Goal: Communication & Community: Answer question/provide support

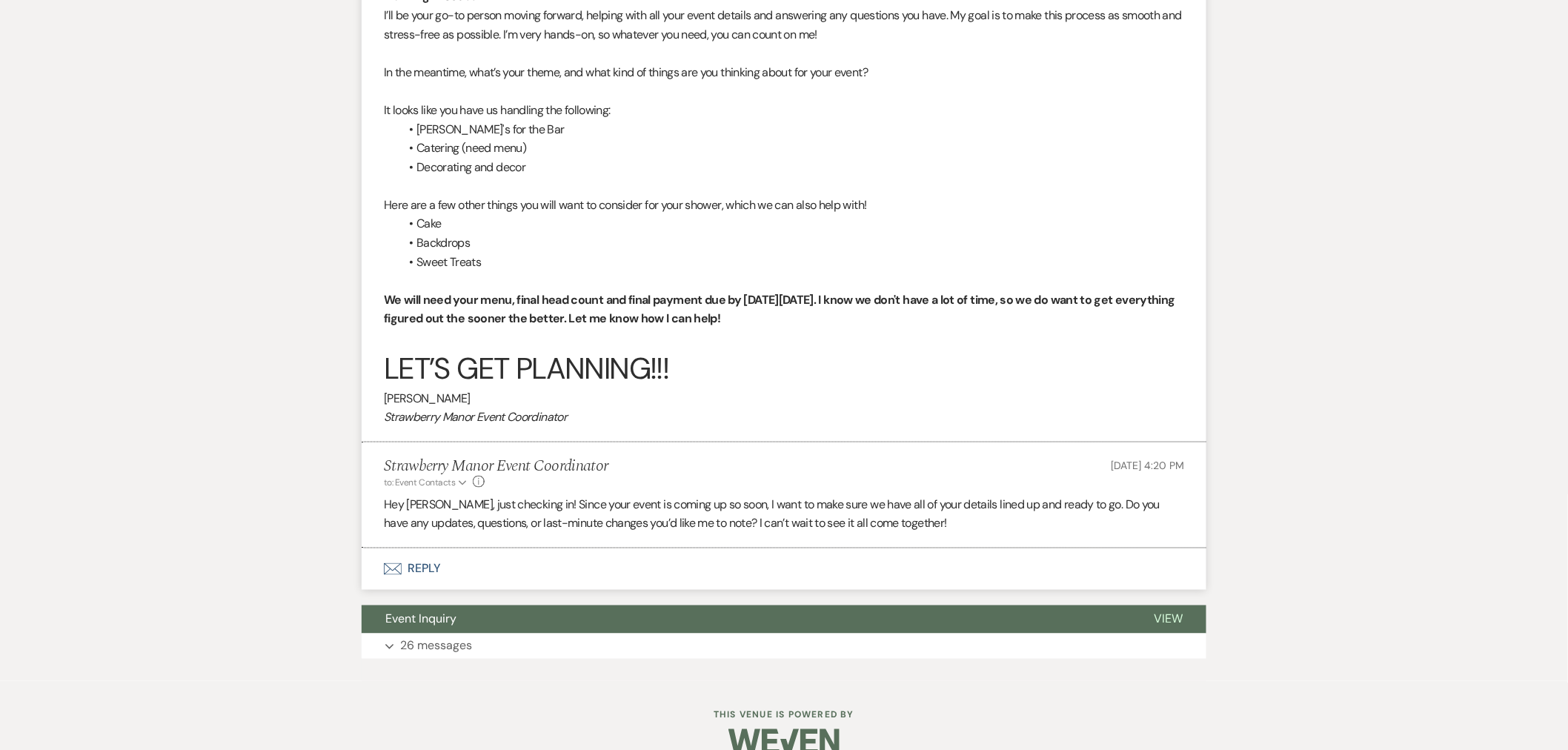
scroll to position [636, 0]
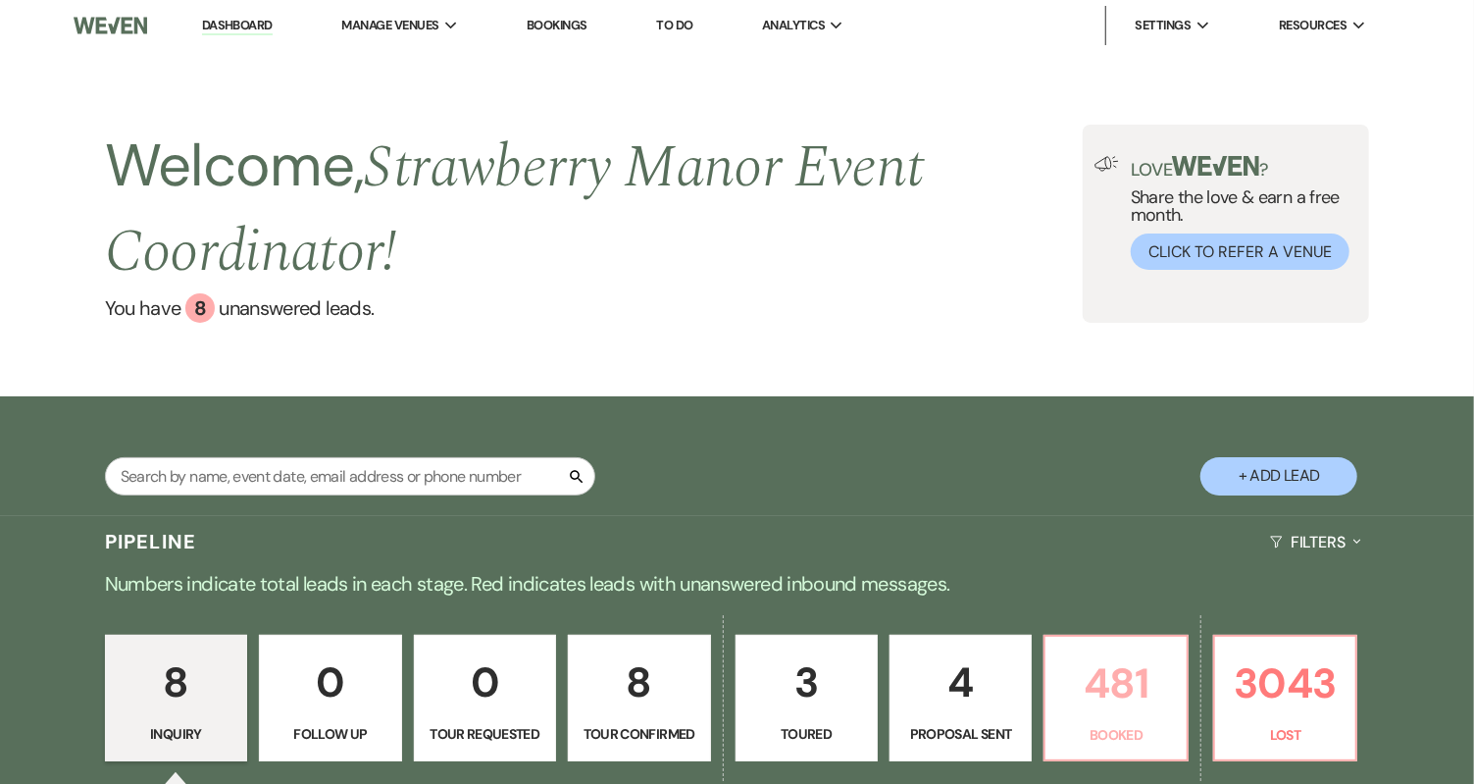
click at [1080, 675] on p "481" at bounding box center [1115, 683] width 117 height 66
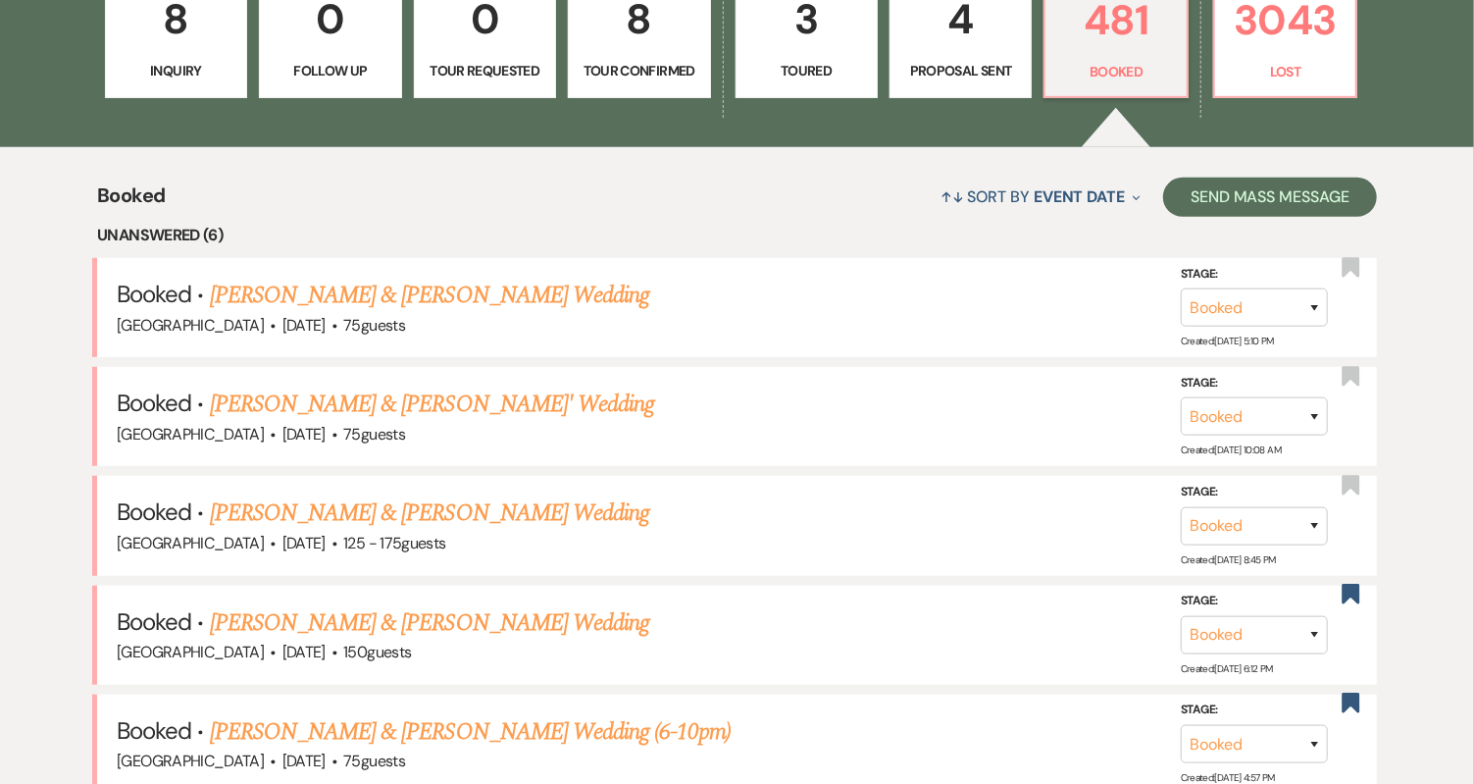
scroll to position [762, 0]
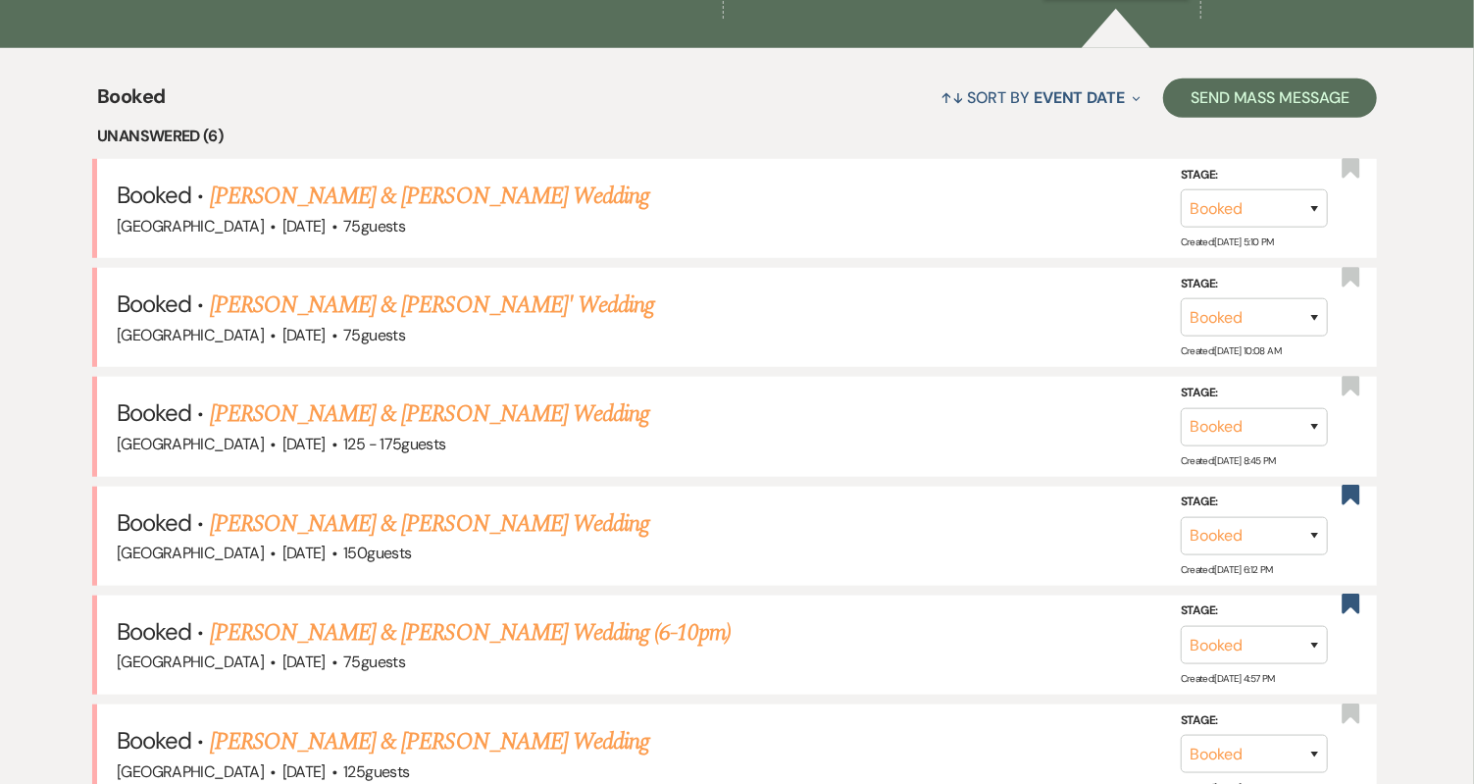
click at [517, 206] on link "[PERSON_NAME] & [PERSON_NAME] Wedding" at bounding box center [429, 196] width 439 height 35
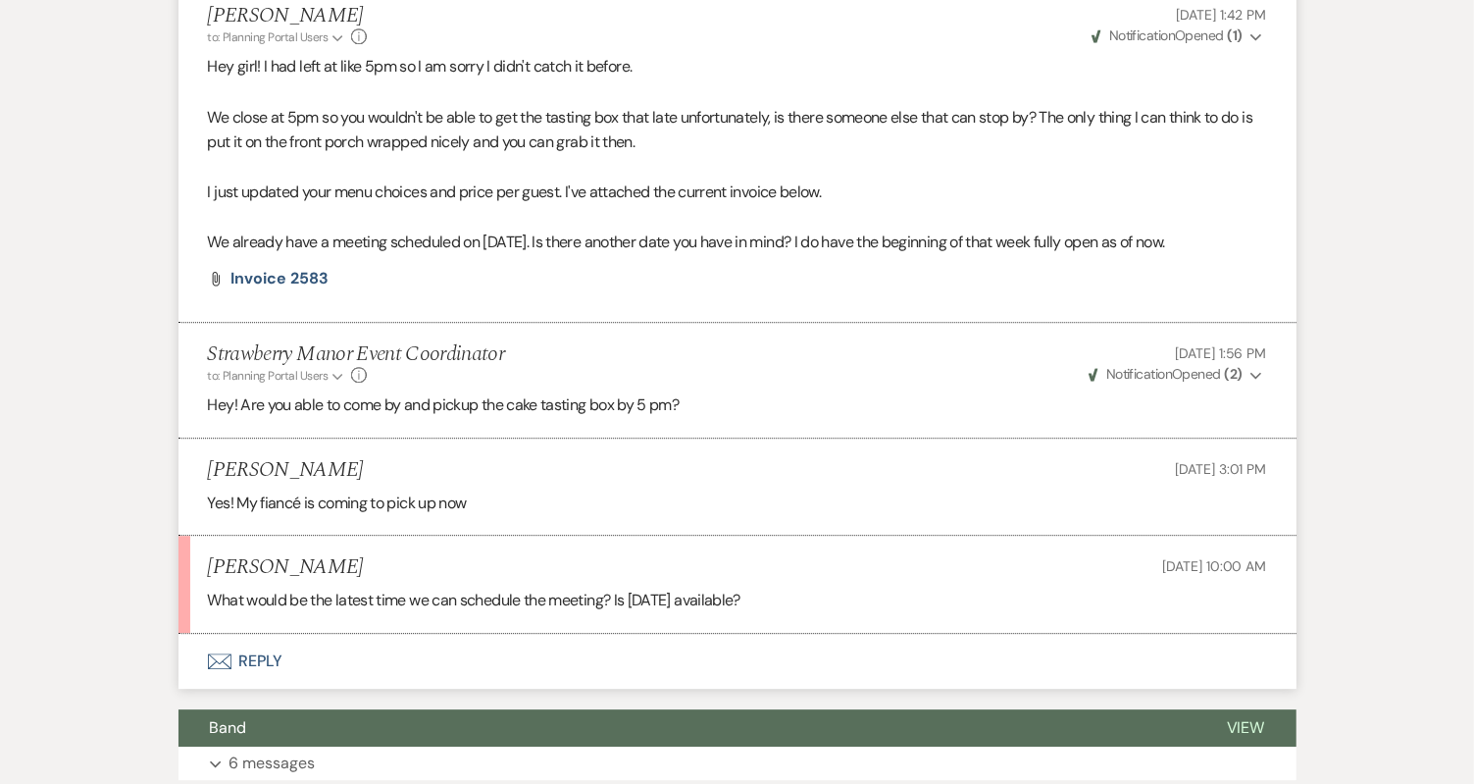
scroll to position [3160, 0]
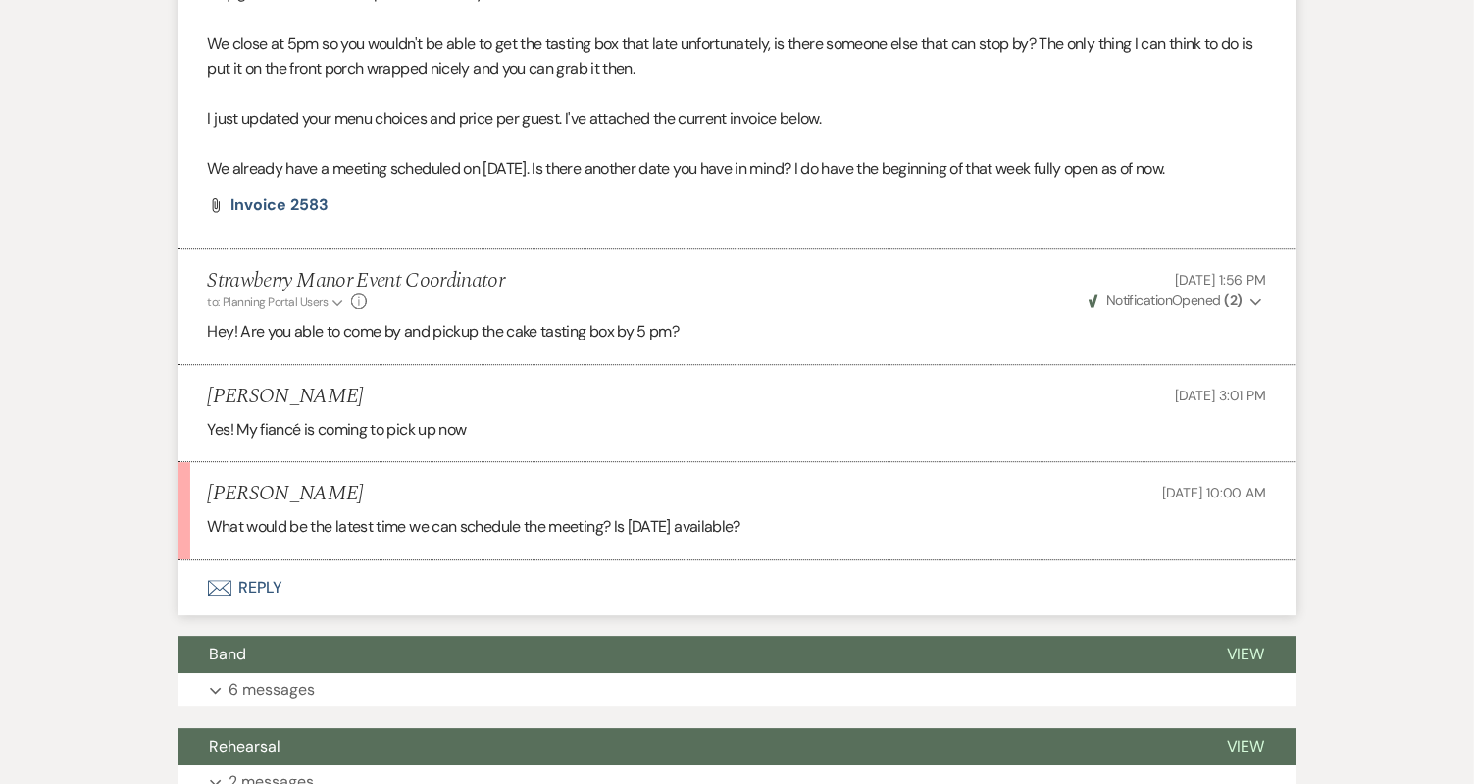
click at [272, 560] on button "Envelope Reply" at bounding box center [738, 587] width 1118 height 55
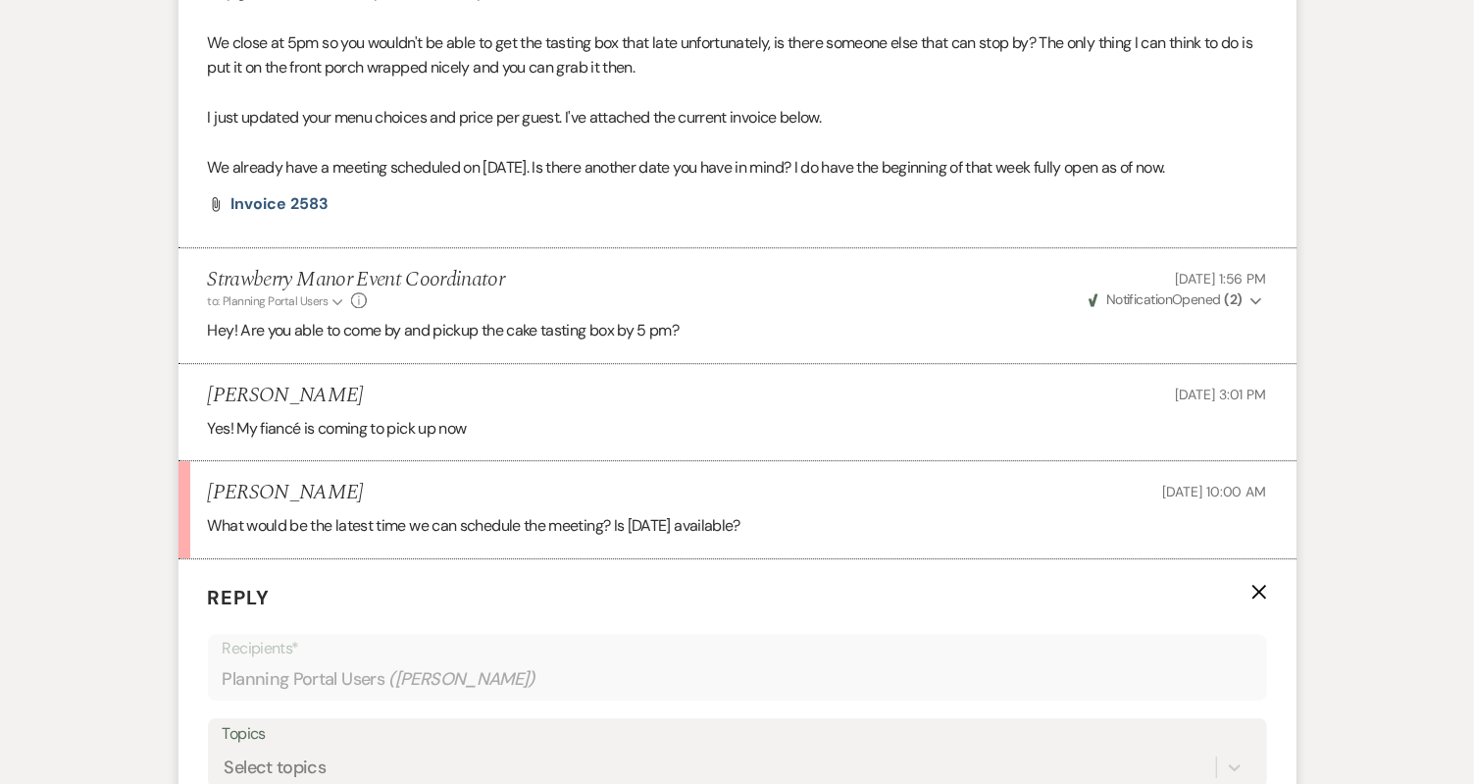
scroll to position [3499, 0]
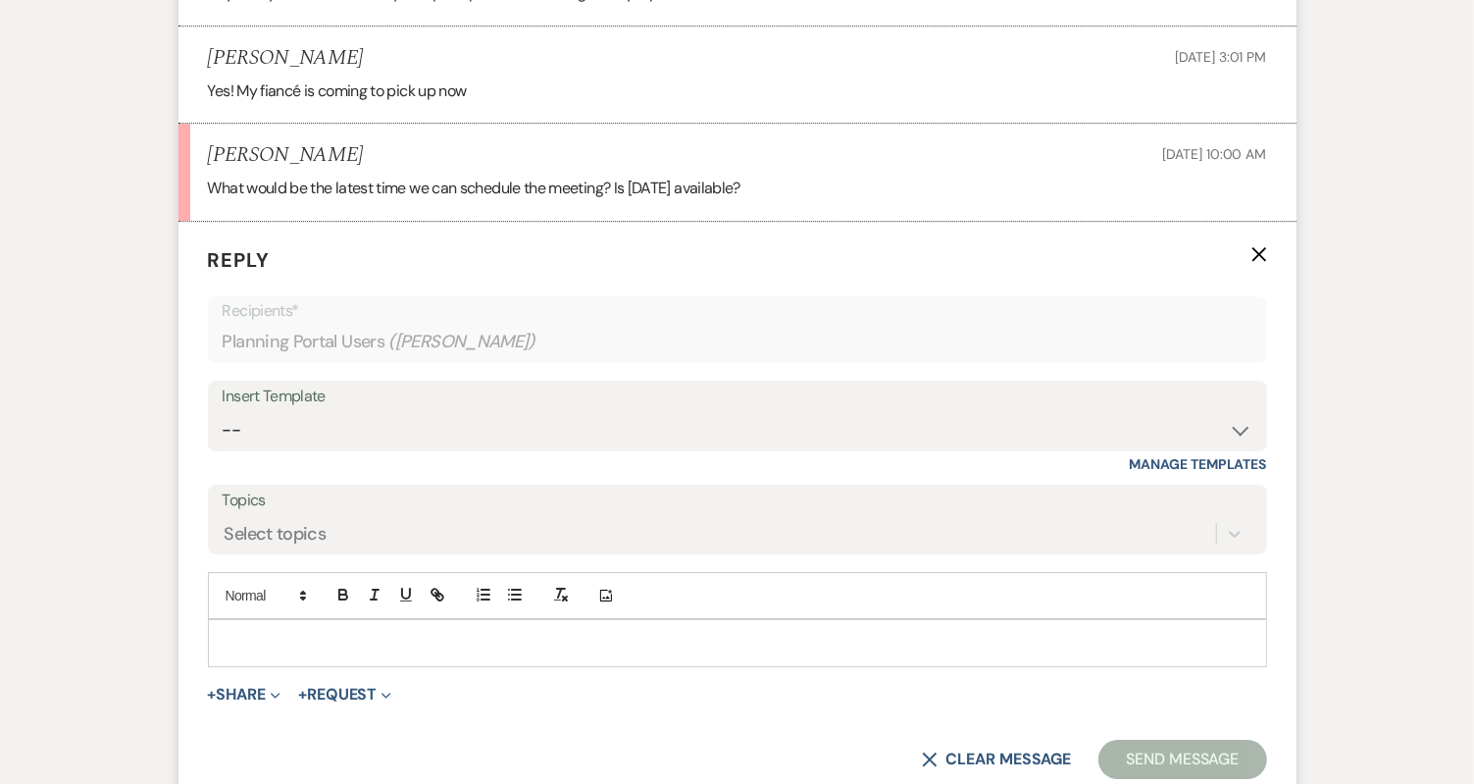
click at [425, 632] on p at bounding box center [738, 643] width 1028 height 22
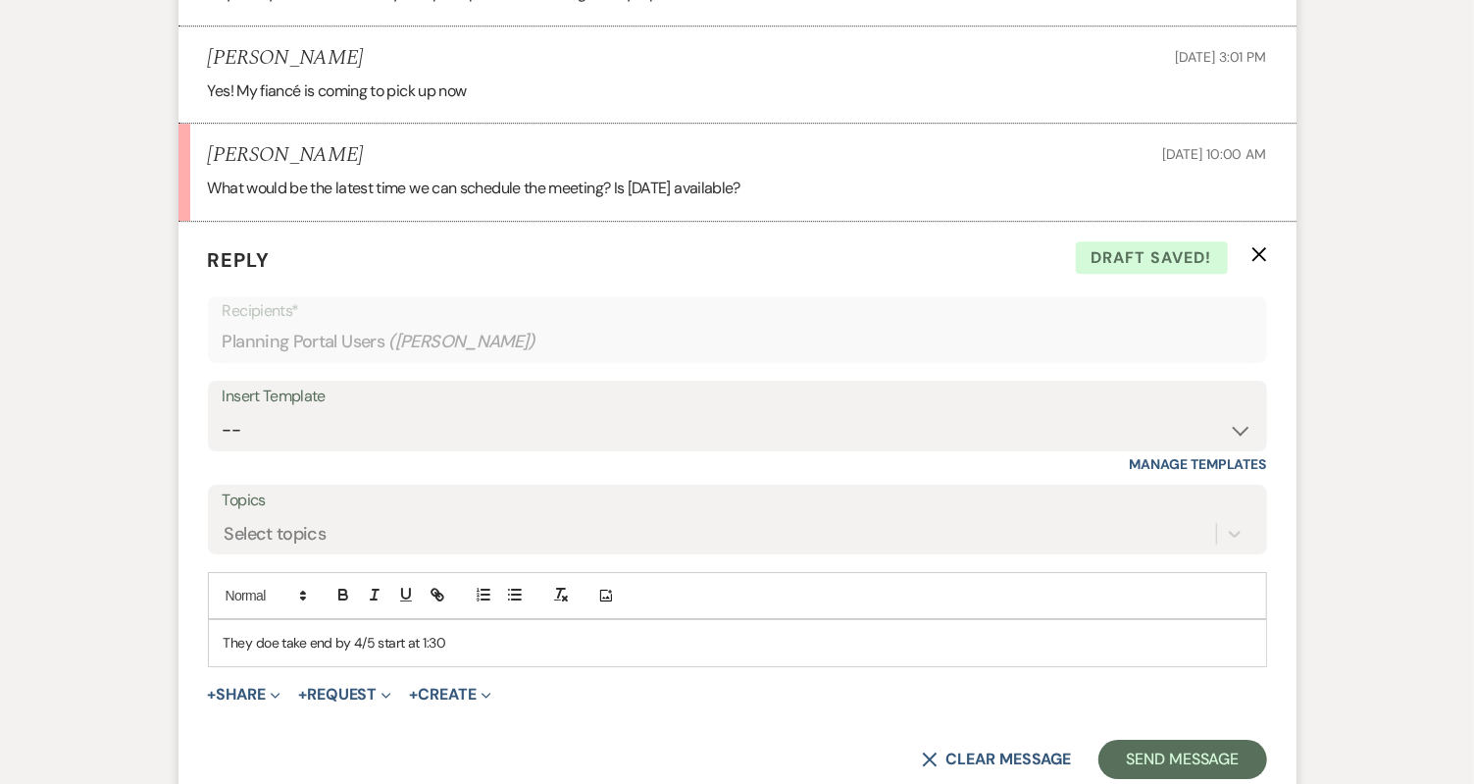
click at [227, 632] on p "They doe take end by 4/5 start at 1:30" at bounding box center [738, 643] width 1028 height 22
click at [271, 632] on p "They doe take end by 4/5 start at 1:30" at bounding box center [738, 643] width 1028 height 22
click at [224, 632] on p "They do take end by 4/5 start at 1:30" at bounding box center [738, 643] width 1028 height 22
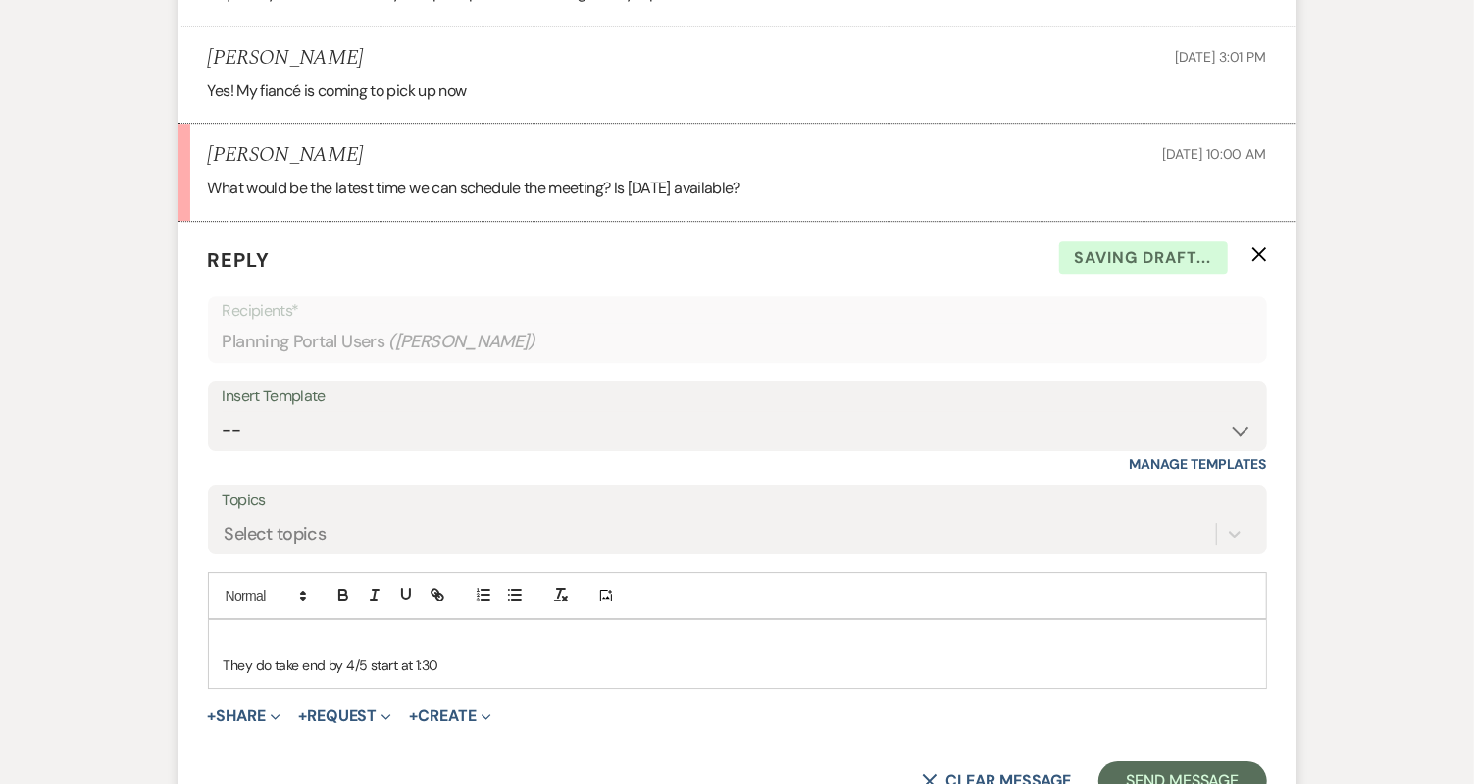
click at [299, 632] on p at bounding box center [738, 643] width 1028 height 22
click at [417, 632] on p "Yes, we do have availability on oc" at bounding box center [738, 643] width 1028 height 22
click at [539, 632] on p "Yes, we do have availability on October 1st!" at bounding box center [738, 643] width 1028 height 22
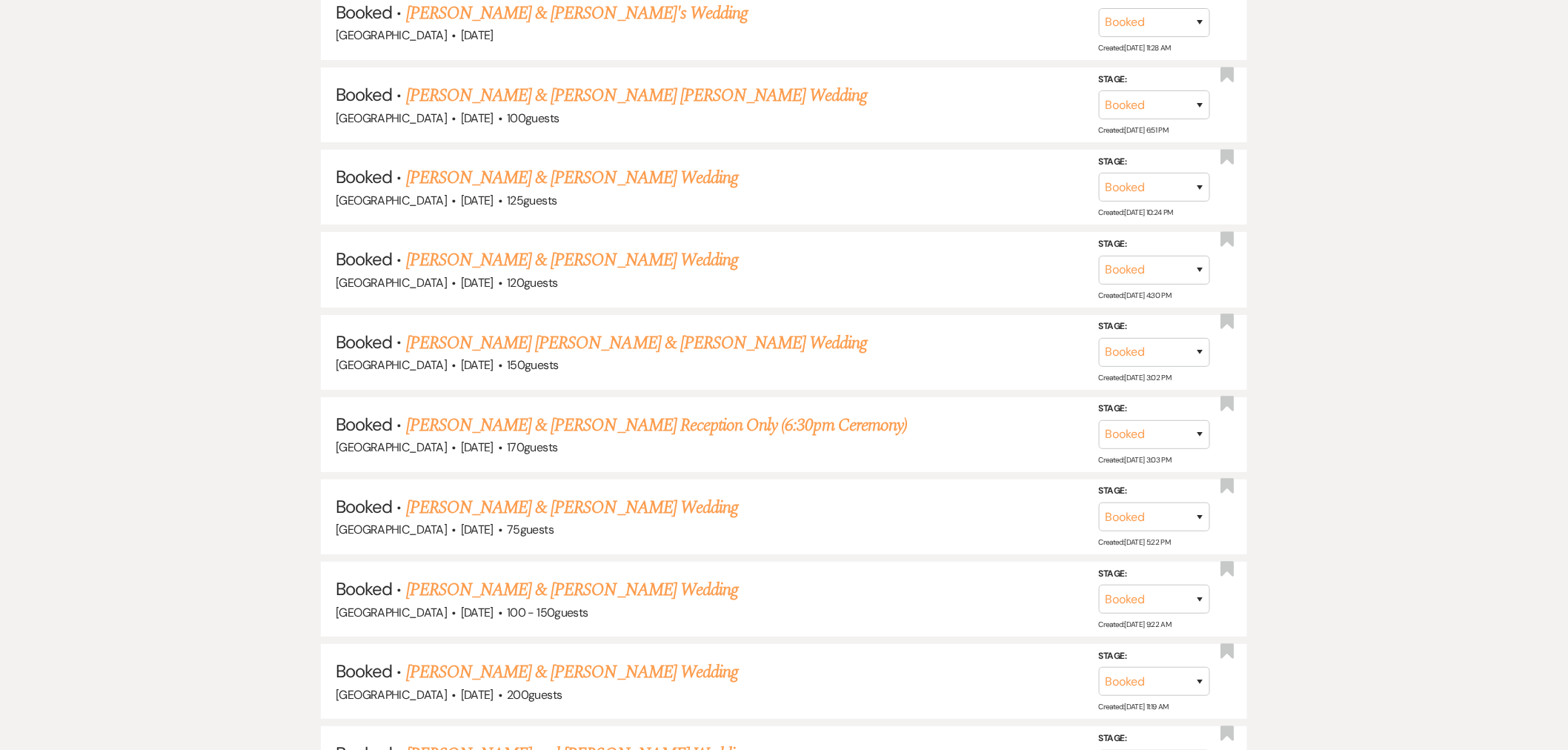
scroll to position [4527, 0]
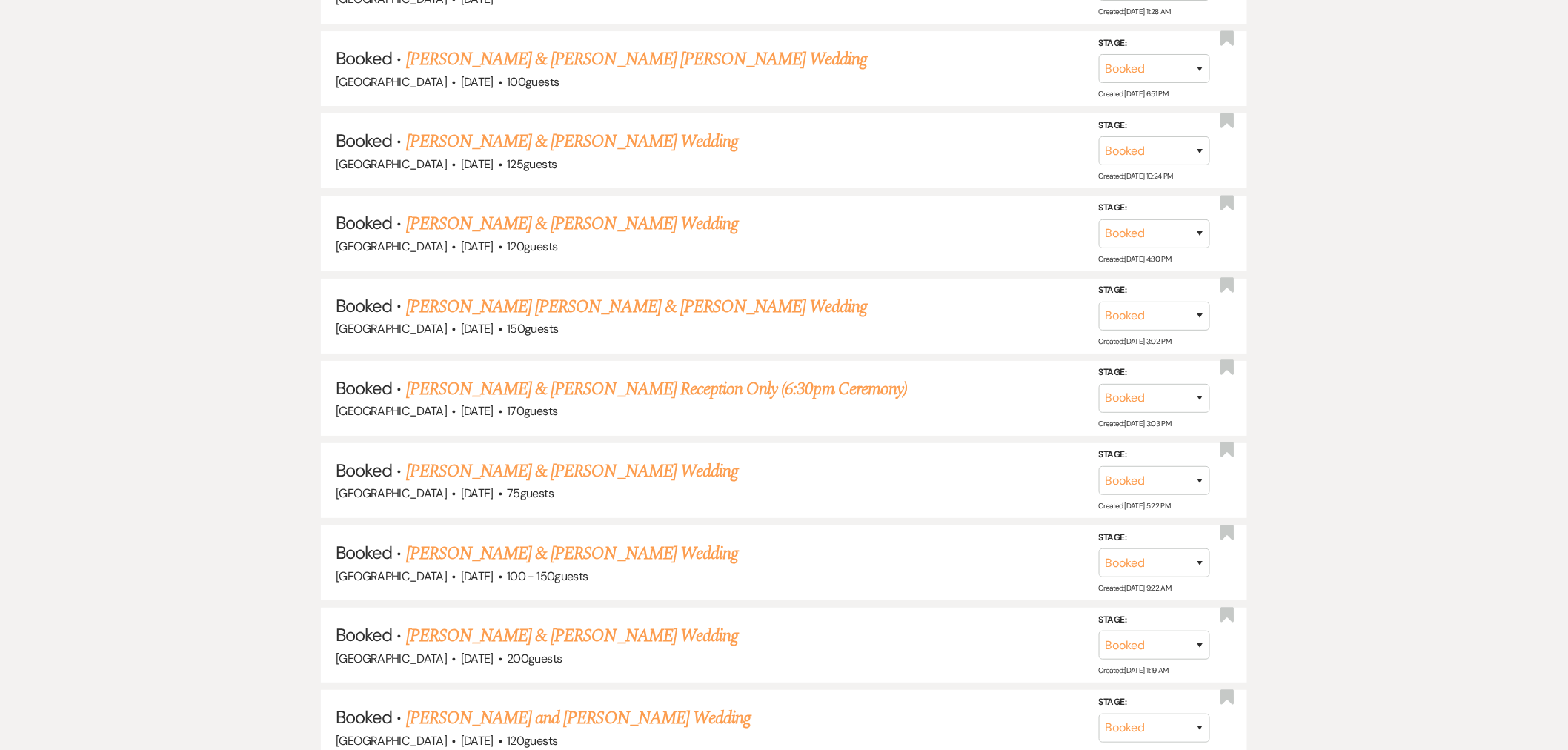
drag, startPoint x: 620, startPoint y: 267, endPoint x: 667, endPoint y: 197, distance: 84.3
click at [620, 293] on link "[PERSON_NAME] [PERSON_NAME] & [PERSON_NAME] Wedding" at bounding box center [636, 306] width 462 height 26
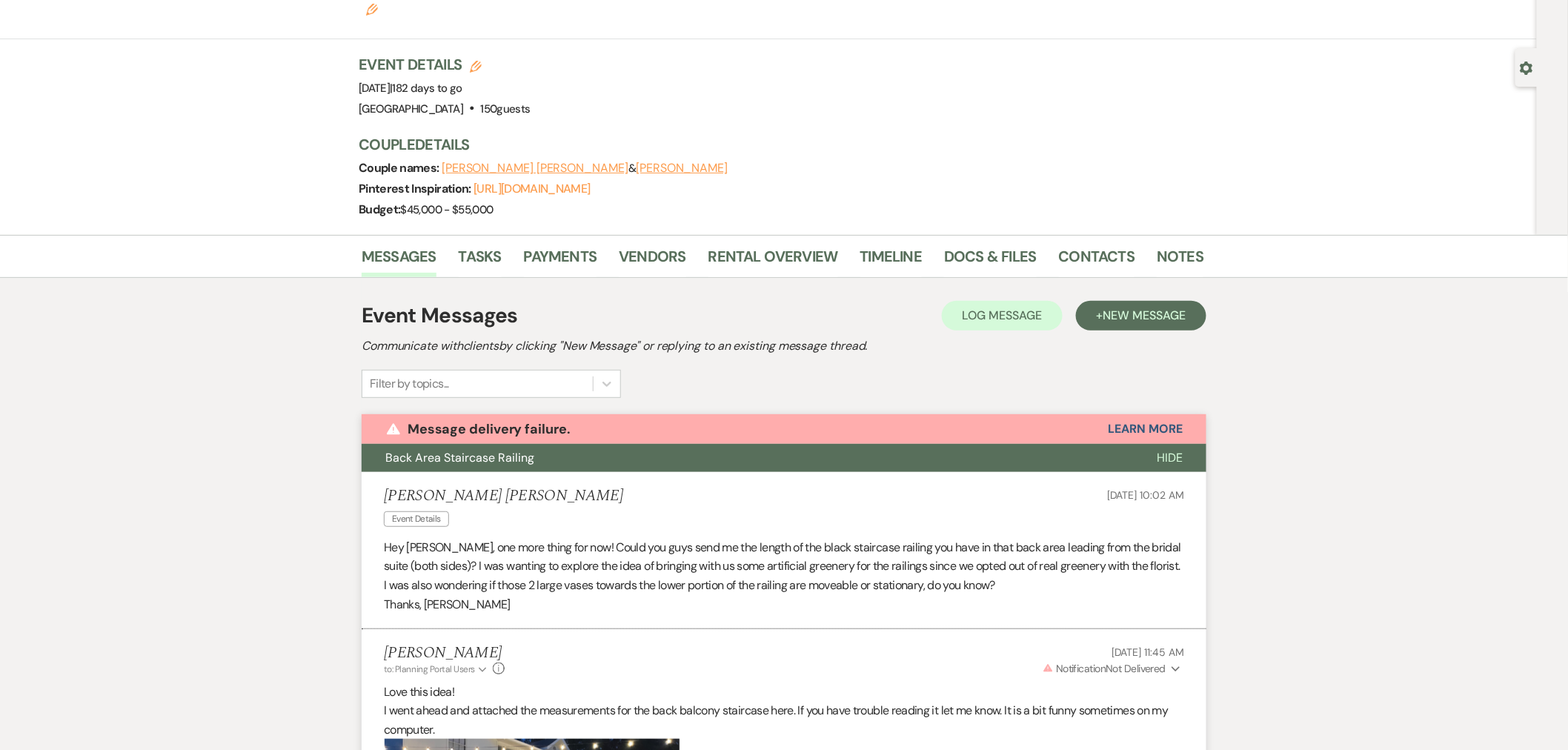
scroll to position [411, 0]
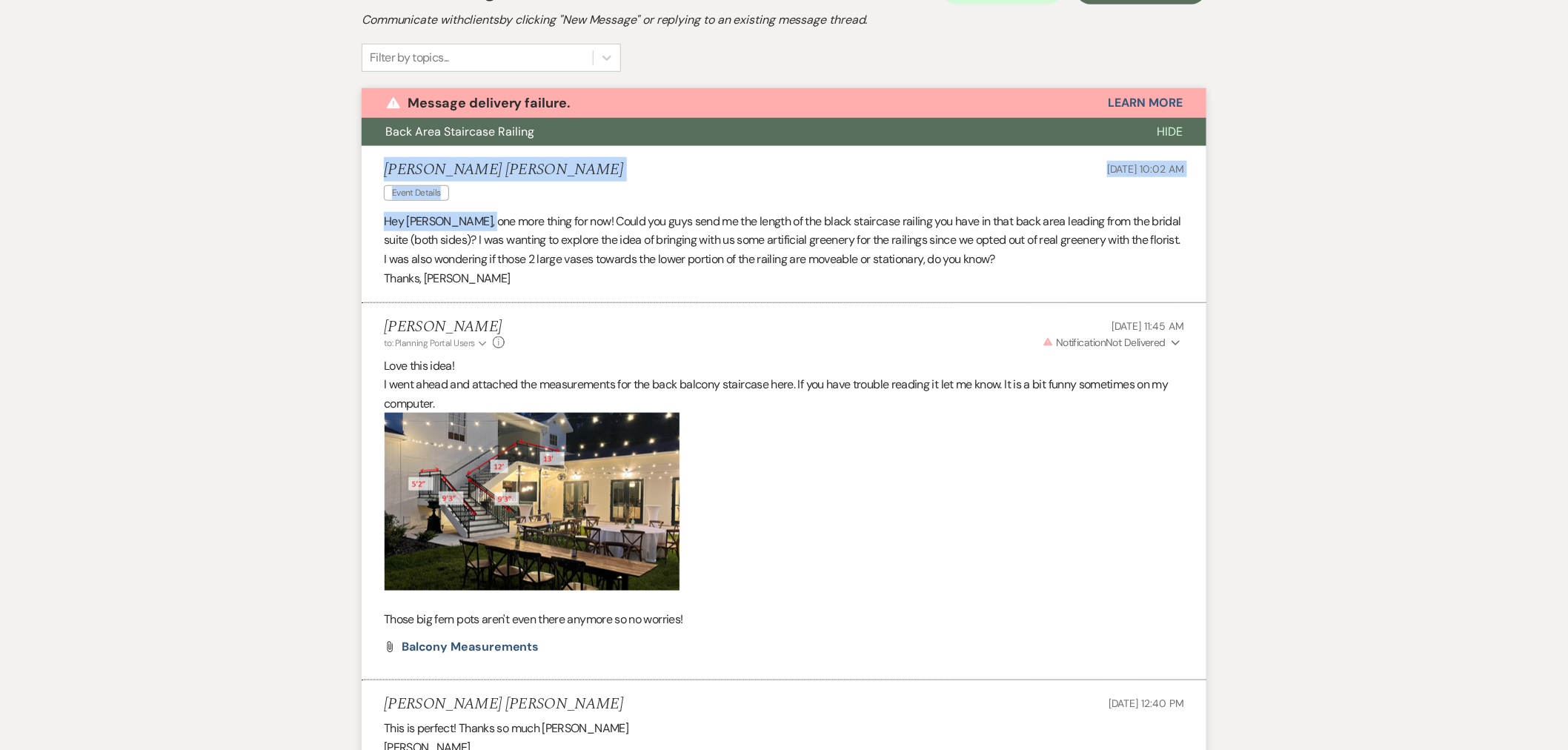
drag, startPoint x: 482, startPoint y: 188, endPoint x: 473, endPoint y: 190, distance: 9.2
click at [483, 189] on li "Fernando Torres Arroyo Event Details Aug 19, 2025, 10:02 AM Hey Haileigh, one m…" at bounding box center [784, 224] width 845 height 158
click at [453, 182] on p "Event Details" at bounding box center [503, 192] width 240 height 20
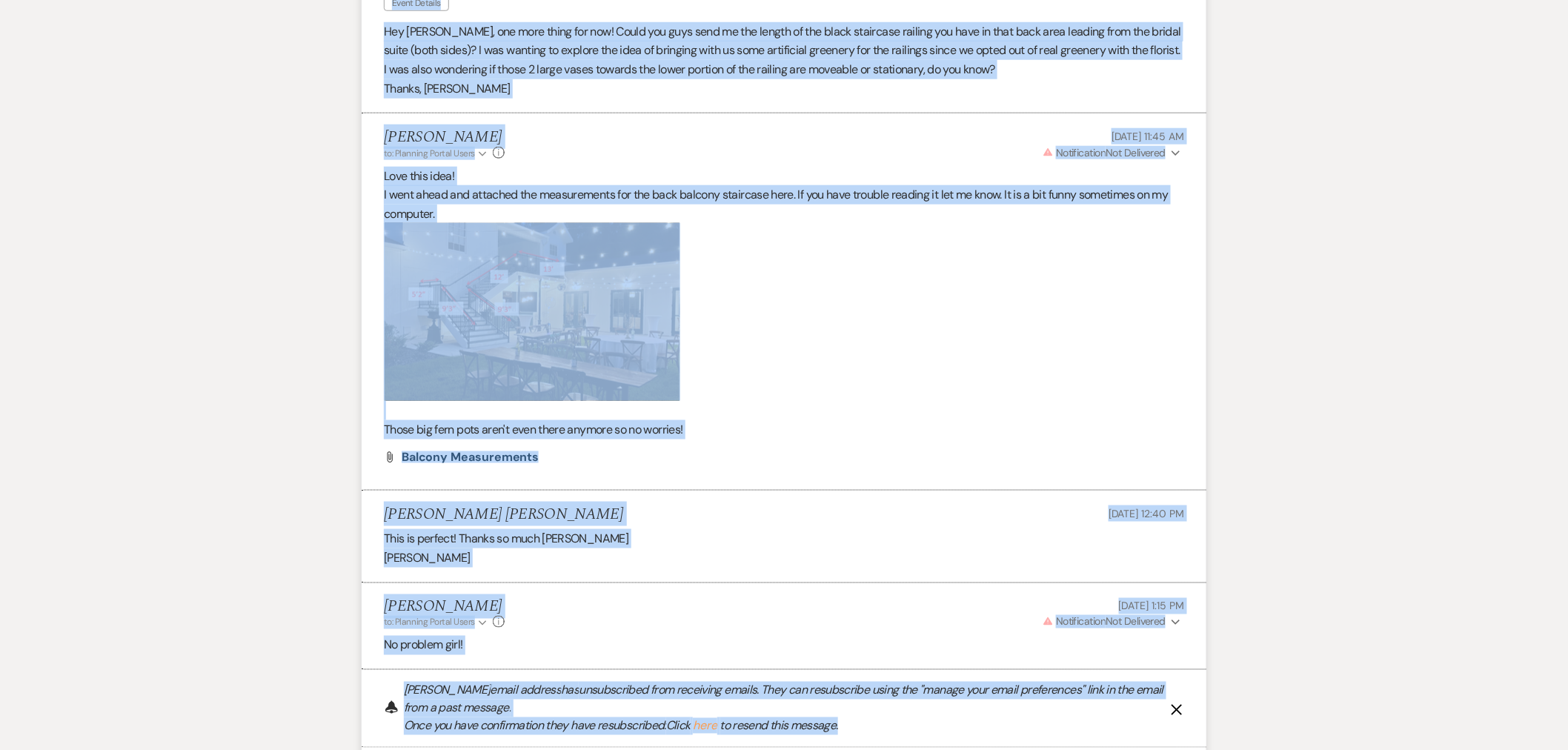
scroll to position [1048, 0]
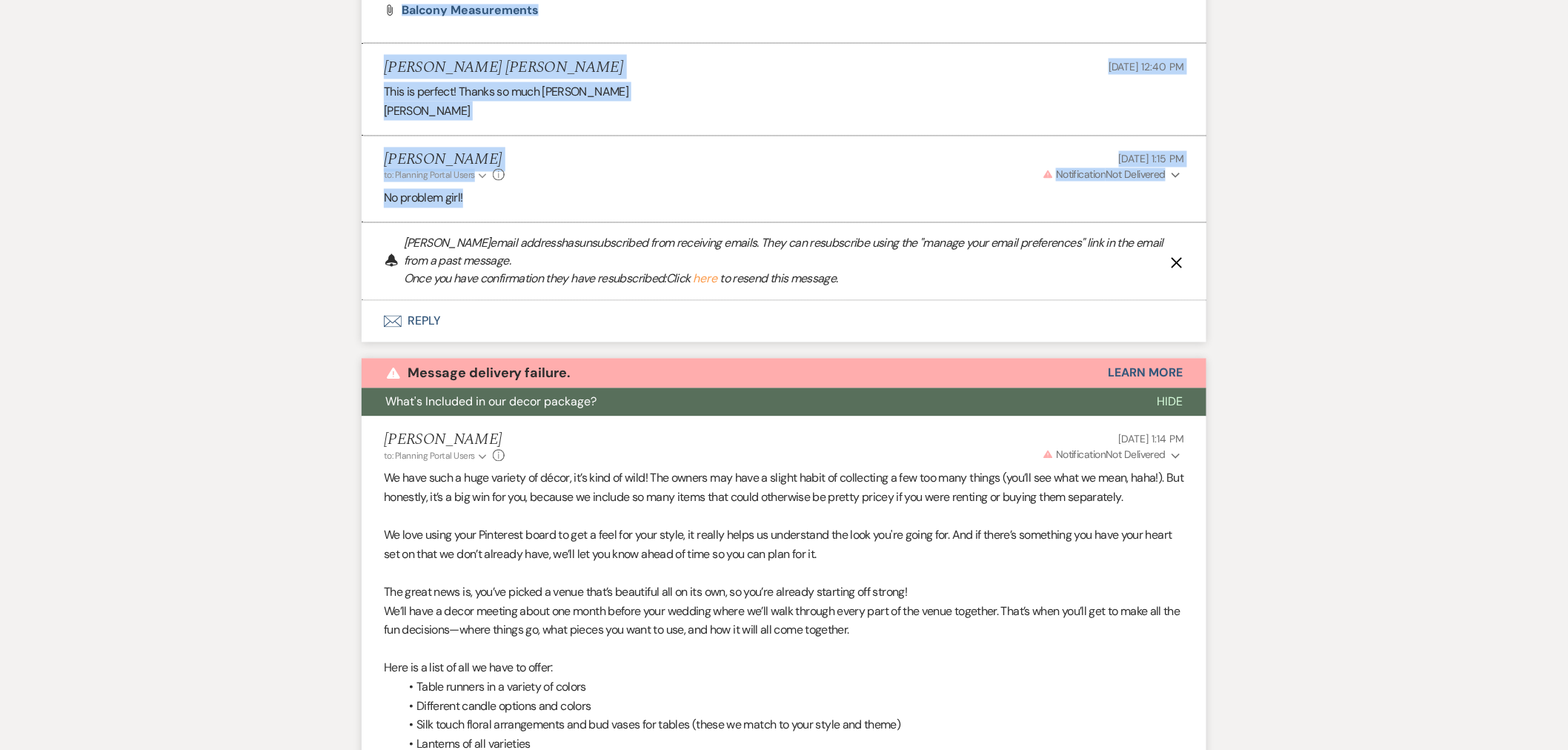
drag, startPoint x: 380, startPoint y: 131, endPoint x: 464, endPoint y: 165, distance: 90.6
copy ul "Fernando Torres Arroyo Event Details Aug 19, 2025, 10:02 AM Hey Haileigh, one m…"
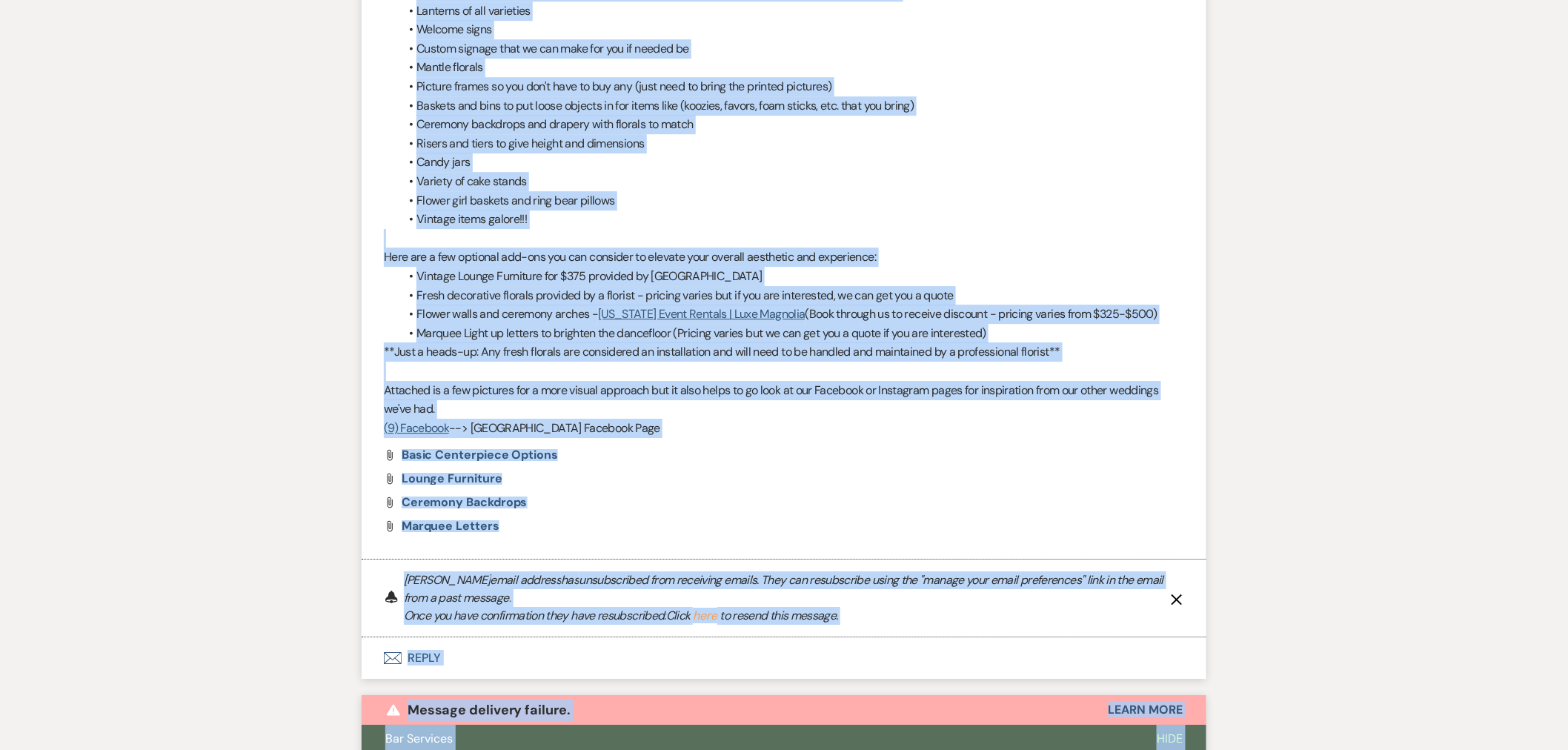
scroll to position [1826, 0]
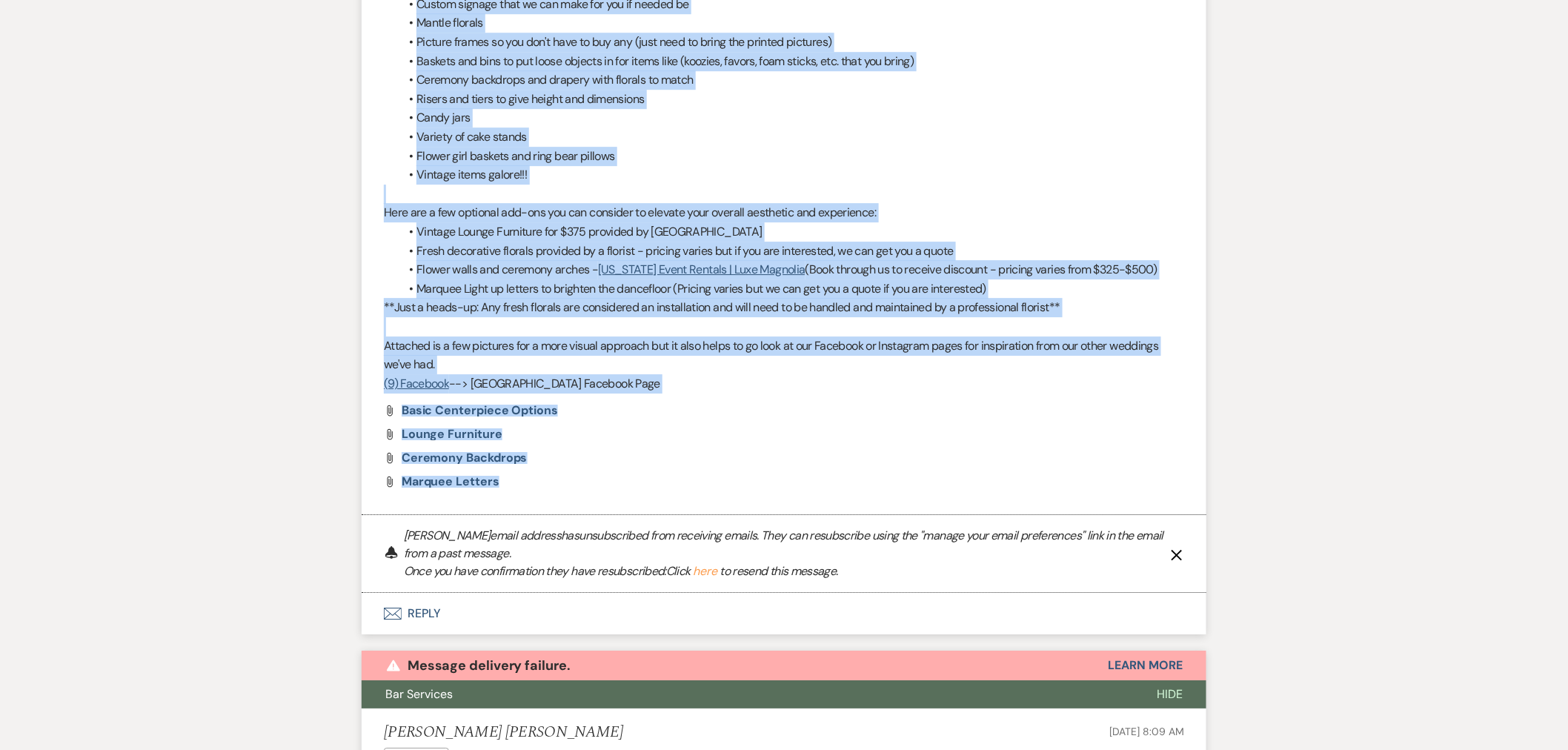
drag, startPoint x: 386, startPoint y: 213, endPoint x: 506, endPoint y: 446, distance: 262.1
click at [506, 446] on li "Haileigh Fuller to: Planning Portal Users Expand Info Aug 19, 2025, 1:14 PM War…" at bounding box center [784, 76] width 845 height 876
copy li "Haileigh Fuller to: Planning Portal Users Expand Info Aug 19, 2025, 1:14 PM War…"
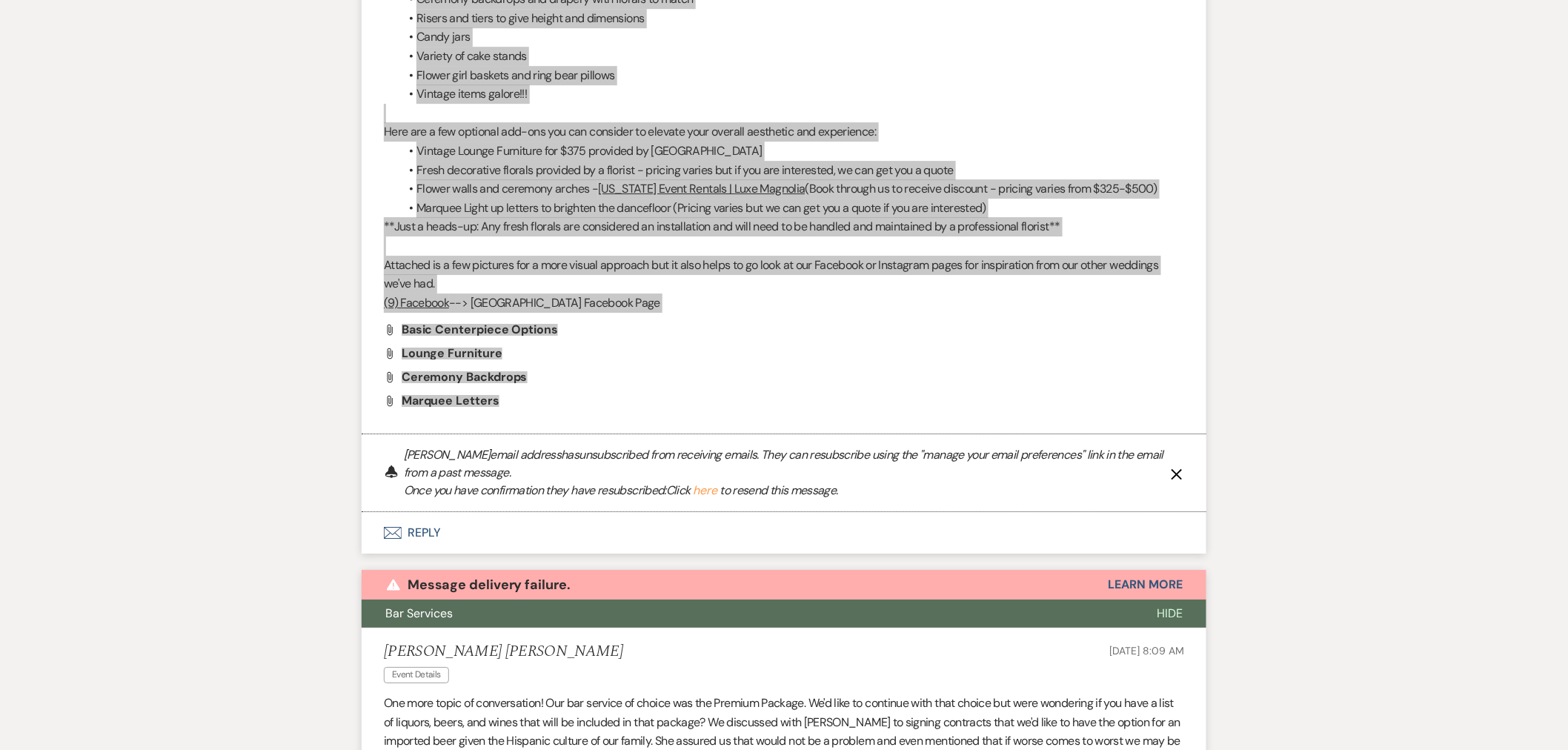
scroll to position [1908, 0]
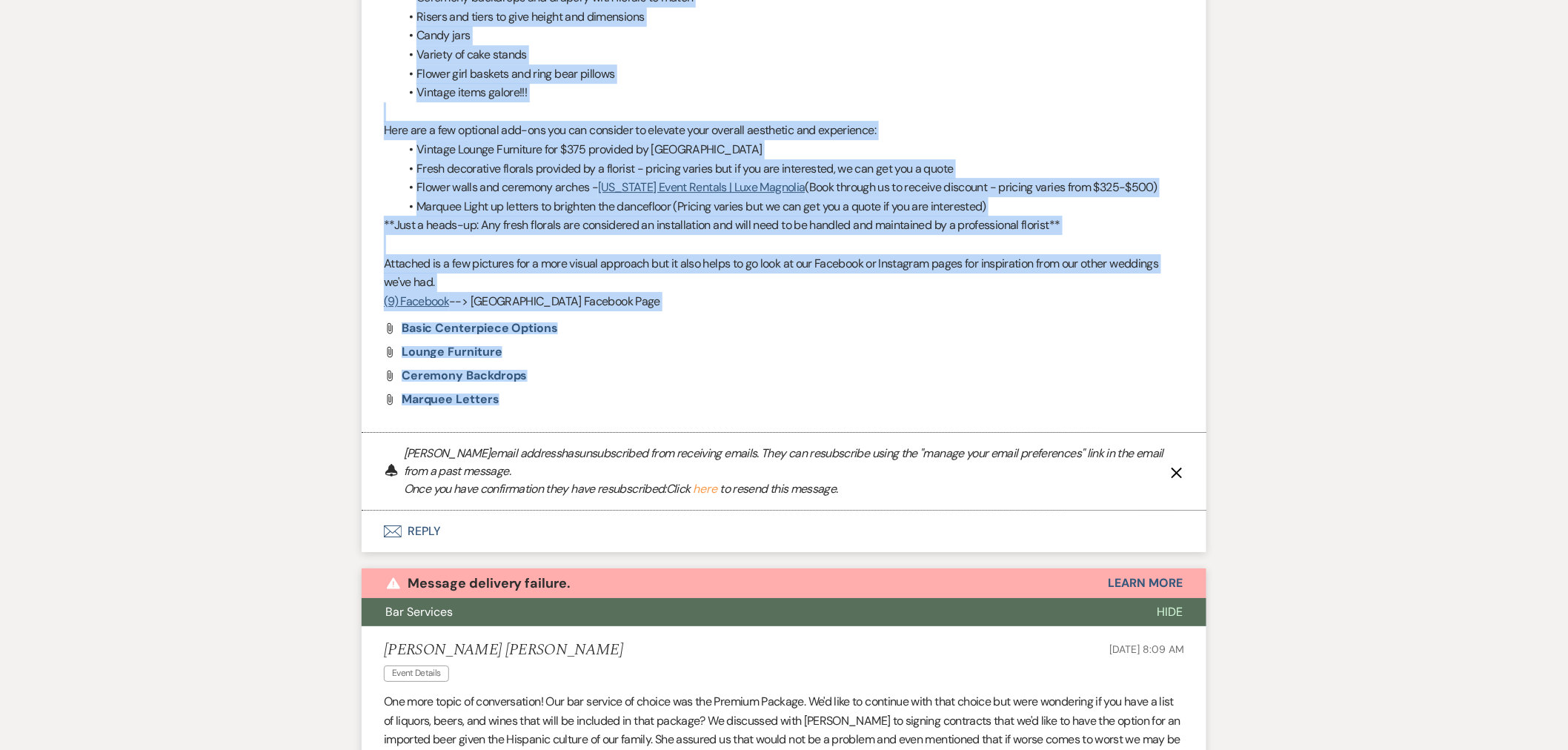
click at [425, 235] on p at bounding box center [784, 245] width 800 height 20
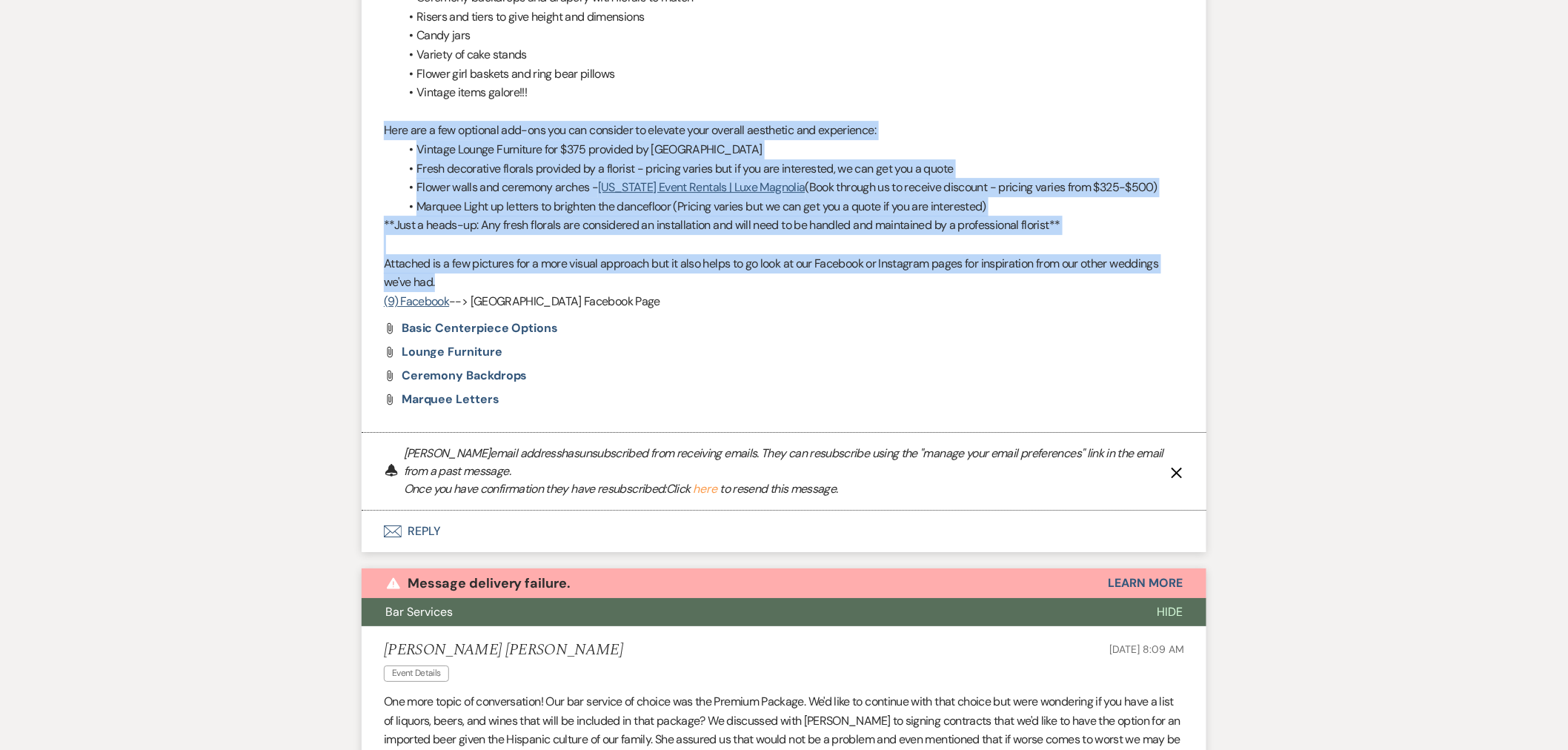
drag, startPoint x: 385, startPoint y: 88, endPoint x: 584, endPoint y: 249, distance: 256.0
copy div "Here are a few optional add-ons you can consider to elevate your overall aesthe…"
click at [456, 140] on li "Vintage Lounge Furniture for $375 provided by Strawberry Manor" at bounding box center [792, 150] width 786 height 20
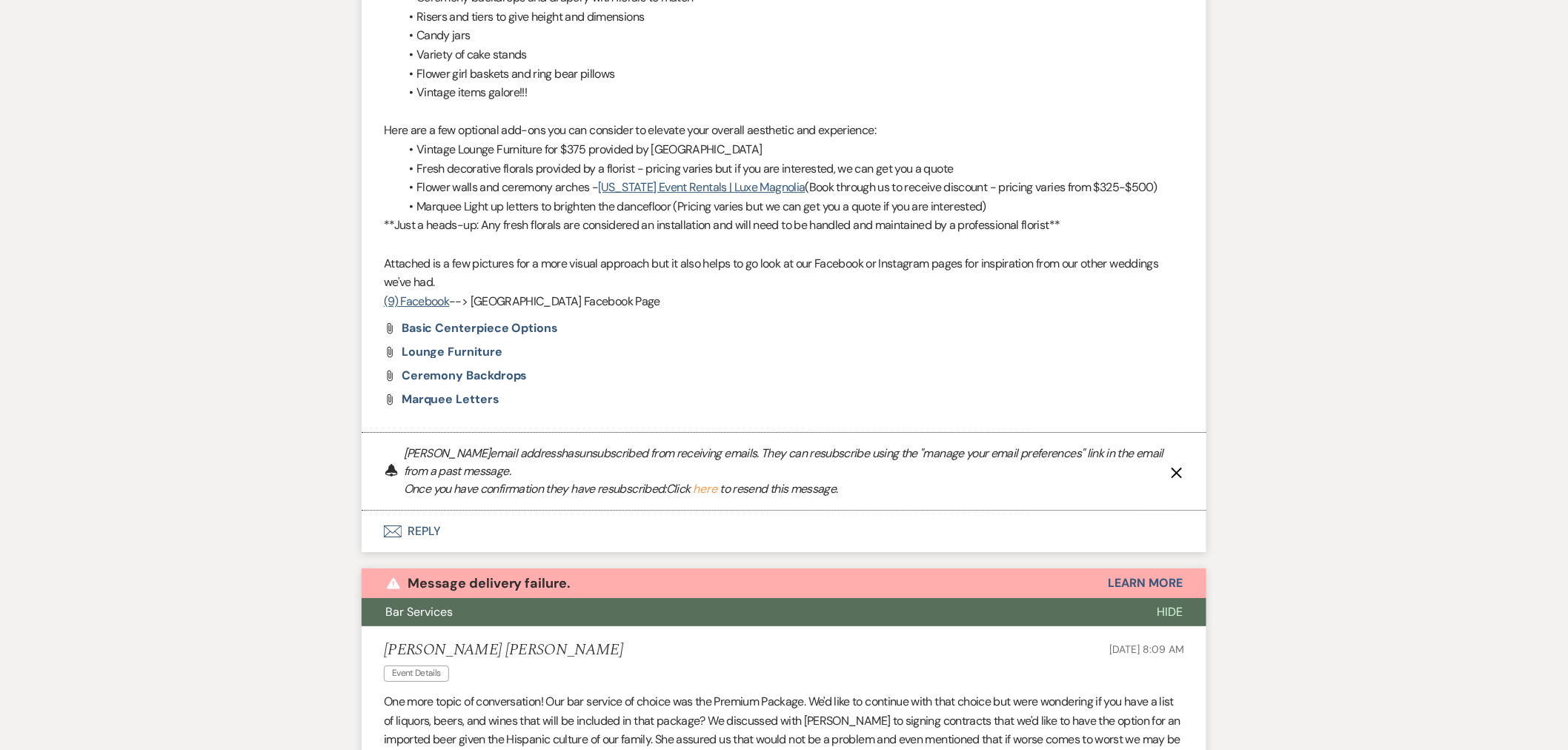
click at [456, 140] on li "Vintage Lounge Furniture for $375 provided by Strawberry Manor" at bounding box center [792, 150] width 786 height 20
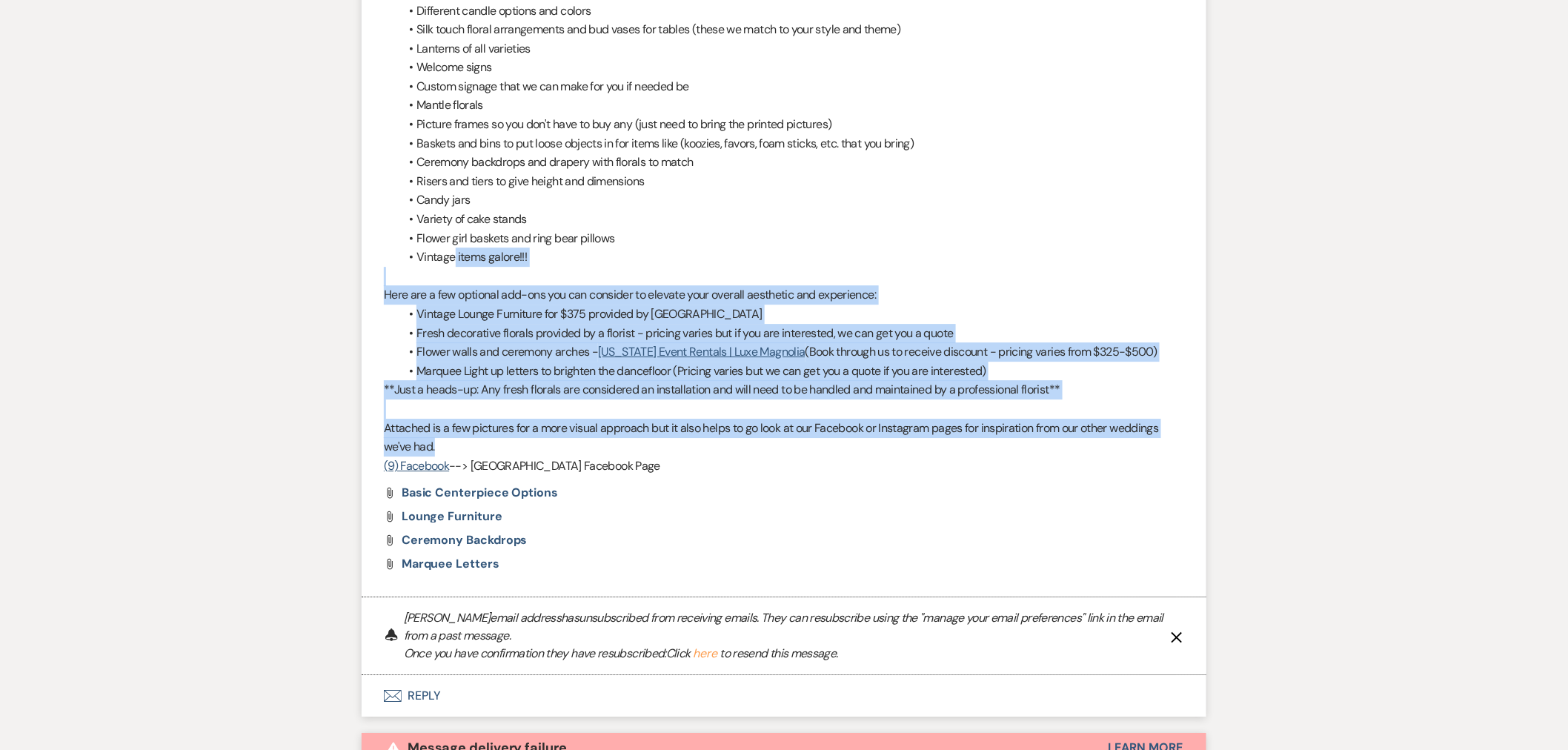
drag, startPoint x: 456, startPoint y: 218, endPoint x: 1043, endPoint y: 409, distance: 617.3
click at [1043, 409] on div "We have such a huge variety of décor, it’s kind of wild! The owners may have a …" at bounding box center [784, 124] width 800 height 702
copy div "items galore!!! Here are a few optional add-ons you can consider to elevate you…"
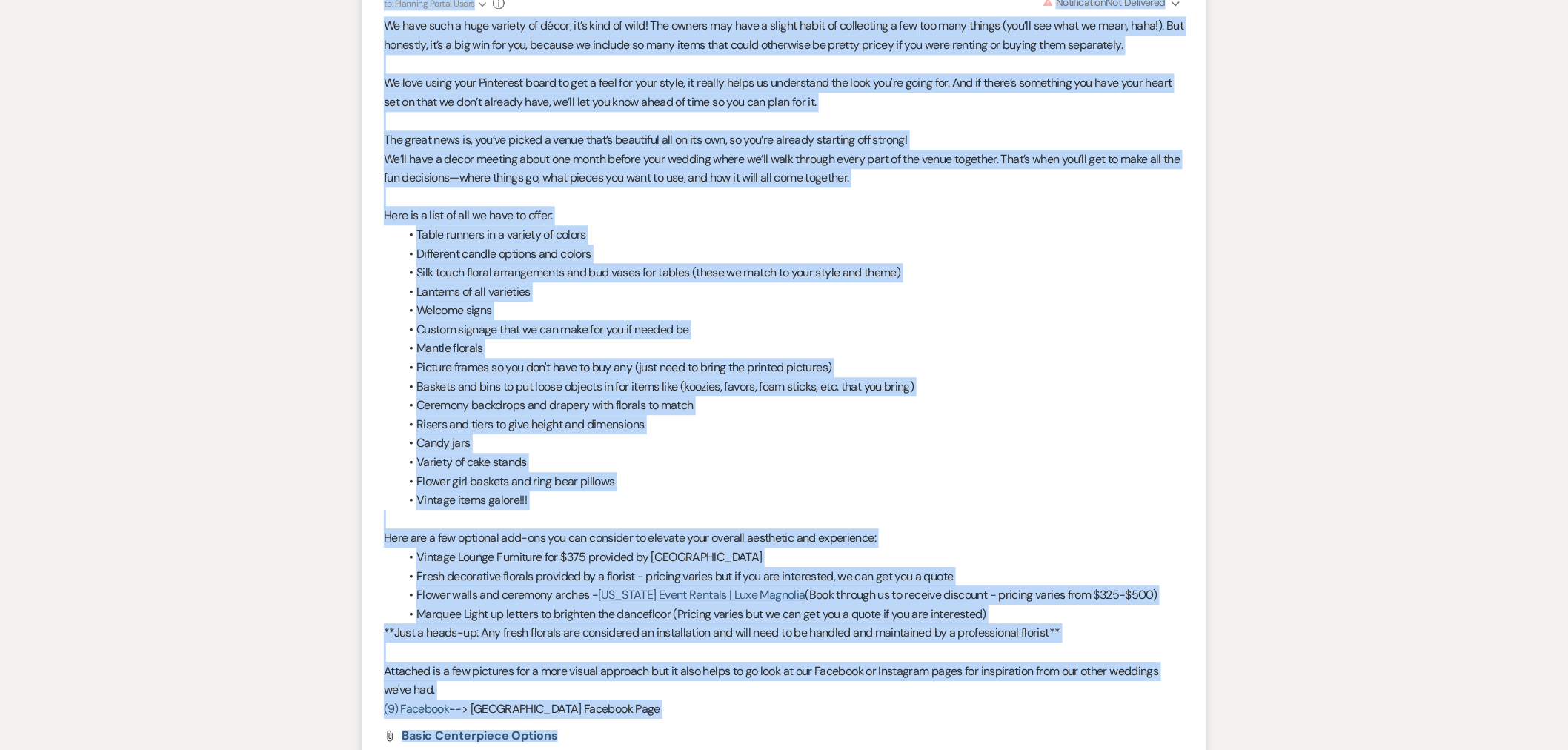
scroll to position [1659, 0]
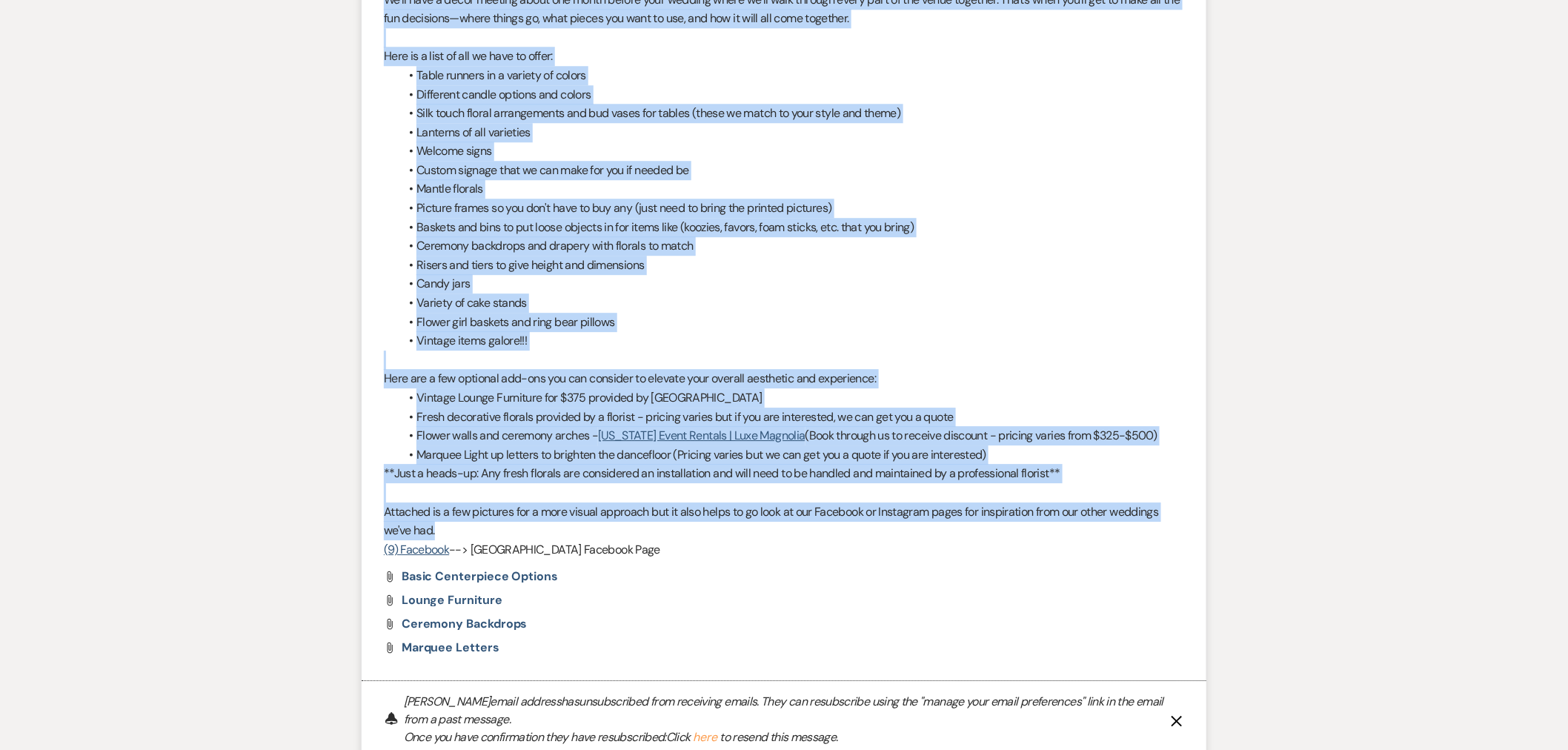
drag, startPoint x: 388, startPoint y: 205, endPoint x: 523, endPoint y: 494, distance: 319.0
click at [523, 494] on li "Haileigh Fuller to: Planning Portal Users Expand Info Aug 19, 2025, 1:14 PM War…" at bounding box center [784, 242] width 845 height 876
copy li "Haileigh Fuller to: Planning Portal Users Expand Info Aug 19, 2025, 1:14 PM War…"
drag, startPoint x: 534, startPoint y: 356, endPoint x: 828, endPoint y: 360, distance: 294.0
click at [534, 388] on li "Vintage Lounge Furniture for $375 provided by Strawberry Manor" at bounding box center [792, 398] width 786 height 20
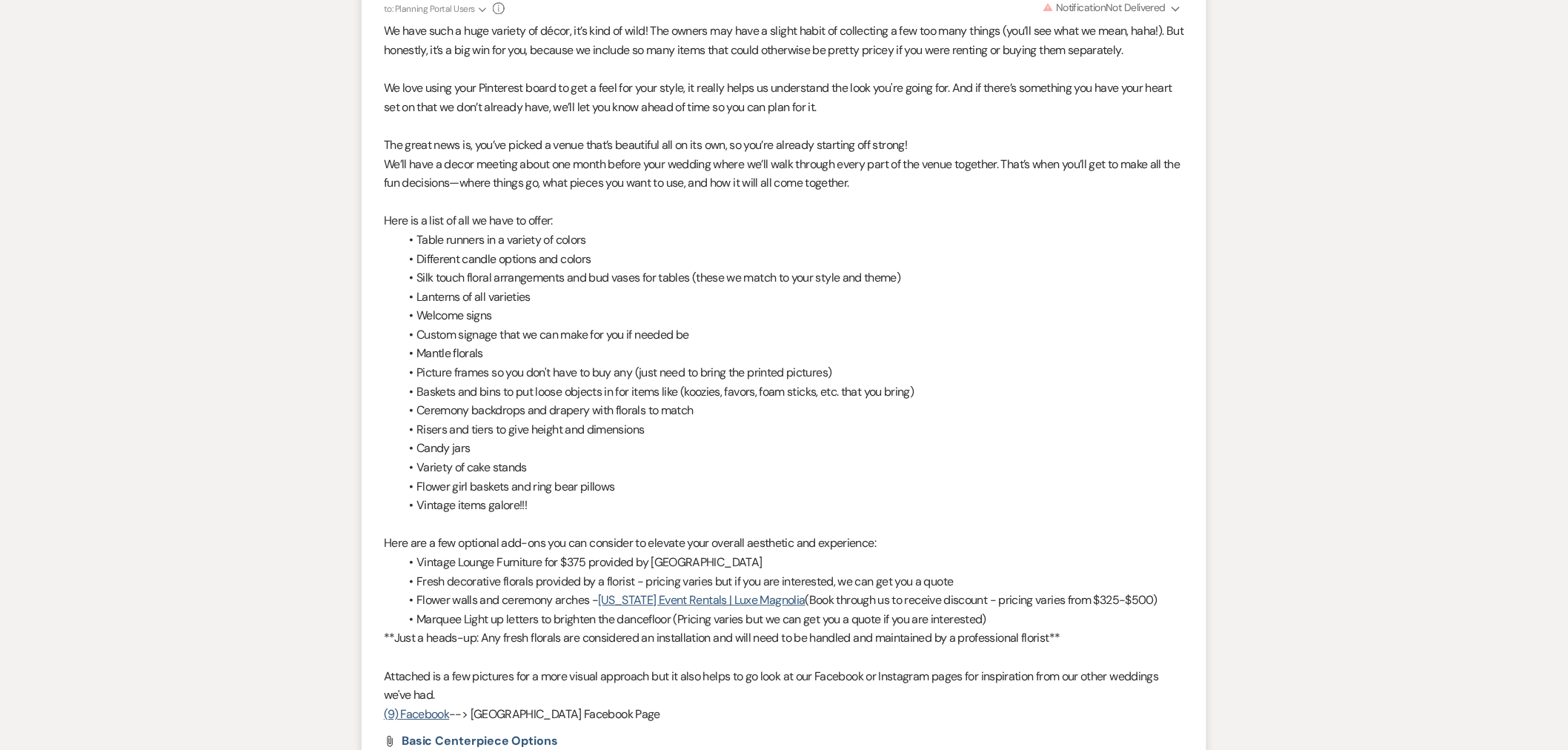
scroll to position [1330, 0]
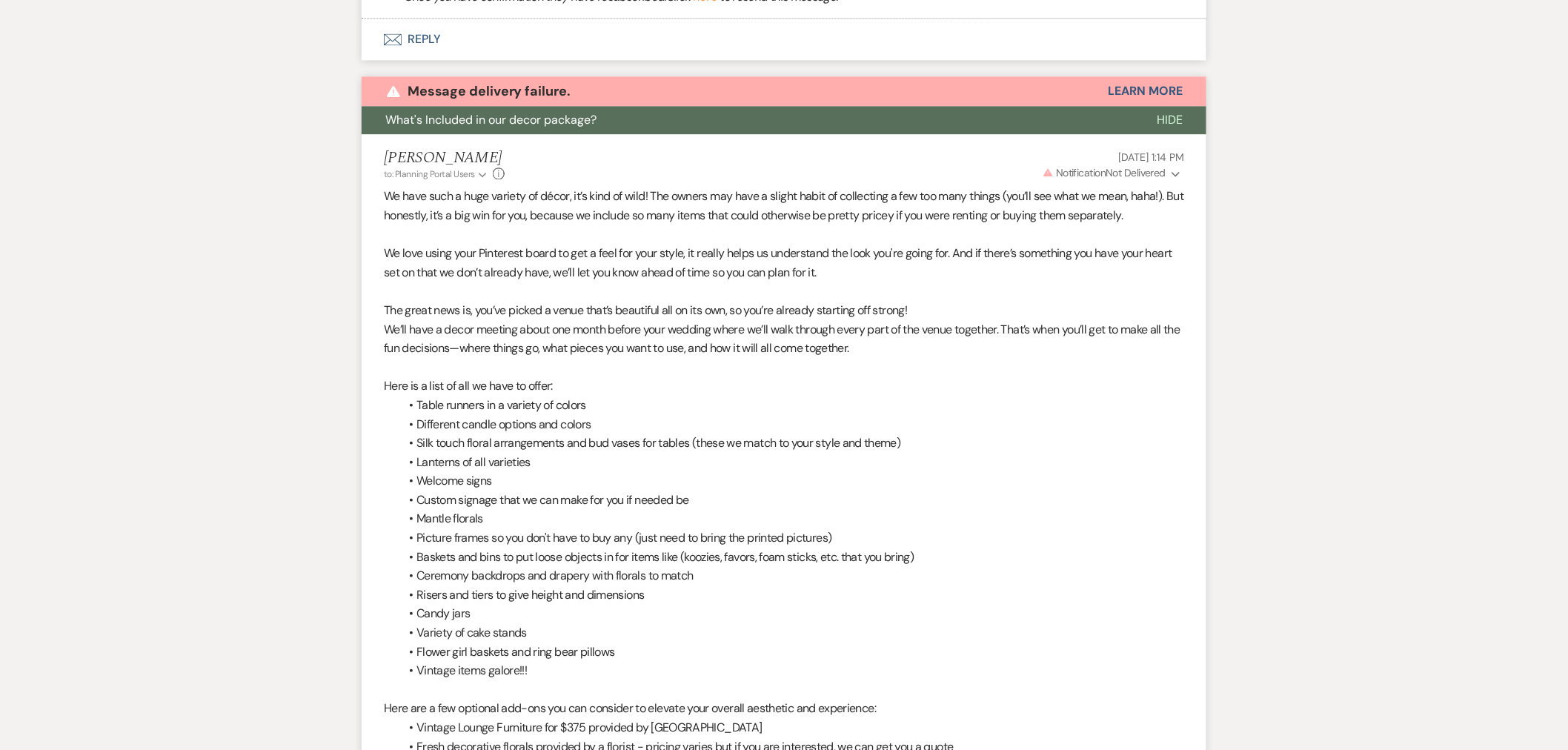
drag, startPoint x: 599, startPoint y: 87, endPoint x: 416, endPoint y: 91, distance: 183.0
click at [397, 106] on button "What's Included in our decor package?" at bounding box center [747, 119] width 772 height 28
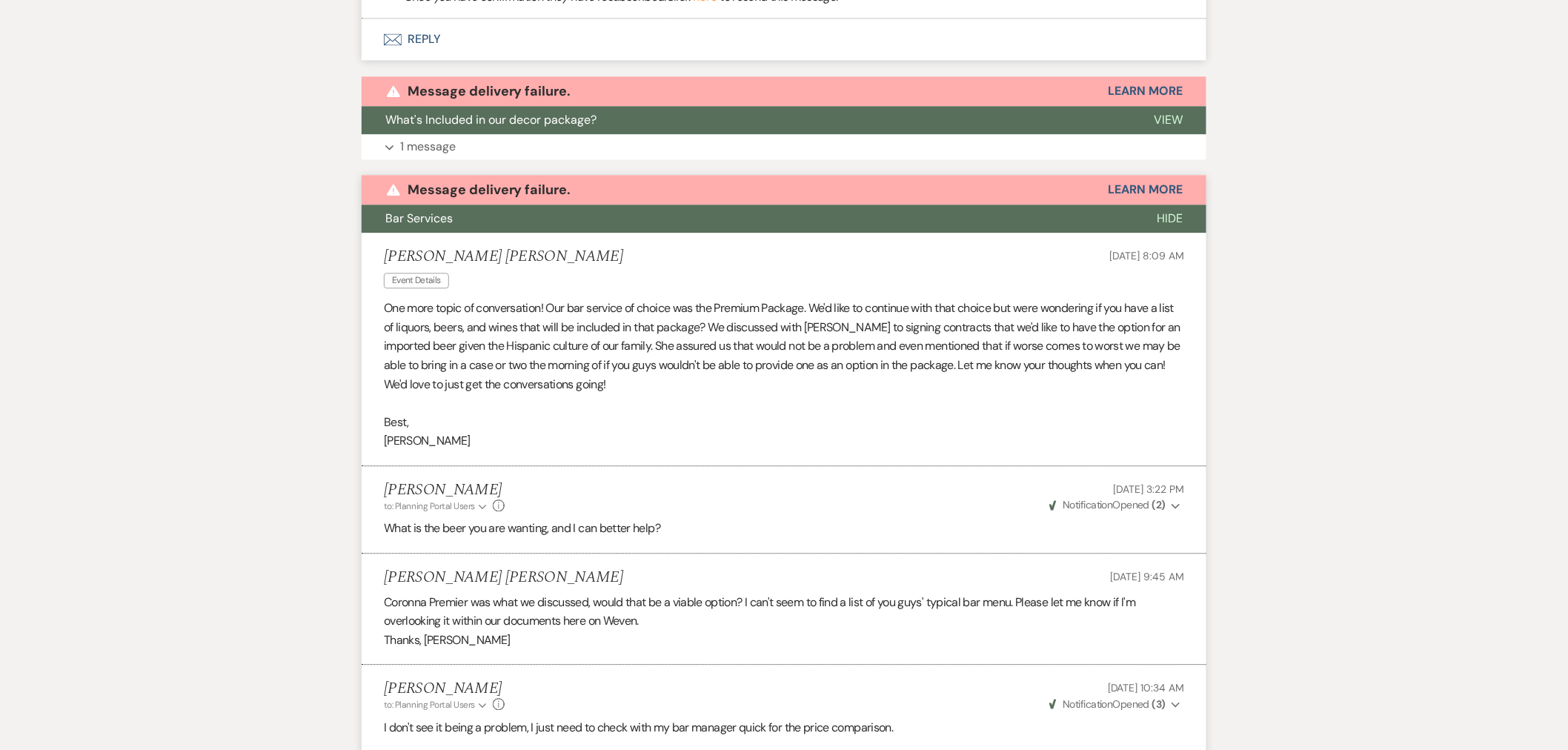
click at [540, 134] on button "Expand 1 message" at bounding box center [784, 147] width 845 height 25
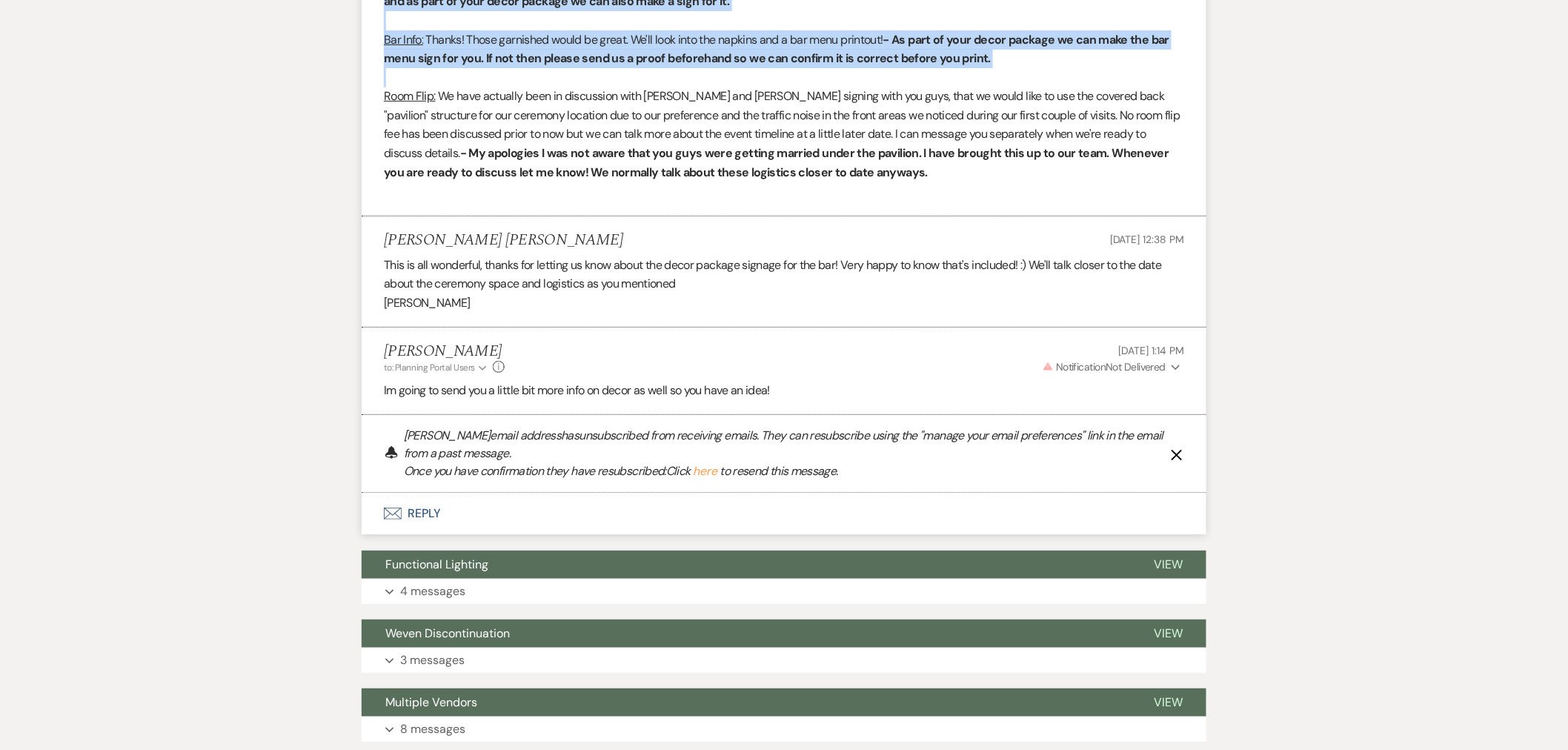
scroll to position [4724, 0]
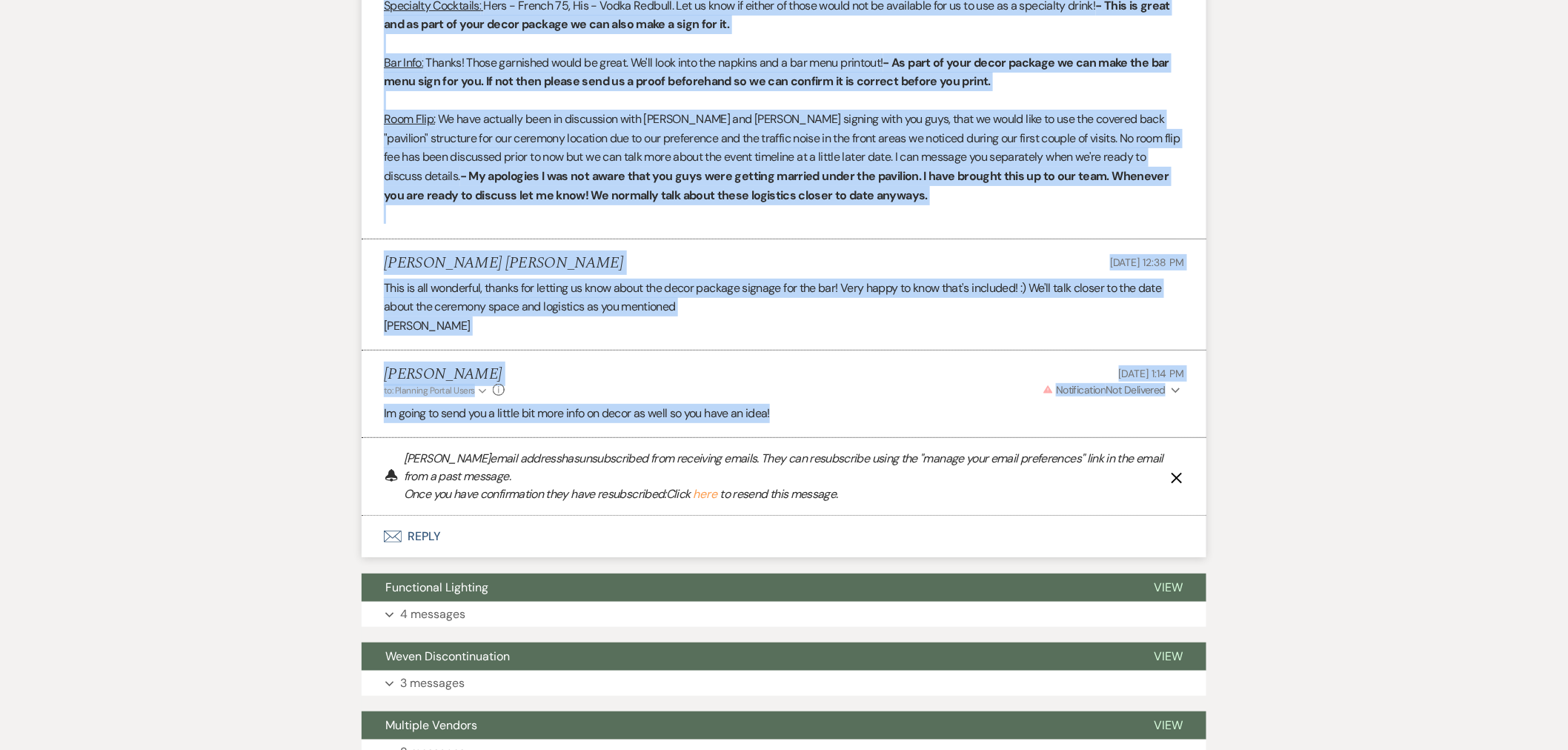
drag, startPoint x: 380, startPoint y: 136, endPoint x: 801, endPoint y: 361, distance: 477.4
copy ul "Fernando Torres Arroyo Event Details Jul 29, 2025, 8:09 AM One more topic of co…"
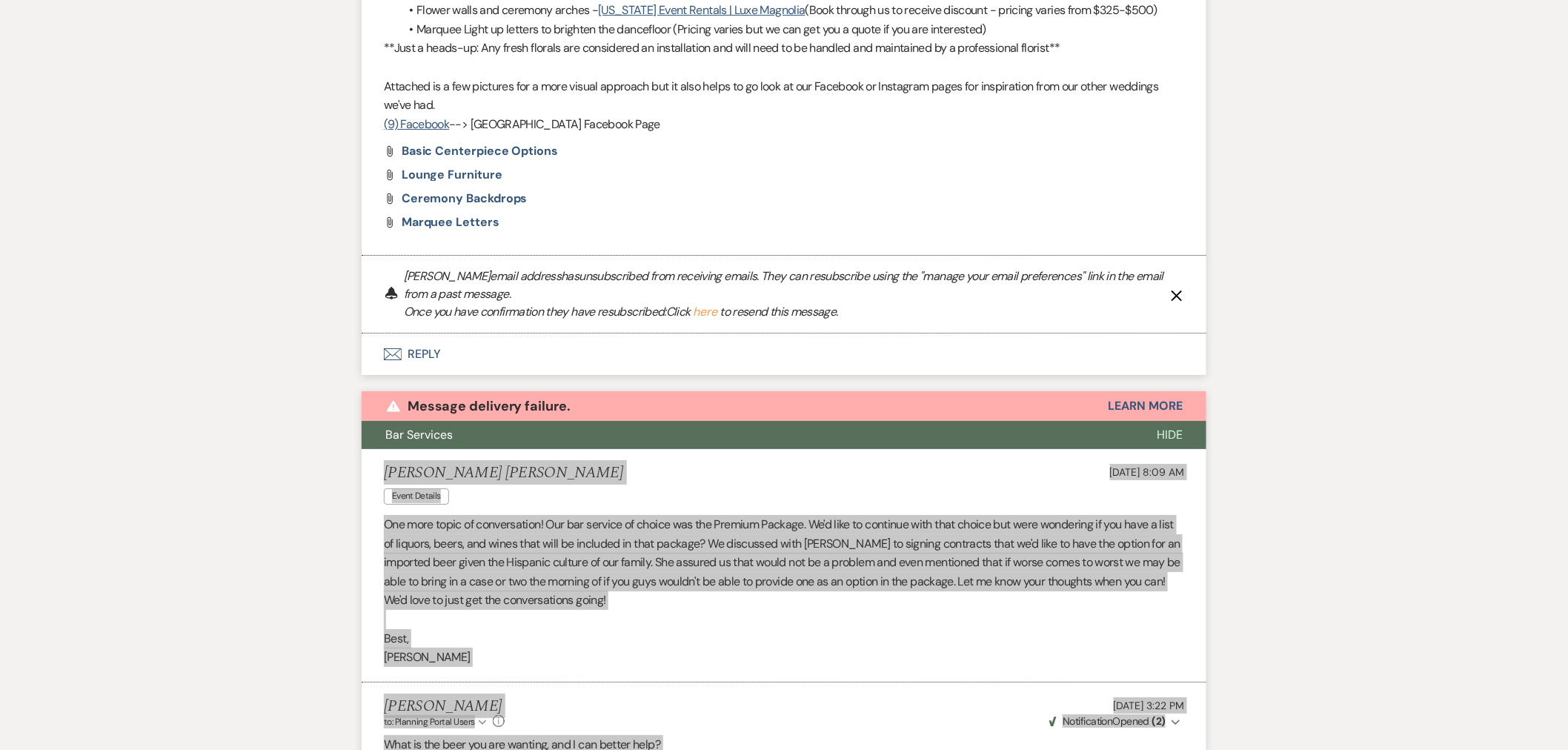
scroll to position [2255, 0]
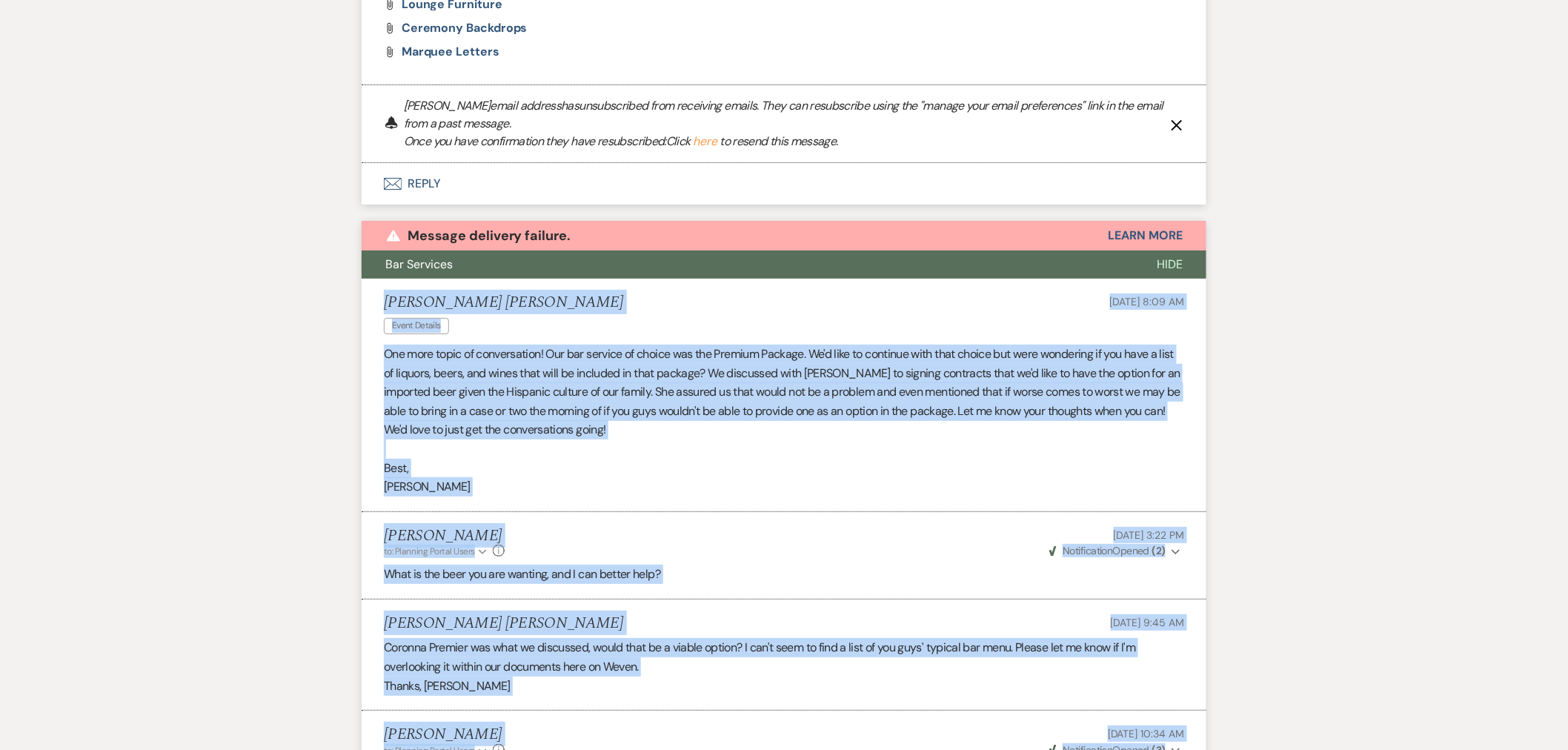
click at [1179, 256] on span "Hide" at bounding box center [1170, 264] width 26 height 16
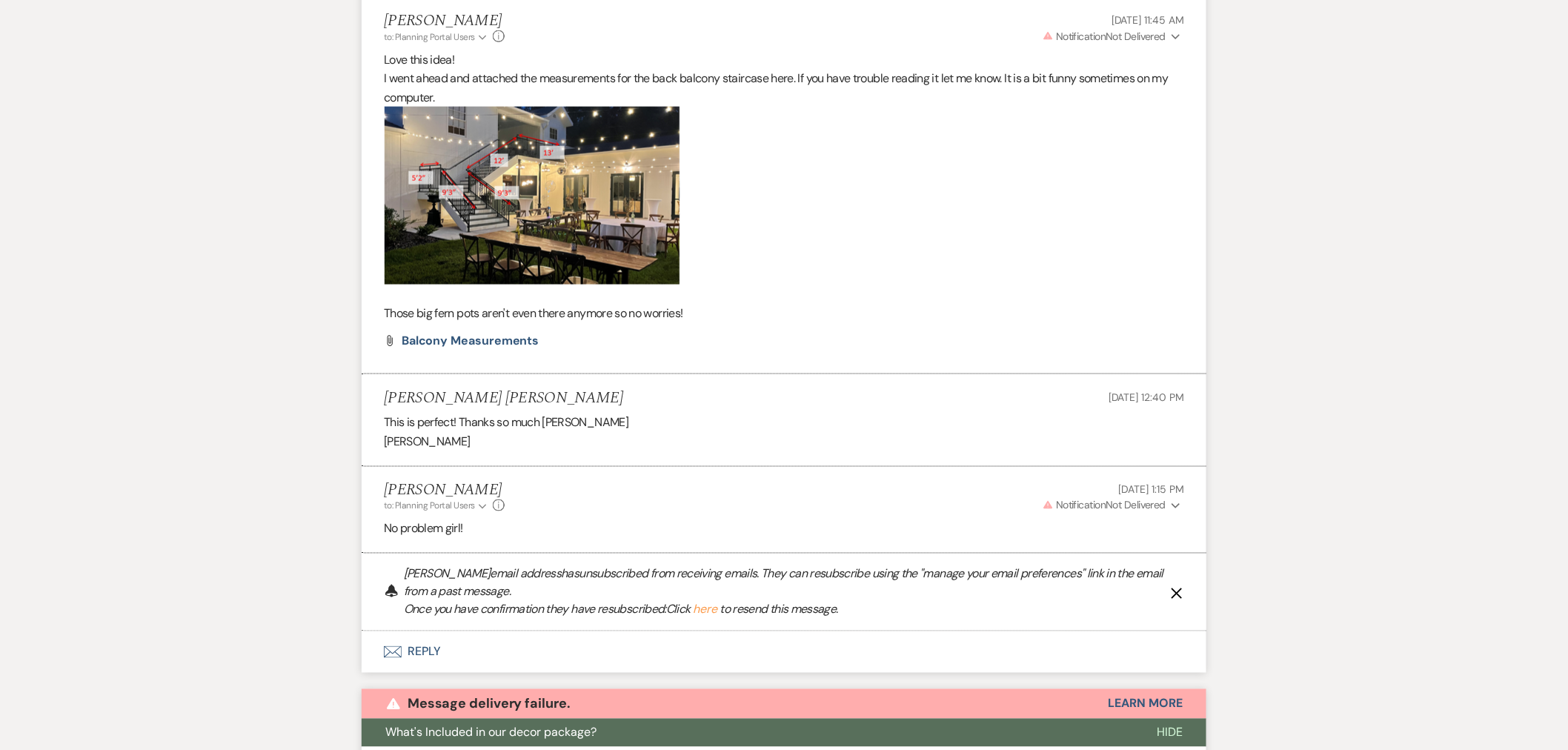
scroll to position [1020, 0]
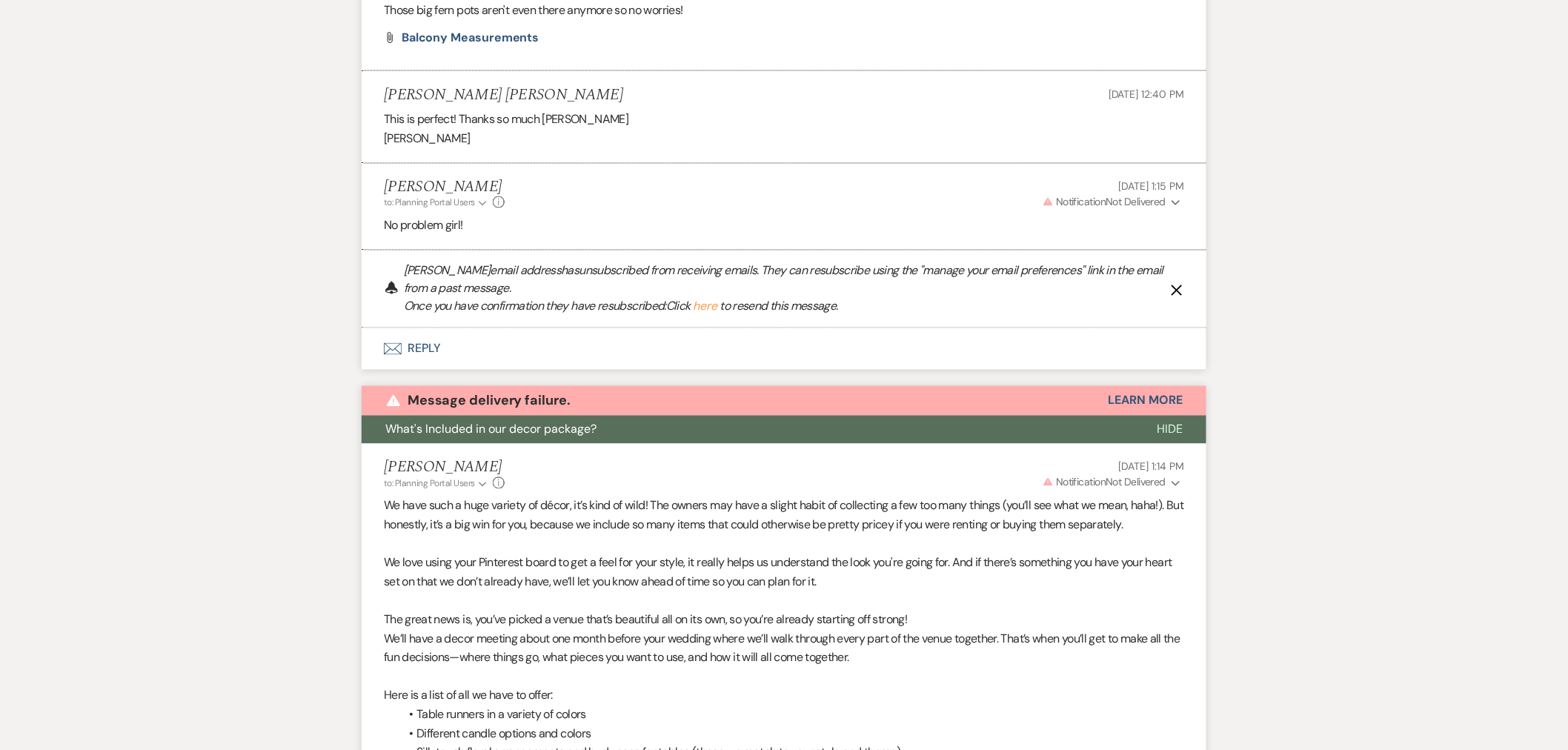
click at [1180, 415] on button "Hide" at bounding box center [1170, 429] width 73 height 28
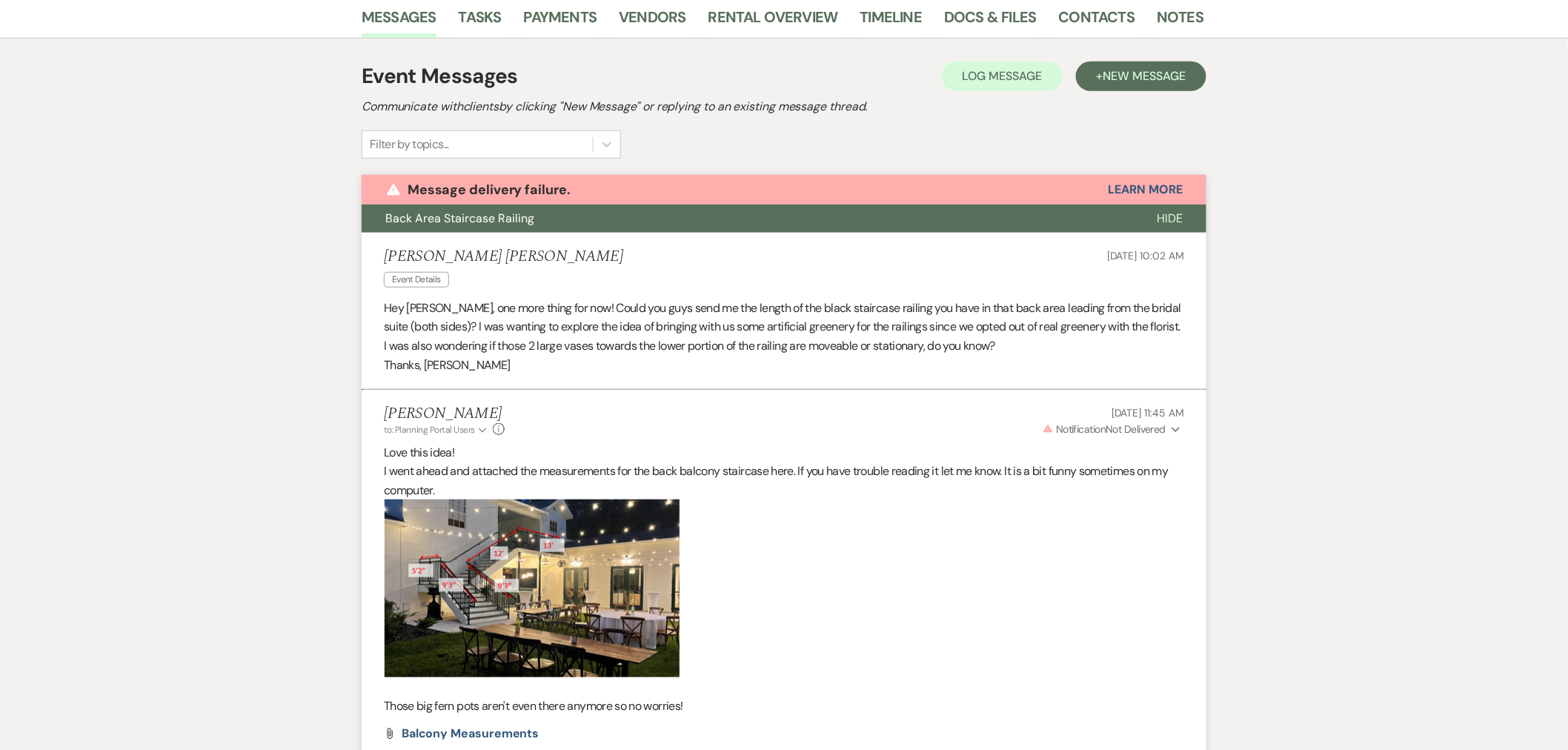
scroll to position [115, 0]
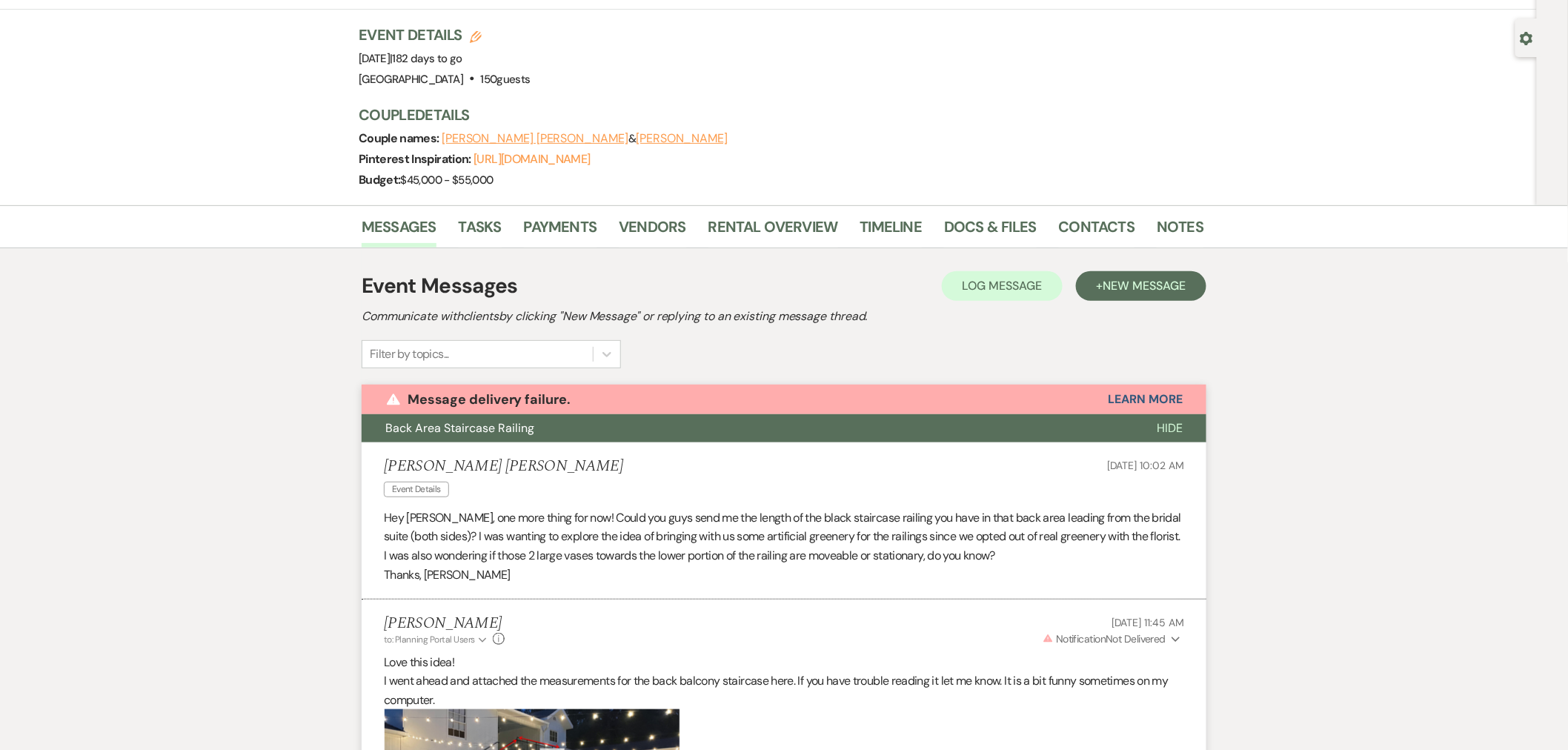
click at [1180, 414] on button "Hide" at bounding box center [1170, 427] width 73 height 28
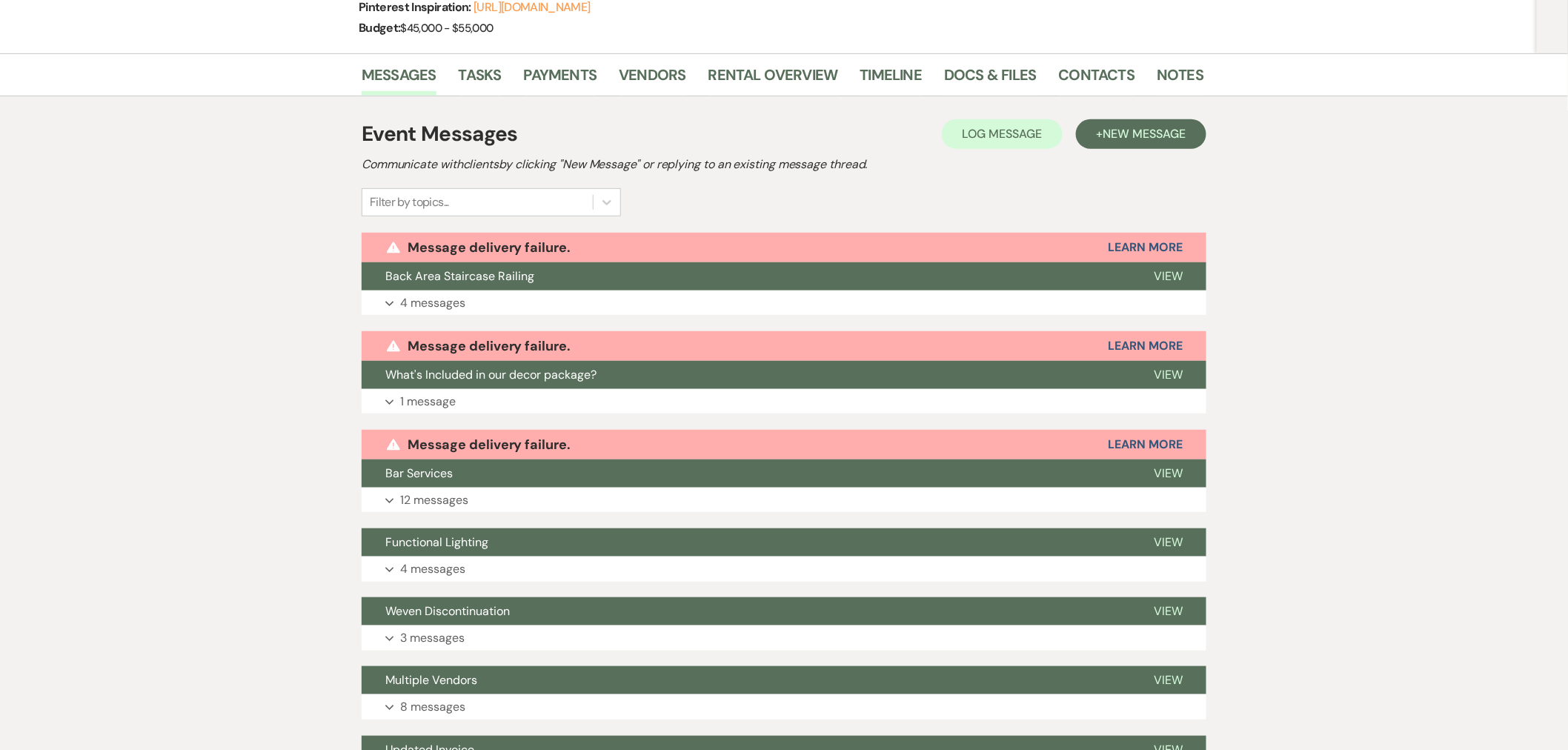
scroll to position [445, 0]
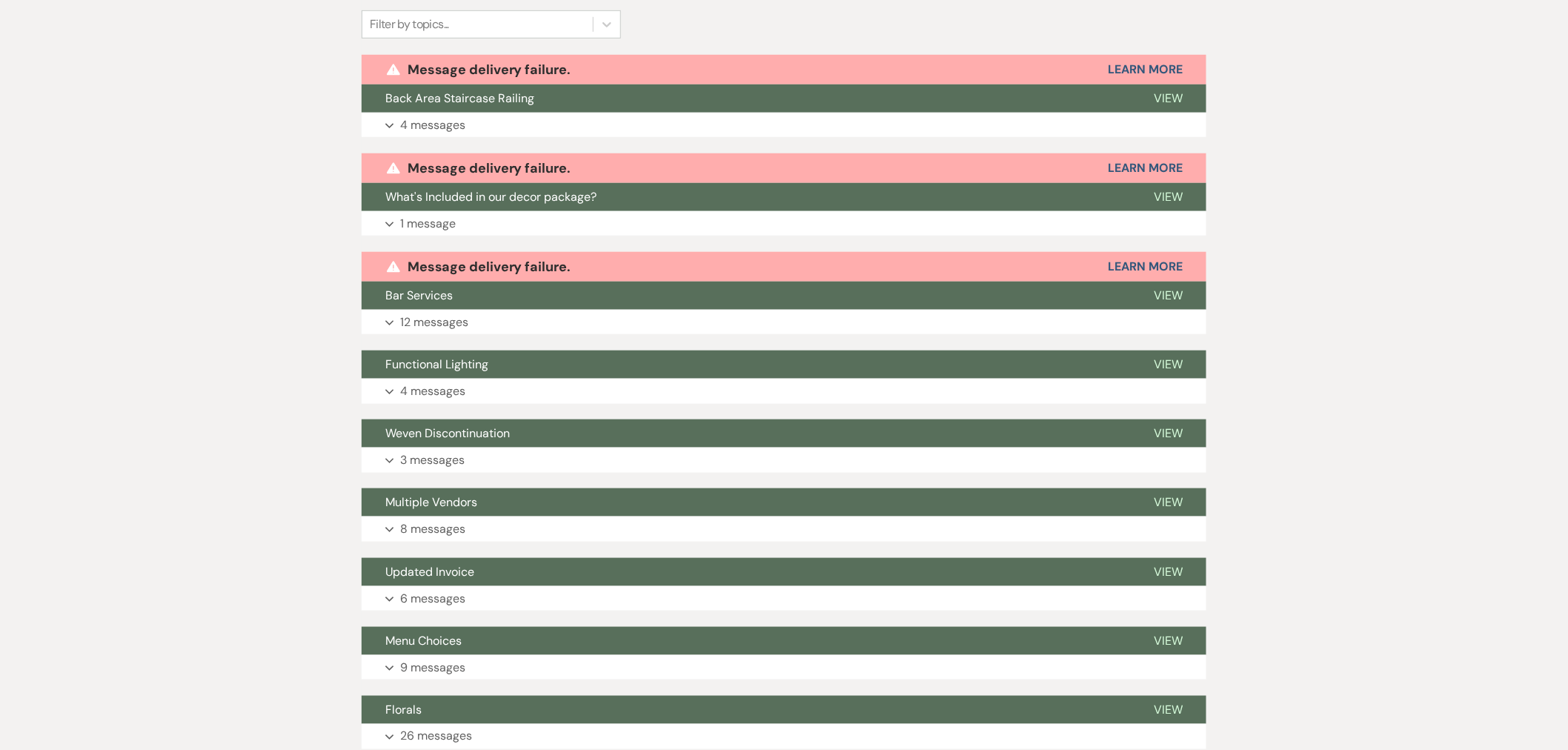
click at [509, 378] on button "Expand 4 messages" at bounding box center [784, 390] width 845 height 25
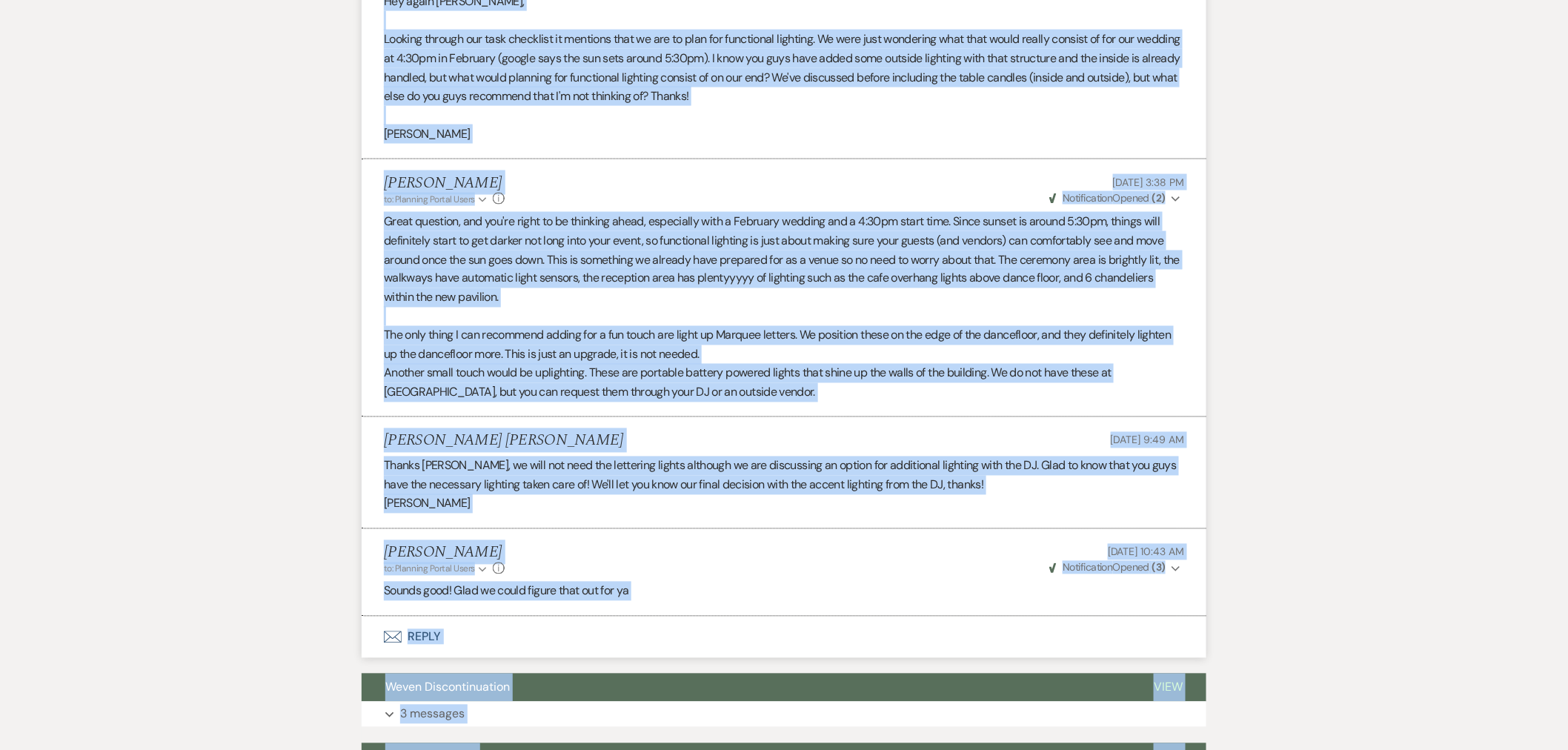
scroll to position [1038, 0]
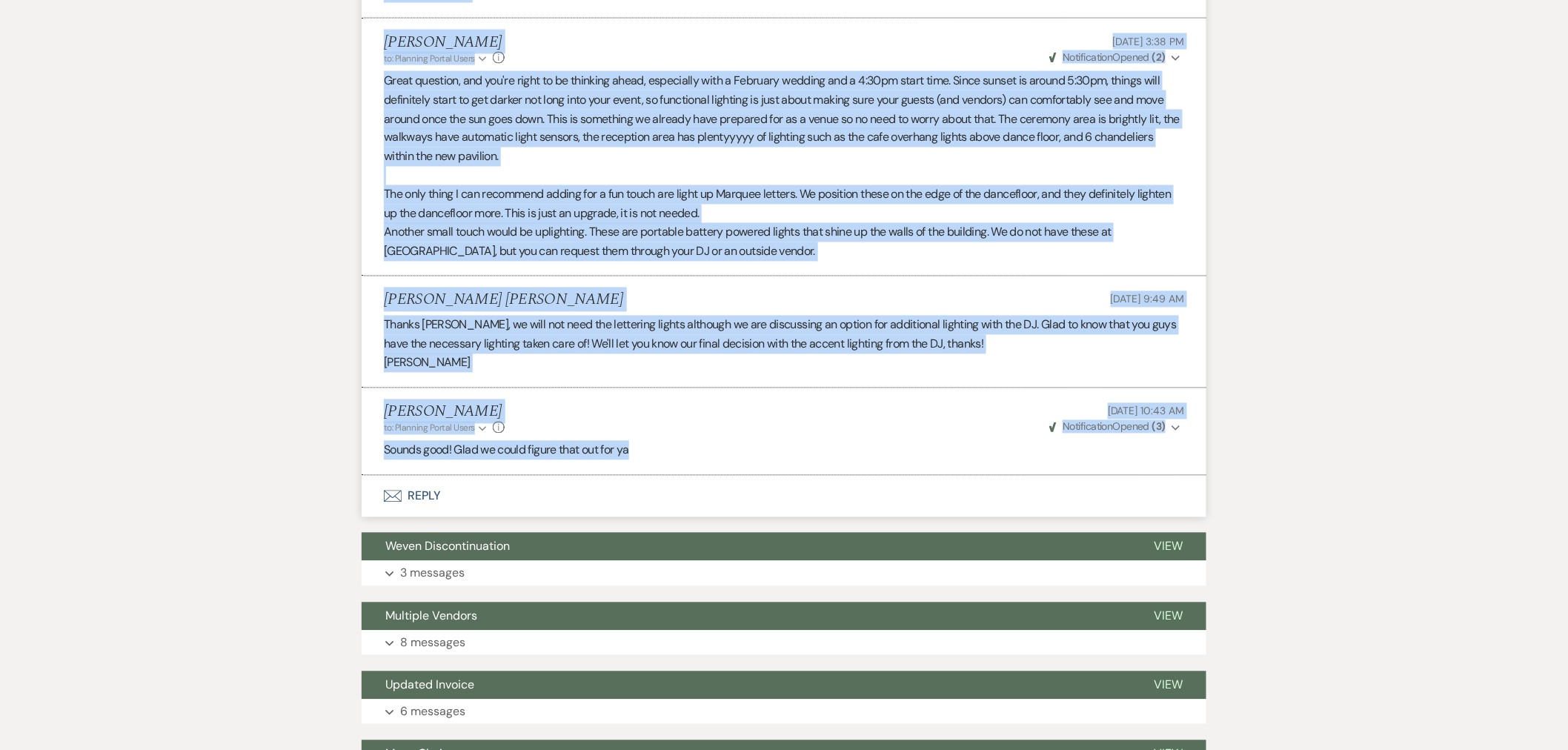
drag, startPoint x: 386, startPoint y: 283, endPoint x: 639, endPoint y: 423, distance: 289.2
click at [639, 423] on ul "Fernando Torres Arroyo Event Details Jul 29, 2025, 7:57 AM Hey again Haileigh, …" at bounding box center [784, 131] width 845 height 690
copy ul "Fernando Torres Arroyo Event Details Jul 29, 2025, 7:57 AM Hey again Haileigh, …"
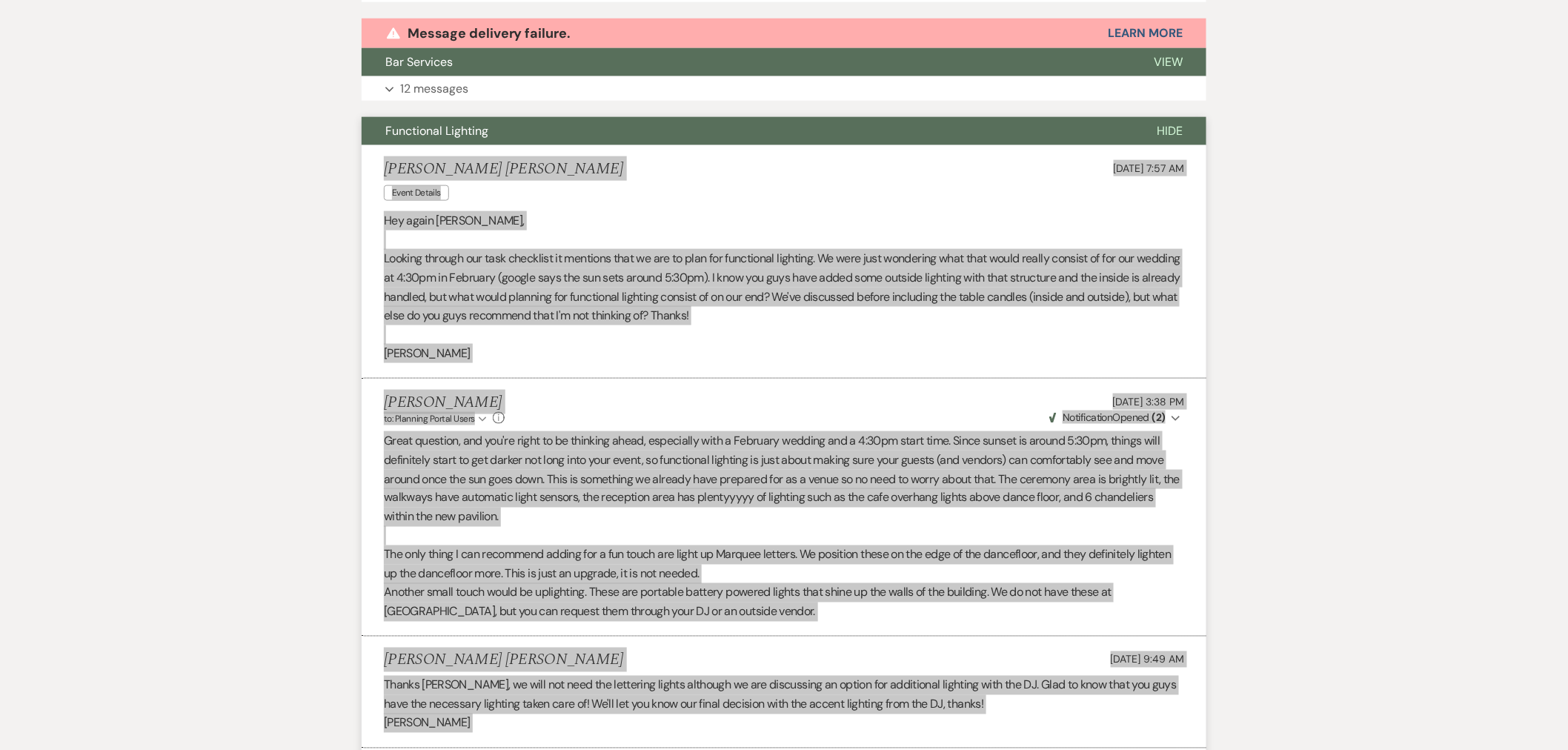
scroll to position [544, 0]
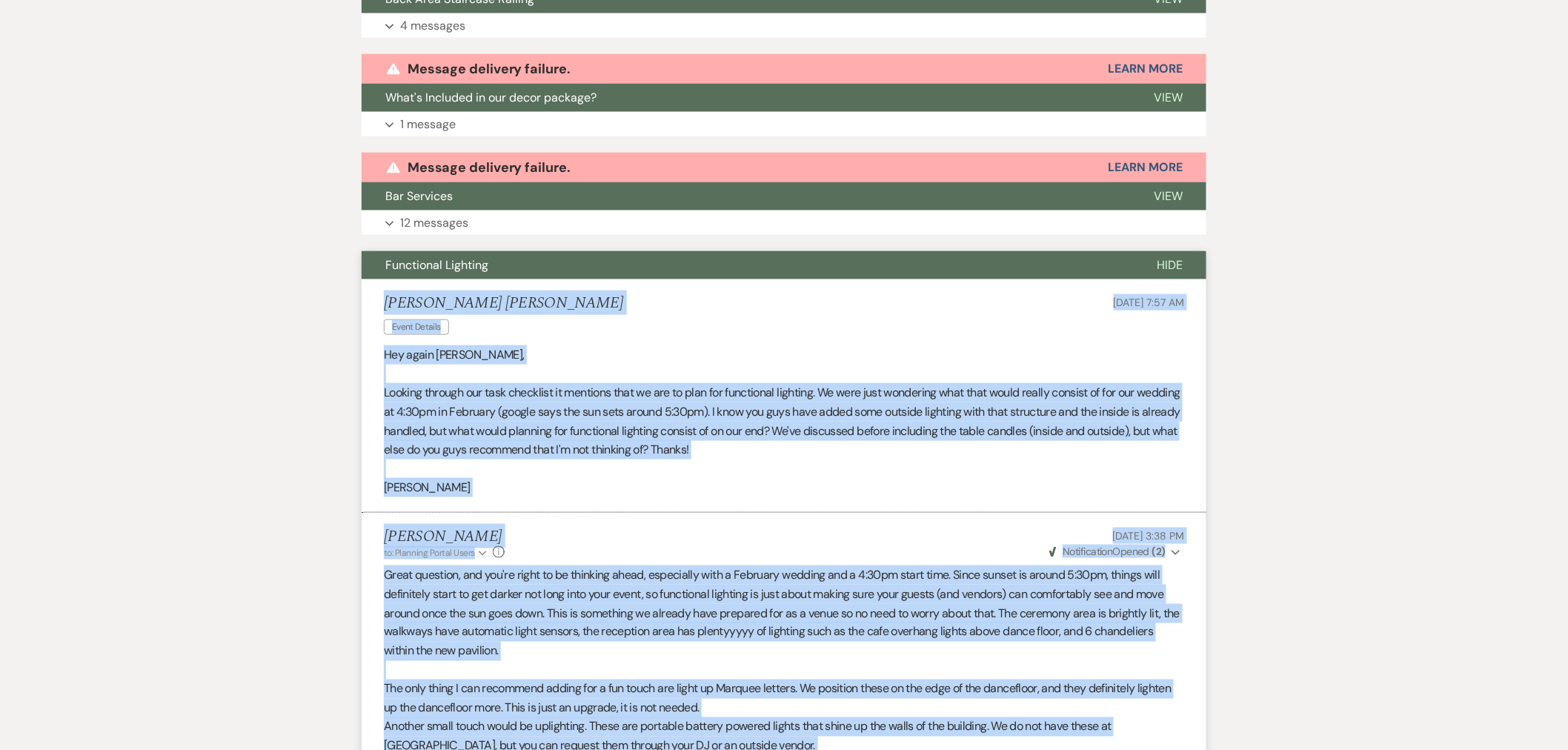
click at [540, 252] on button "Functional Lighting" at bounding box center [747, 265] width 772 height 28
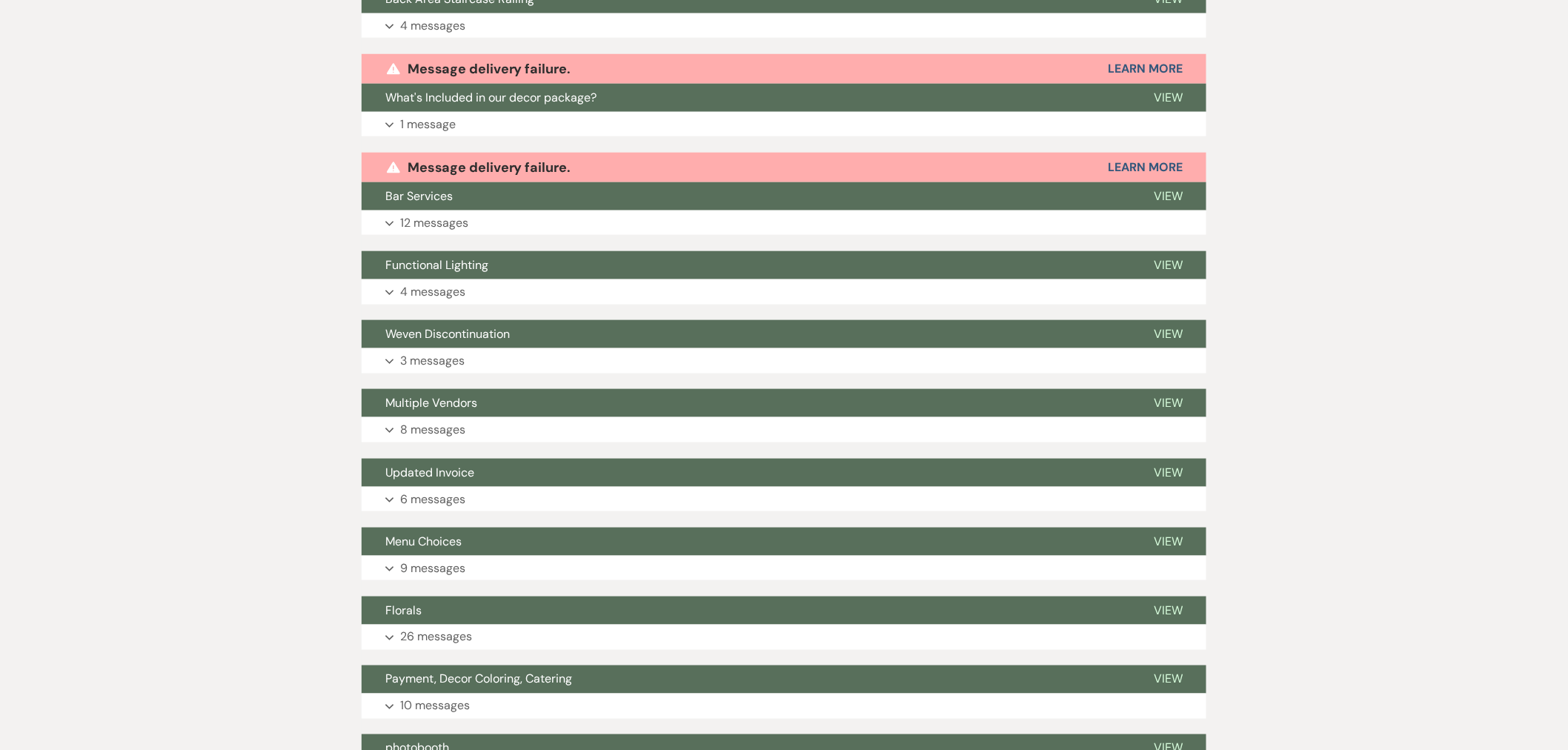
click at [514, 320] on button "Weven Discontinuation" at bounding box center [746, 334] width 769 height 28
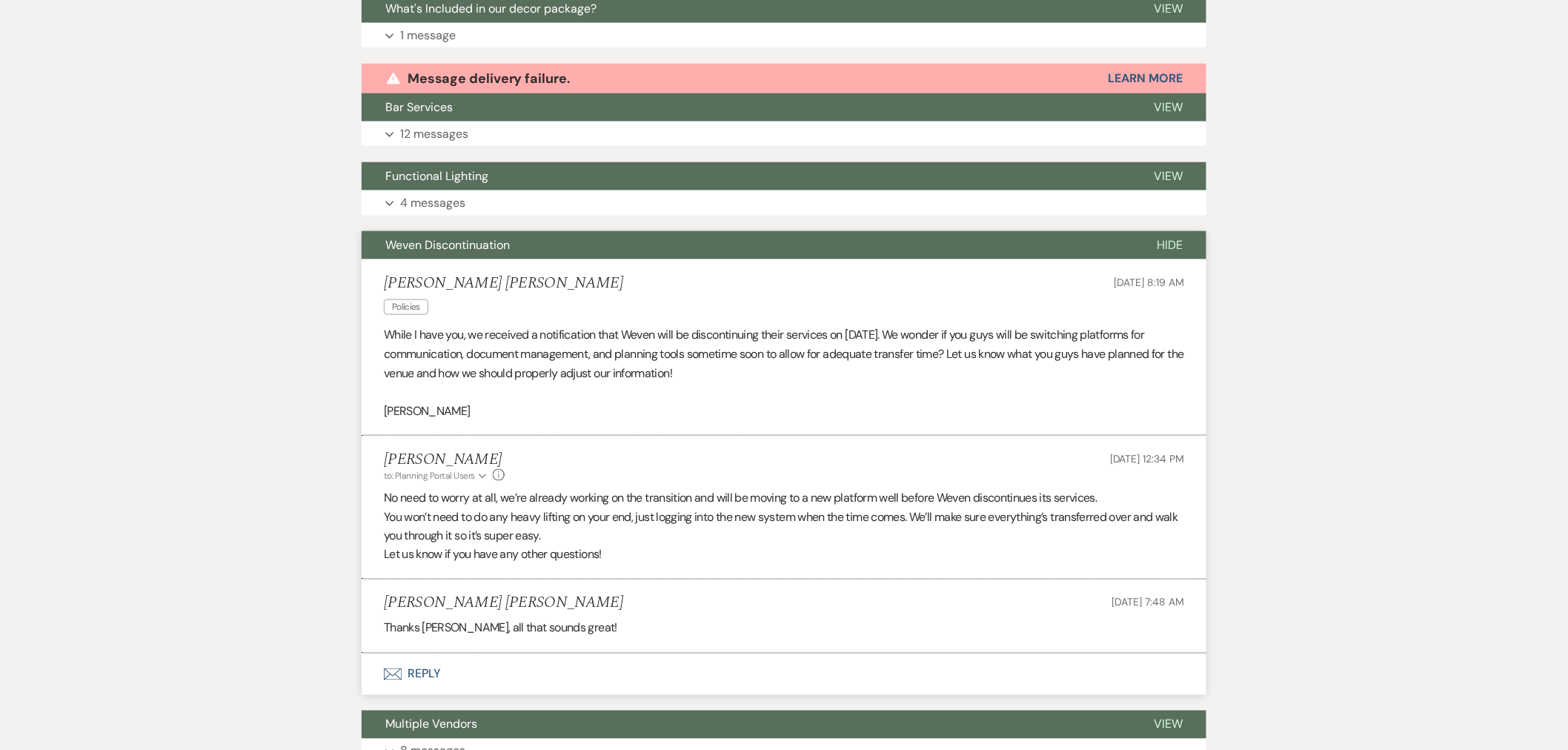
scroll to position [708, 0]
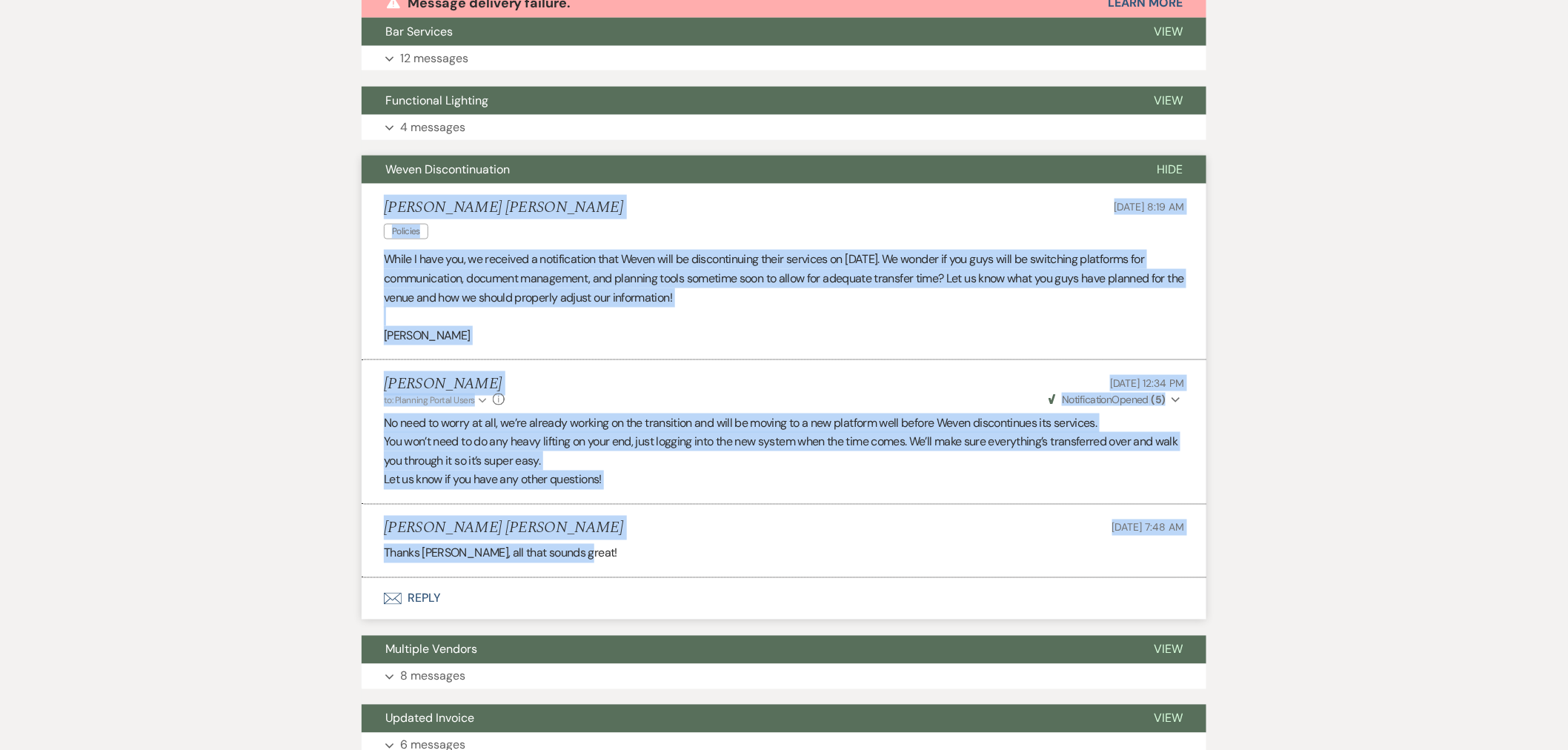
drag, startPoint x: 385, startPoint y: 172, endPoint x: 602, endPoint y: 495, distance: 389.1
click at [611, 542] on ul "Fernando Torres Arroyo Policies Jul 23, 2025, 8:19 AM While I have you, we rece…" at bounding box center [784, 381] width 845 height 394
copy ul "Fernando Torres Arroyo Policies Jul 23, 2025, 8:19 AM While I have you, we rece…"
drag, startPoint x: 1175, startPoint y: 136, endPoint x: 1106, endPoint y: 181, distance: 82.4
click at [1175, 162] on span "Hide" at bounding box center [1170, 169] width 26 height 16
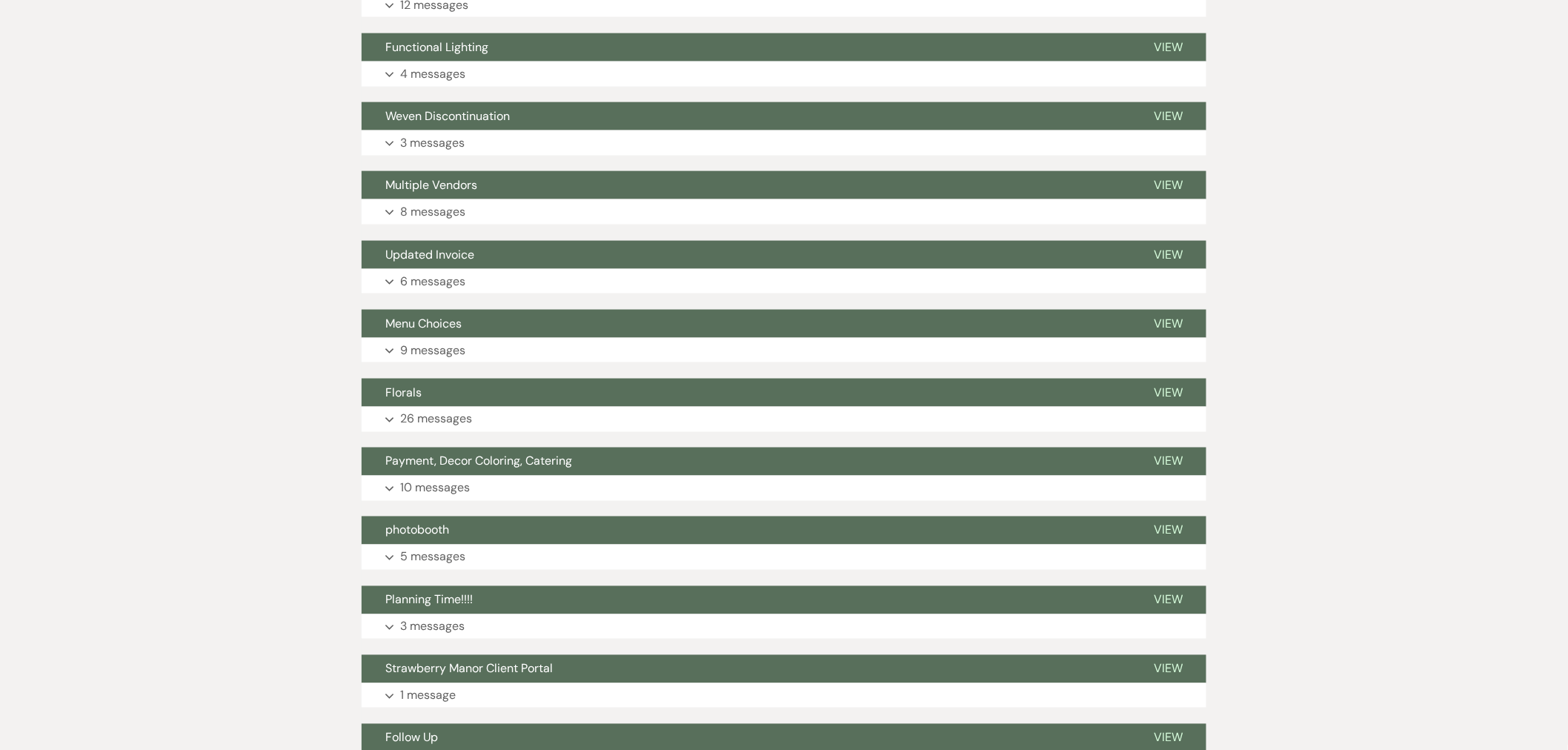
scroll to position [791, 0]
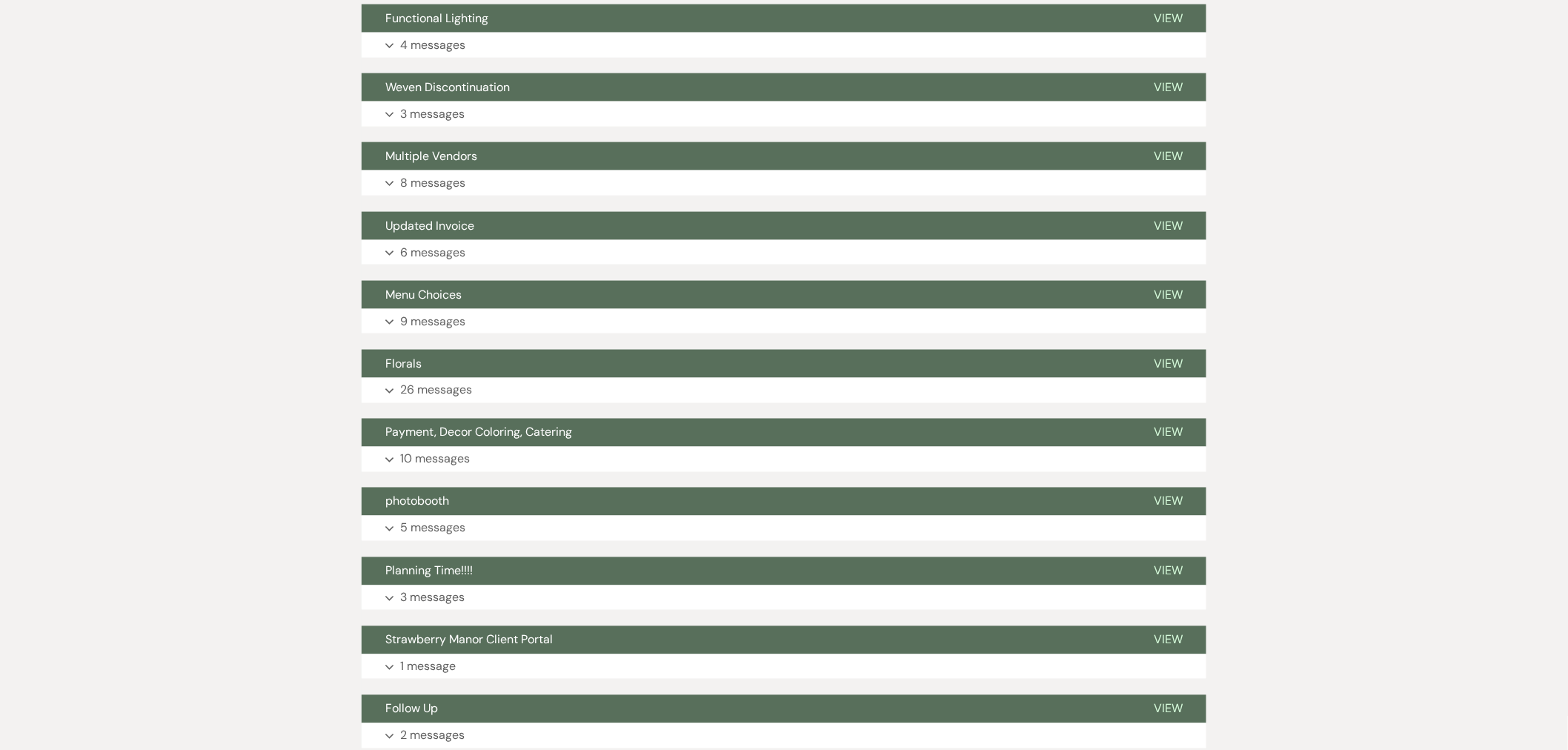
click at [427, 142] on button "Multiple Vendors" at bounding box center [746, 156] width 769 height 28
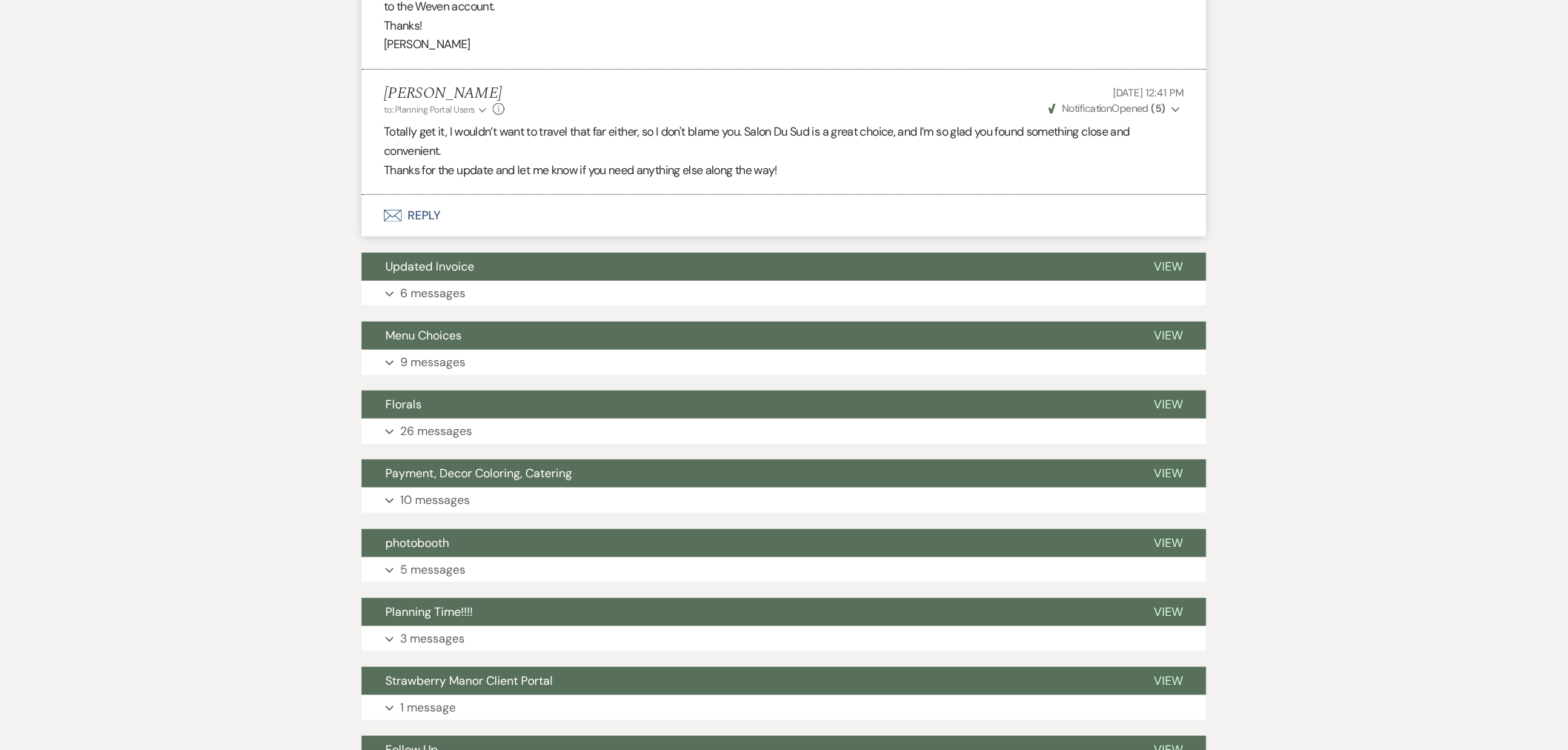
scroll to position [2381, 0]
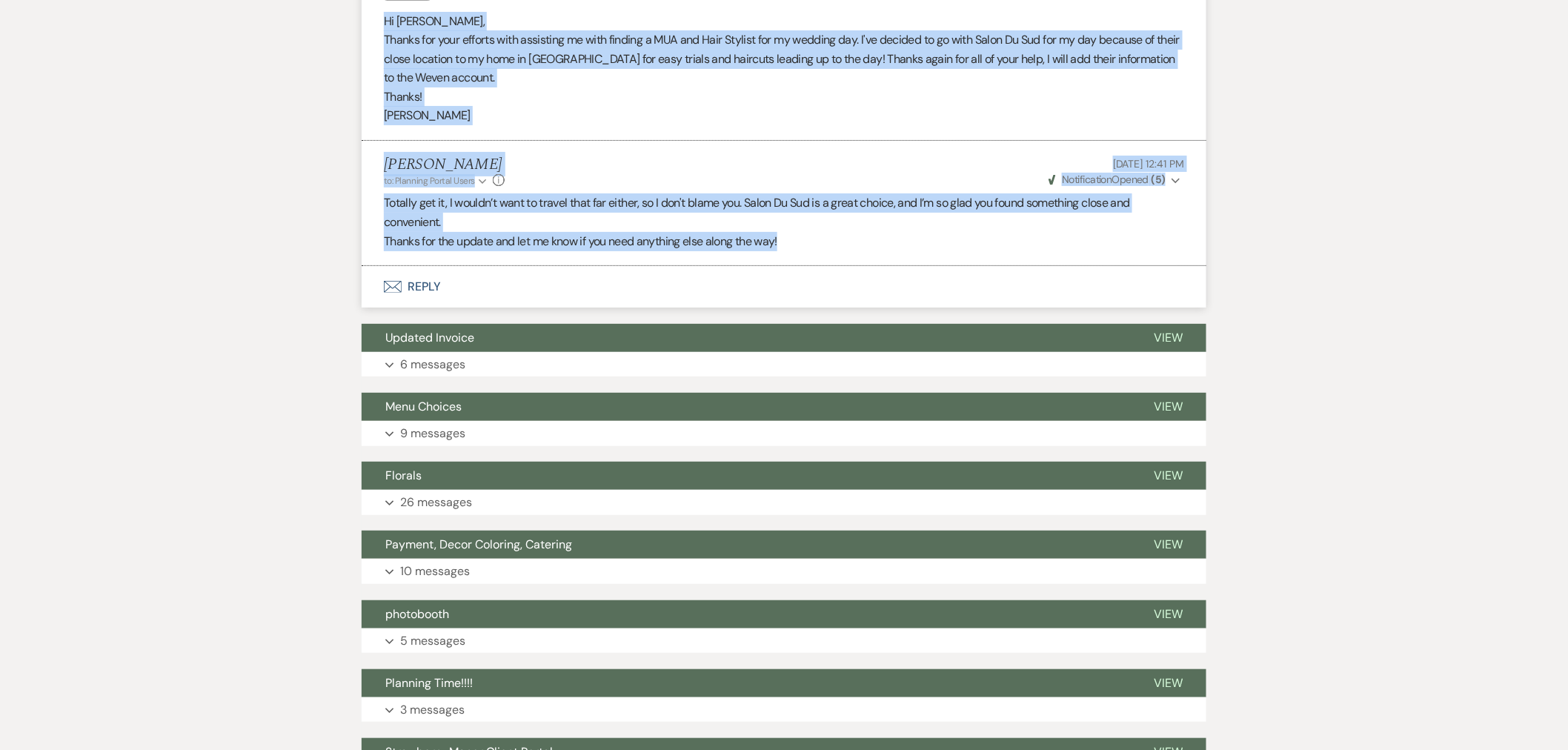
drag, startPoint x: 386, startPoint y: 156, endPoint x: 850, endPoint y: 193, distance: 465.5
copy ul "Samantha McKisson Vendors Event Details Jun 25, 2025, 1:40 PM Thanks Haileigh, …"
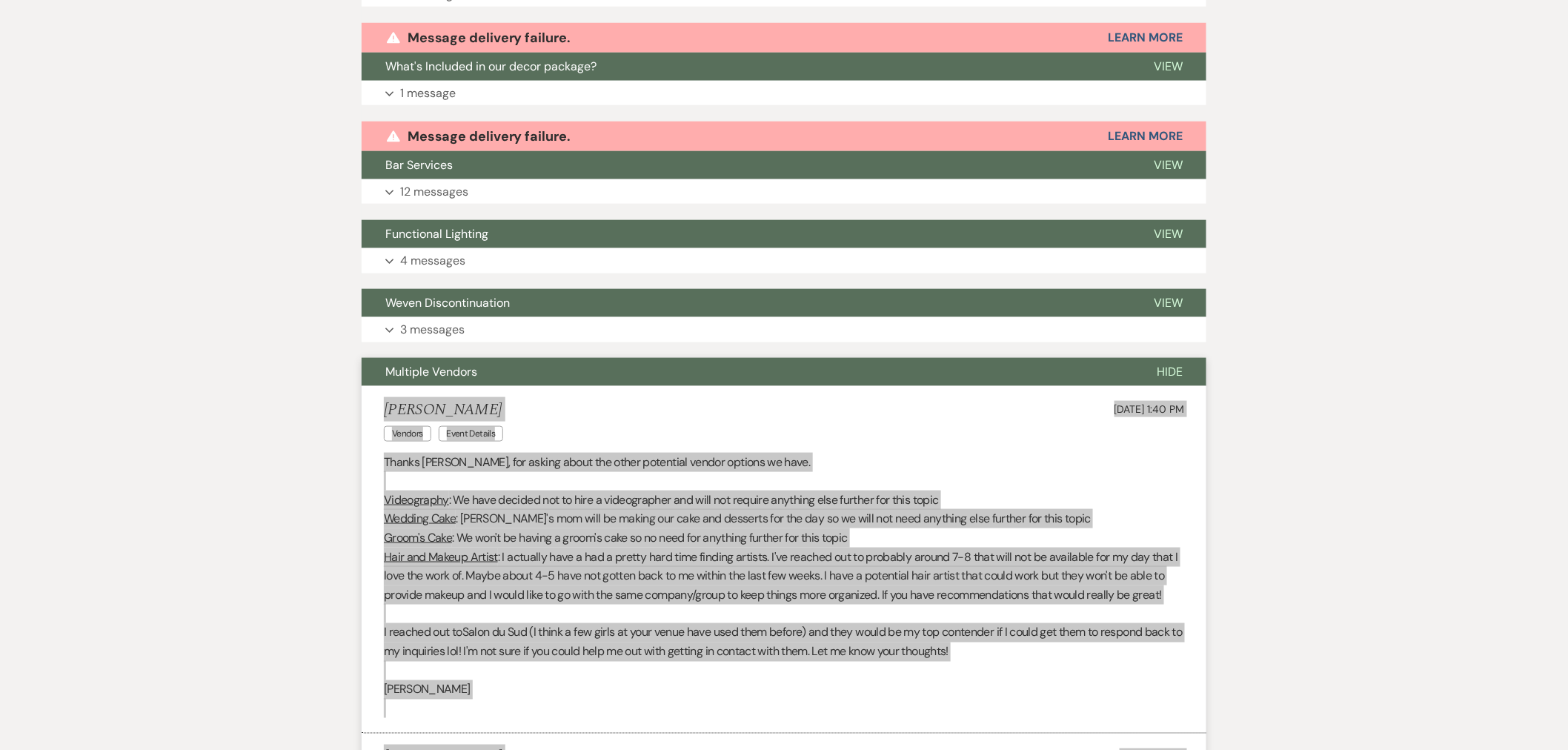
scroll to position [653, 0]
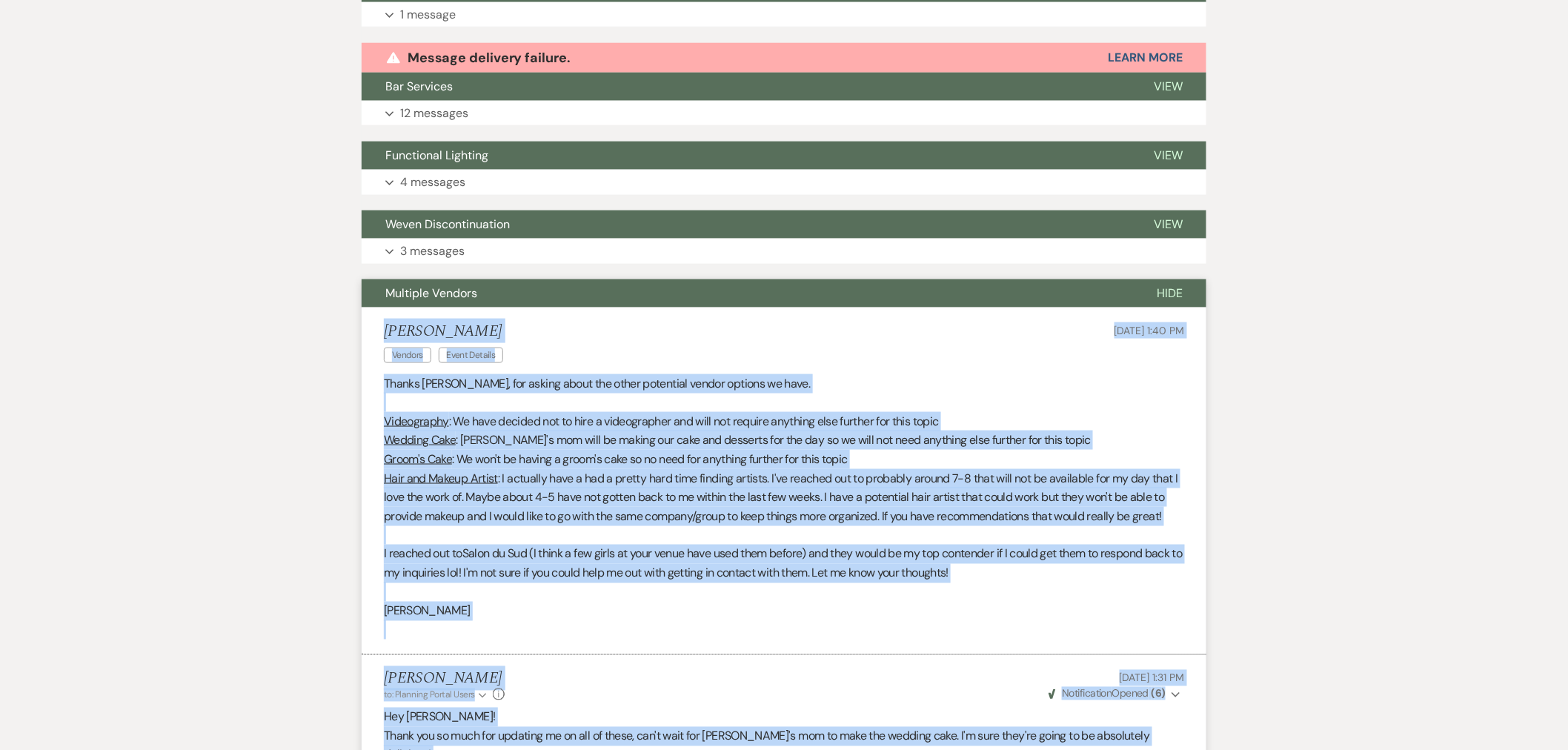
click at [990, 337] on li "Samantha McKisson Vendors Event Details Jun 25, 2025, 1:40 PM Thanks Haileigh, …" at bounding box center [784, 480] width 845 height 347
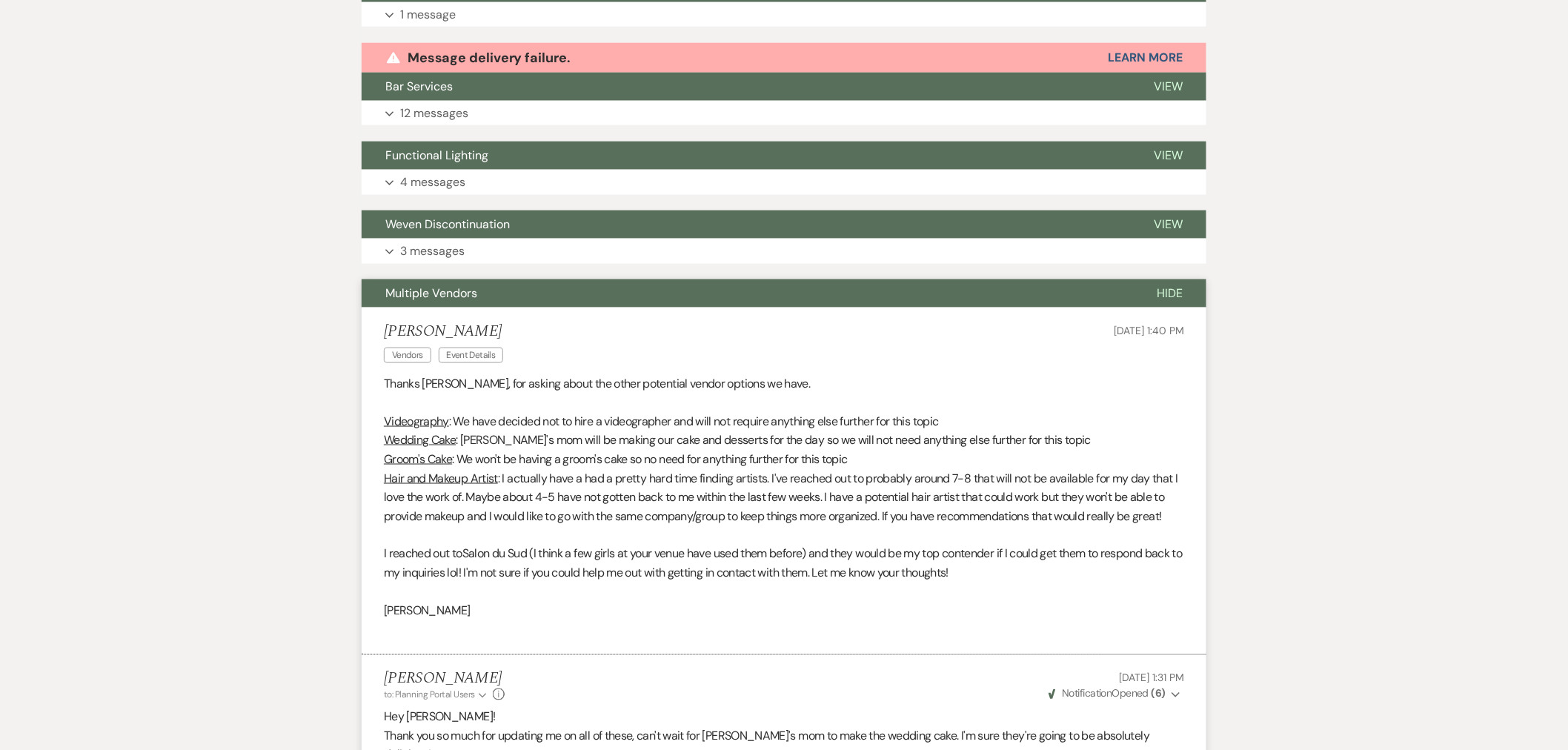
click at [1159, 285] on span "Hide" at bounding box center [1170, 293] width 26 height 16
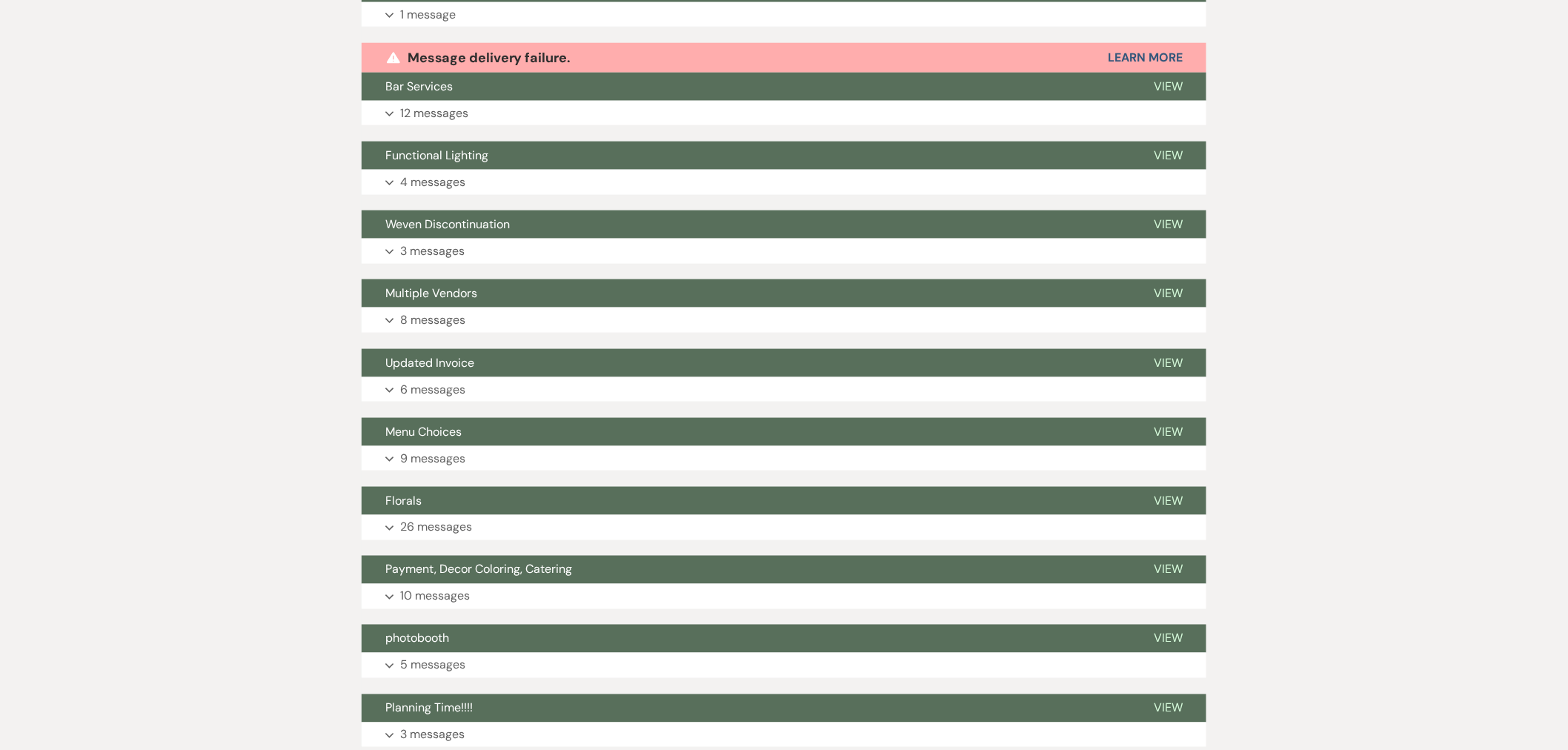
click at [438, 349] on button "Updated Invoice" at bounding box center [746, 363] width 769 height 28
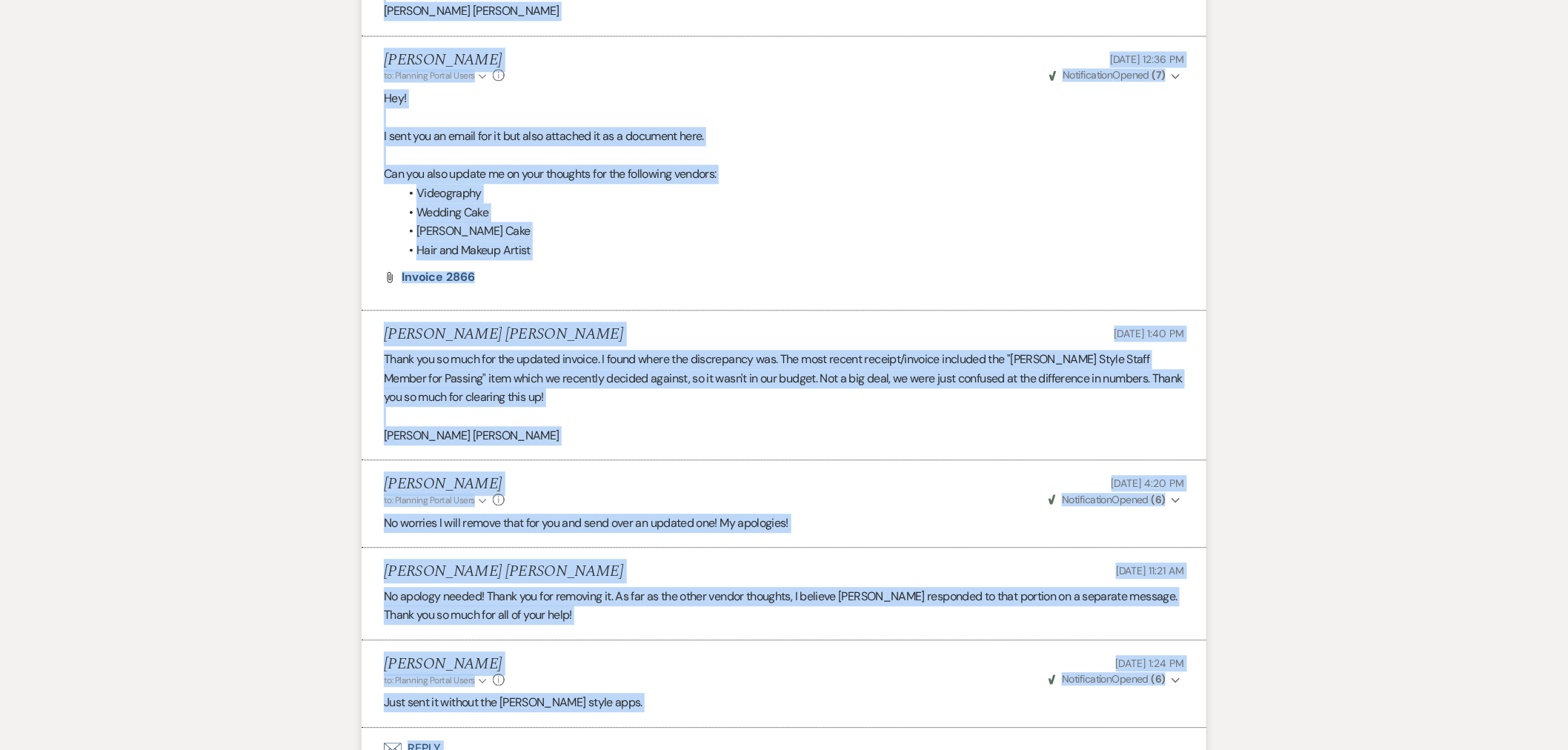
scroll to position [1442, 0]
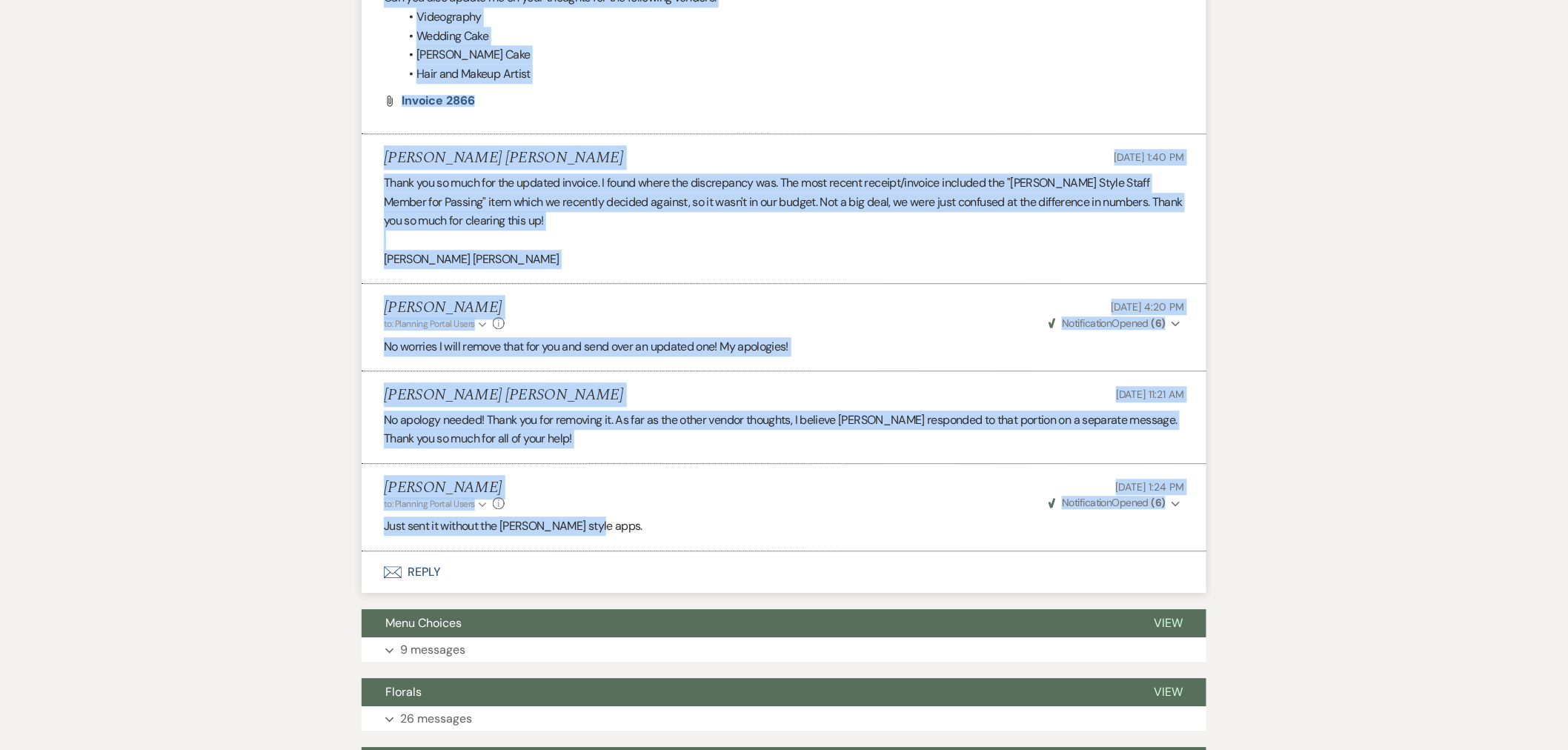
drag, startPoint x: 384, startPoint y: 364, endPoint x: 596, endPoint y: 500, distance: 251.9
click at [595, 501] on ul "Fernando Torres Arroyo Budget Jun 25, 2025, 12:03 PM Good afternoon, While upda…" at bounding box center [784, 70] width 845 height 962
copy ul "Fernando Torres Arroyo Budget Jun 25, 2025, 12:03 PM Good afternoon, While upda…"
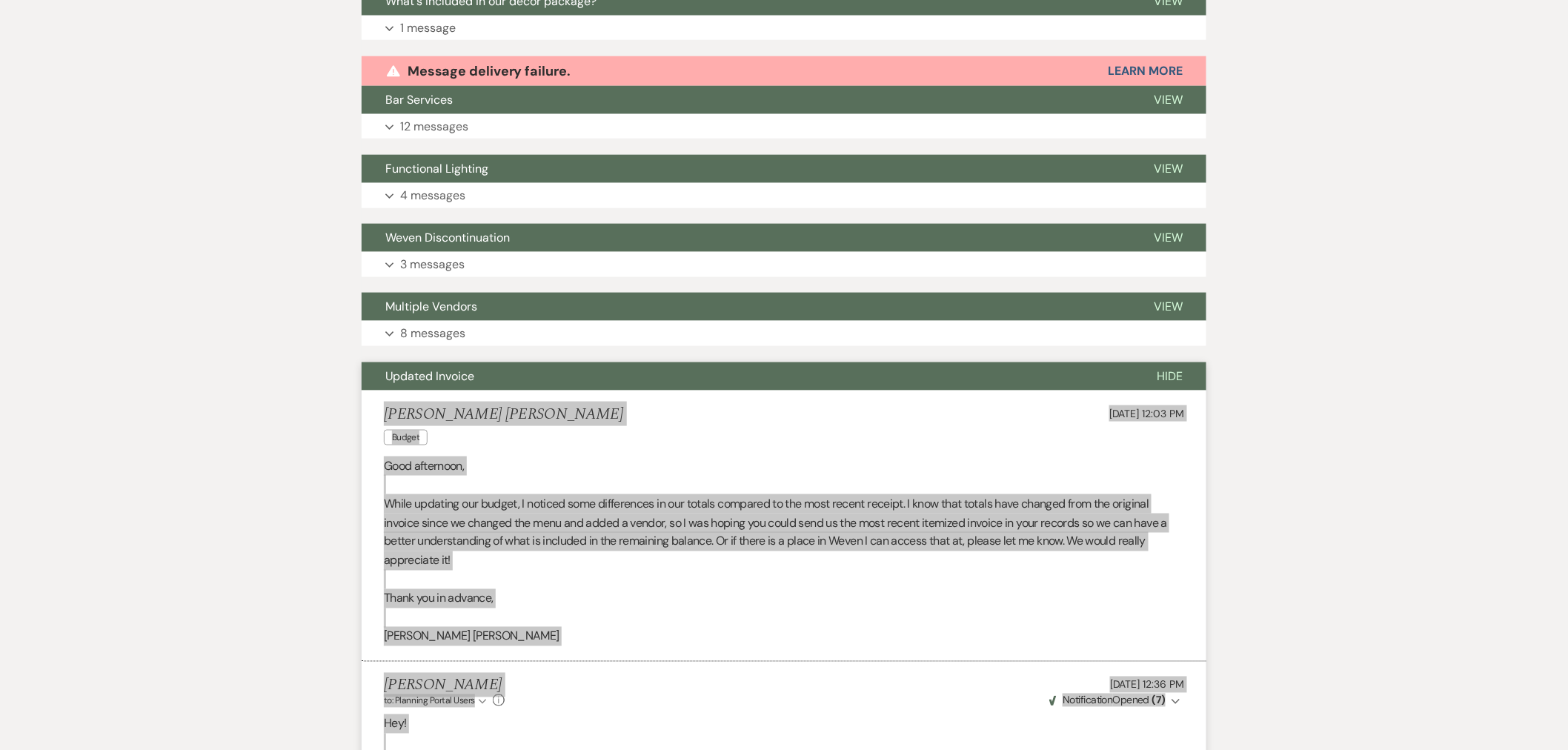
scroll to position [783, 0]
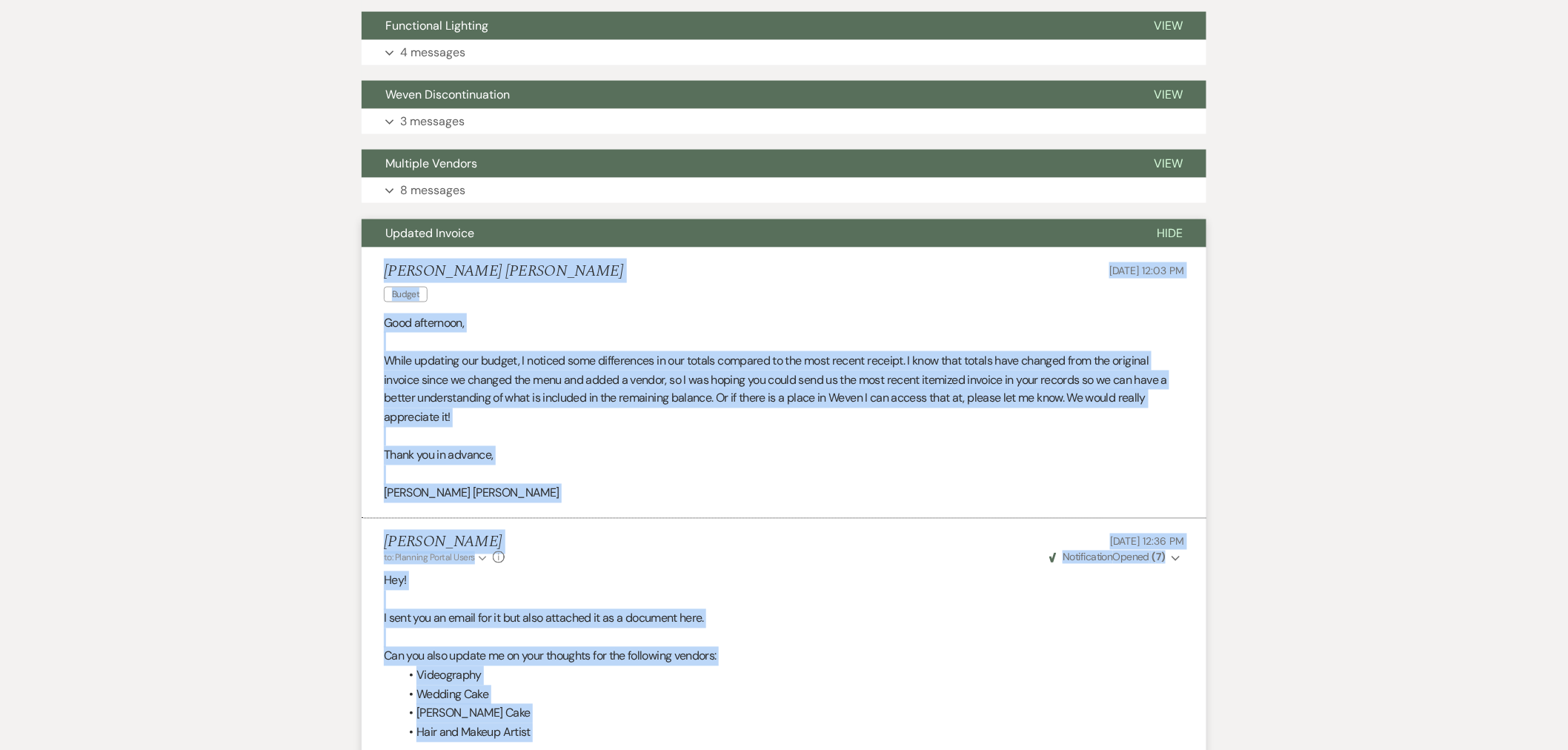
click at [1176, 225] on span "Hide" at bounding box center [1170, 233] width 26 height 16
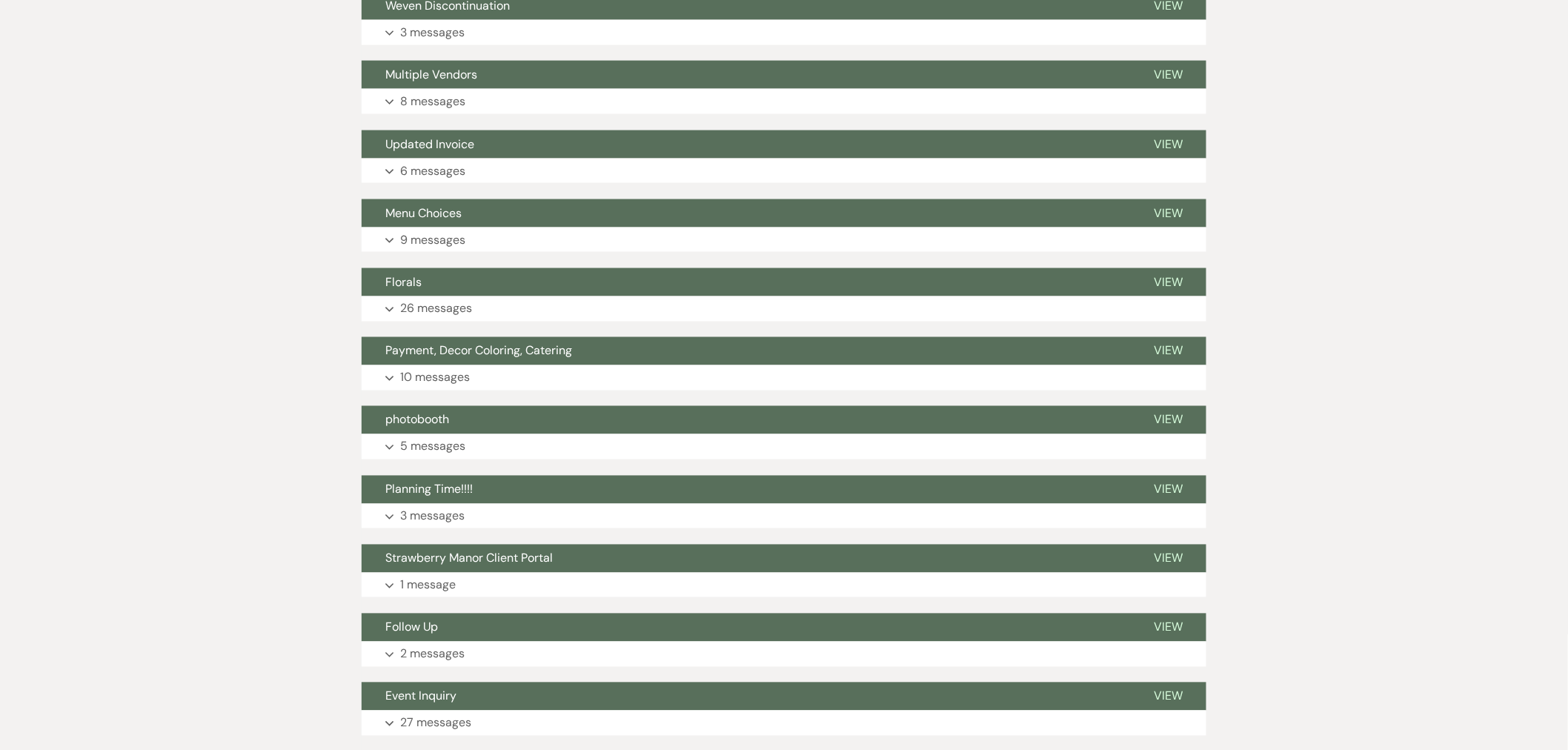
scroll to position [940, 0]
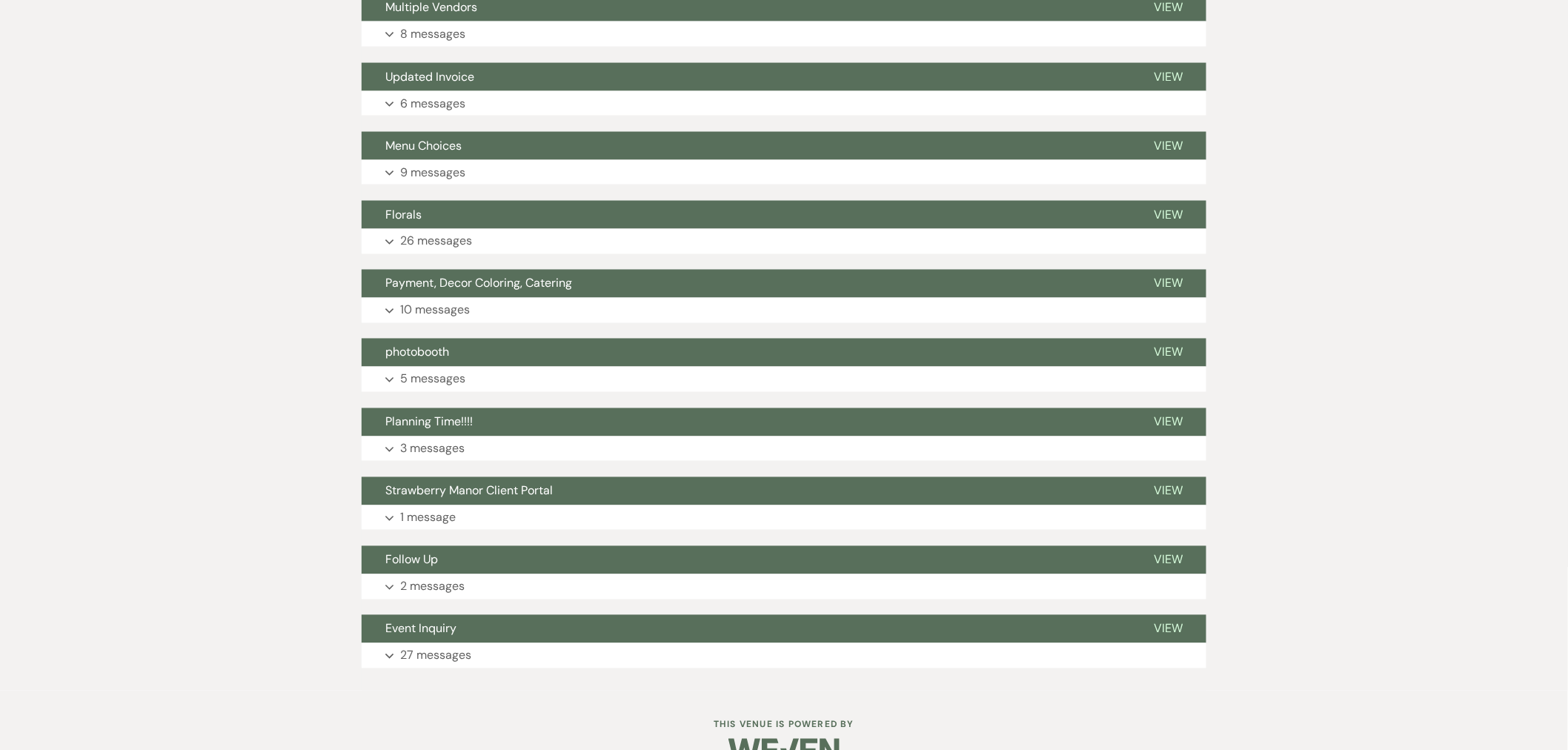
click at [446, 163] on p "9 messages" at bounding box center [433, 173] width 65 height 20
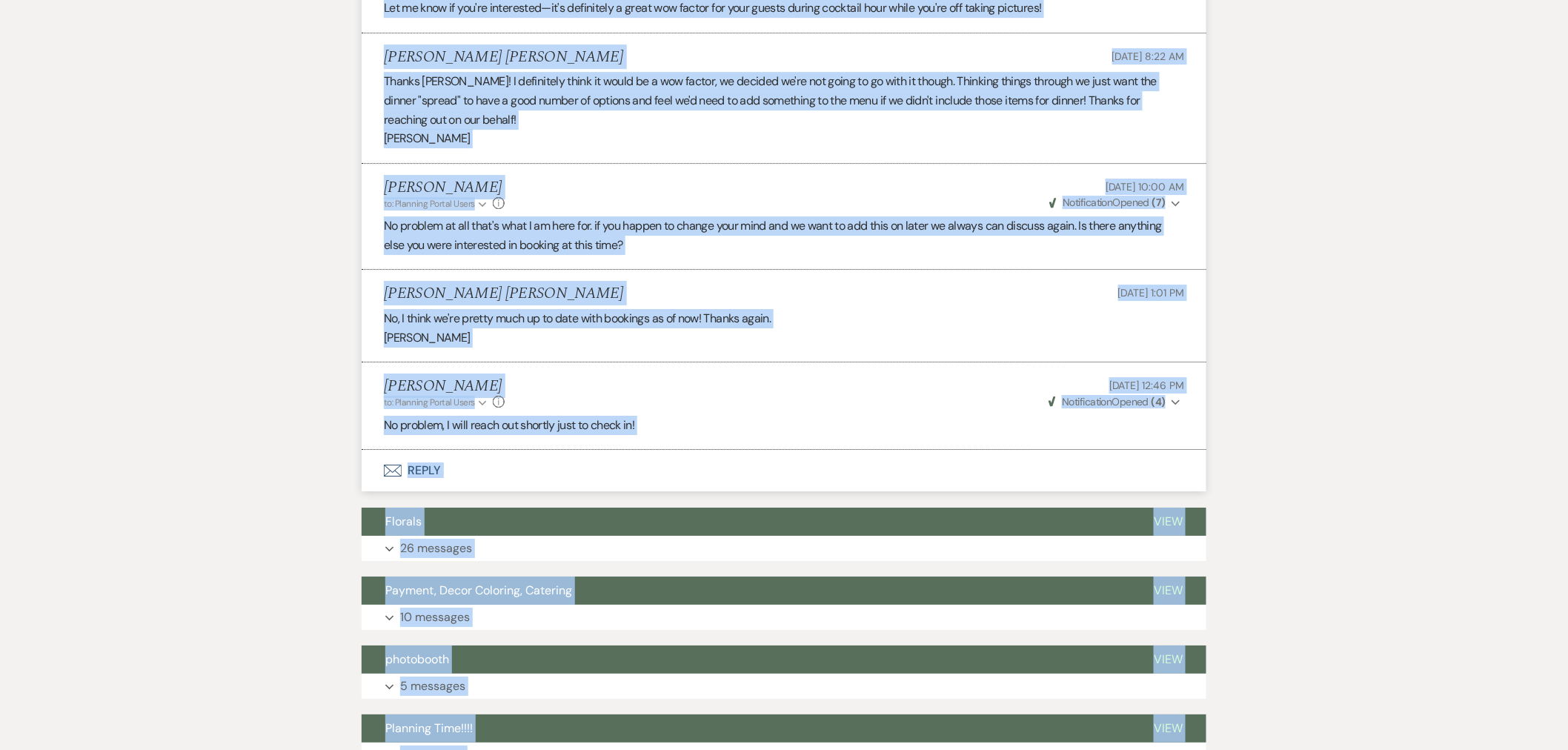
scroll to position [2220, 0]
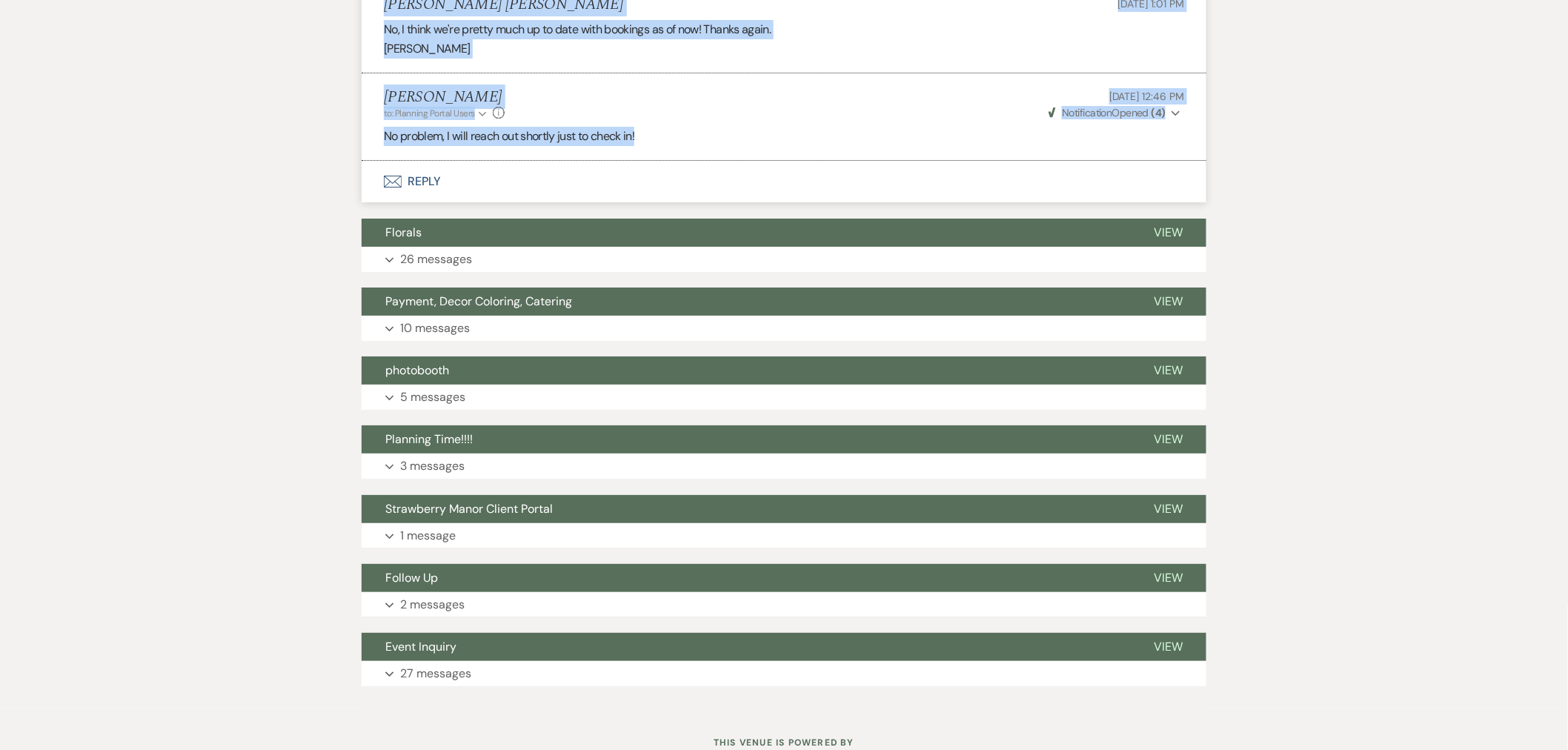
drag, startPoint x: 382, startPoint y: 150, endPoint x: 758, endPoint y: 113, distance: 377.8
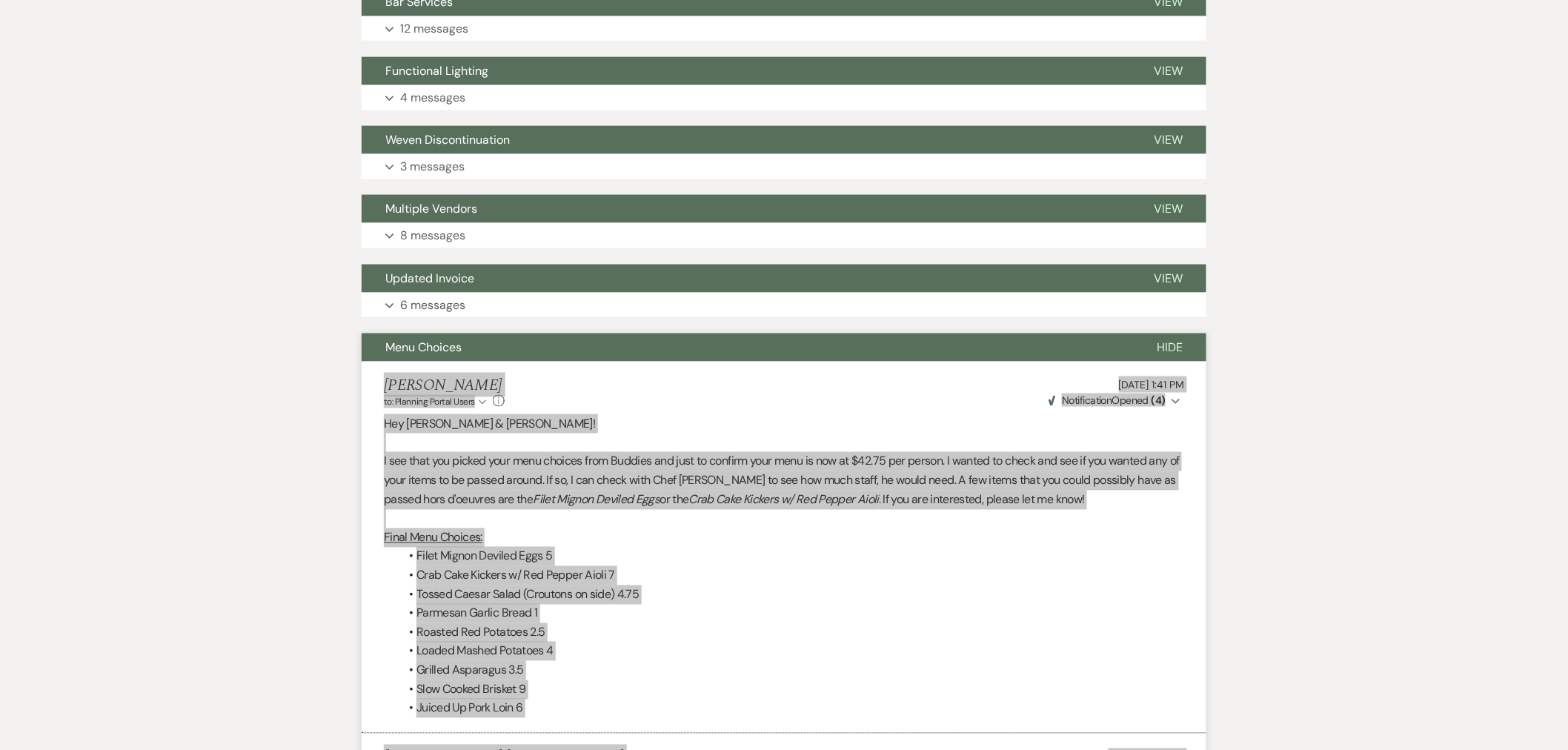
scroll to position [986, 0]
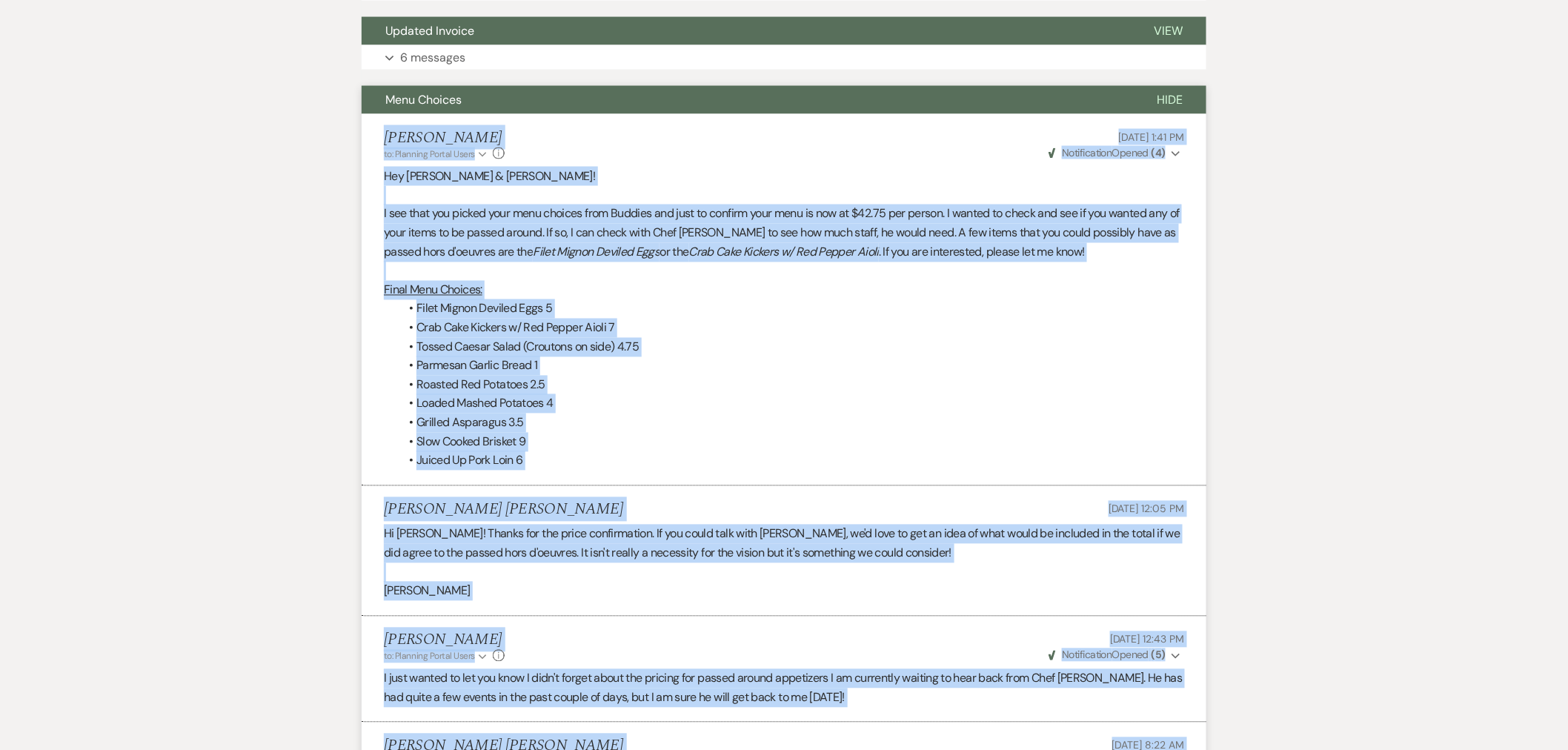
click at [1162, 92] on span "Hide" at bounding box center [1170, 100] width 26 height 16
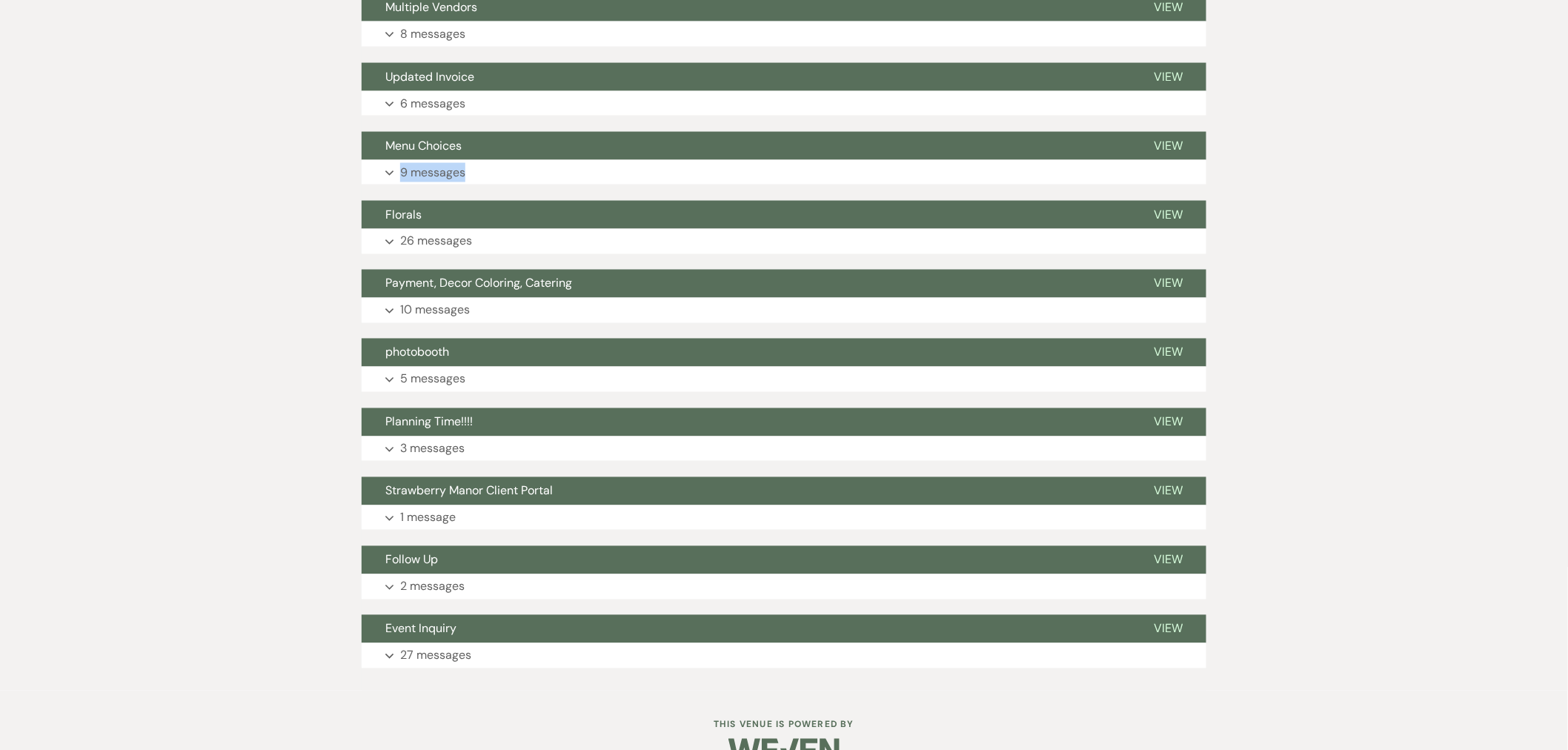
click at [501, 229] on button "Expand 26 messages" at bounding box center [784, 241] width 845 height 25
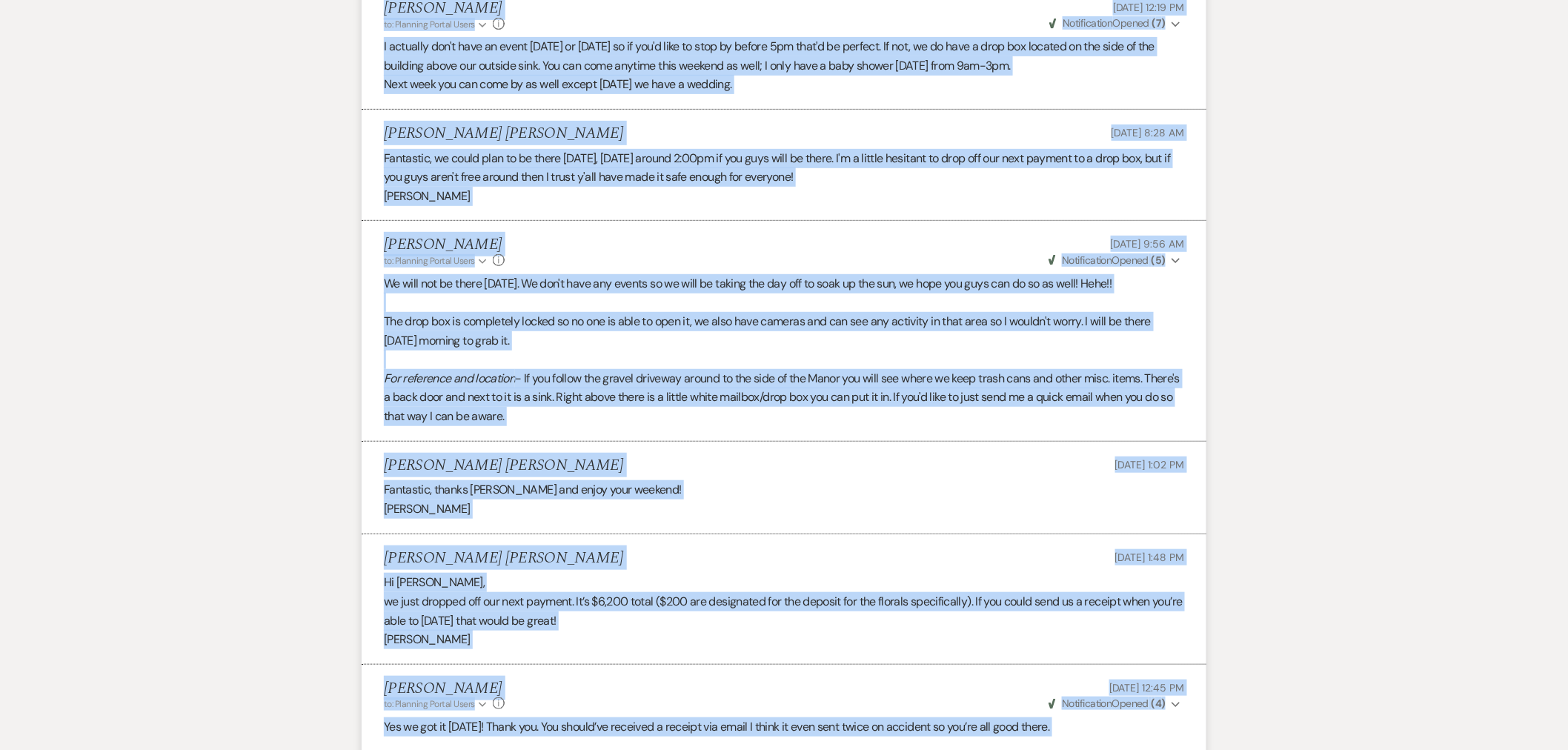
scroll to position [5057, 0]
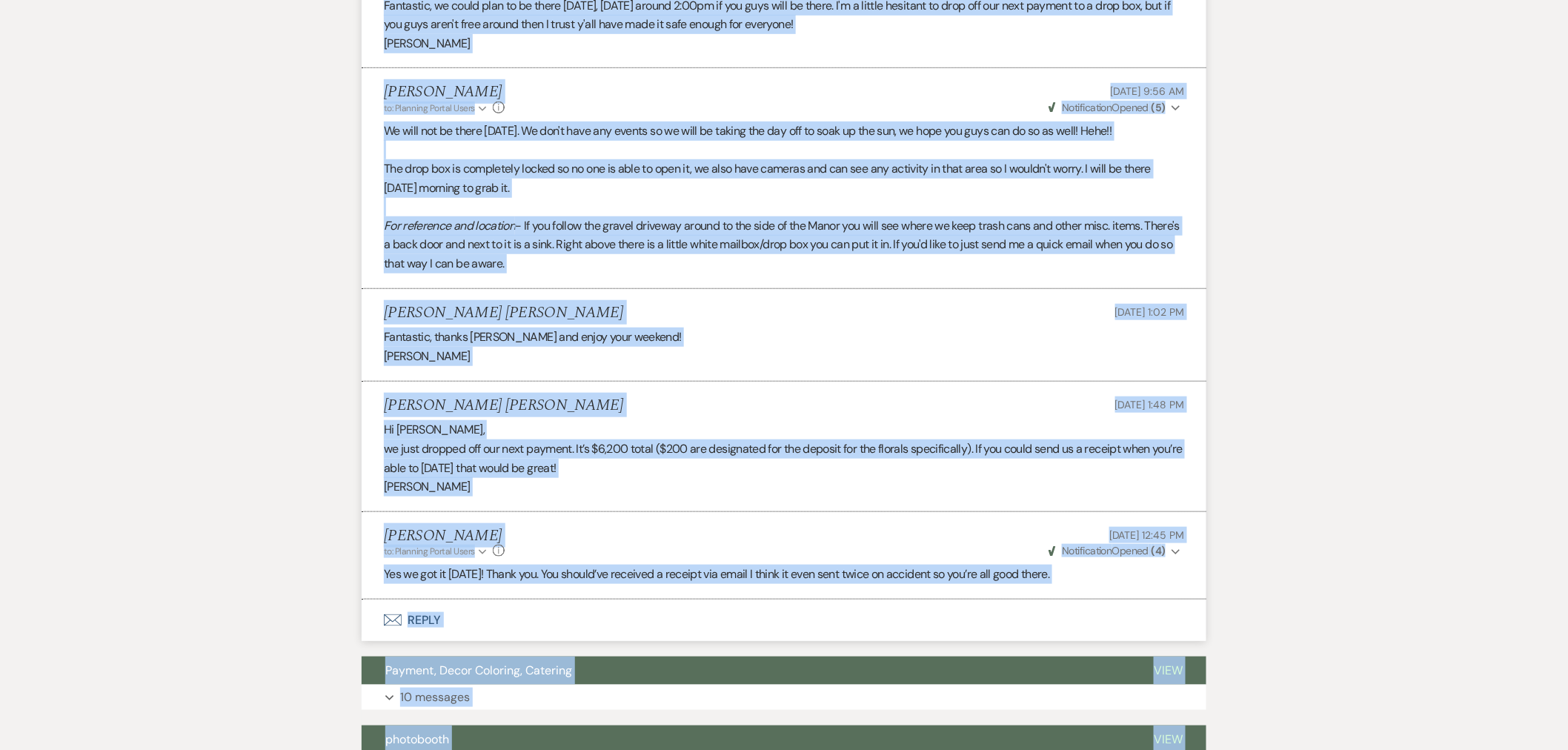
drag, startPoint x: 384, startPoint y: 135, endPoint x: 1120, endPoint y: 517, distance: 829.2
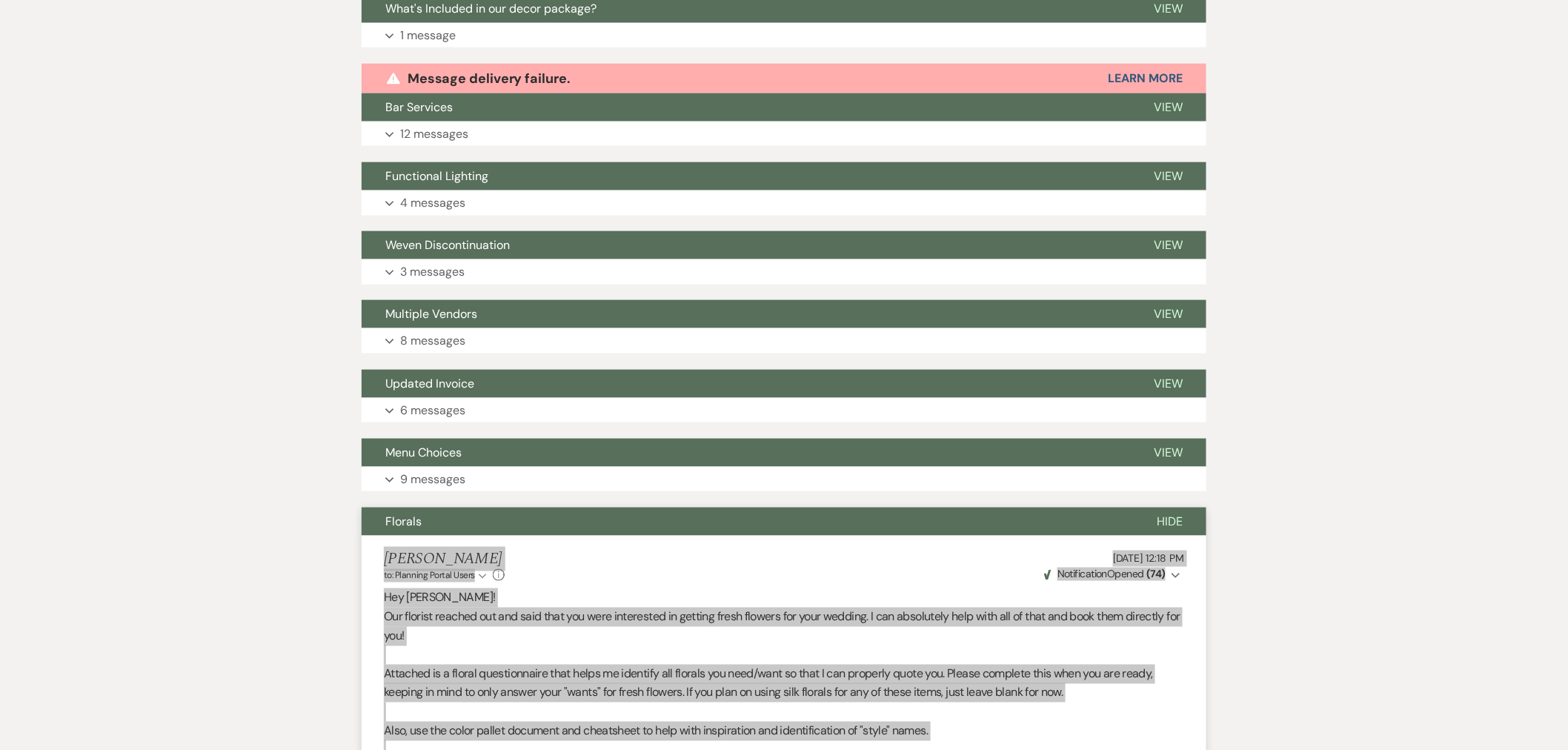
scroll to position [860, 0]
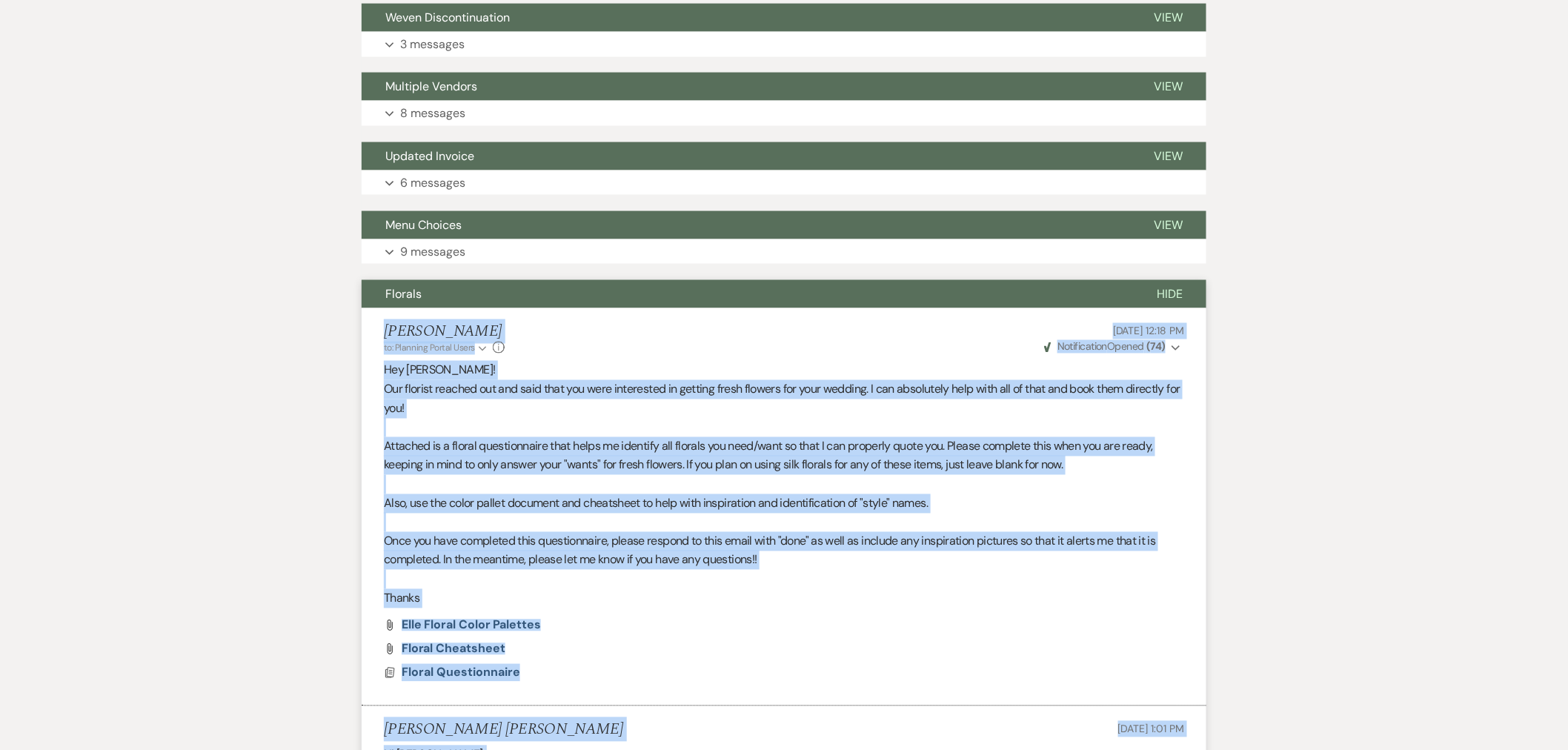
click at [1180, 286] on span "Hide" at bounding box center [1170, 294] width 26 height 16
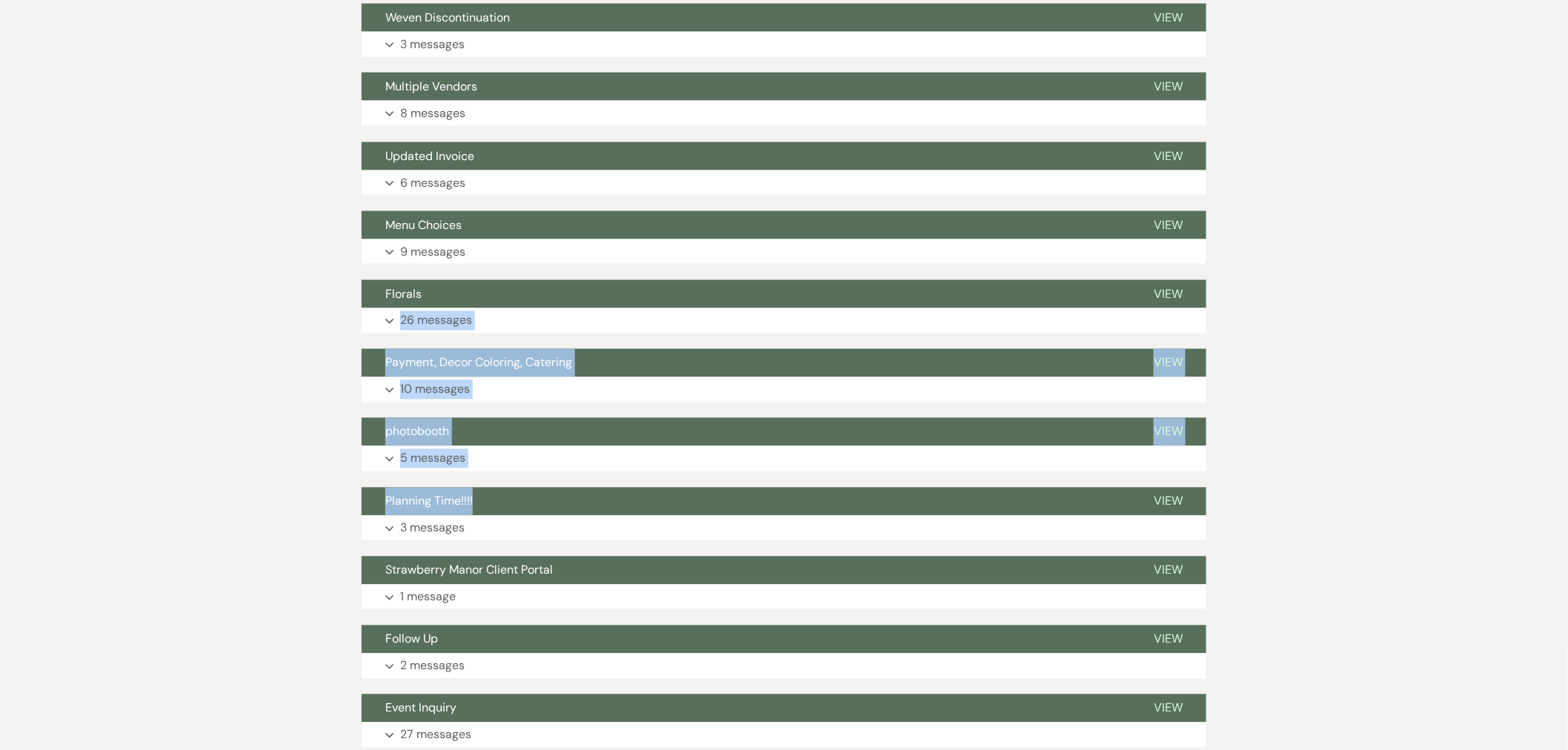
click at [561, 349] on button "Payment, Decor Coloring, Catering" at bounding box center [746, 363] width 769 height 28
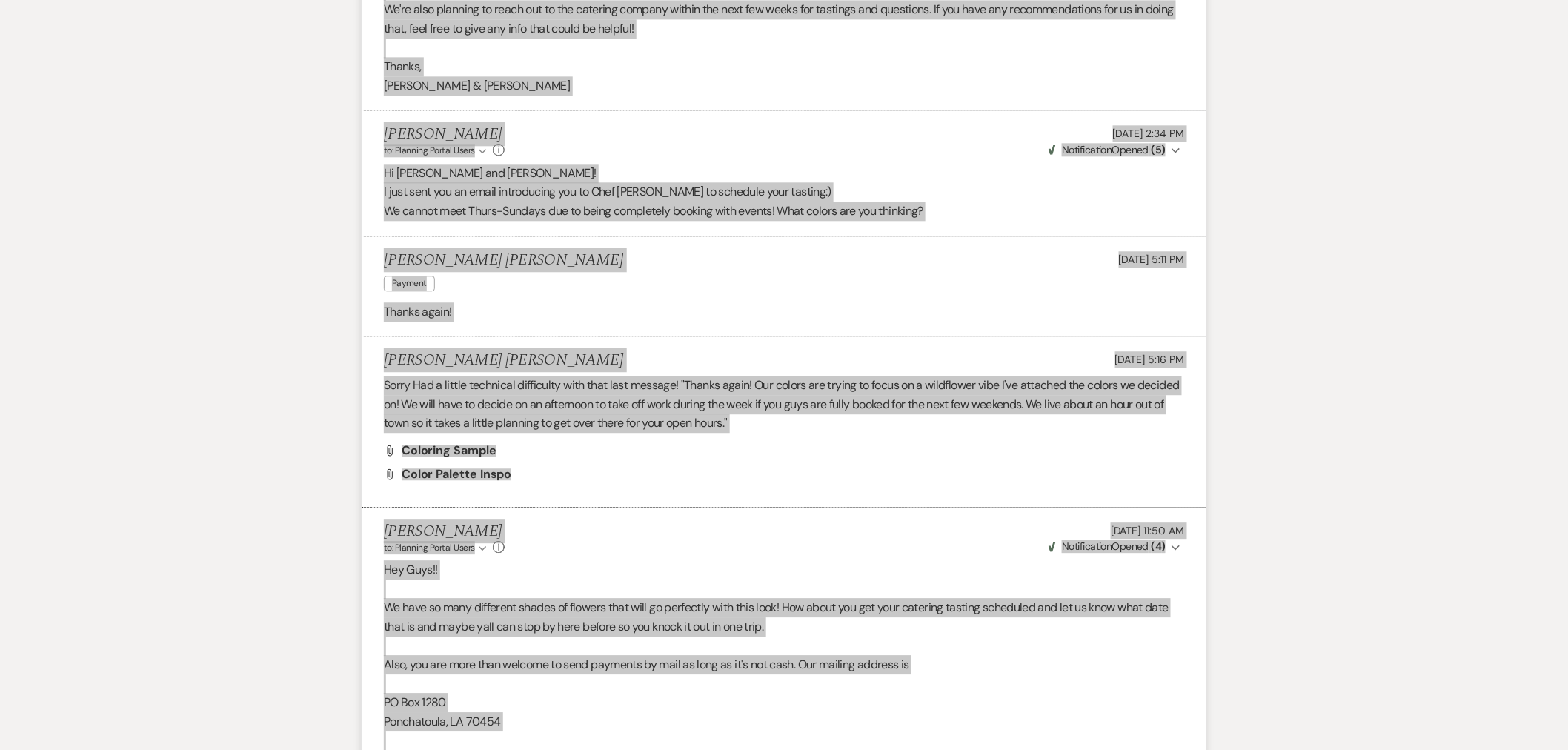
scroll to position [943, 0]
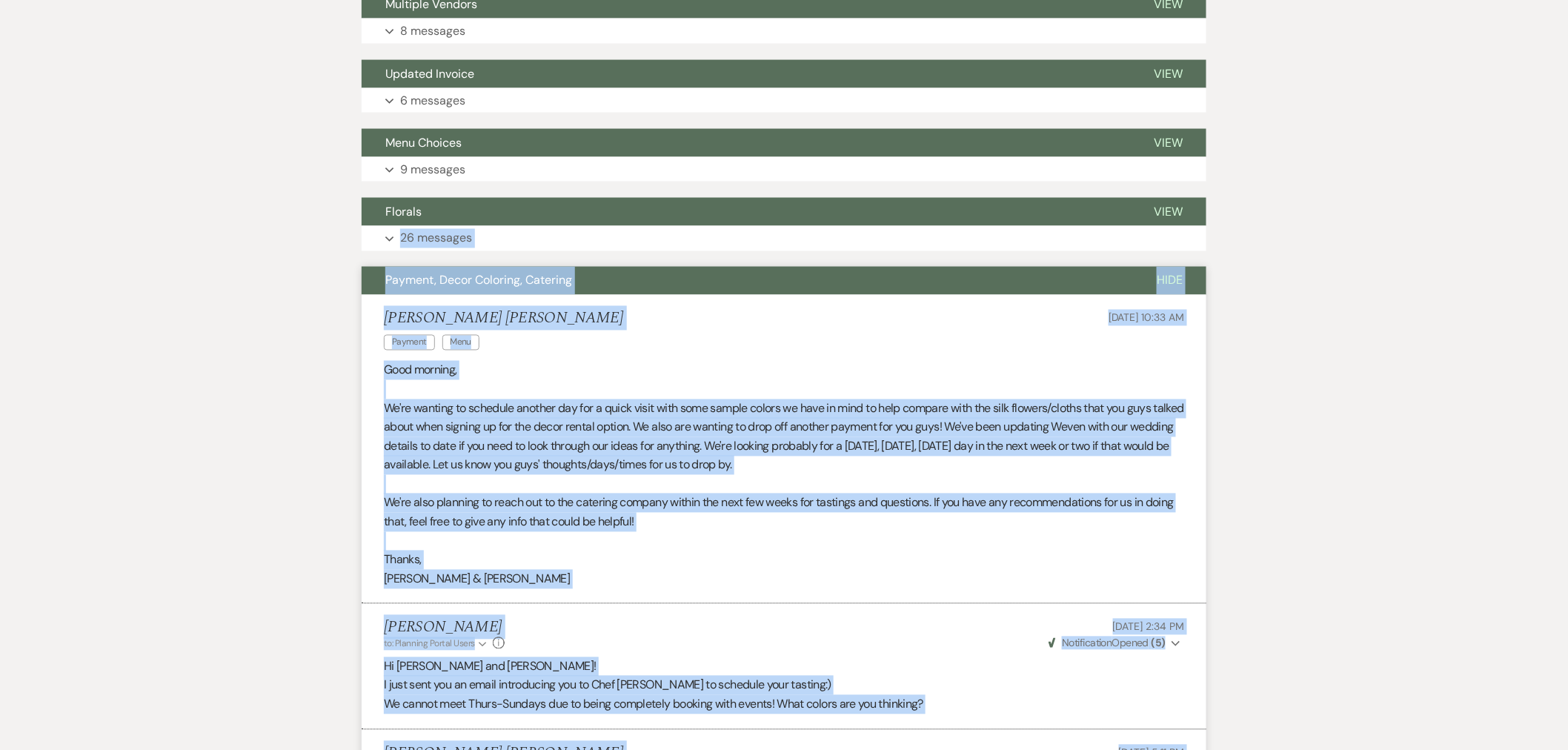
click at [1179, 273] on span "Hide" at bounding box center [1170, 280] width 26 height 16
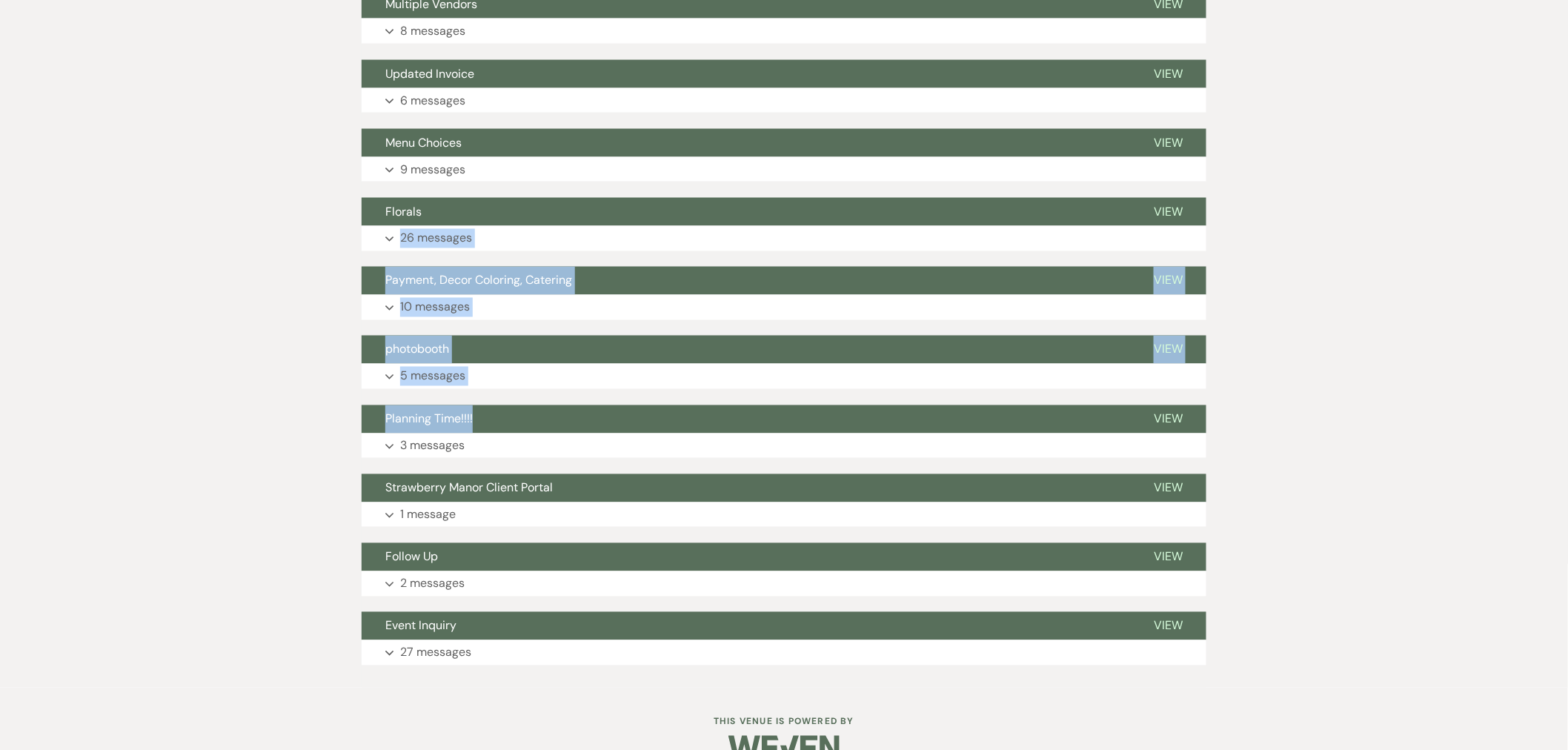
scroll to position [940, 0]
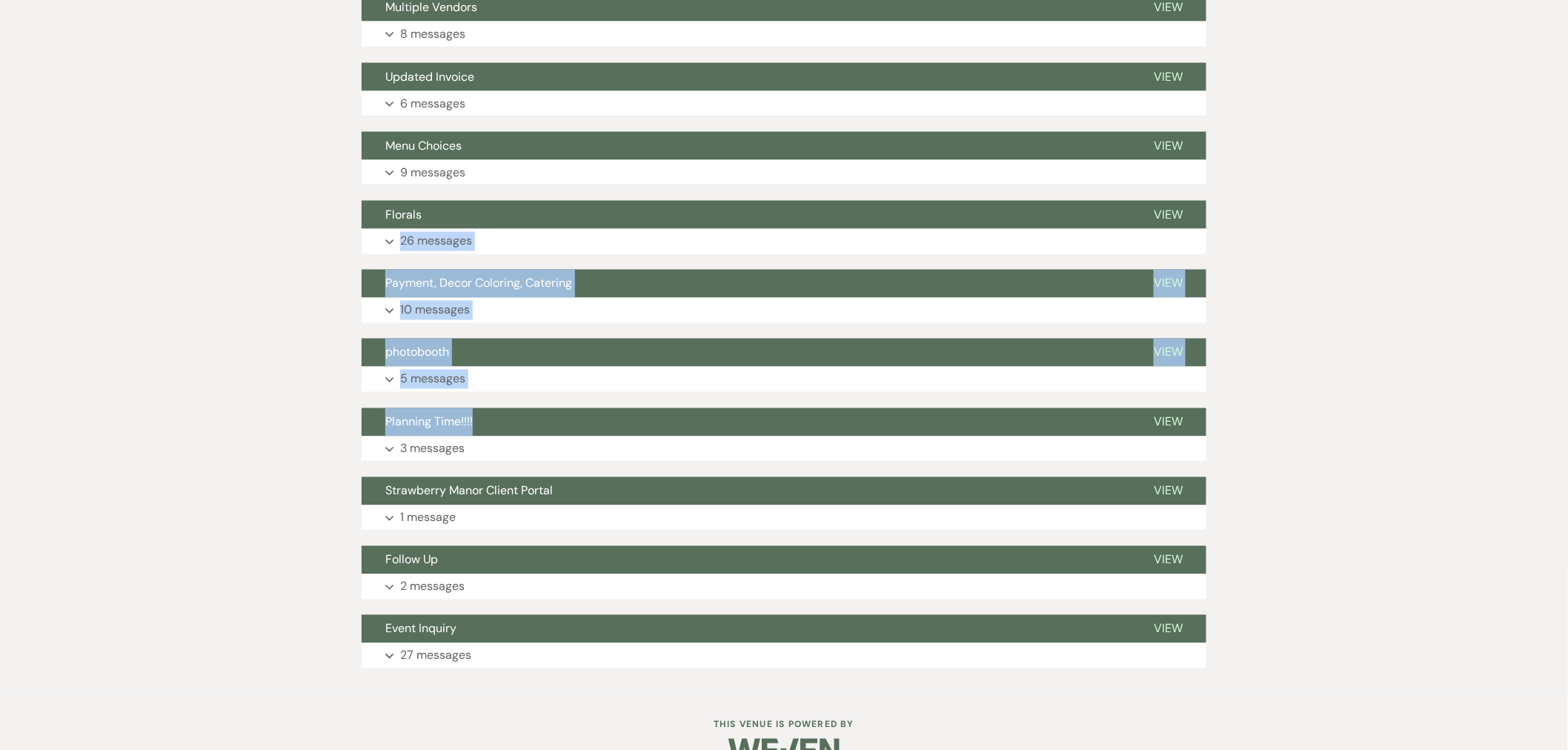
click at [483, 338] on button "photobooth" at bounding box center [746, 352] width 769 height 28
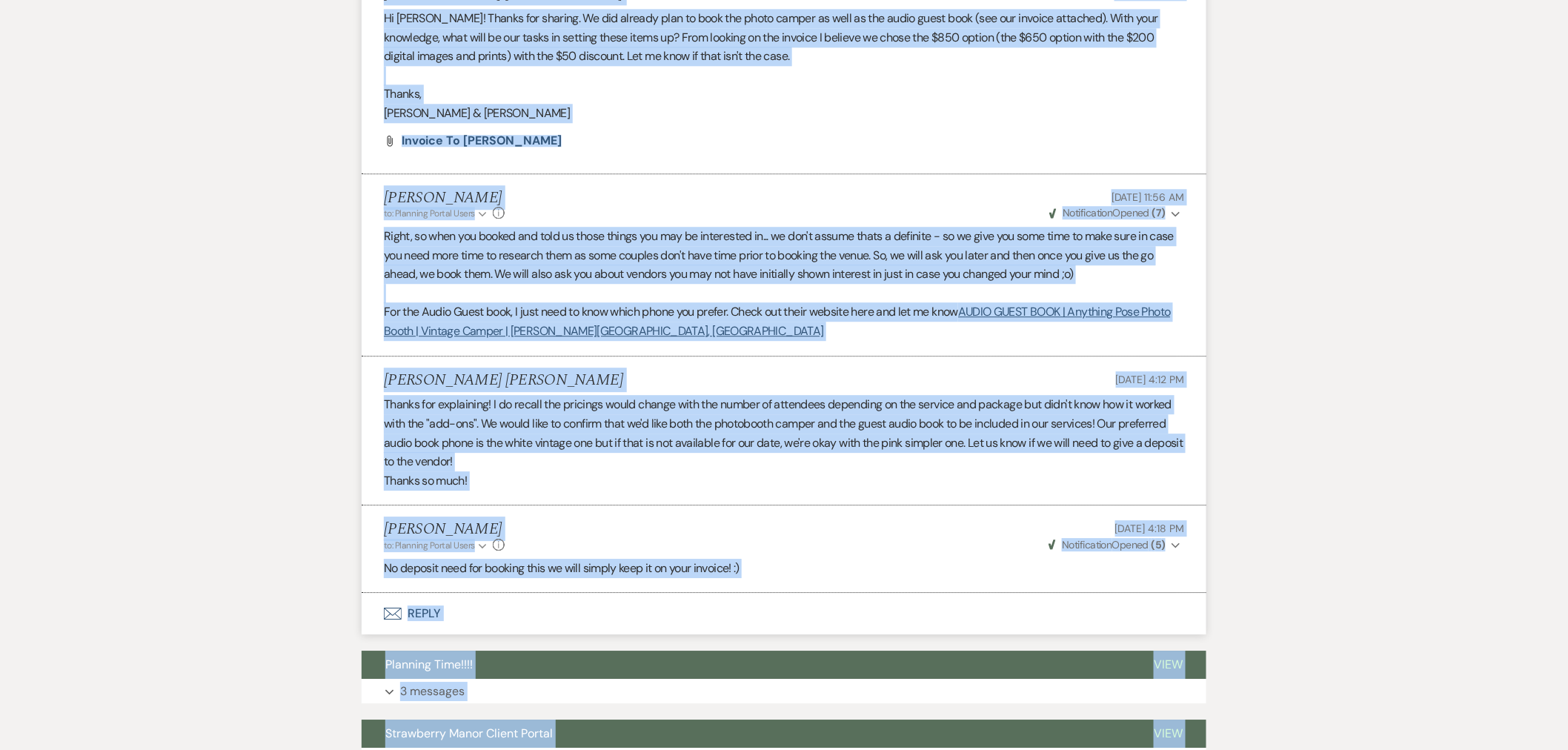
scroll to position [1798, 0]
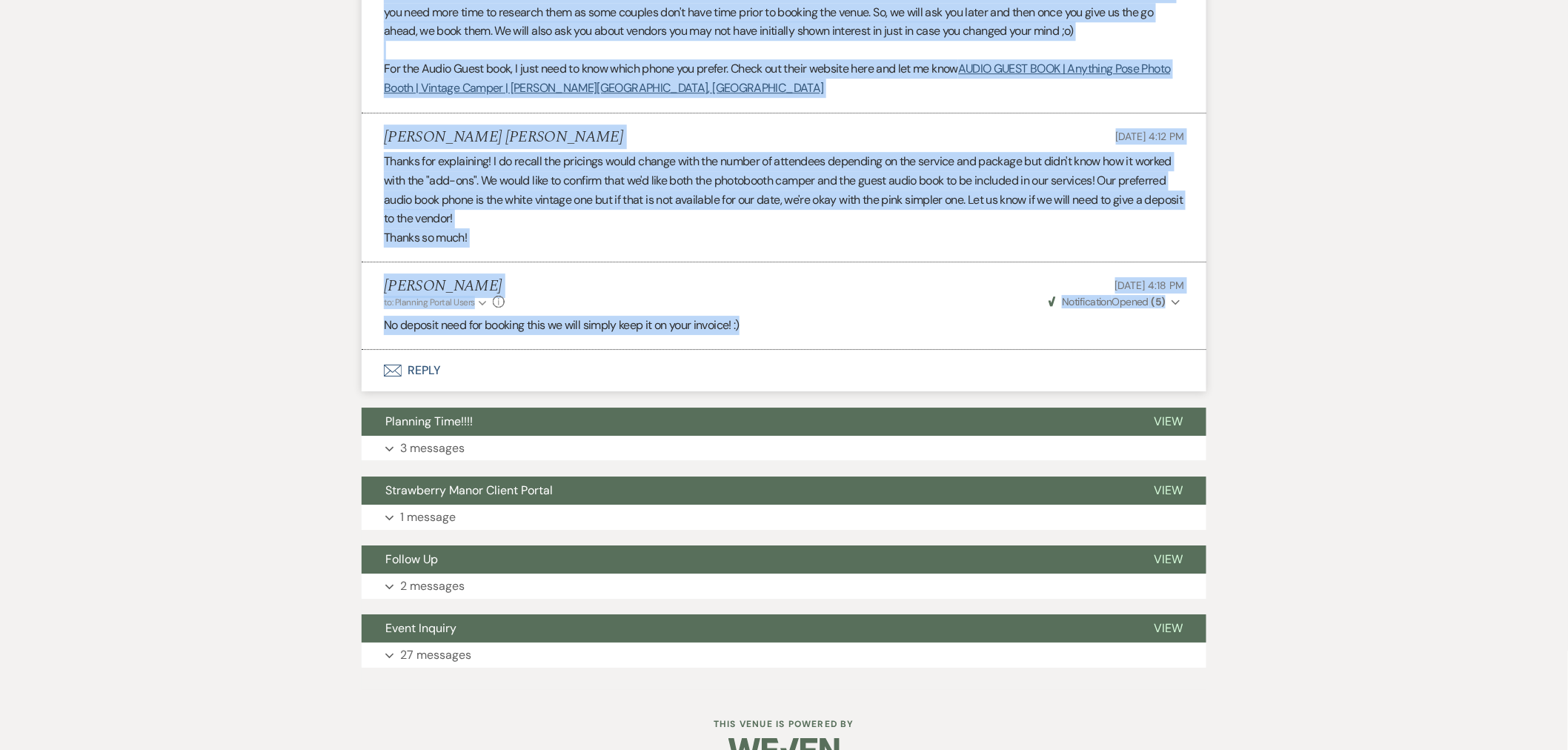
drag, startPoint x: 386, startPoint y: 350, endPoint x: 773, endPoint y: 293, distance: 391.2
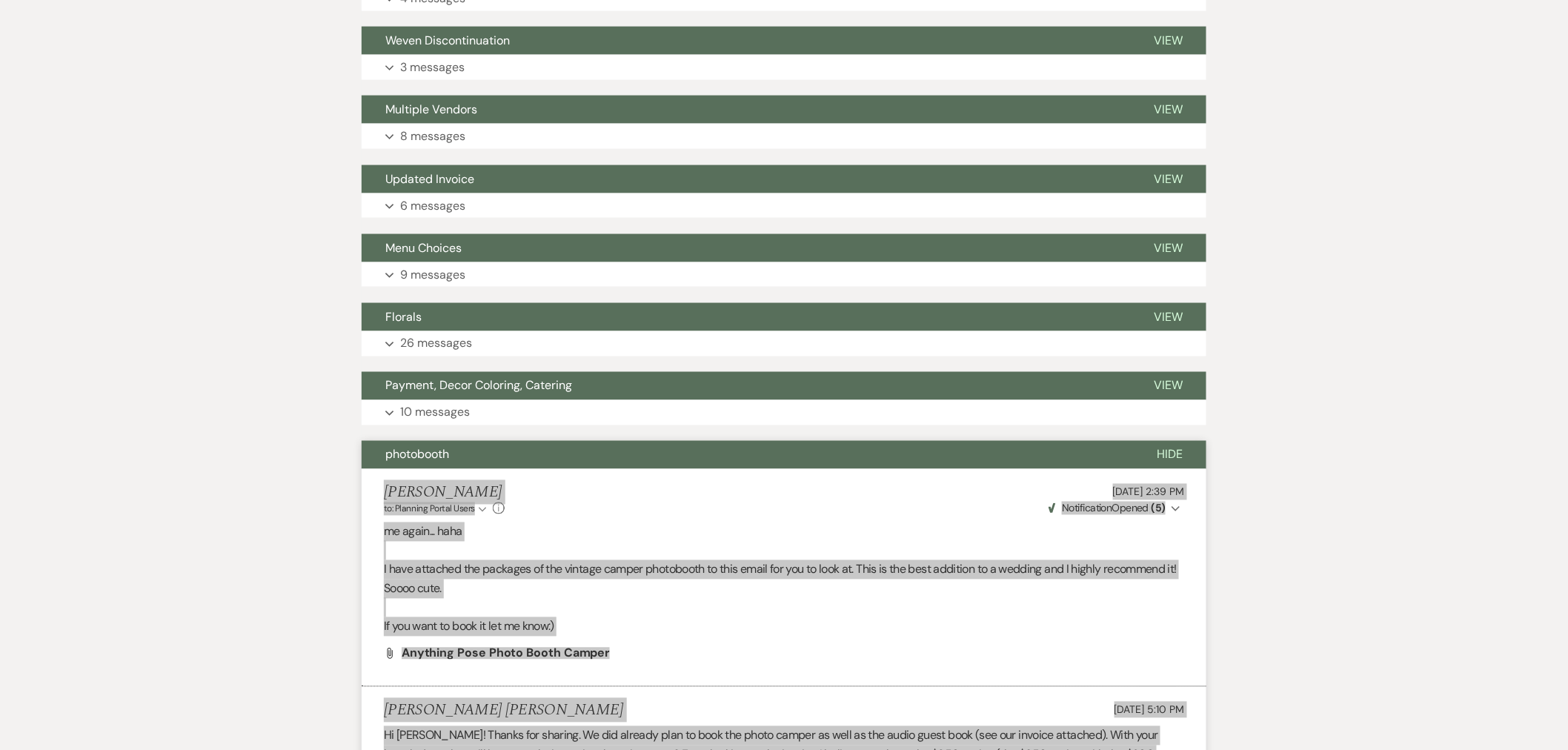
scroll to position [892, 0]
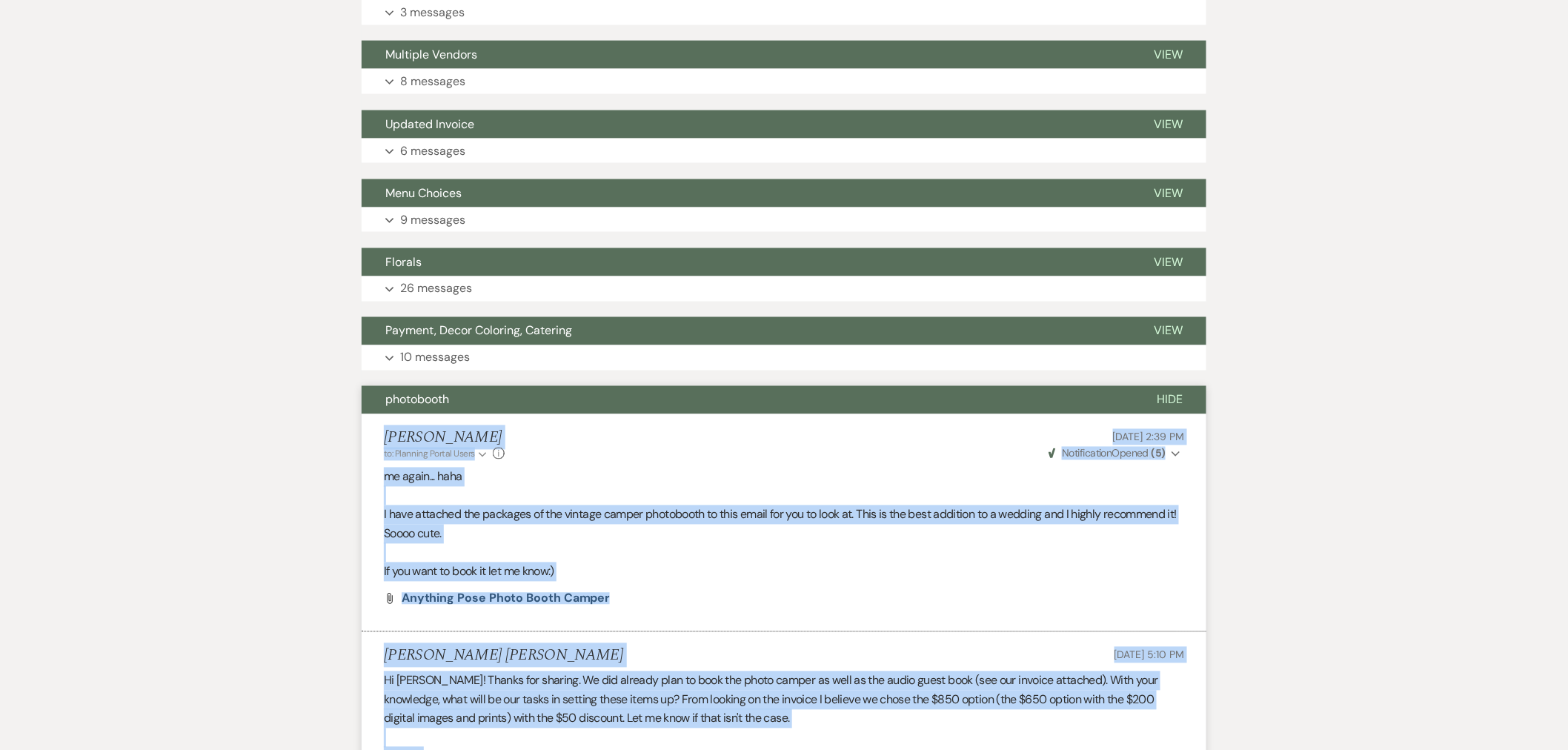
click at [1171, 386] on button "Hide" at bounding box center [1170, 400] width 73 height 28
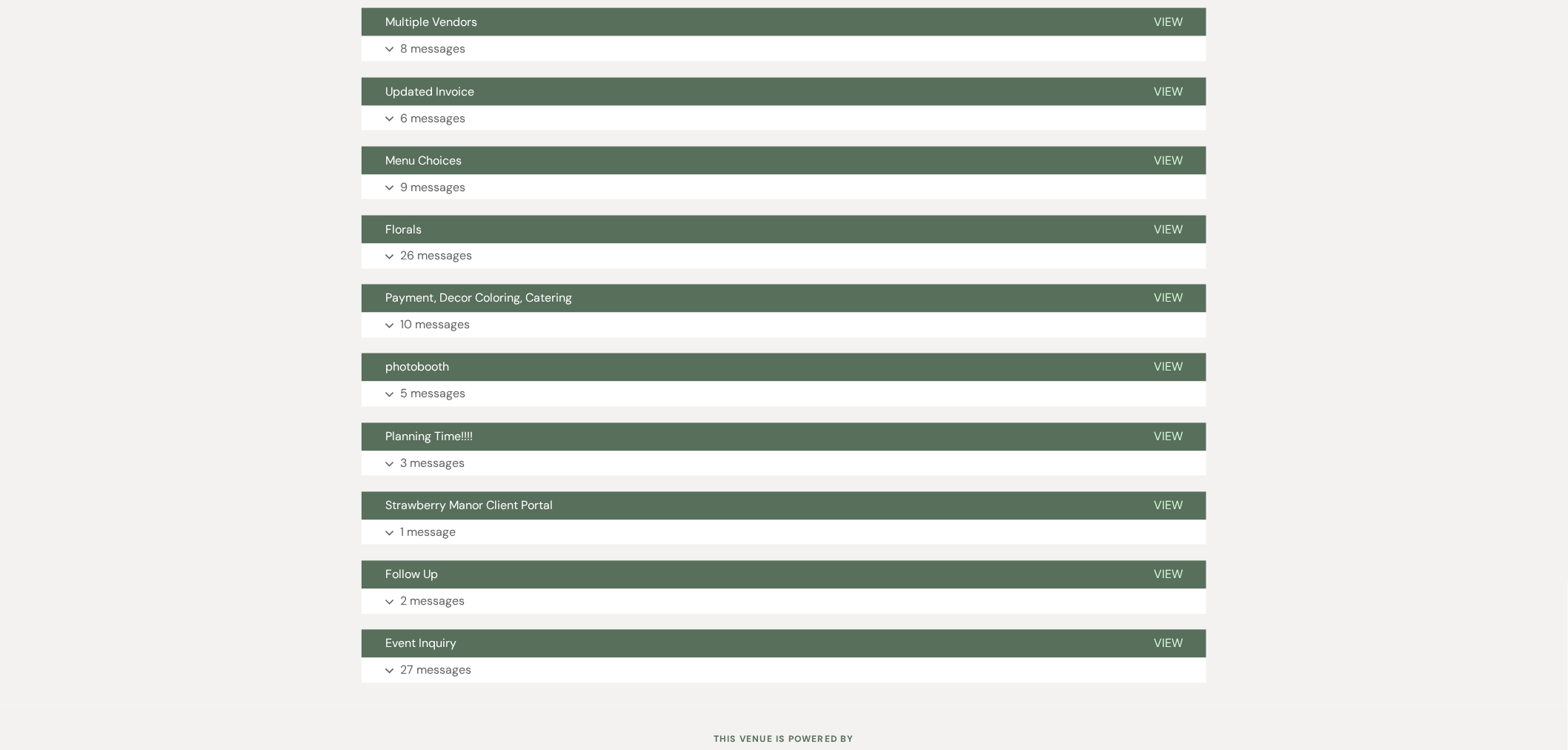
scroll to position [940, 0]
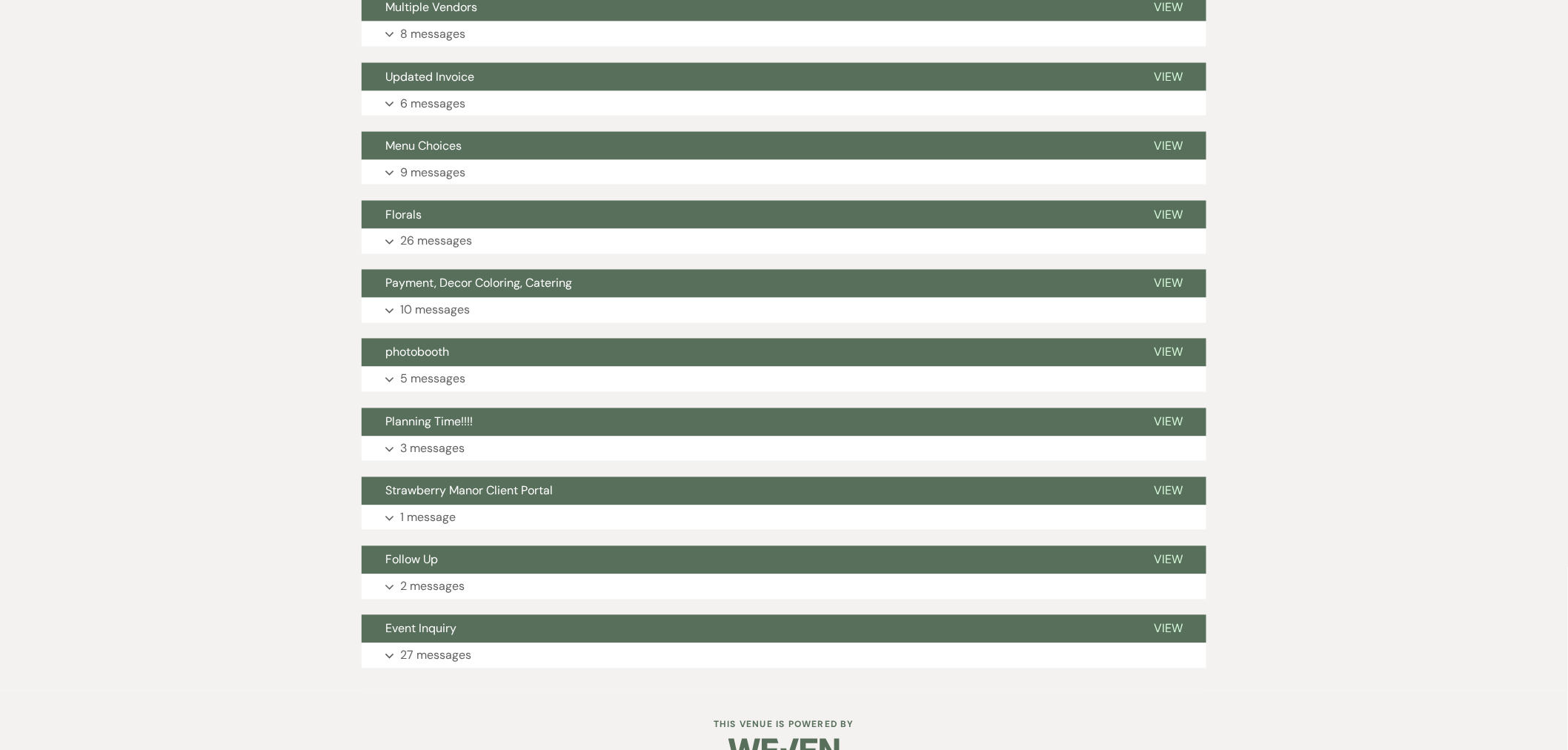
drag, startPoint x: 469, startPoint y: 395, endPoint x: 467, endPoint y: 384, distance: 11.2
click at [468, 408] on button "Planning Time!!!!" at bounding box center [746, 421] width 769 height 28
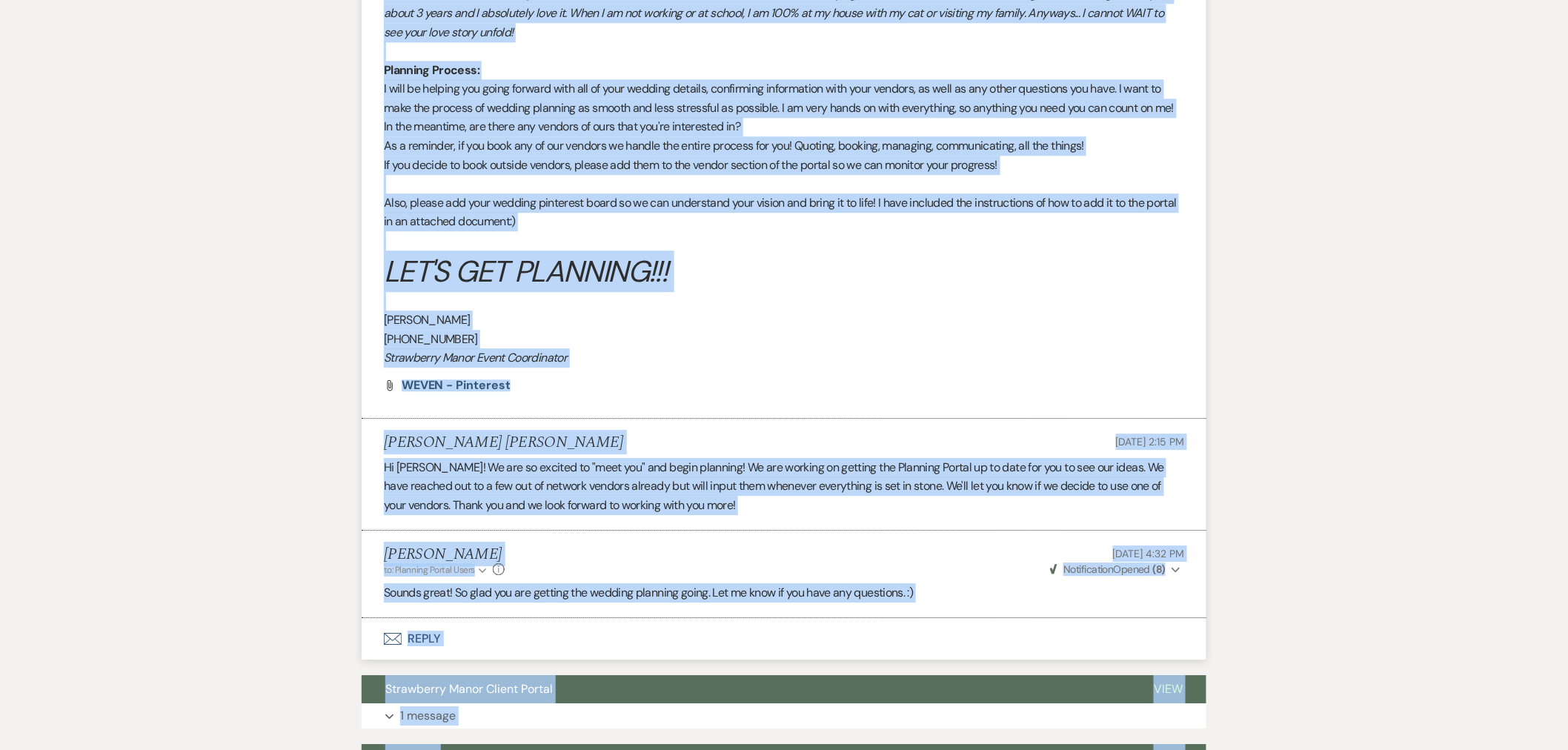
scroll to position [1759, 0]
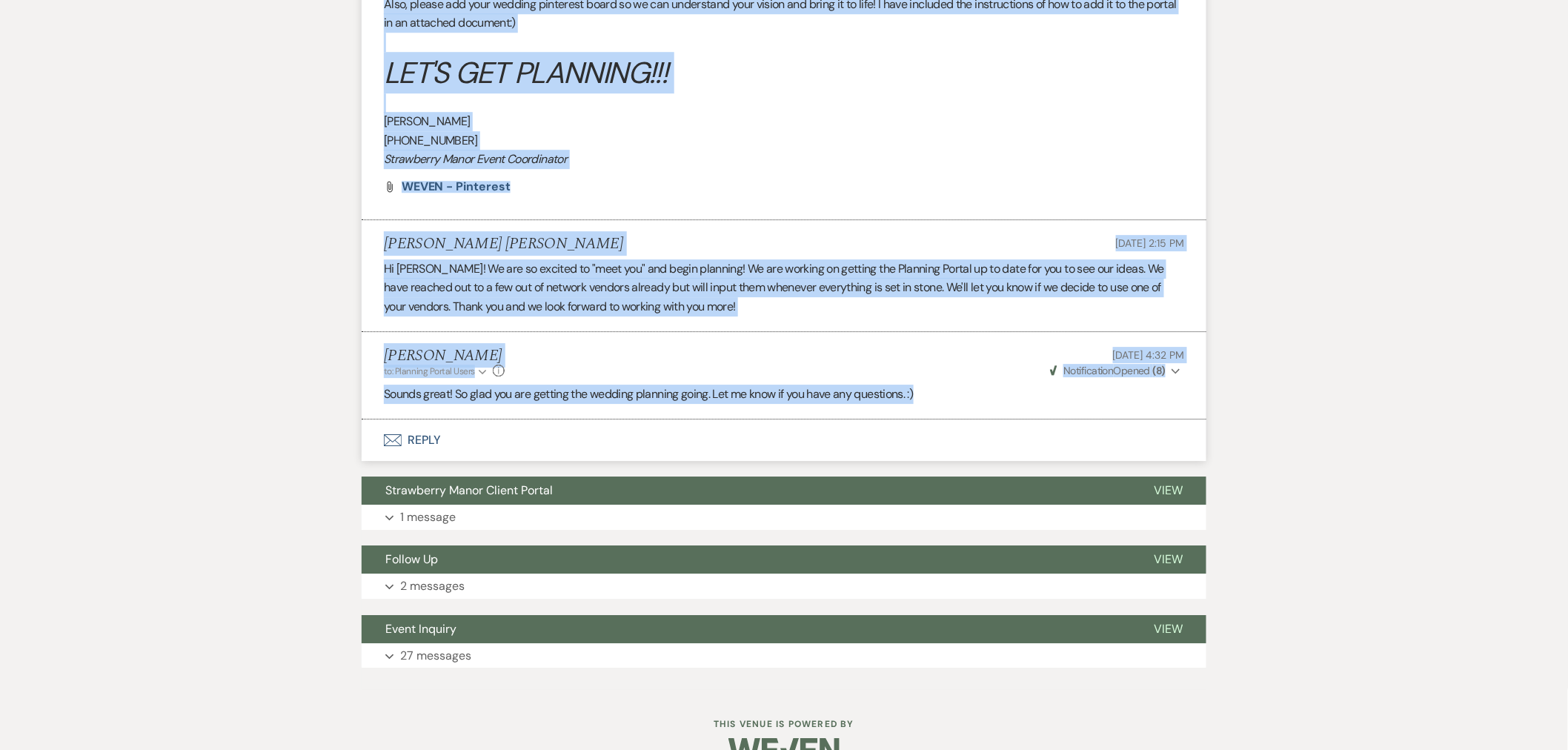
drag, startPoint x: 384, startPoint y: 177, endPoint x: 944, endPoint y: 366, distance: 591.0
click at [944, 366] on ul "Holly Guthrie to: Planning Portal Users Expand Info Jan 31, 2025, 4:05 PM Weven…" at bounding box center [784, 17] width 845 height 803
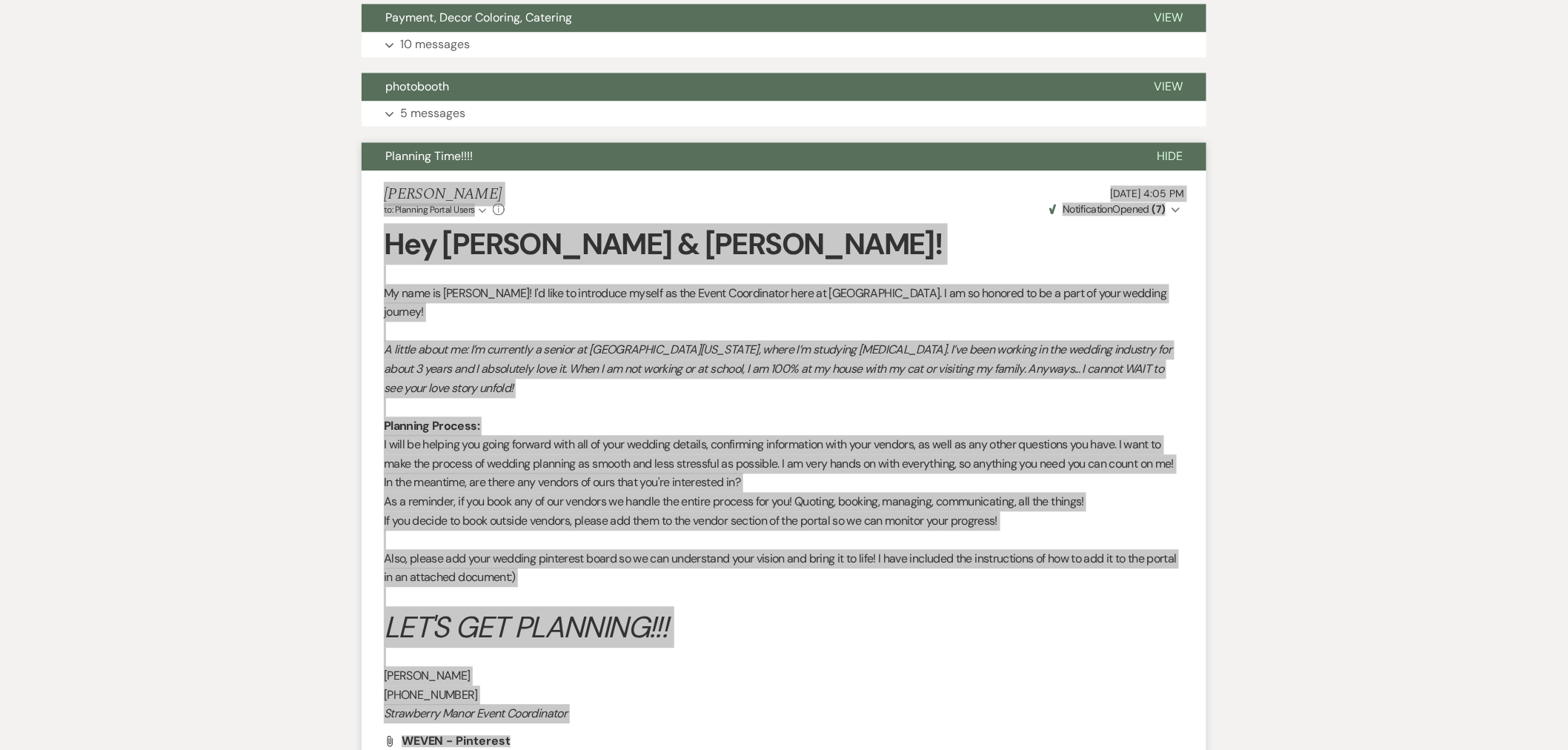
scroll to position [1101, 0]
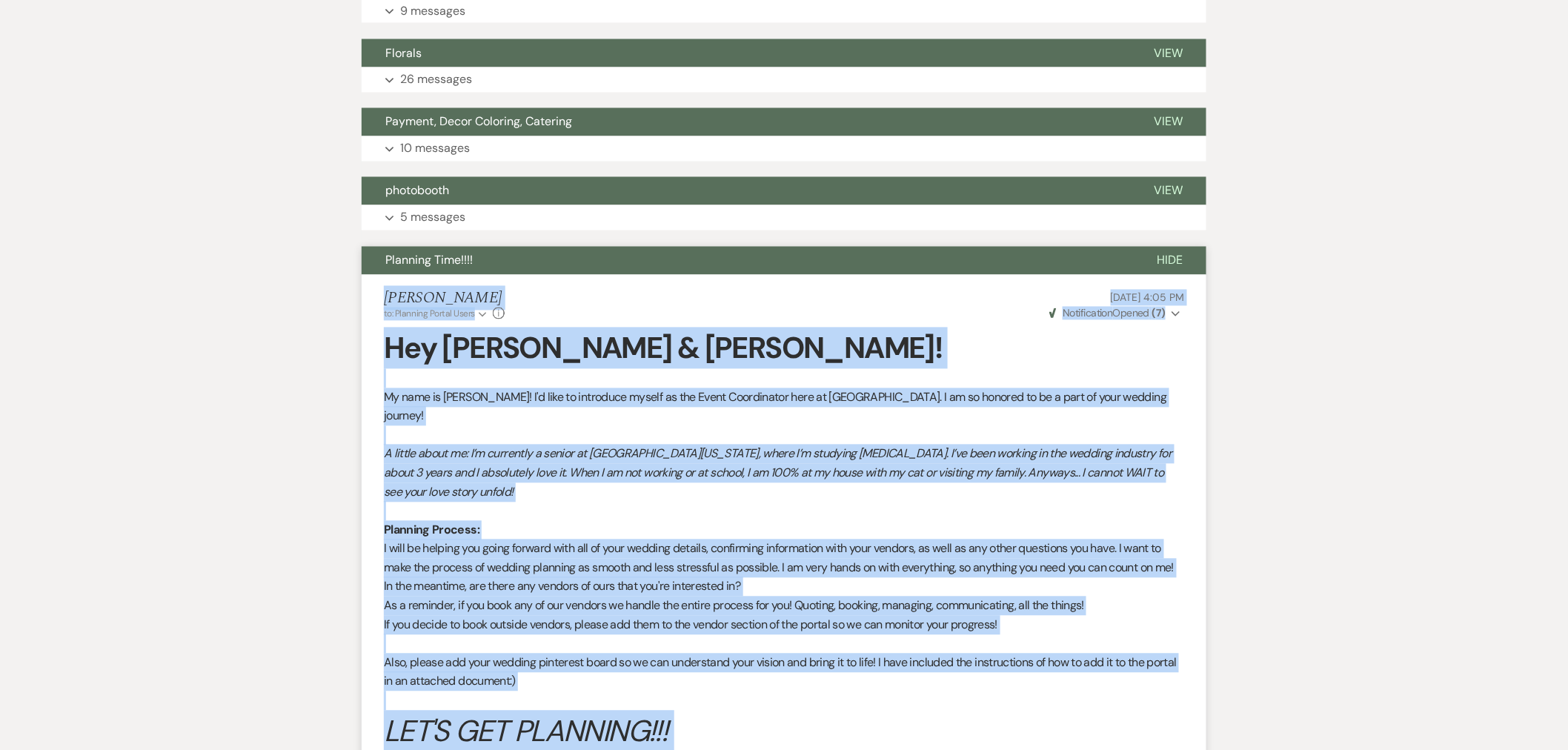
click at [1159, 247] on button "Hide" at bounding box center [1170, 261] width 73 height 28
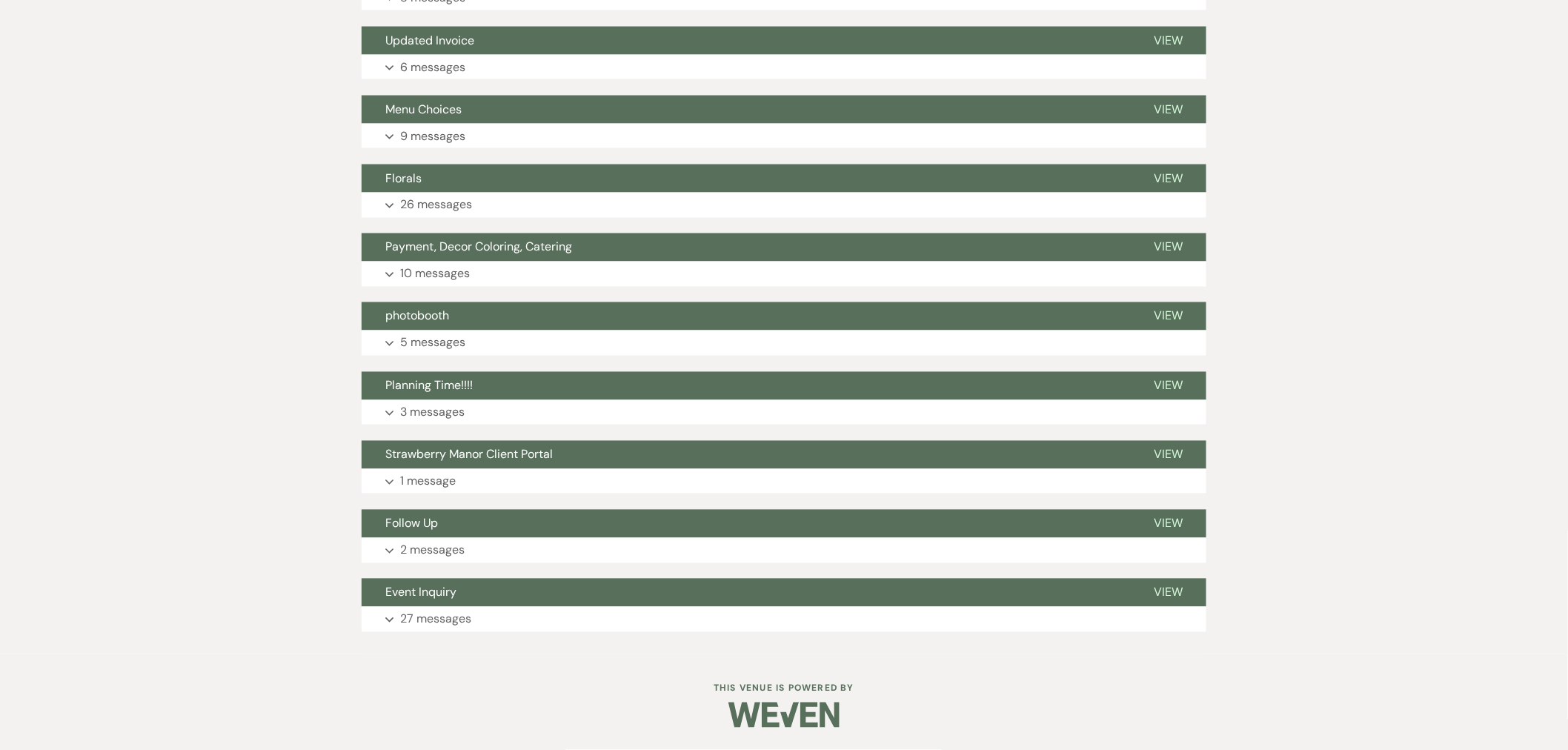
scroll to position [940, 0]
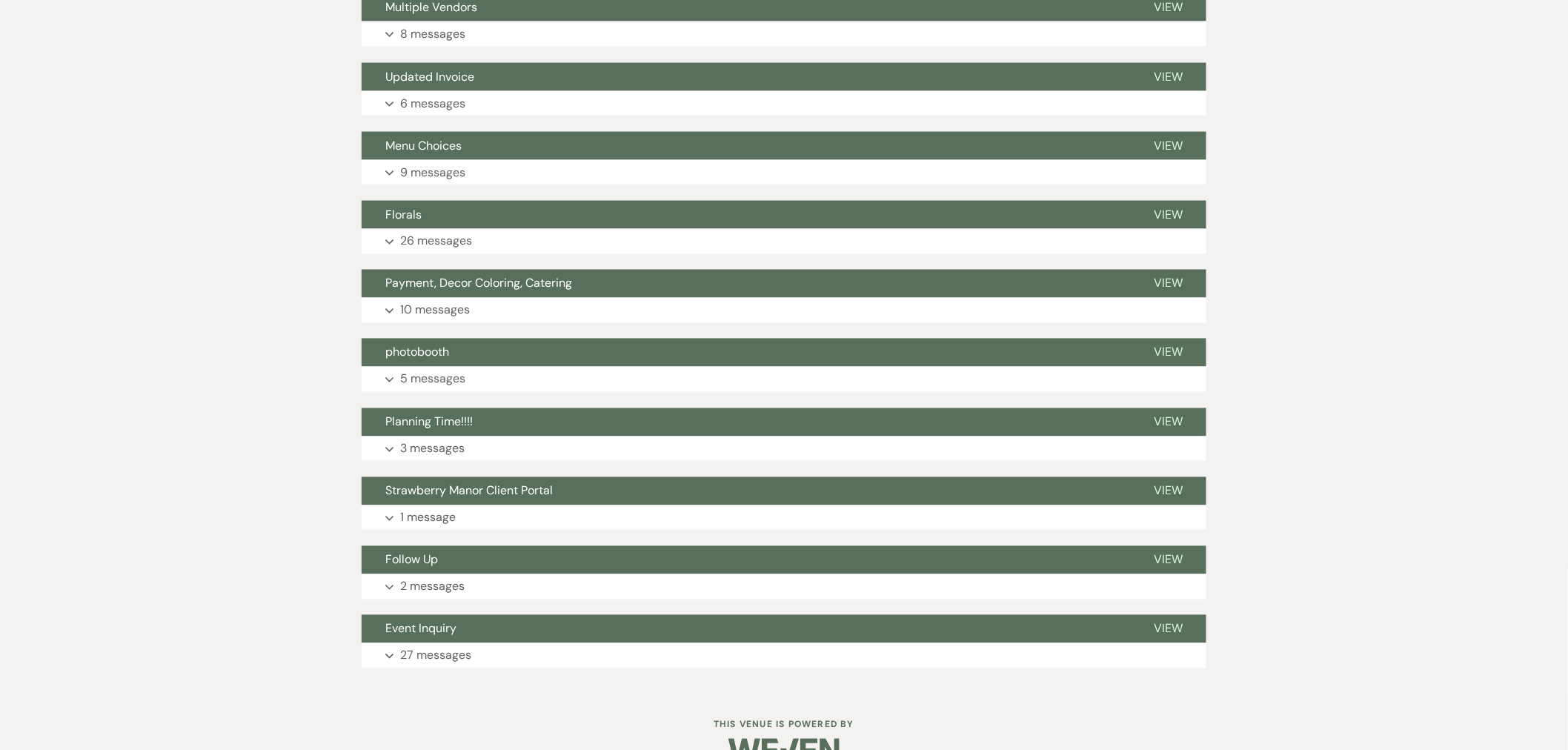
click at [512, 477] on button "Strawberry Manor Client Portal" at bounding box center [746, 491] width 769 height 28
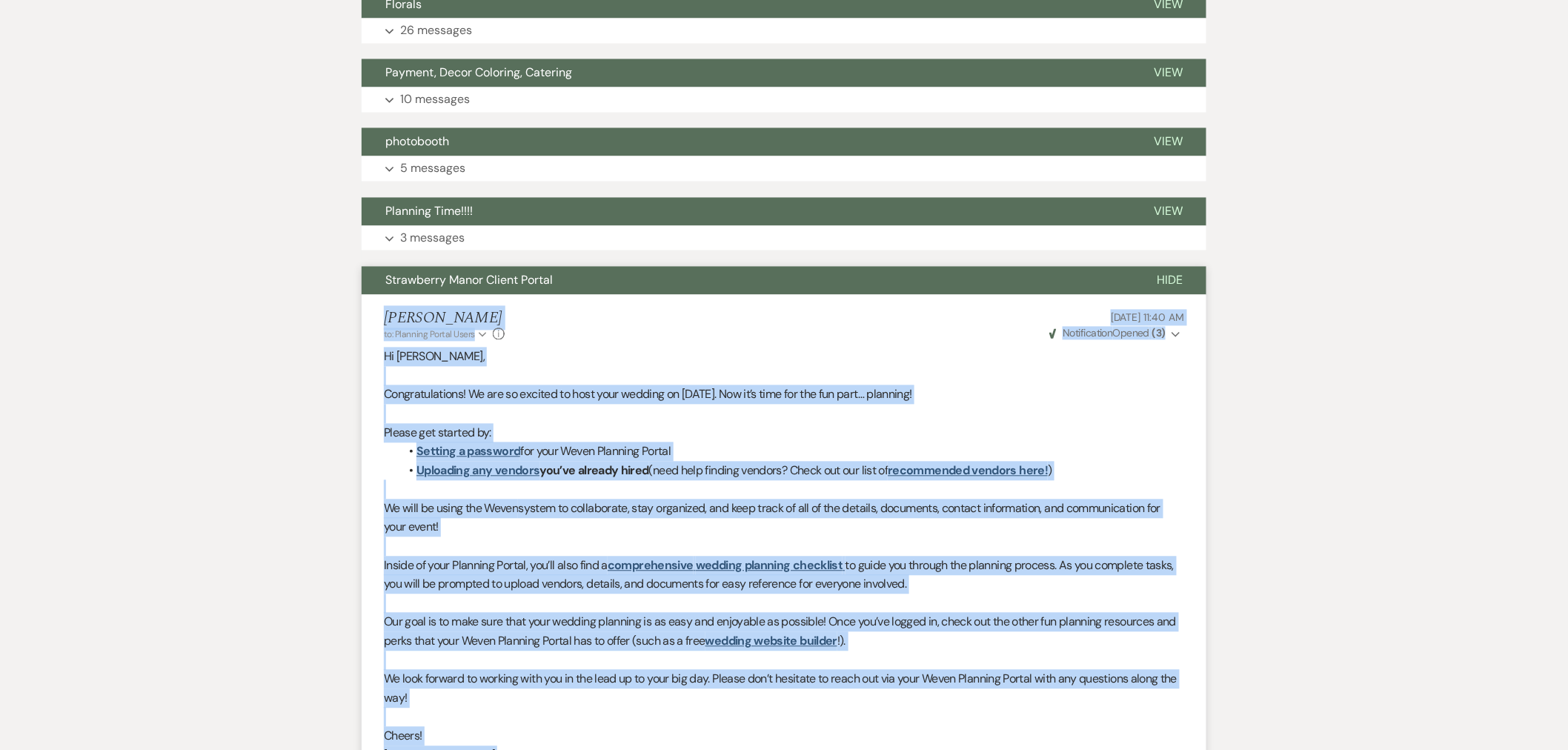
scroll to position [1442, 0]
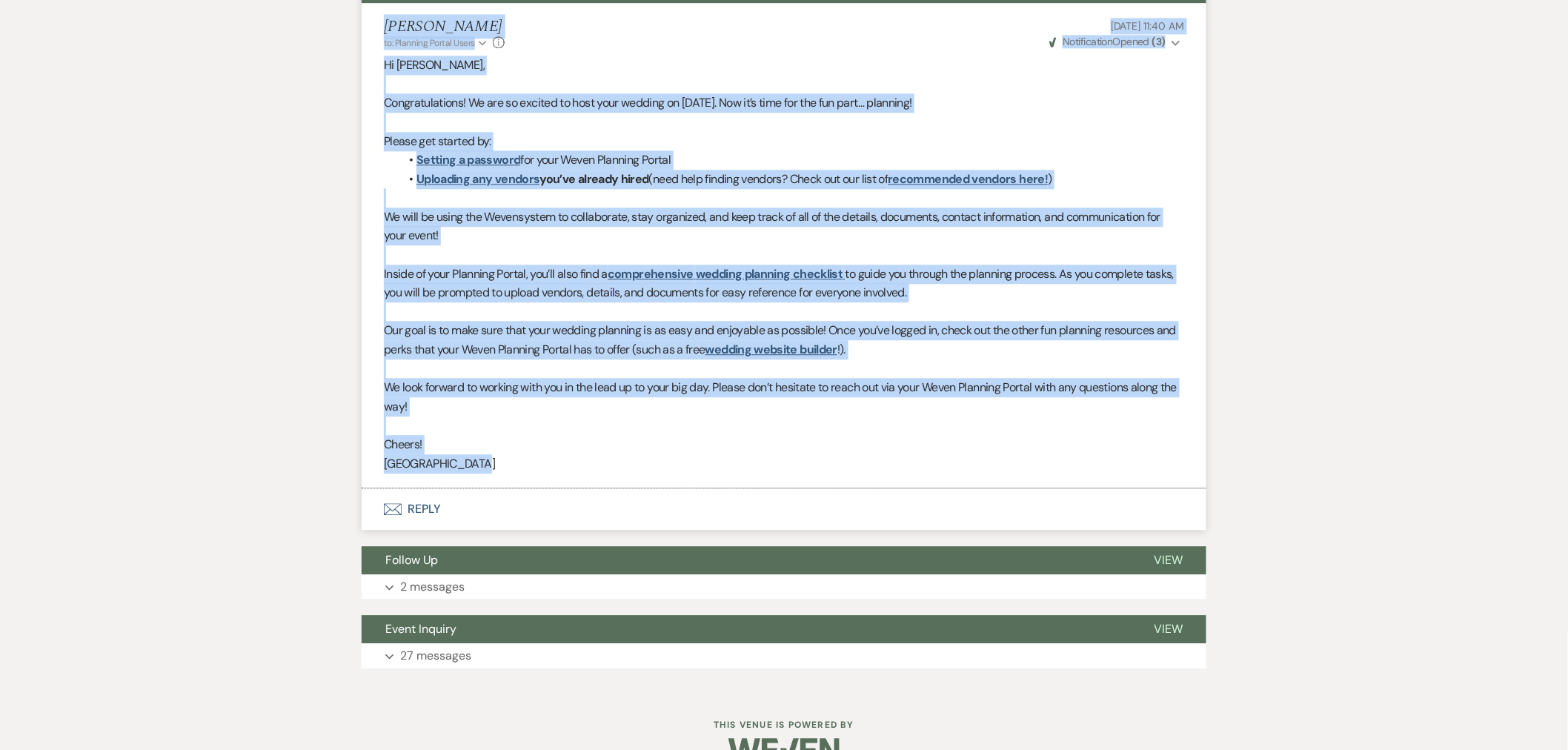
drag, startPoint x: 387, startPoint y: 492, endPoint x: 694, endPoint y: 436, distance: 312.1
click at [694, 436] on li "Brittany Howes to: Planning Portal Users Expand Info Jan 27, 2025, 11:40 AM Wev…" at bounding box center [784, 245] width 845 height 485
click at [1186, 546] on button "View" at bounding box center [1168, 560] width 76 height 28
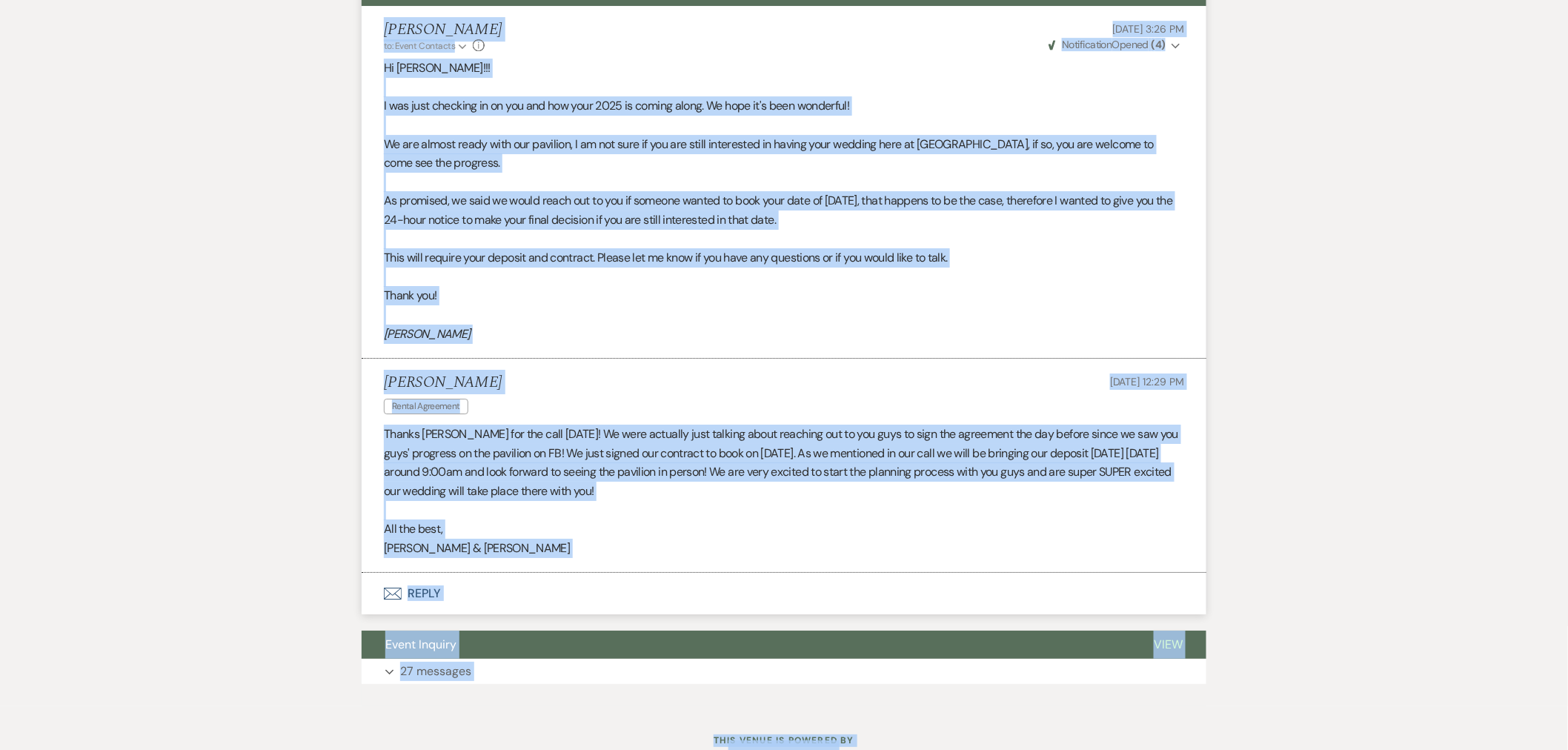
scroll to position [2026, 0]
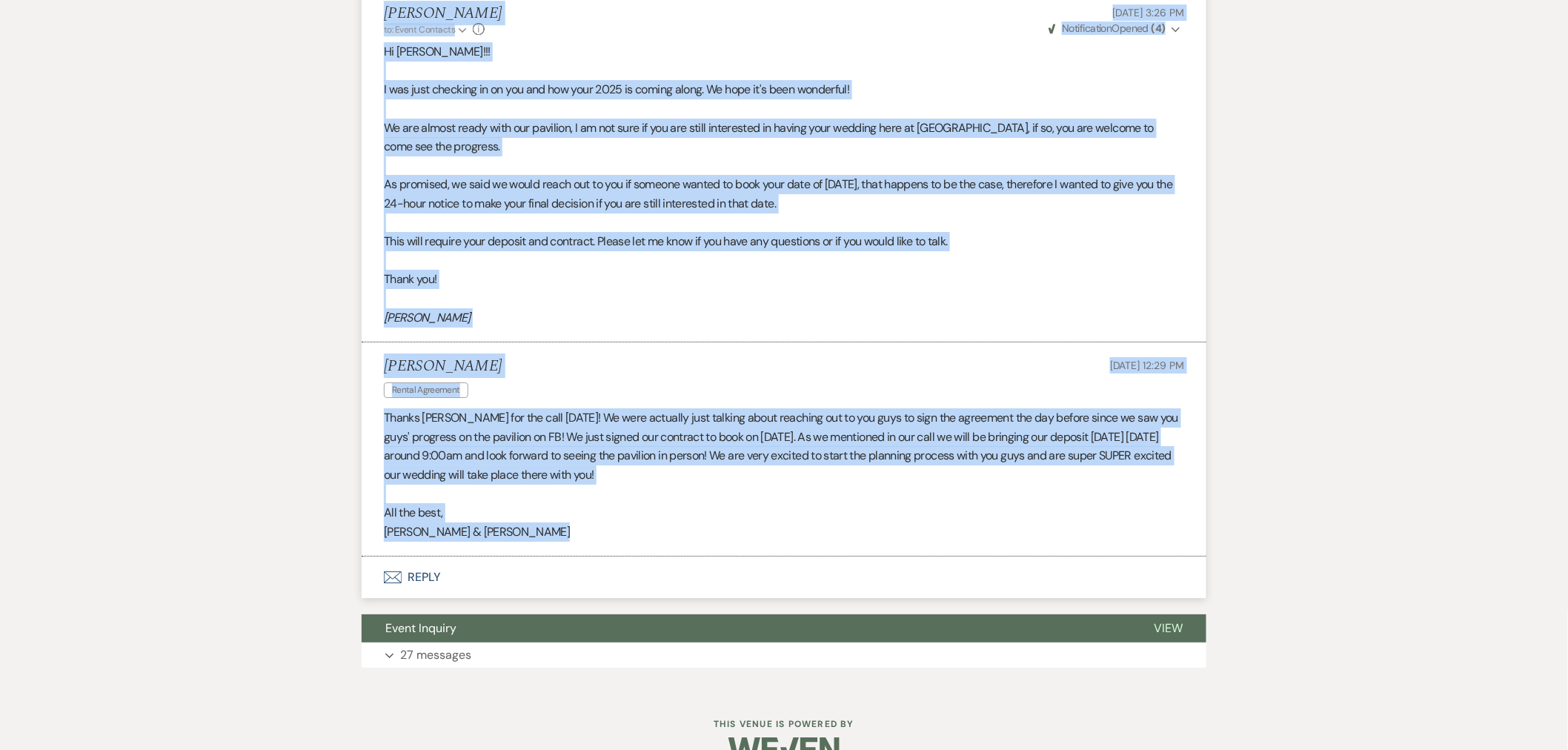
drag, startPoint x: 384, startPoint y: 304, endPoint x: 566, endPoint y: 523, distance: 284.8
click at [566, 523] on div "Follow Up Hide Robin Prevost to: Event Contacts Expand Info Jan 24, 2025, 3:26 …" at bounding box center [784, 280] width 845 height 637
drag, startPoint x: 426, startPoint y: 613, endPoint x: 470, endPoint y: 573, distance: 59.5
click at [426, 645] on p "27 messages" at bounding box center [436, 655] width 71 height 20
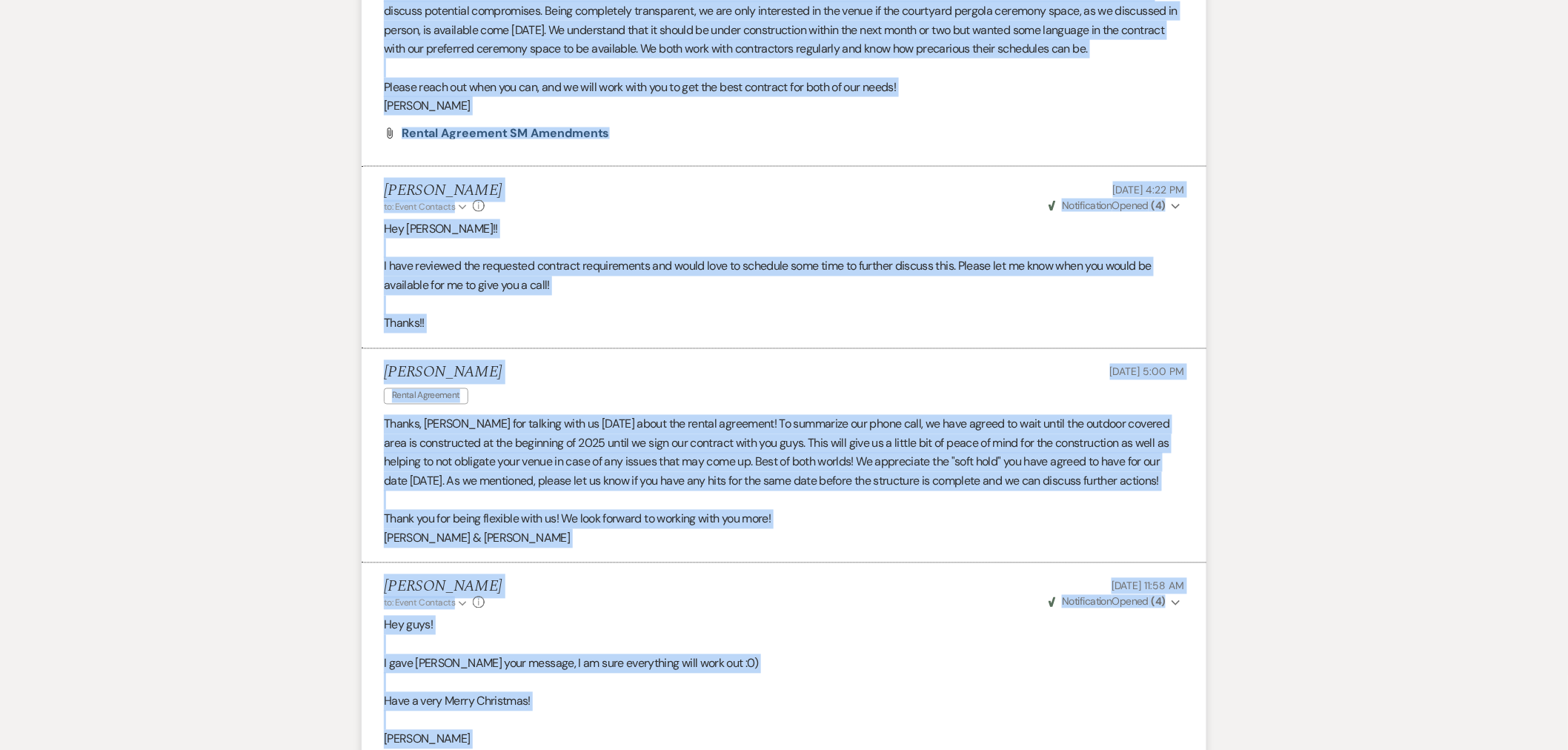
scroll to position [8127, 0]
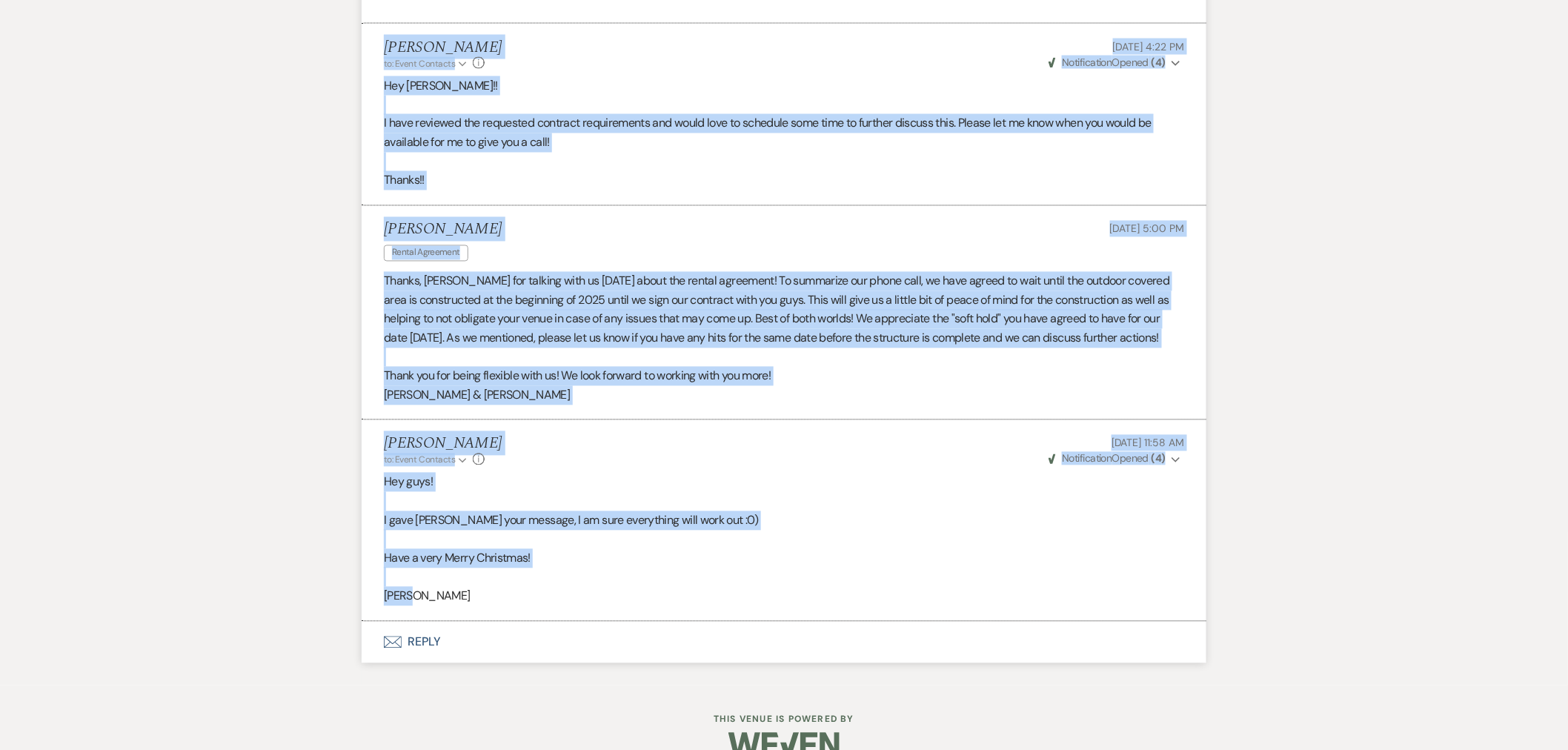
drag, startPoint x: 382, startPoint y: 218, endPoint x: 679, endPoint y: 576, distance: 465.2
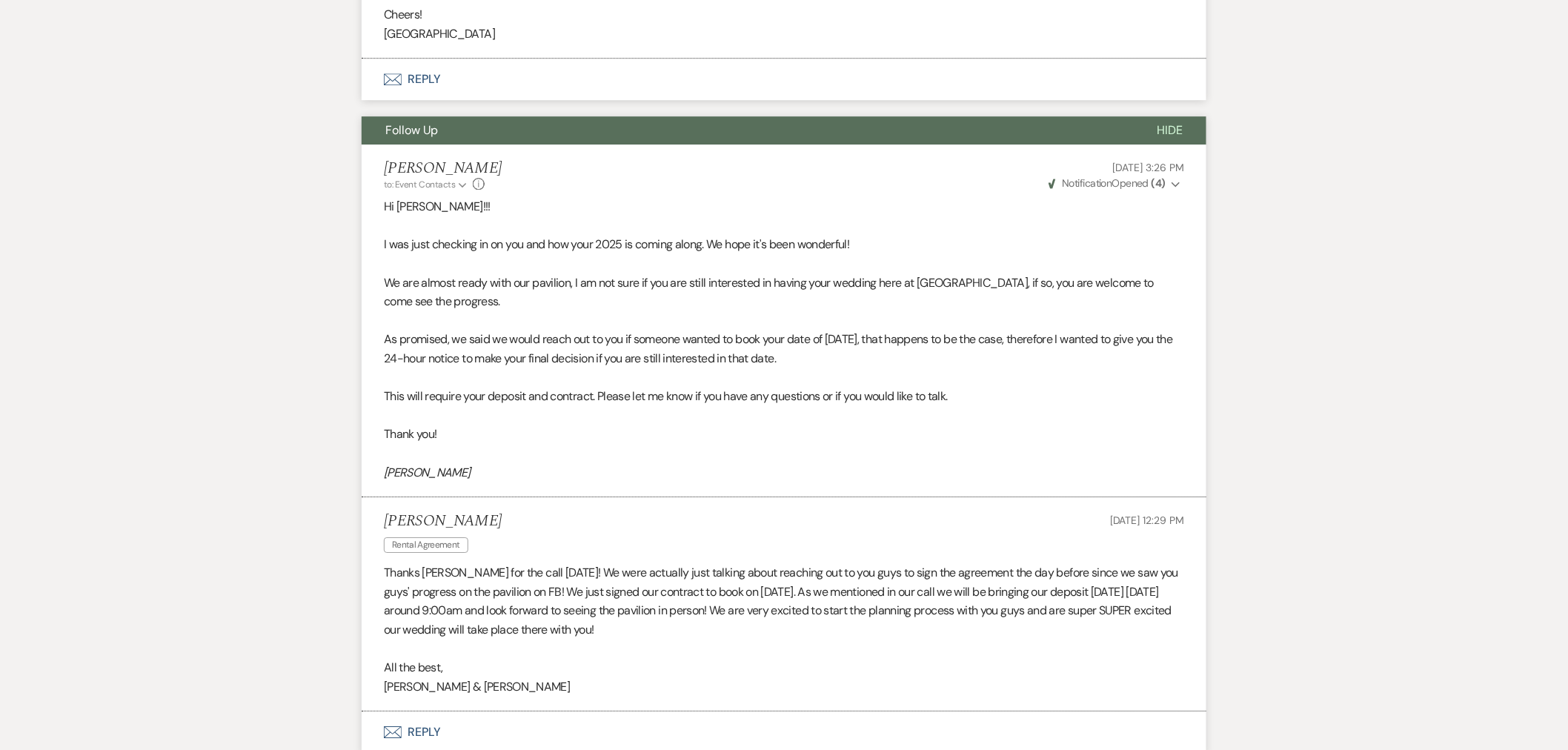
scroll to position [2282, 0]
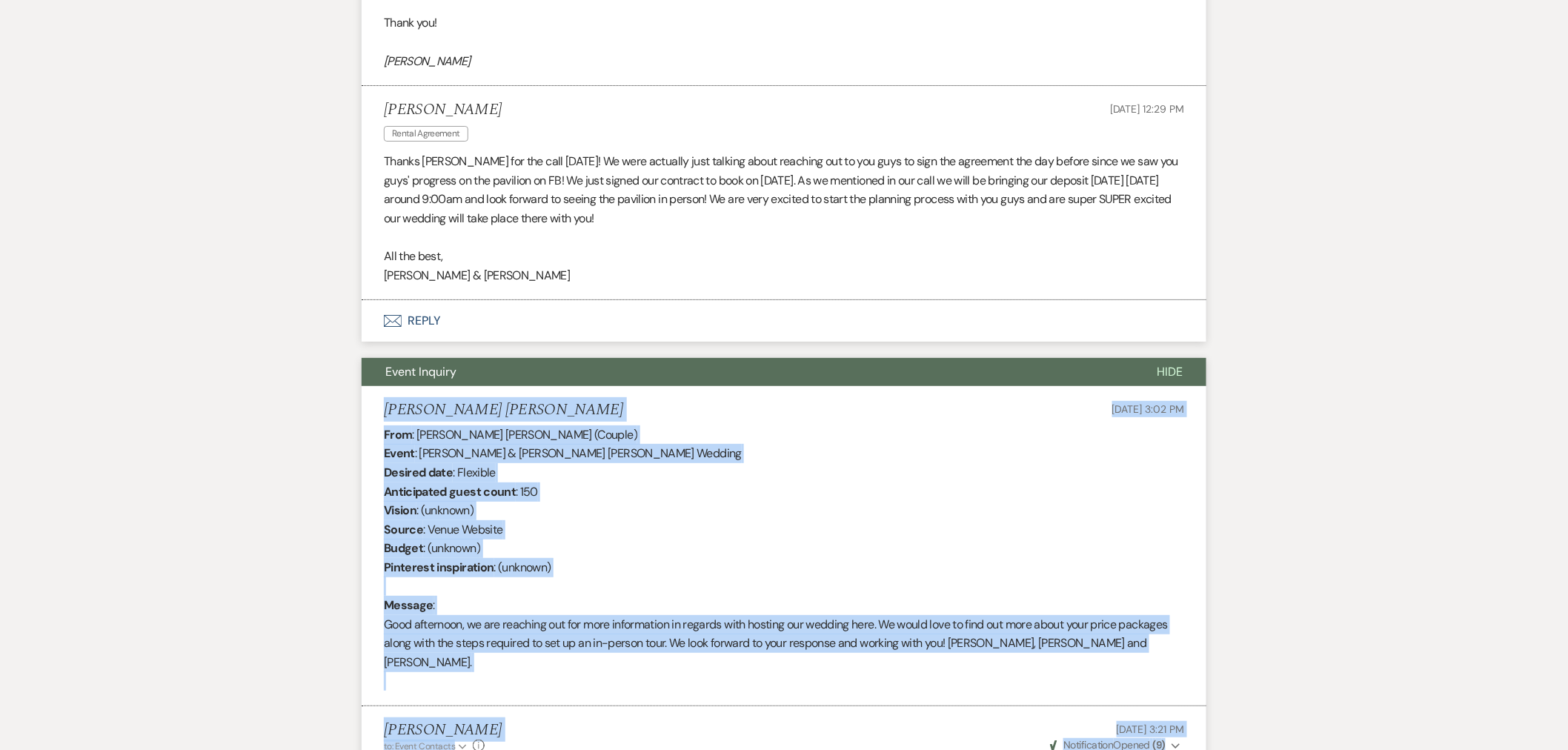
click at [1153, 358] on button "Hide" at bounding box center [1170, 372] width 73 height 28
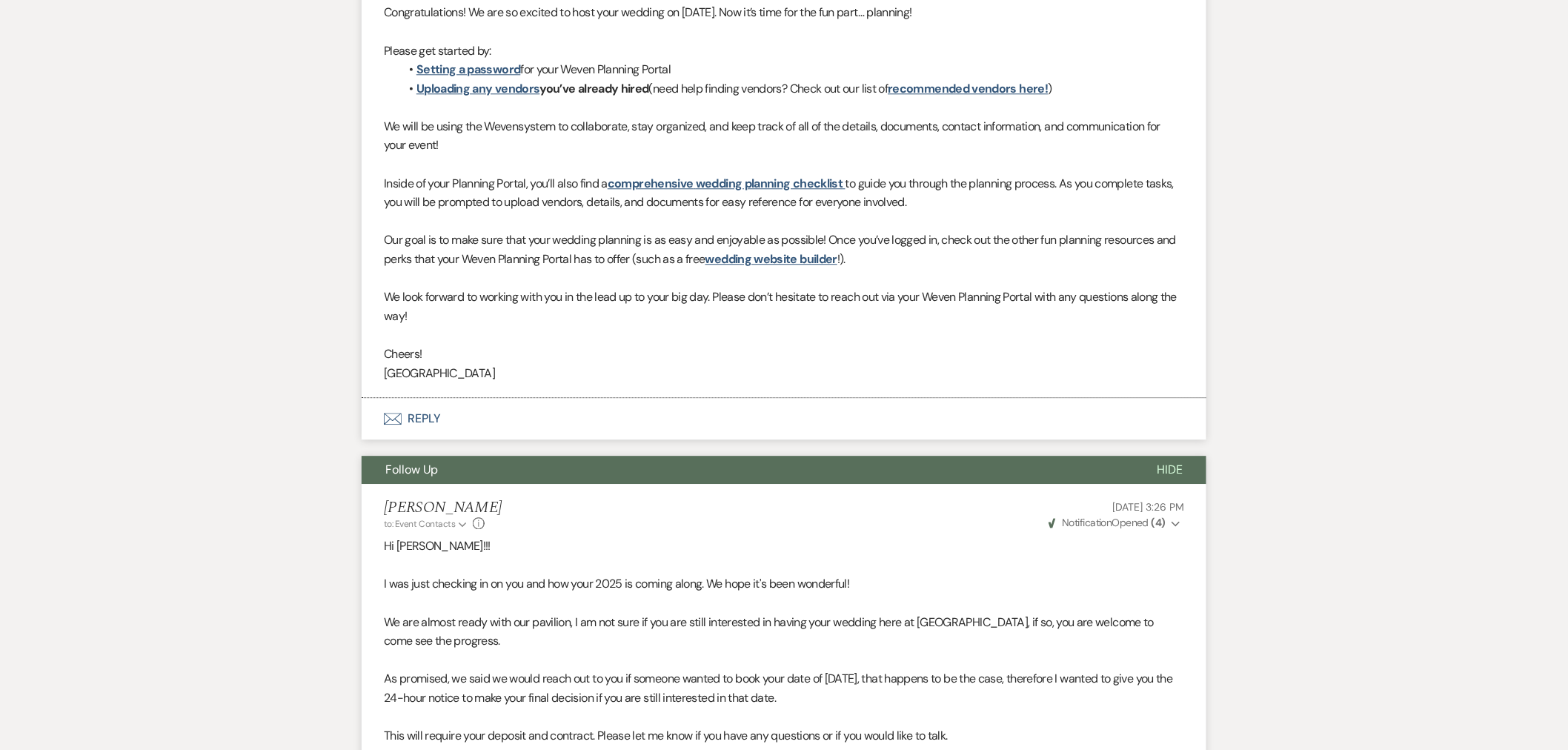
click at [1177, 455] on button "Hide" at bounding box center [1170, 469] width 73 height 28
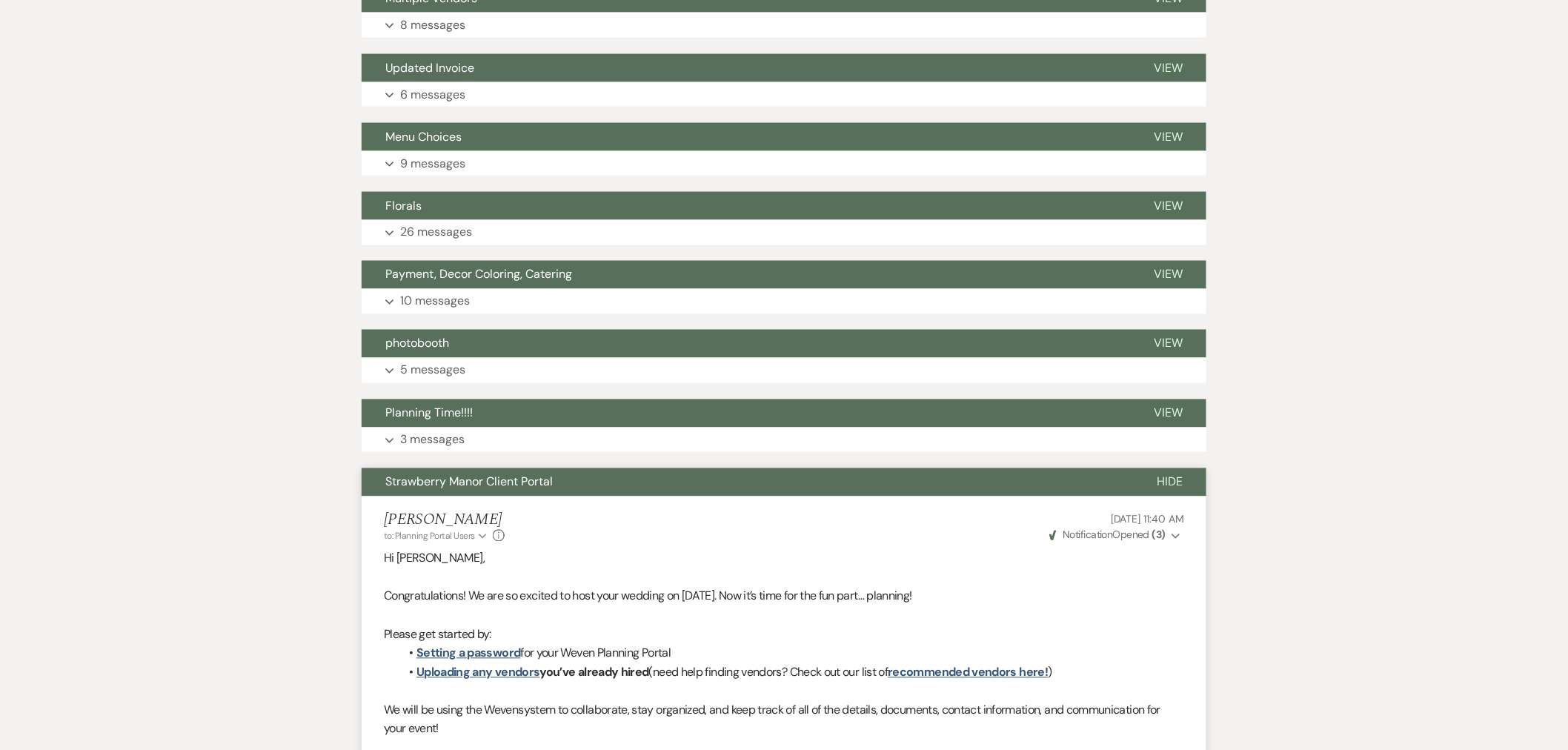
click at [1183, 468] on button "Hide" at bounding box center [1170, 482] width 73 height 28
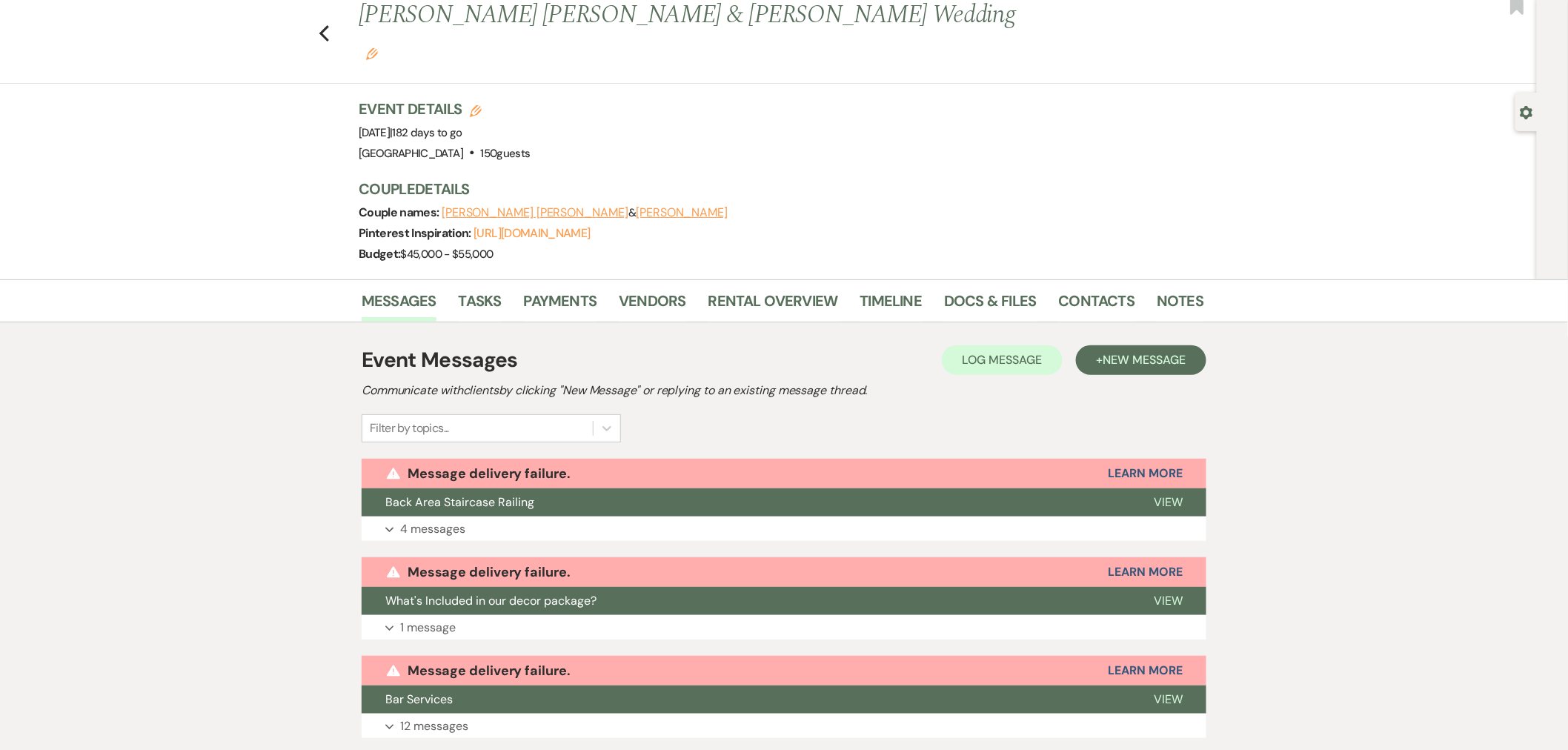
scroll to position [0, 0]
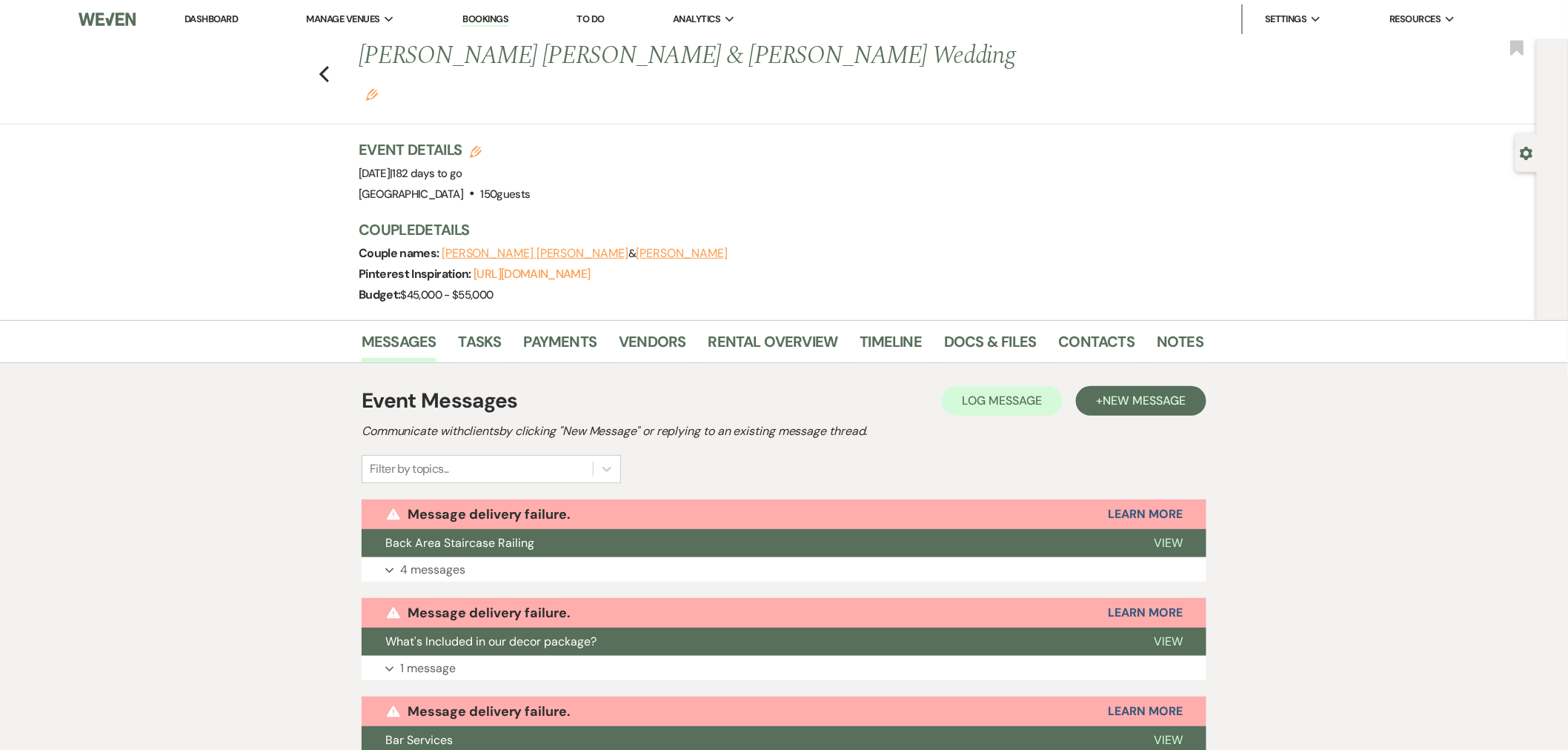
drag, startPoint x: 550, startPoint y: 514, endPoint x: 561, endPoint y: 482, distance: 33.8
click at [550, 529] on button "Back Area Staircase Railing" at bounding box center [746, 542] width 769 height 28
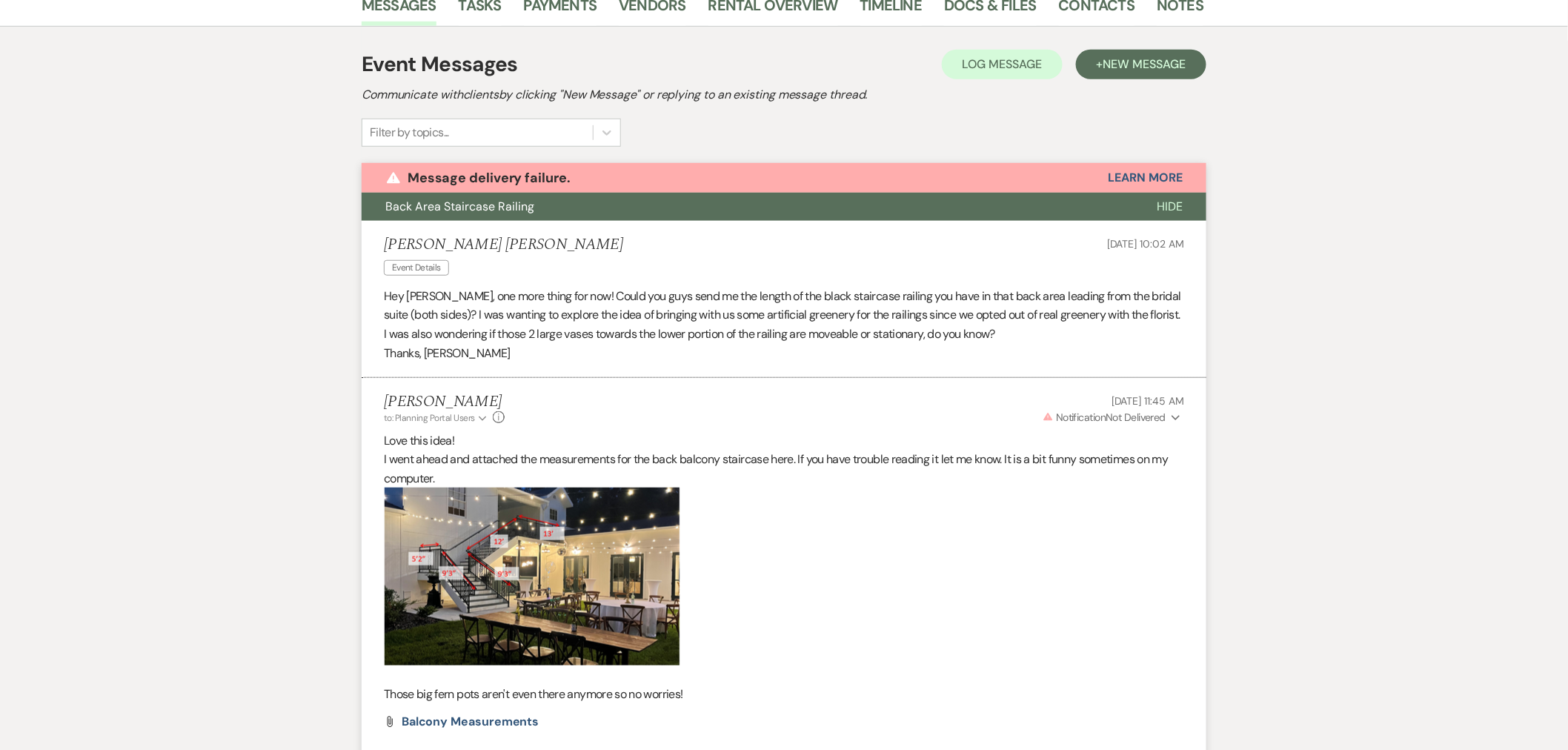
scroll to position [329, 0]
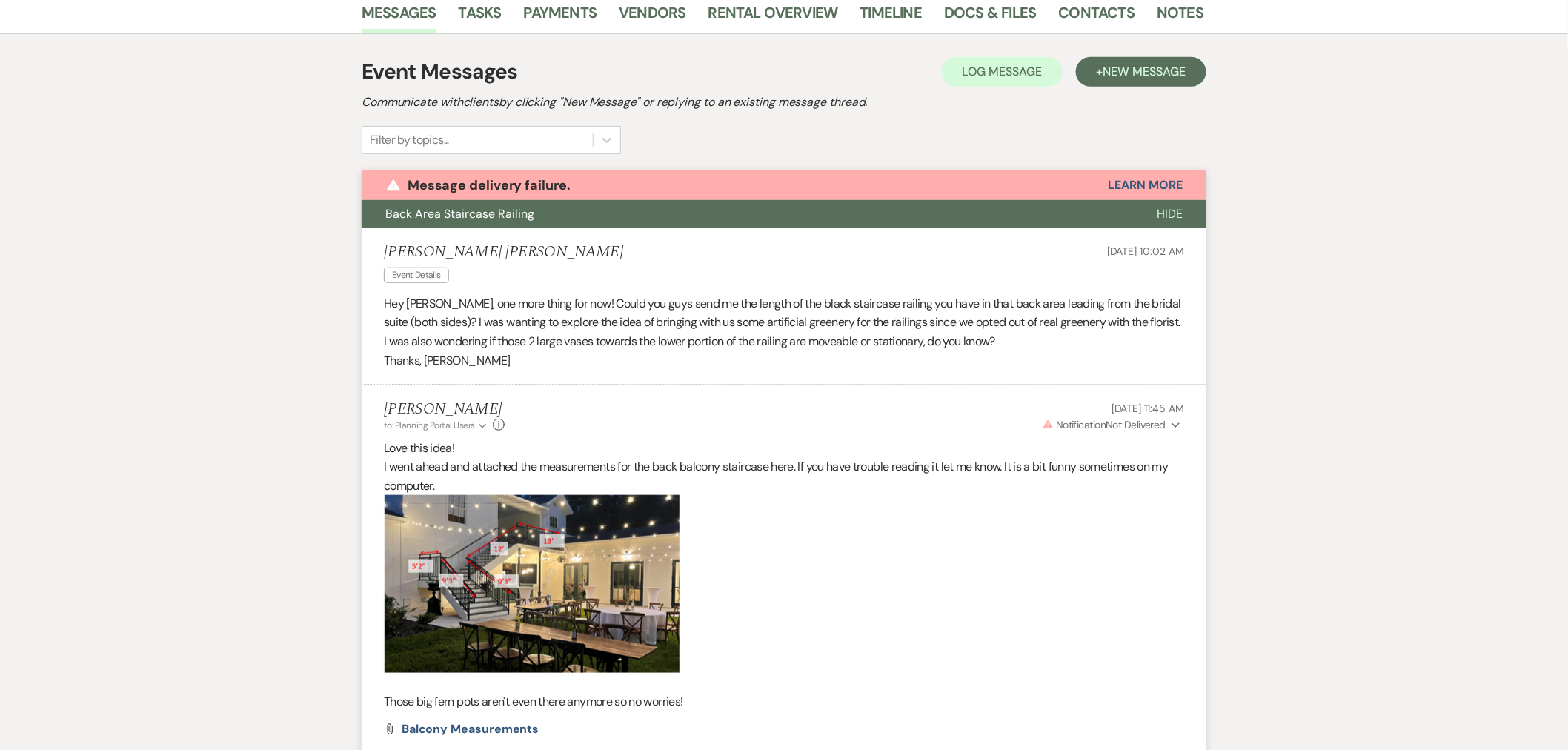
click at [412, 200] on button "Back Area Staircase Railing" at bounding box center [747, 214] width 772 height 28
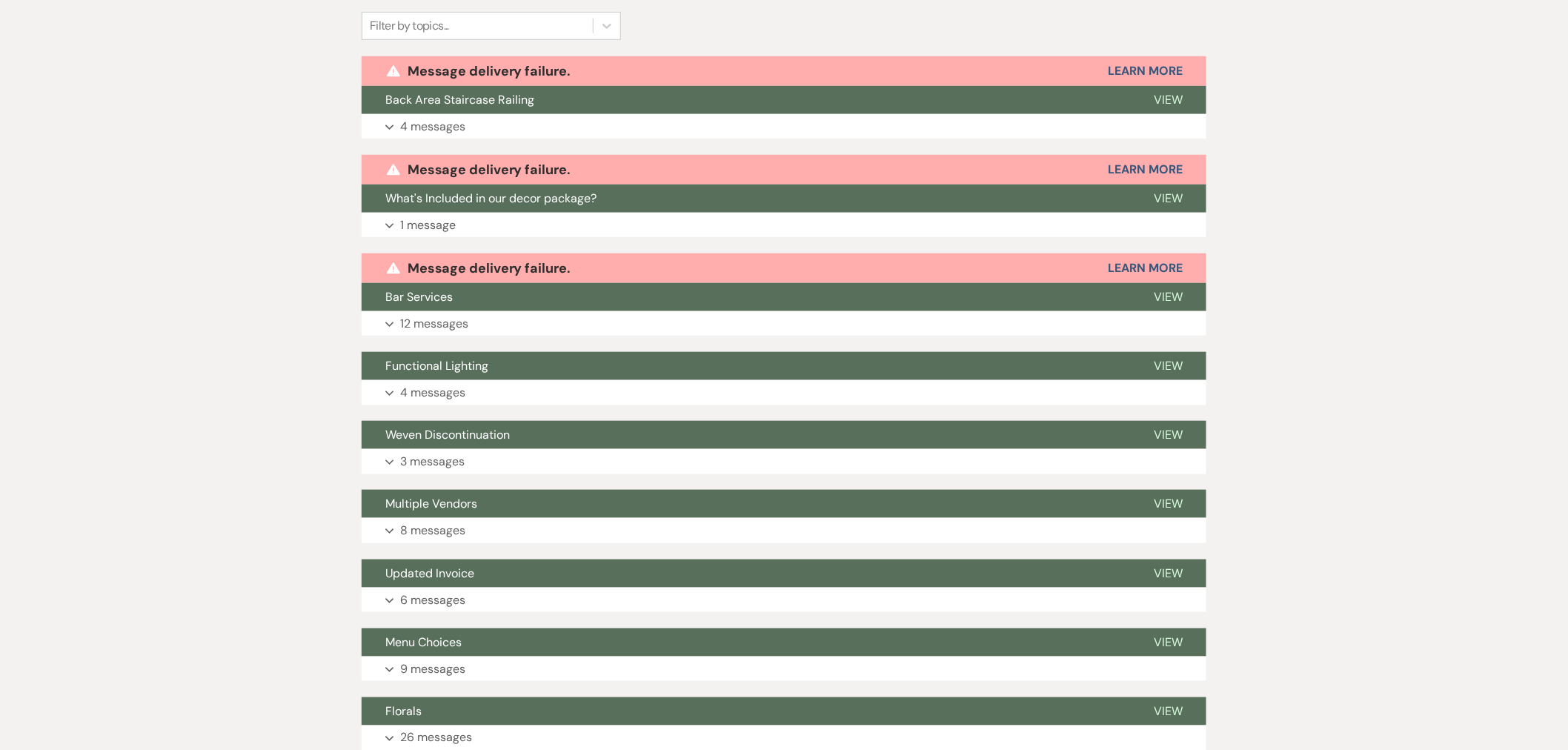
scroll to position [493, 0]
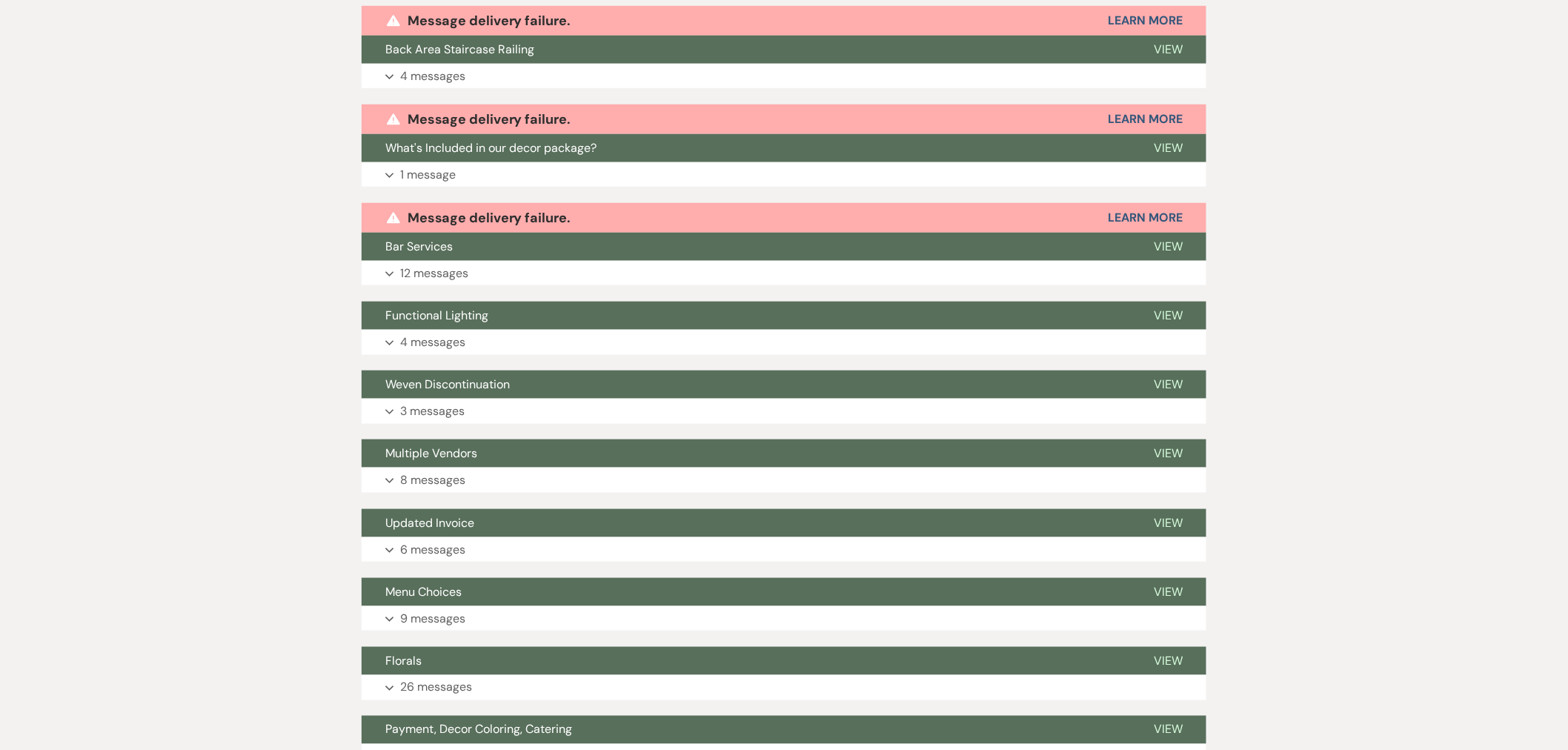
click at [459, 140] on span "What's Included in our decor package?" at bounding box center [491, 147] width 212 height 16
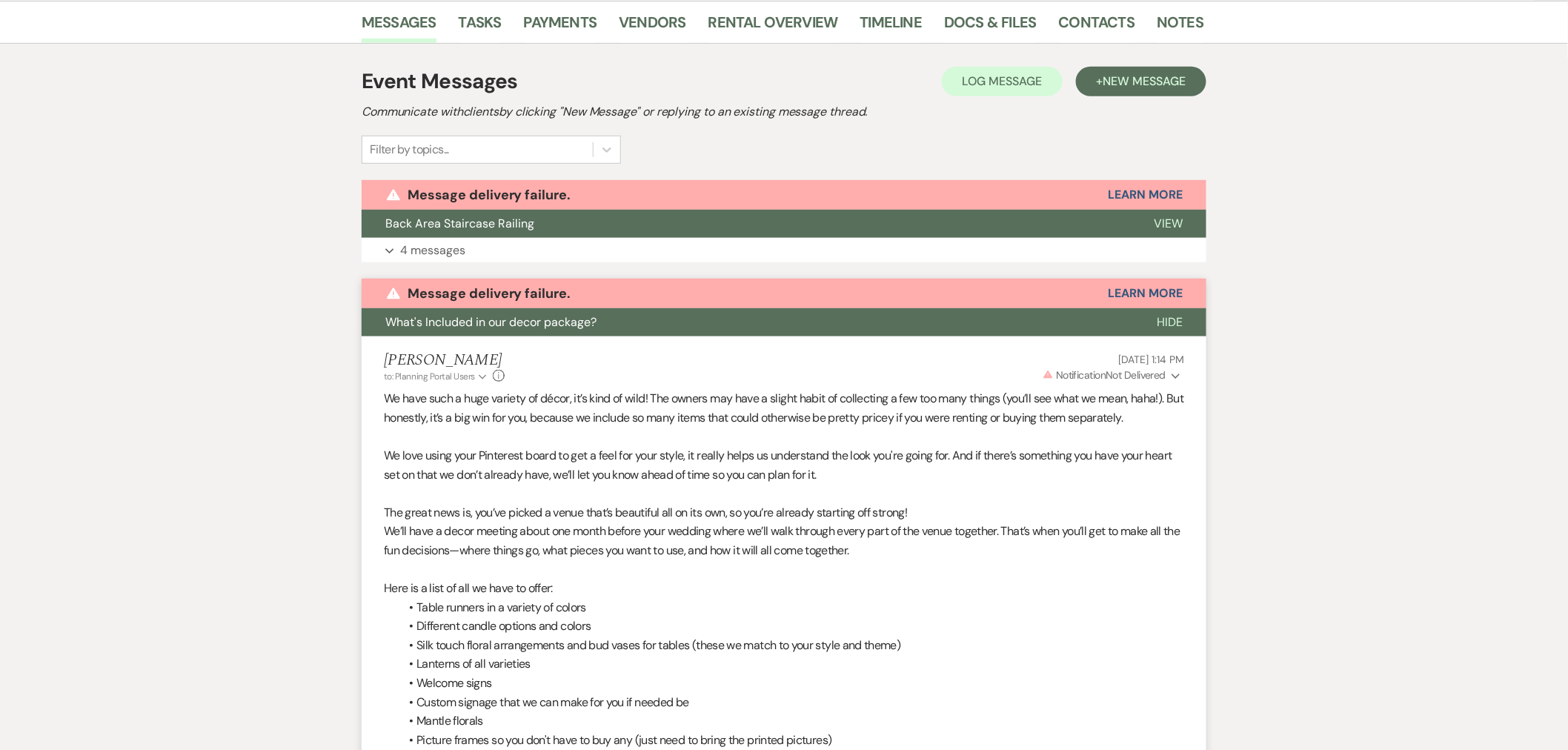
scroll to position [165, 0]
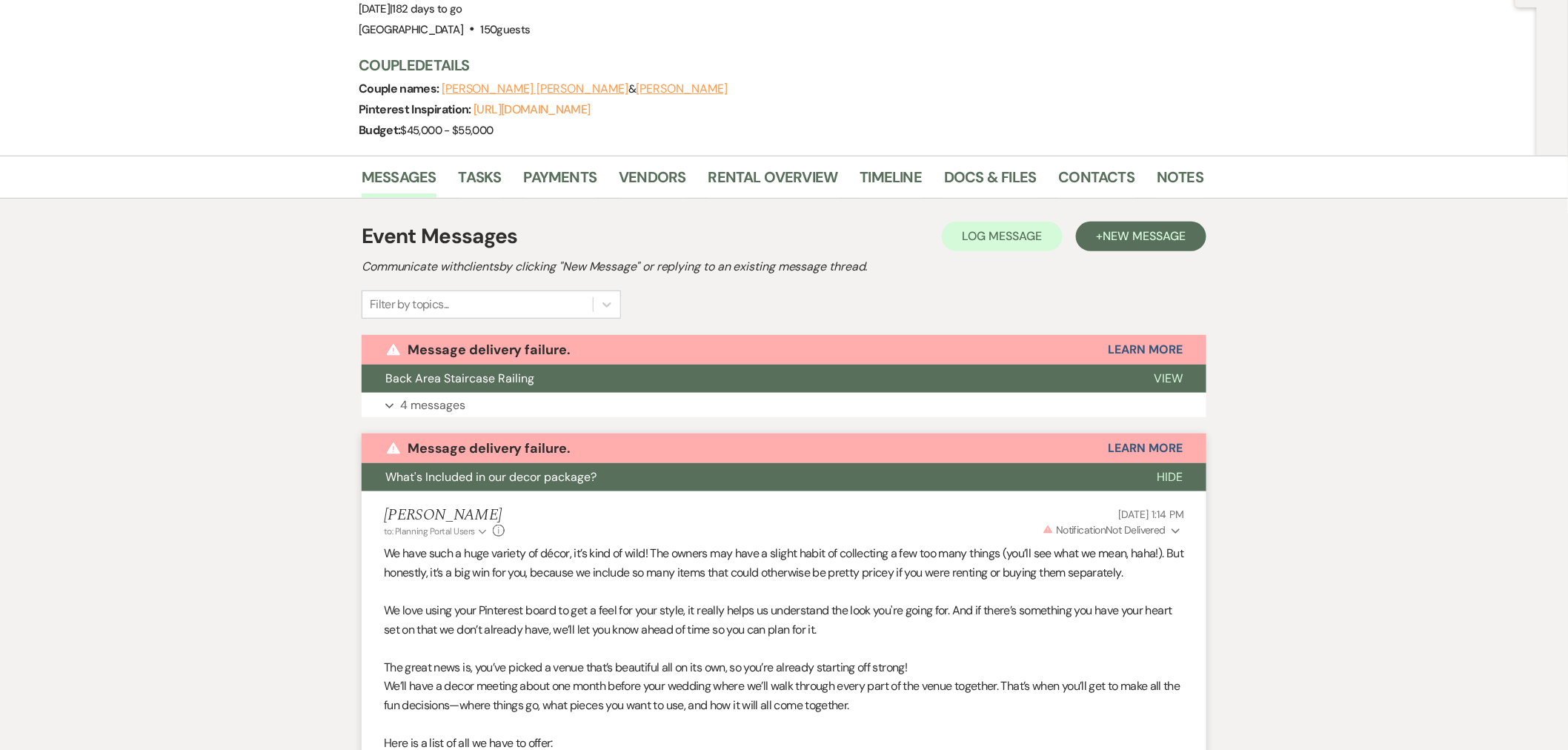
click at [416, 469] on span "What's Included in our decor package?" at bounding box center [491, 477] width 212 height 16
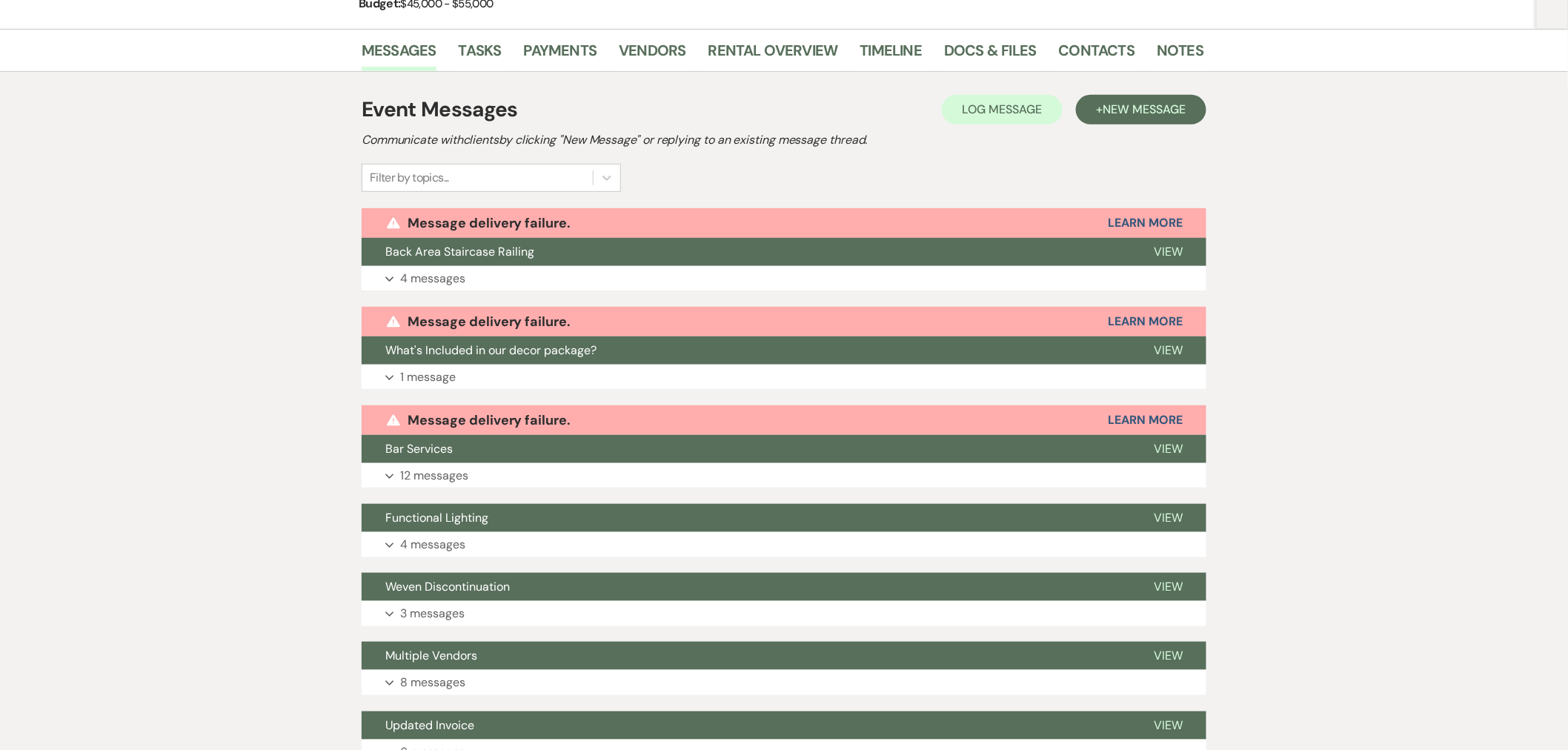
scroll to position [576, 0]
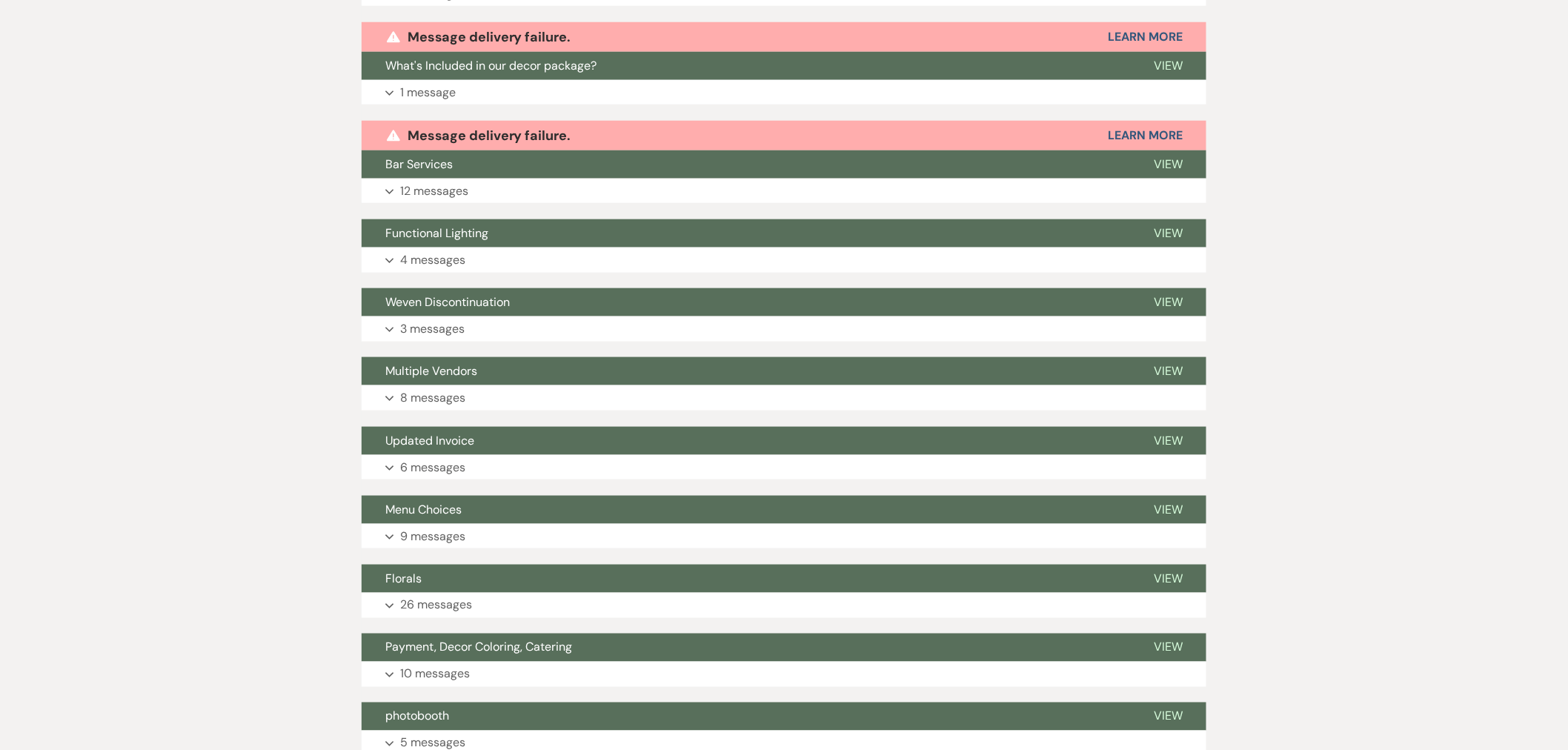
click at [425, 181] on p "12 messages" at bounding box center [435, 191] width 68 height 20
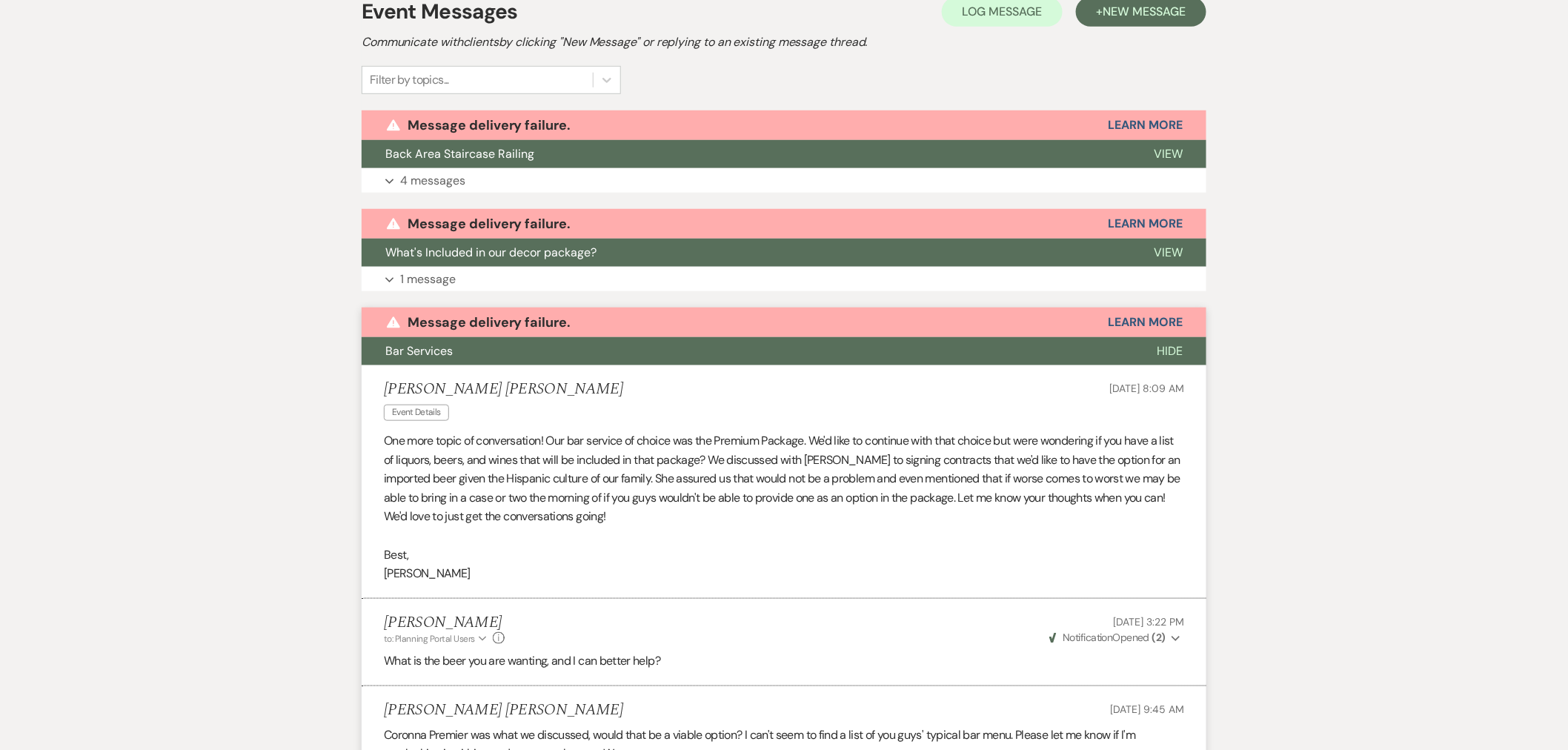
scroll to position [247, 0]
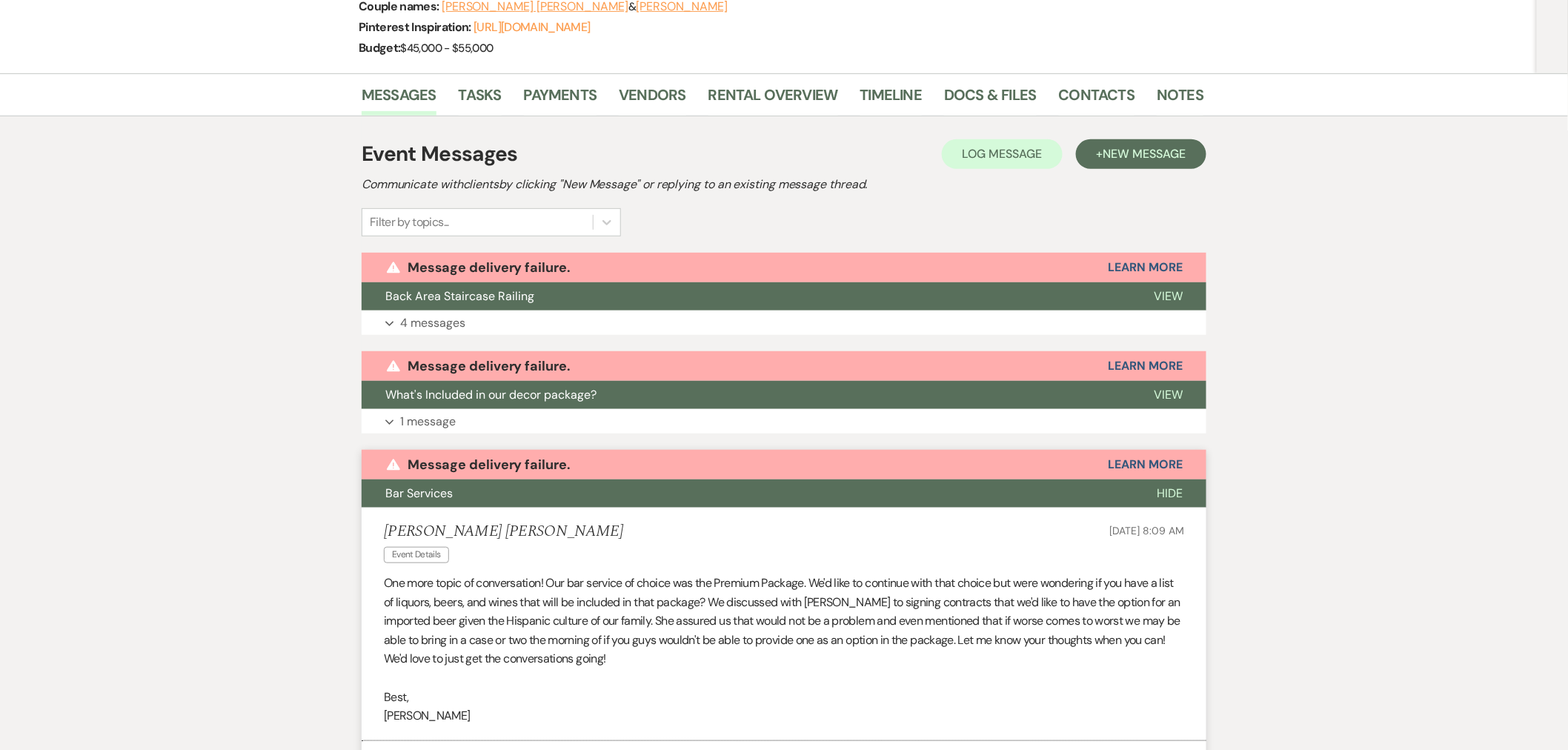
click at [463, 480] on button "Bar Services" at bounding box center [747, 493] width 772 height 28
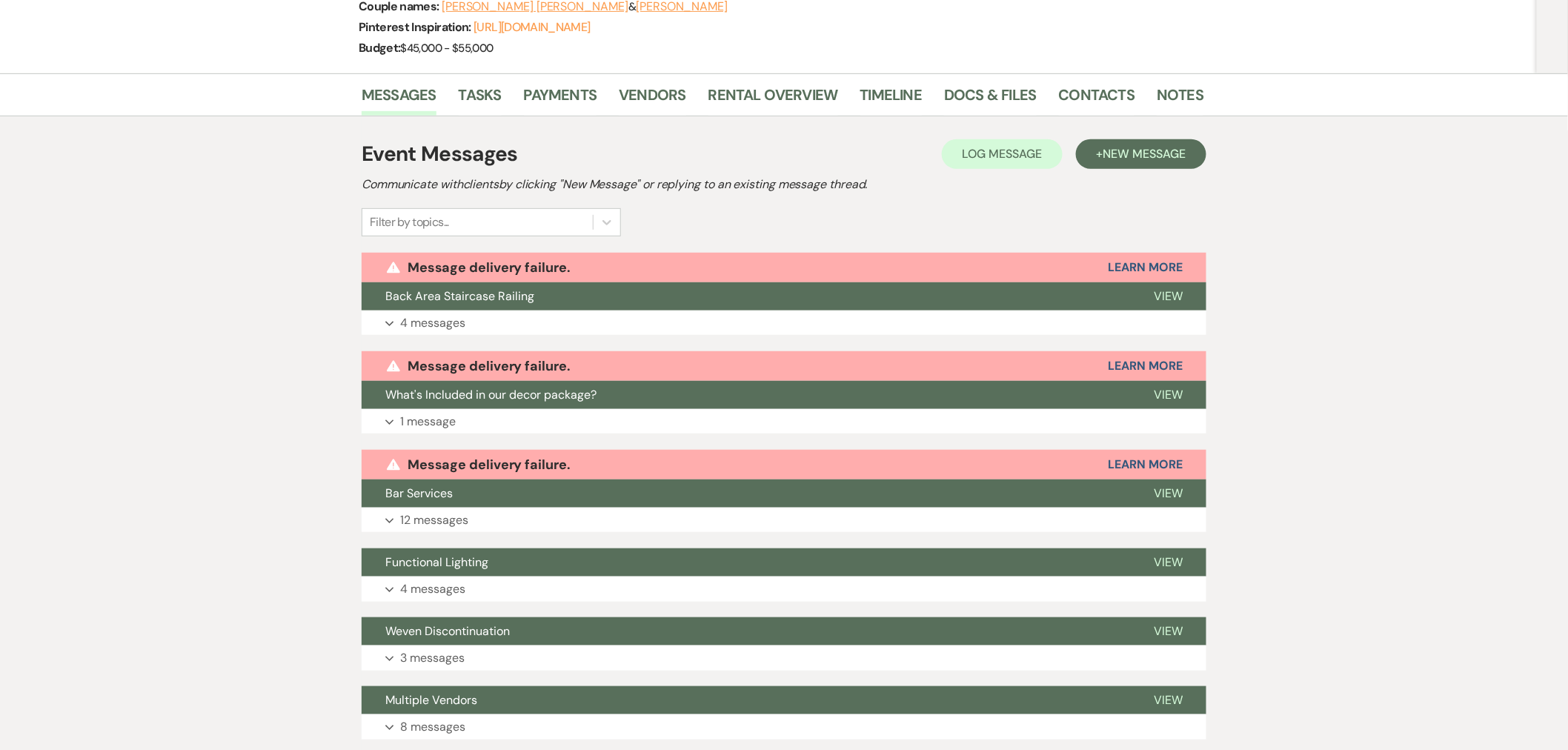
scroll to position [493, 0]
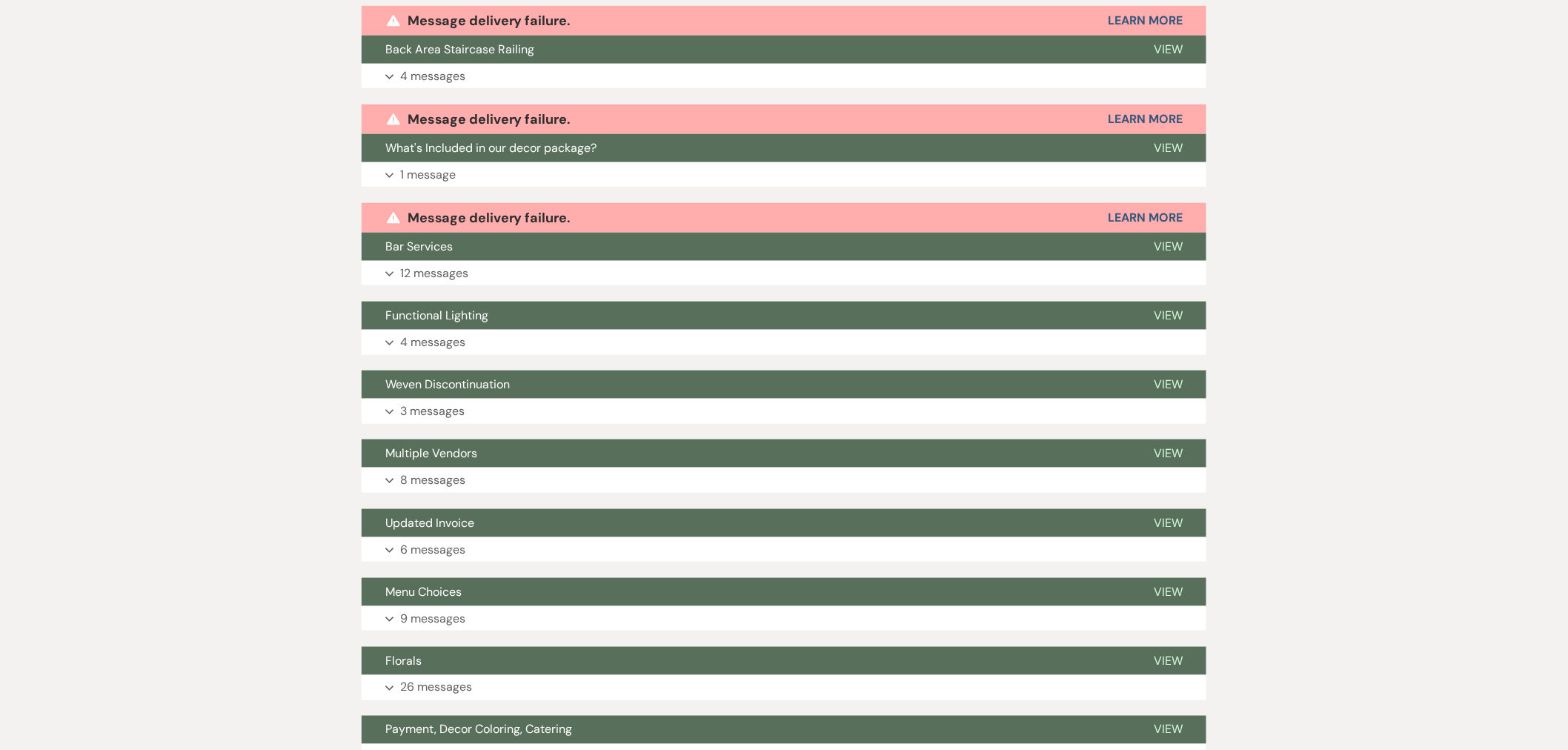
click at [467, 329] on button "Expand 4 messages" at bounding box center [784, 341] width 845 height 25
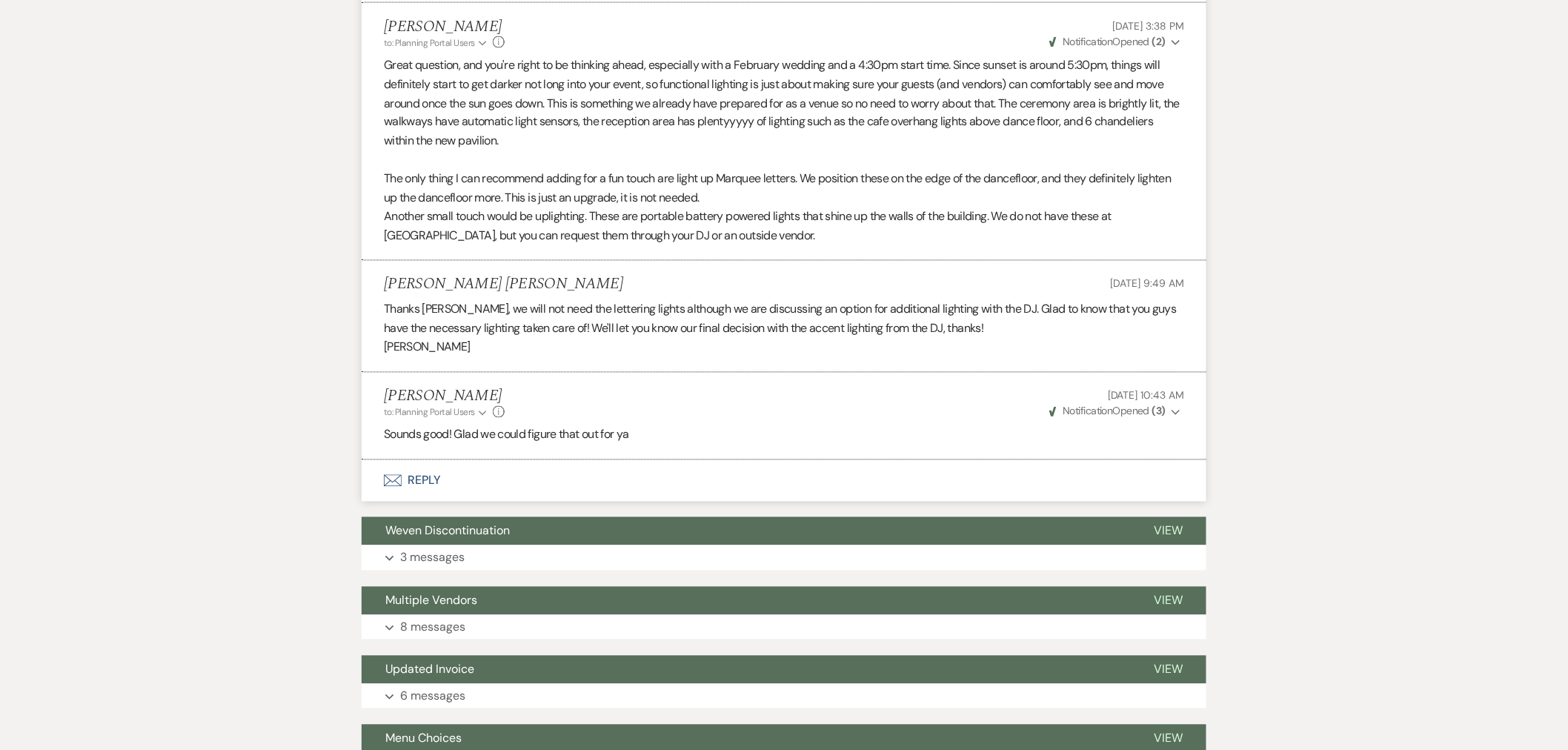
scroll to position [1234, 0]
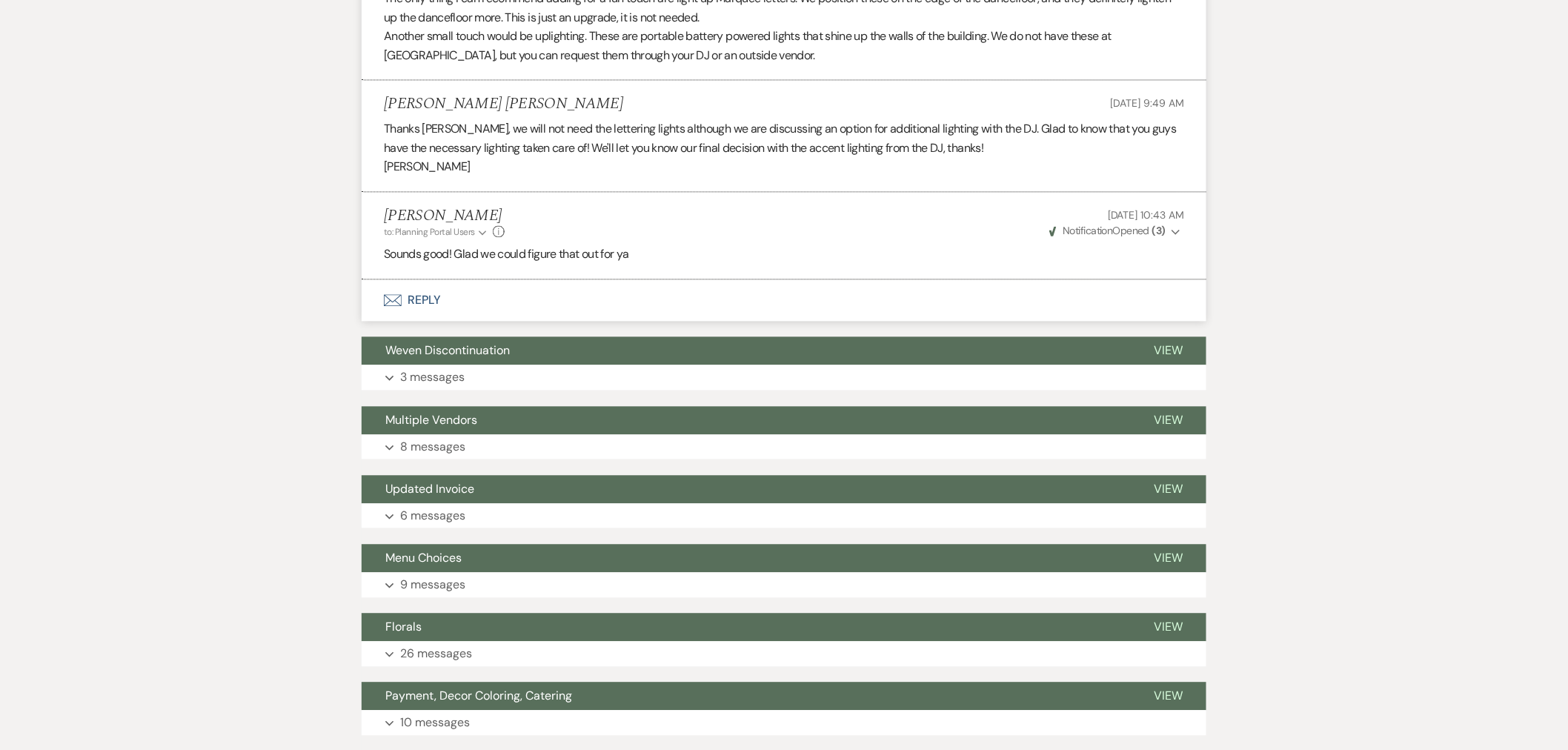
click at [519, 365] on button "Expand 3 messages" at bounding box center [784, 377] width 845 height 25
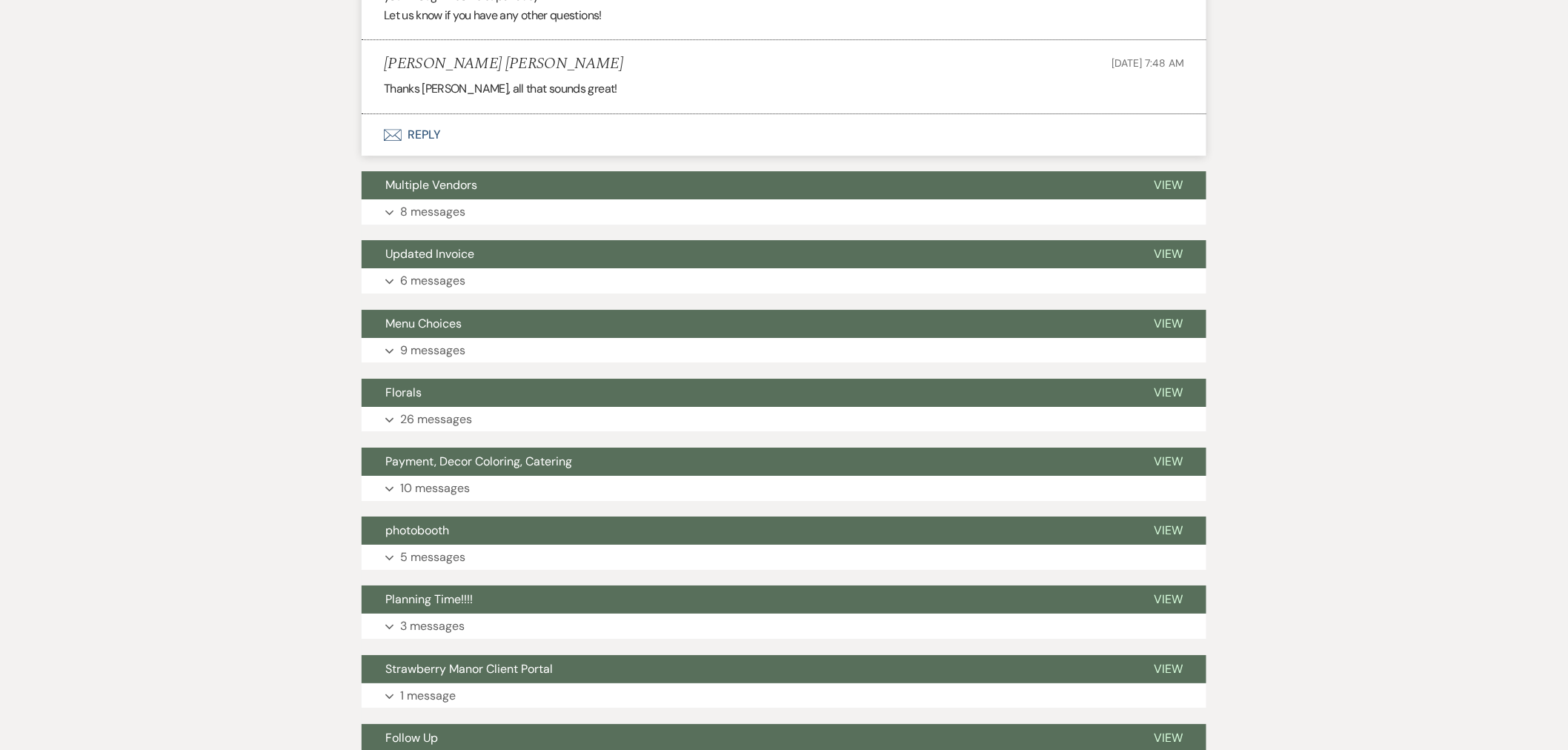
scroll to position [1893, 0]
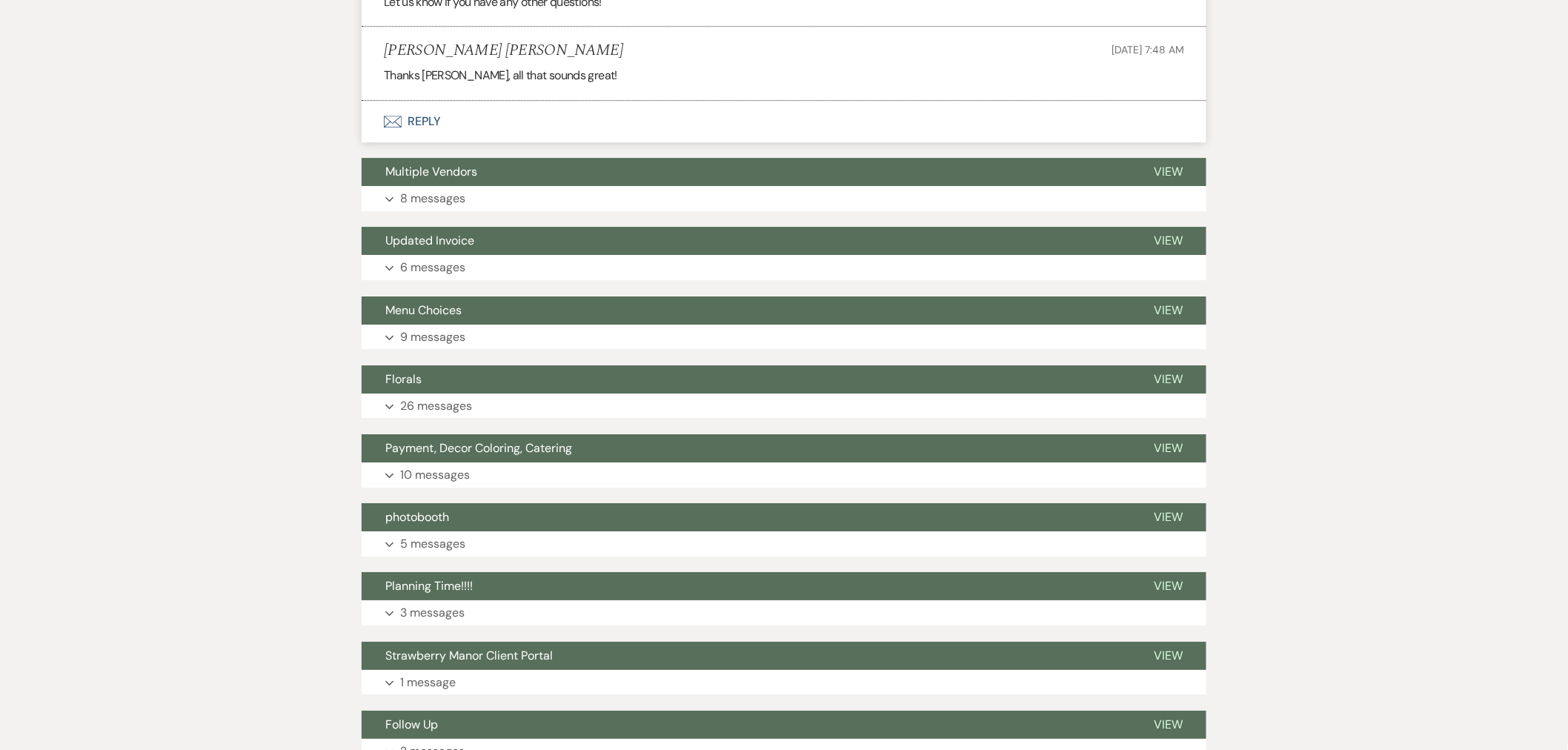
click at [489, 186] on button "Expand 8 messages" at bounding box center [784, 198] width 845 height 25
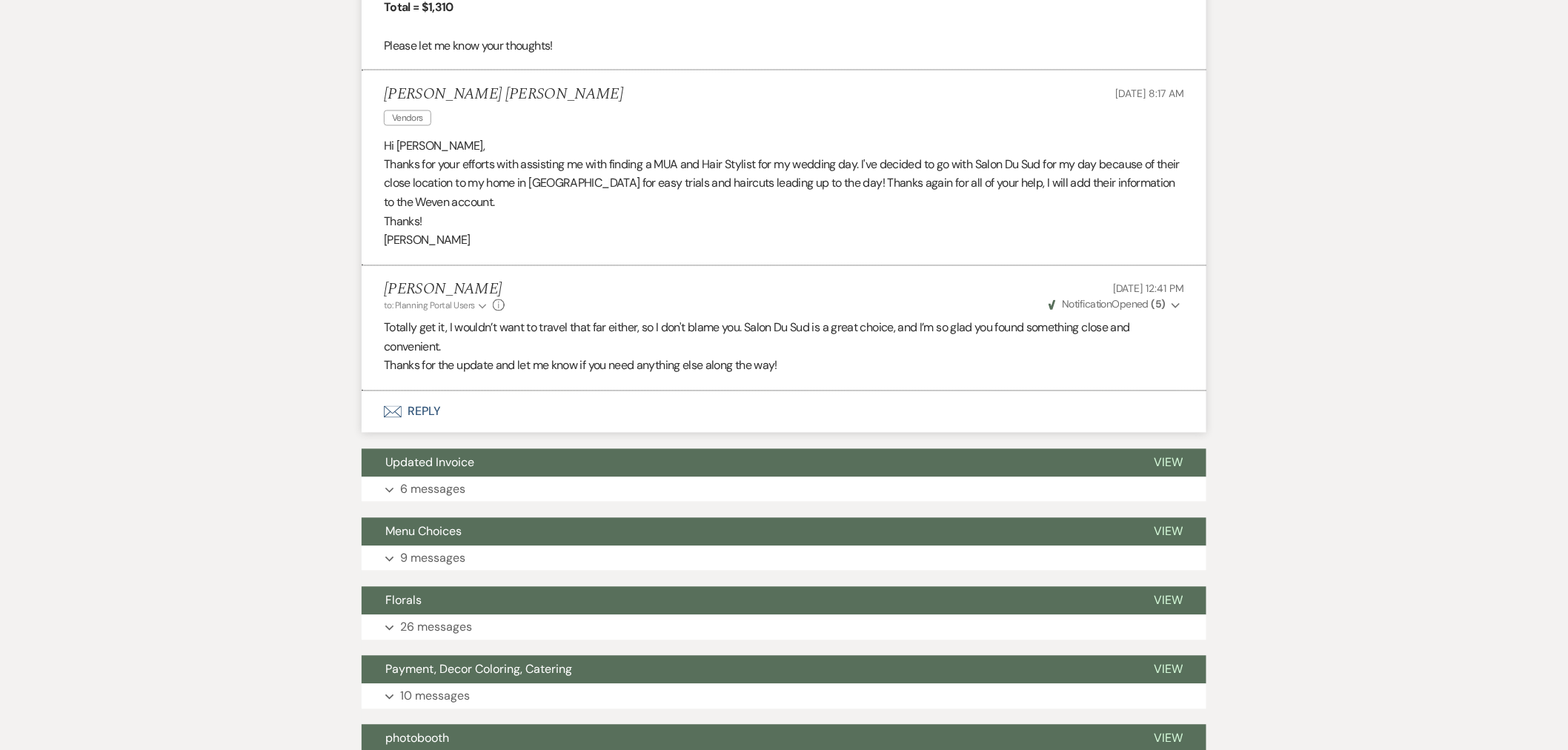
scroll to position [3704, 0]
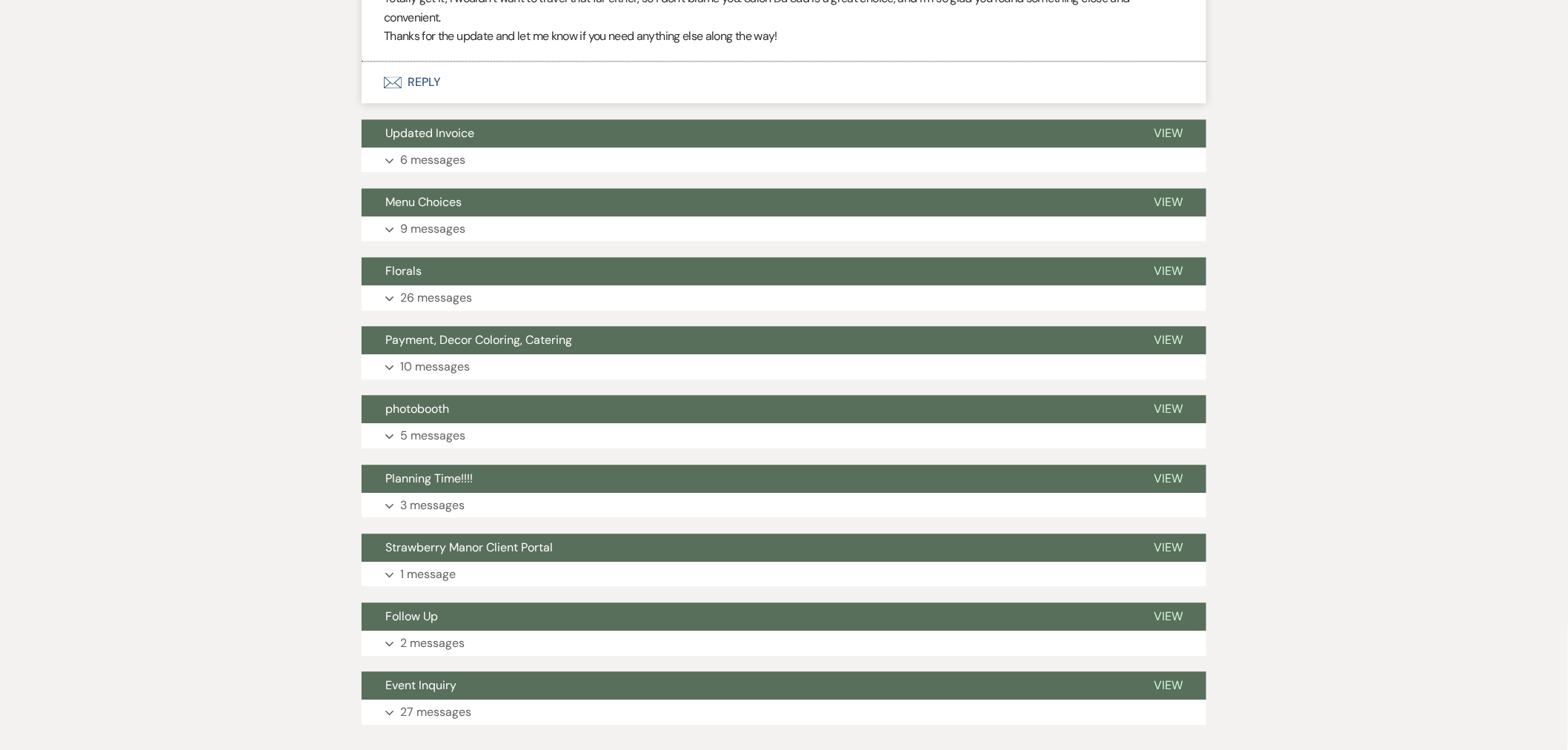
click at [472, 147] on button "Expand 6 messages" at bounding box center [784, 159] width 845 height 25
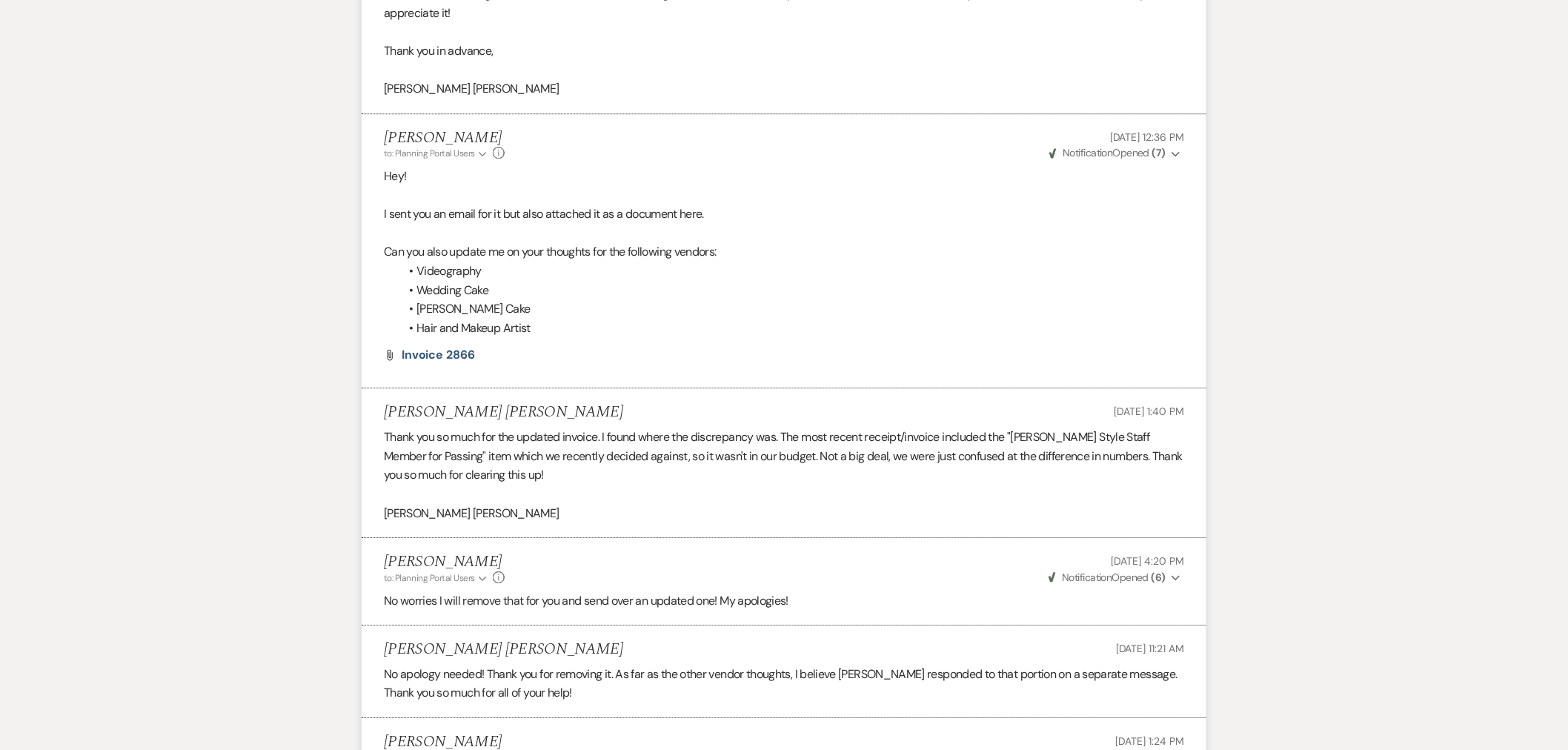
scroll to position [4033, 0]
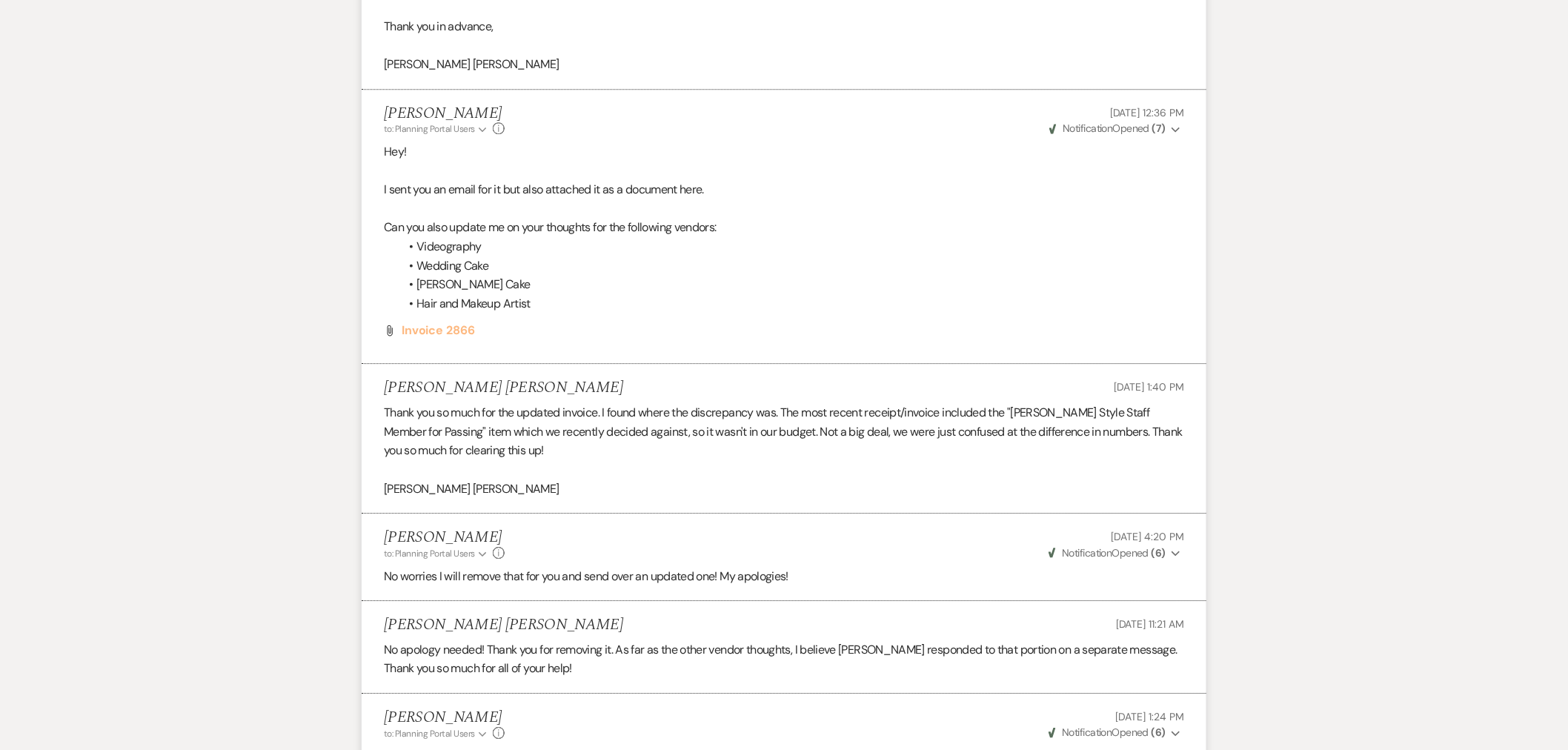
click at [431, 323] on span "Invoice 2866" at bounding box center [438, 330] width 73 height 16
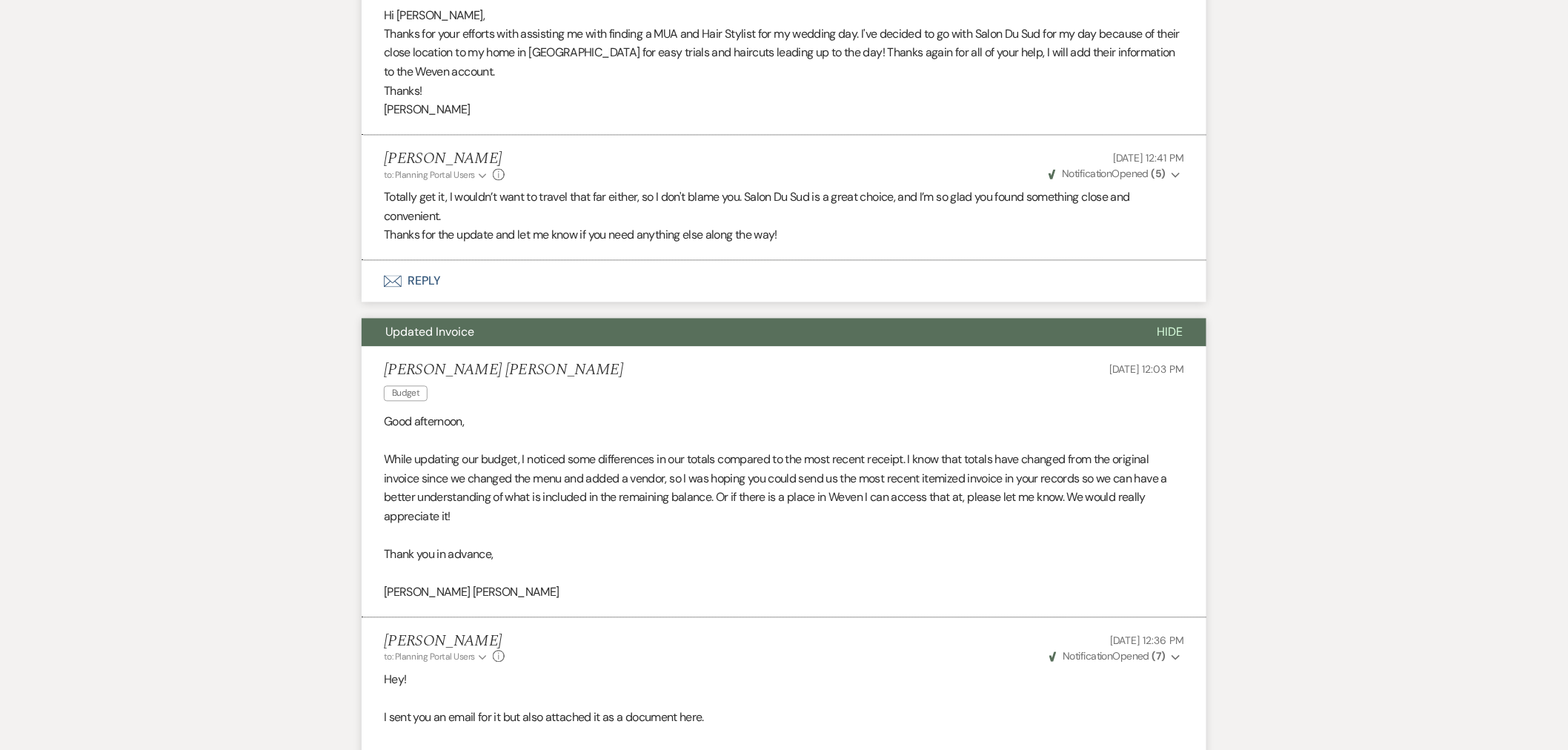
scroll to position [3621, 0]
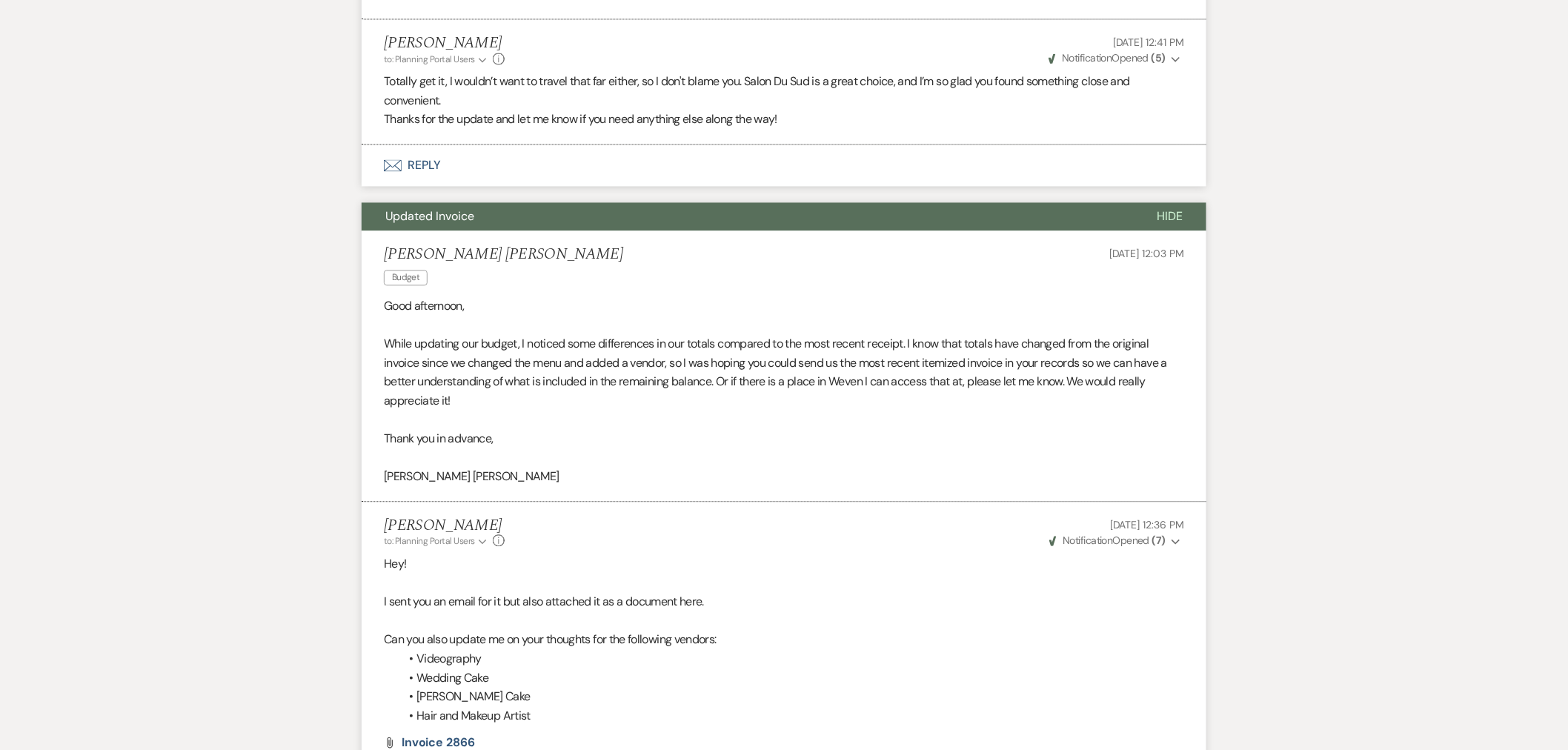
click at [1188, 202] on button "Hide" at bounding box center [1170, 216] width 73 height 28
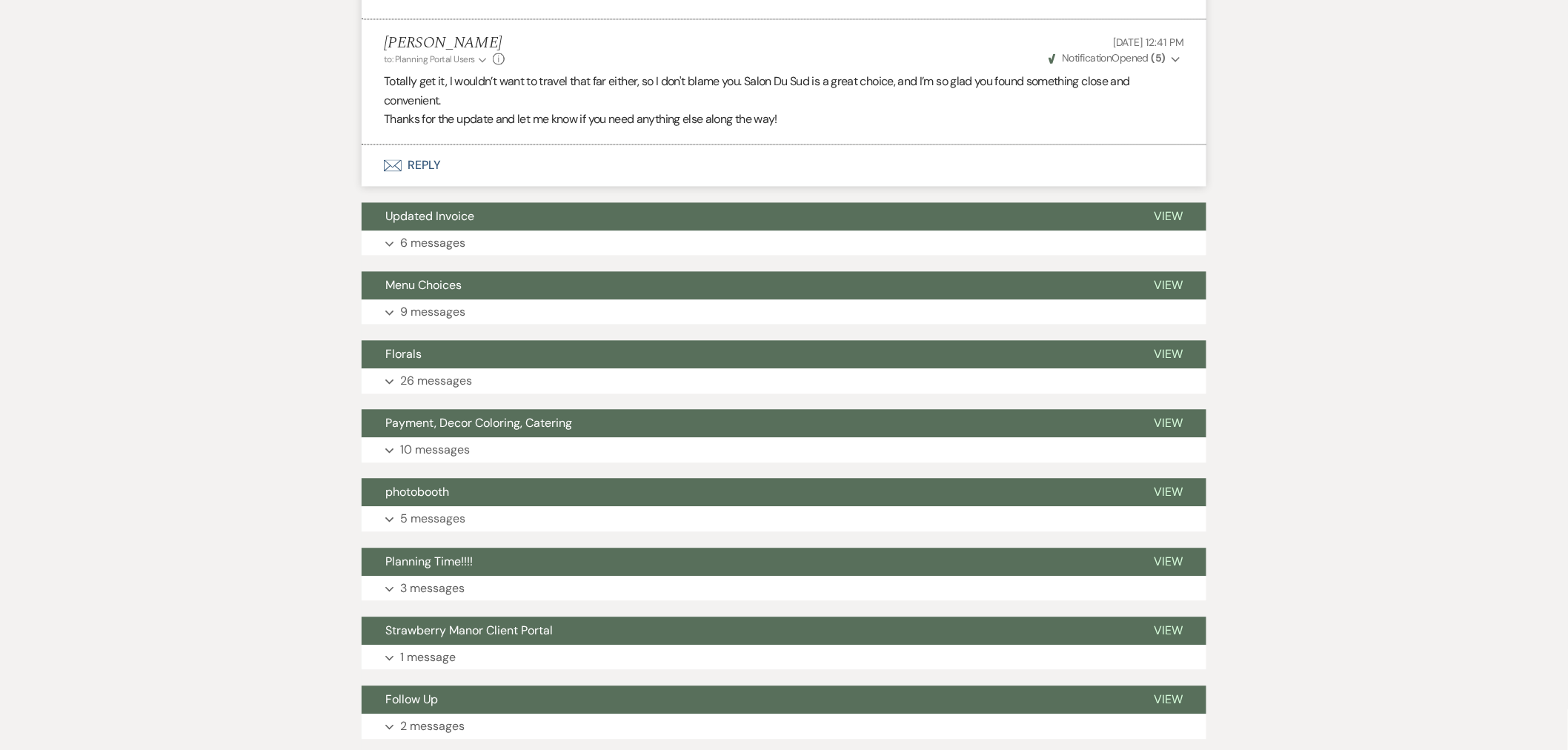
click at [512, 271] on button "Menu Choices" at bounding box center [746, 285] width 769 height 28
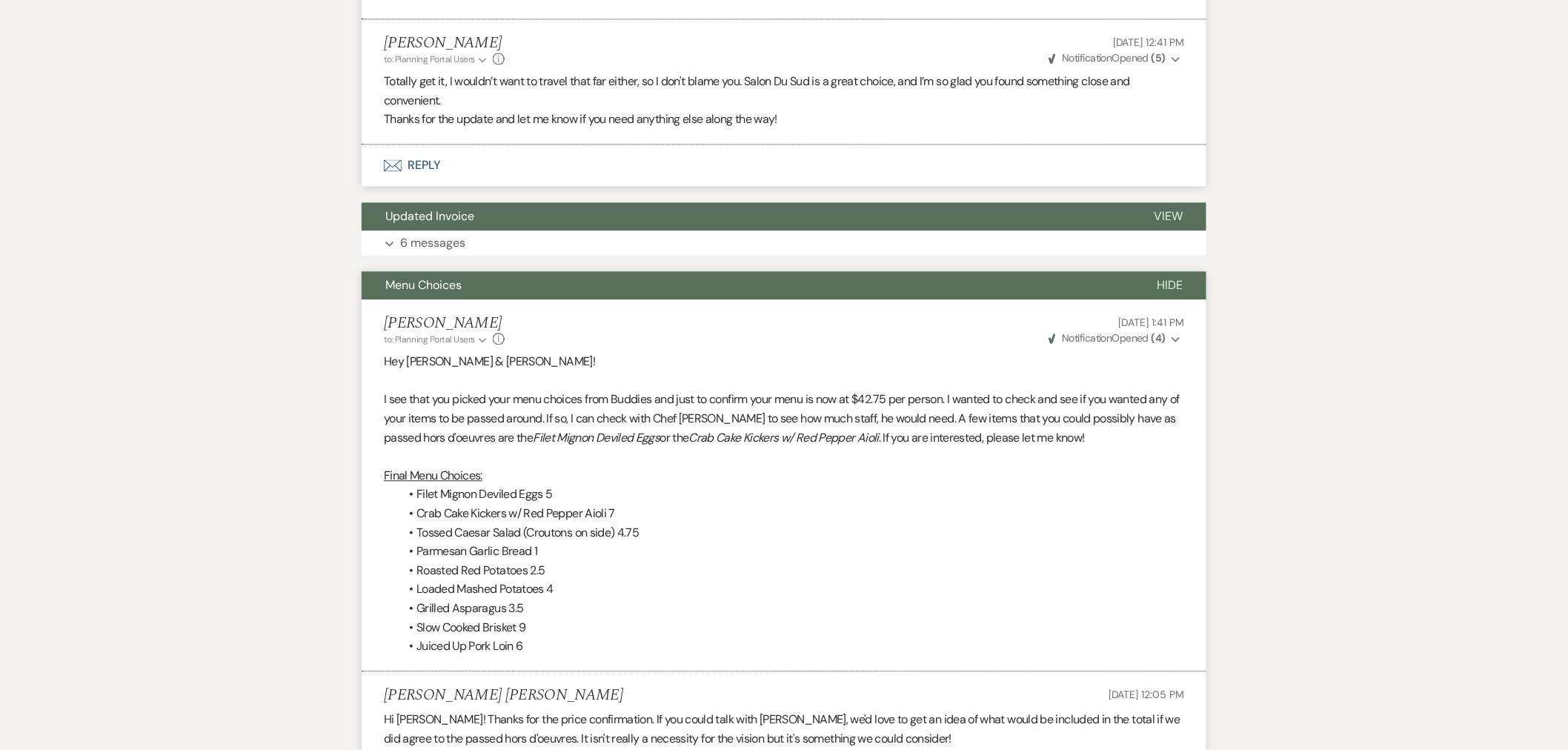
click at [1147, 271] on button "Hide" at bounding box center [1170, 285] width 73 height 28
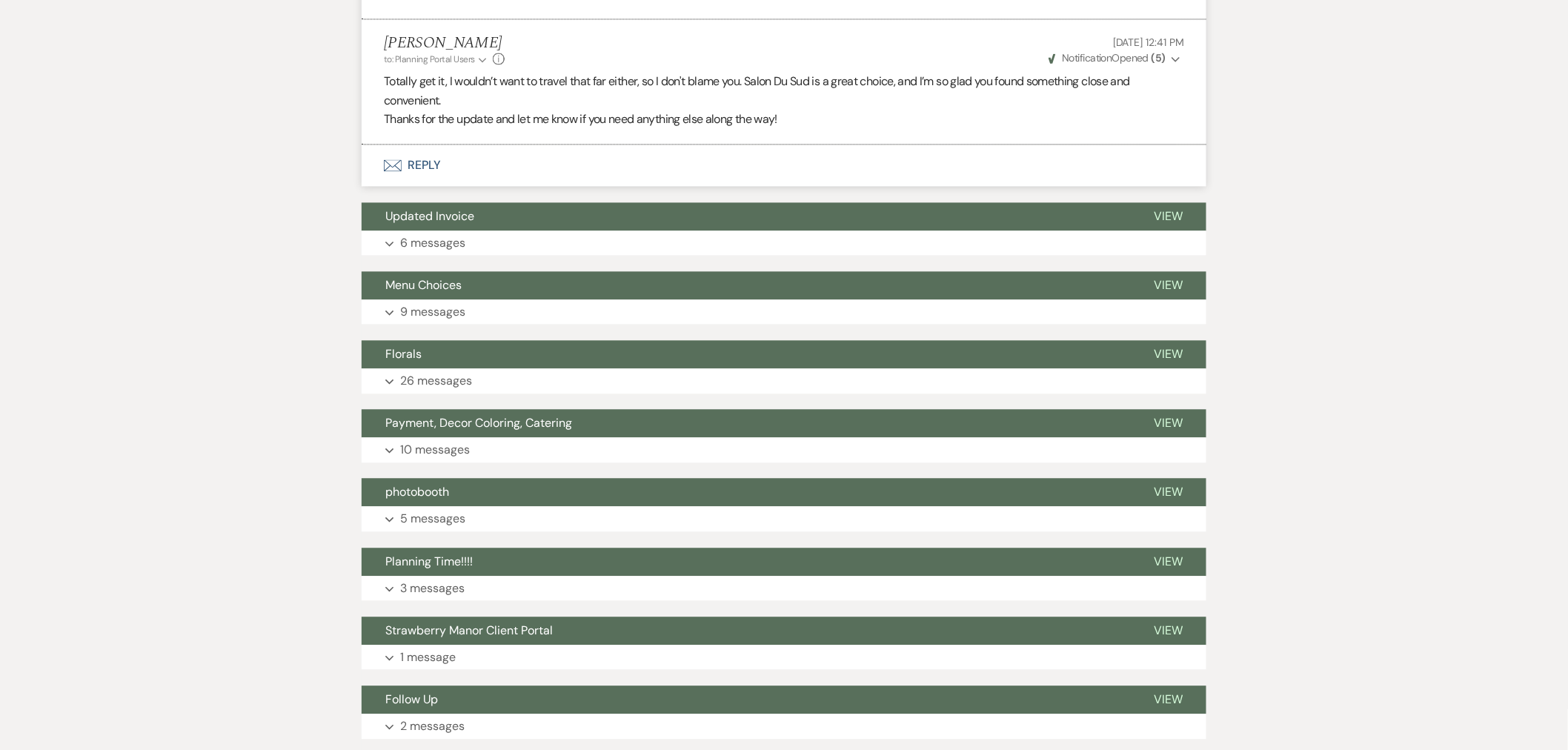
click at [495, 368] on button "Expand 26 messages" at bounding box center [784, 380] width 845 height 25
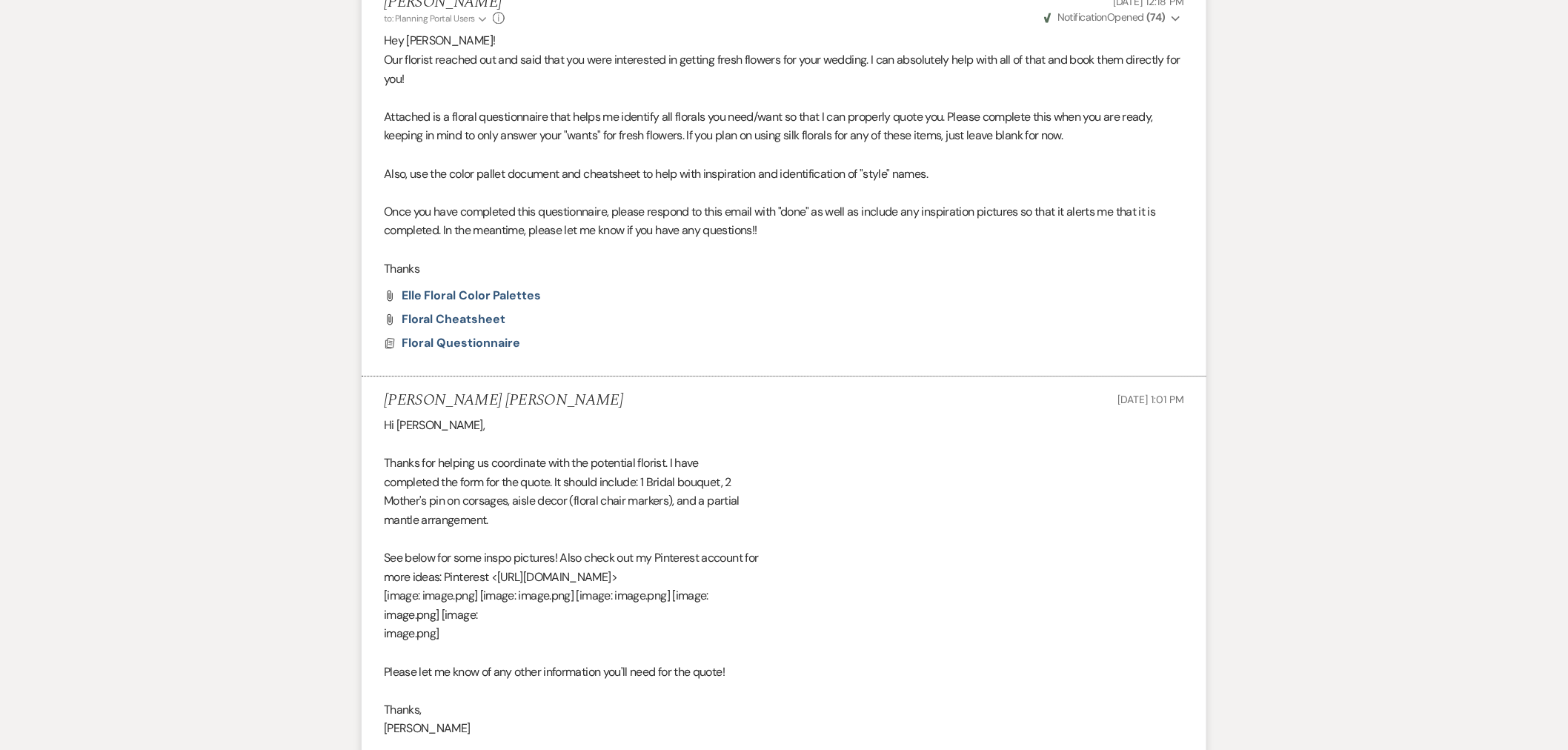
scroll to position [3869, 0]
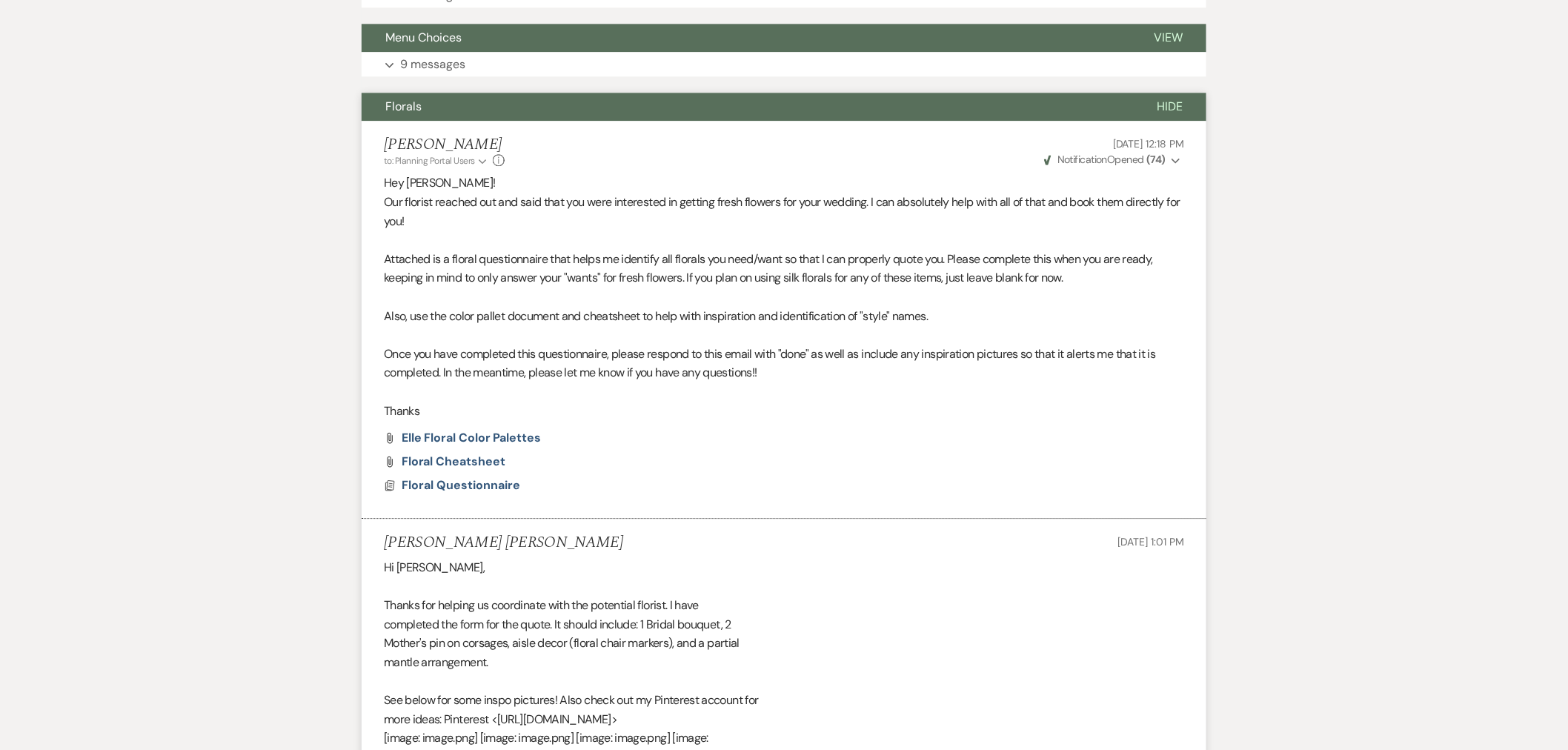
click at [484, 477] on span "Floral Questionnaire" at bounding box center [461, 485] width 119 height 16
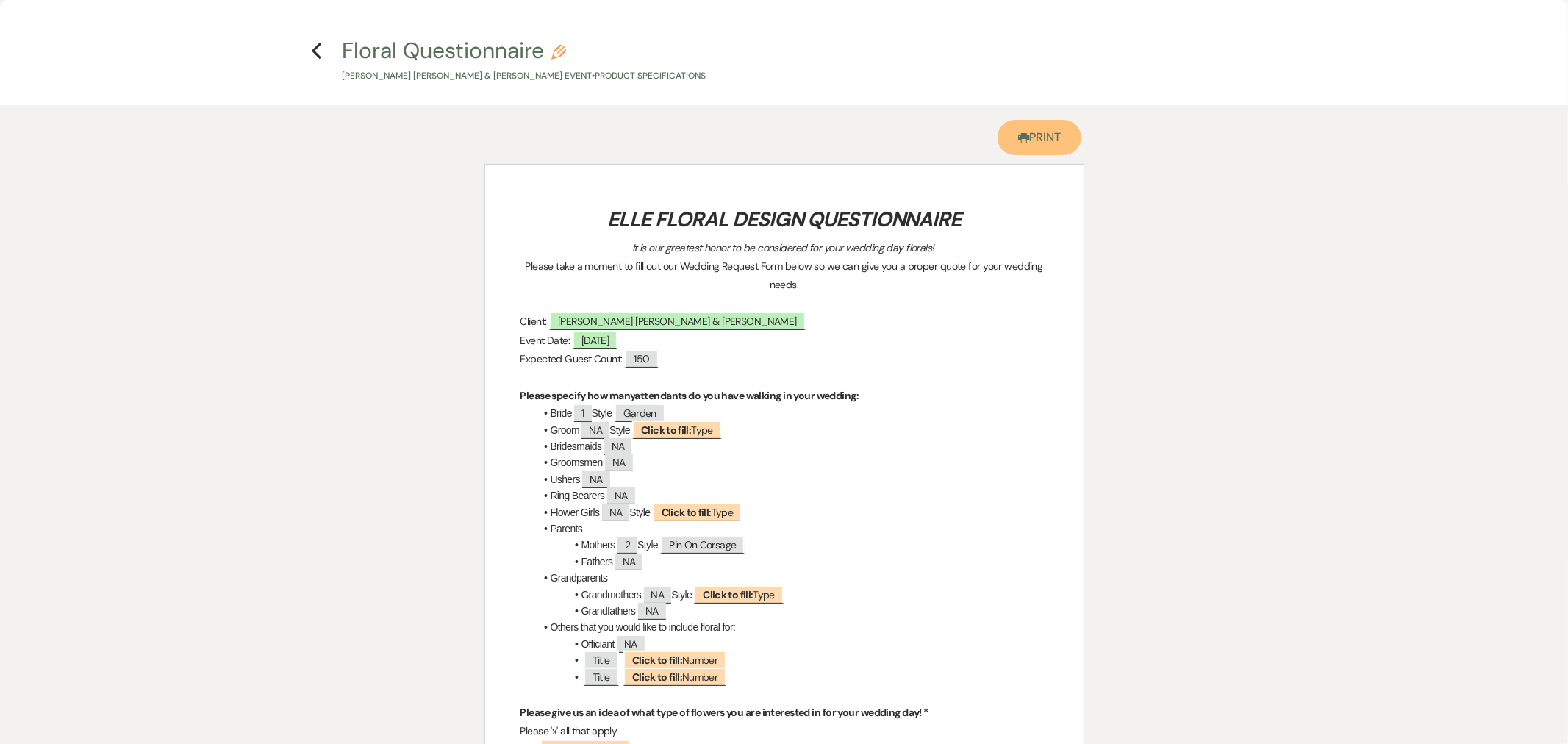
click at [1045, 148] on link "Printer Print" at bounding box center [1040, 137] width 85 height 35
click at [310, 47] on h4 "Previous Floral Questionnaire Pencil Fernando Torres Arroyo & Samantha McKisson…" at bounding box center [784, 59] width 1058 height 48
click at [313, 45] on icon "Previous" at bounding box center [316, 51] width 11 height 18
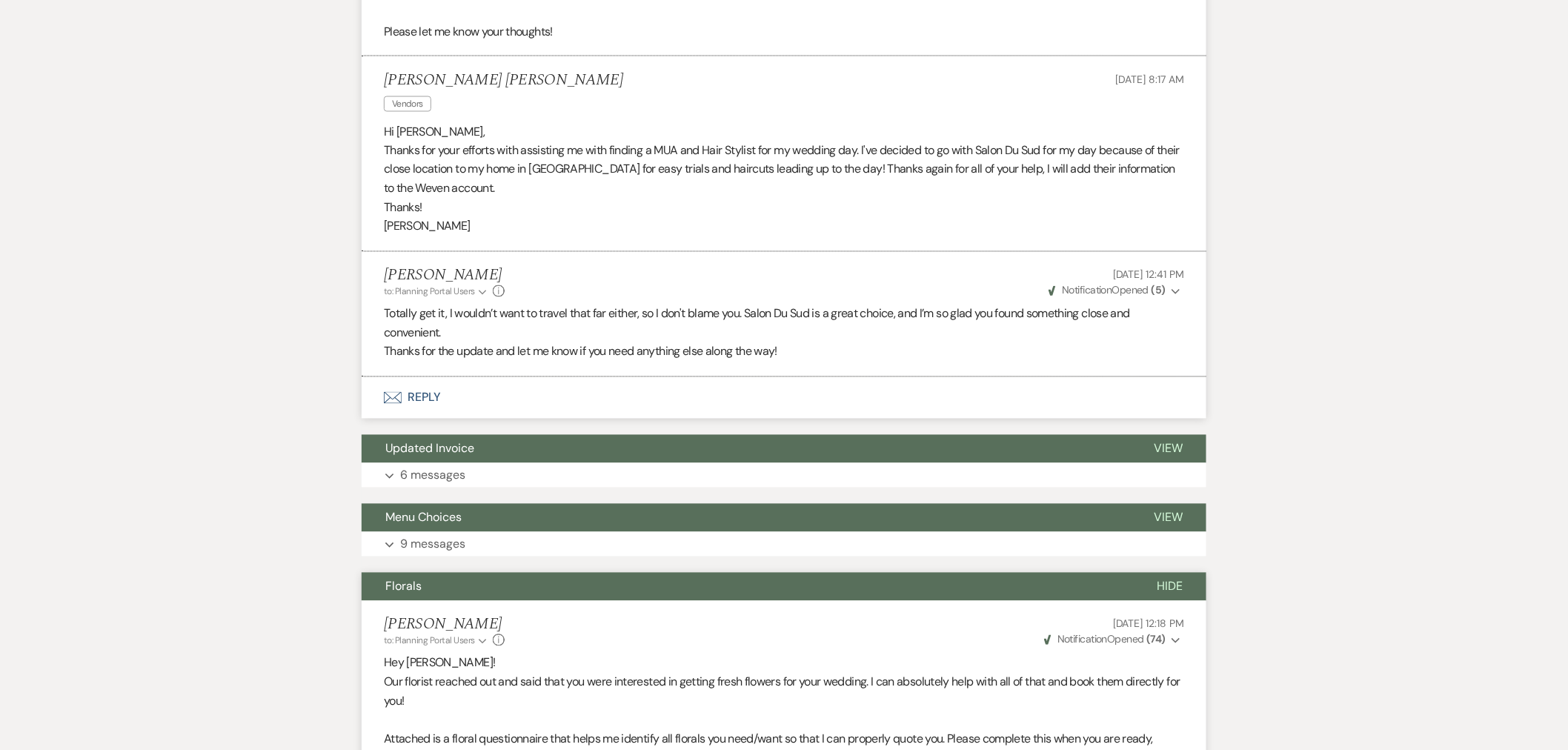
scroll to position [3375, 0]
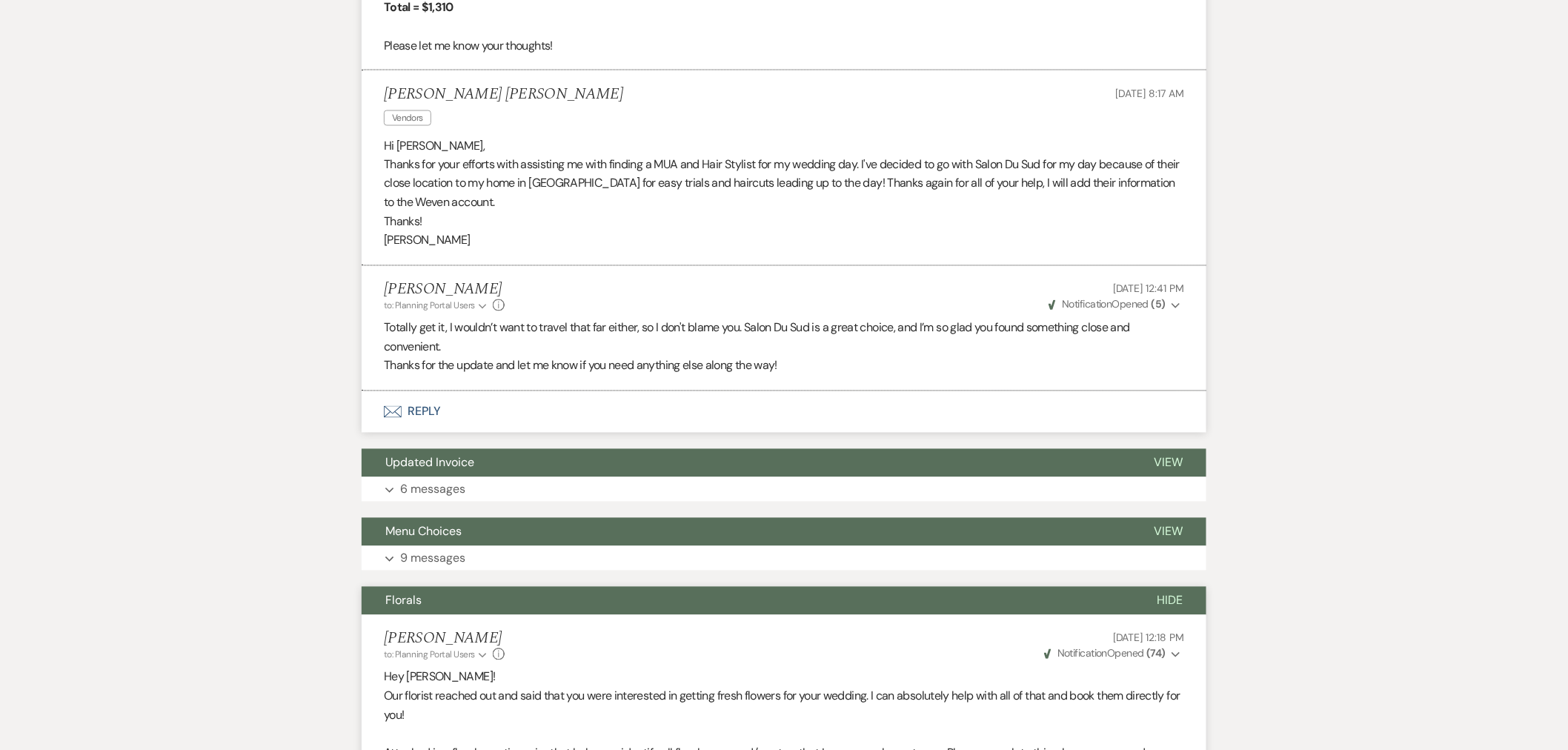
click at [1186, 587] on button "Hide" at bounding box center [1170, 600] width 73 height 28
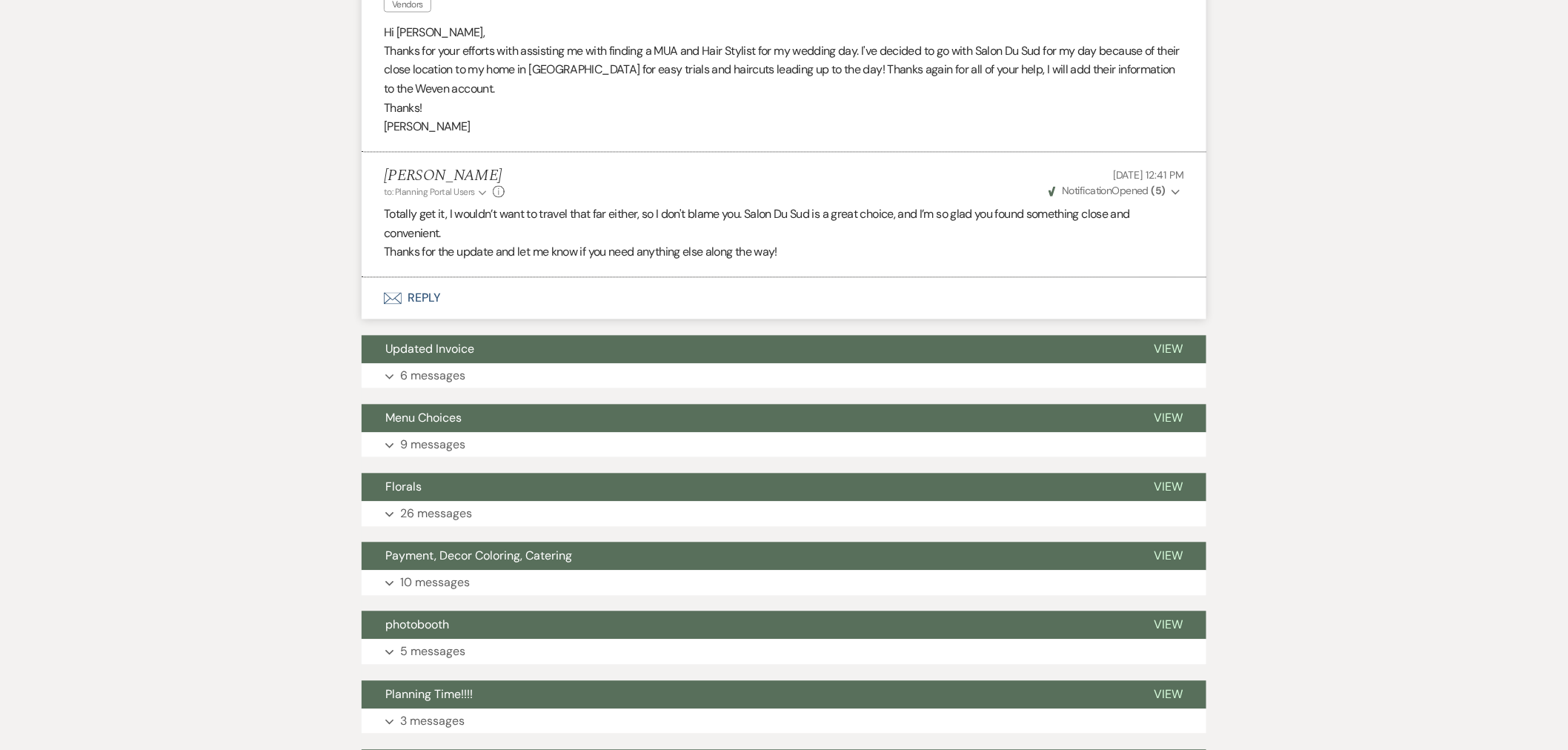
scroll to position [3539, 0]
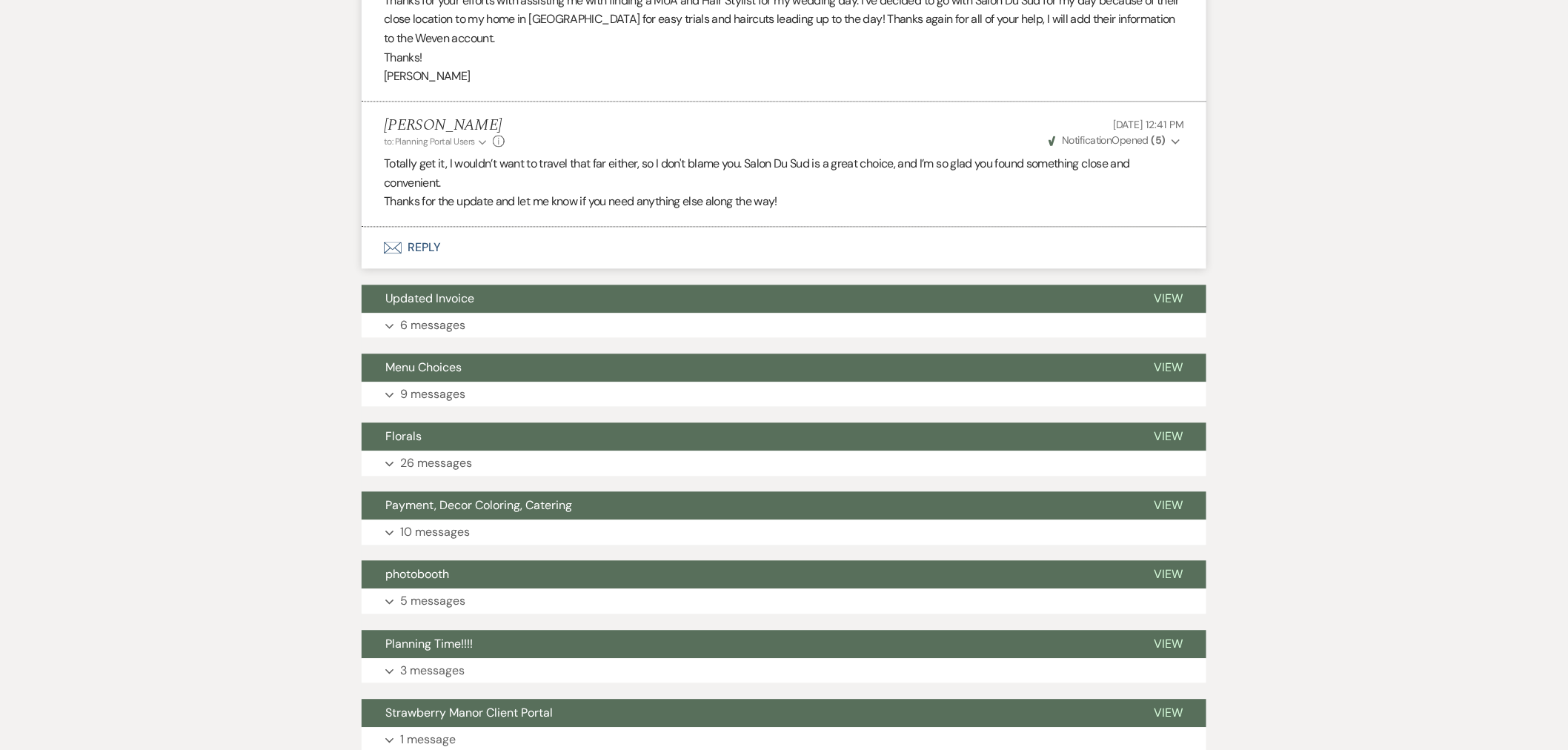
click at [383, 520] on button "Expand 10 messages" at bounding box center [784, 532] width 845 height 25
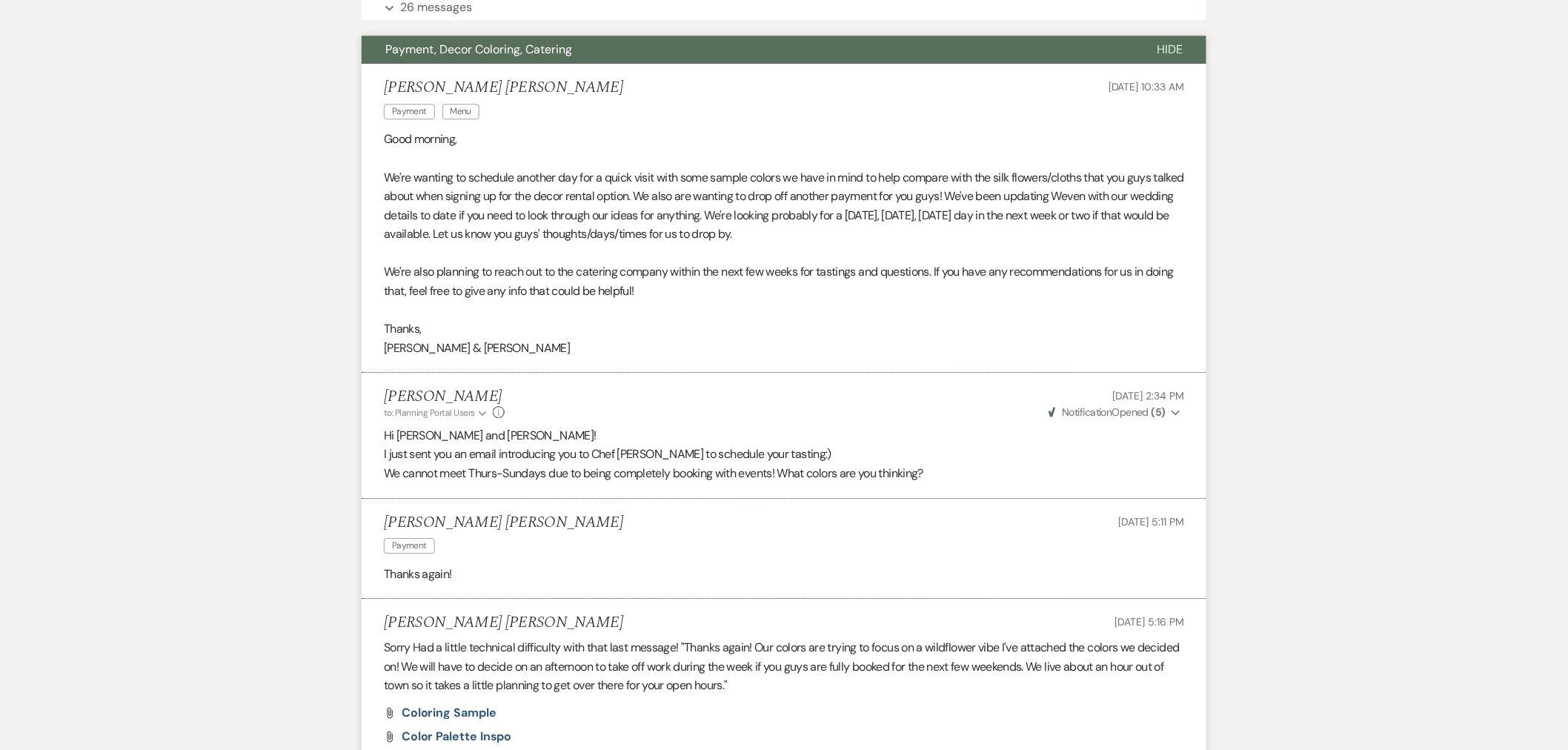
scroll to position [3665, 0]
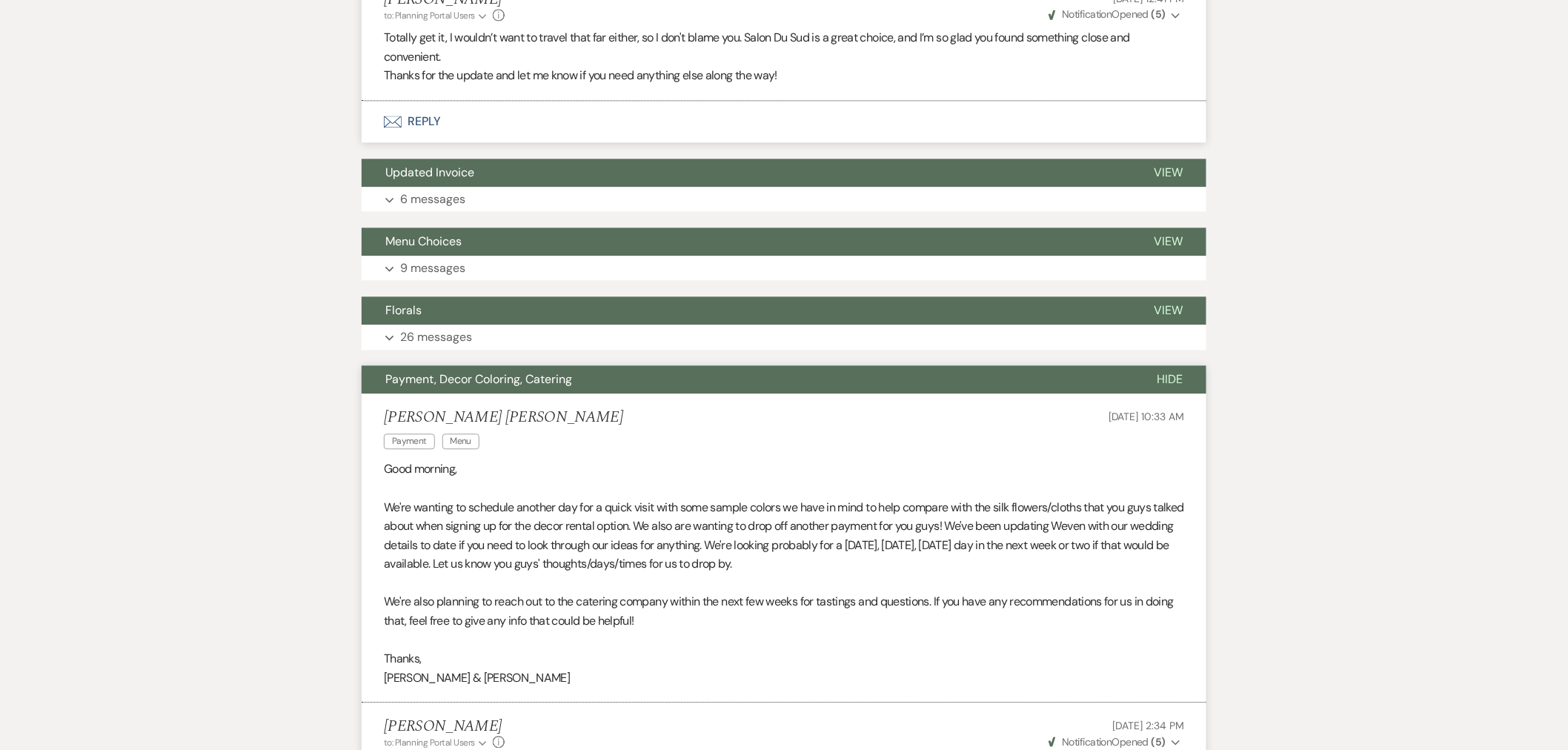
click at [1177, 371] on span "Hide" at bounding box center [1170, 378] width 26 height 16
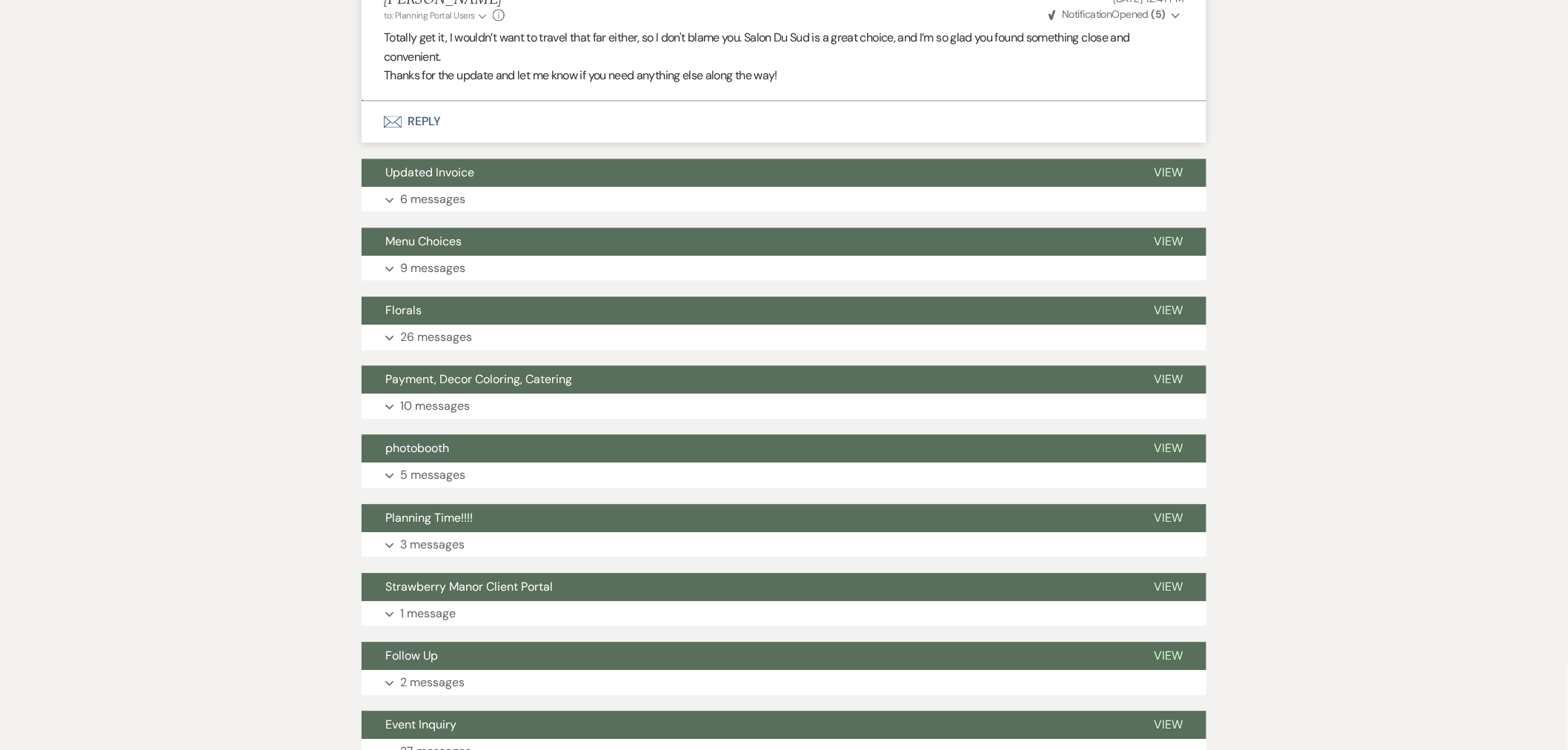
click at [522, 462] on button "Expand 5 messages" at bounding box center [784, 474] width 845 height 25
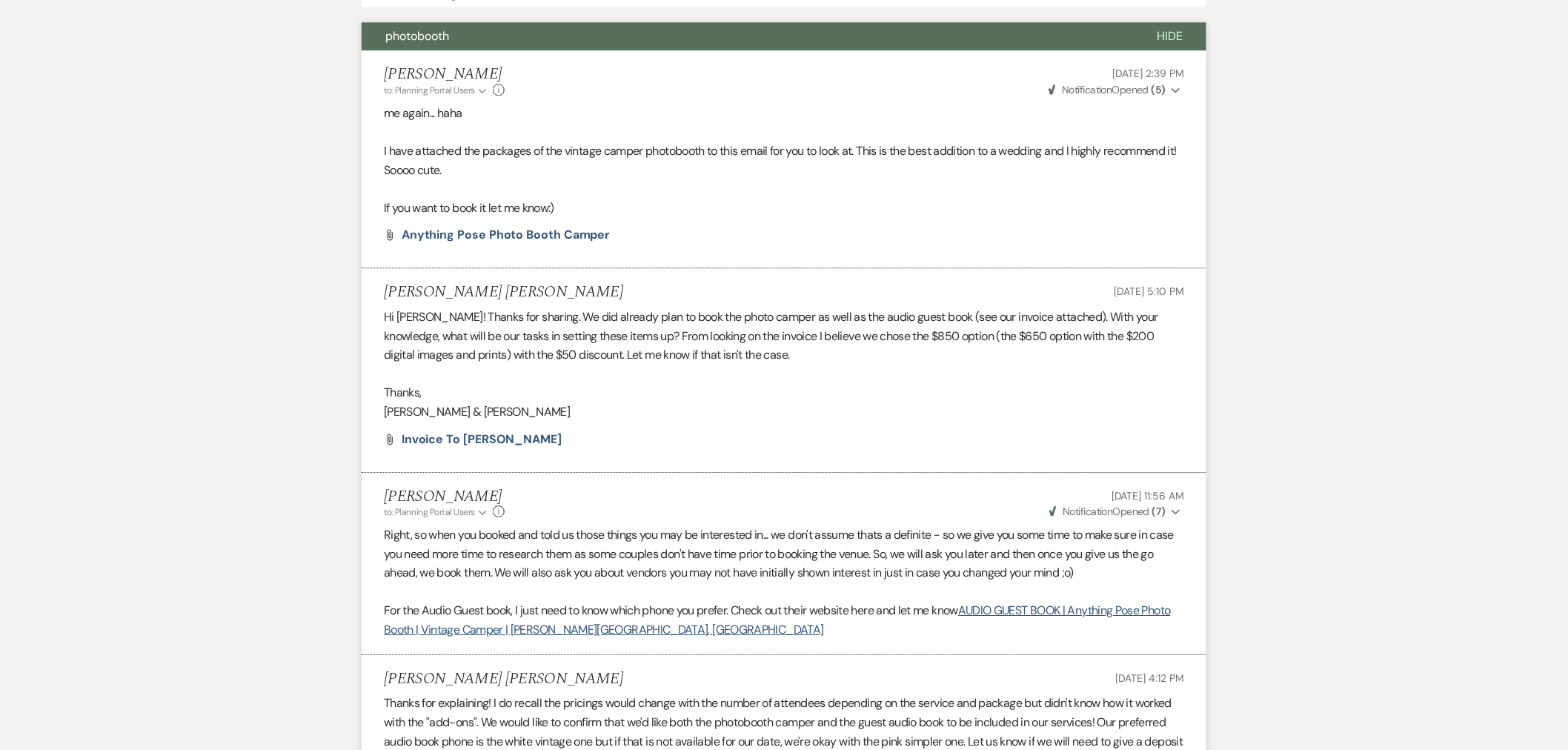
scroll to position [3830, 0]
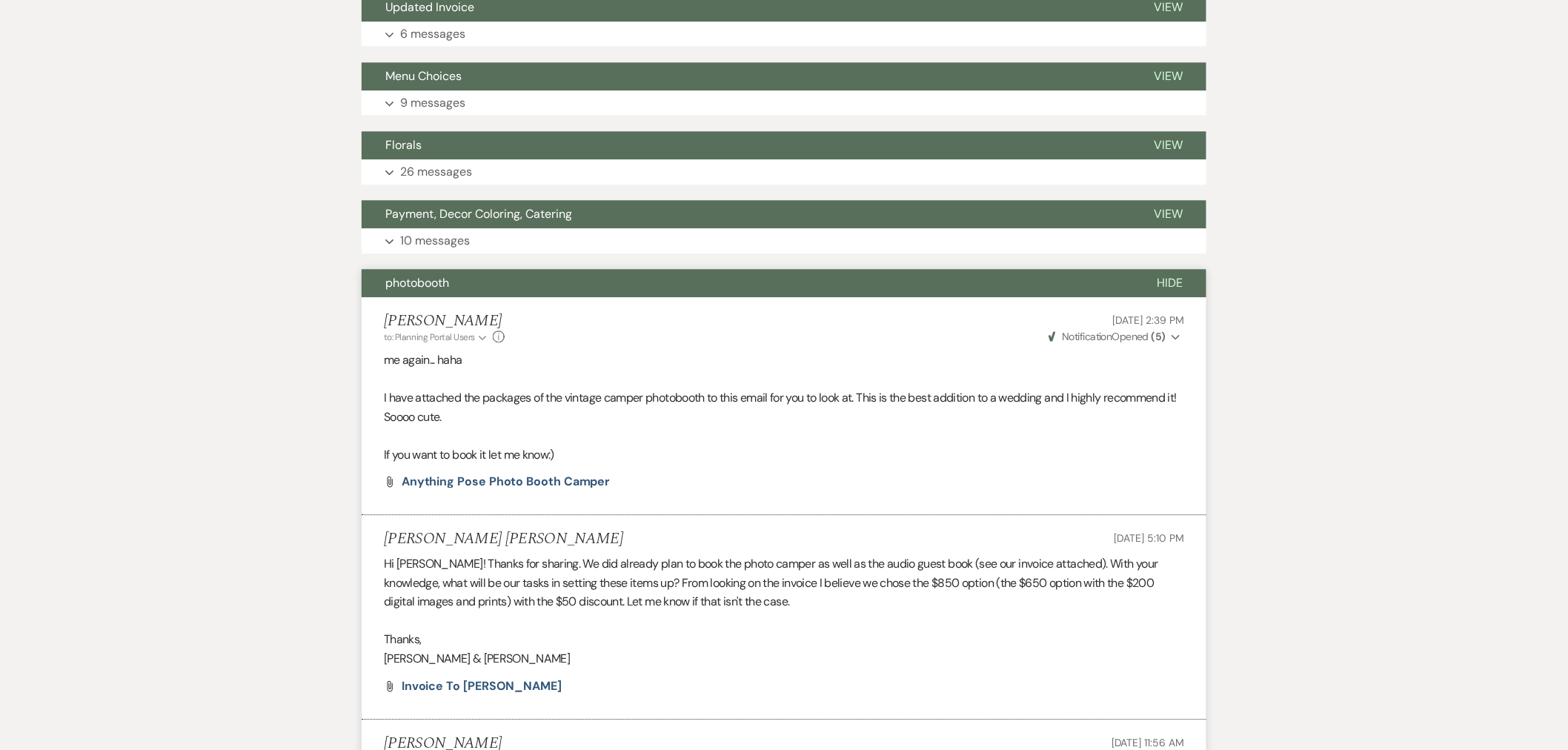
click at [1159, 275] on span "Hide" at bounding box center [1170, 282] width 26 height 16
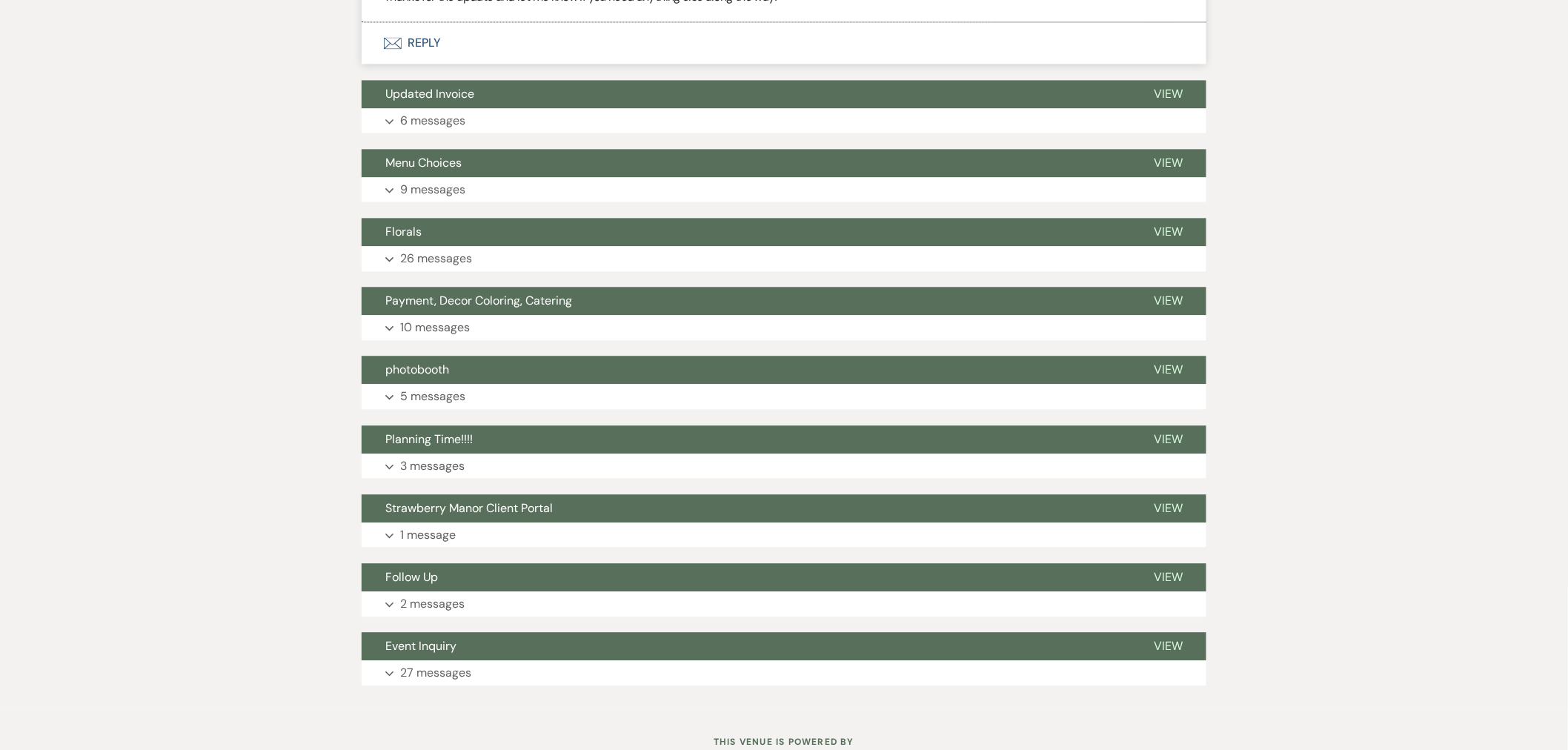
click at [479, 425] on button "Planning Time!!!!" at bounding box center [746, 439] width 769 height 28
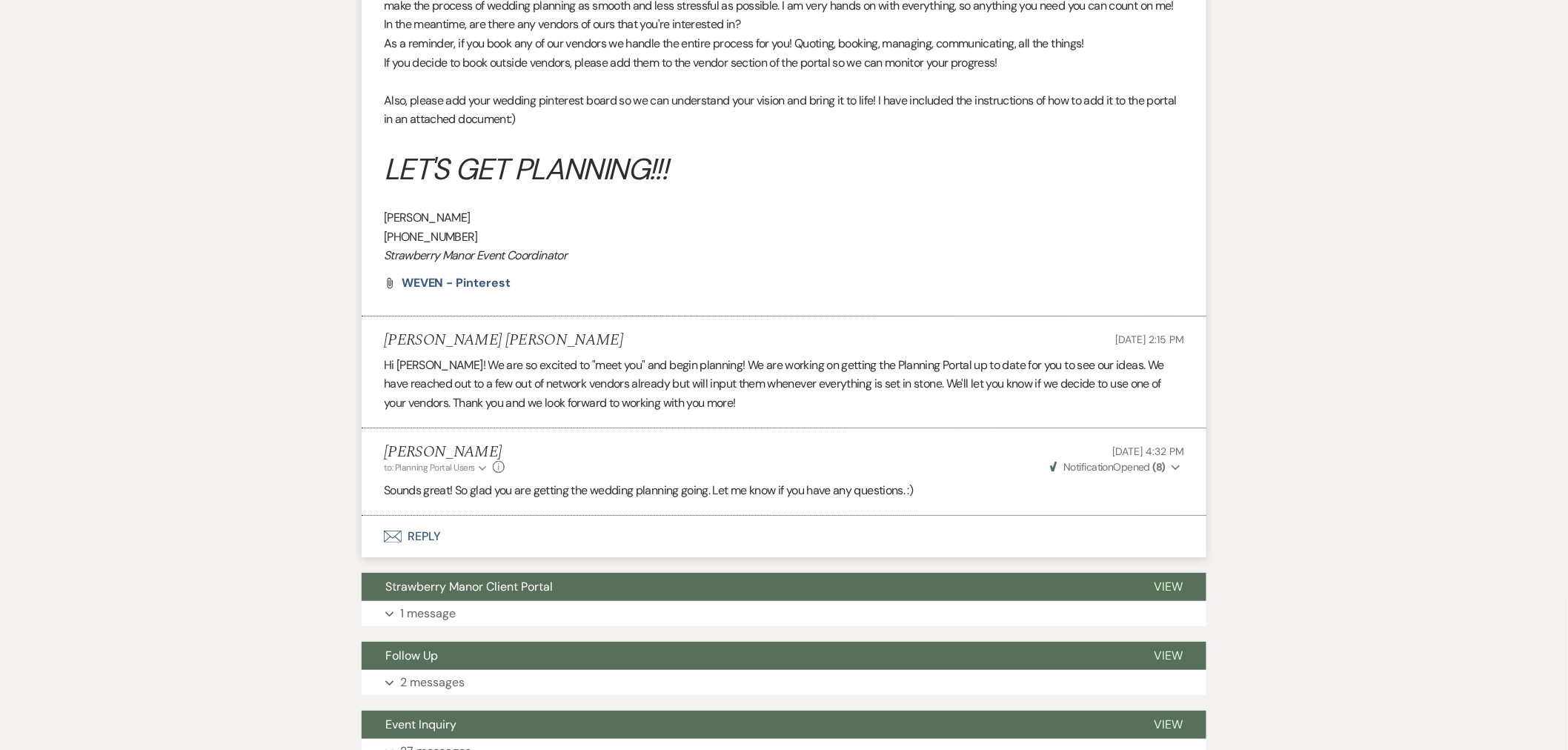
scroll to position [4073, 0]
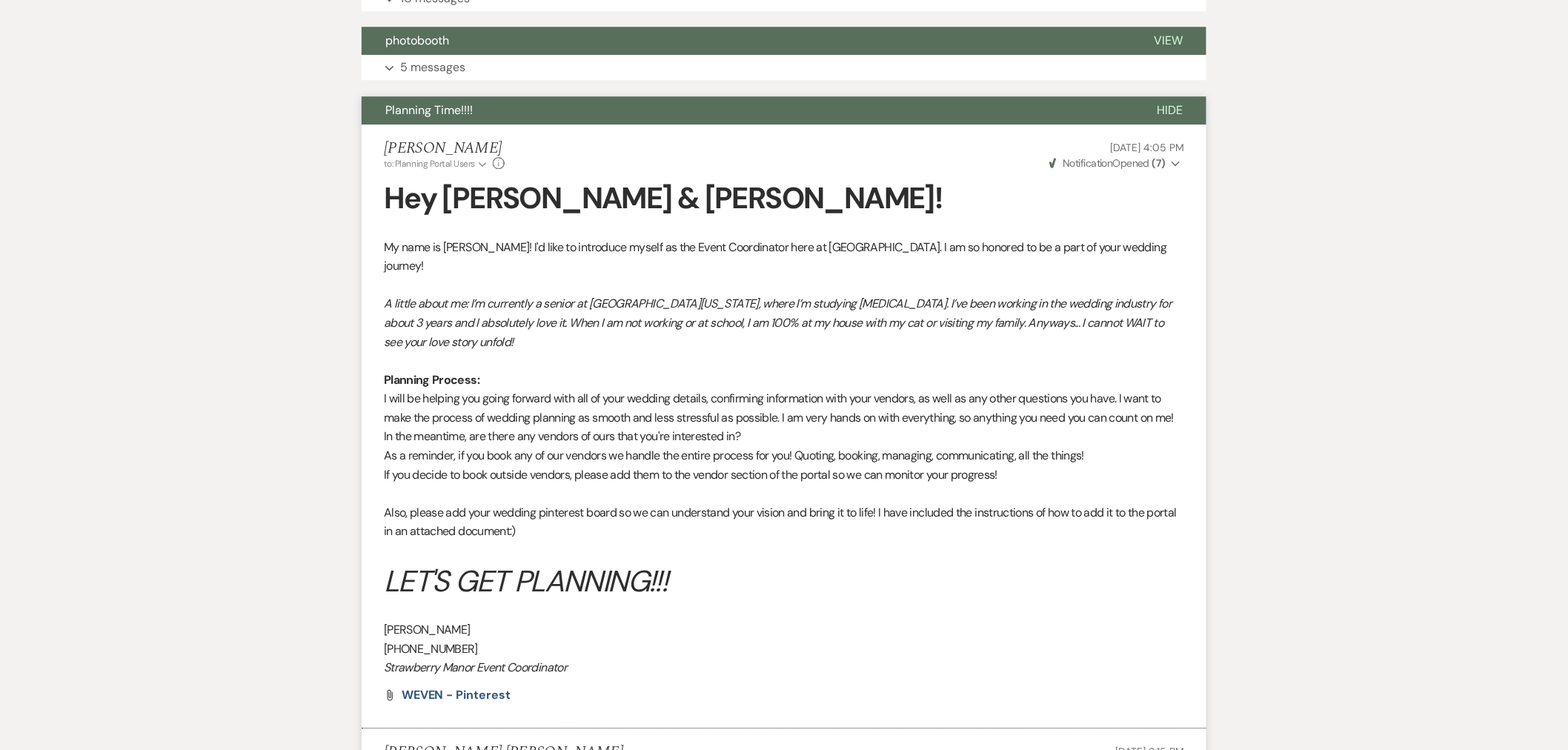
click at [1159, 102] on span "Hide" at bounding box center [1170, 110] width 26 height 16
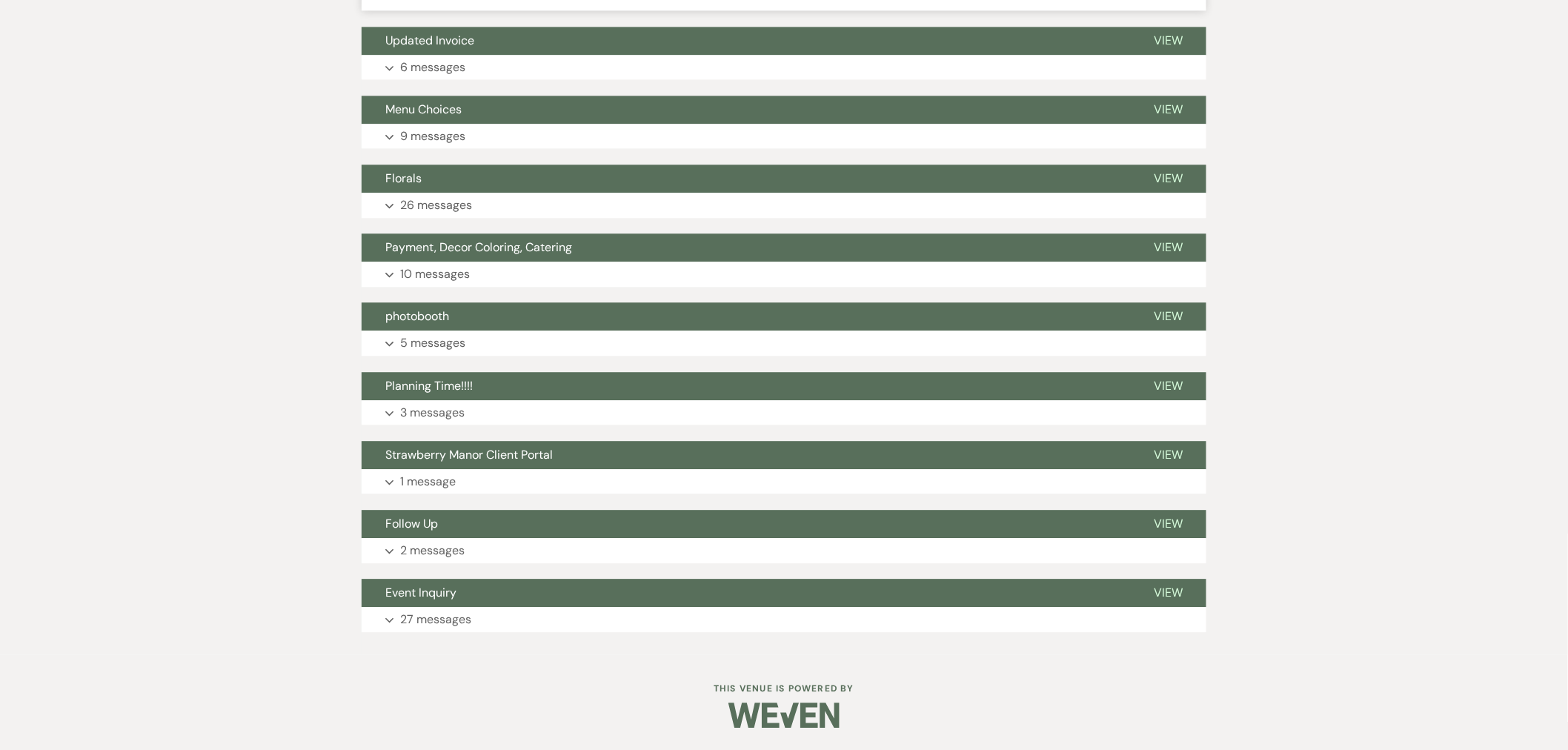
scroll to position [3743, 0]
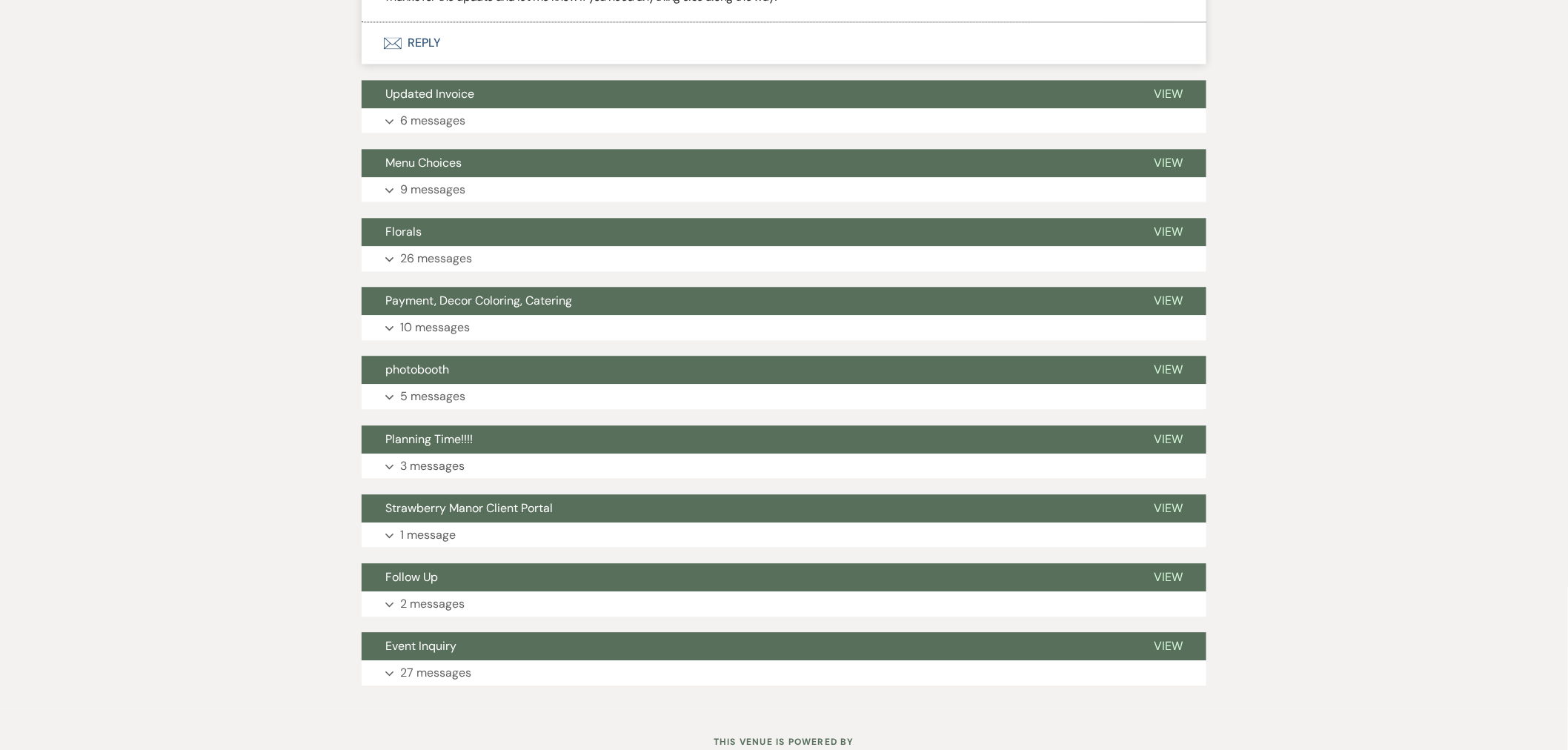
click at [487, 522] on button "Expand 1 message" at bounding box center [784, 534] width 845 height 25
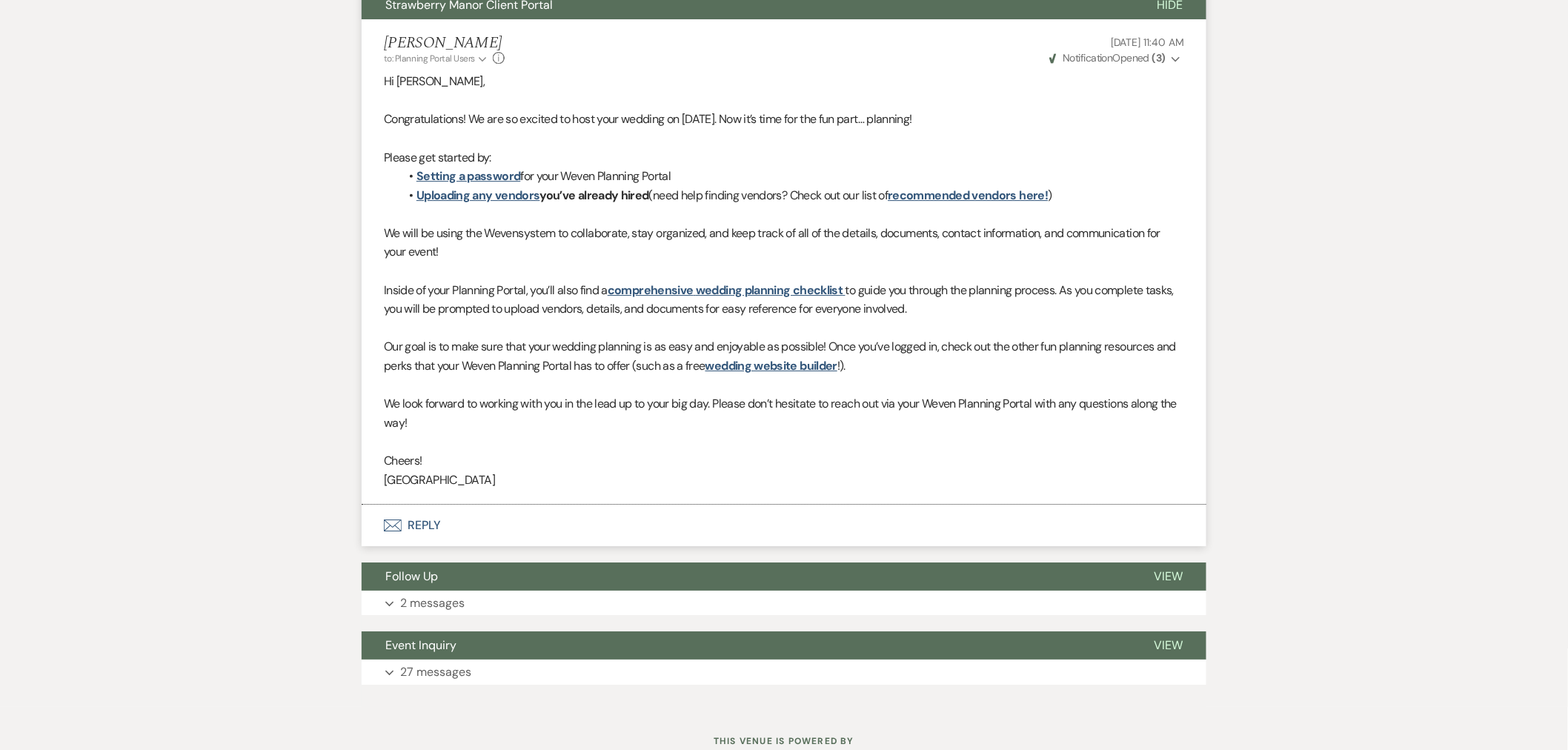
scroll to position [3917, 0]
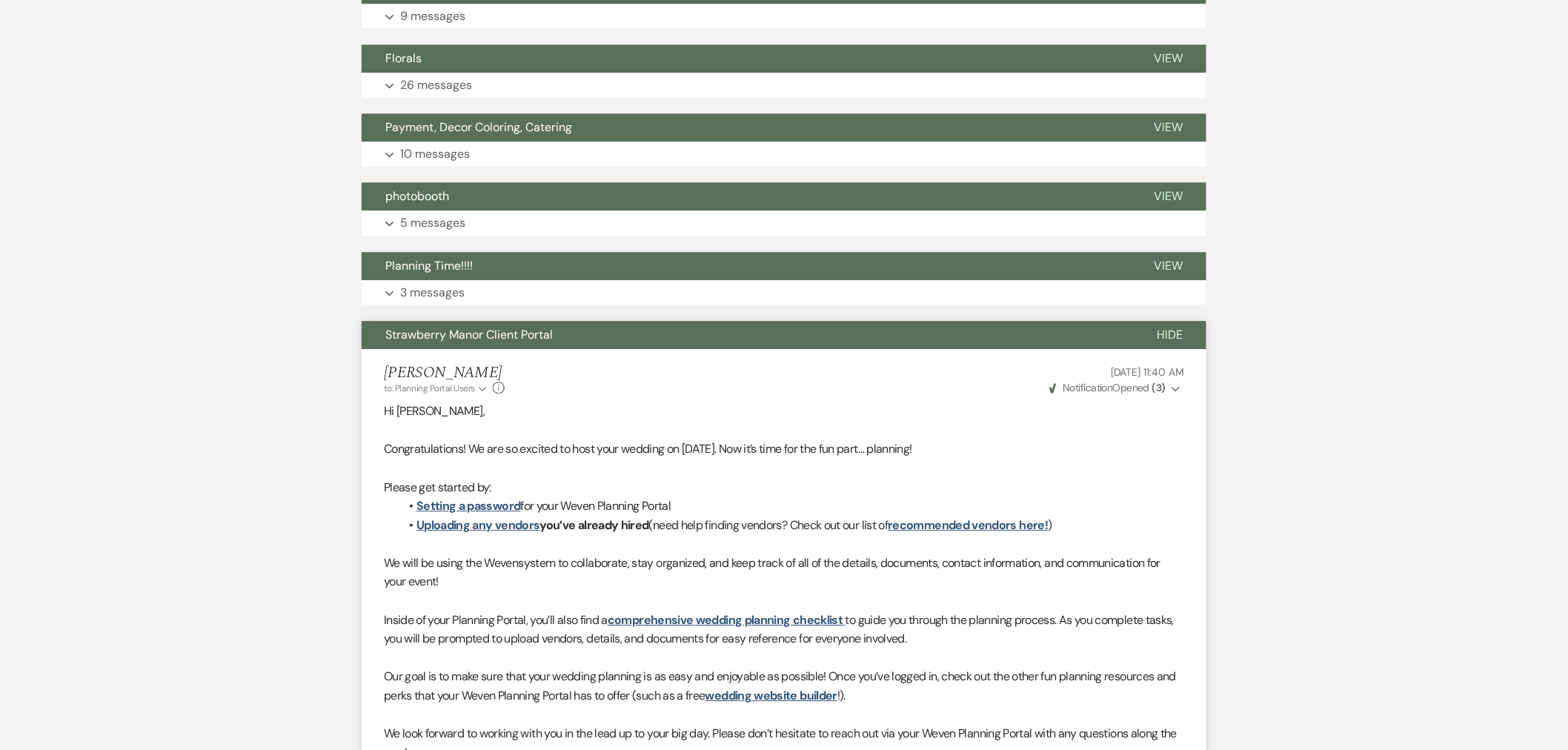
click at [1187, 321] on button "Hide" at bounding box center [1170, 335] width 73 height 28
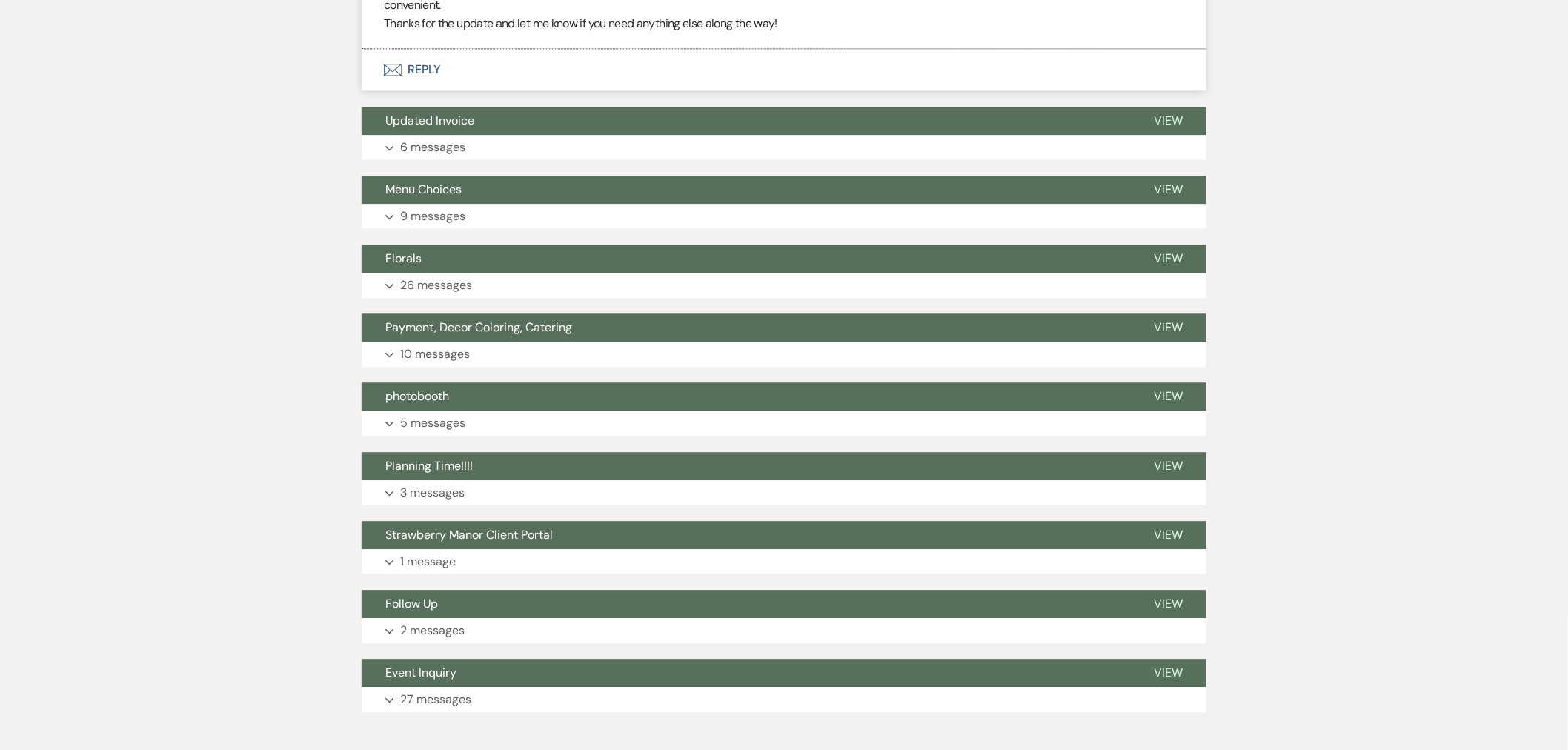
scroll to position [3743, 0]
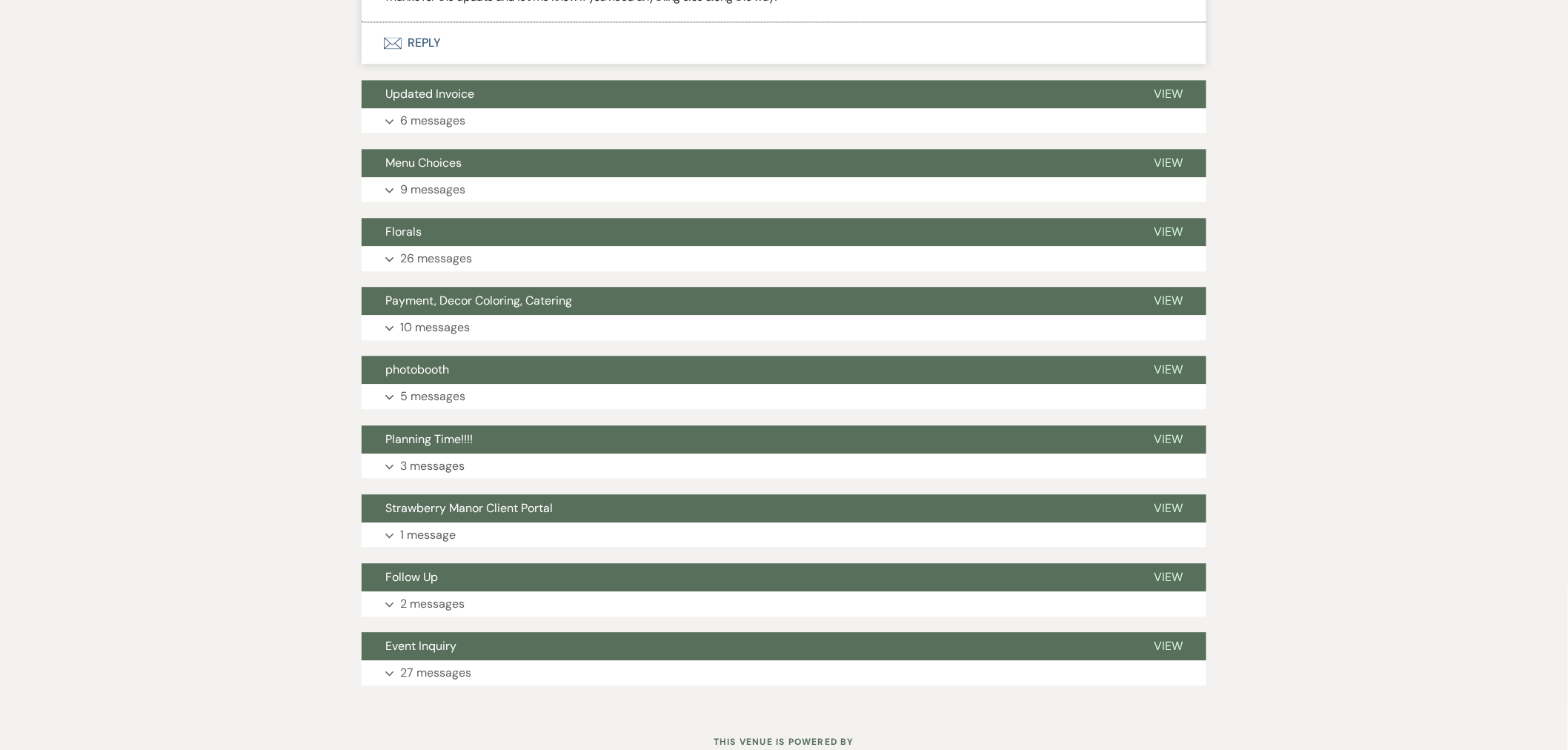
click at [506, 660] on button "Expand 27 messages" at bounding box center [784, 672] width 845 height 25
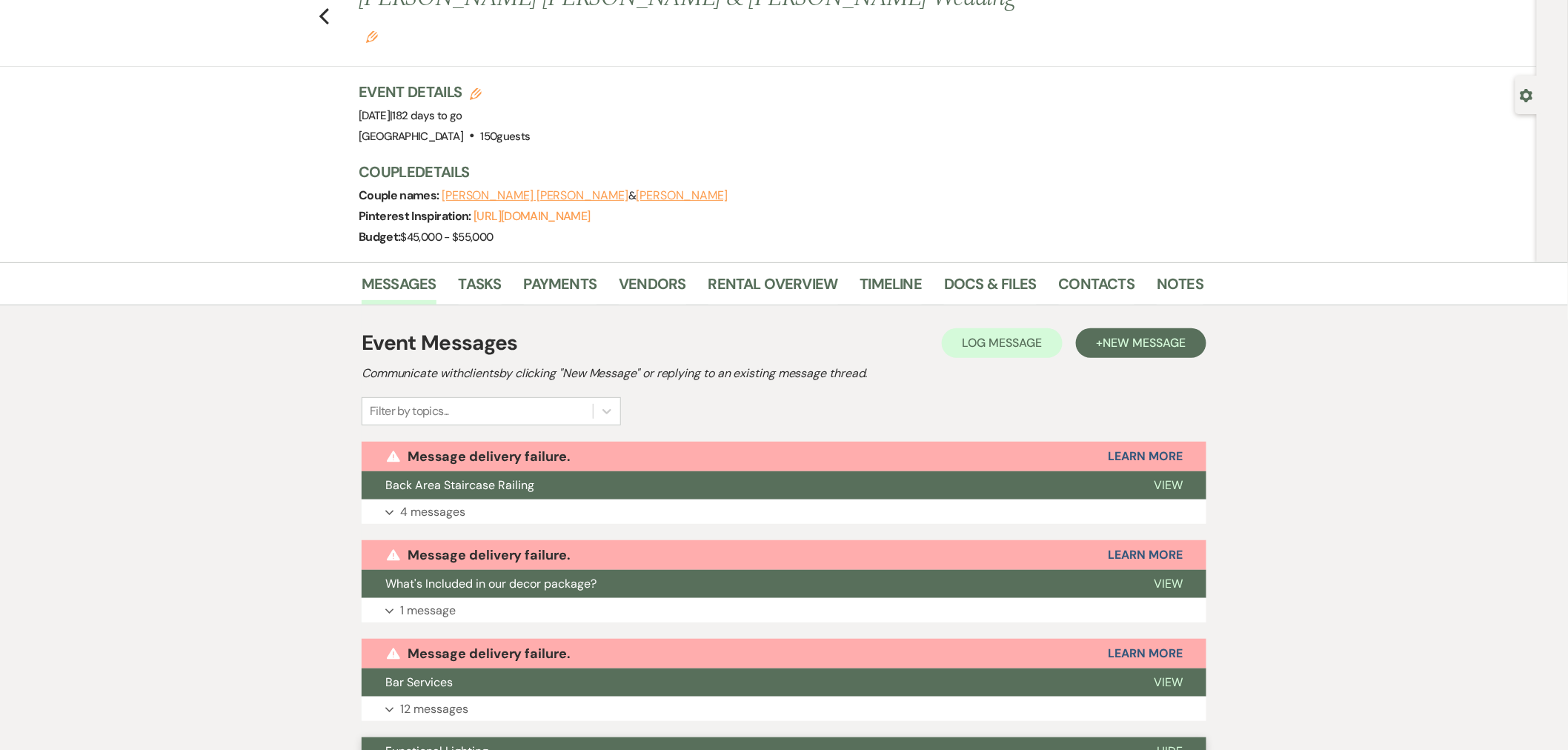
scroll to position [0, 0]
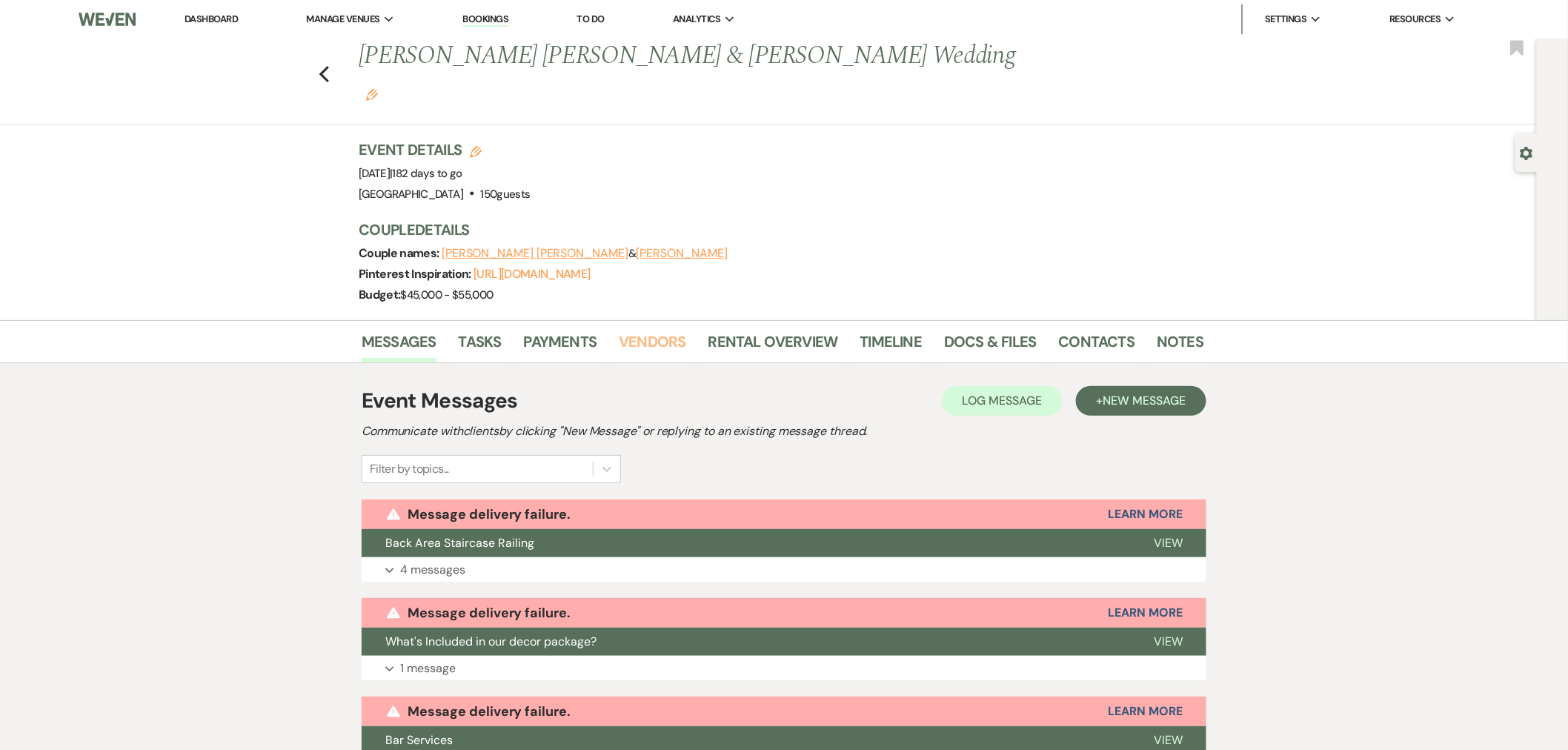
click at [619, 329] on link "Vendors" at bounding box center [652, 345] width 66 height 32
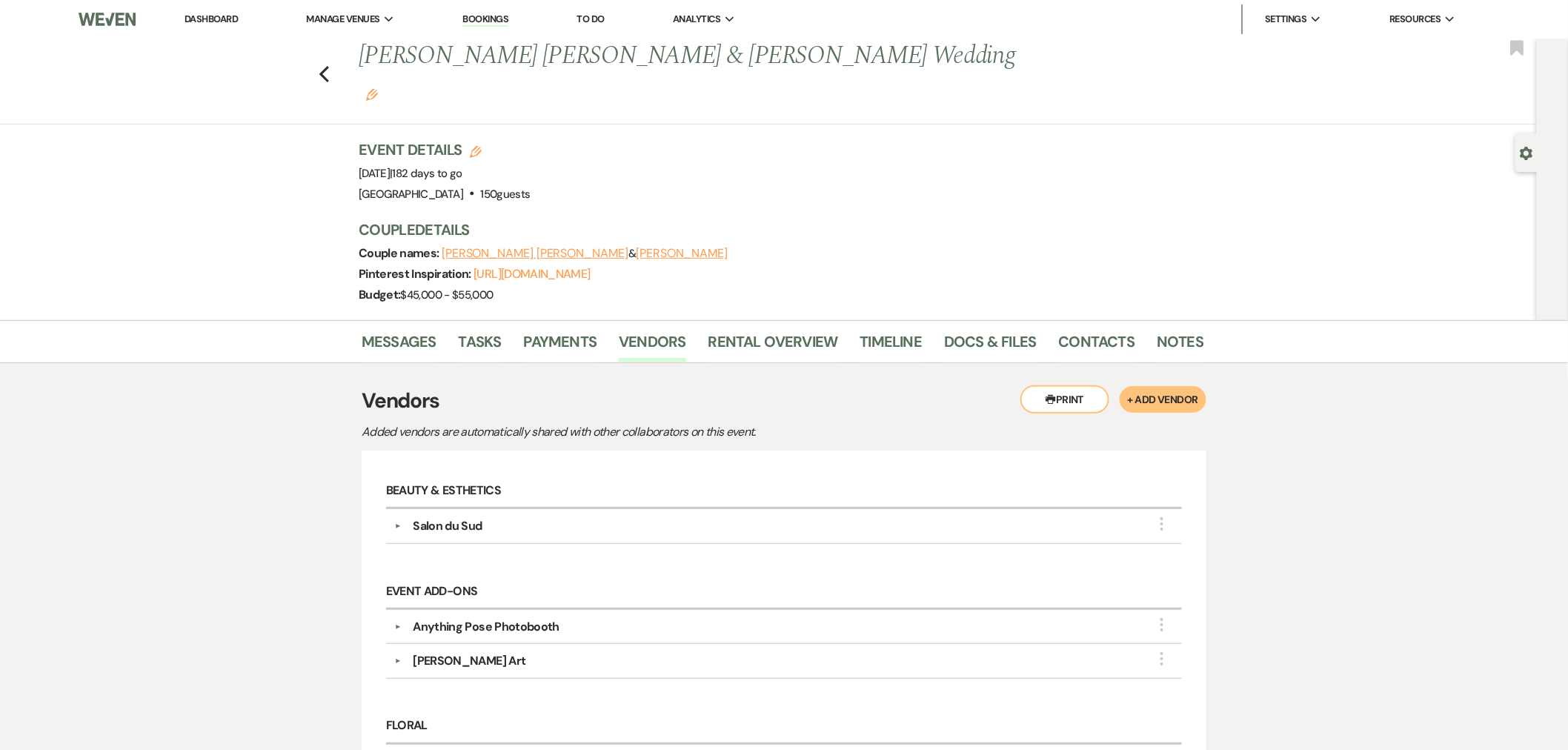
drag, startPoint x: 418, startPoint y: 495, endPoint x: 1181, endPoint y: 482, distance: 763.1
click at [418, 517] on div "Salon du Sud" at bounding box center [447, 526] width 69 height 18
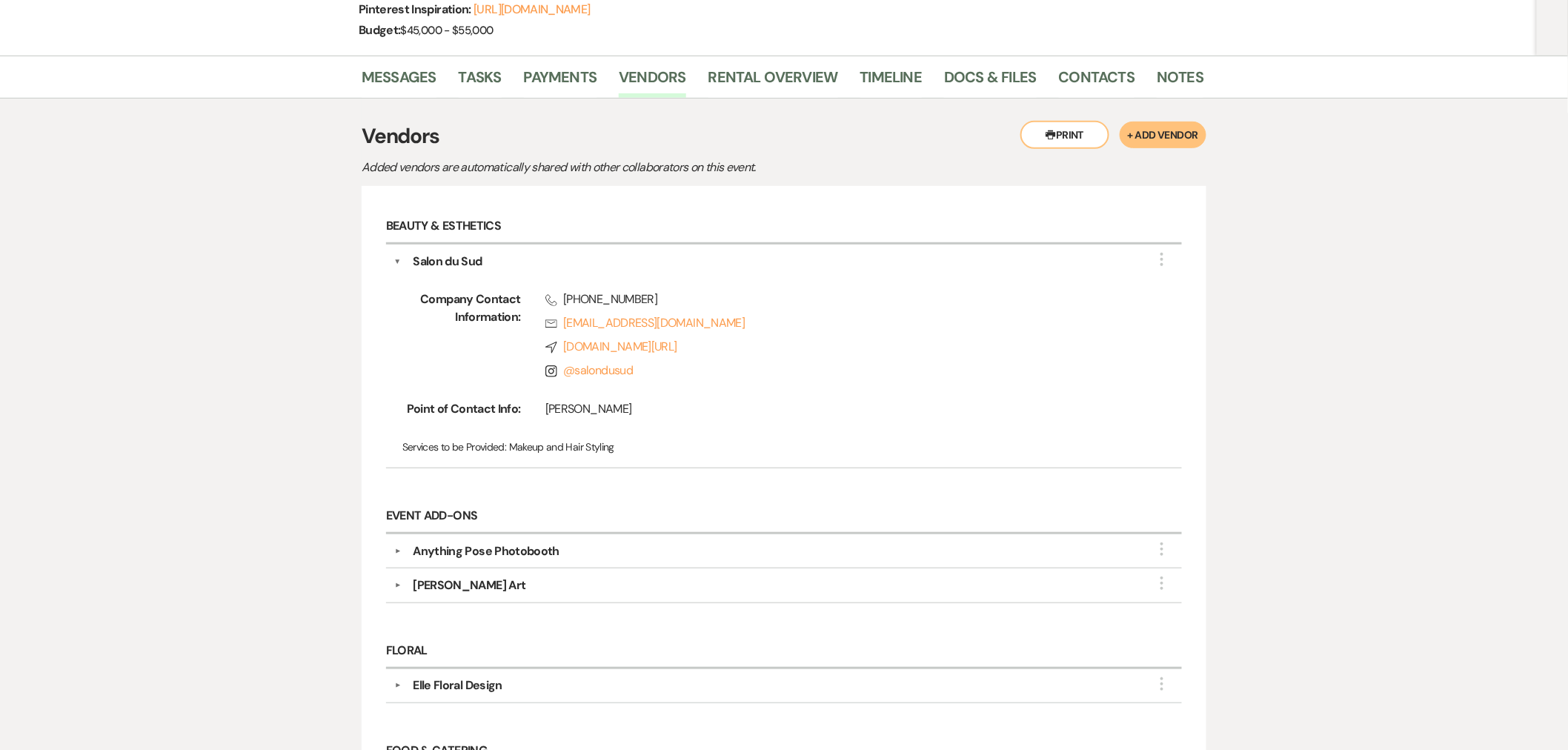
scroll to position [18, 0]
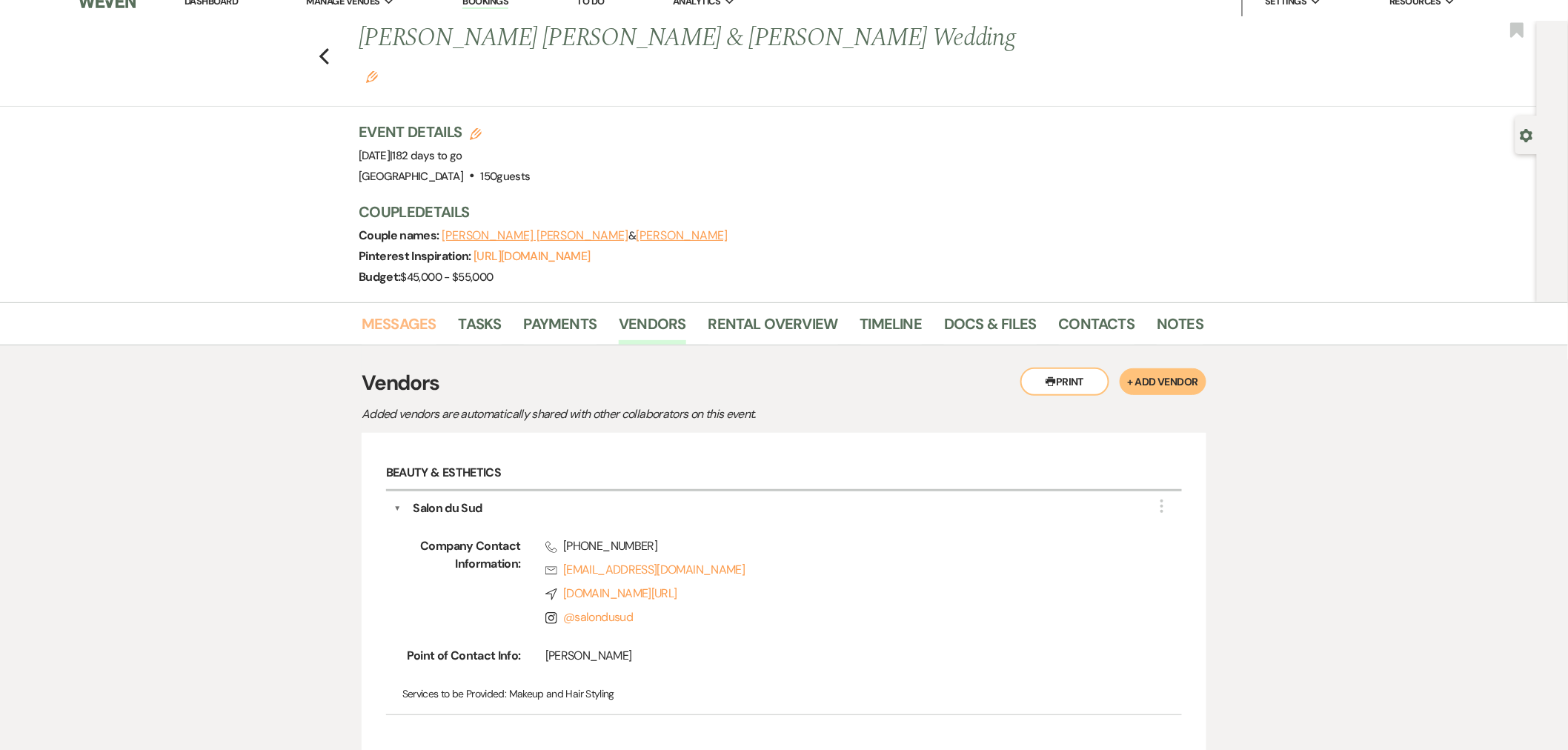
click at [406, 312] on link "Messages" at bounding box center [399, 328] width 75 height 32
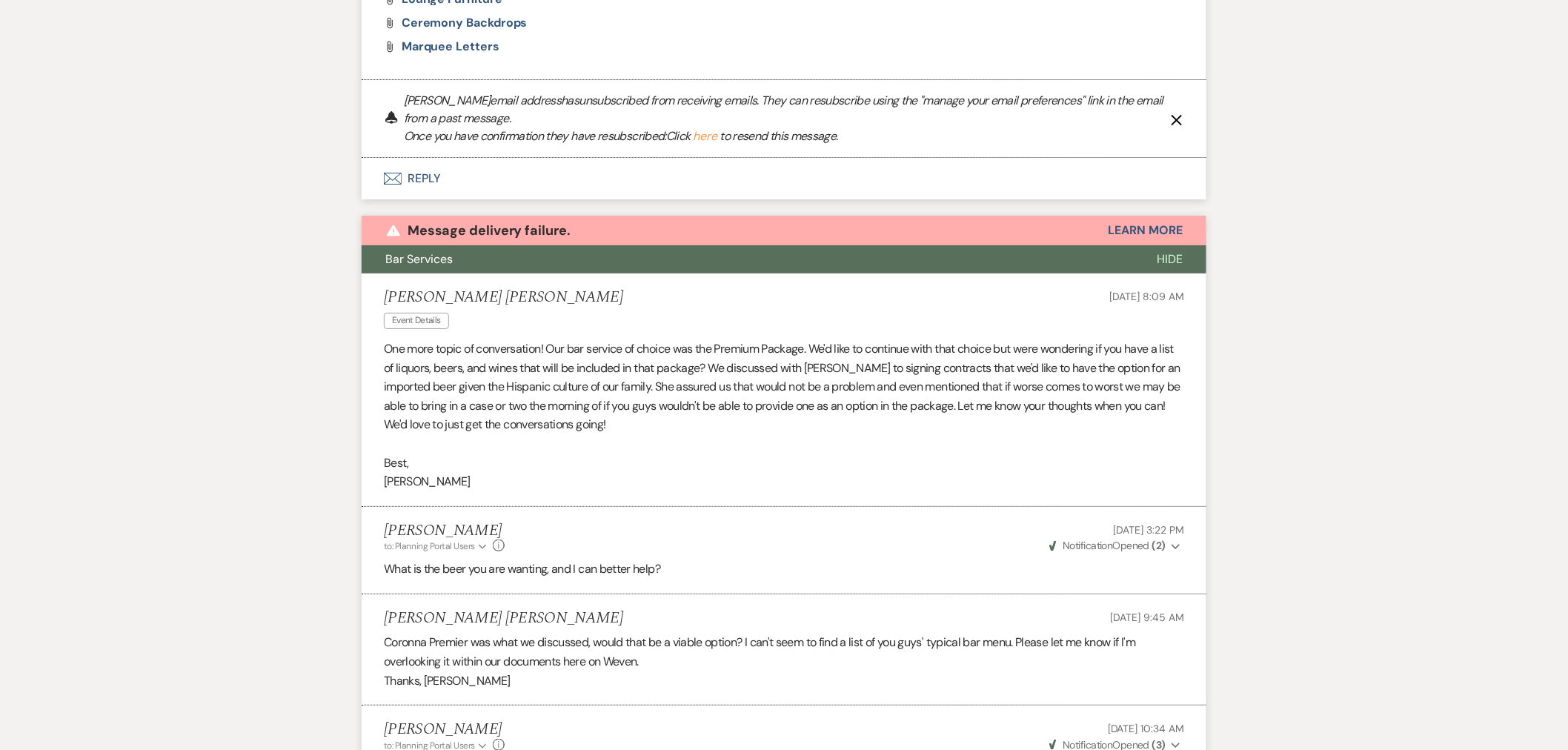
scroll to position [2097, 0]
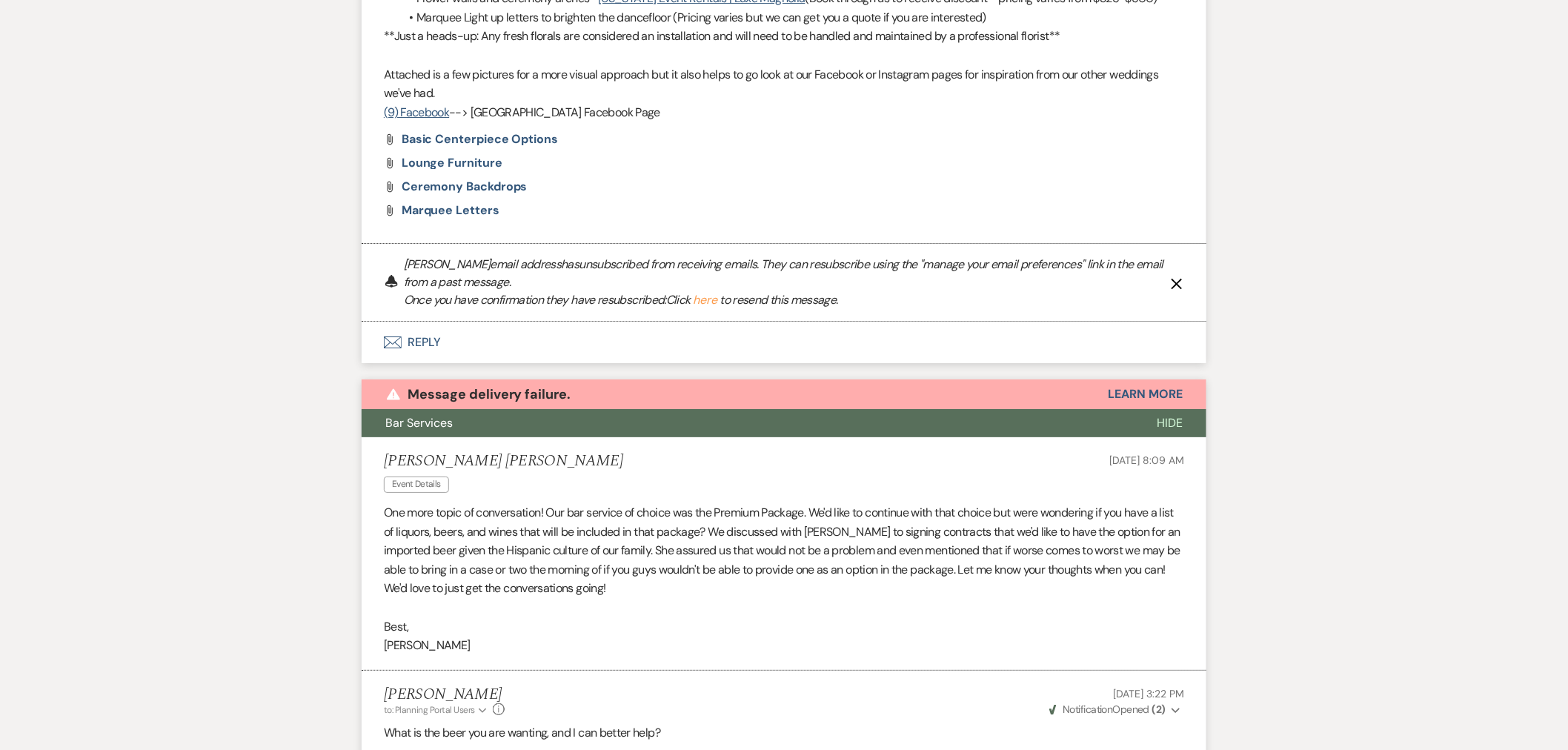
click at [1161, 415] on span "Hide" at bounding box center [1170, 422] width 26 height 16
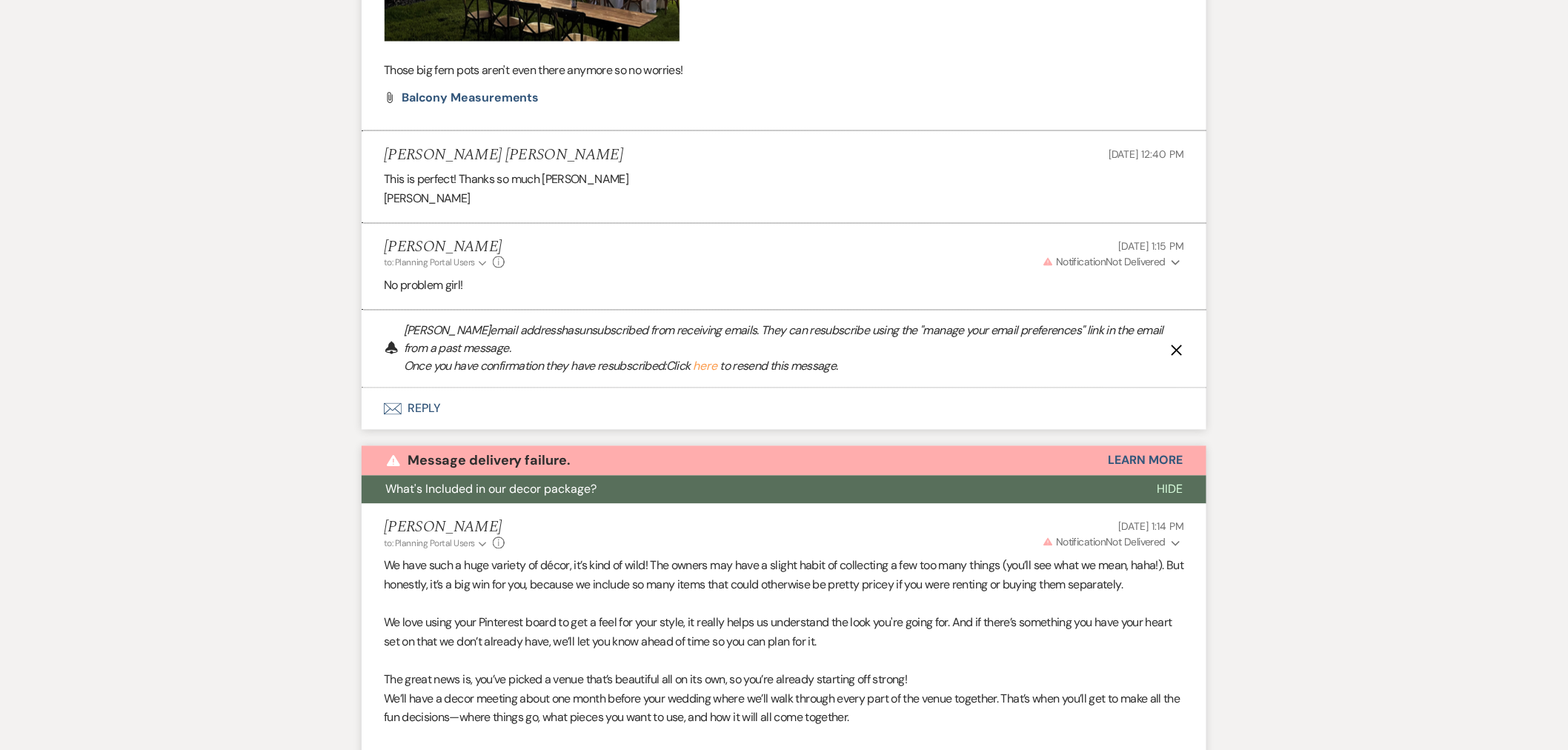
scroll to position [779, 0]
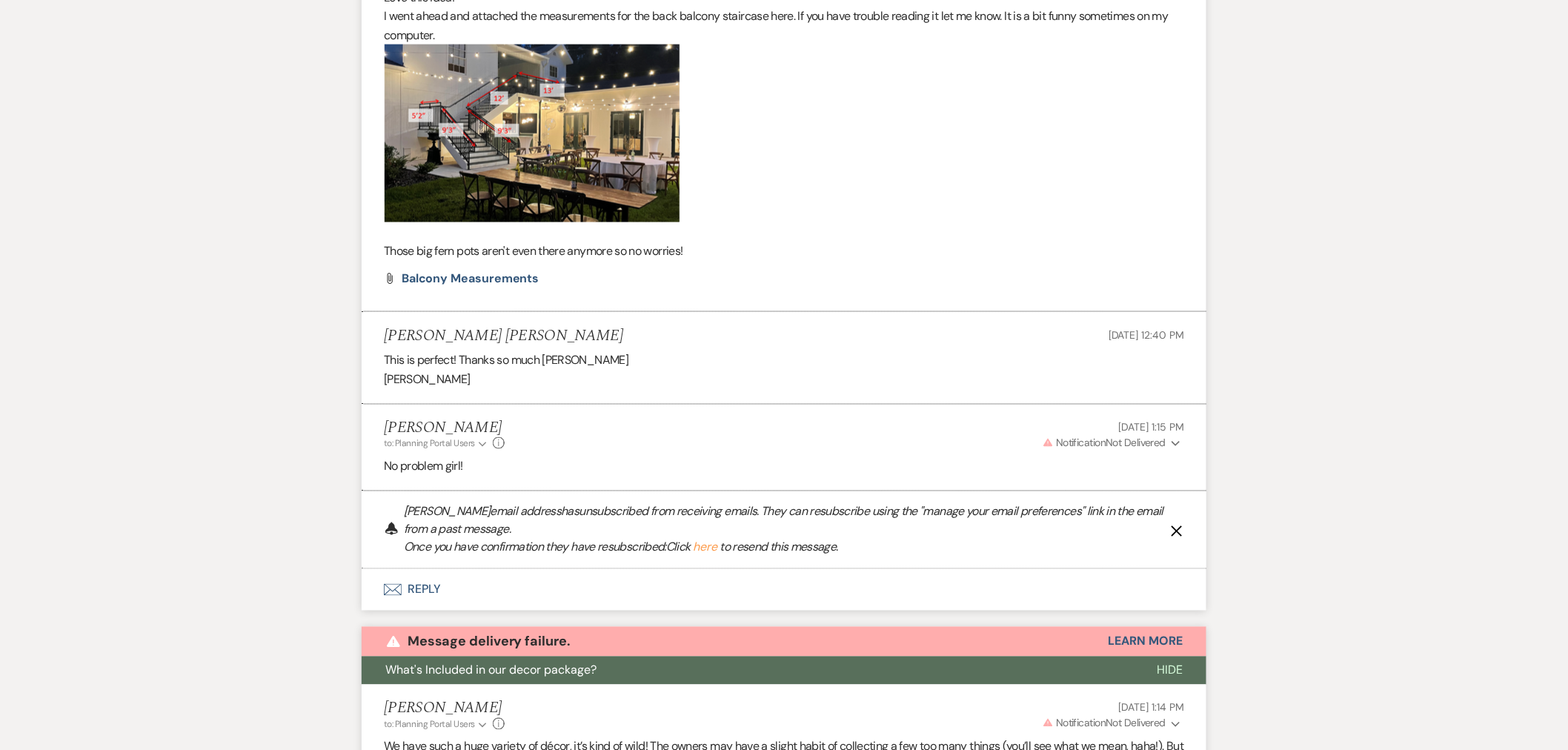
click at [1186, 656] on button "Hide" at bounding box center [1170, 670] width 73 height 28
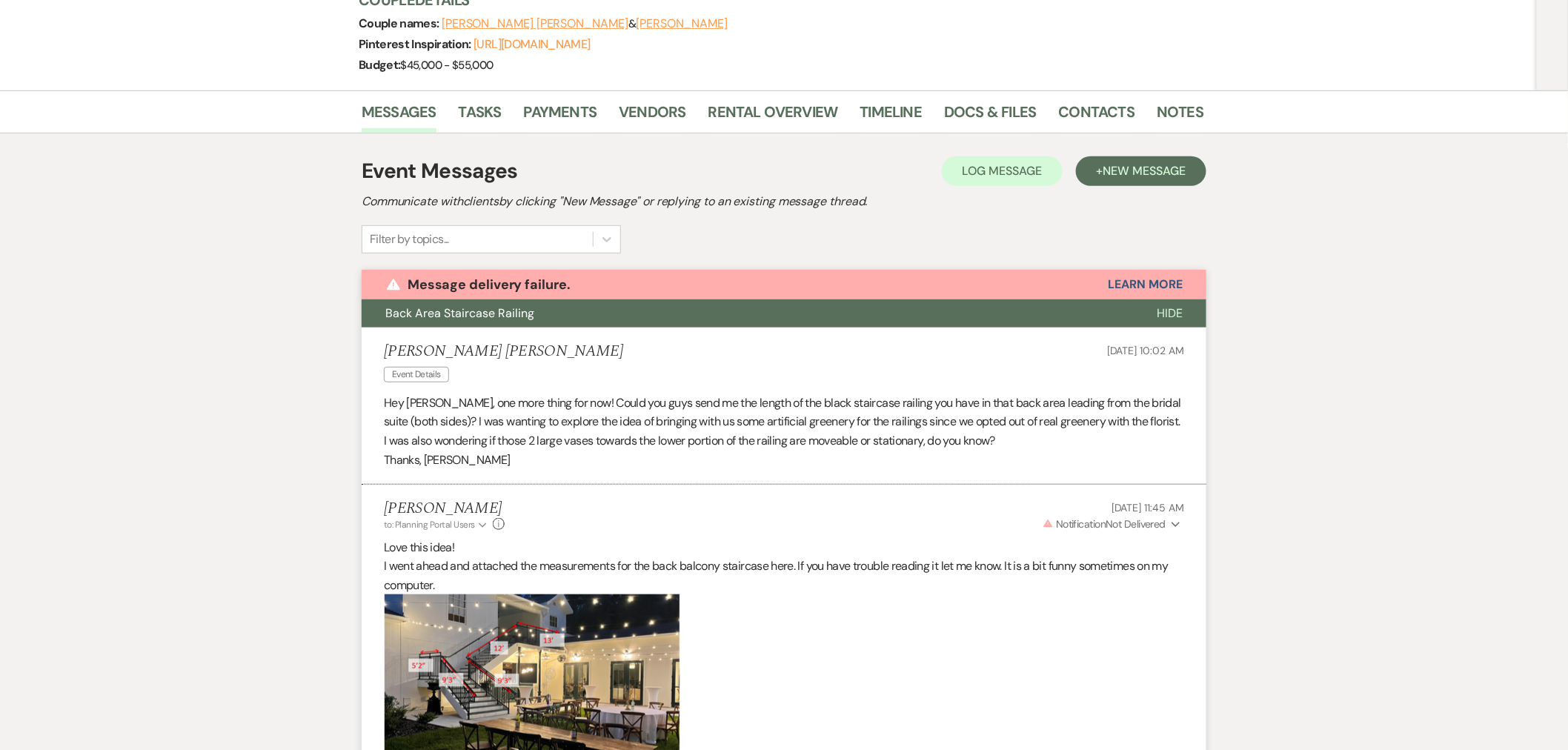
scroll to position [39, 0]
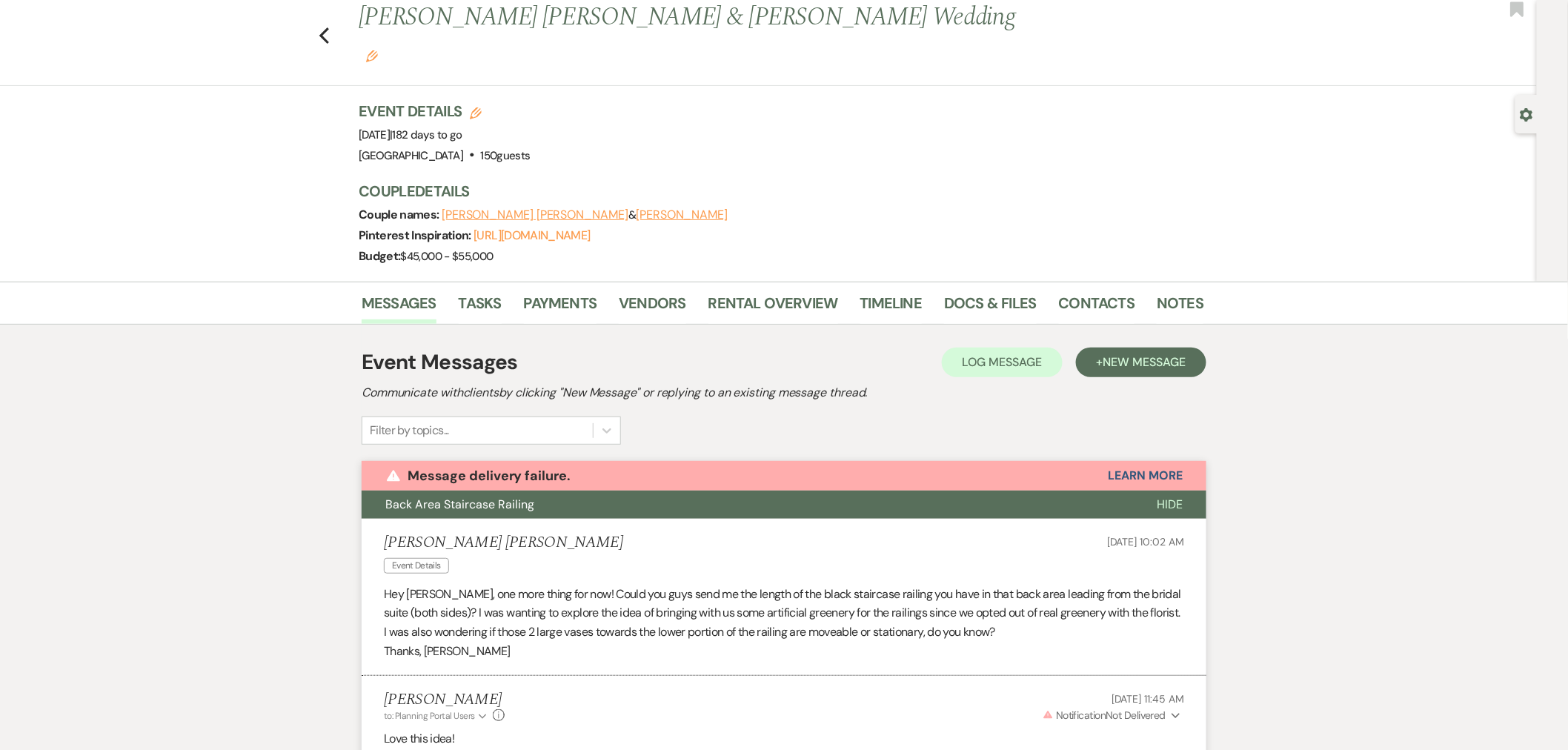
click at [1176, 490] on button "Hide" at bounding box center [1170, 504] width 73 height 28
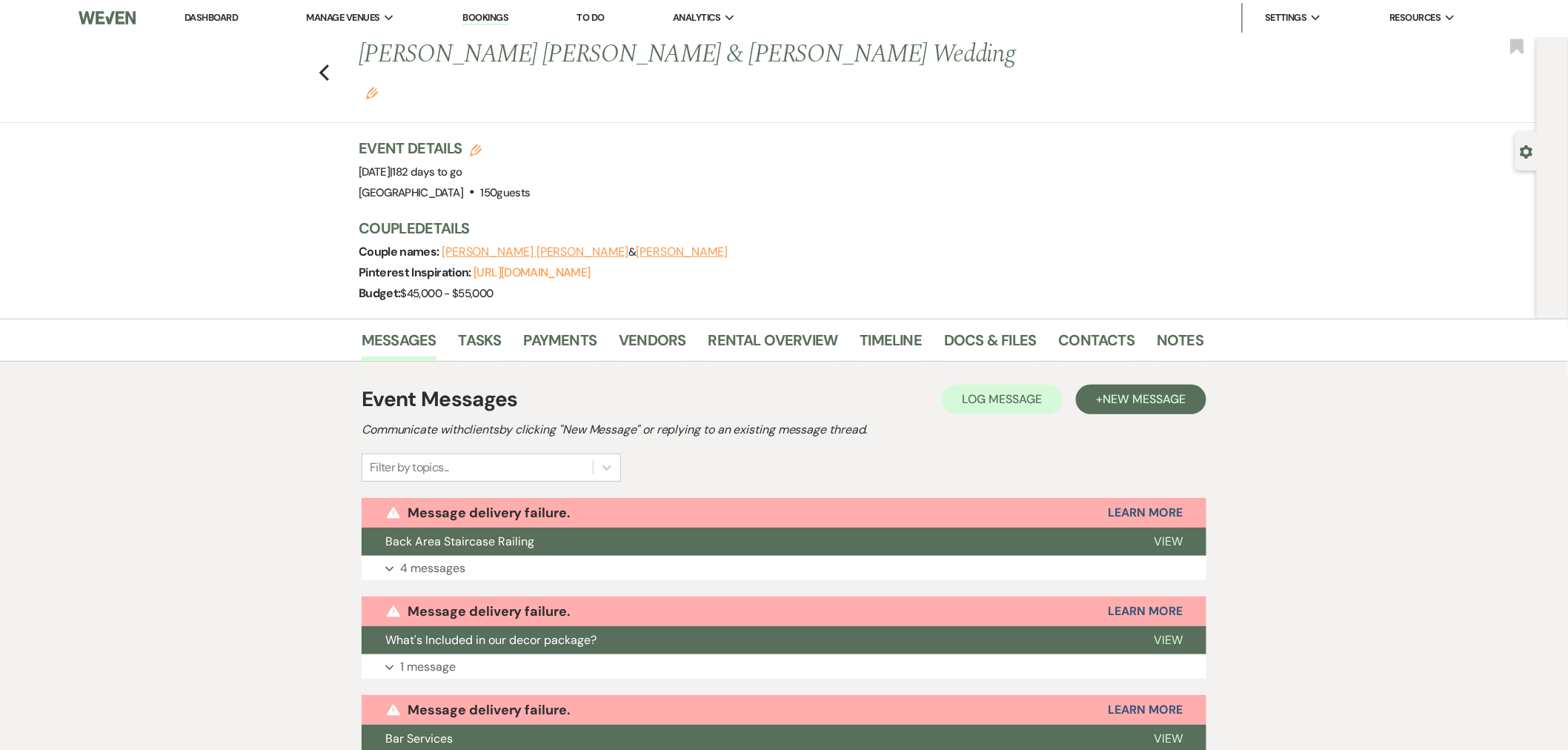
scroll to position [0, 0]
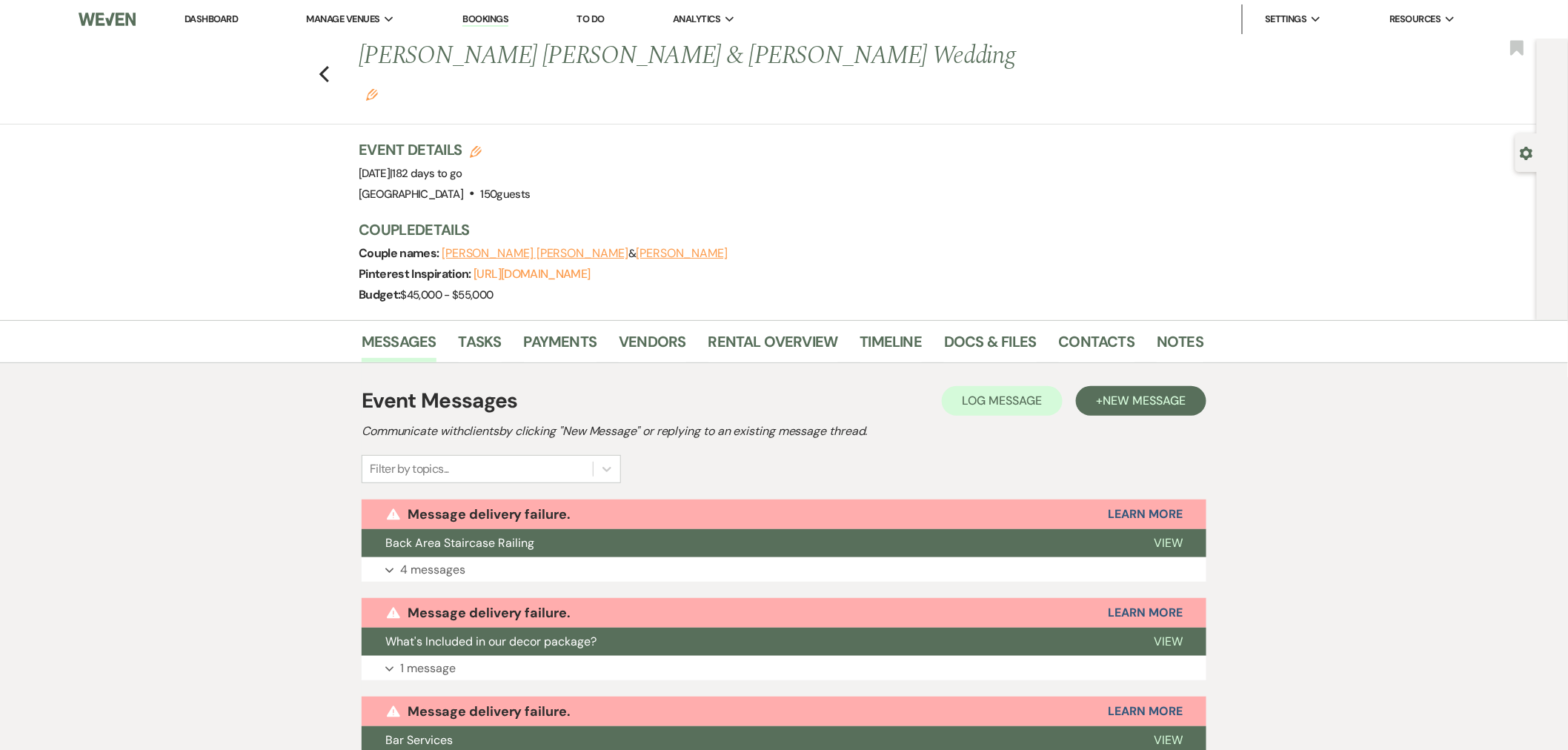
click at [326, 65] on icon "Previous" at bounding box center [324, 74] width 11 height 18
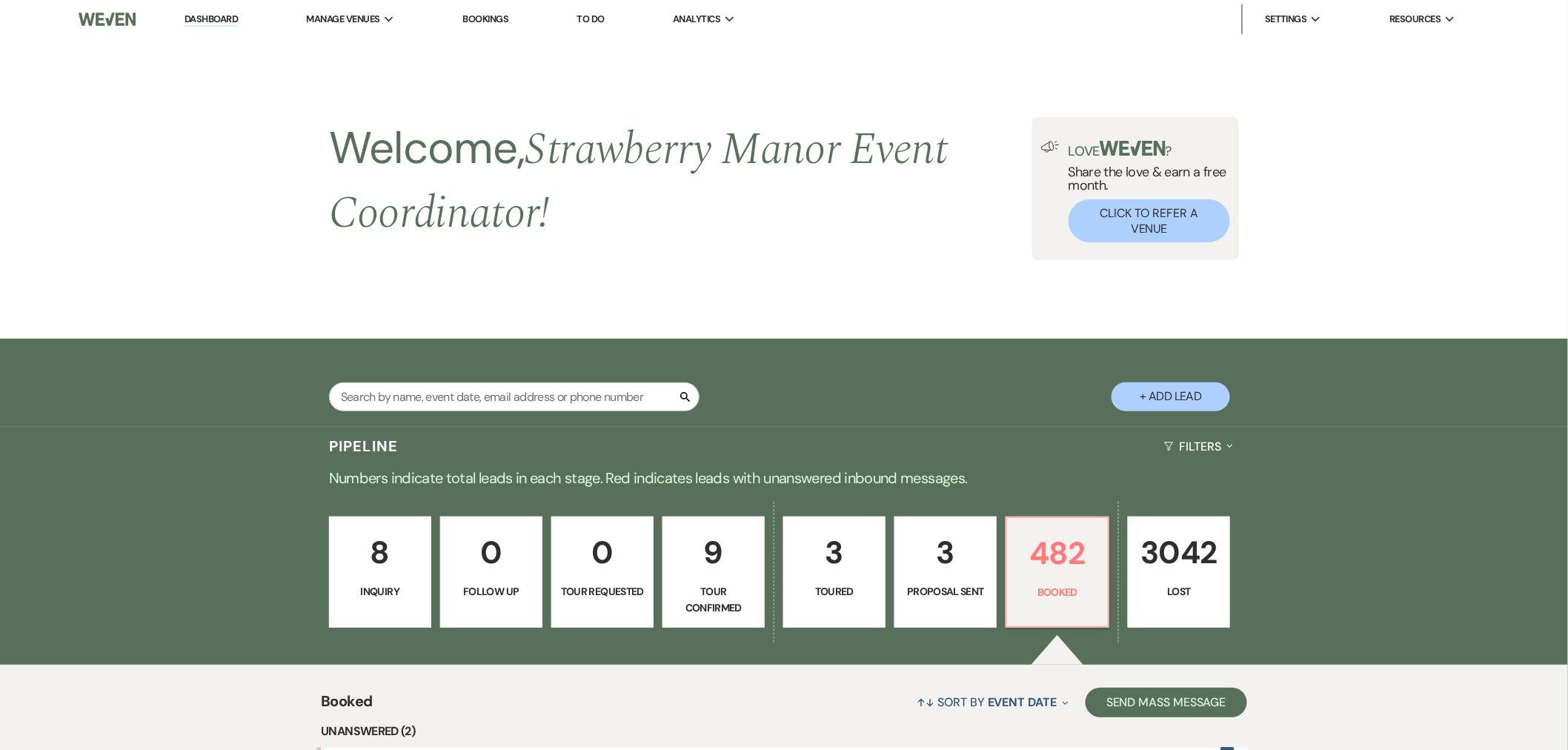
scroll to position [4527, 0]
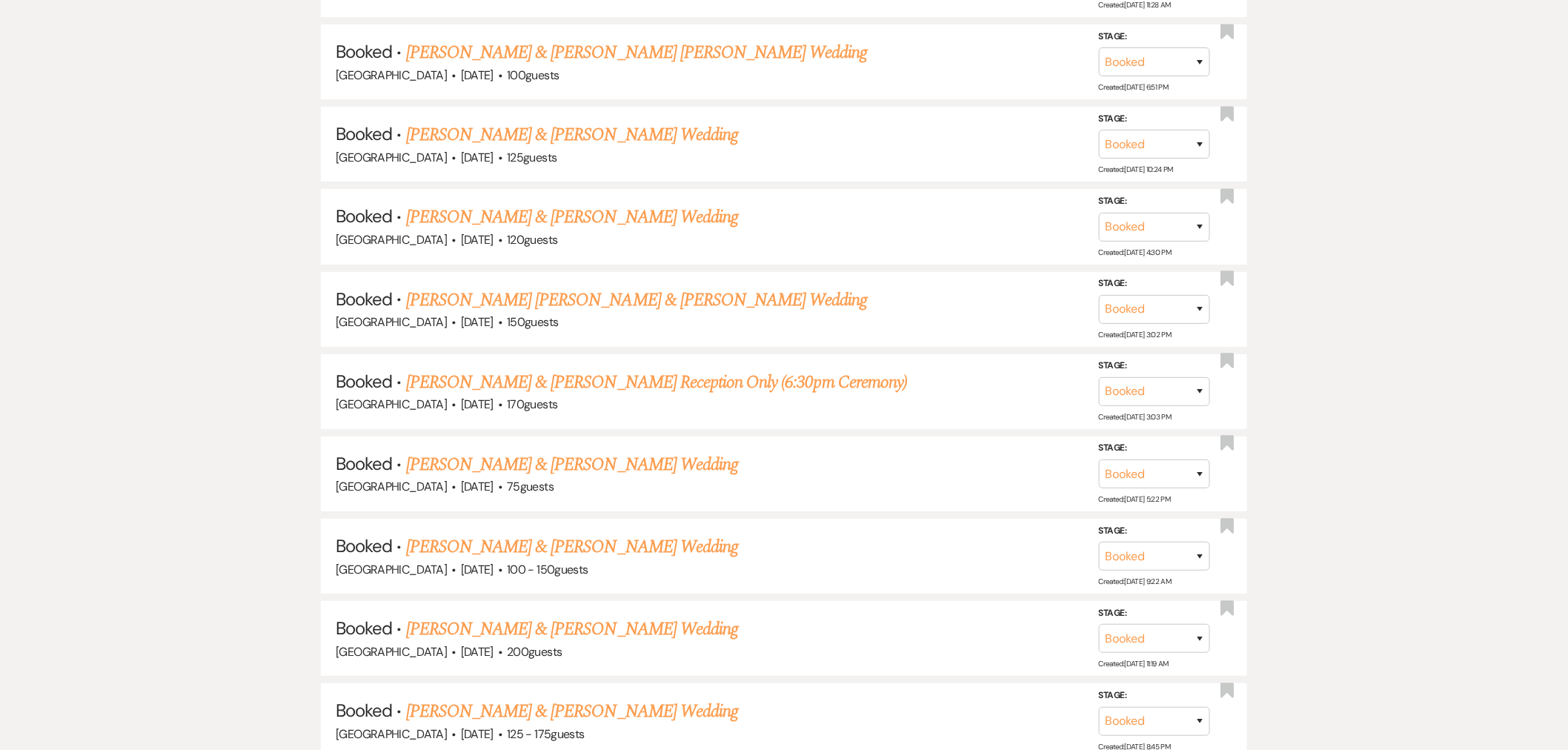
click at [552, 369] on link "Pierce Rainey & Savannah Woodward's Reception Only (6:30pm Ceremony)" at bounding box center [656, 381] width 501 height 26
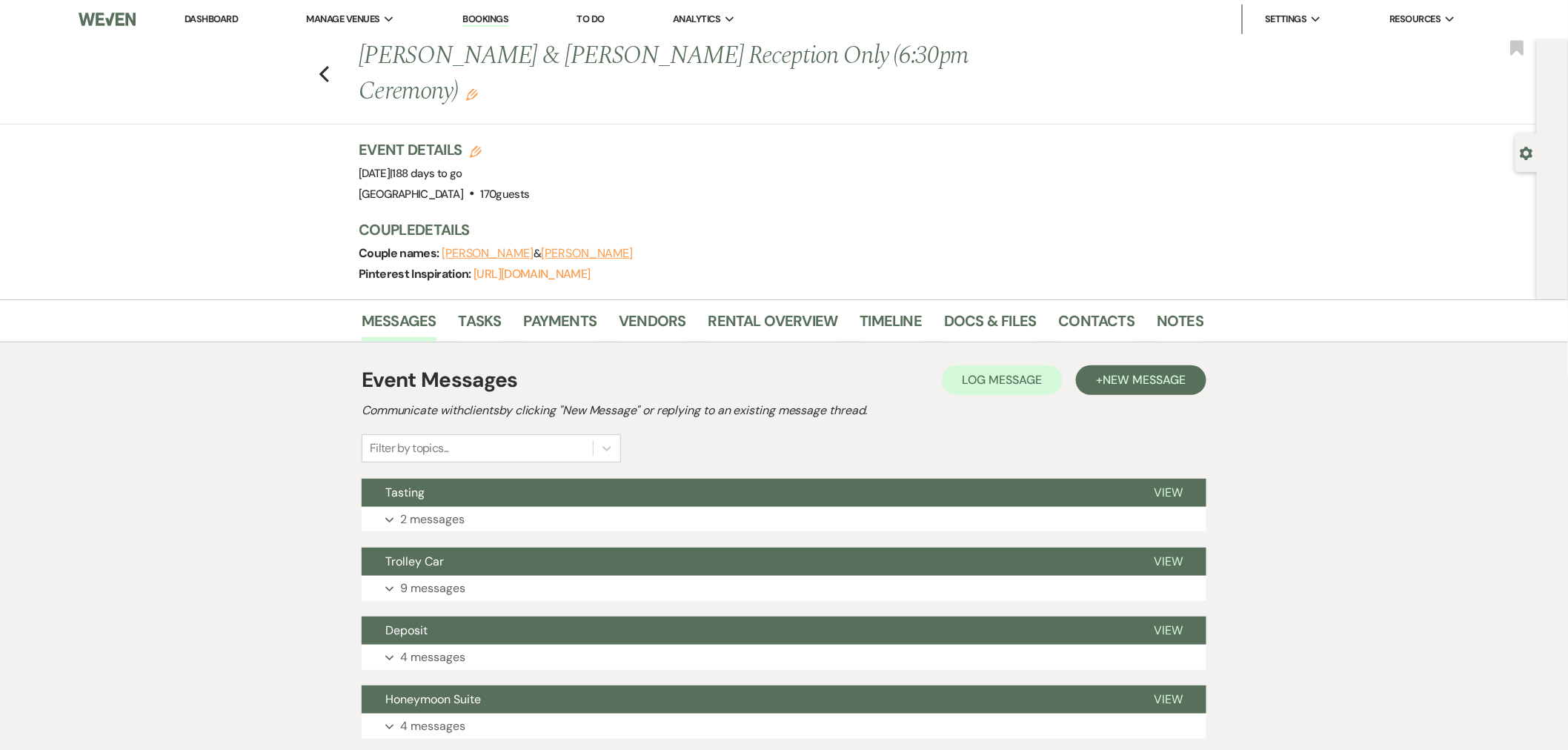
click at [626, 502] on button "Tasting" at bounding box center [746, 492] width 769 height 28
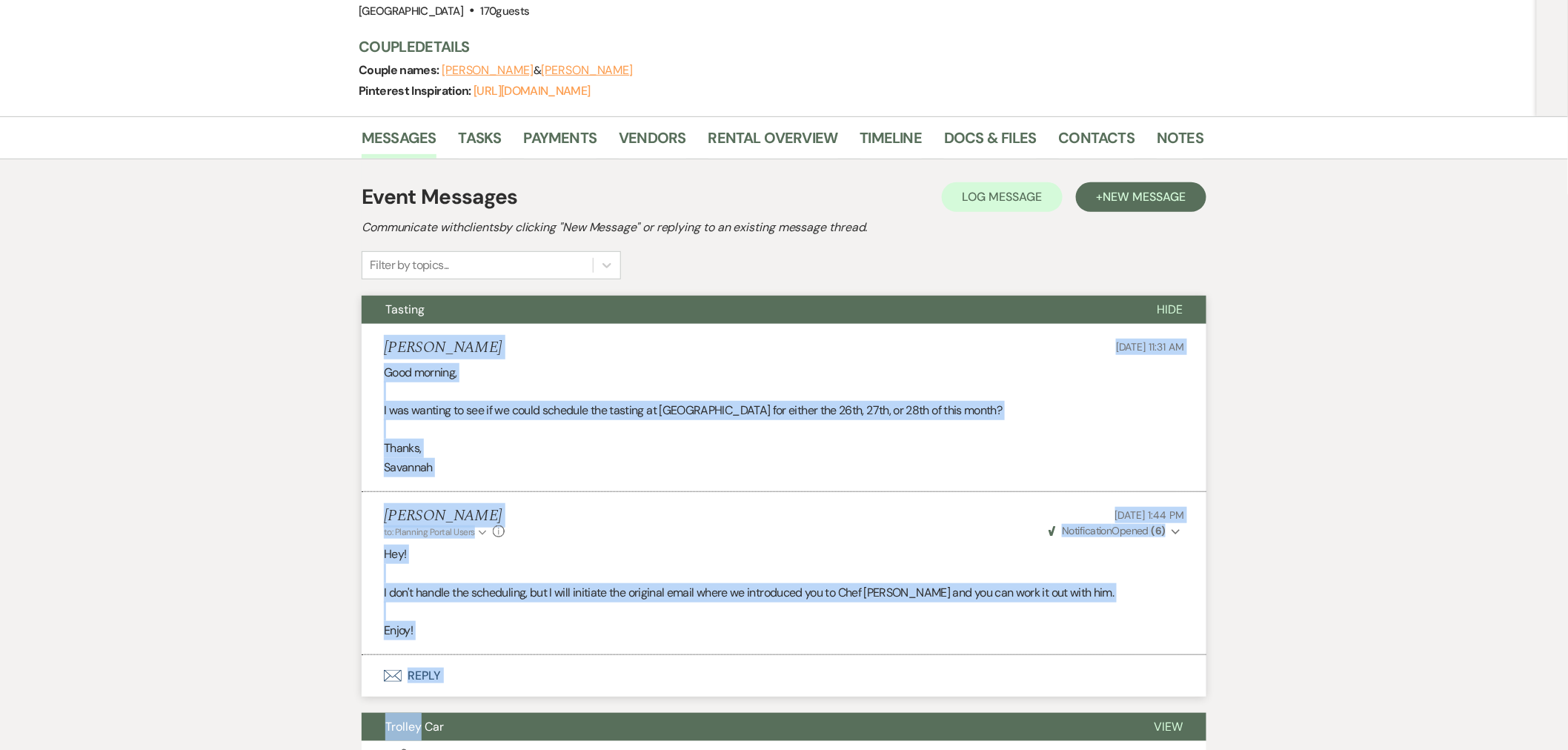
scroll to position [190, 0]
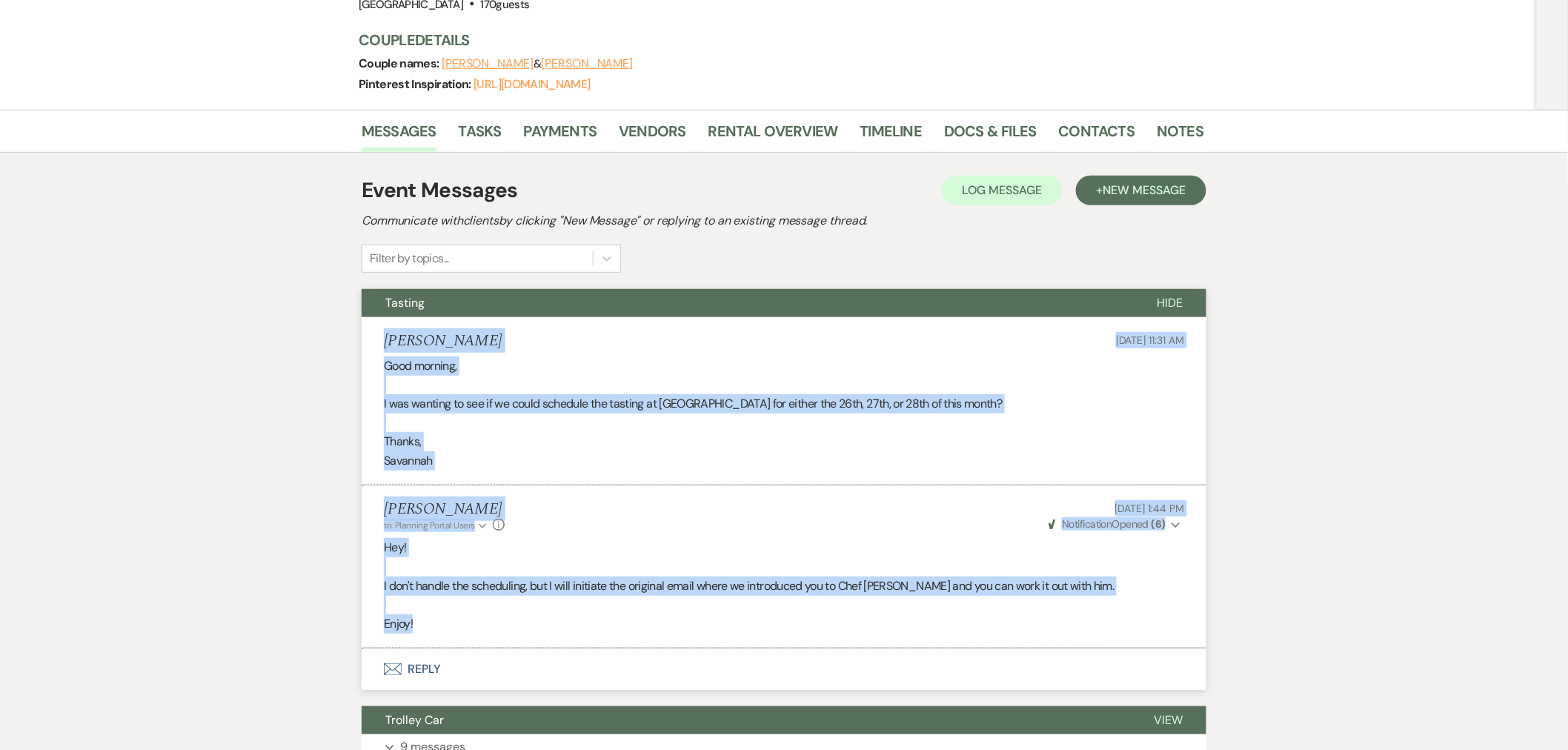
drag, startPoint x: 384, startPoint y: 529, endPoint x: 445, endPoint y: 639, distance: 125.8
click at [445, 639] on ul "Savannah Woodward Aug 20, 2025, 11:31 AM Good morning, I was wanting to see if …" at bounding box center [784, 483] width 845 height 332
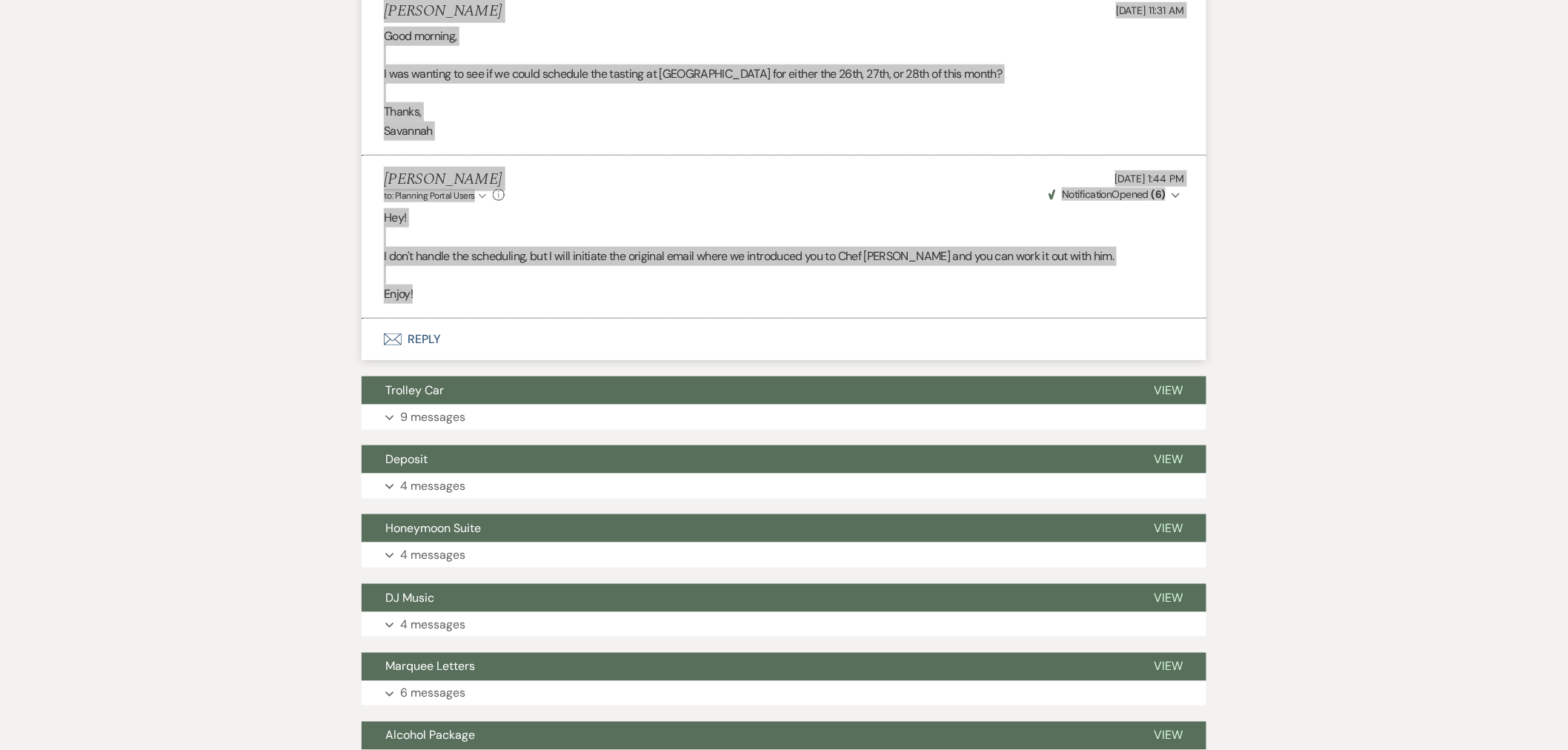
scroll to position [272, 0]
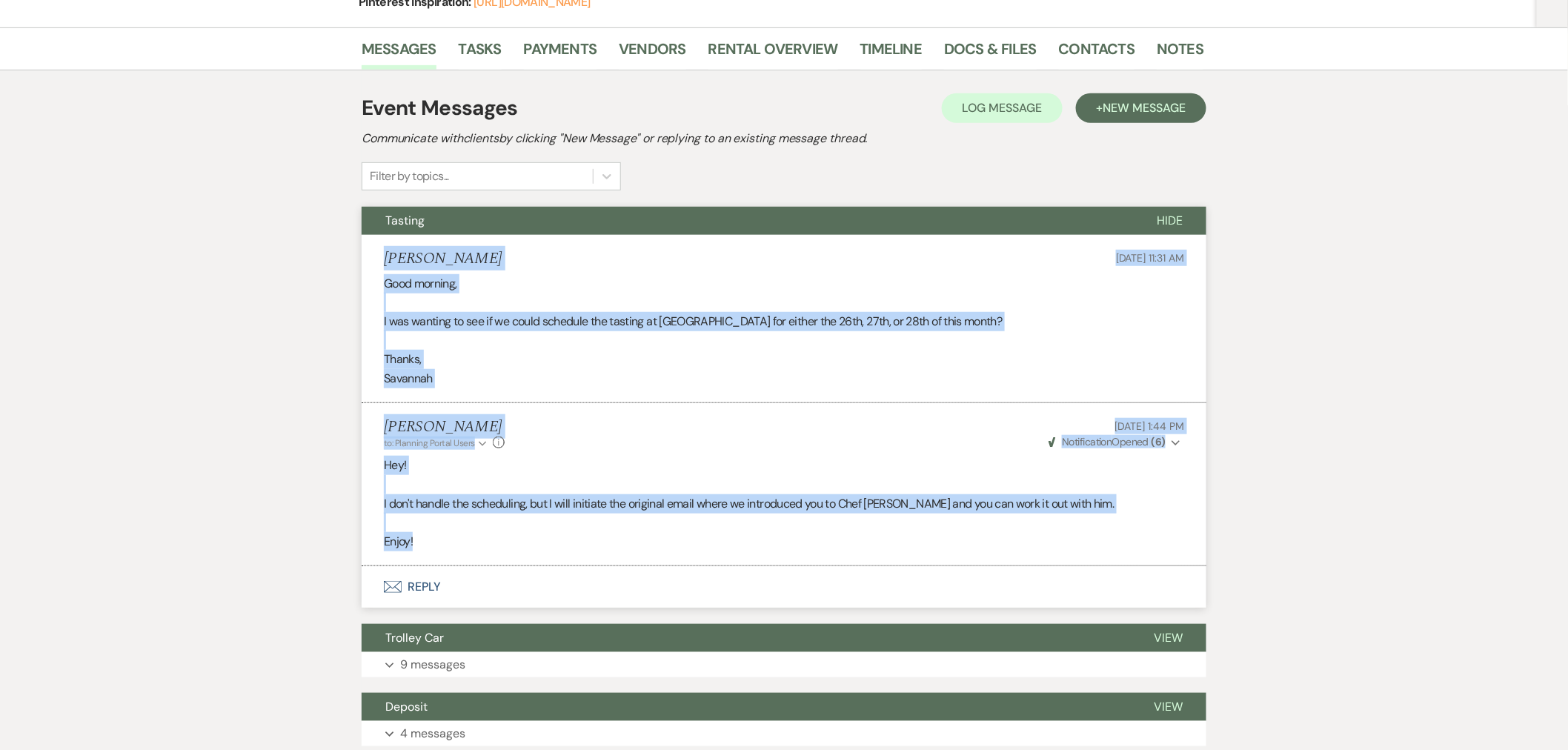
click at [1171, 213] on span "Hide" at bounding box center [1170, 221] width 26 height 16
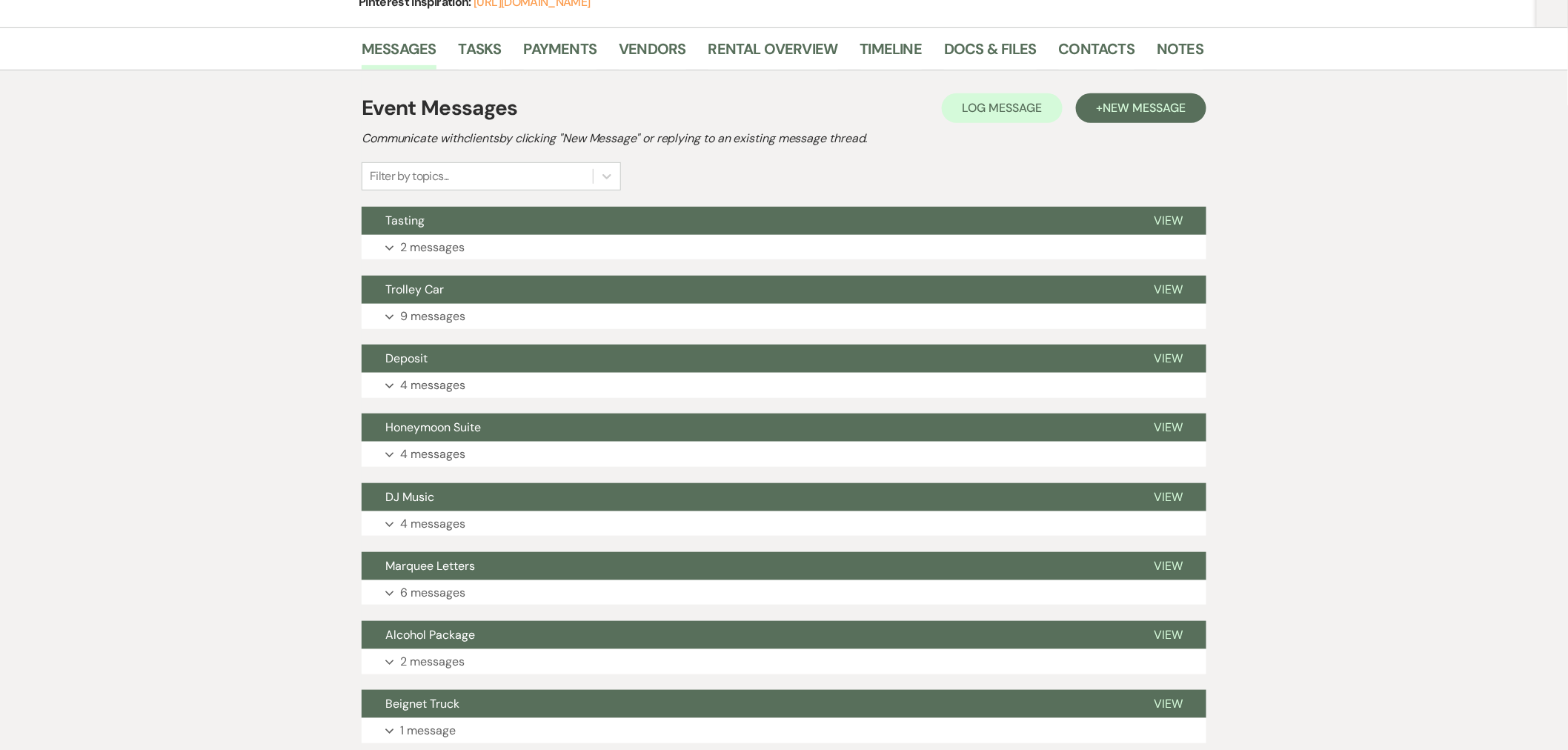
click at [450, 316] on p "9 messages" at bounding box center [433, 316] width 65 height 20
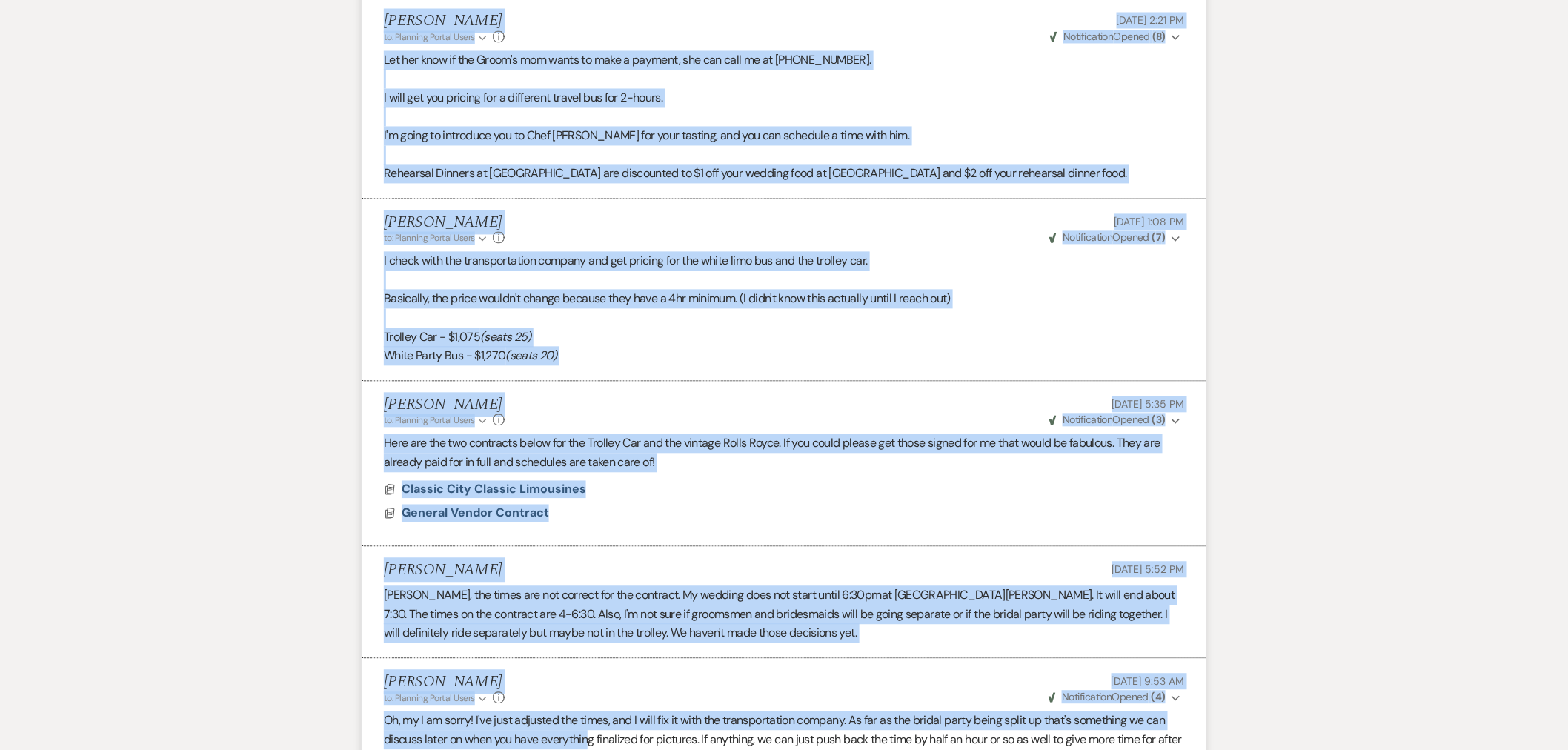
scroll to position [1319, 0]
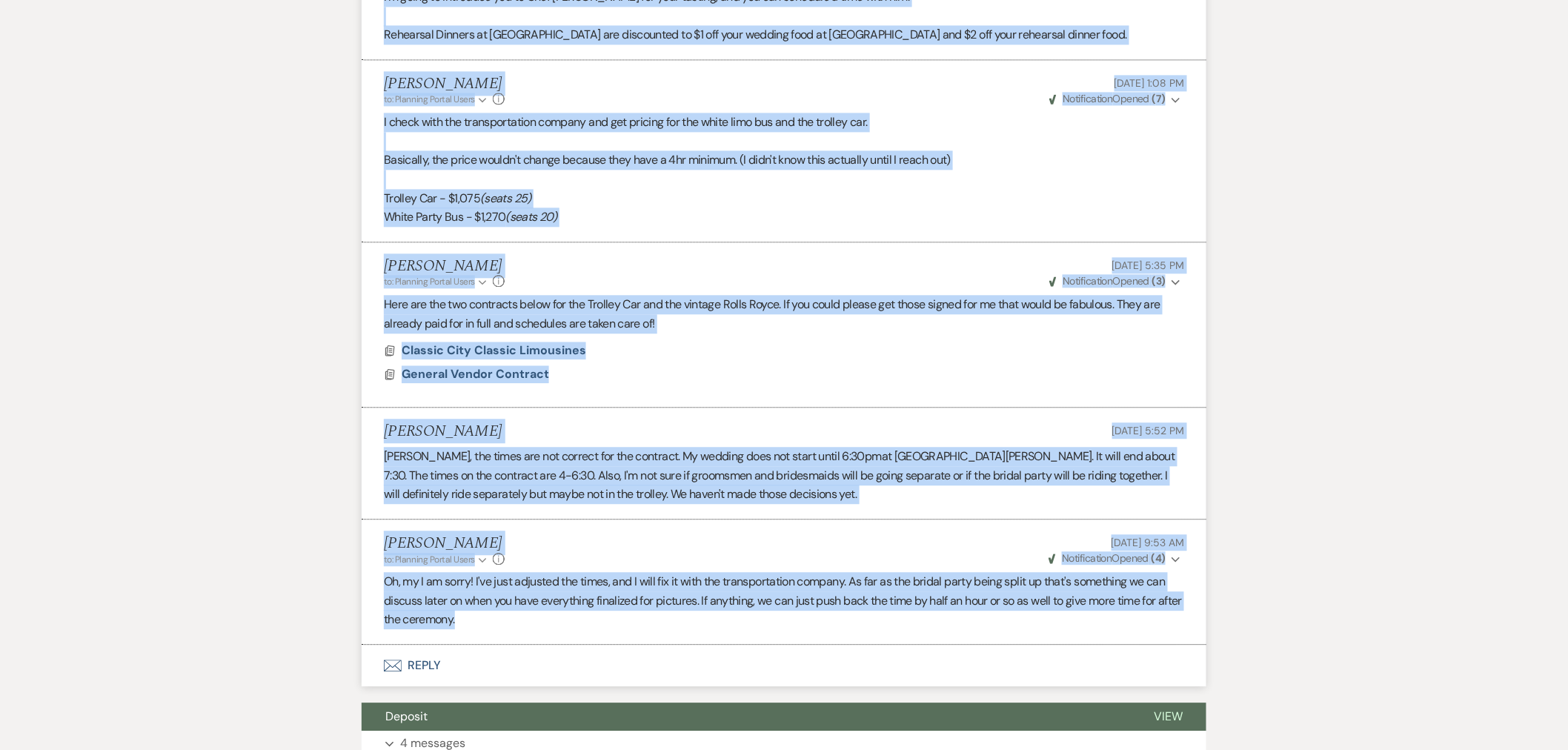
drag, startPoint x: 384, startPoint y: 323, endPoint x: 588, endPoint y: 613, distance: 354.6
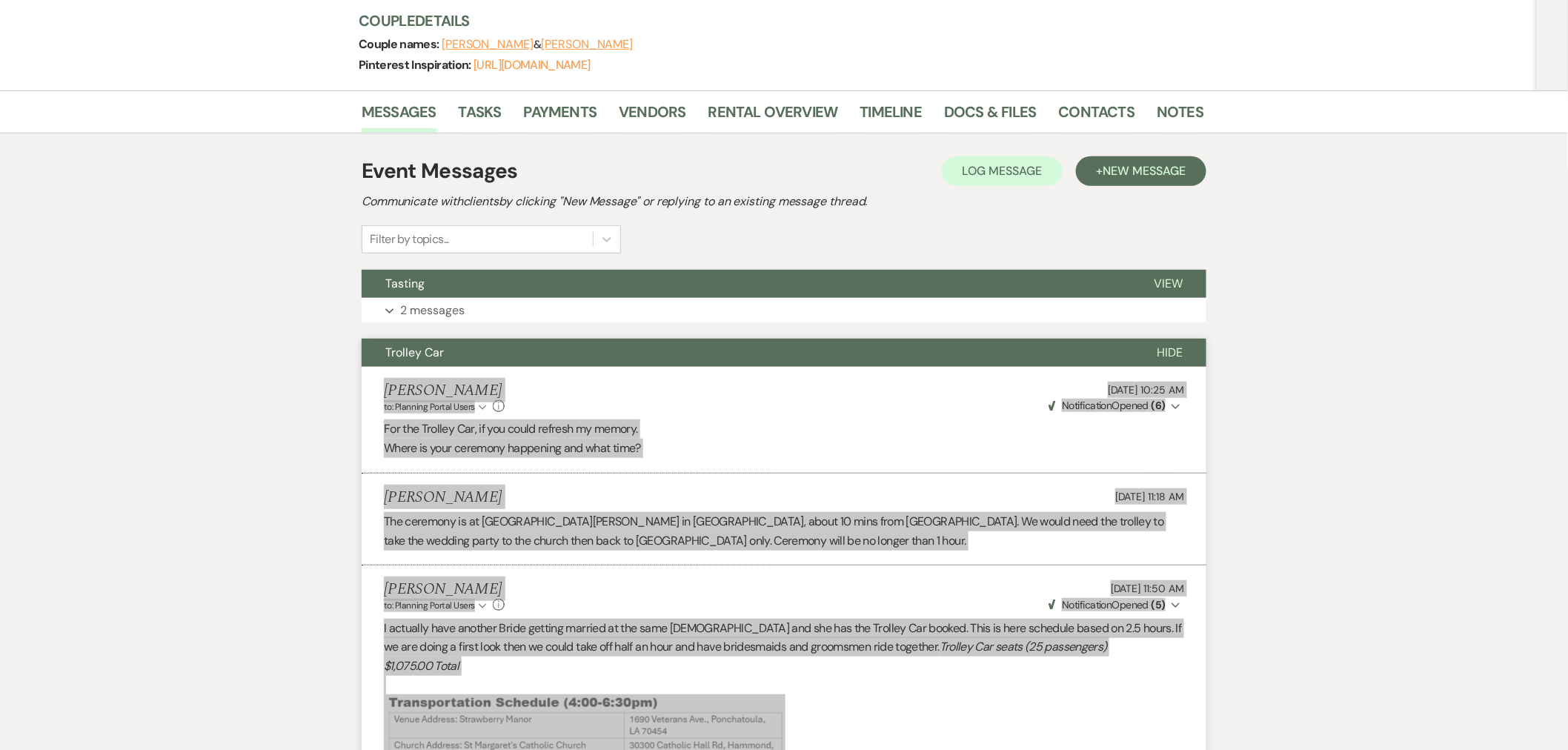
scroll to position [84, 0]
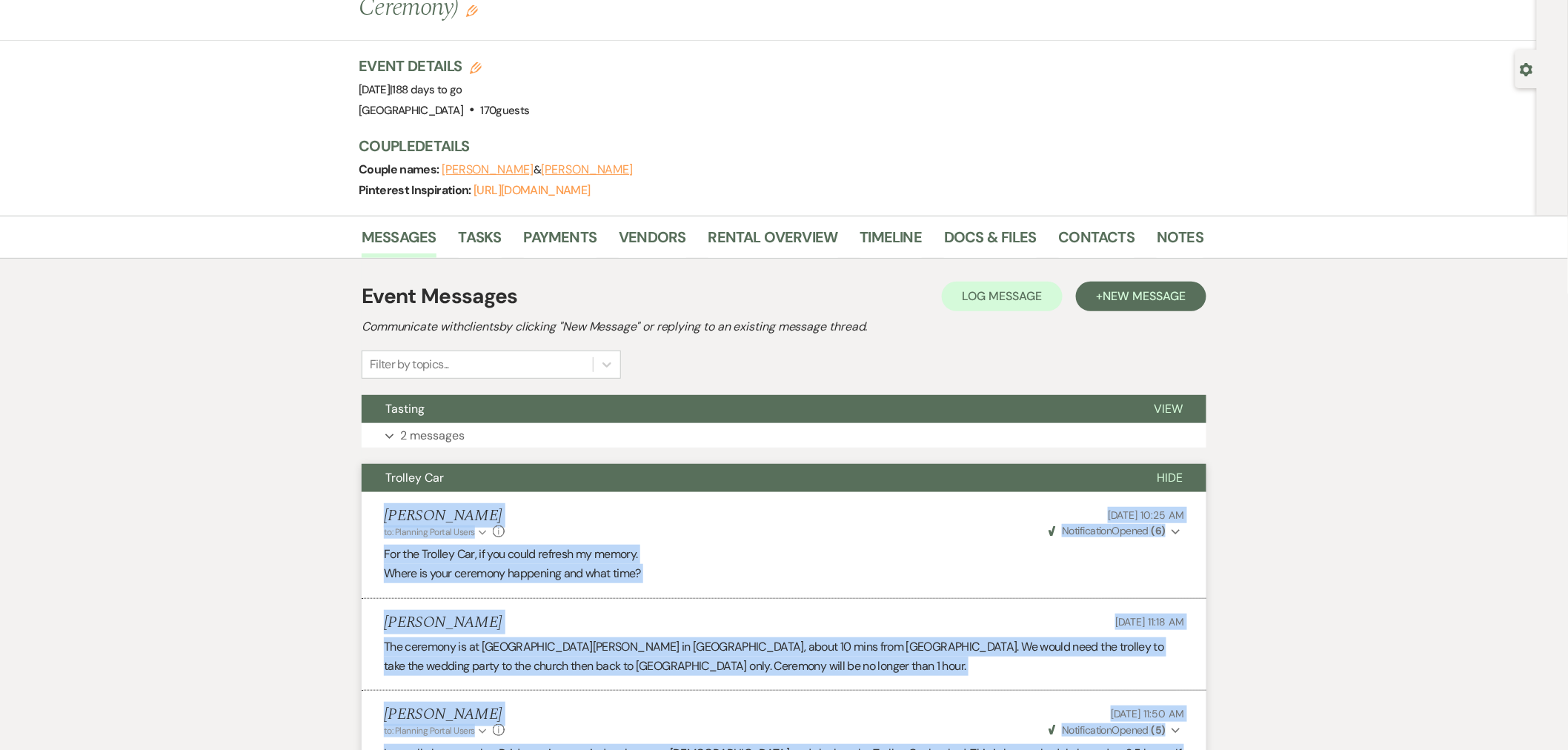
drag, startPoint x: 1172, startPoint y: 476, endPoint x: 1188, endPoint y: 461, distance: 21.9
click at [1172, 476] on span "Hide" at bounding box center [1170, 477] width 26 height 16
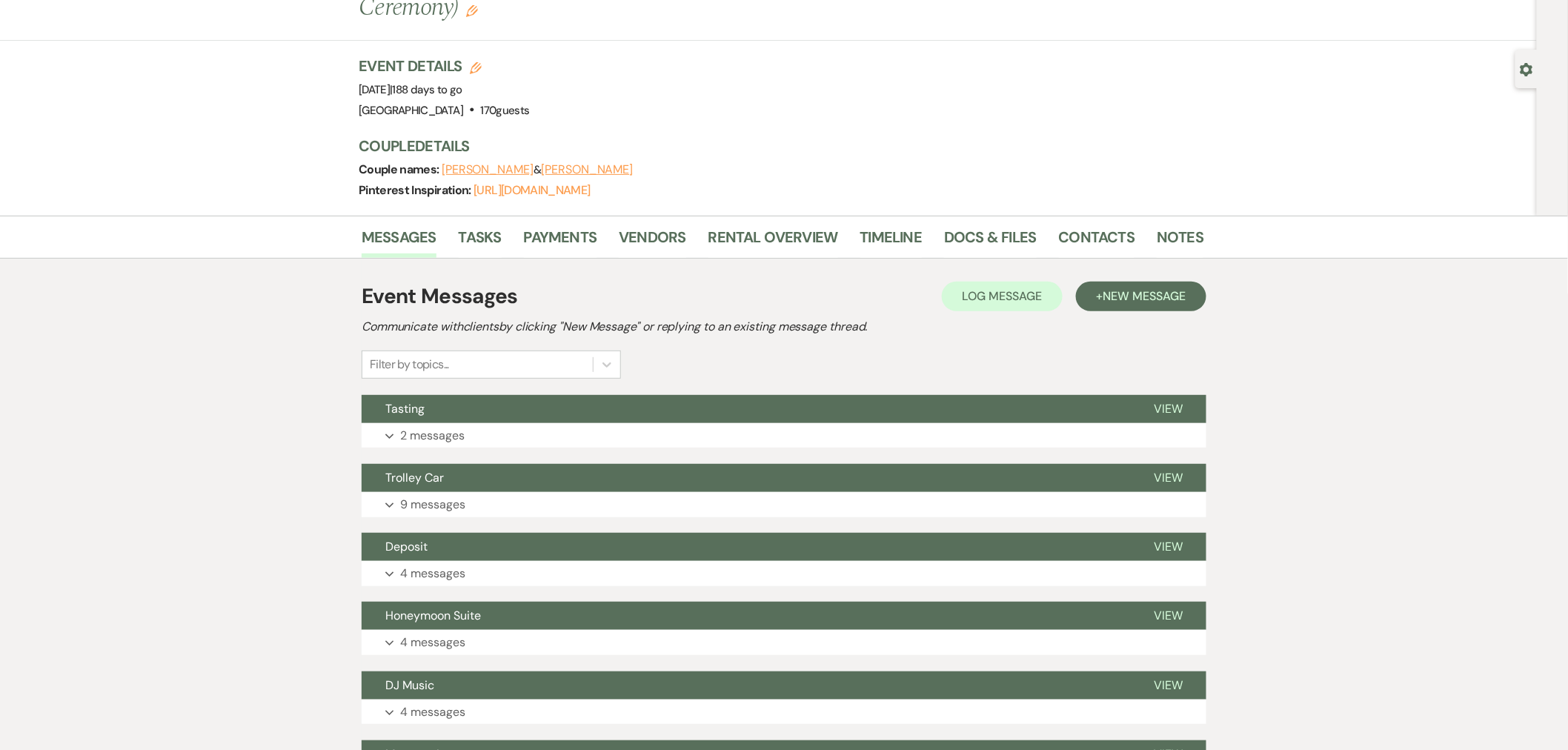
click at [485, 576] on button "Expand 4 messages" at bounding box center [784, 573] width 845 height 25
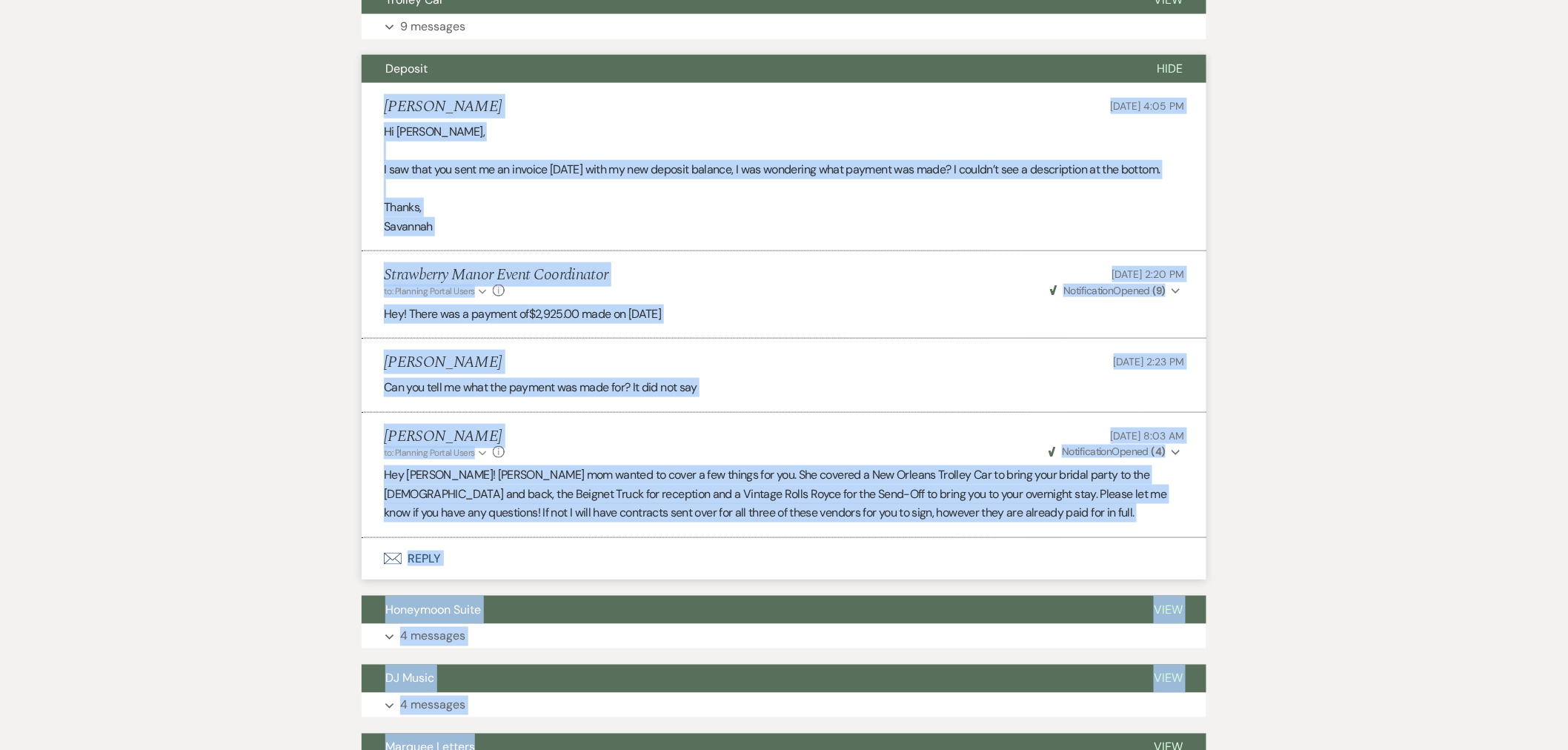
scroll to position [572, 0]
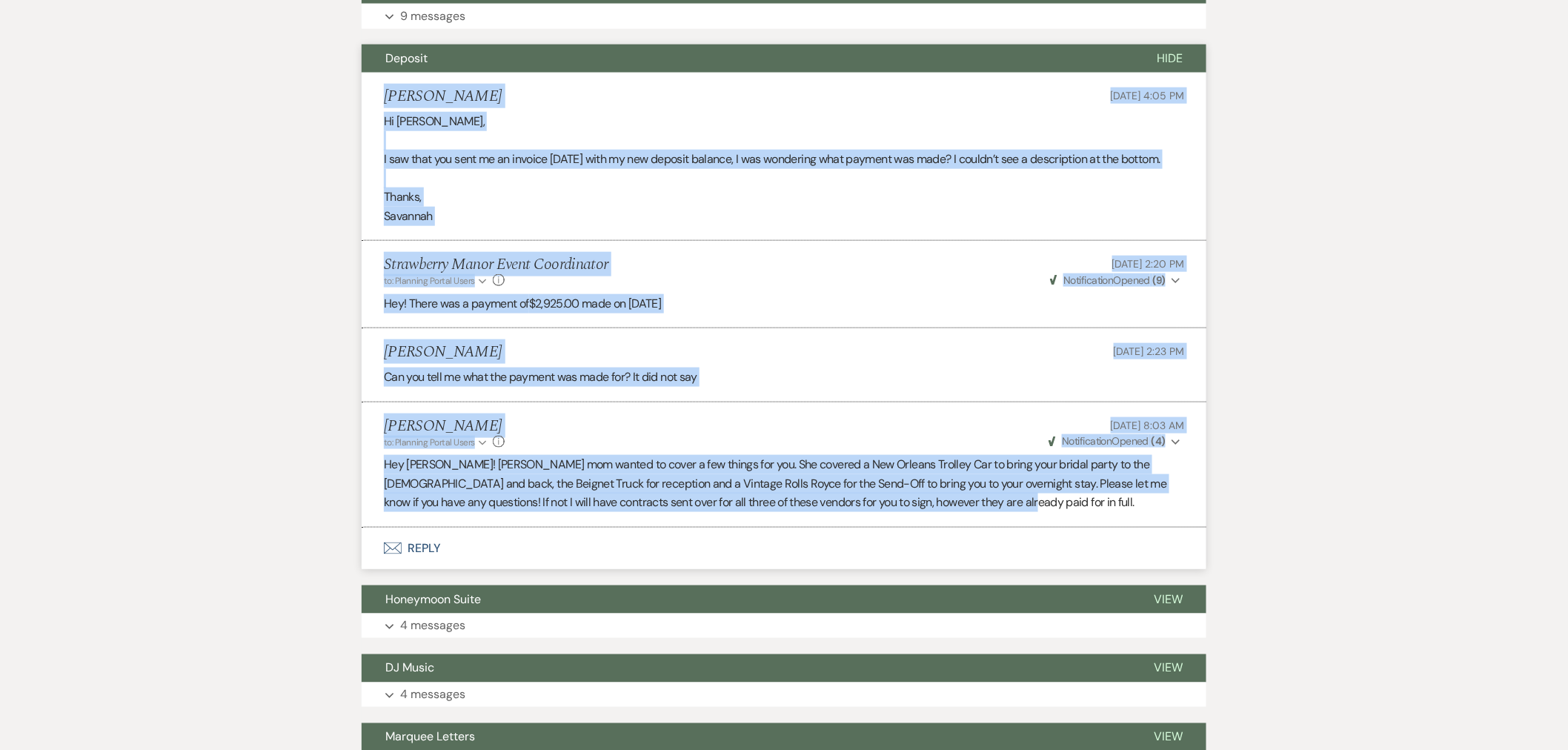
drag, startPoint x: 386, startPoint y: 338, endPoint x: 954, endPoint y: 508, distance: 592.9
click at [954, 508] on ul "Savannah Woodward Aug 05, 2025, 4:05 PM Hi Haileigh, I saw that you sent me an …" at bounding box center [784, 300] width 845 height 455
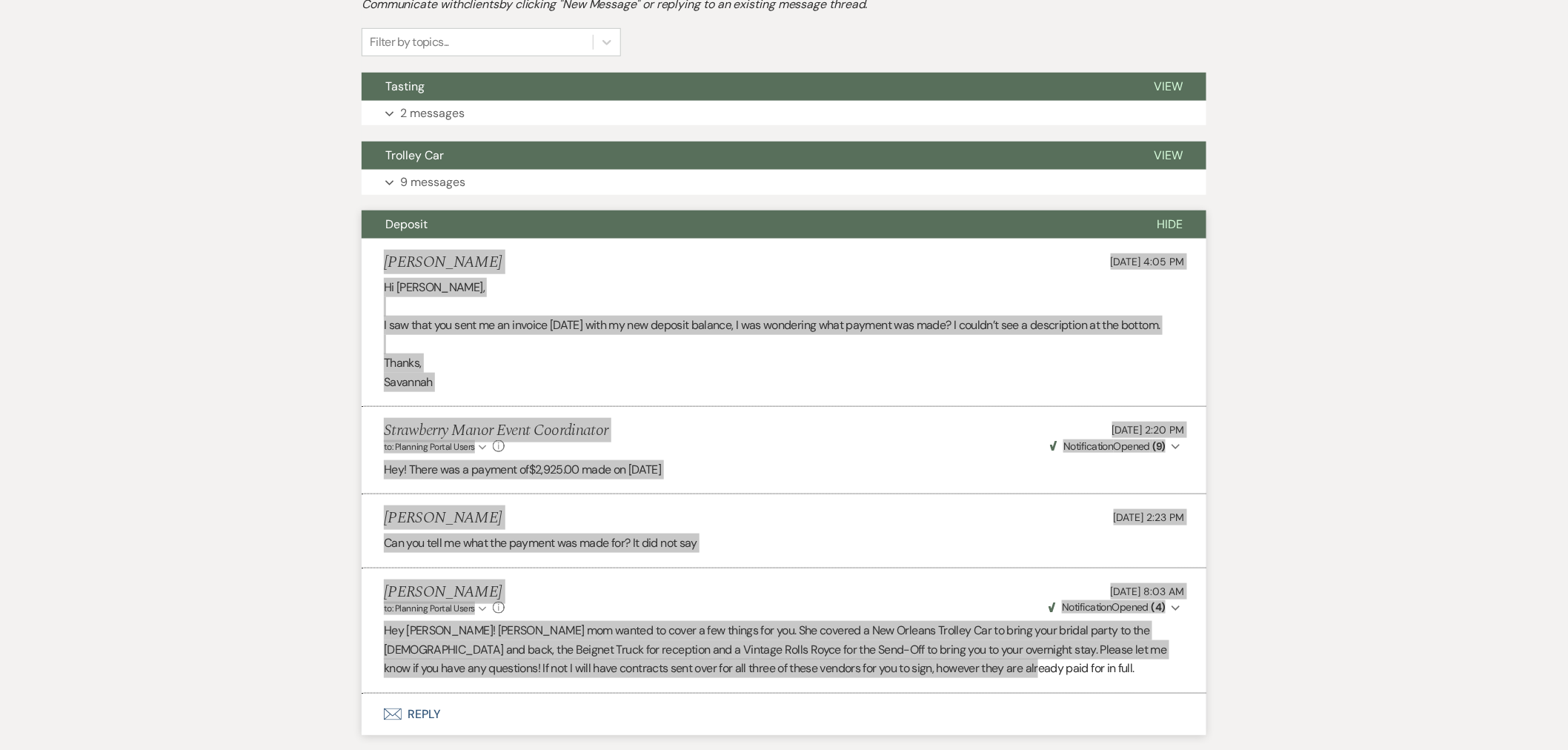
scroll to position [403, 0]
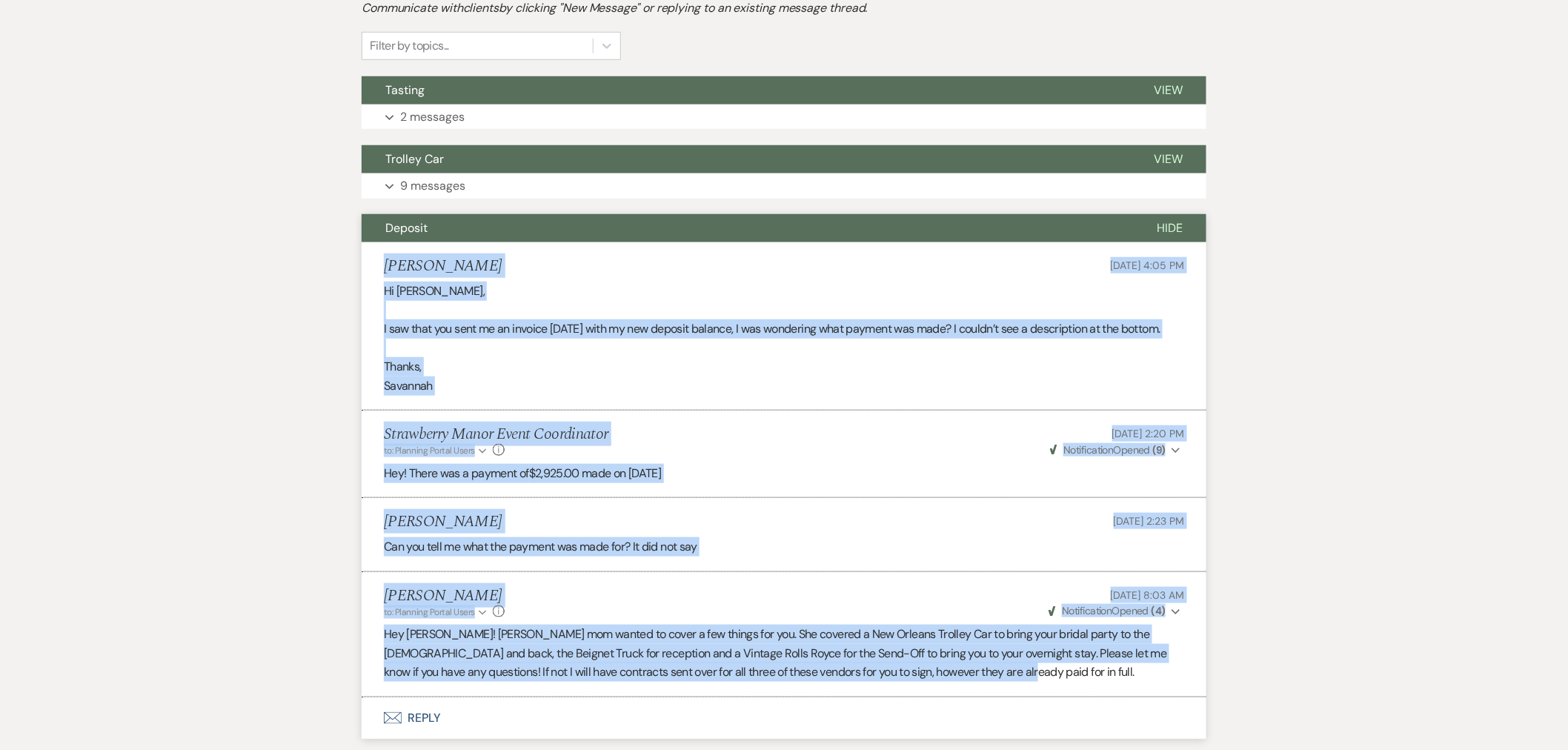
drag, startPoint x: 1191, startPoint y: 216, endPoint x: 669, endPoint y: 403, distance: 554.5
click at [1191, 216] on button "Hide" at bounding box center [1170, 227] width 73 height 28
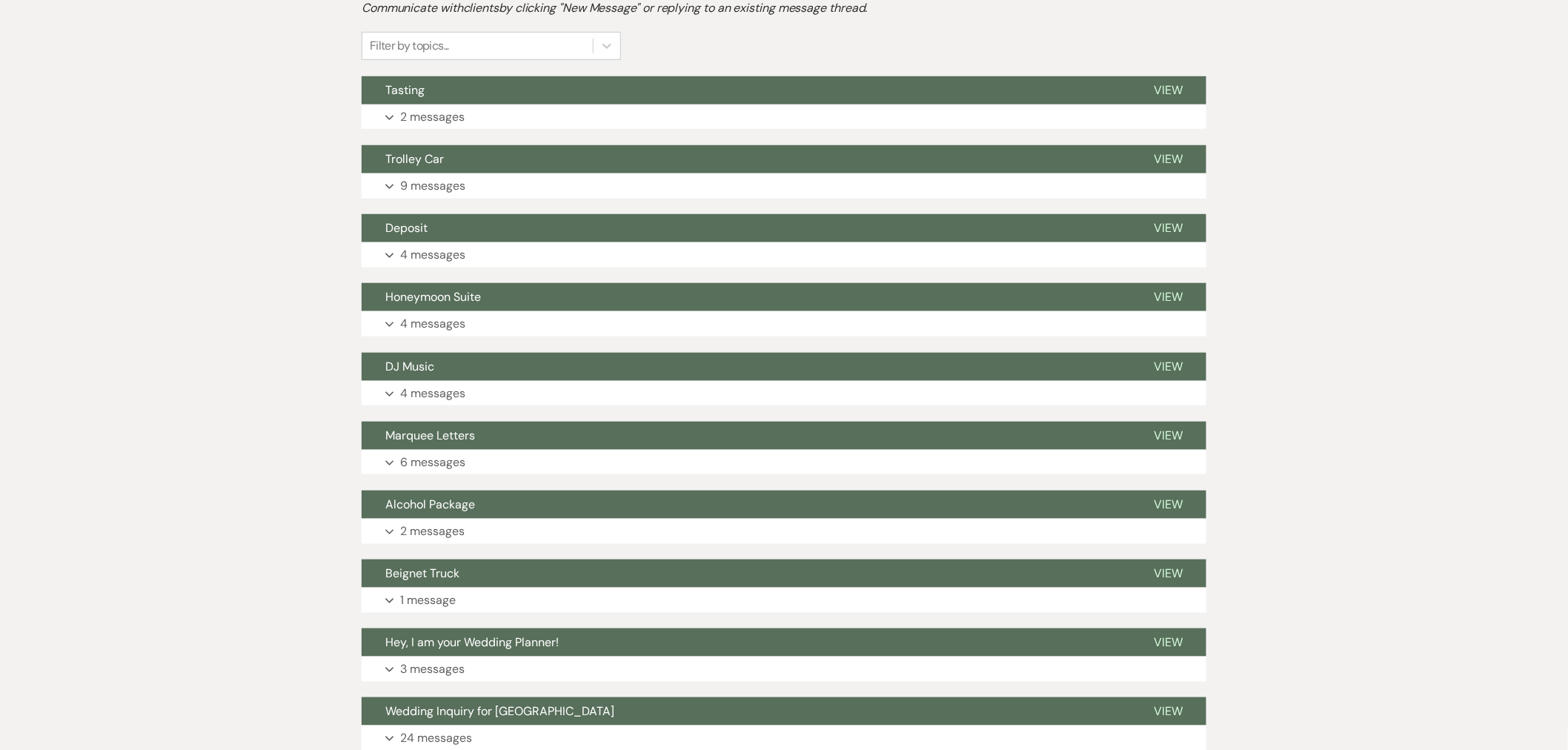
click at [420, 329] on p "4 messages" at bounding box center [433, 324] width 65 height 20
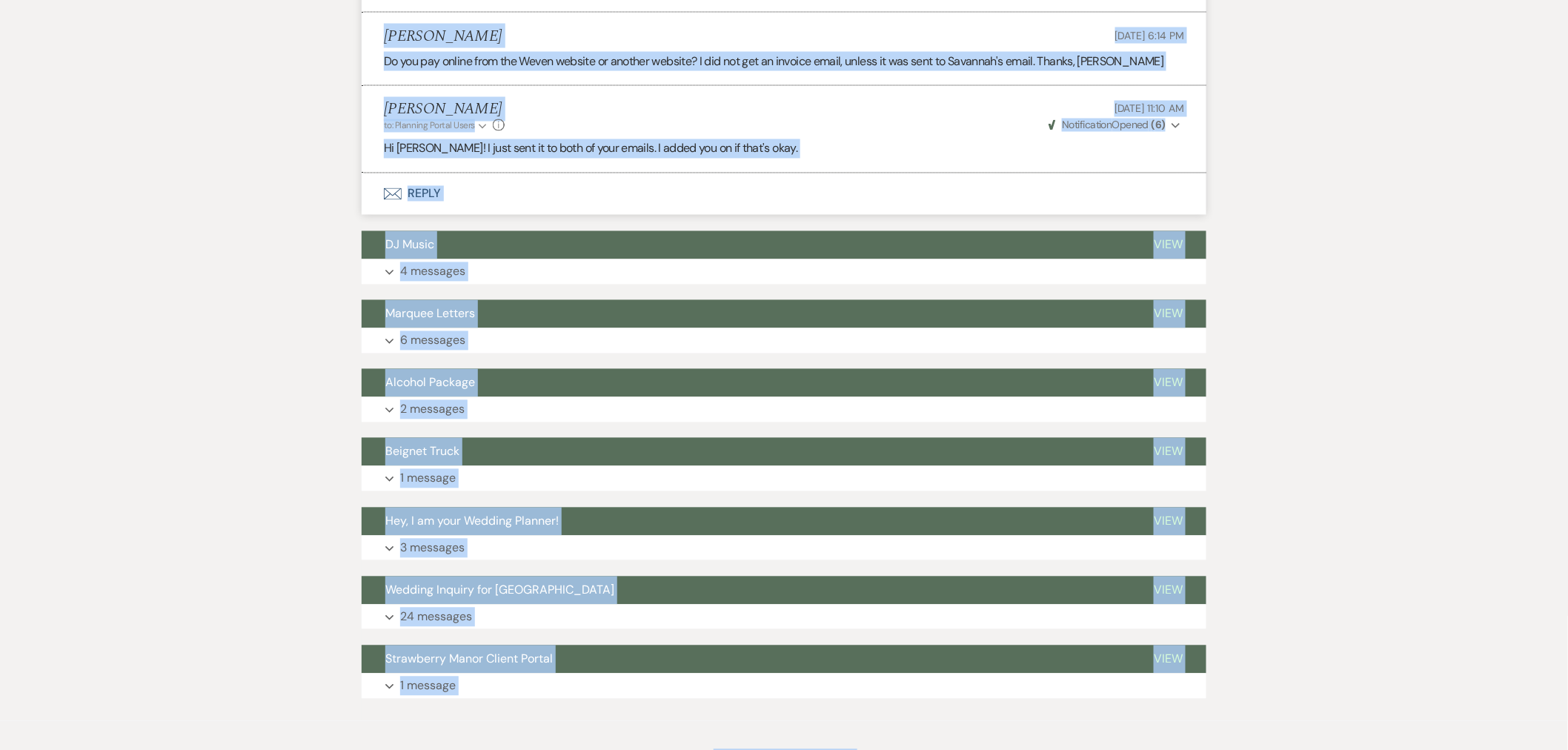
scroll to position [1144, 0]
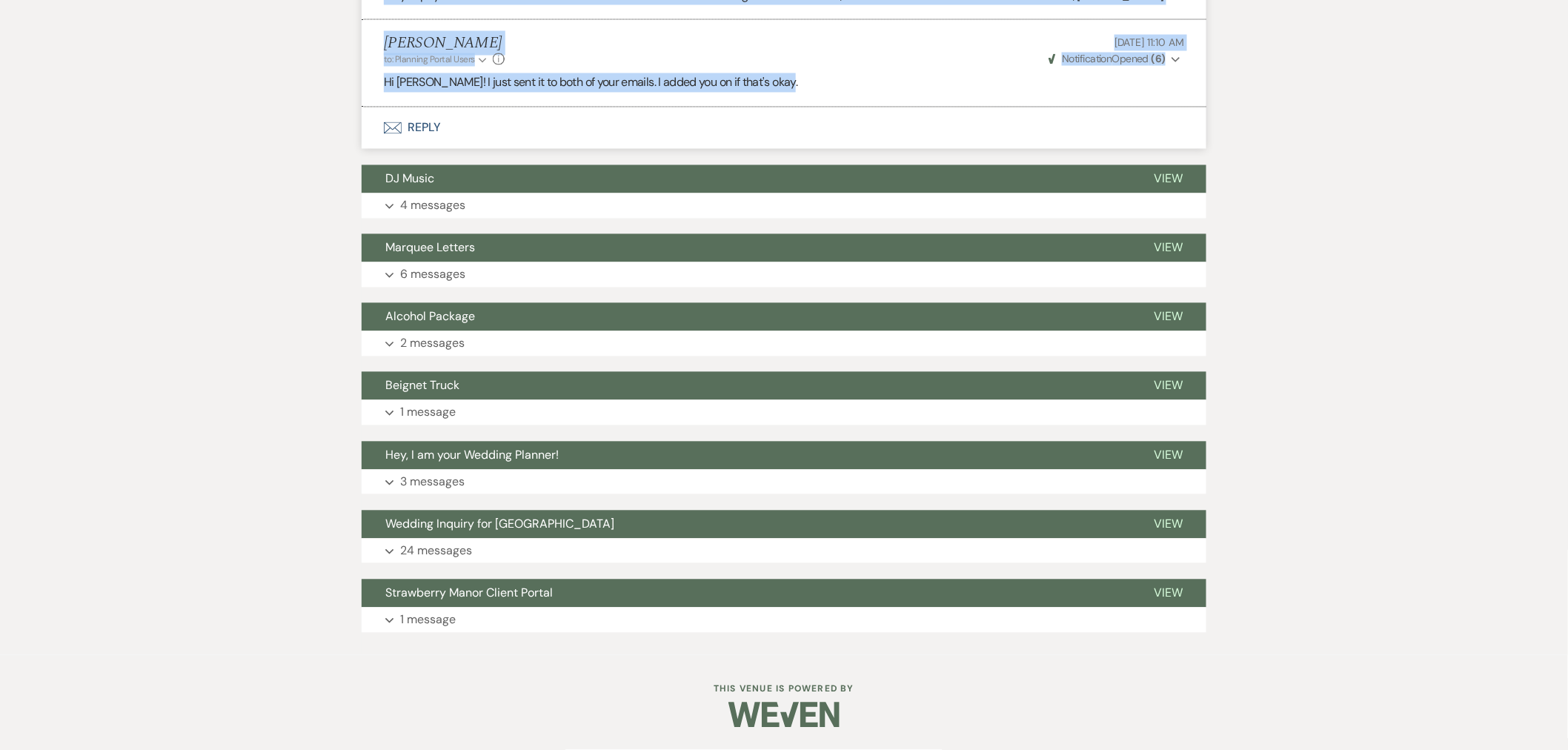
drag, startPoint x: 384, startPoint y: 330, endPoint x: 873, endPoint y: 91, distance: 544.3
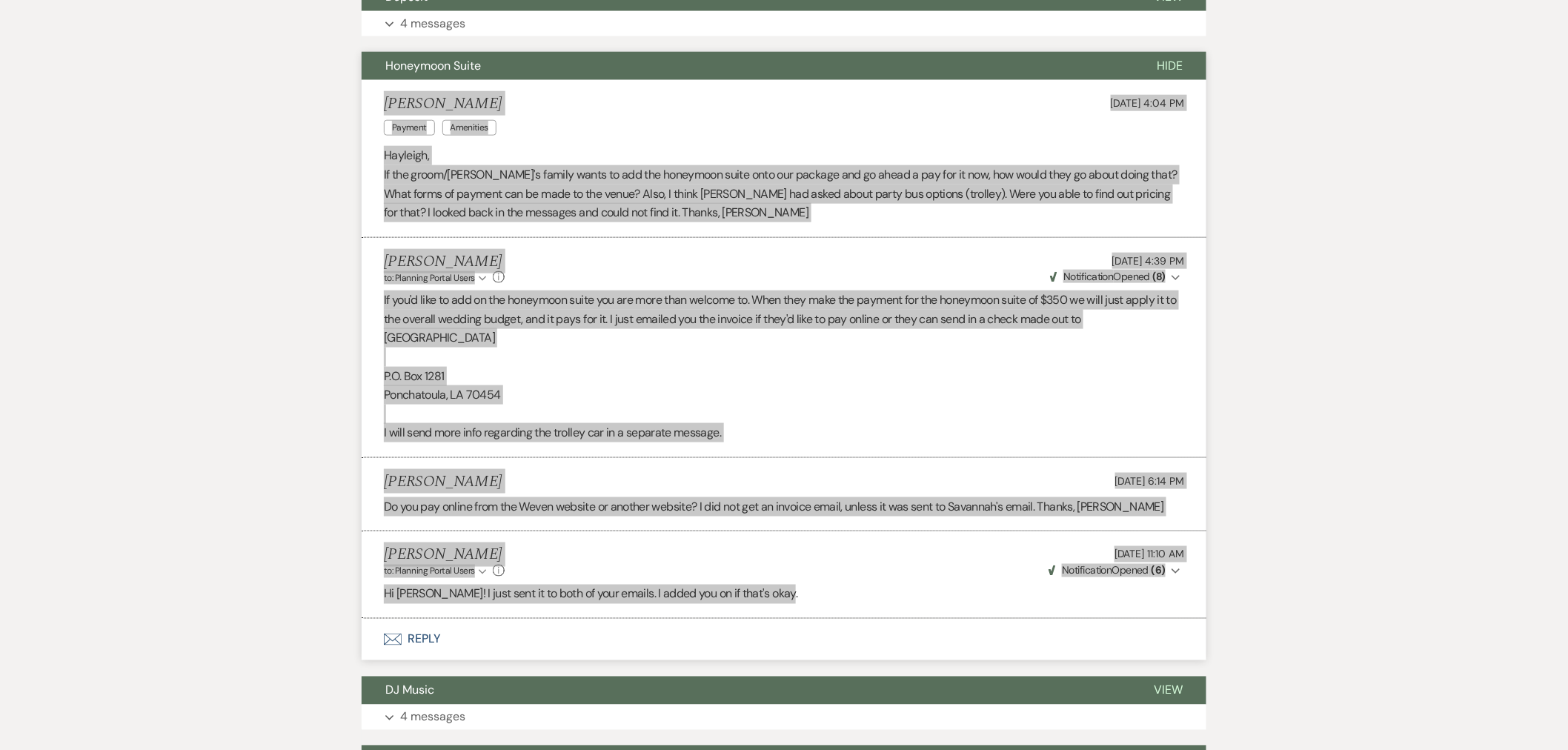
scroll to position [486, 0]
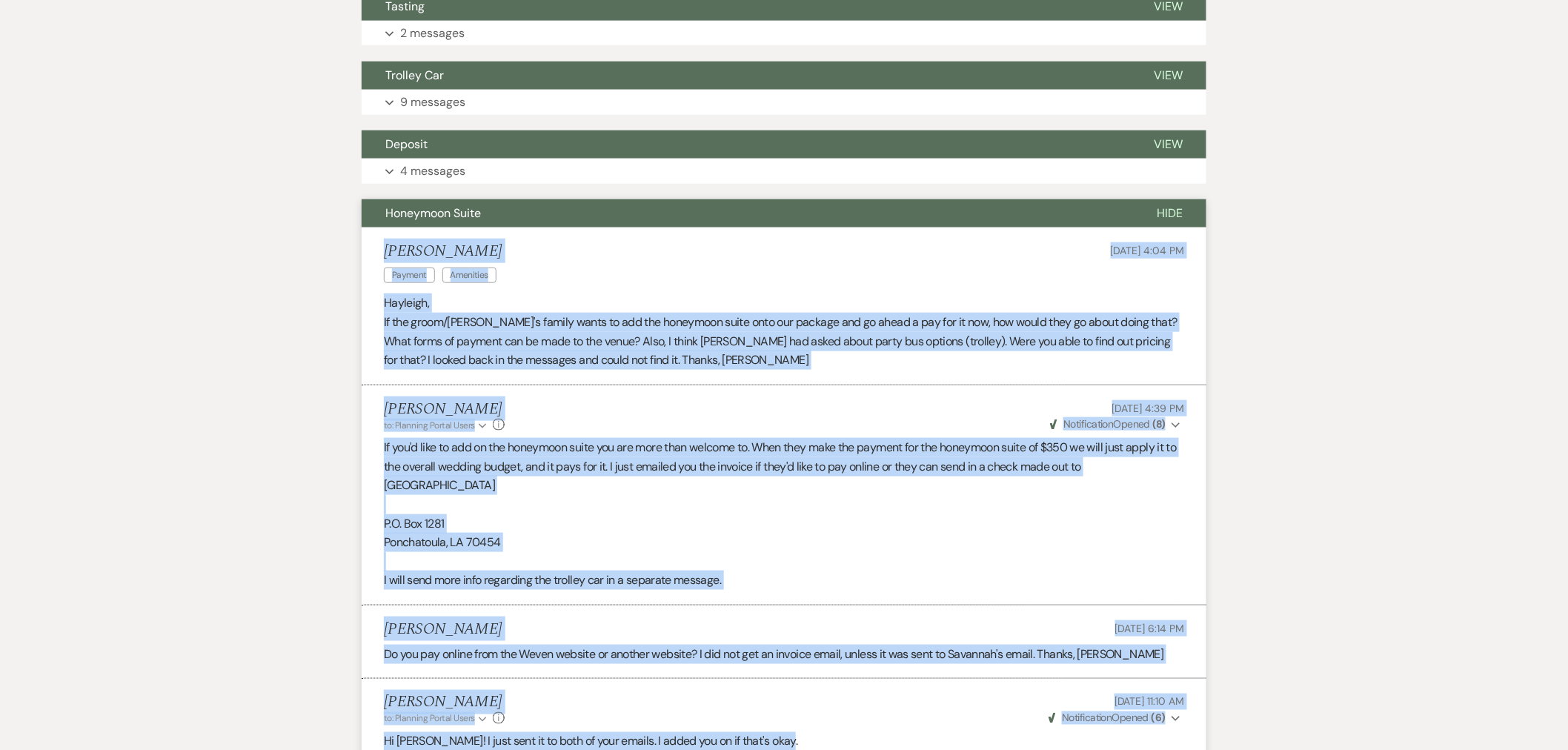
drag, startPoint x: 1167, startPoint y: 204, endPoint x: 1152, endPoint y: 213, distance: 17.5
click at [1167, 204] on button "Hide" at bounding box center [1170, 213] width 73 height 28
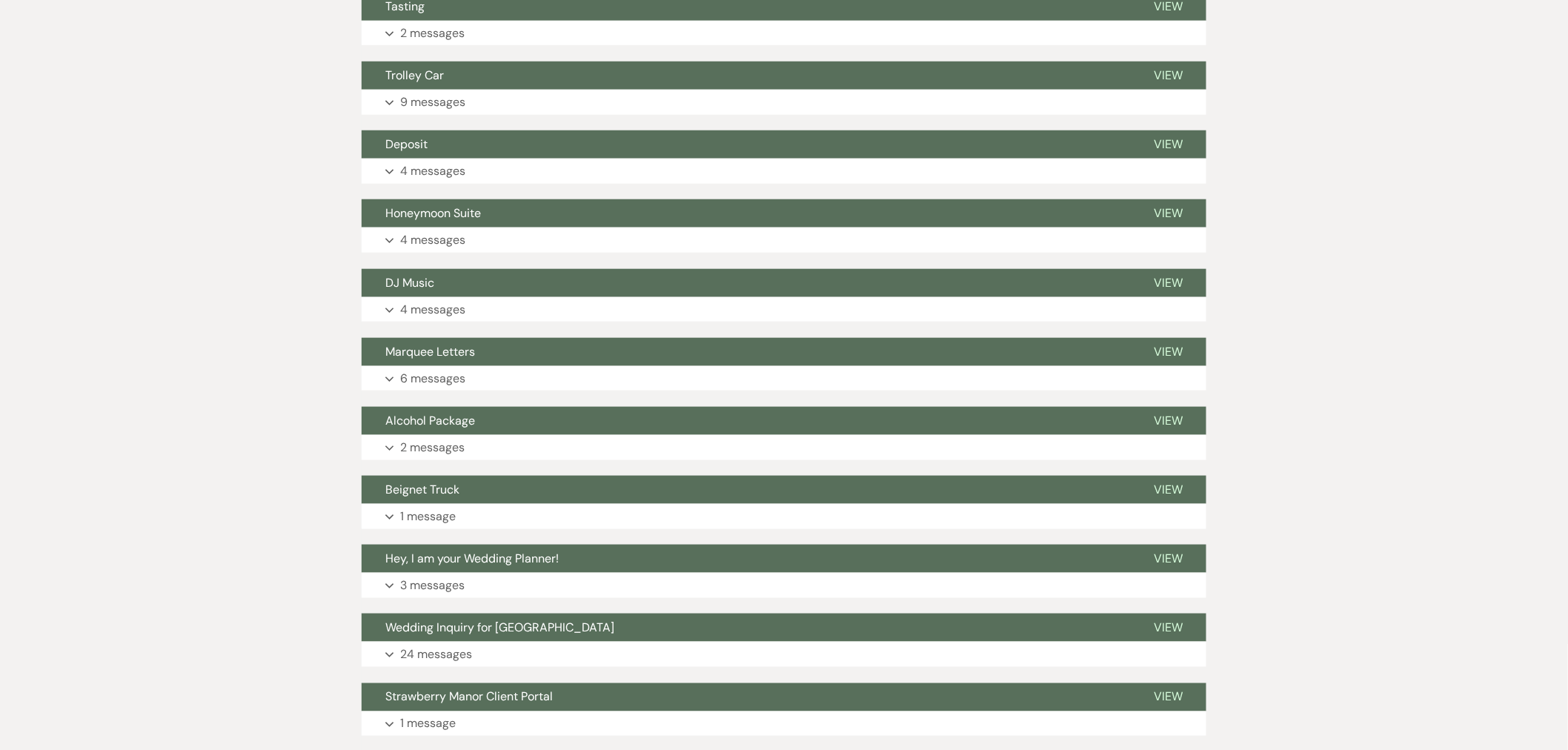
click at [382, 314] on button "Expand 4 messages" at bounding box center [784, 309] width 845 height 25
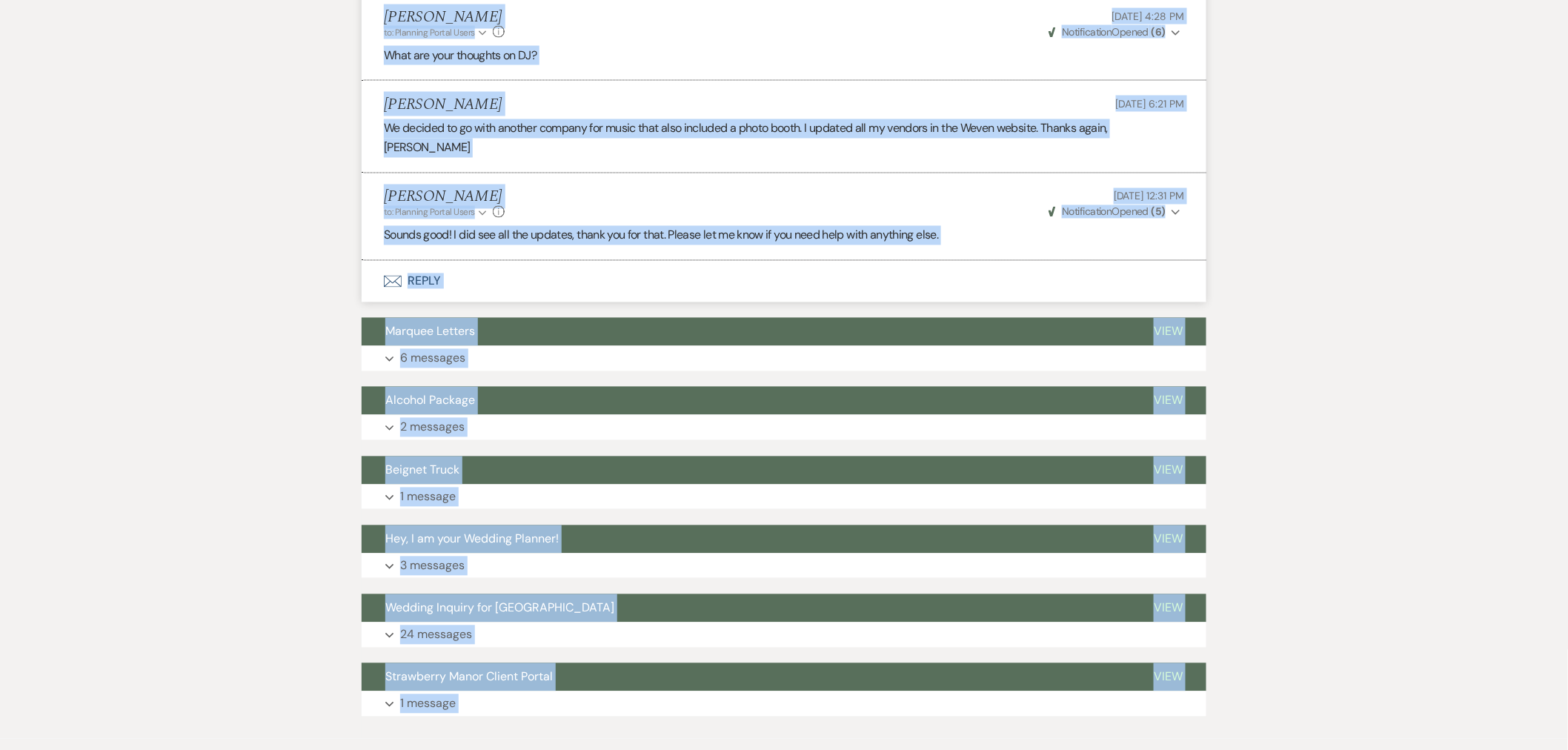
scroll to position [1093, 0]
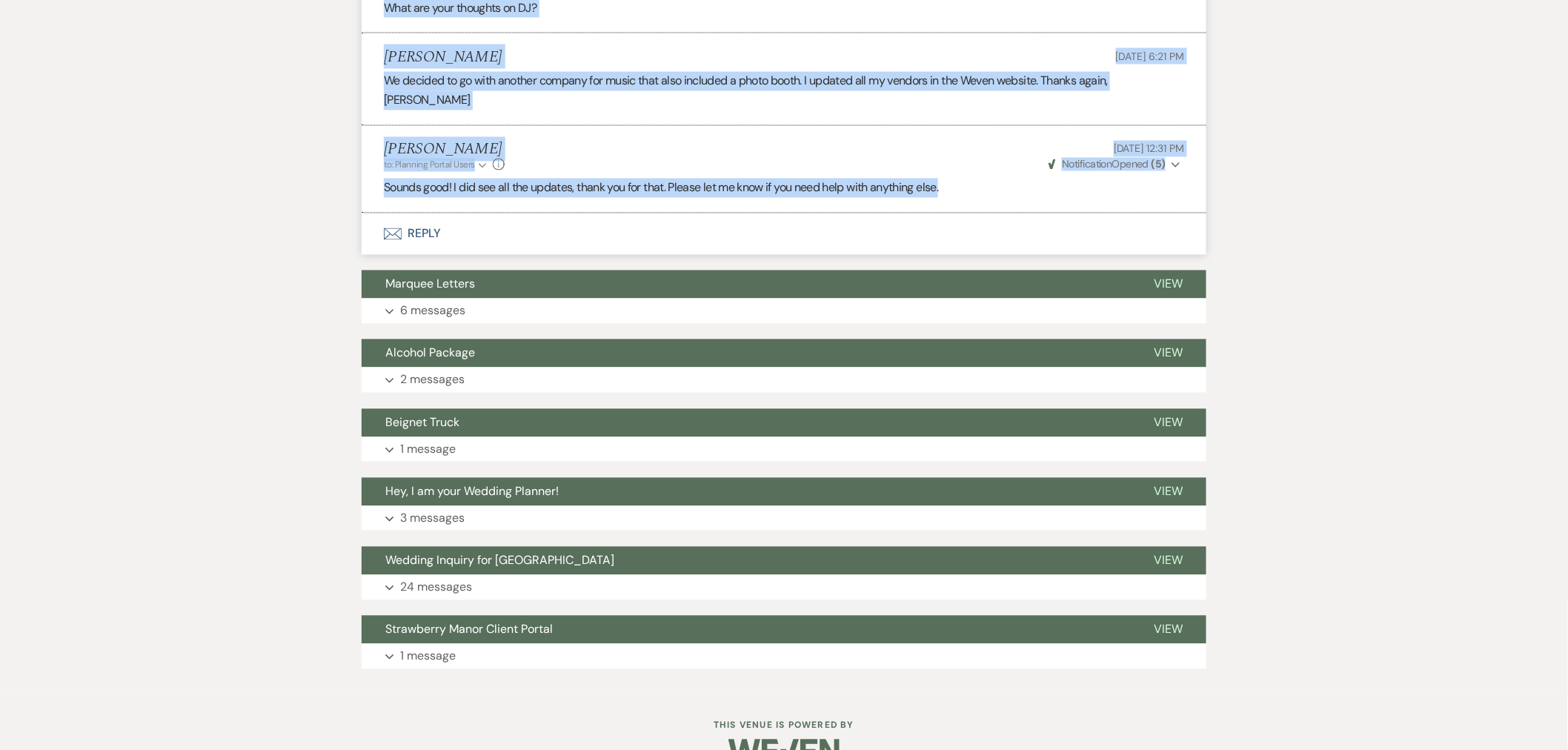
drag, startPoint x: 386, startPoint y: 316, endPoint x: 1013, endPoint y: 178, distance: 642.0
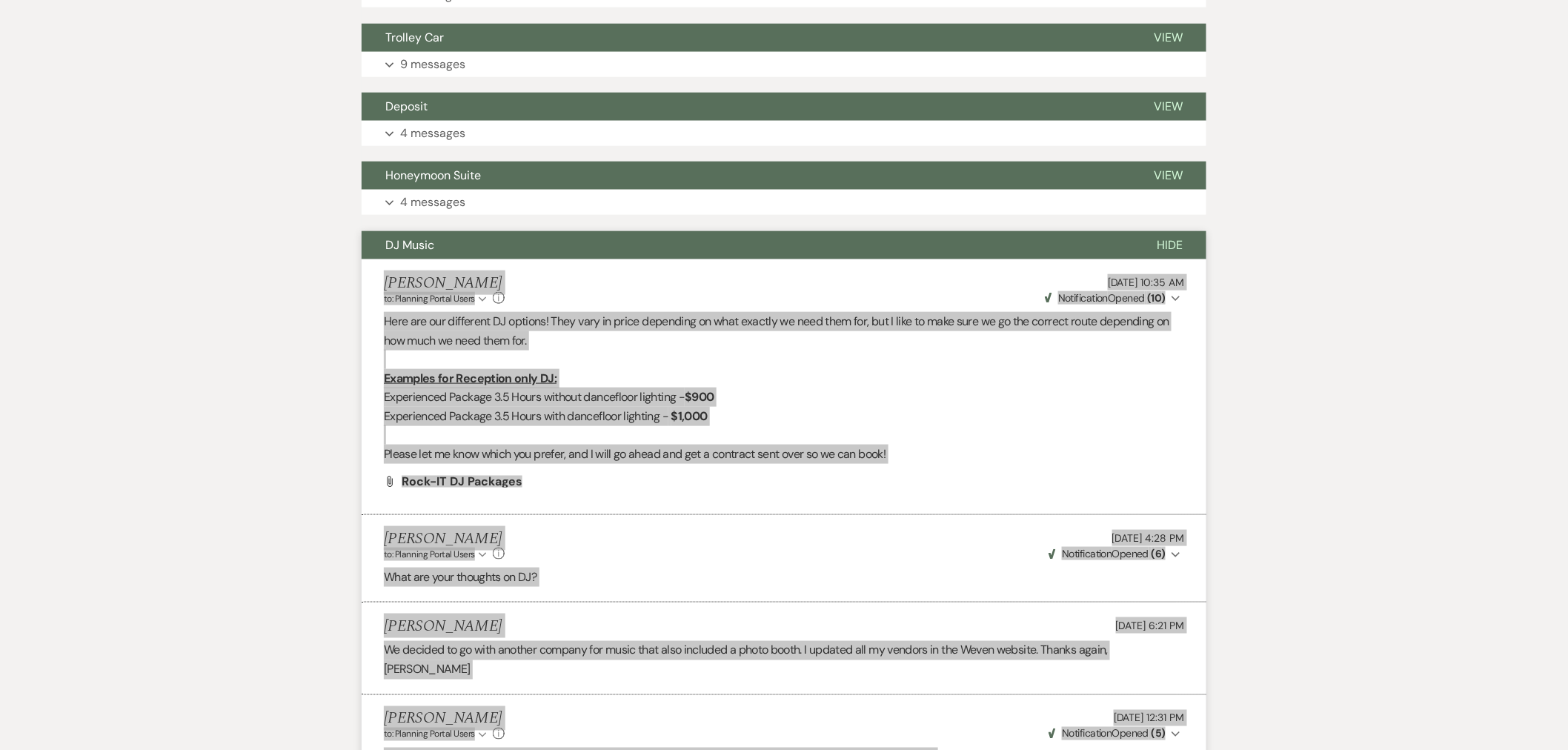
scroll to position [681, 0]
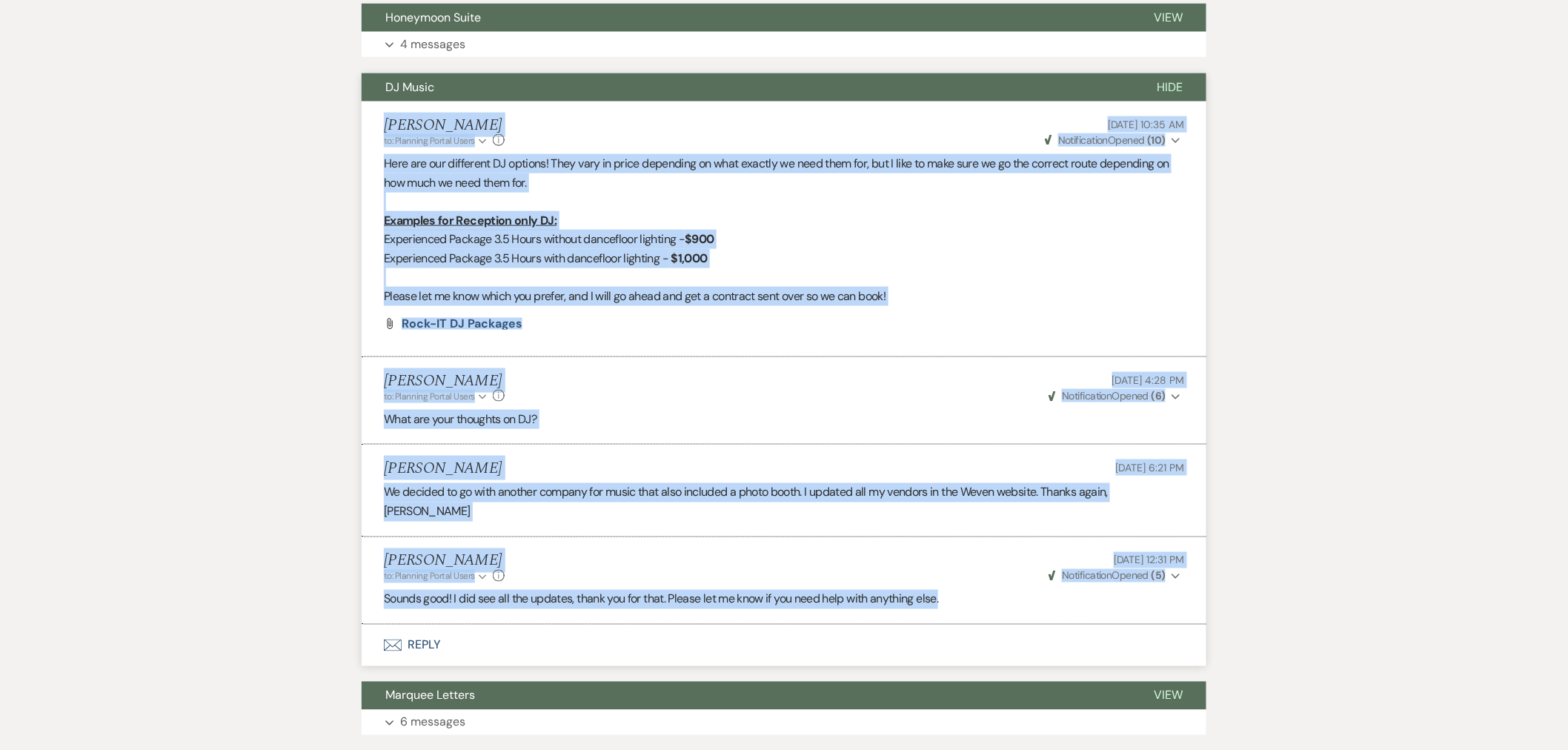
click at [1167, 76] on button "Hide" at bounding box center [1170, 87] width 73 height 28
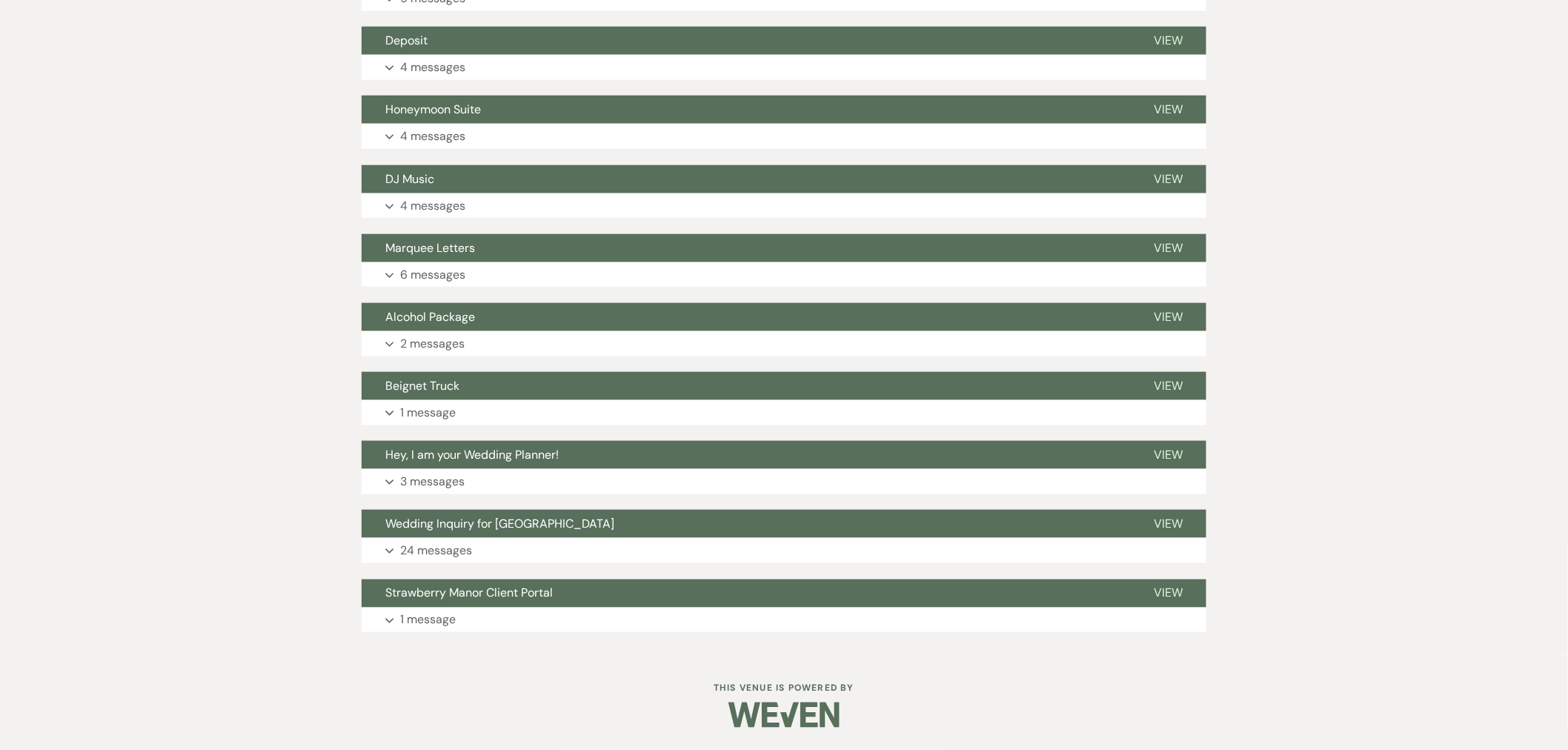
scroll to position [589, 0]
click at [1159, 267] on button "Expand 6 messages" at bounding box center [784, 275] width 845 height 25
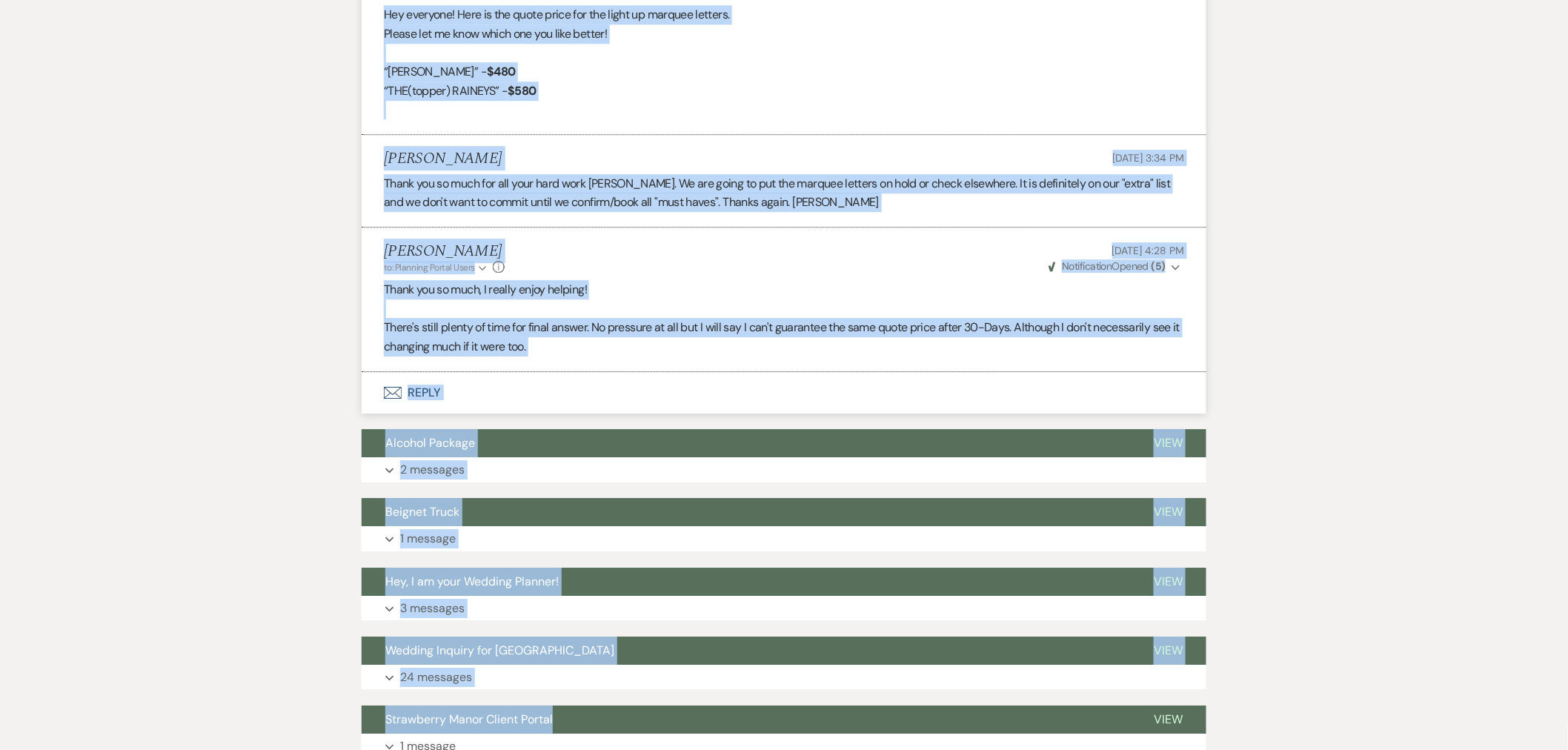
scroll to position [1752, 0]
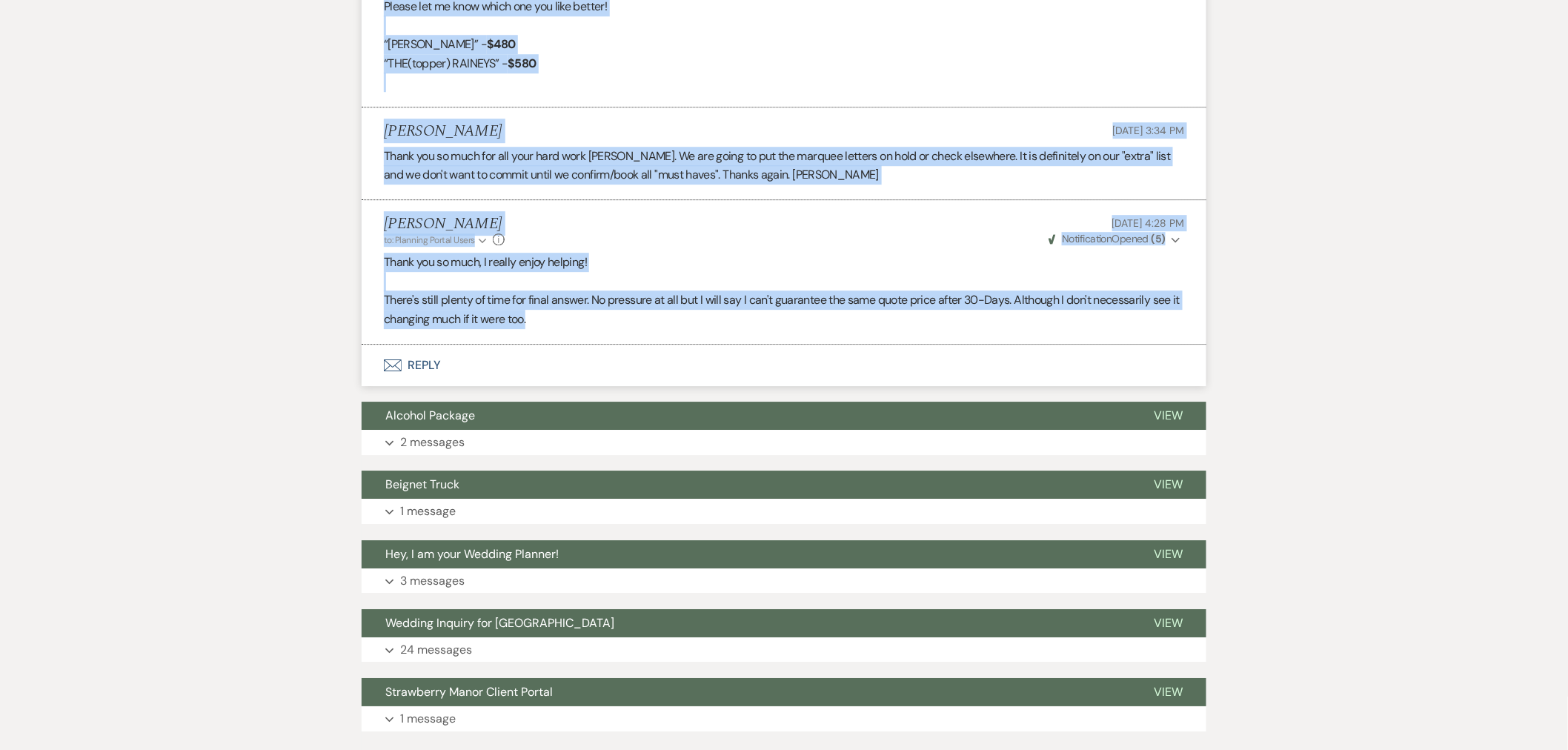
drag, startPoint x: 385, startPoint y: 290, endPoint x: 1129, endPoint y: 316, distance: 744.5
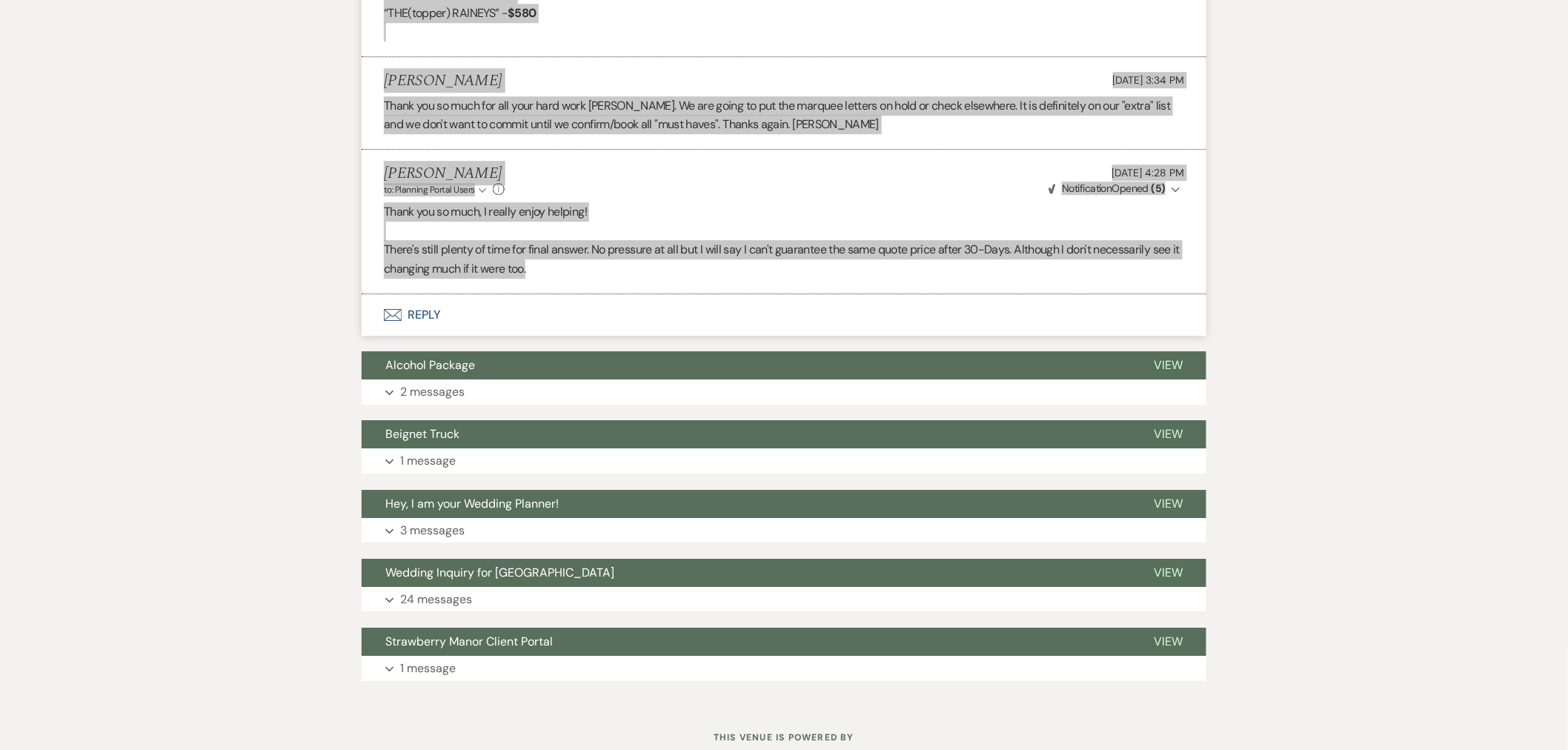
scroll to position [1850, 0]
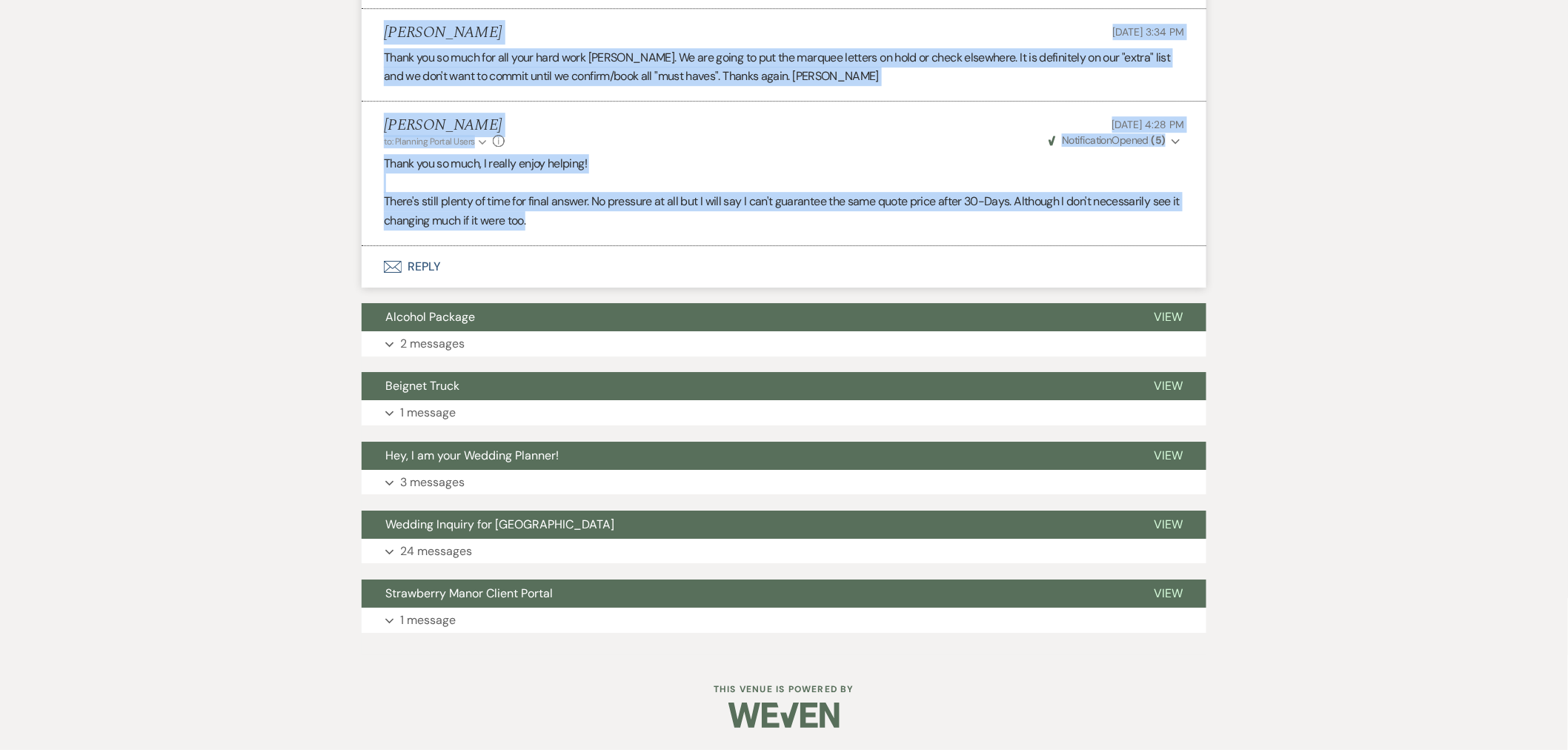
click at [495, 339] on button "Expand 2 messages" at bounding box center [784, 343] width 845 height 25
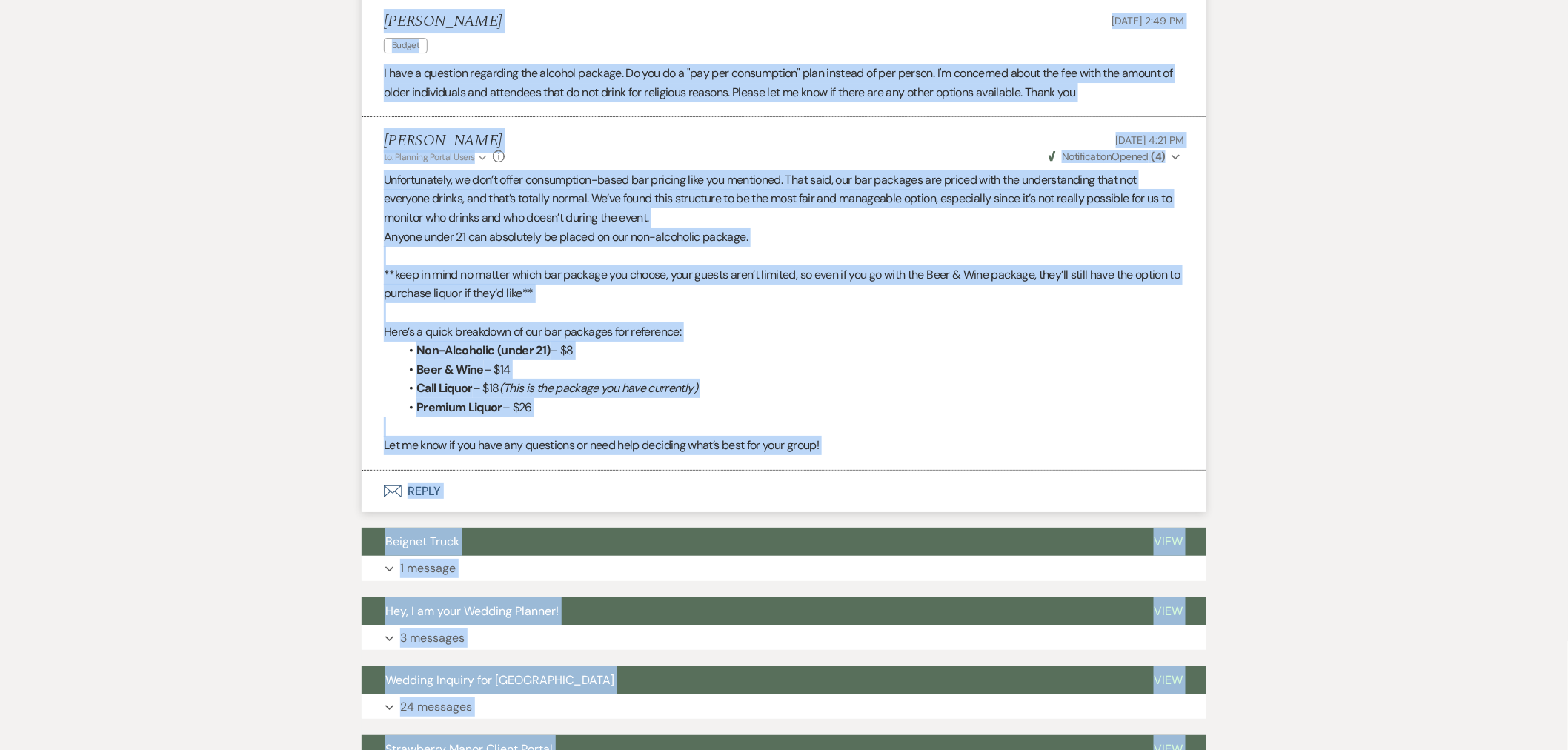
scroll to position [2339, 0]
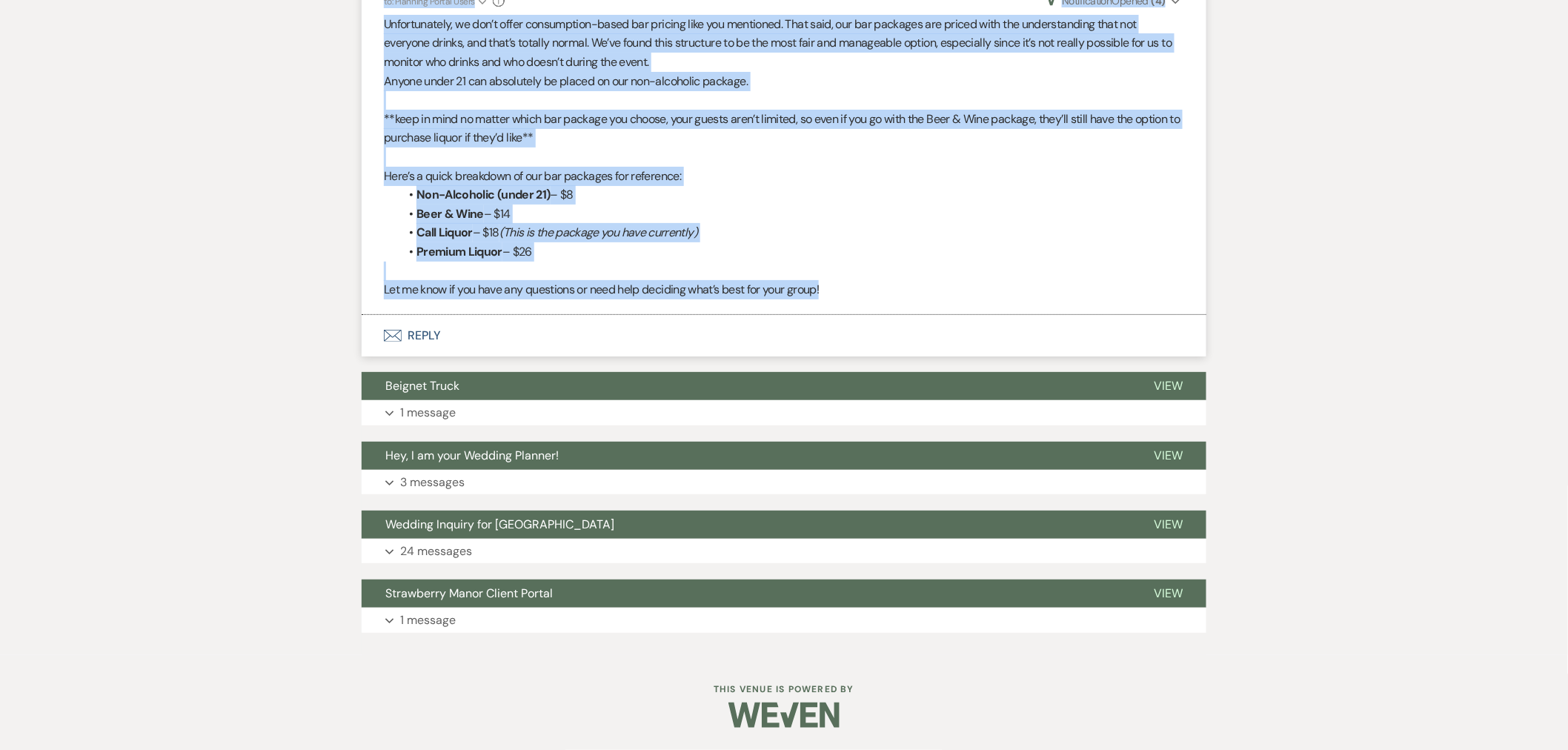
drag, startPoint x: 384, startPoint y: 351, endPoint x: 1128, endPoint y: 285, distance: 746.9
click at [1128, 285] on ul "Savannah Woodward Budget Jul 08, 2025, 2:49 PM I have a question regarding the …" at bounding box center [784, 79] width 845 height 473
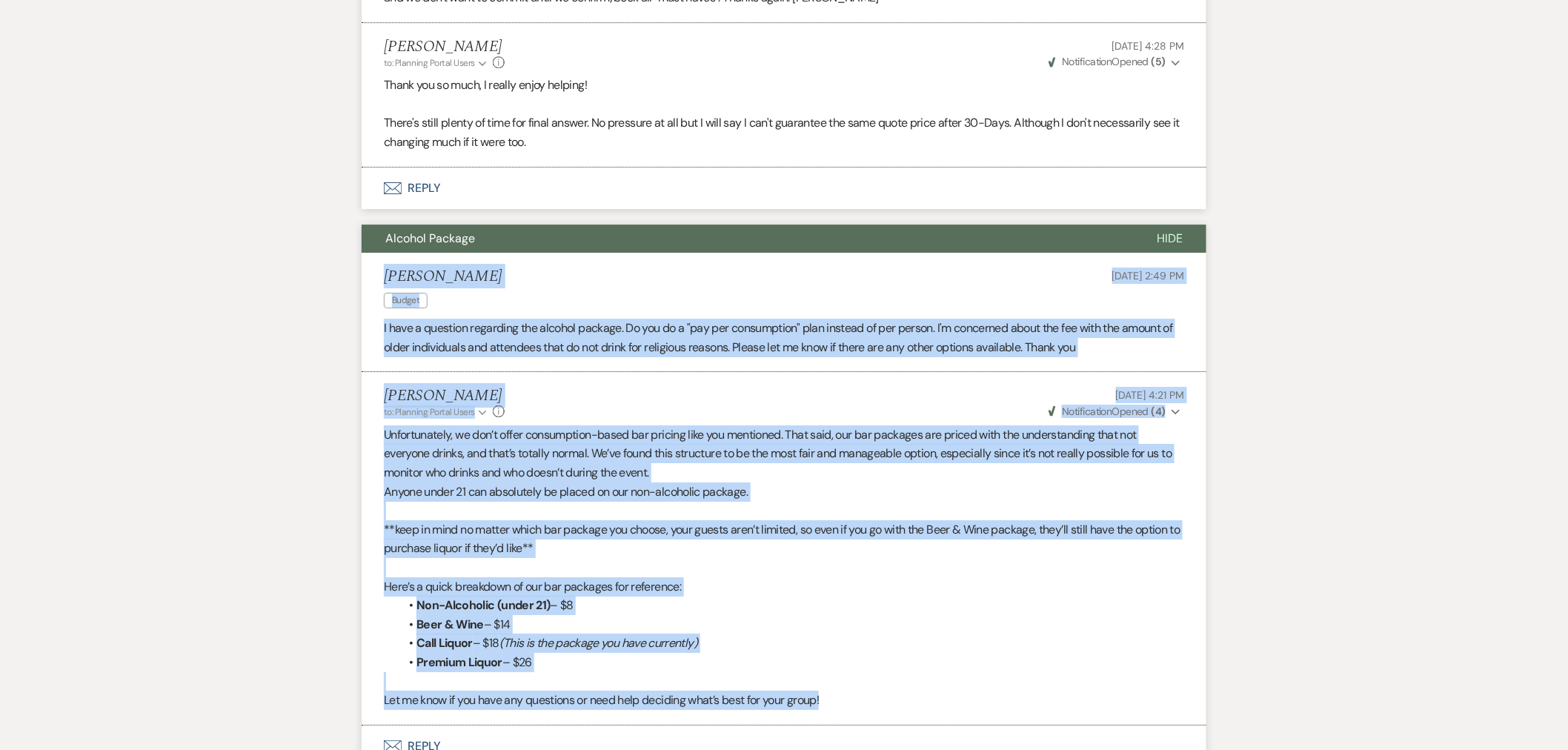
click at [1167, 242] on span "Hide" at bounding box center [1170, 238] width 26 height 16
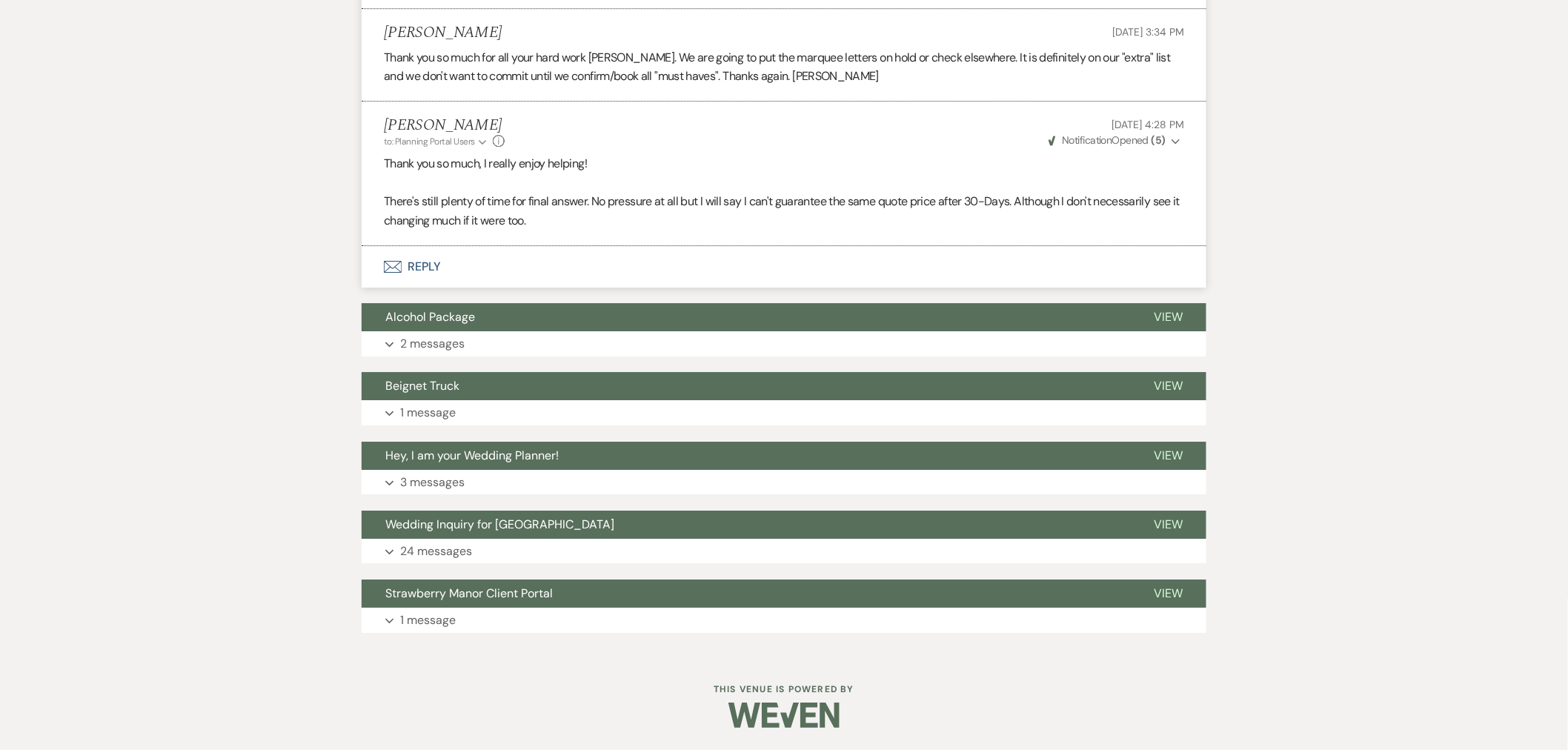
scroll to position [1850, 0]
click at [816, 417] on button "Expand 1 message" at bounding box center [784, 412] width 845 height 25
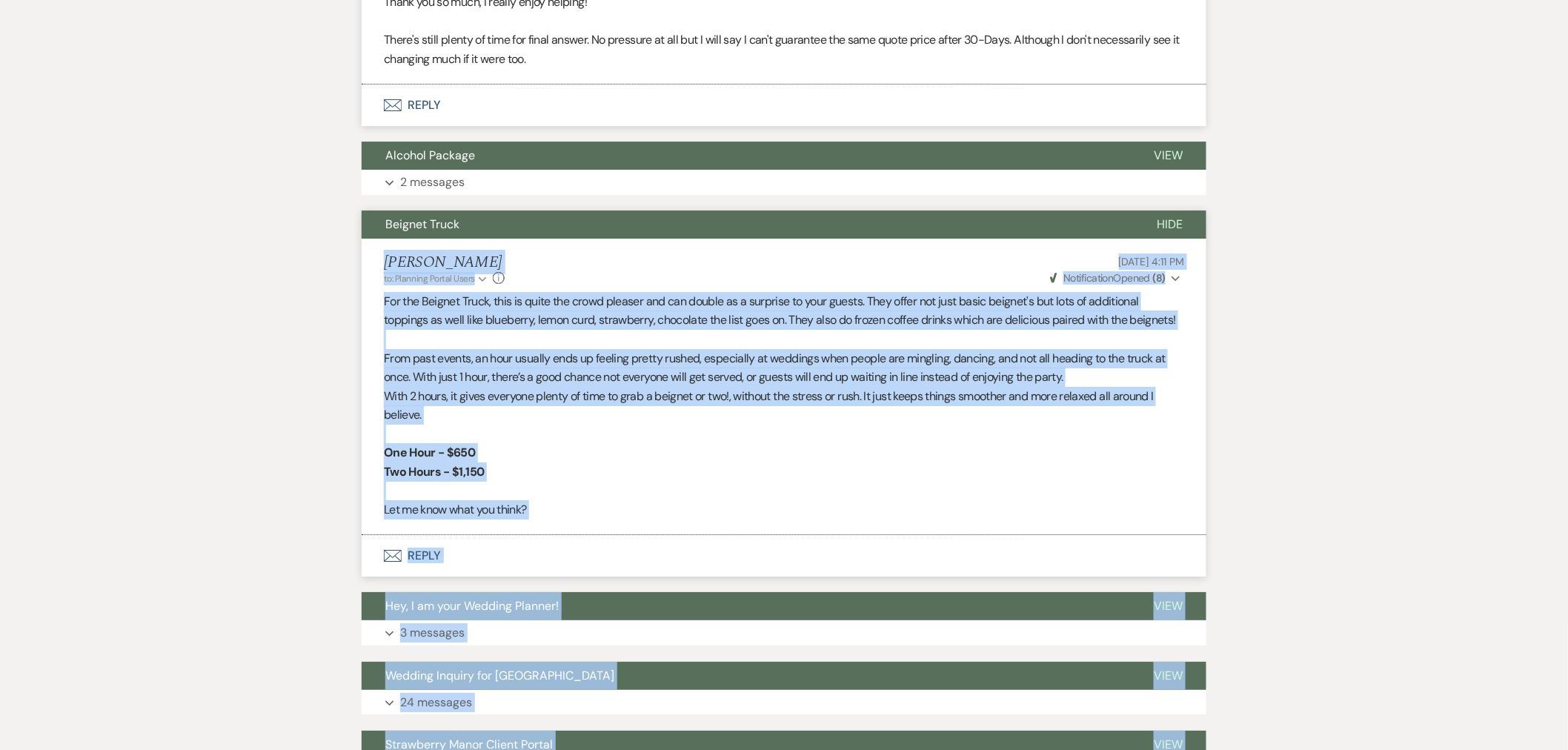
scroll to position [2163, 0]
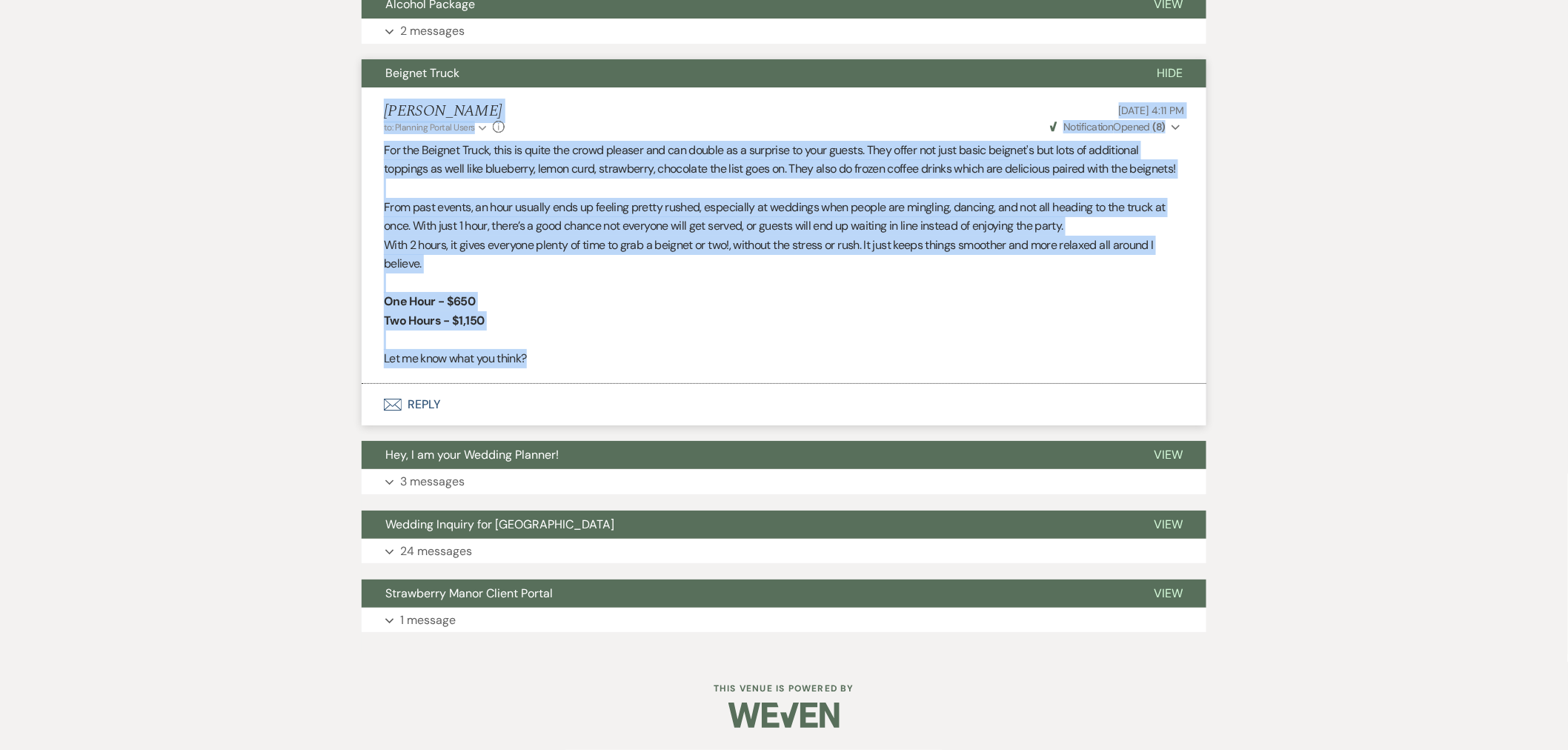
drag, startPoint x: 387, startPoint y: 422, endPoint x: 609, endPoint y: 356, distance: 231.6
click at [609, 356] on li "Haileigh Fuller to: Planning Portal Users Expand Info Jul 07, 2025, 4:11 PM Wev…" at bounding box center [784, 236] width 845 height 296
click at [1191, 90] on li "Haileigh Fuller to: Planning Portal Users Expand Info Jul 07, 2025, 4:11 PM Wev…" at bounding box center [784, 236] width 845 height 296
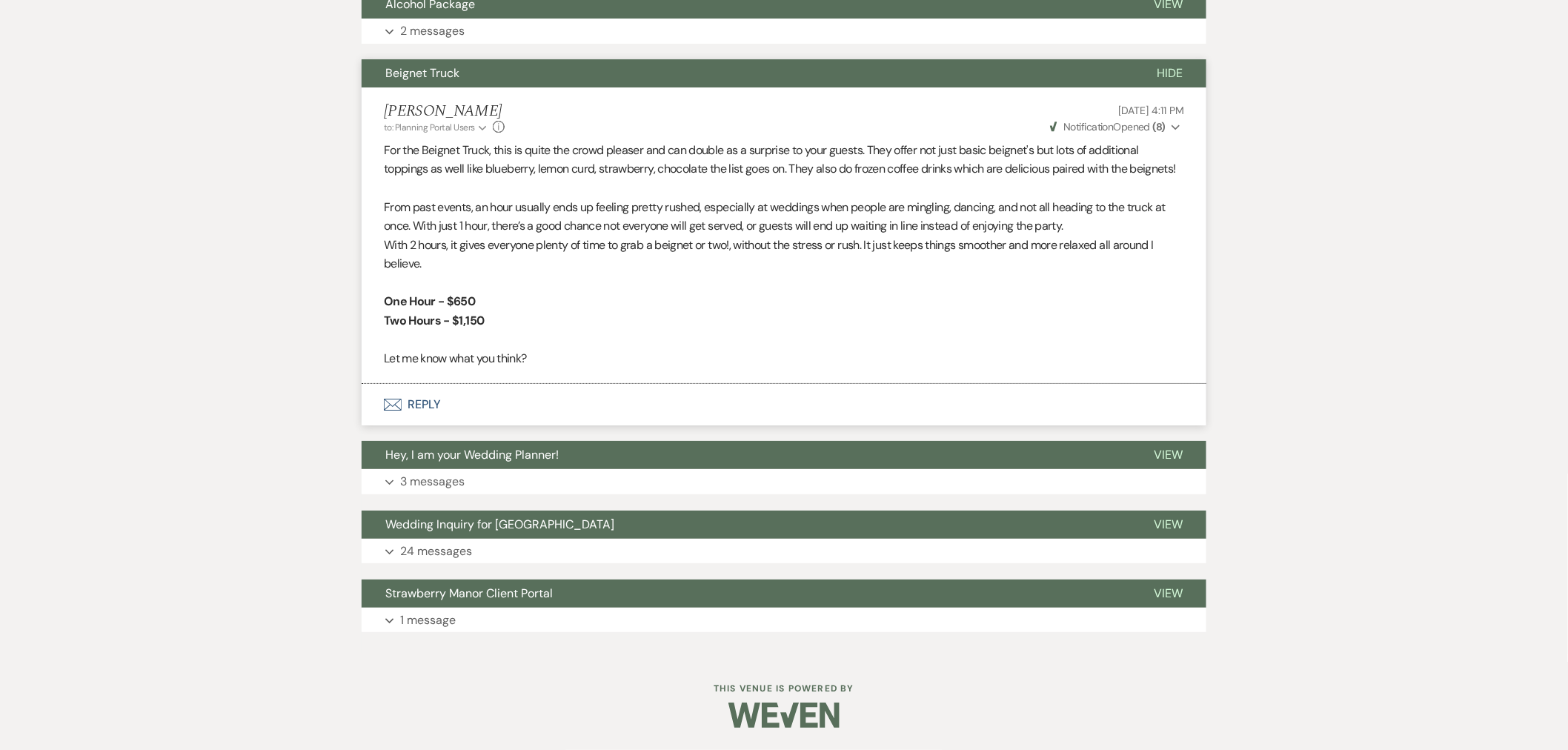
click at [1180, 80] on button "Hide" at bounding box center [1170, 73] width 73 height 28
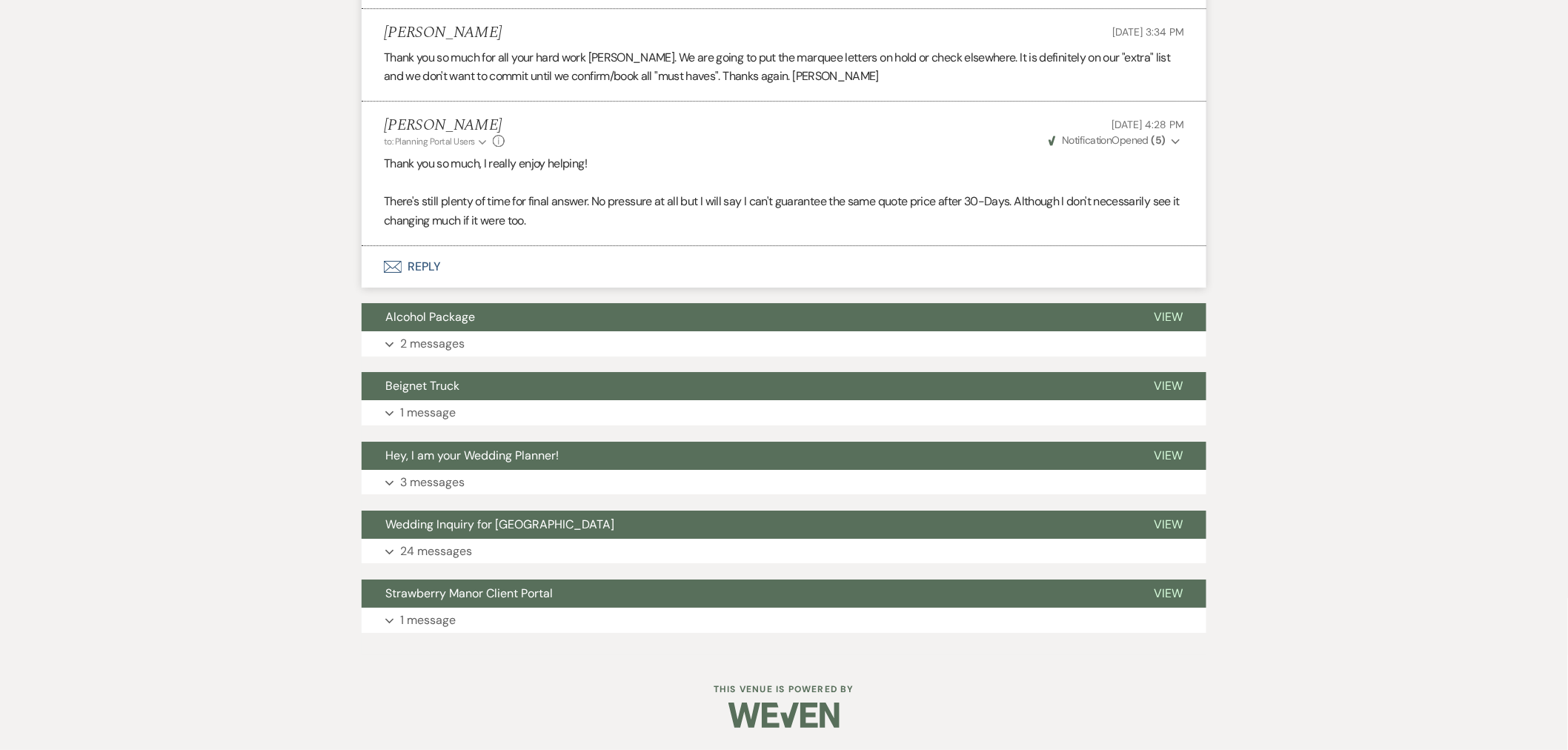
scroll to position [1850, 0]
click at [417, 473] on p "3 messages" at bounding box center [432, 483] width 64 height 20
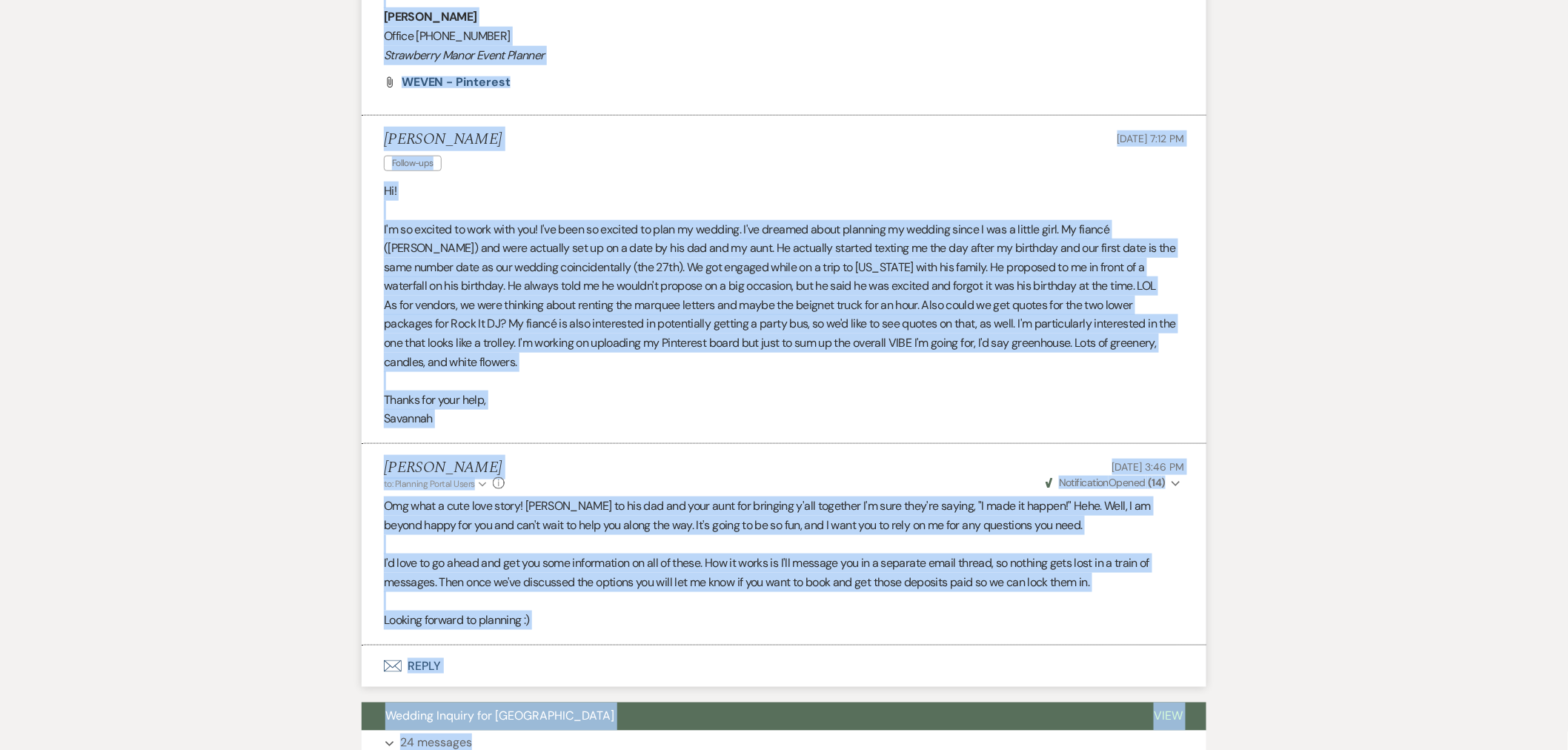
scroll to position [3039, 0]
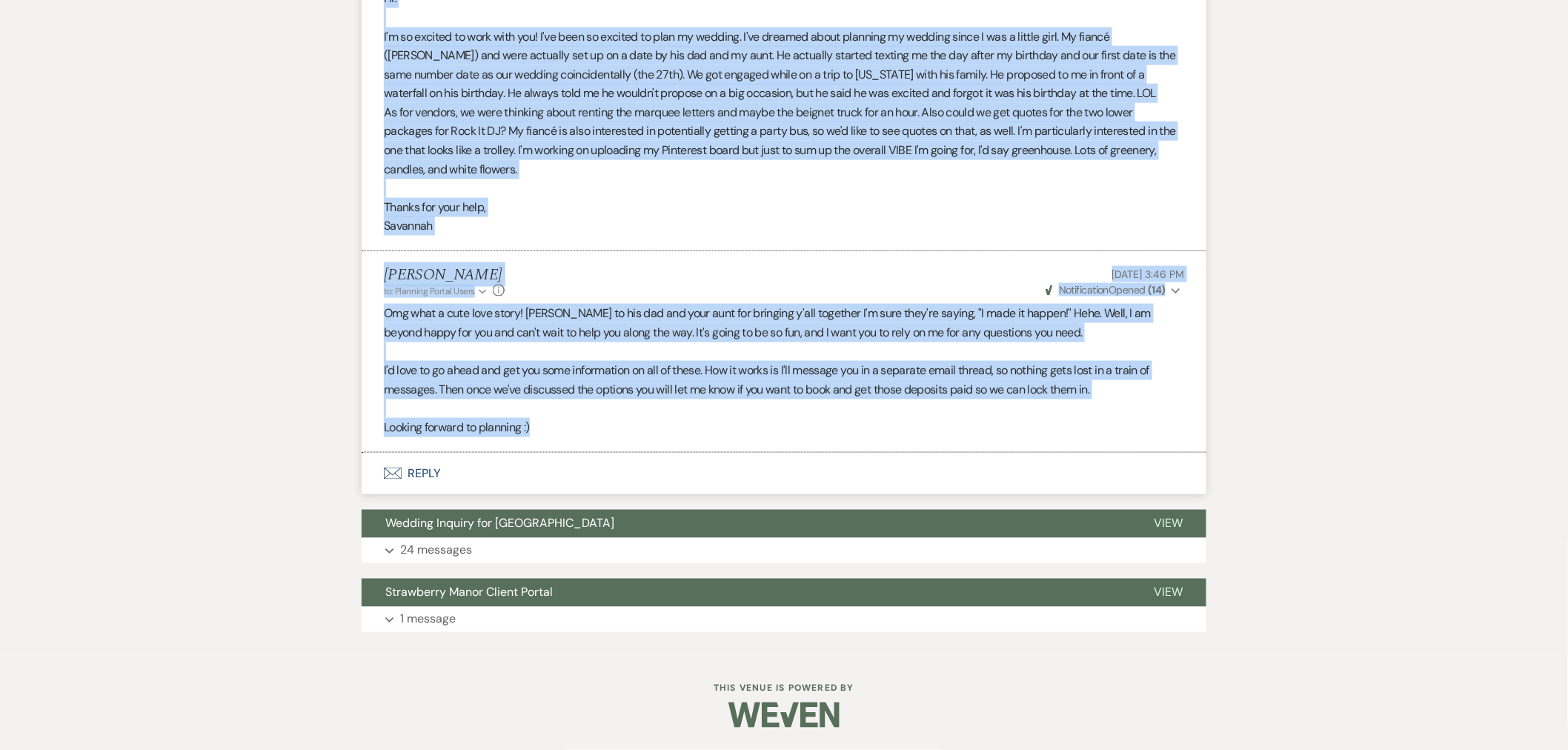
drag, startPoint x: 426, startPoint y: 550, endPoint x: 739, endPoint y: 452, distance: 328.0
click at [523, 528] on span "Wedding Inquiry for Strawberry Manor" at bounding box center [499, 523] width 229 height 16
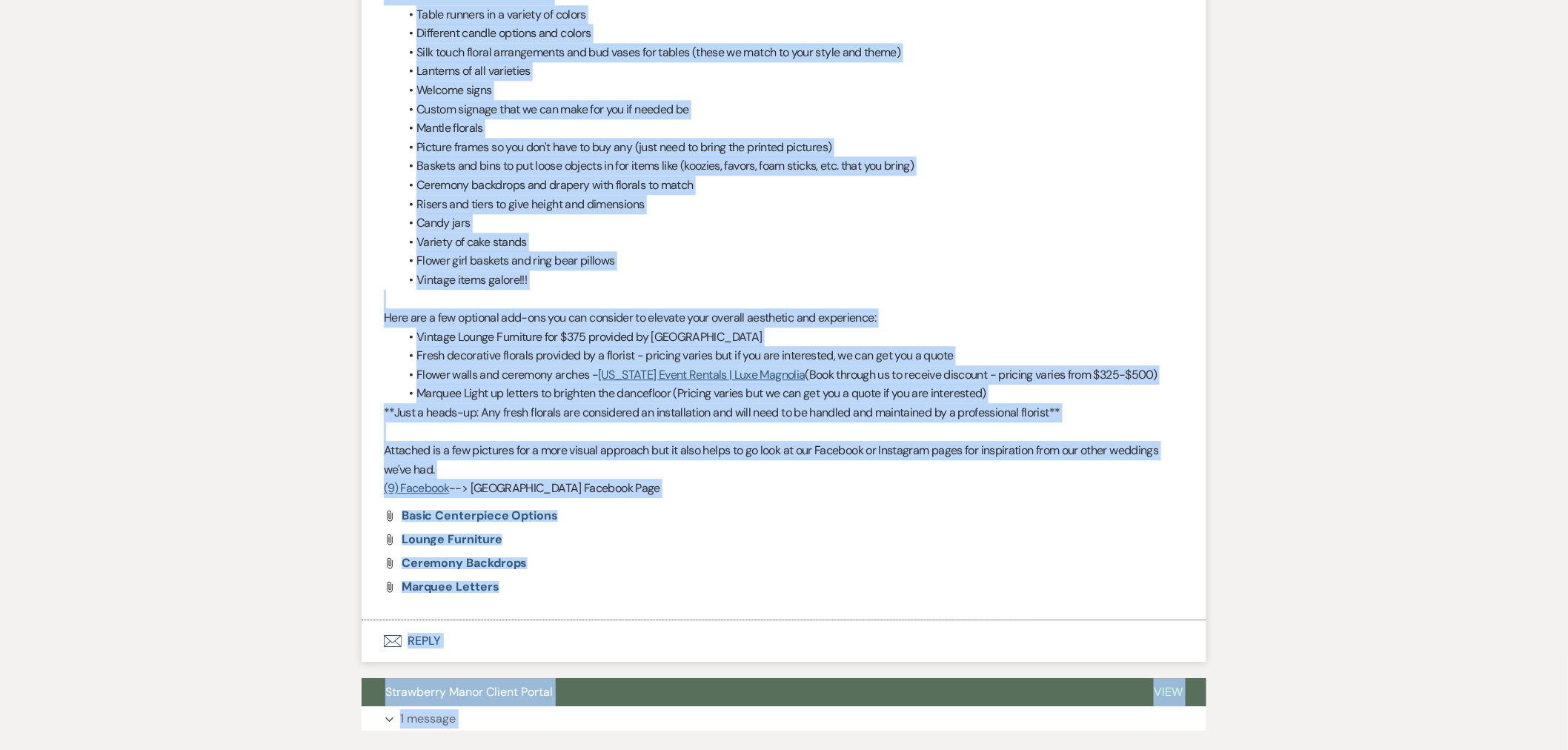
scroll to position [8693, 0]
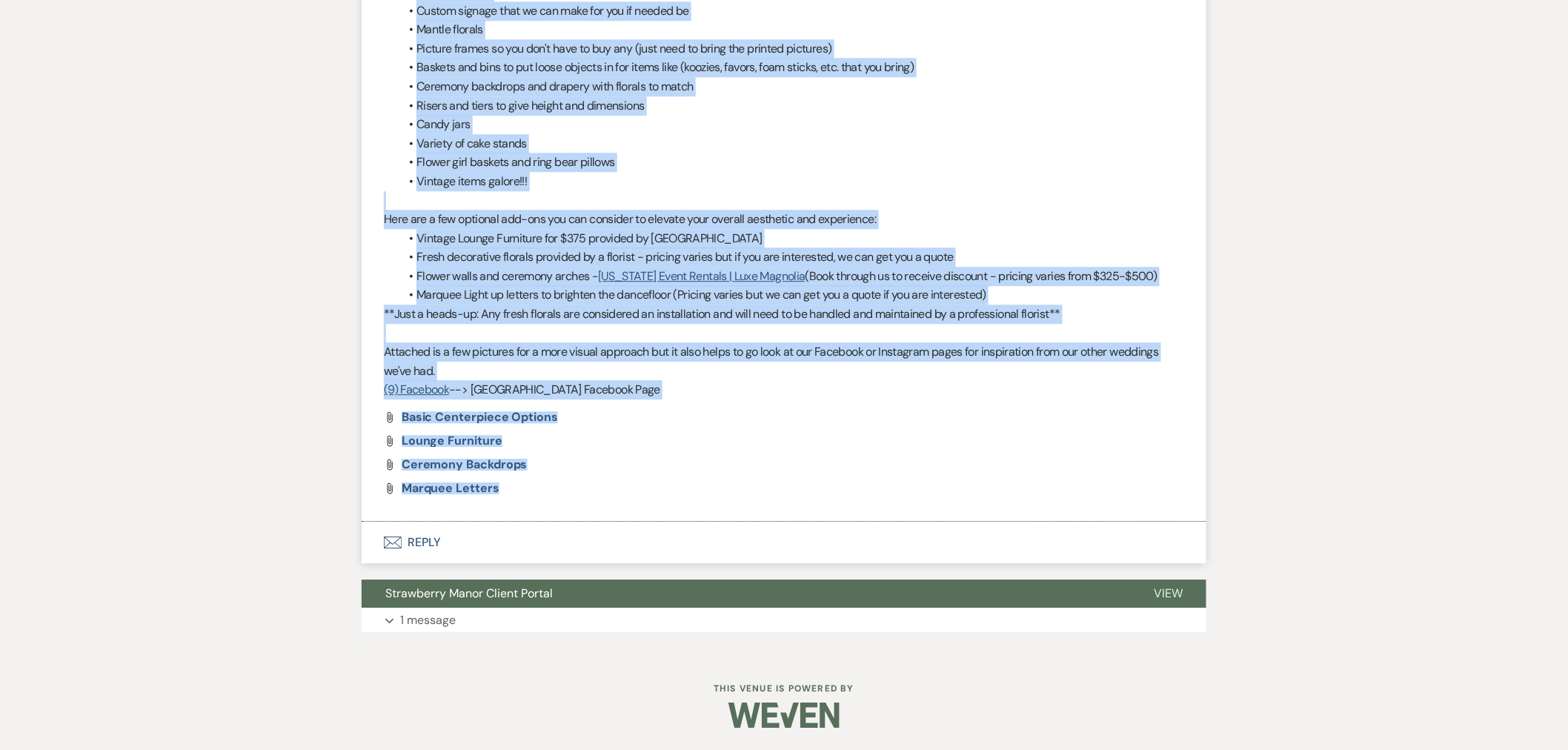
drag, startPoint x: 380, startPoint y: 319, endPoint x: 632, endPoint y: 510, distance: 316.2
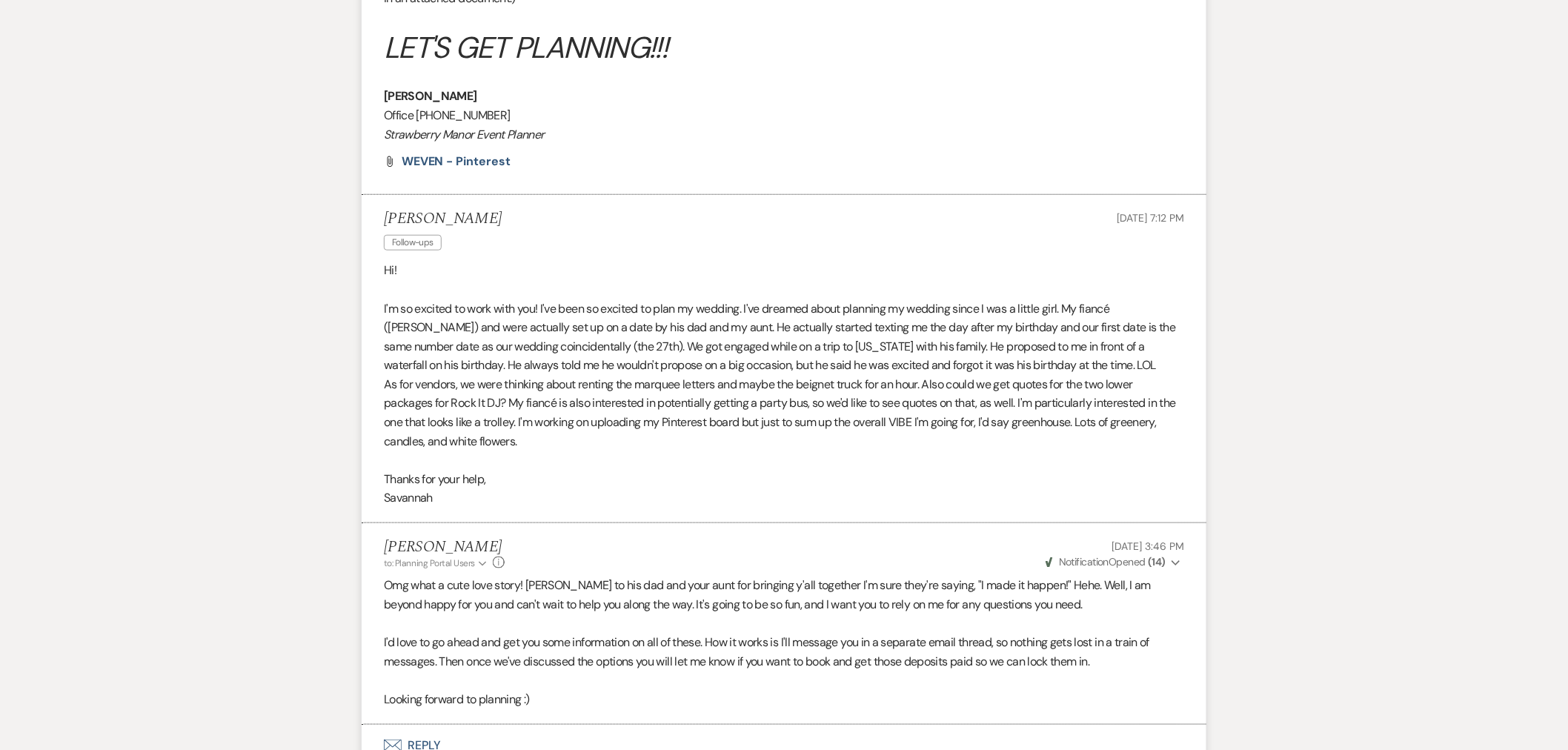
scroll to position [3261, 0]
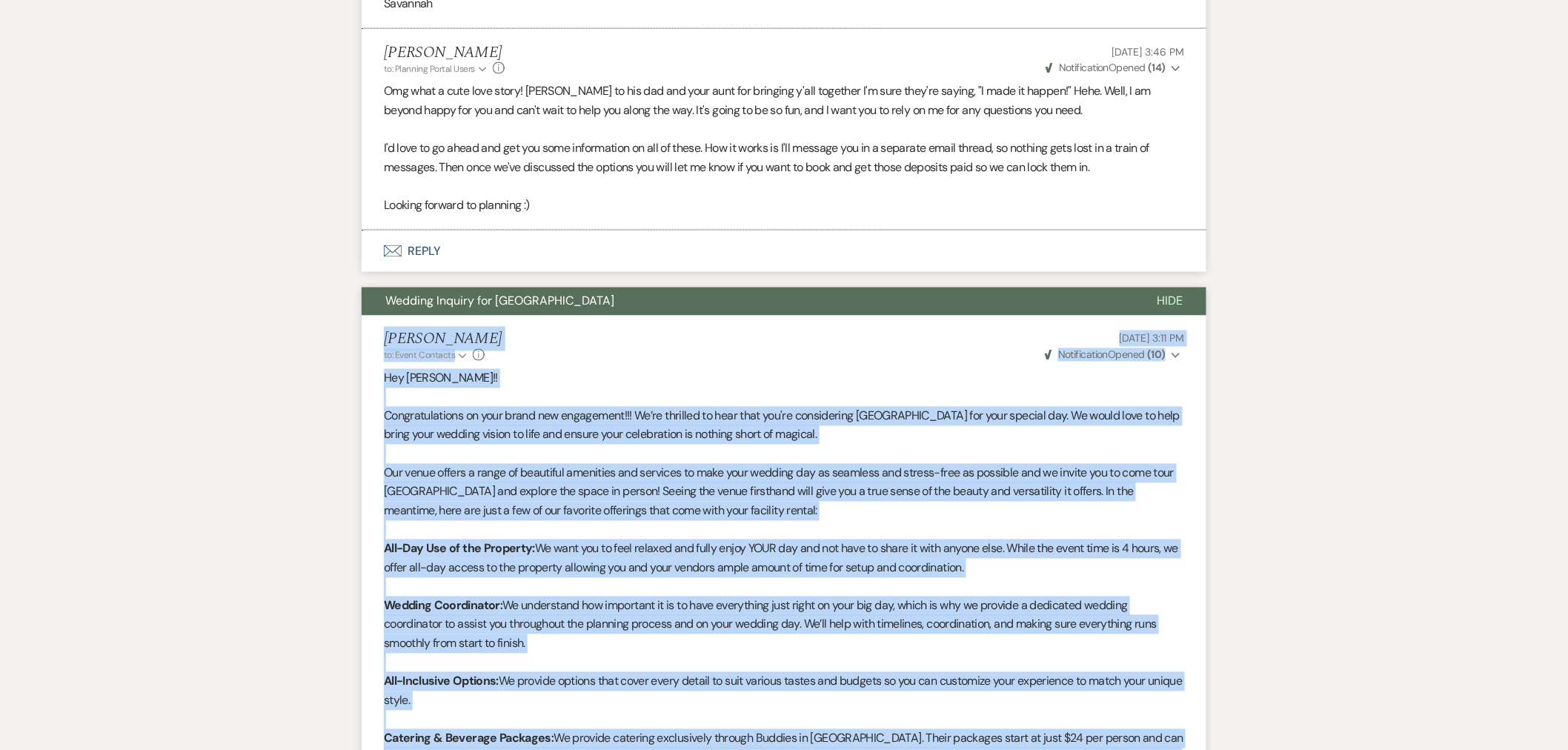
click at [1165, 289] on button "Hide" at bounding box center [1170, 301] width 73 height 28
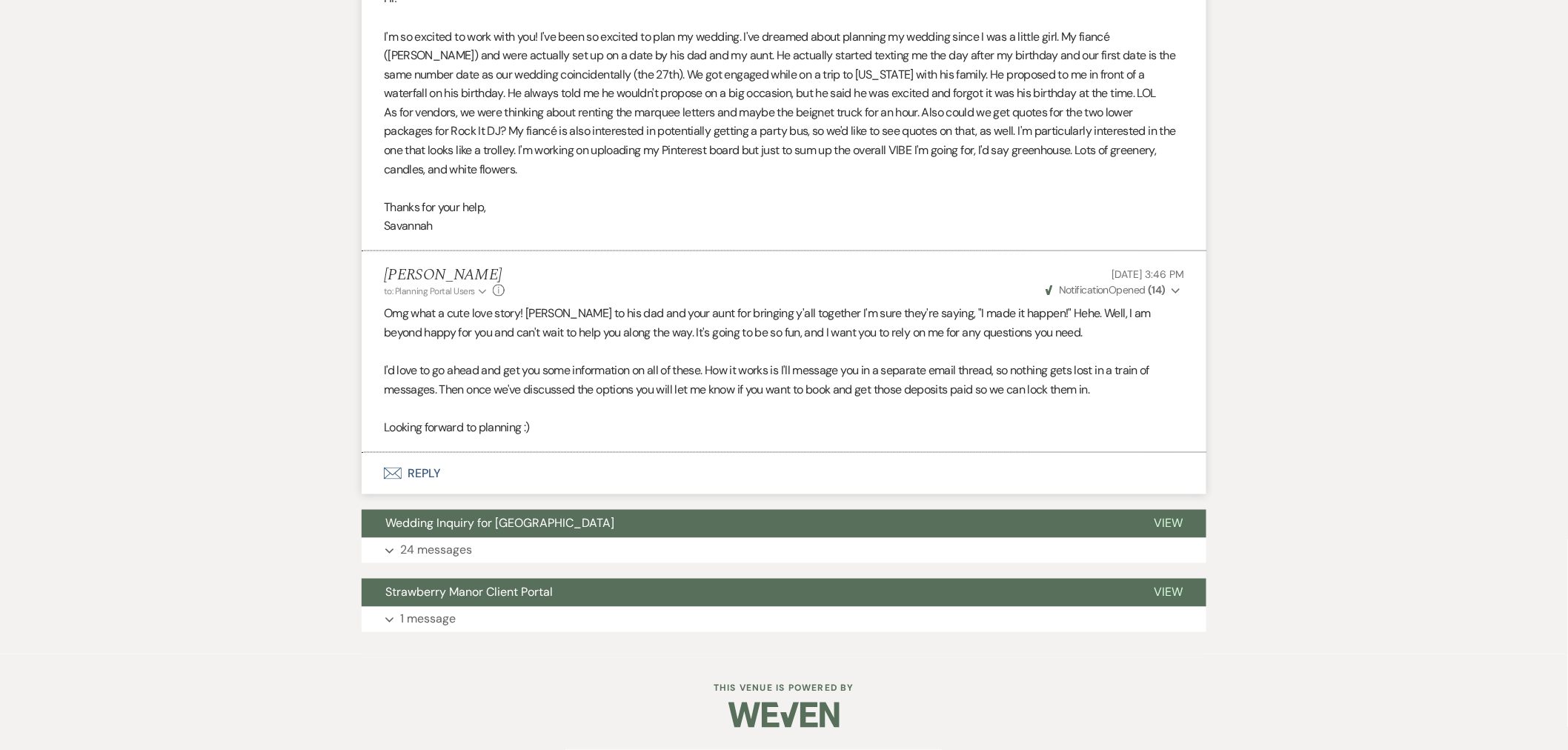
scroll to position [3039, 0]
click at [522, 623] on button "Expand 1 message" at bounding box center [784, 619] width 845 height 25
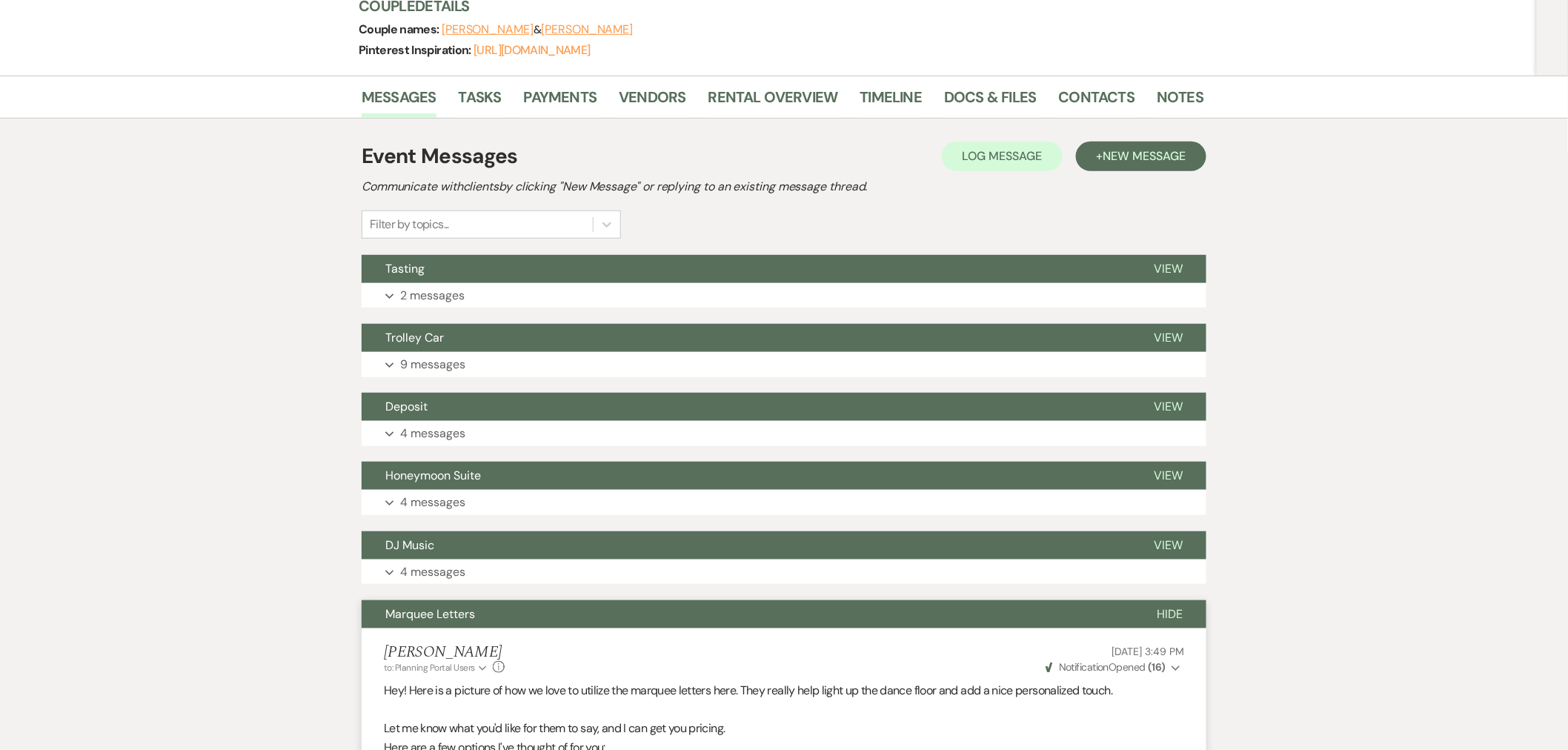
scroll to position [0, 0]
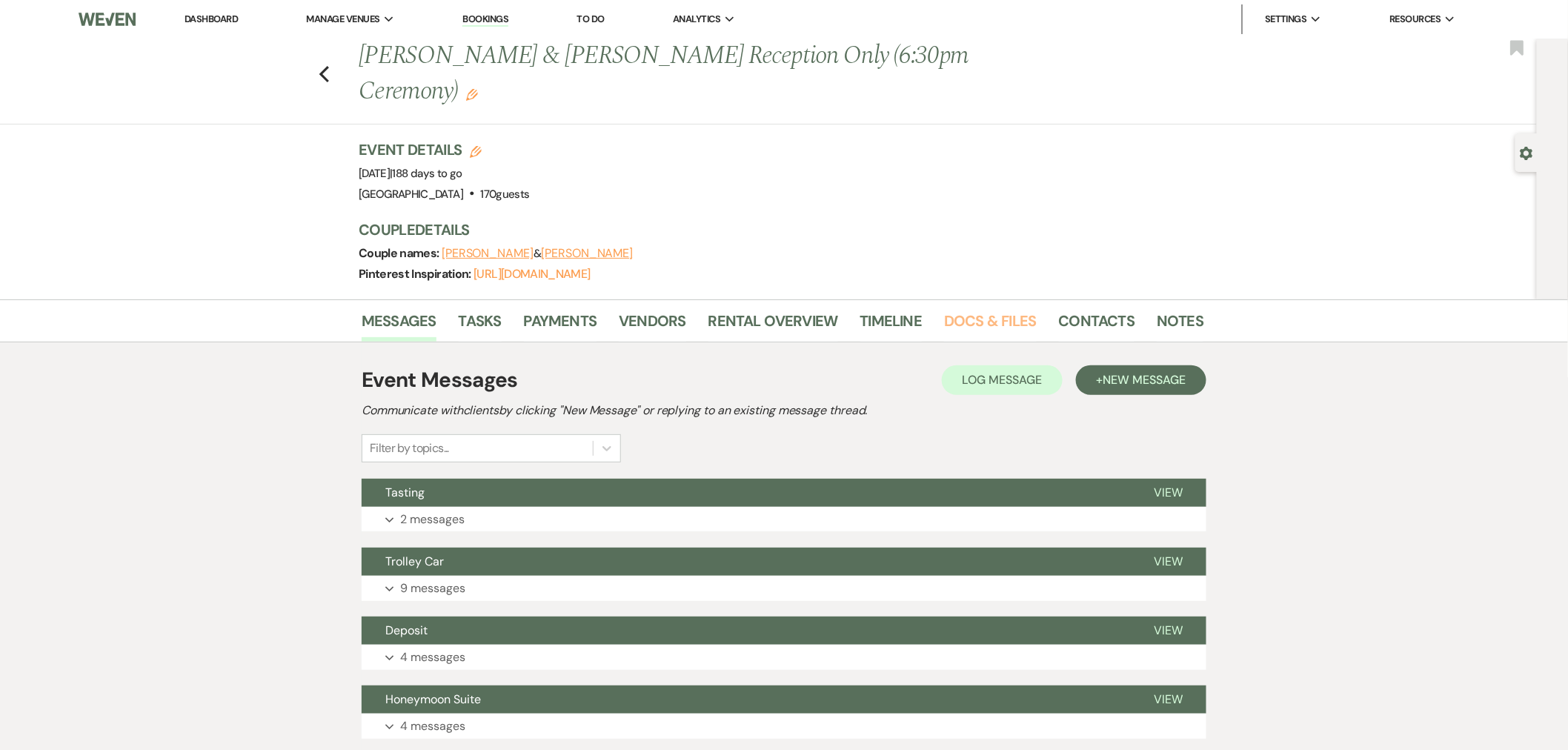
click at [976, 323] on link "Docs & Files" at bounding box center [991, 325] width 92 height 32
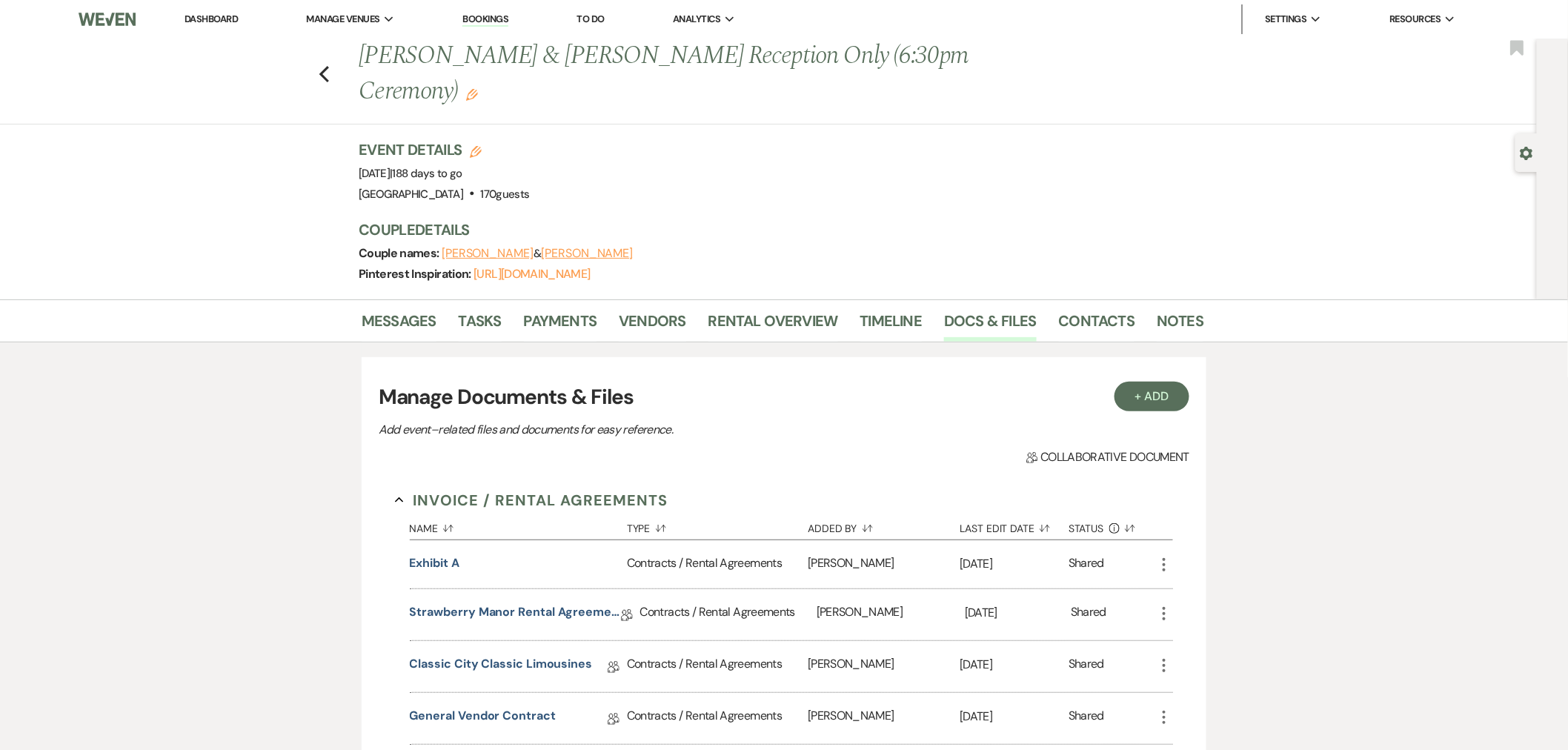
click at [439, 566] on button "Exhibit A" at bounding box center [435, 563] width 50 height 18
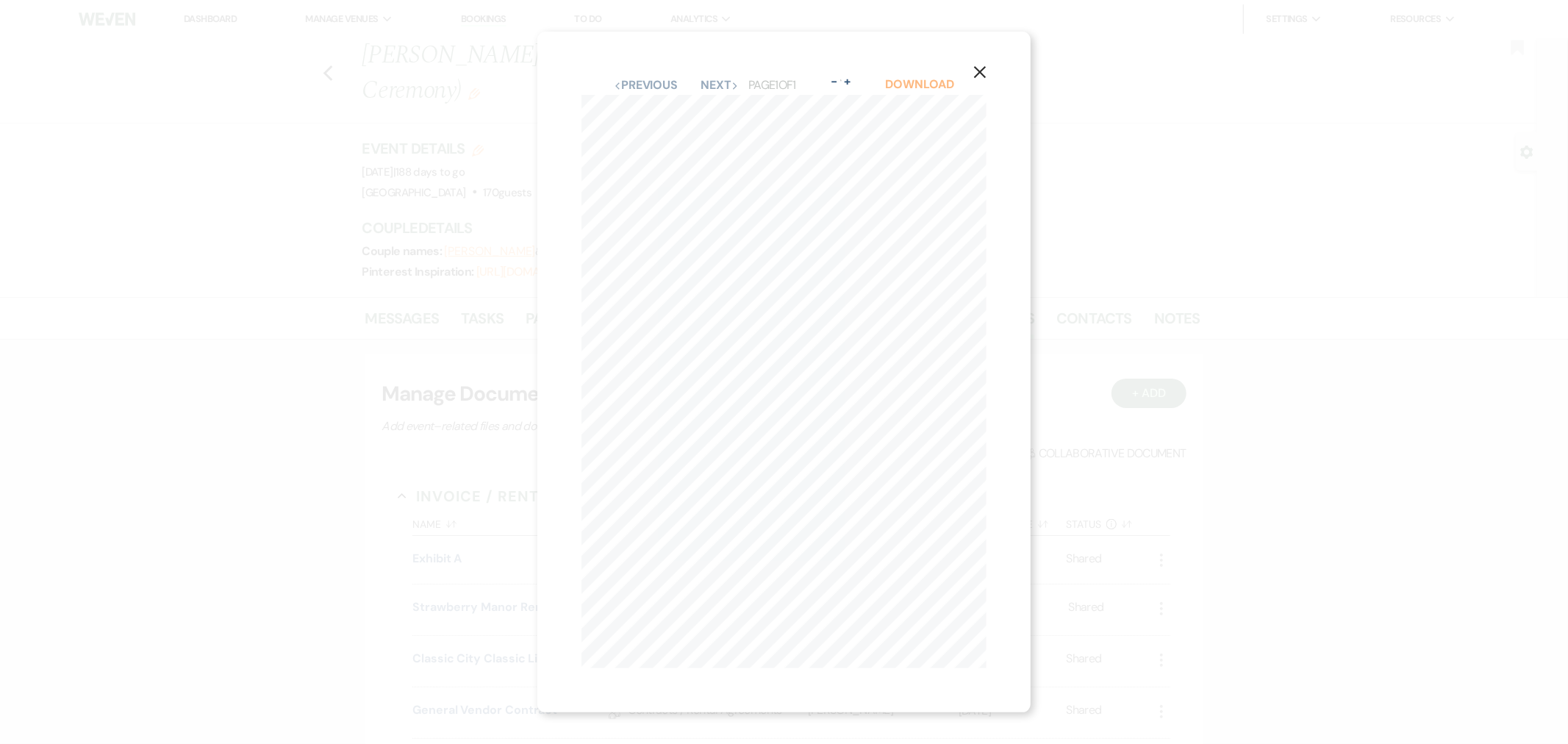
click at [901, 76] on link "Download" at bounding box center [920, 84] width 68 height 16
click at [996, 53] on button "X" at bounding box center [980, 70] width 101 height 79
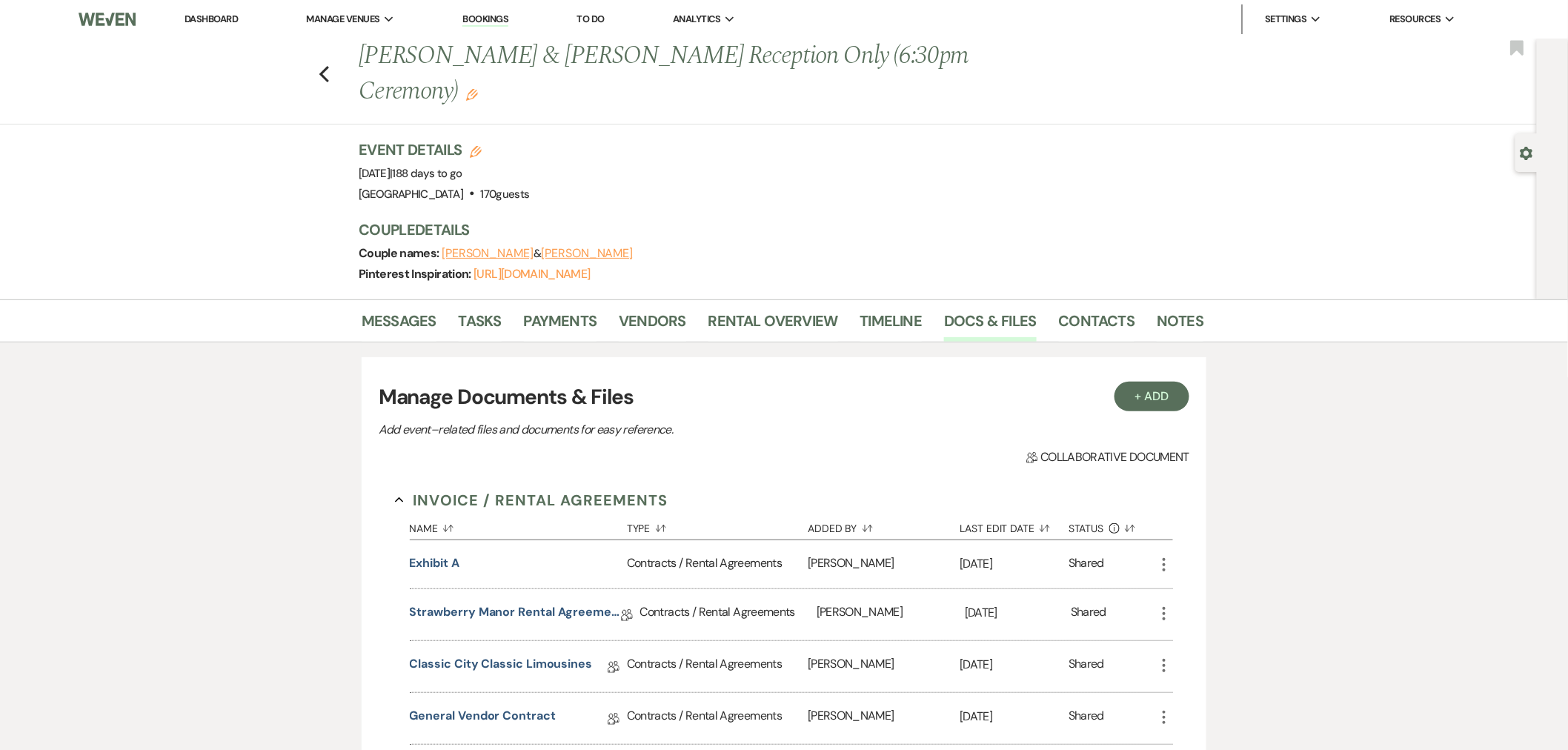
scroll to position [165, 0]
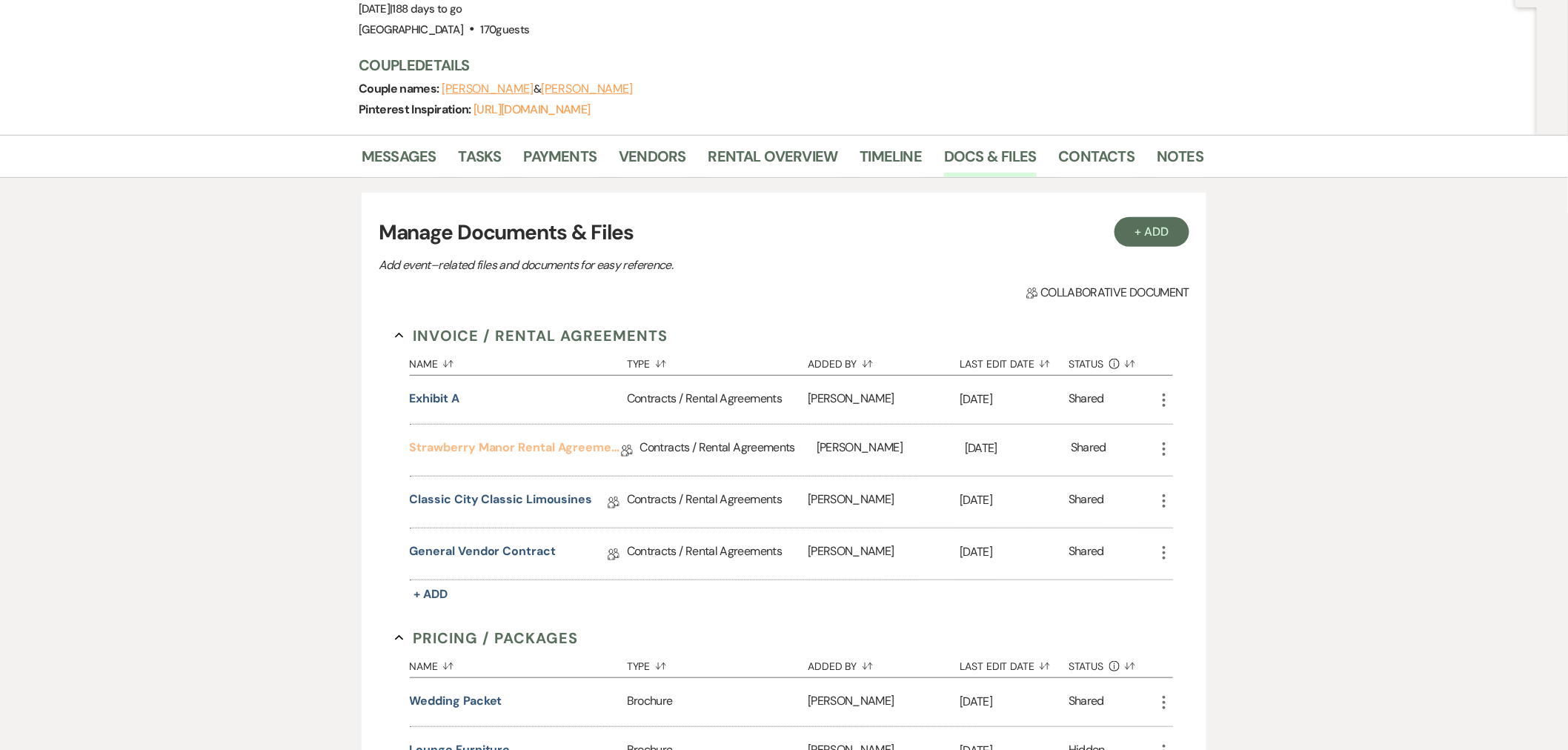
click at [518, 445] on link "Strawberry Manor Rental Agreement - Wedding" at bounding box center [515, 450] width 212 height 23
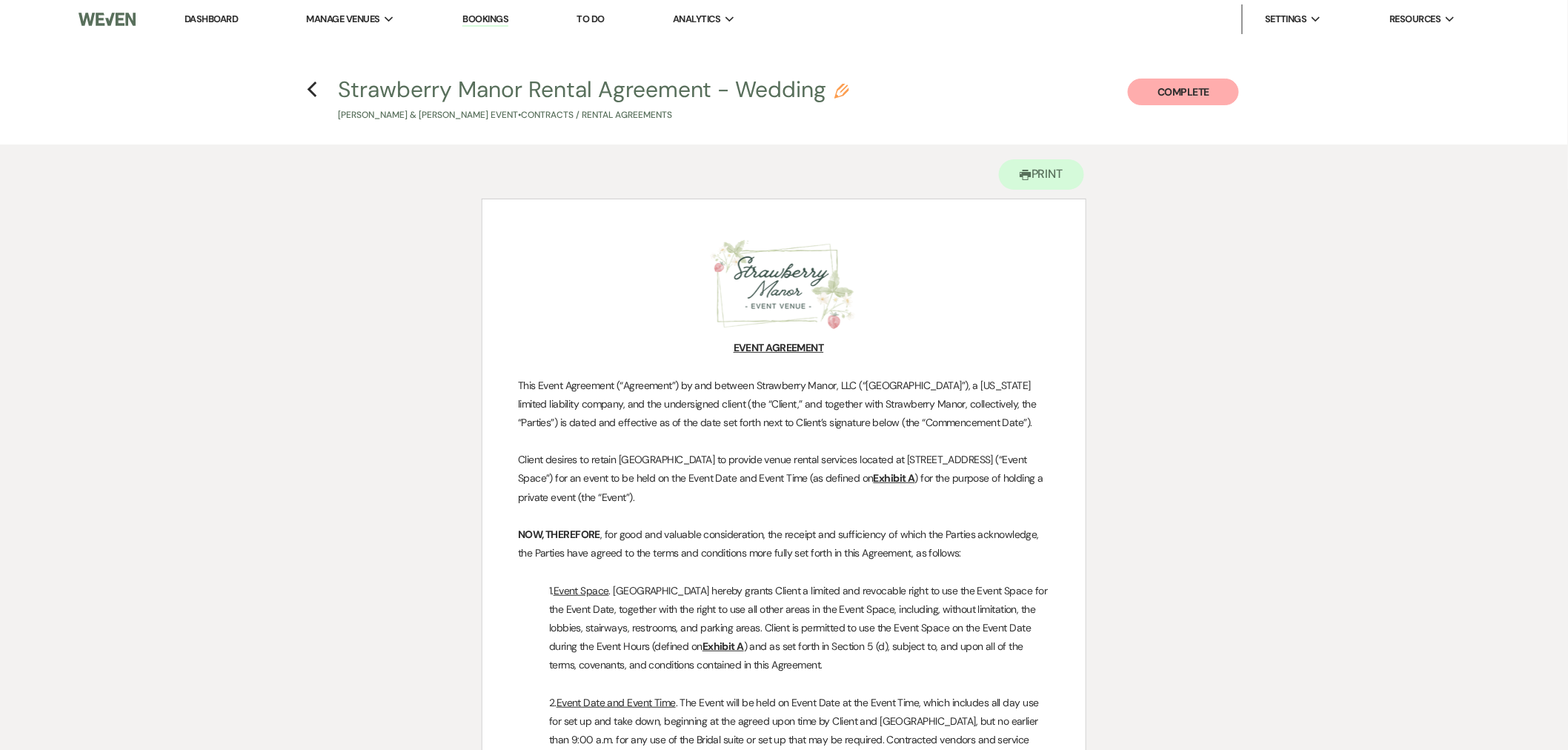
scroll to position [5184, 0]
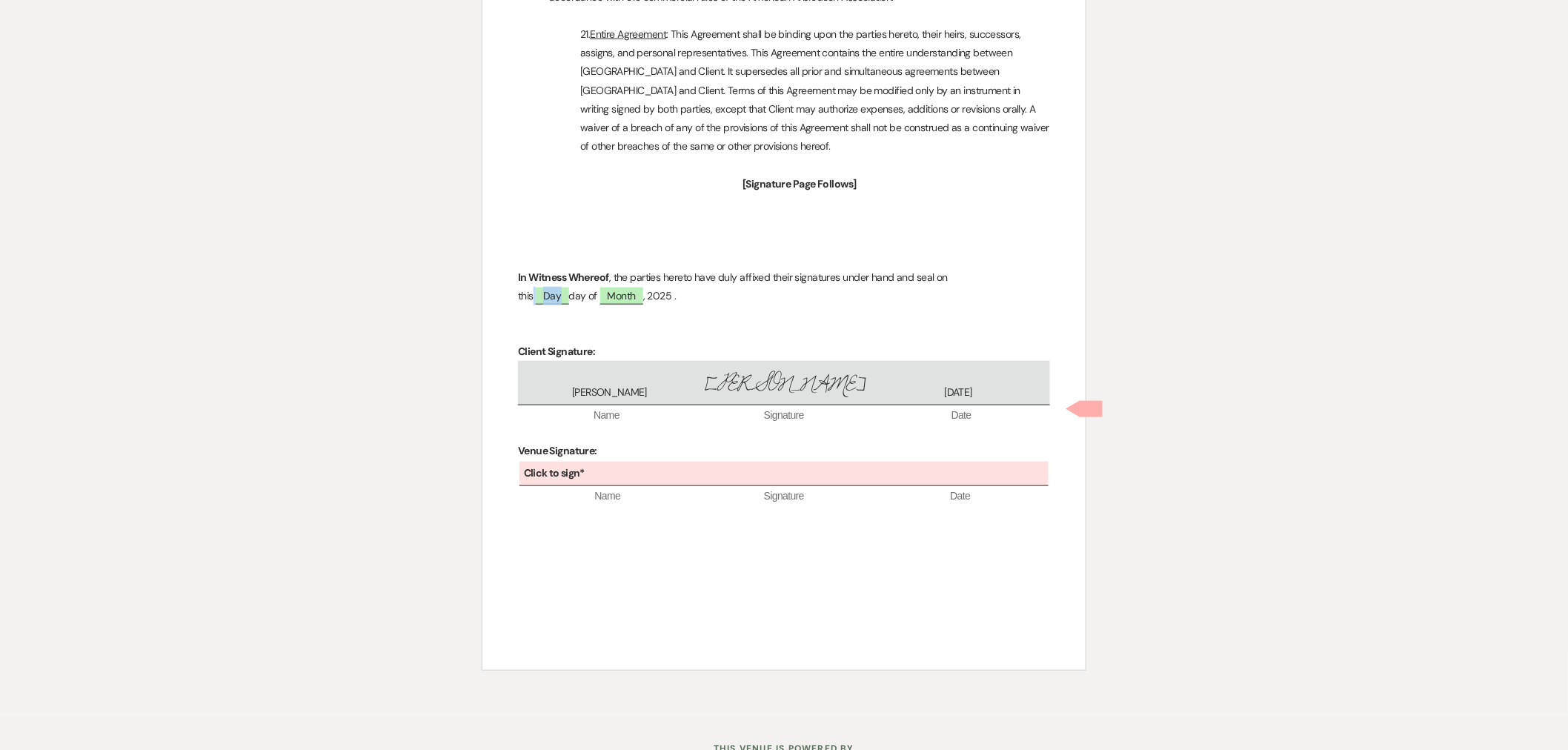
click at [558, 288] on span "Day" at bounding box center [552, 296] width 32 height 17
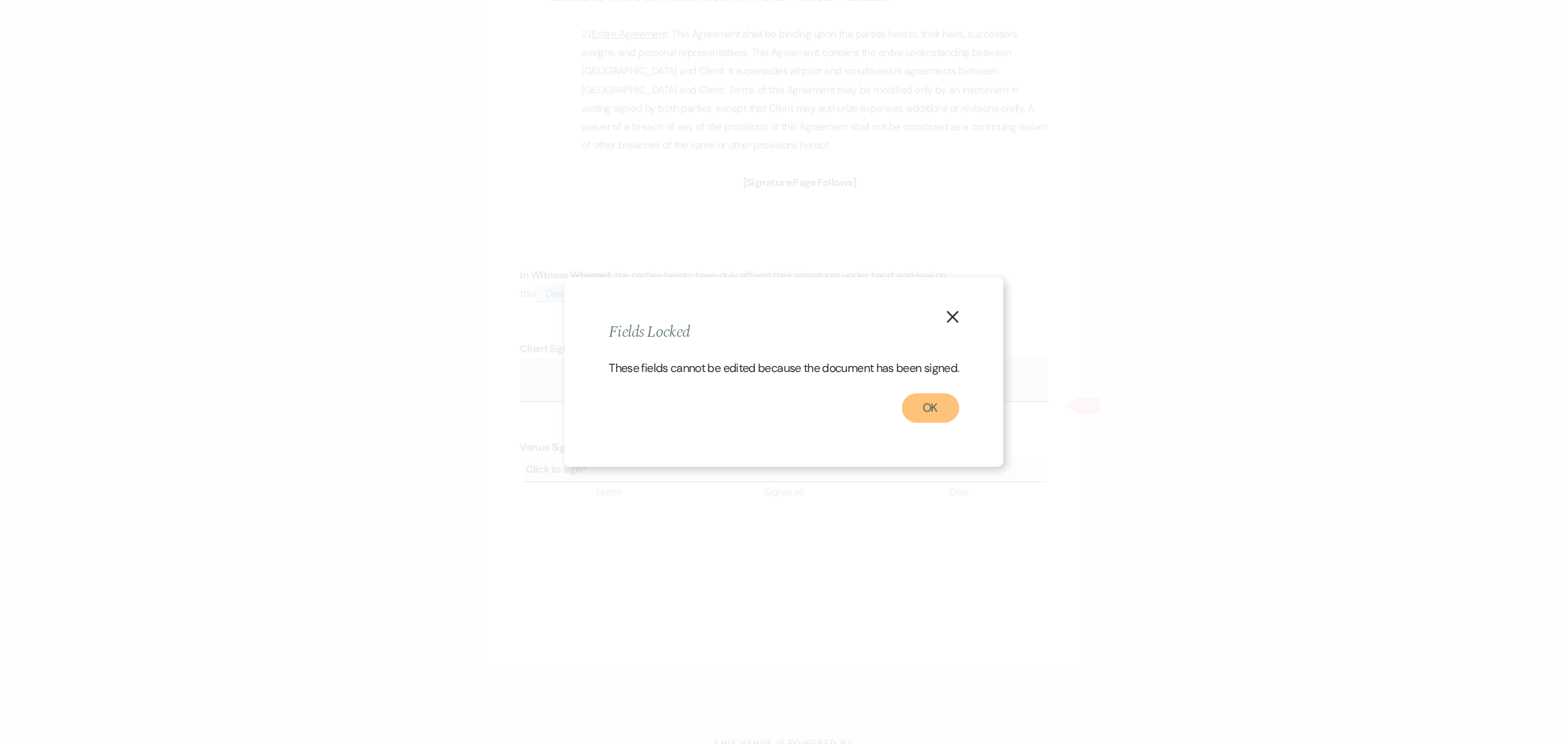
click at [941, 416] on button "OK" at bounding box center [930, 408] width 58 height 29
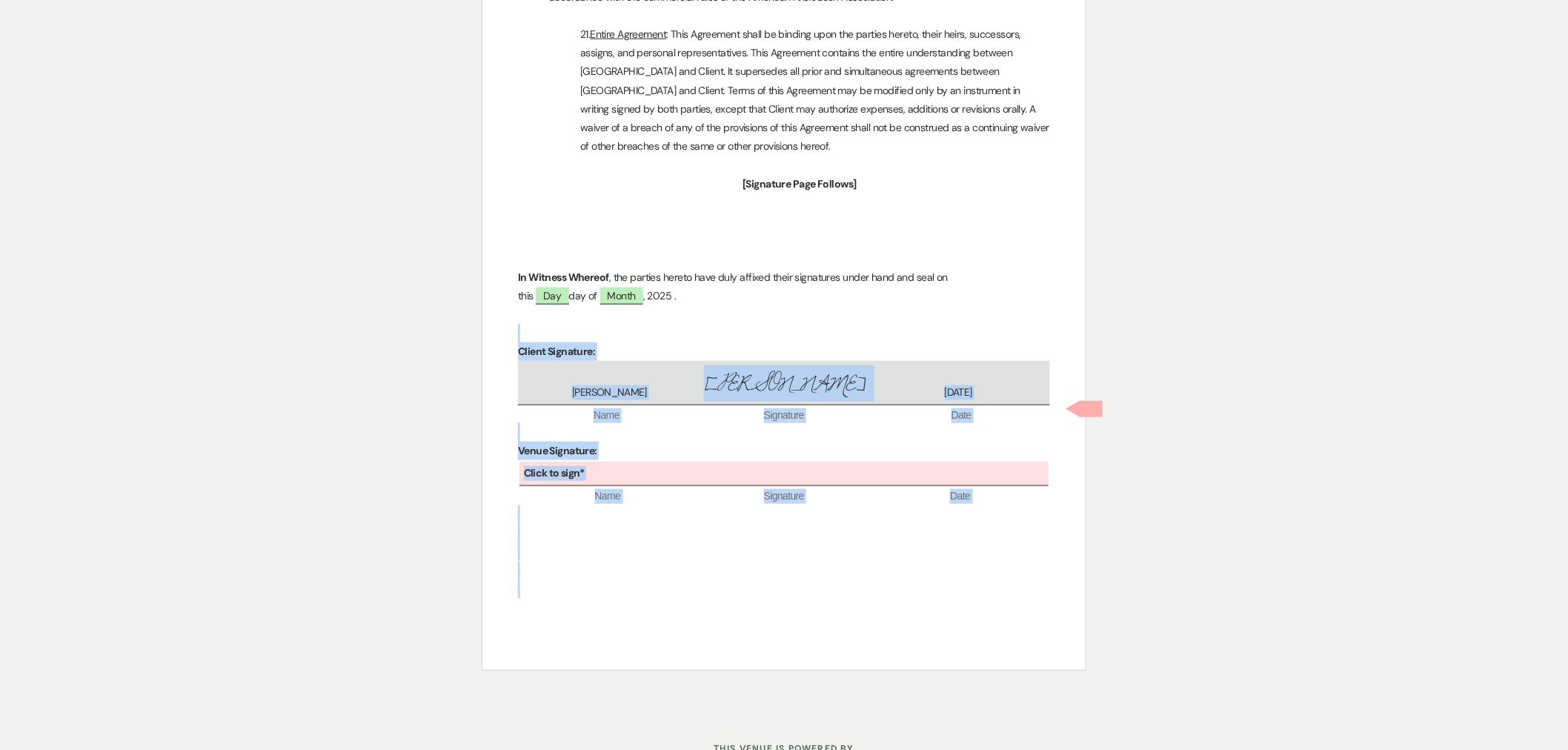
drag, startPoint x: 1527, startPoint y: 645, endPoint x: 1495, endPoint y: 272, distance: 374.4
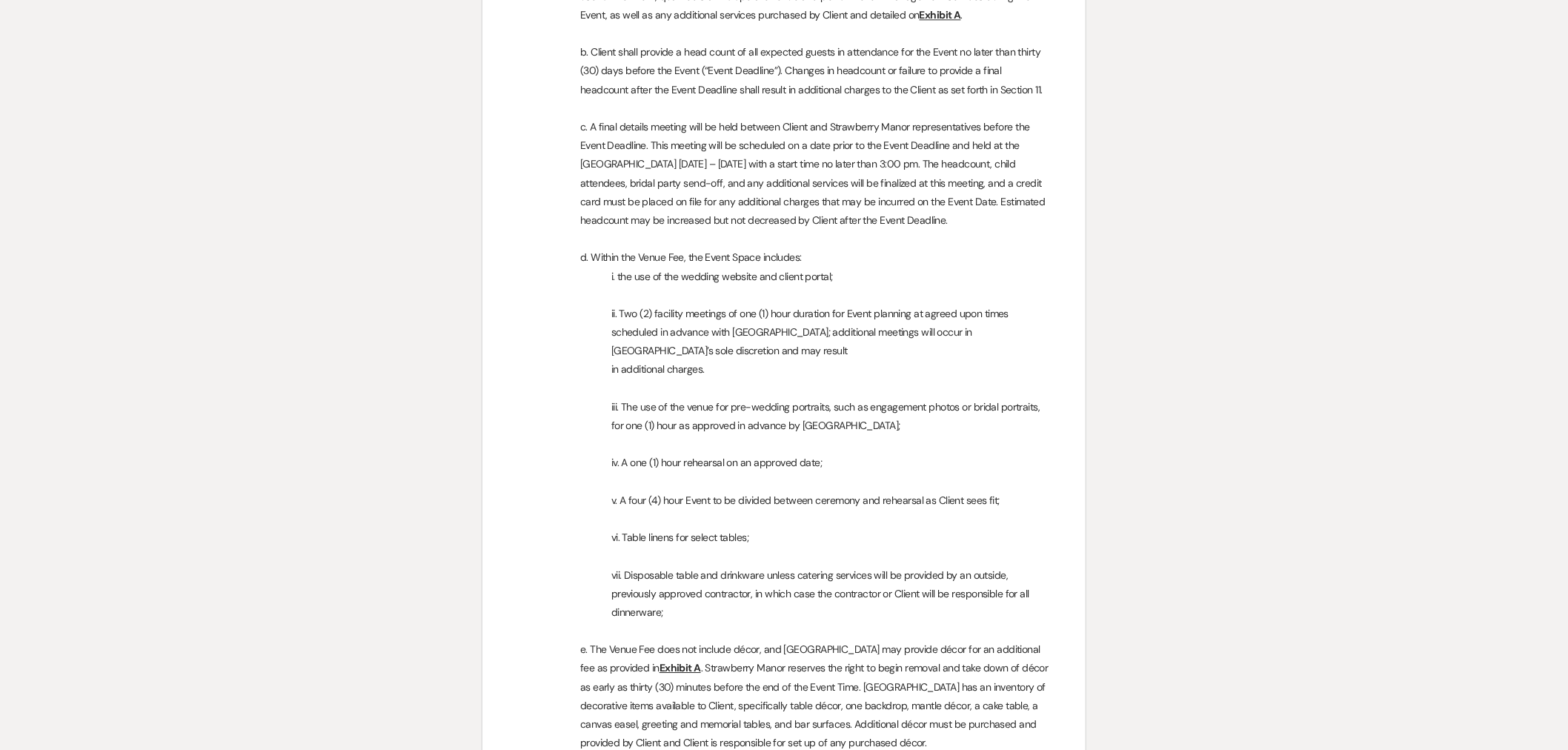
scroll to position [0, 0]
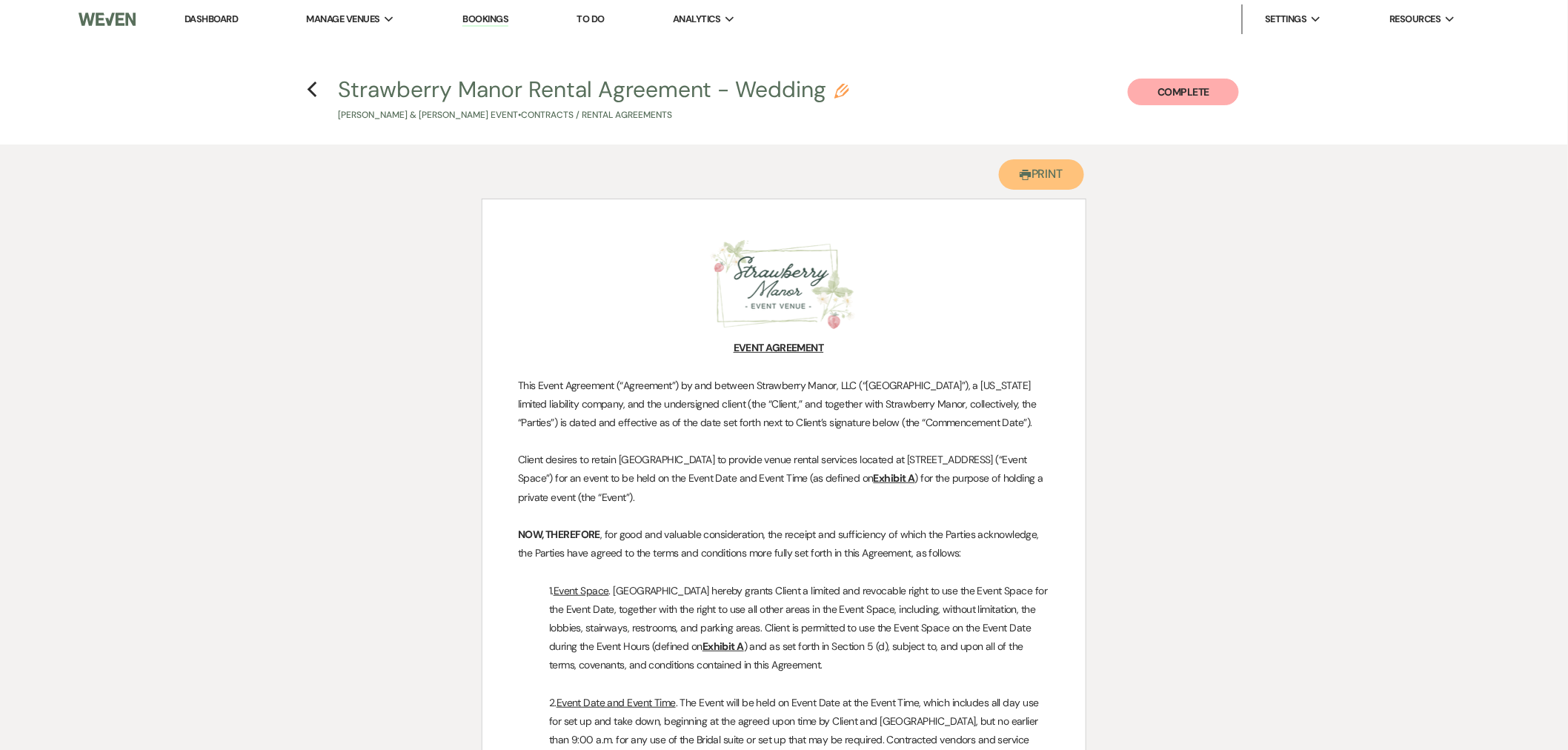
click at [1032, 174] on button "Printer Print" at bounding box center [1041, 174] width 85 height 30
drag, startPoint x: 314, startPoint y: 88, endPoint x: 1297, endPoint y: 381, distance: 1025.7
click at [314, 88] on icon "Previous" at bounding box center [312, 90] width 11 height 18
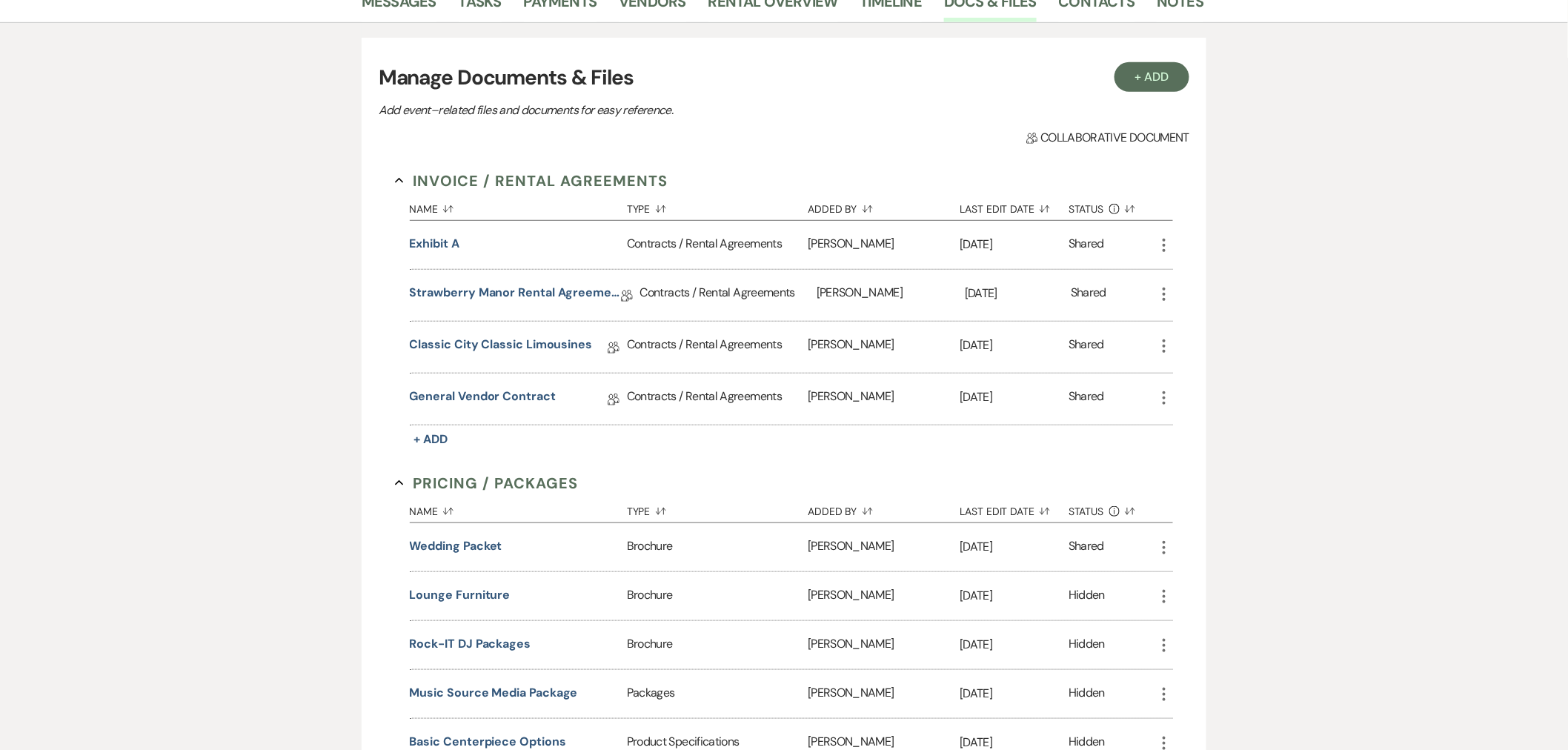
scroll to position [240, 0]
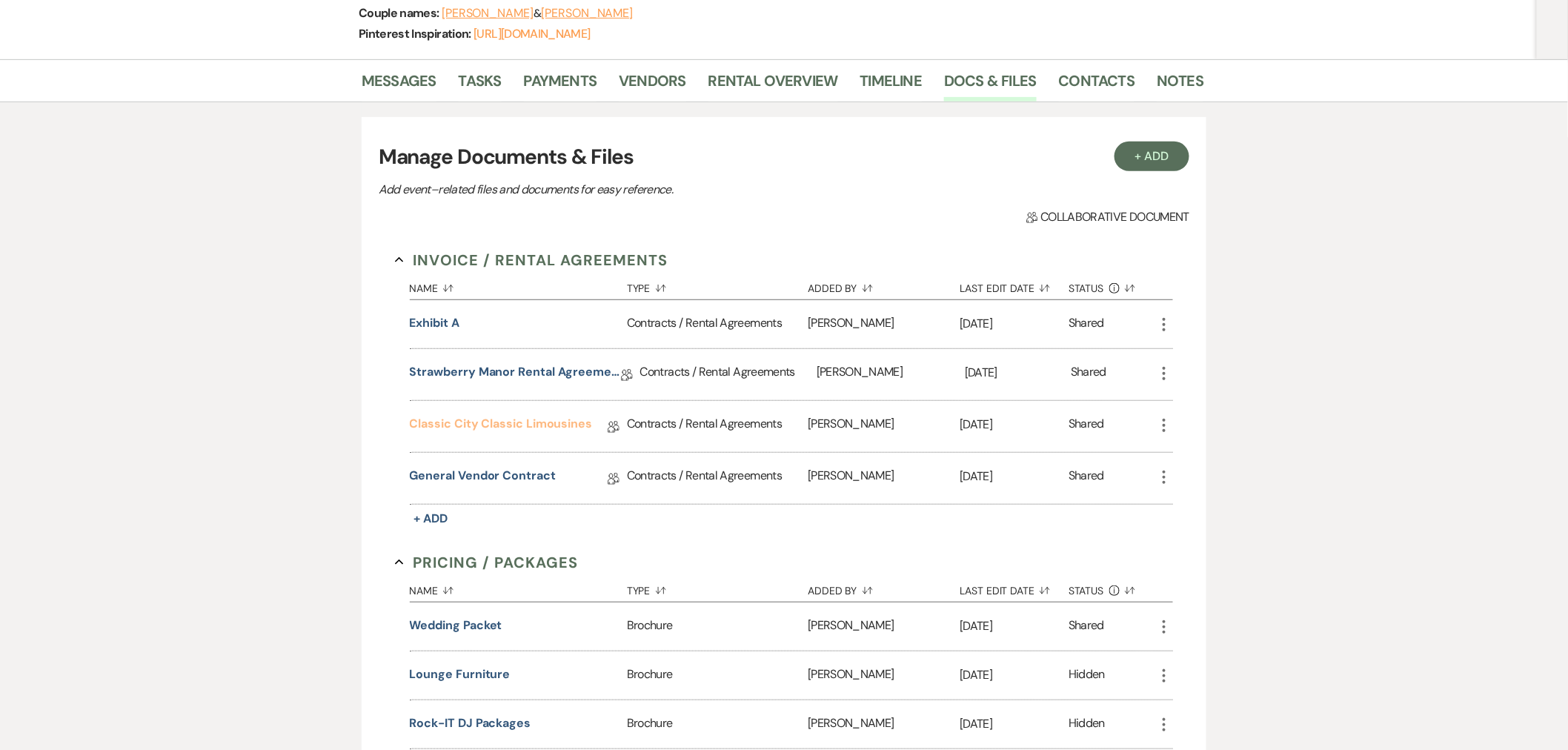
click at [519, 432] on link "Classic City Classic Limousines" at bounding box center [501, 426] width 183 height 23
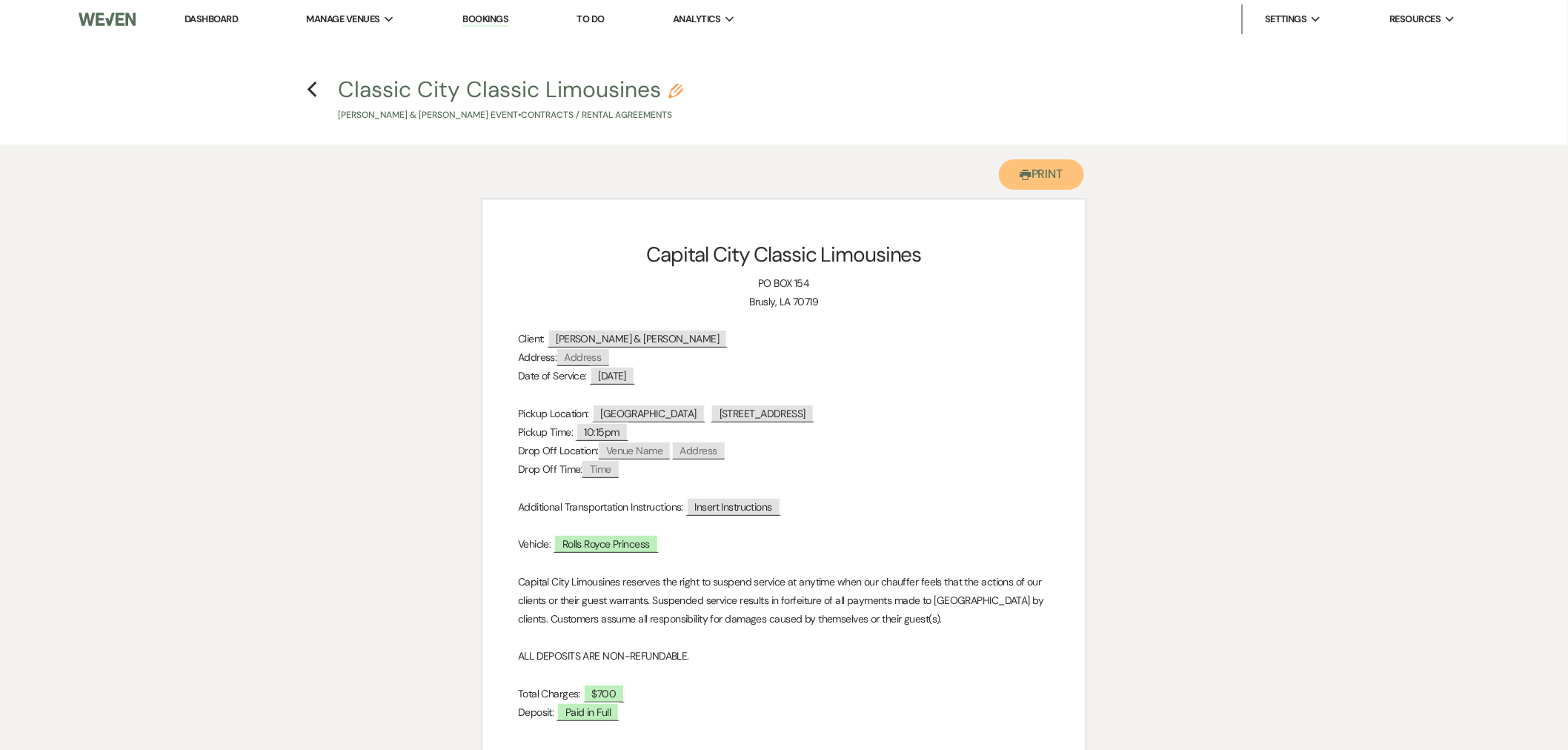
click at [1020, 165] on button "Printer Print" at bounding box center [1041, 174] width 85 height 30
click at [1379, 332] on div "Printer Print Add Photo + Insert Field Expand Standard Field Smart Field Signat…" at bounding box center [784, 588] width 1568 height 889
click at [308, 84] on icon "Previous" at bounding box center [312, 90] width 11 height 18
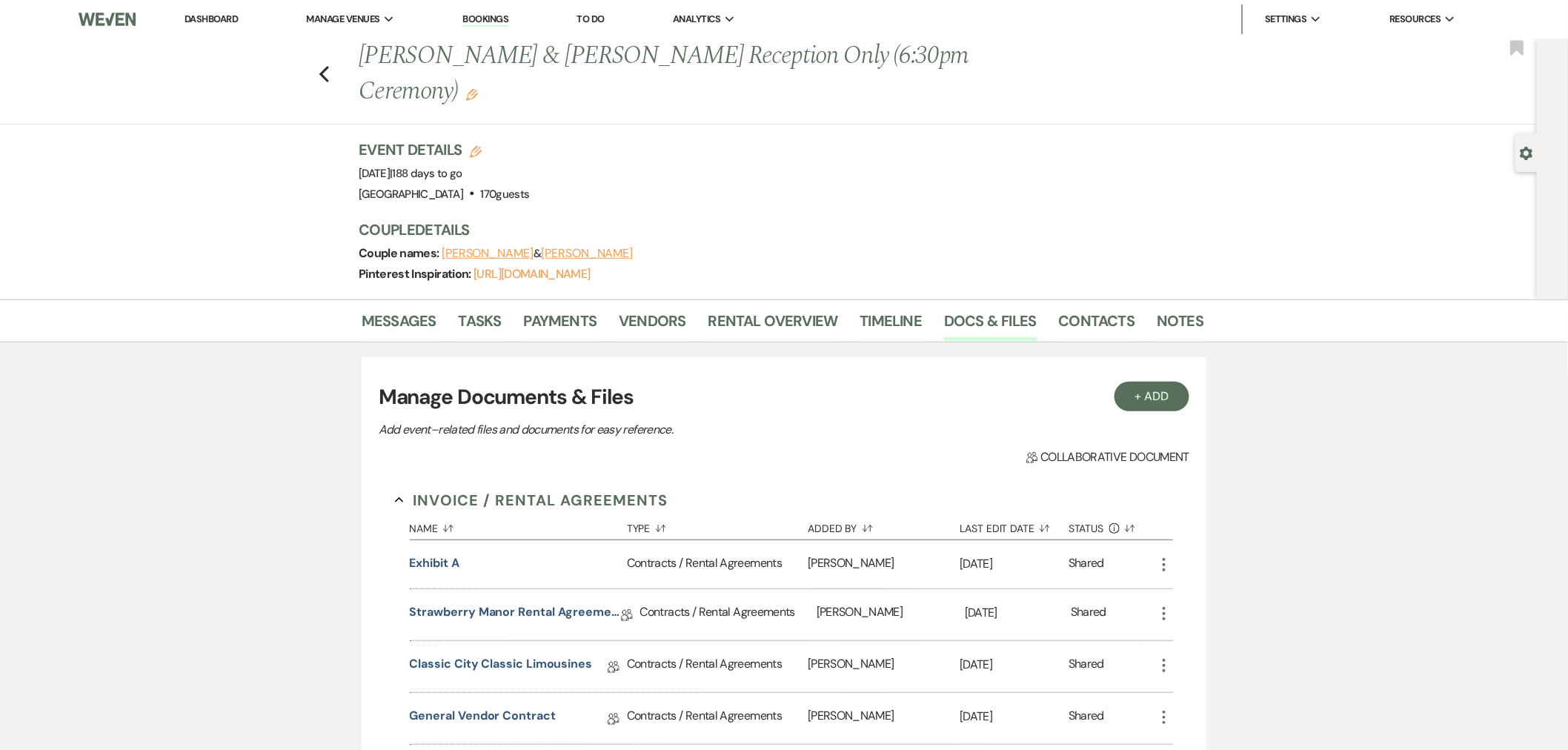
scroll to position [240, 0]
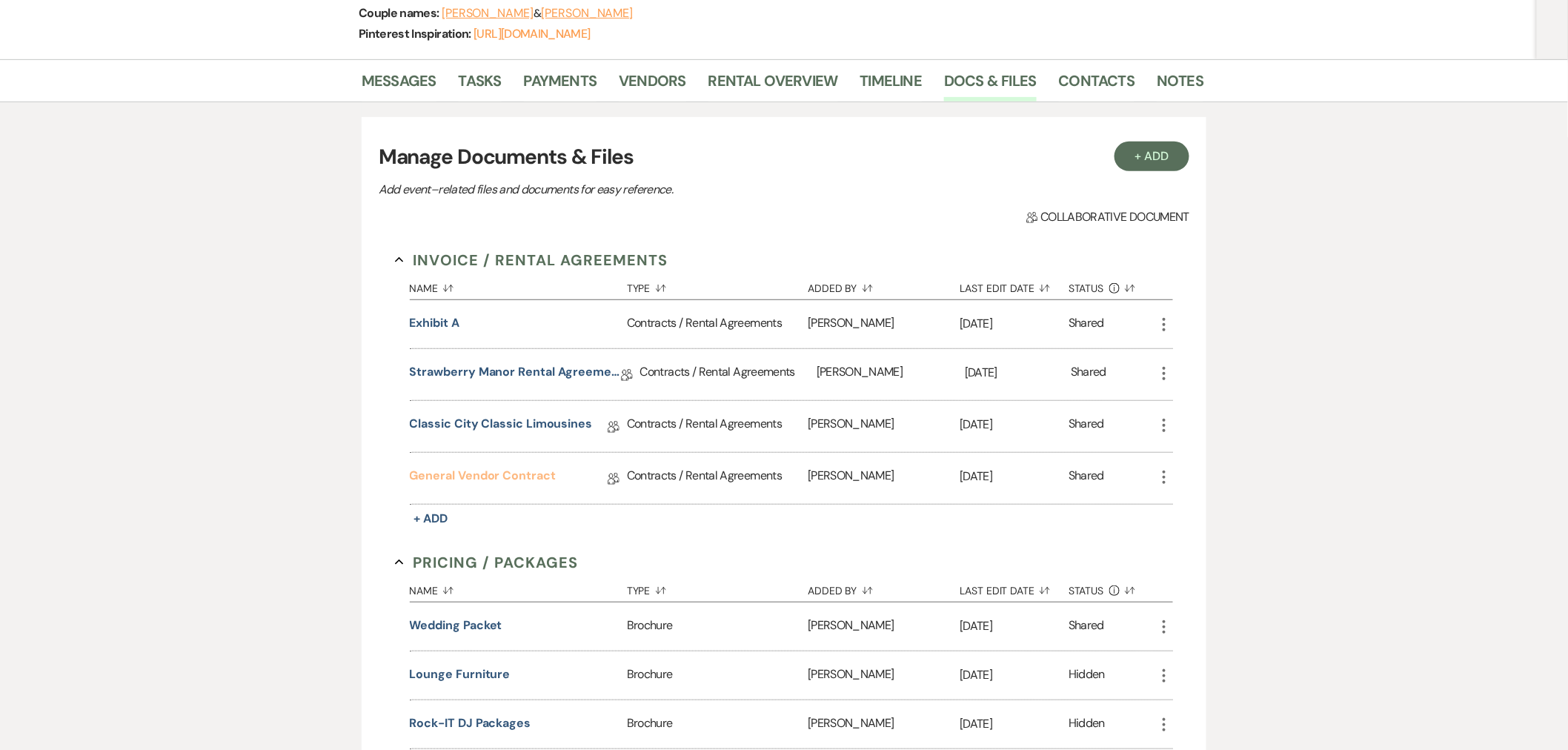
click at [527, 480] on link "General Vendor Contract" at bounding box center [482, 478] width 146 height 23
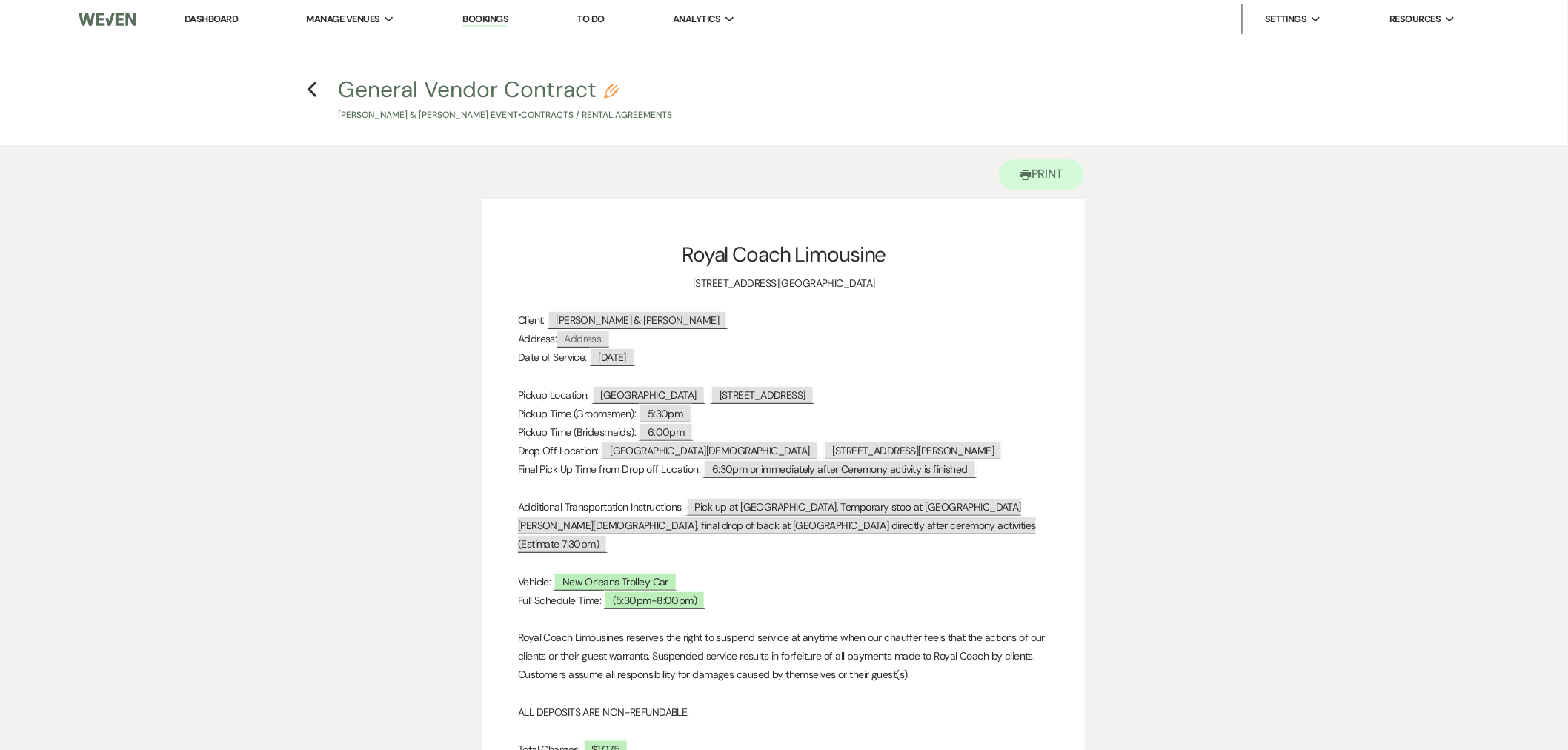
click at [315, 78] on div "Previous" at bounding box center [312, 87] width 11 height 23
click at [311, 89] on icon "Previous" at bounding box center [312, 90] width 11 height 18
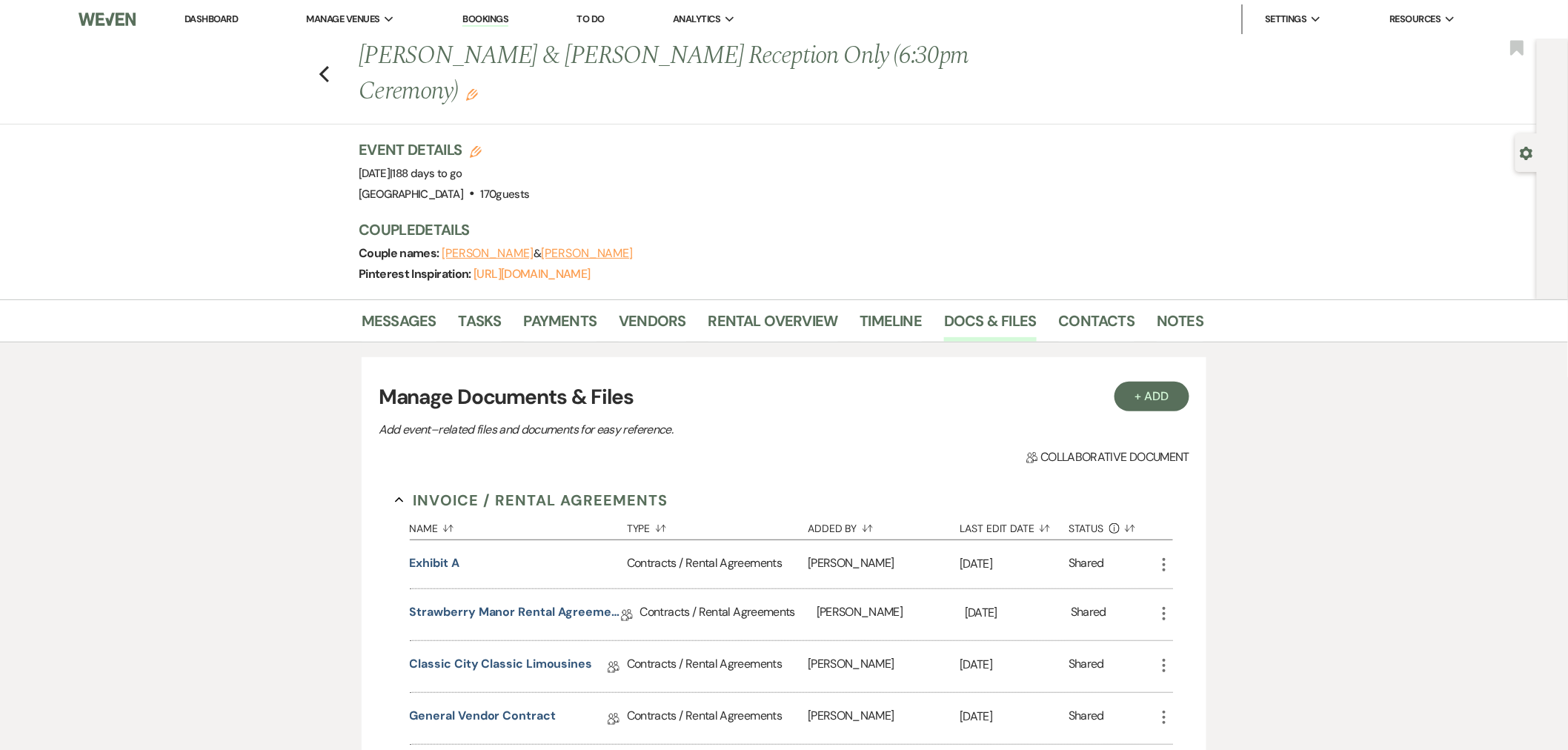
scroll to position [240, 0]
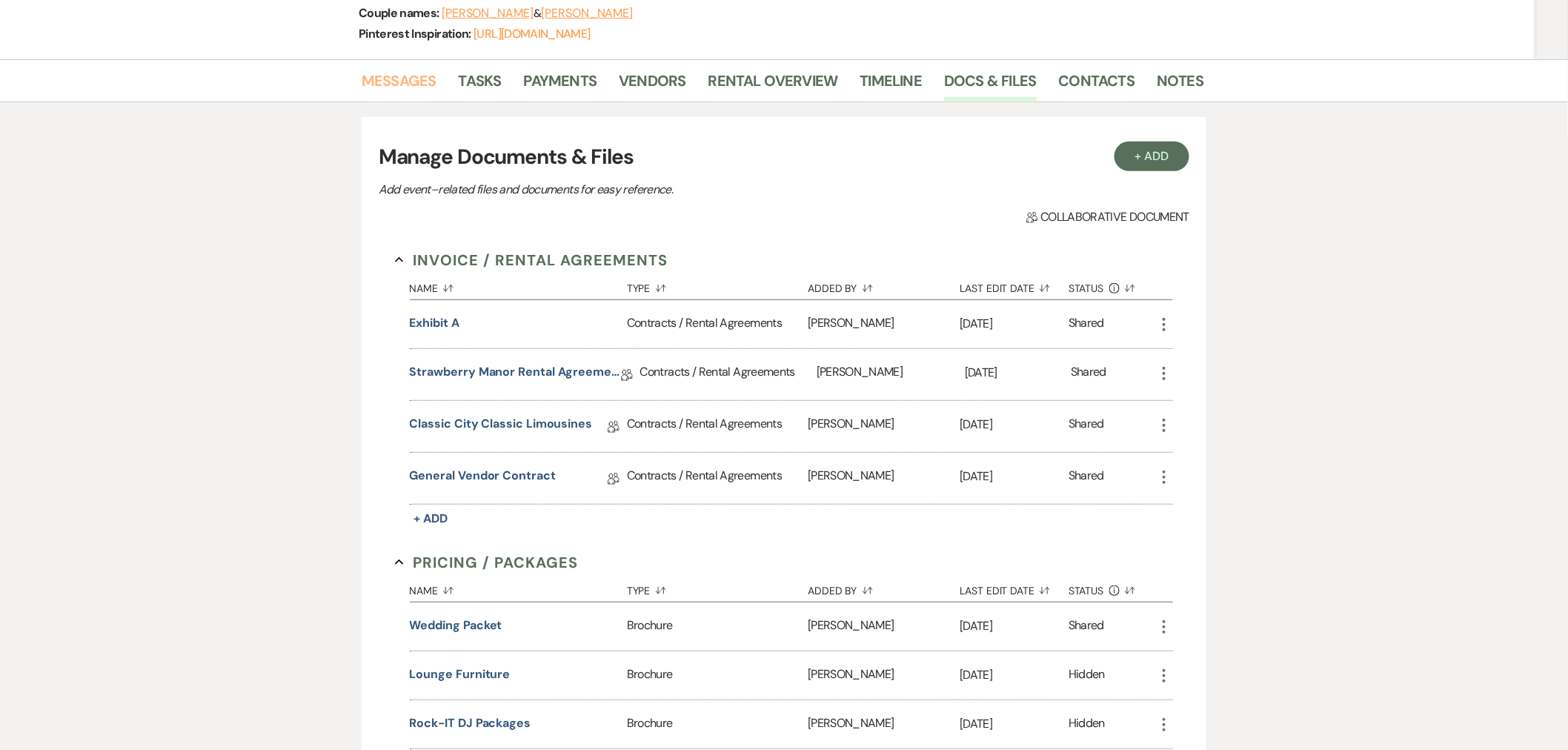
click at [379, 79] on link "Messages" at bounding box center [399, 85] width 75 height 32
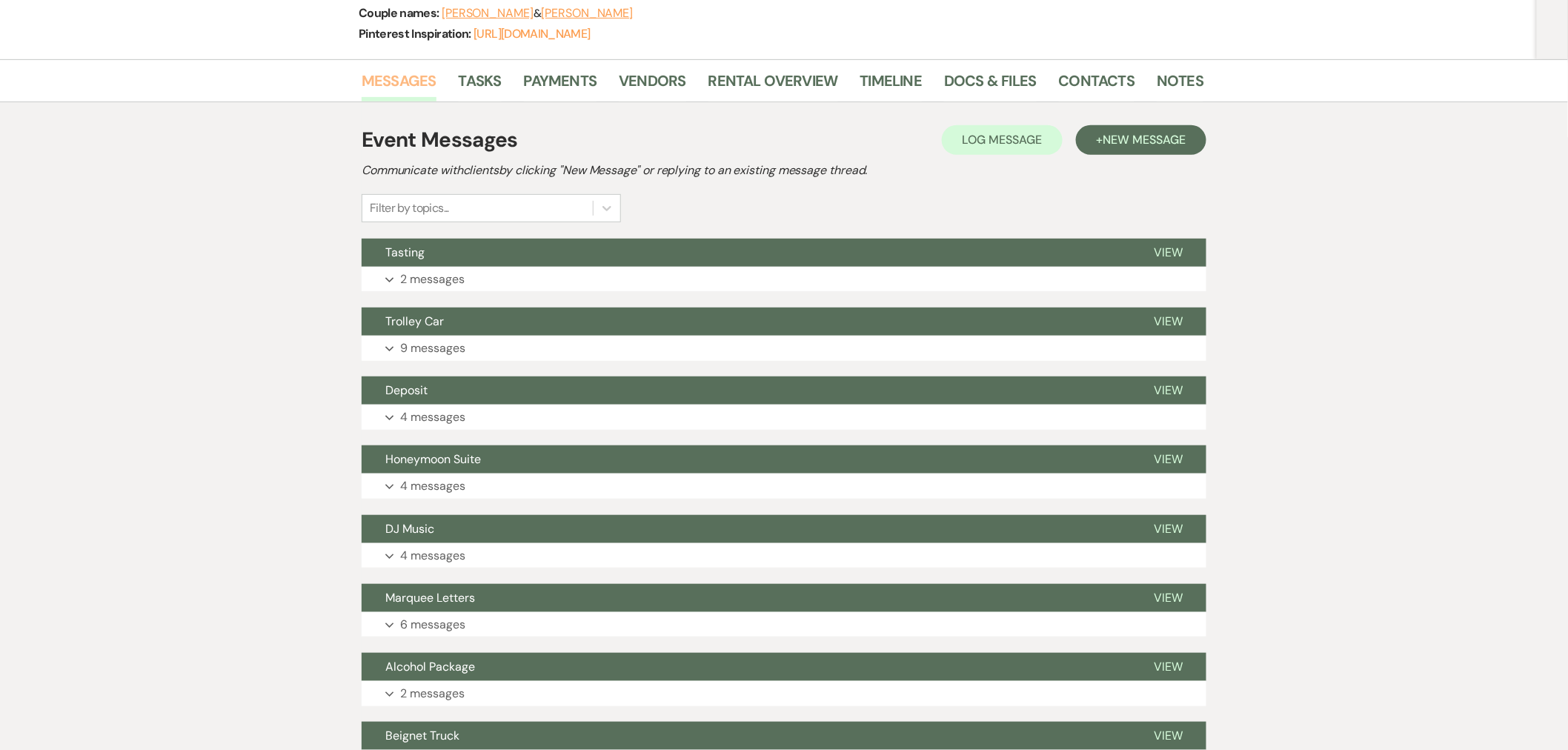
scroll to position [486, 0]
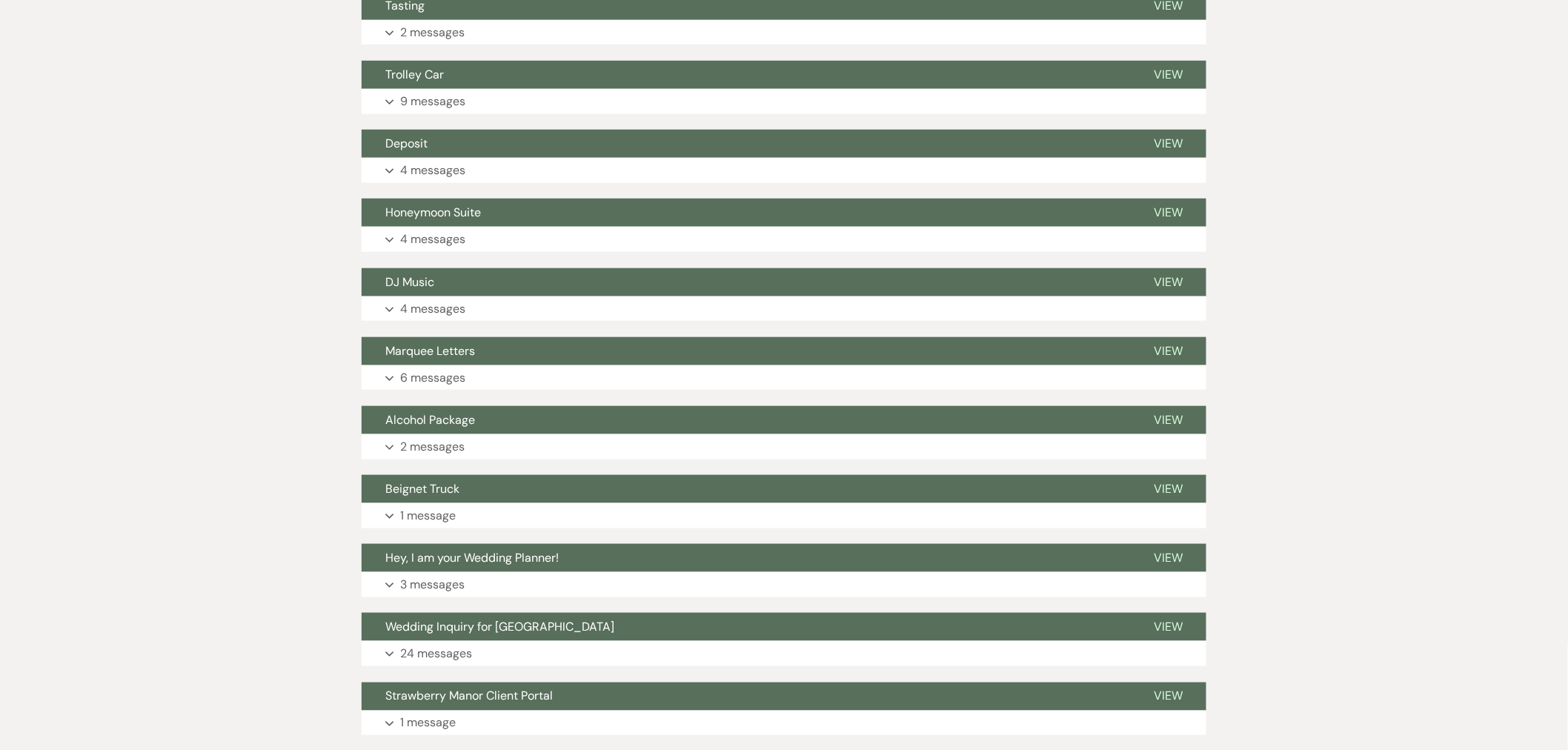
click at [506, 100] on button "Expand 9 messages" at bounding box center [784, 101] width 845 height 25
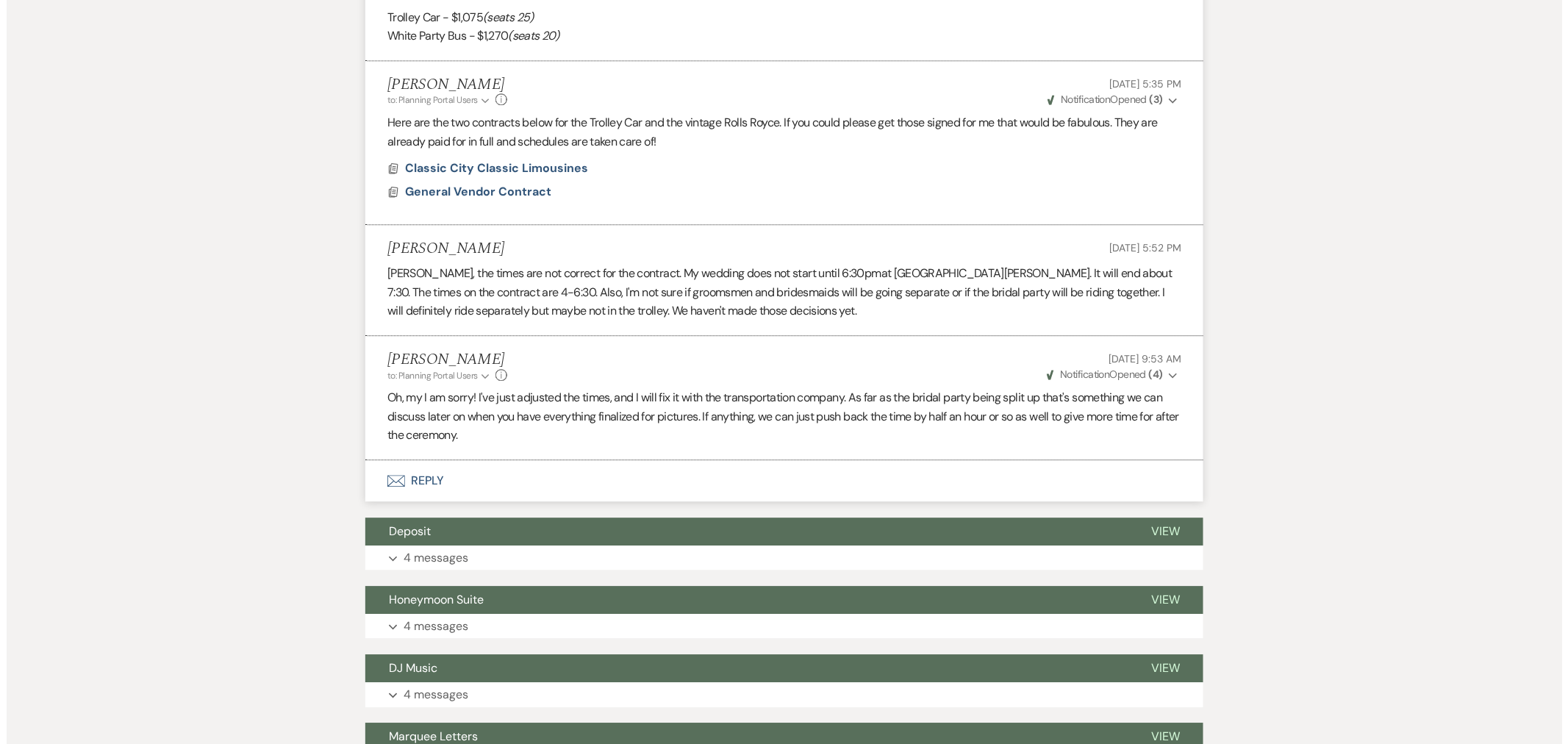
scroll to position [1488, 0]
click at [459, 166] on span "Classic City Classic Limousines" at bounding box center [490, 167] width 183 height 16
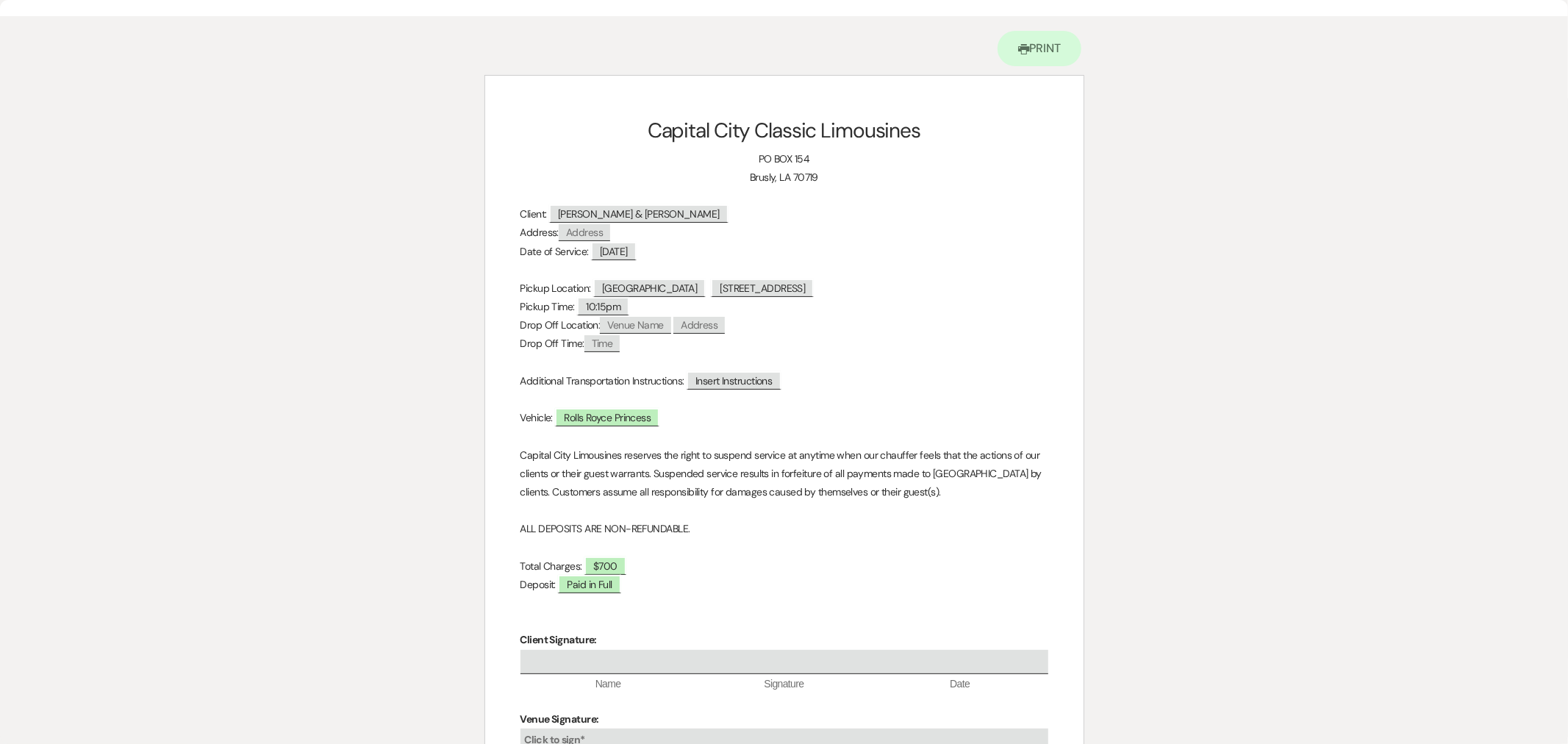
scroll to position [0, 0]
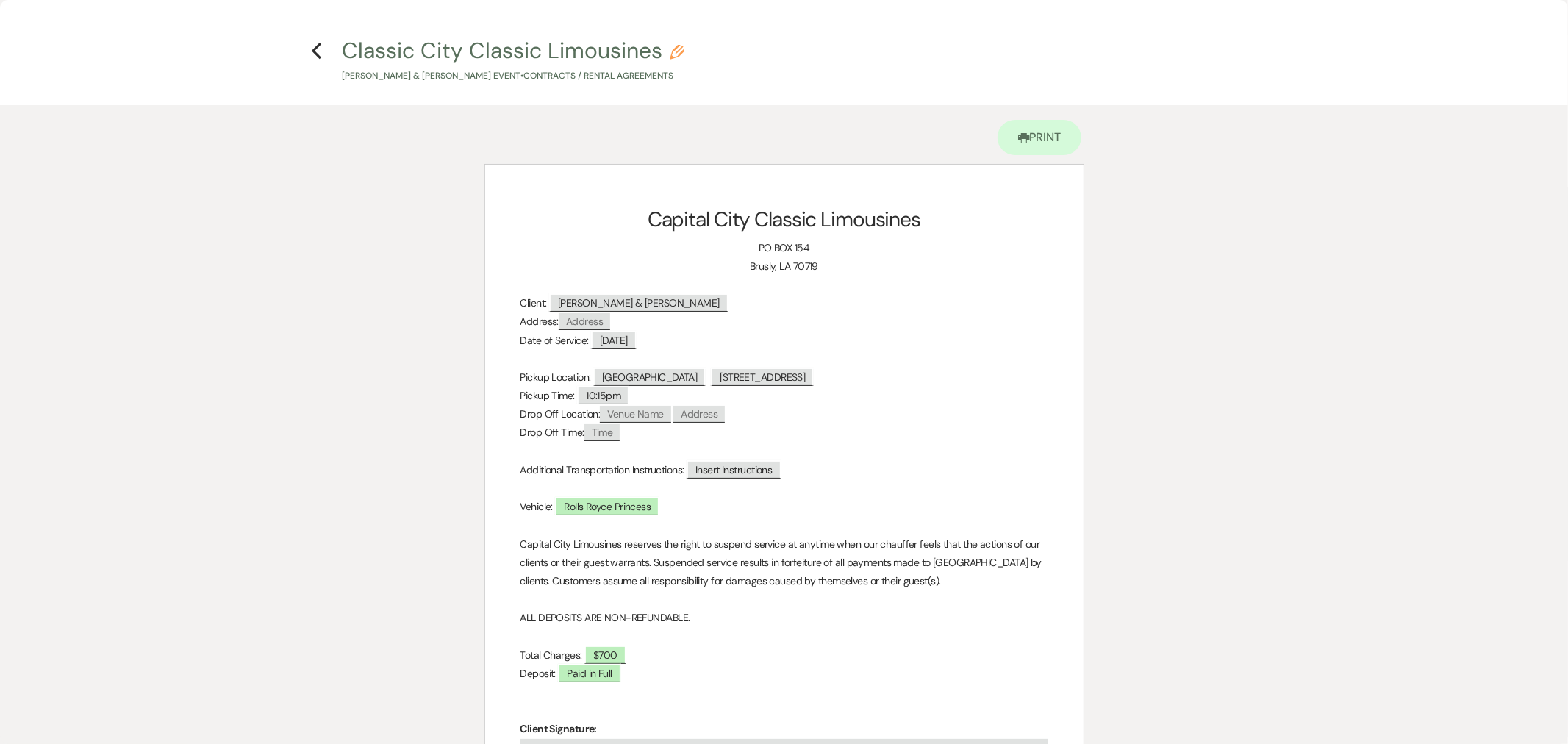
click at [315, 43] on icon "Previous" at bounding box center [316, 51] width 11 height 18
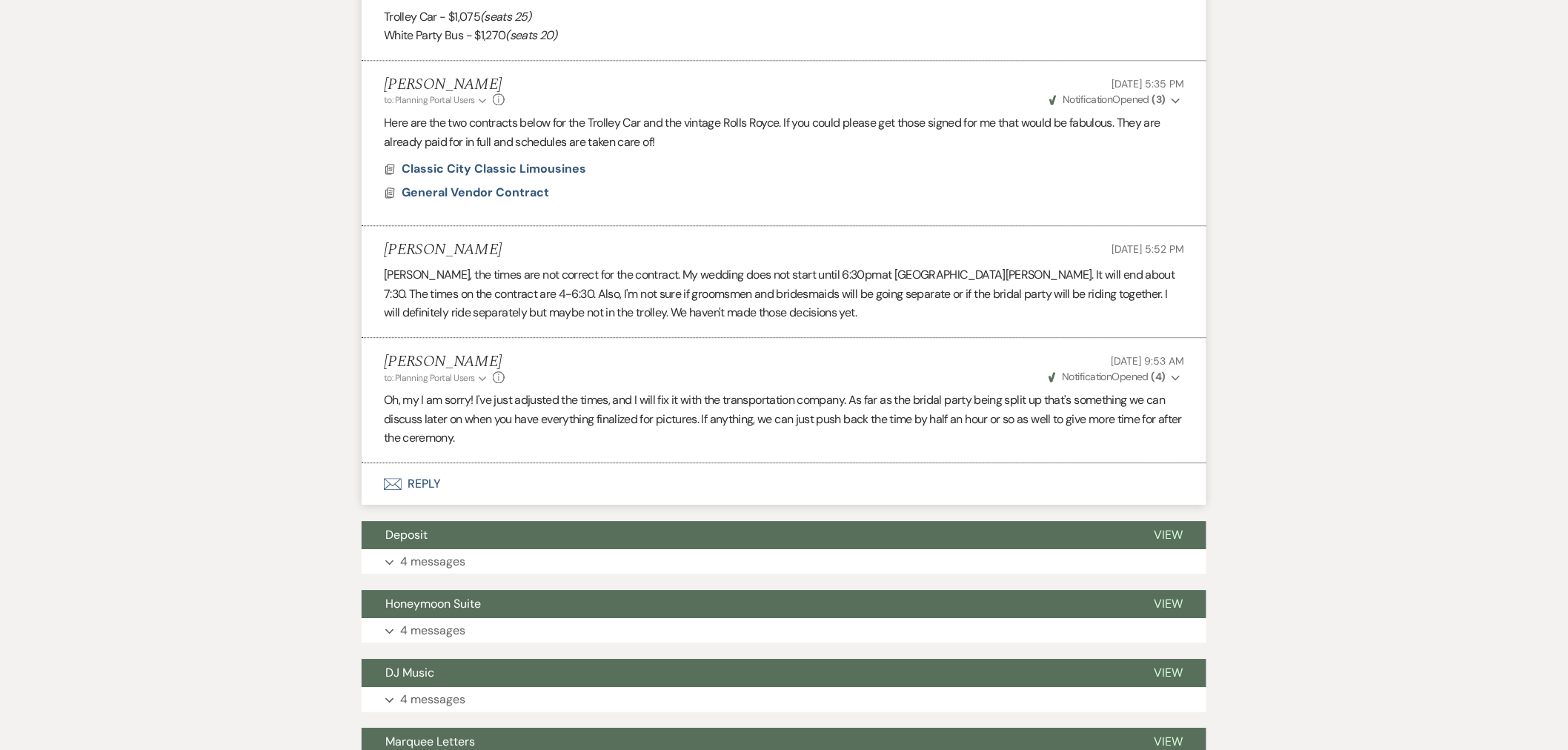
click at [483, 187] on span "General Vendor Contract" at bounding box center [475, 192] width 147 height 16
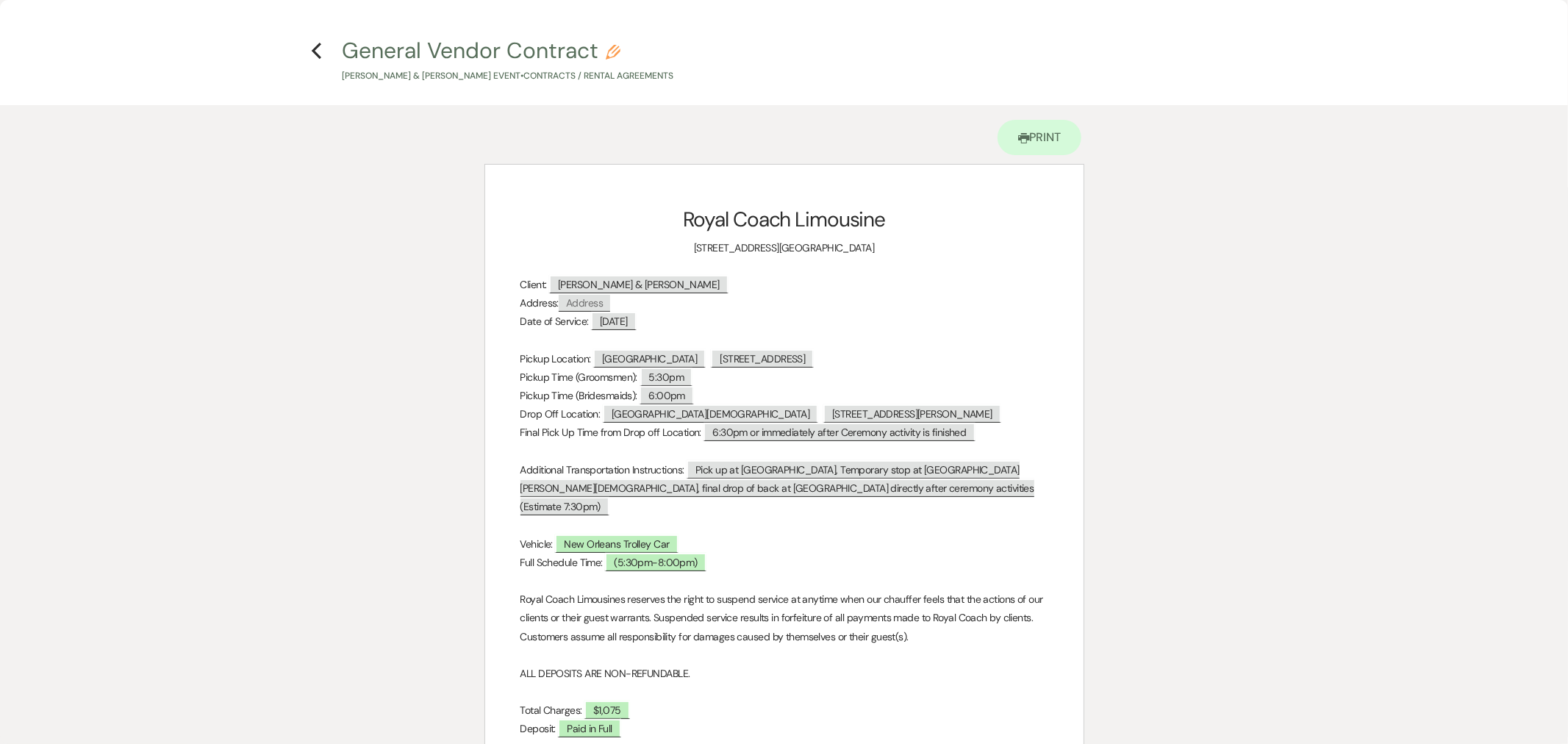
click at [314, 50] on use "button" at bounding box center [316, 51] width 10 height 16
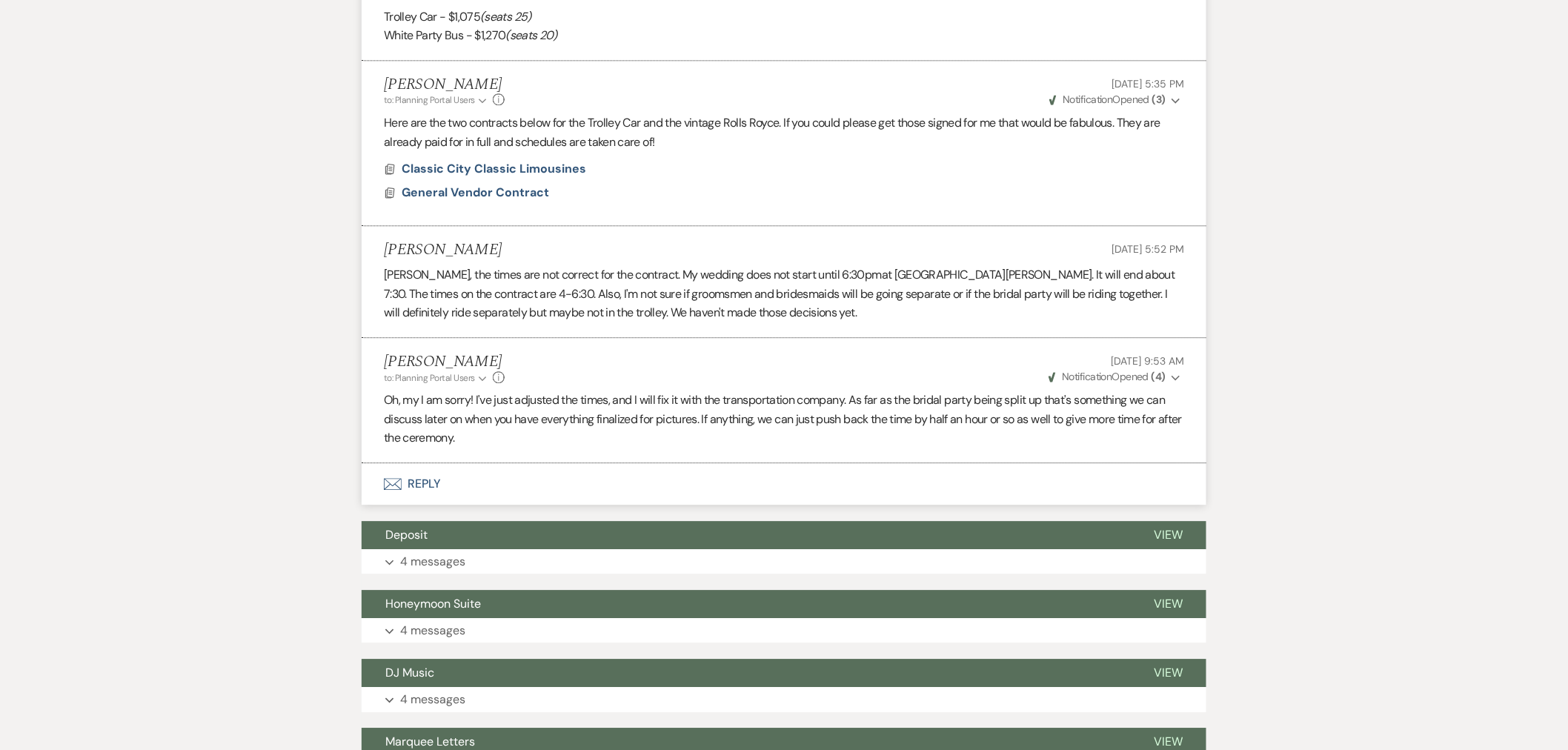
click at [384, 487] on icon "Envelope" at bounding box center [393, 484] width 18 height 12
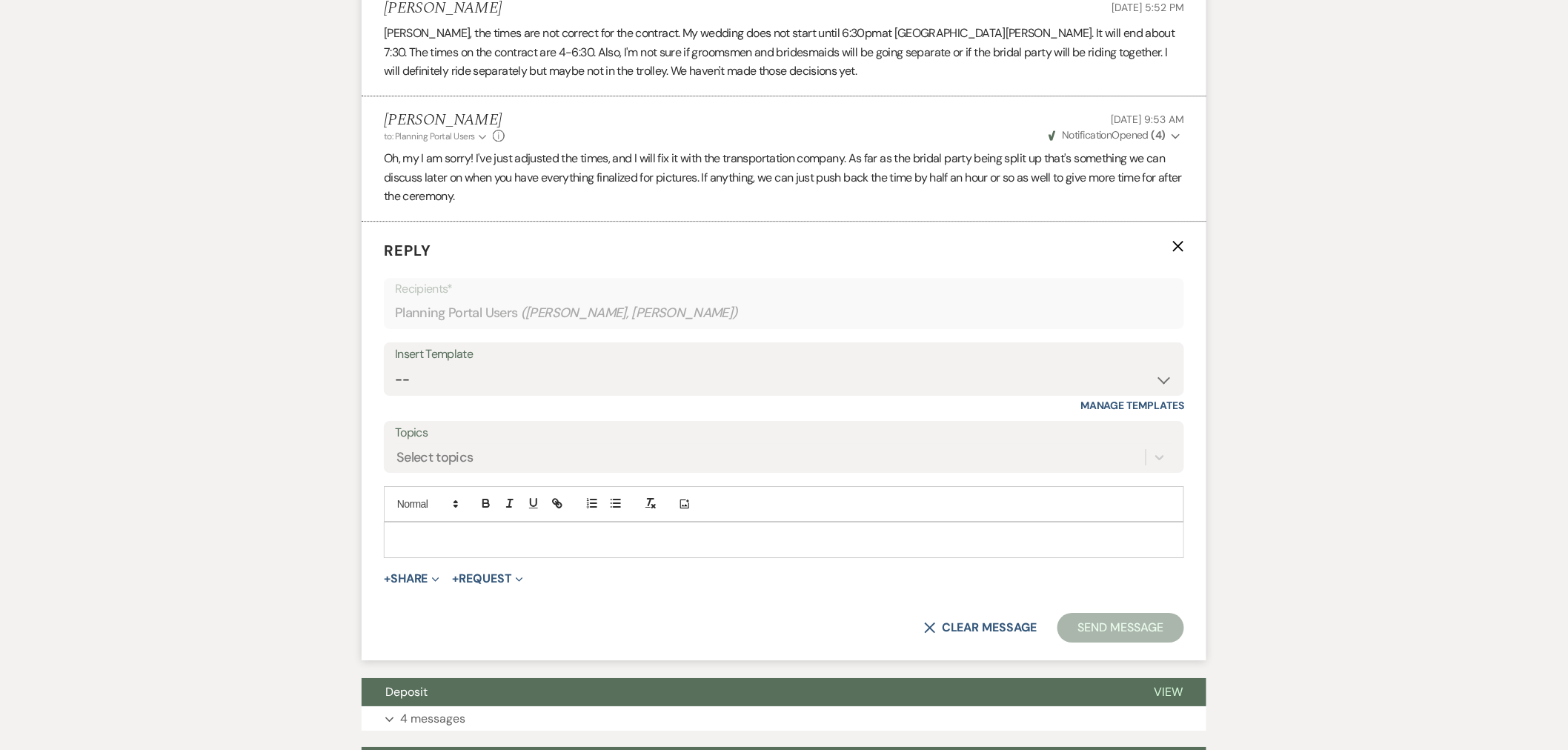
scroll to position [1769, 0]
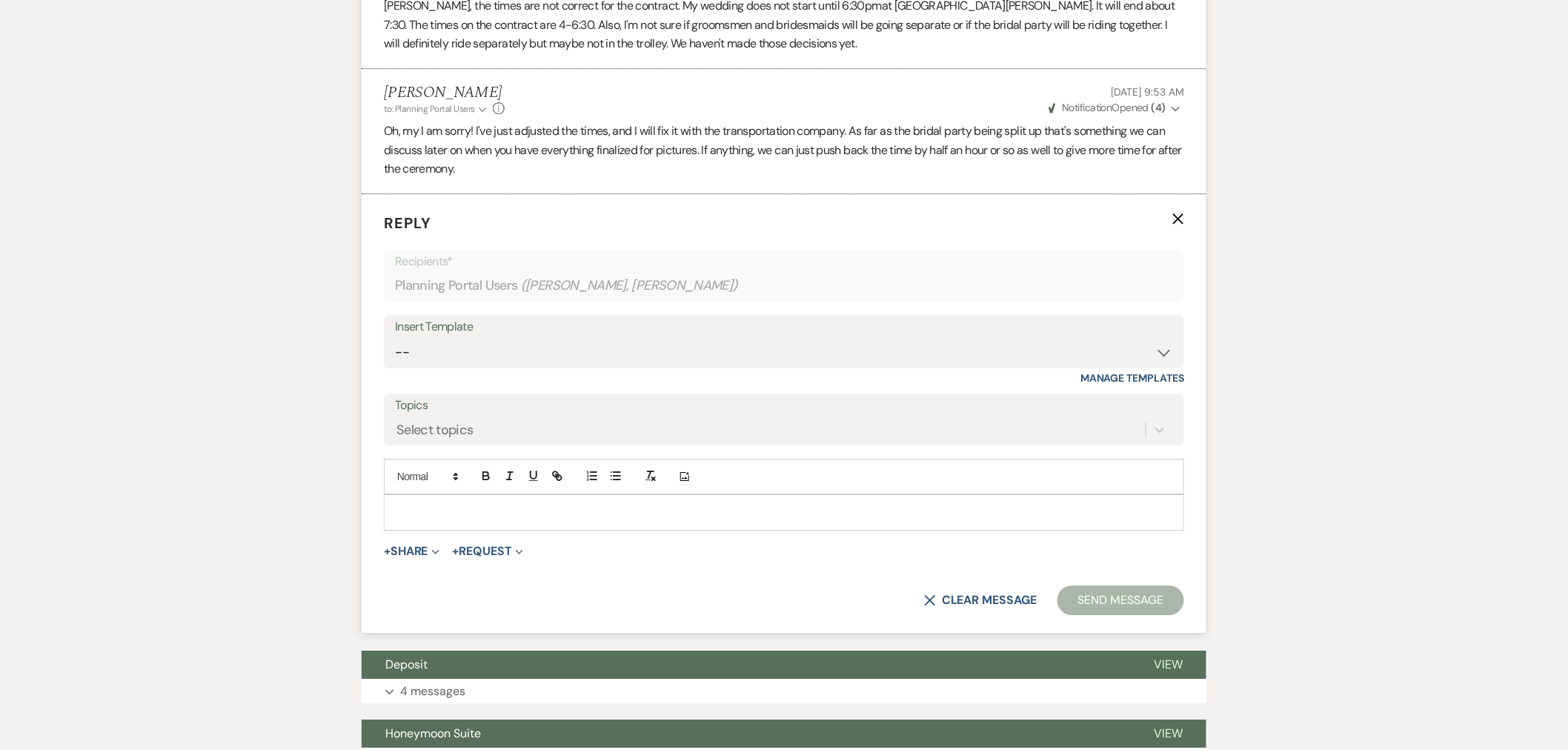
click at [456, 508] on p at bounding box center [784, 512] width 777 height 17
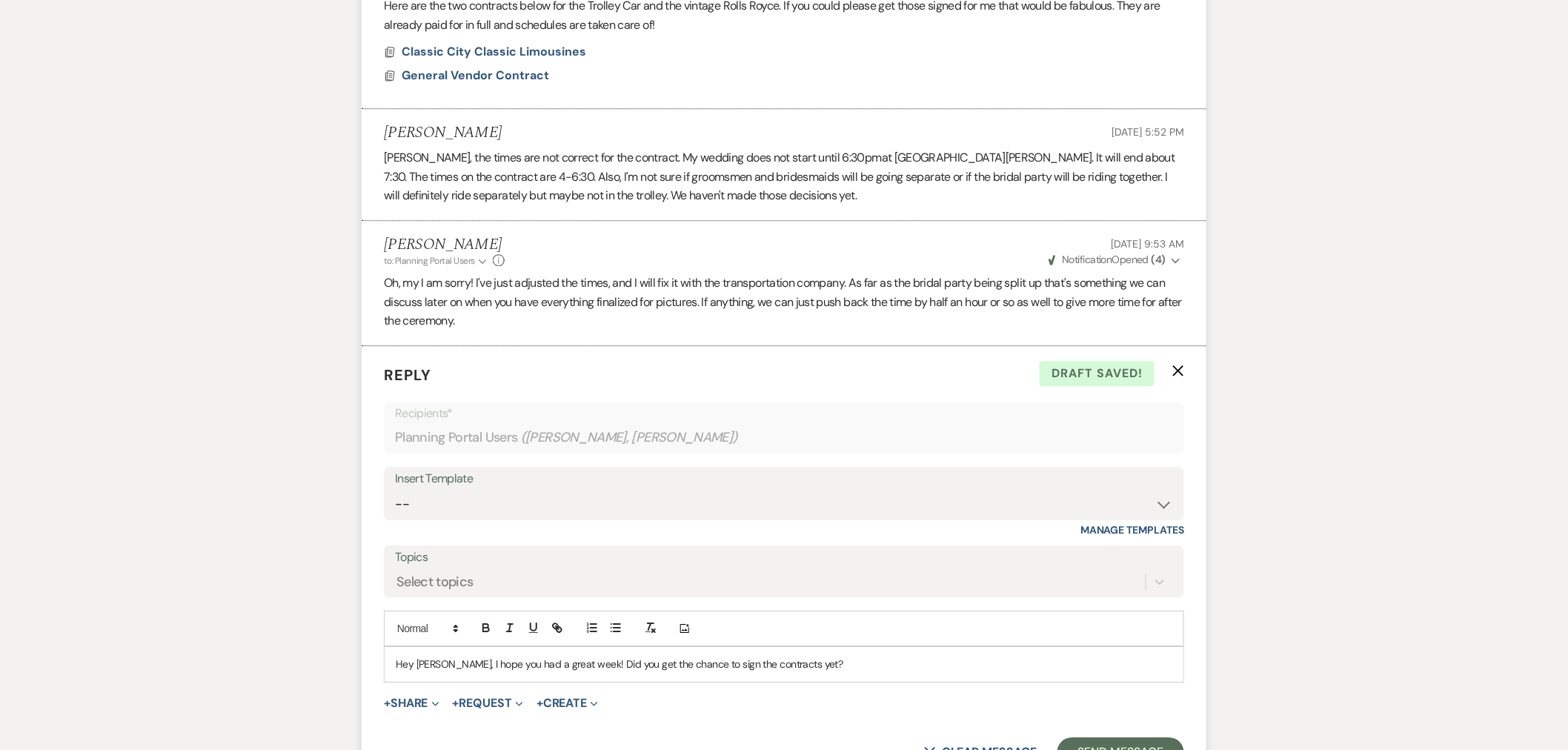
scroll to position [2017, 0]
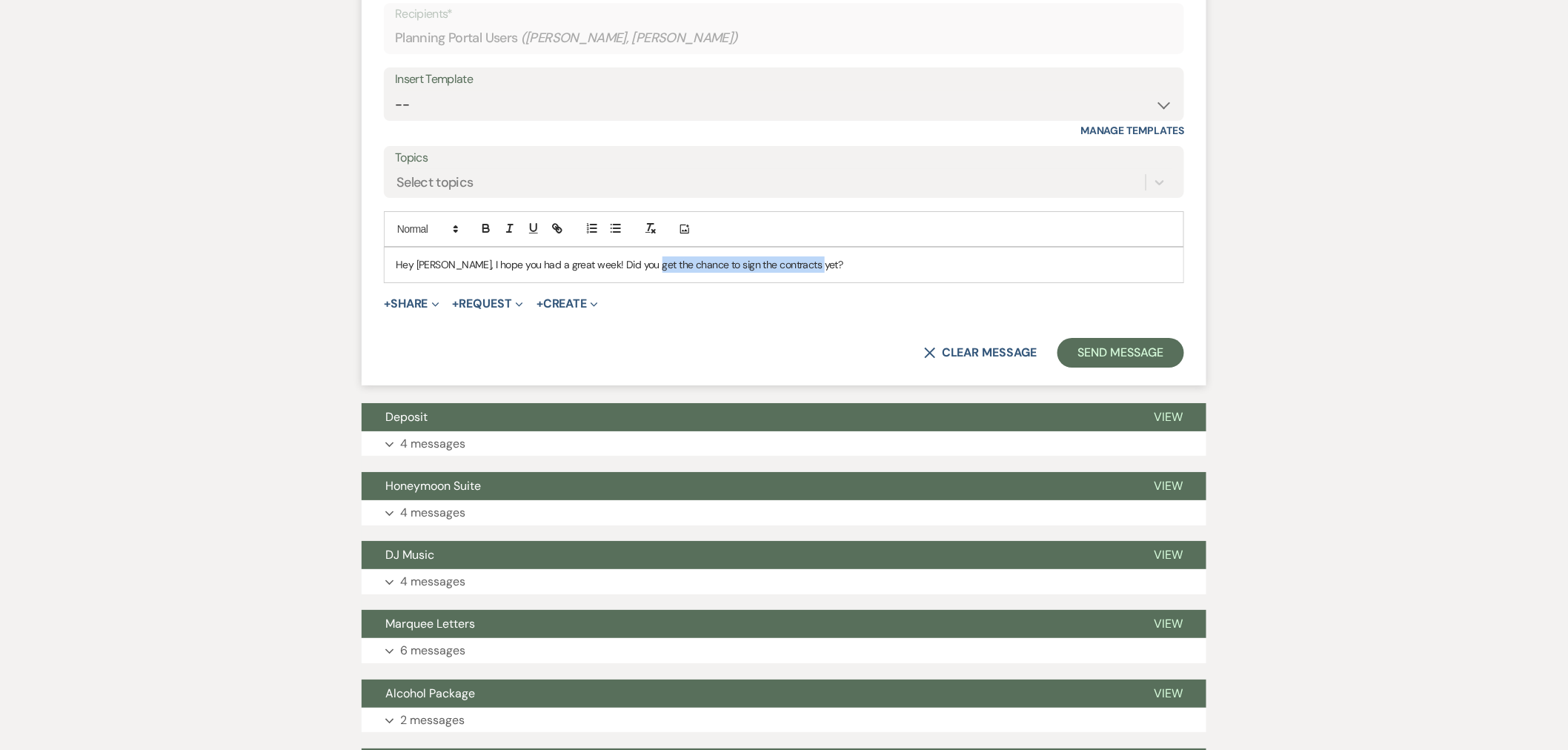
drag, startPoint x: 855, startPoint y: 265, endPoint x: 648, endPoint y: 270, distance: 207.1
click at [648, 270] on p "Hey Savannah, I hope you had a great week! Did you get the chance to sign the c…" at bounding box center [784, 264] width 777 height 17
click at [882, 254] on div "Hey Savannah, I hope you had a great week! Did you get the chance to sign the c…" at bounding box center [784, 264] width 799 height 34
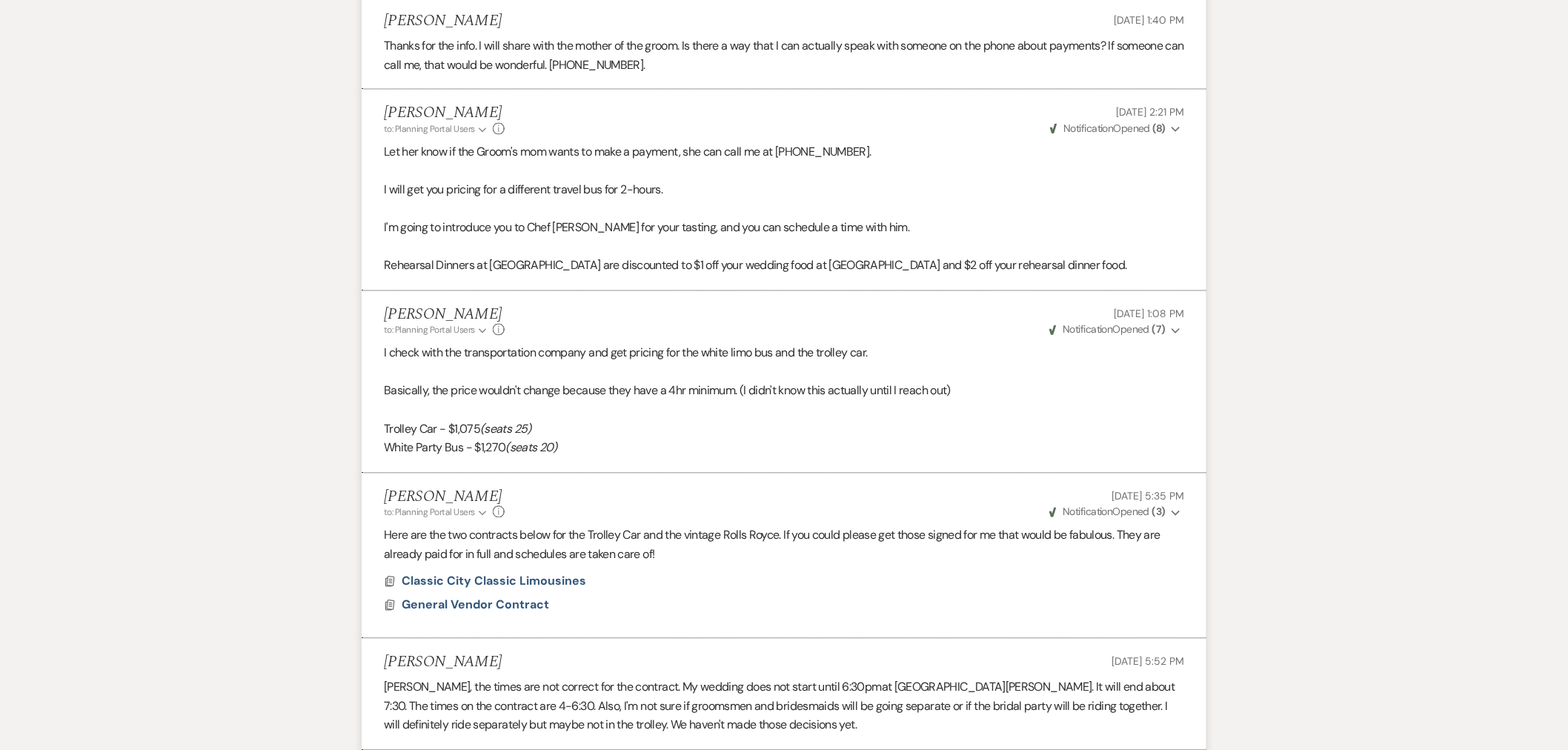
scroll to position [1028, 0]
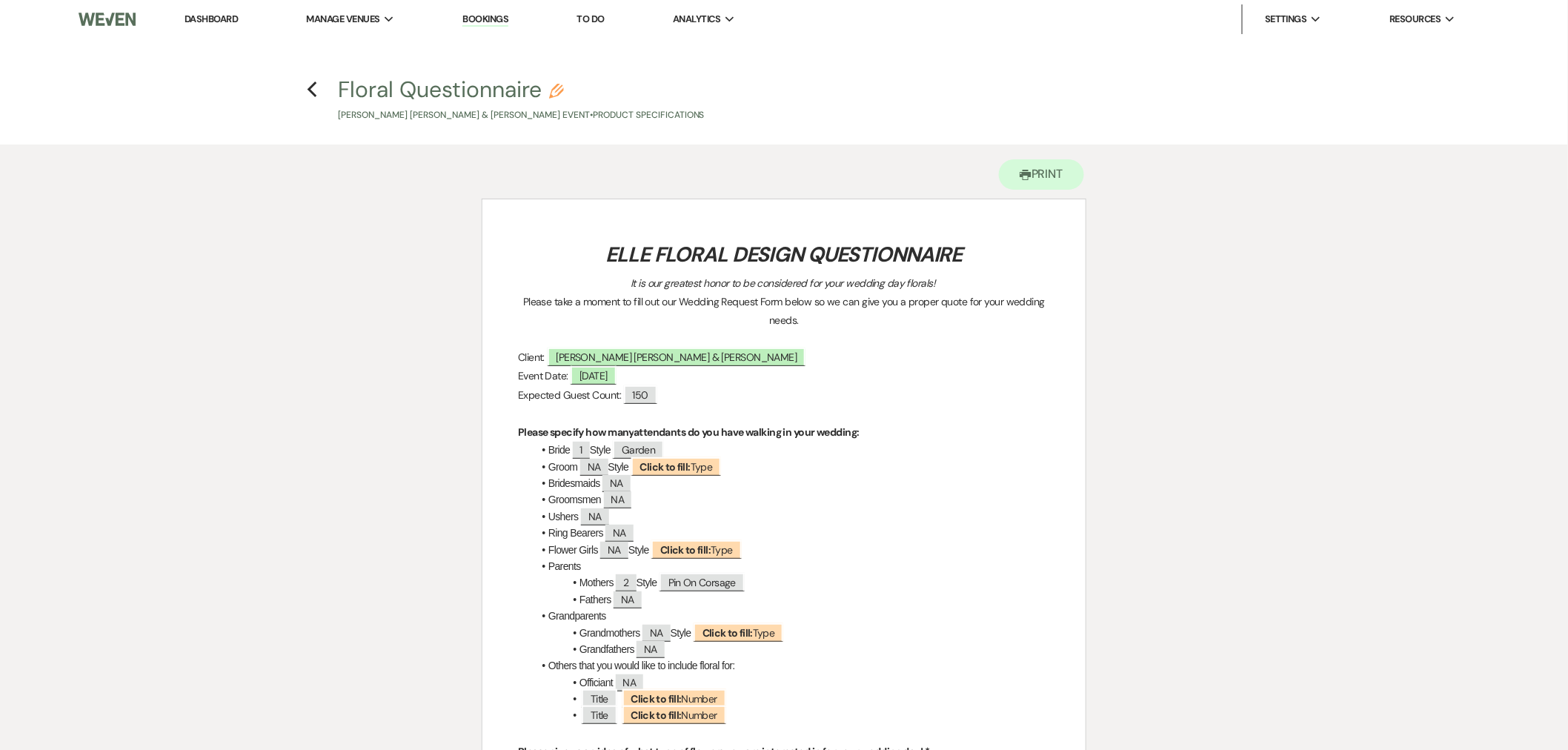
click at [313, 86] on use "button" at bounding box center [312, 90] width 10 height 17
click at [203, 23] on link "Dashboard" at bounding box center [211, 19] width 54 height 13
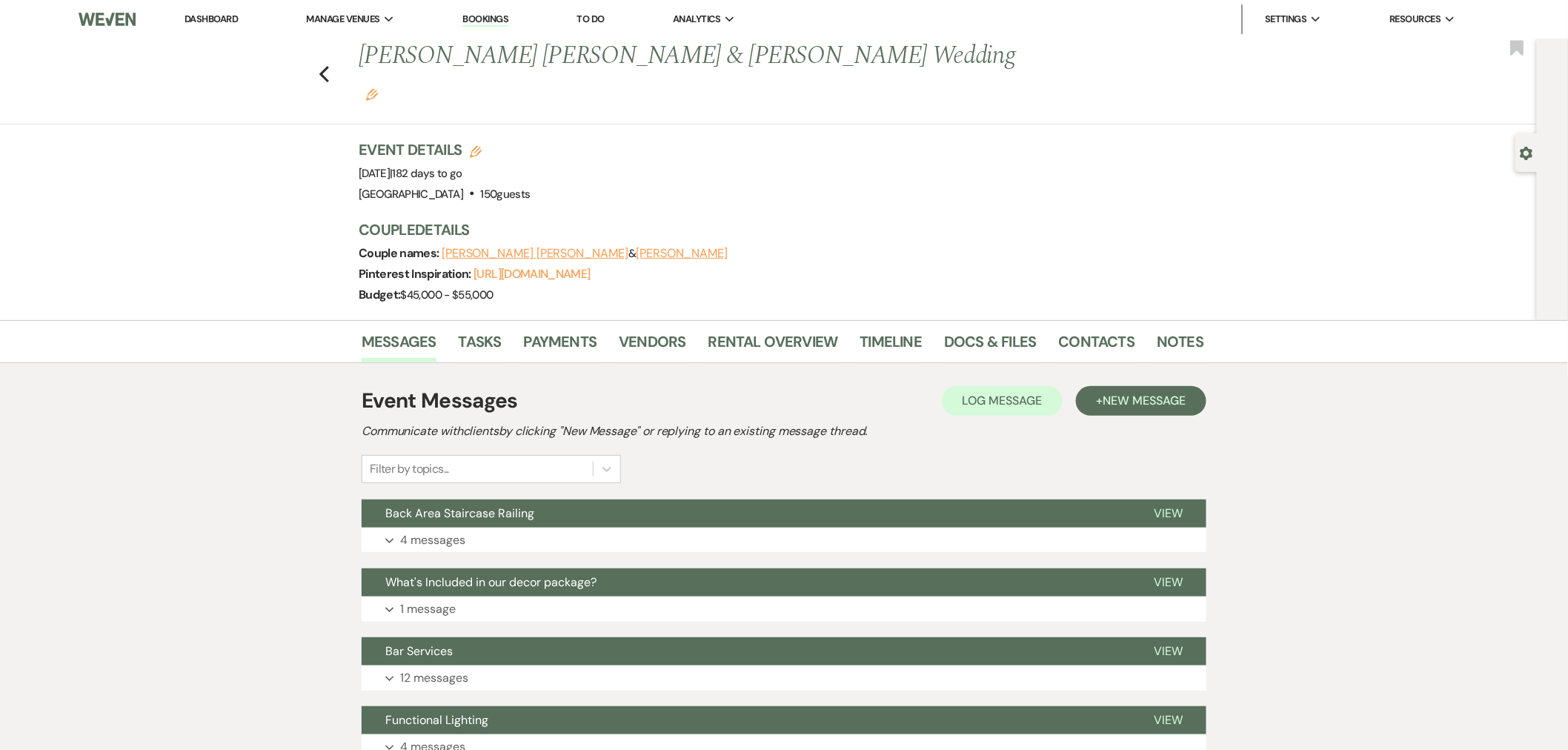
click at [329, 66] on use "button" at bounding box center [324, 74] width 10 height 17
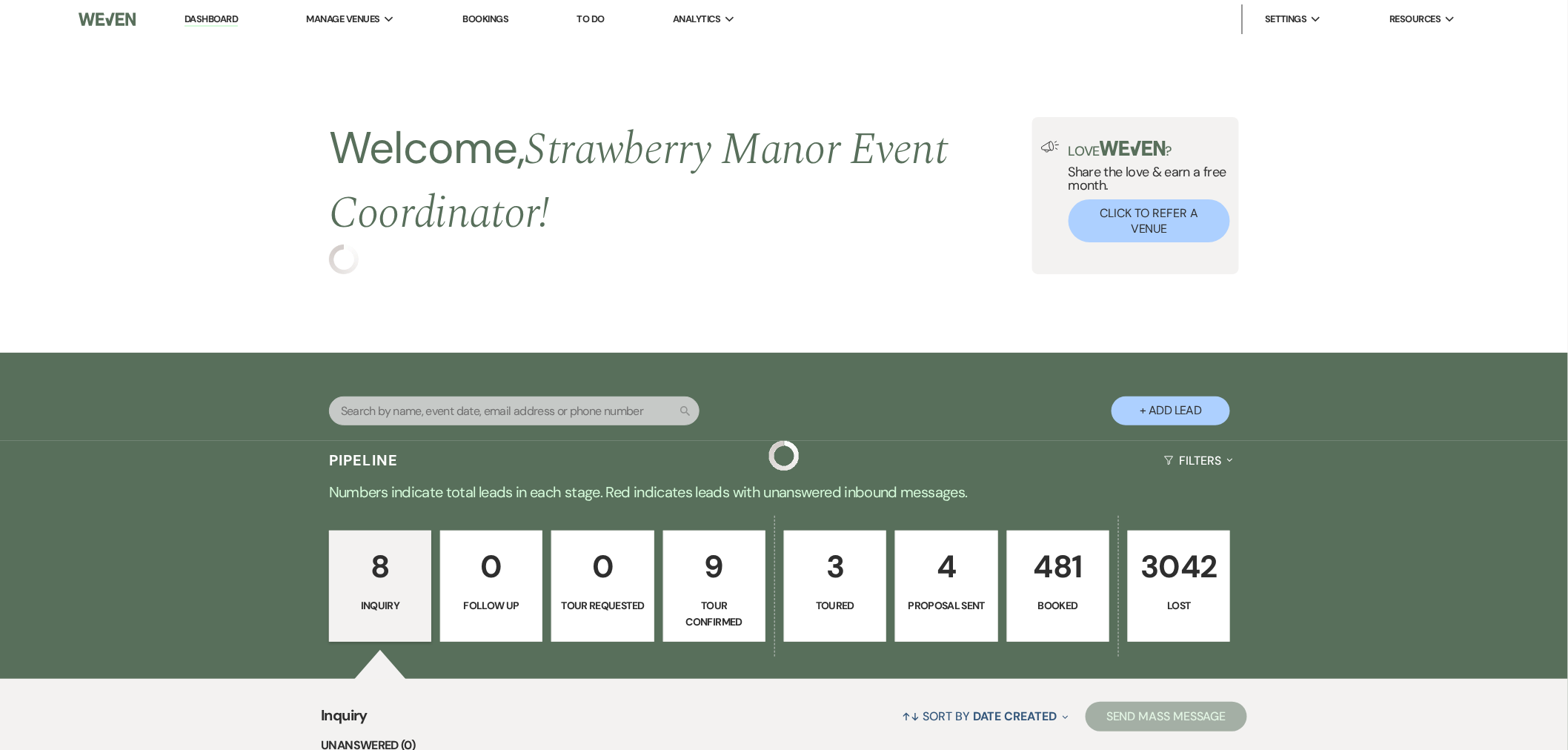
click at [1047, 585] on p "481" at bounding box center [1059, 566] width 83 height 50
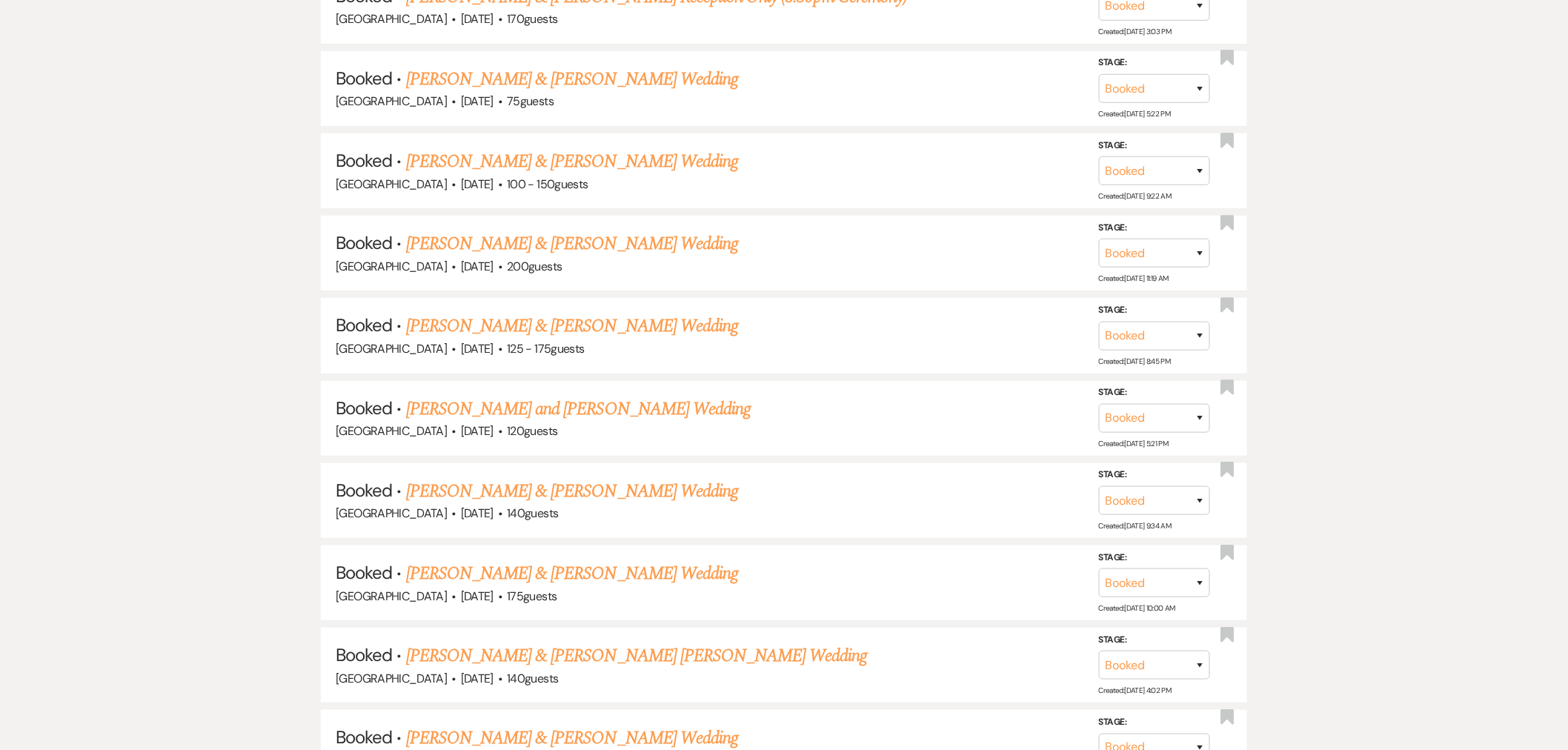
scroll to position [8841, 0]
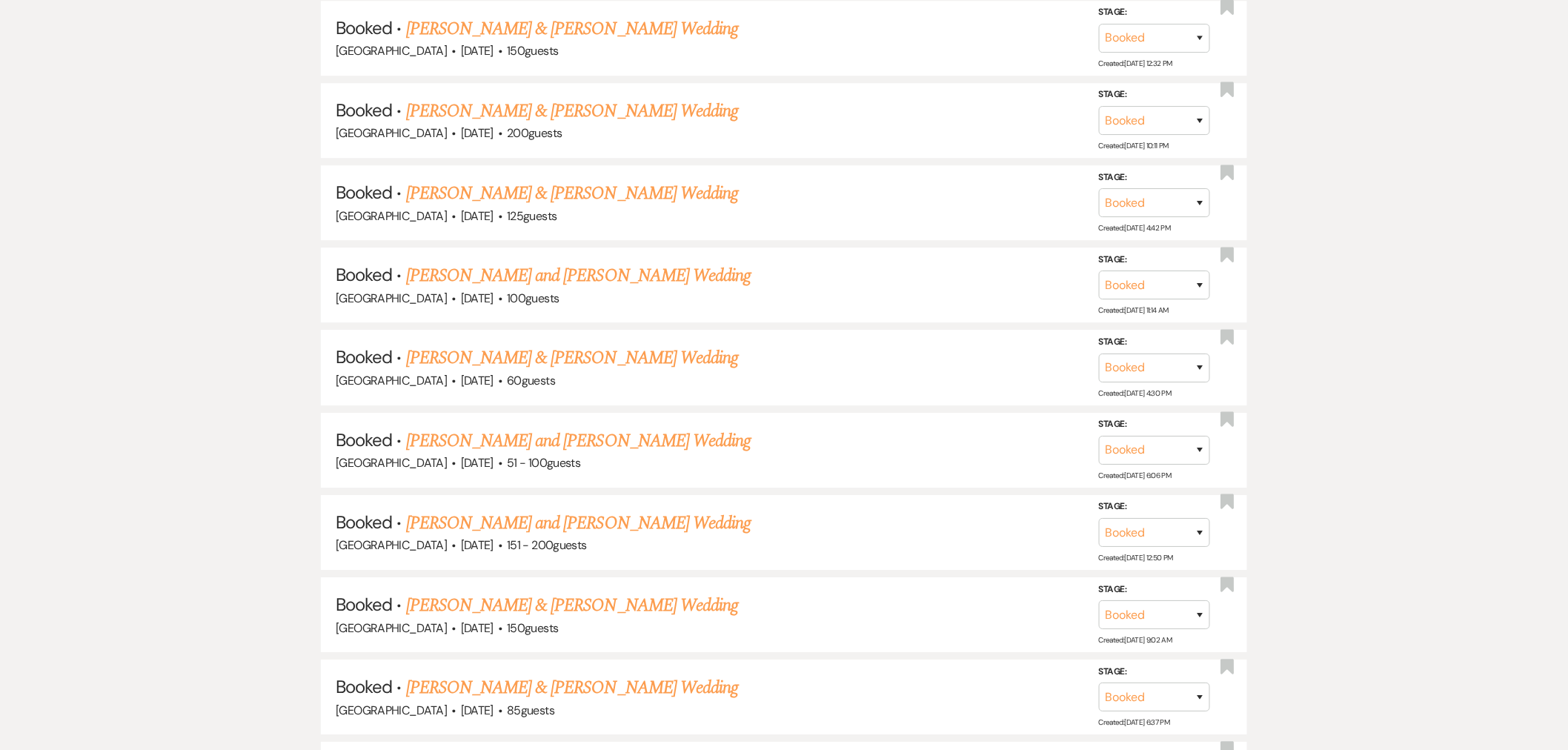
drag, startPoint x: 685, startPoint y: 378, endPoint x: 1547, endPoint y: 415, distance: 862.8
click at [684, 427] on link "[PERSON_NAME] and [PERSON_NAME] Wedding" at bounding box center [578, 440] width 345 height 26
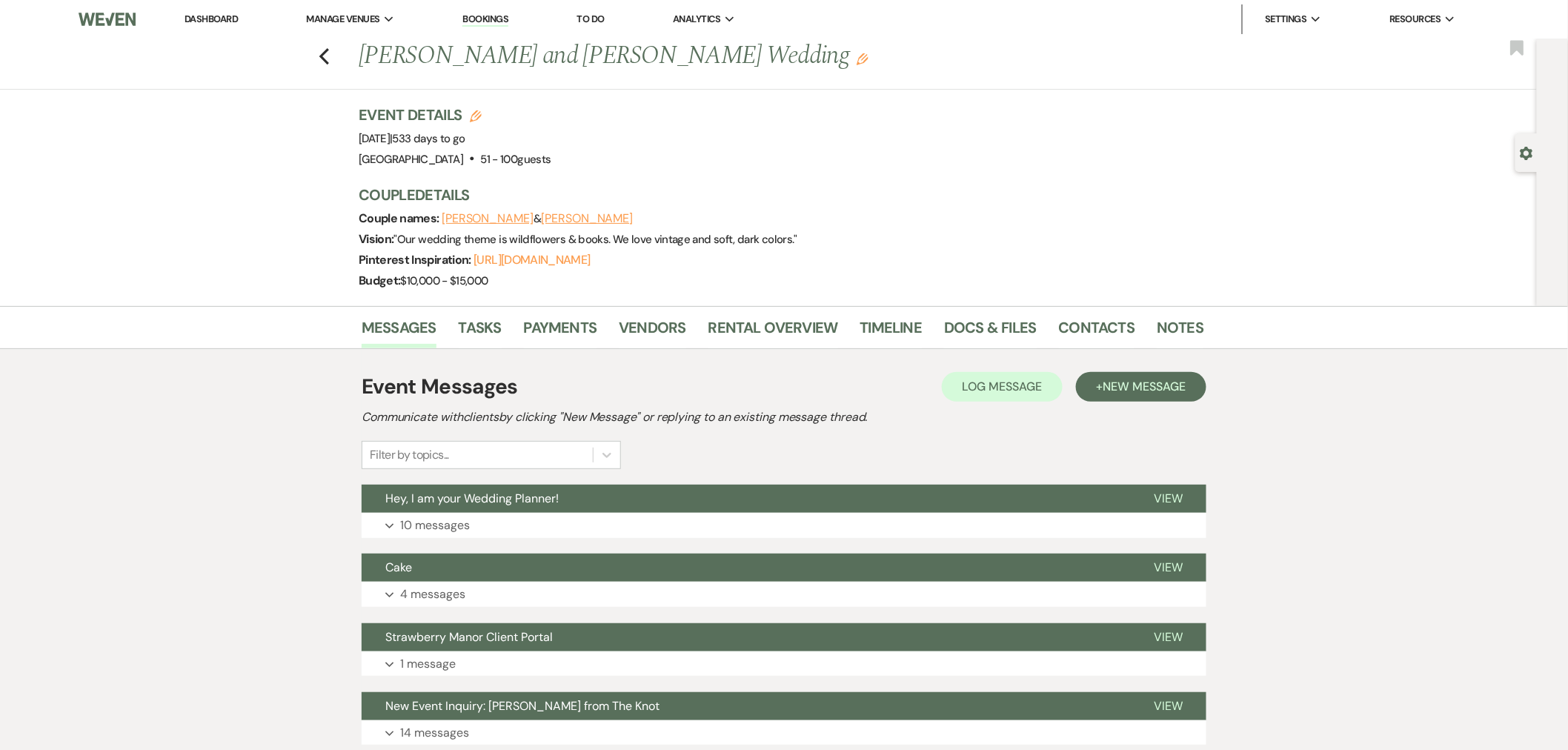
click at [495, 218] on button "Grace Perilloux" at bounding box center [488, 219] width 92 height 12
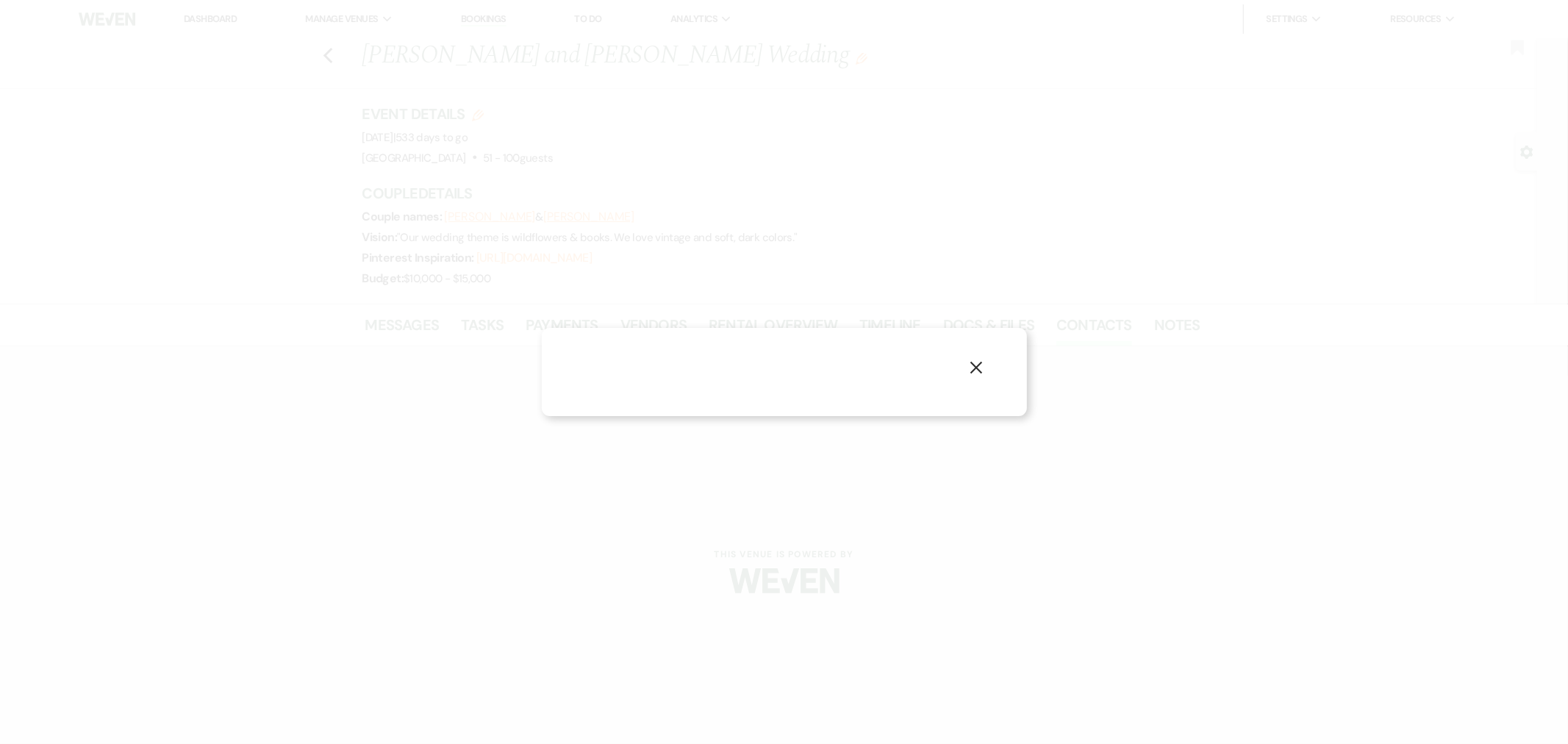
select select "1"
select select "email"
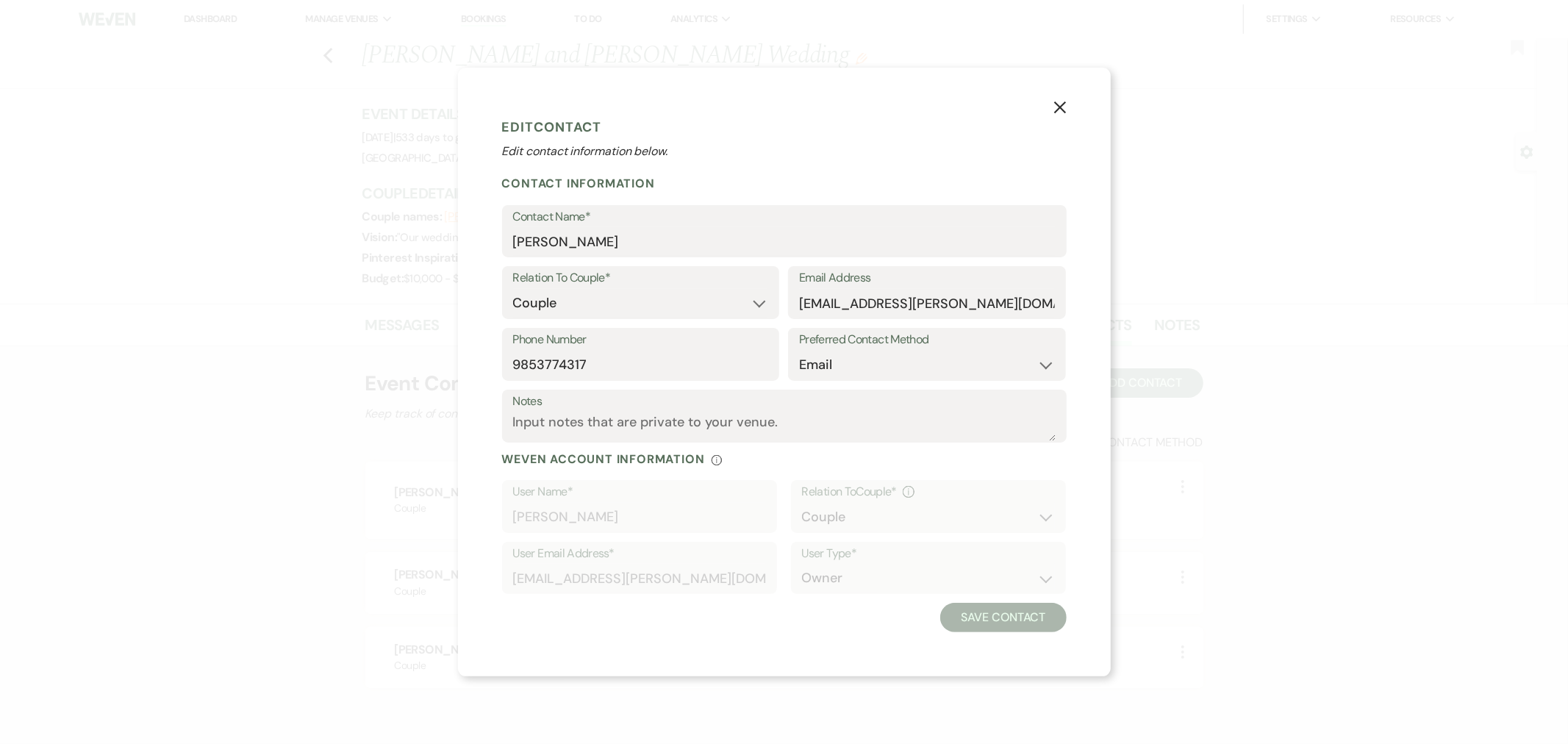
click at [1064, 110] on icon "X" at bounding box center [1061, 107] width 13 height 13
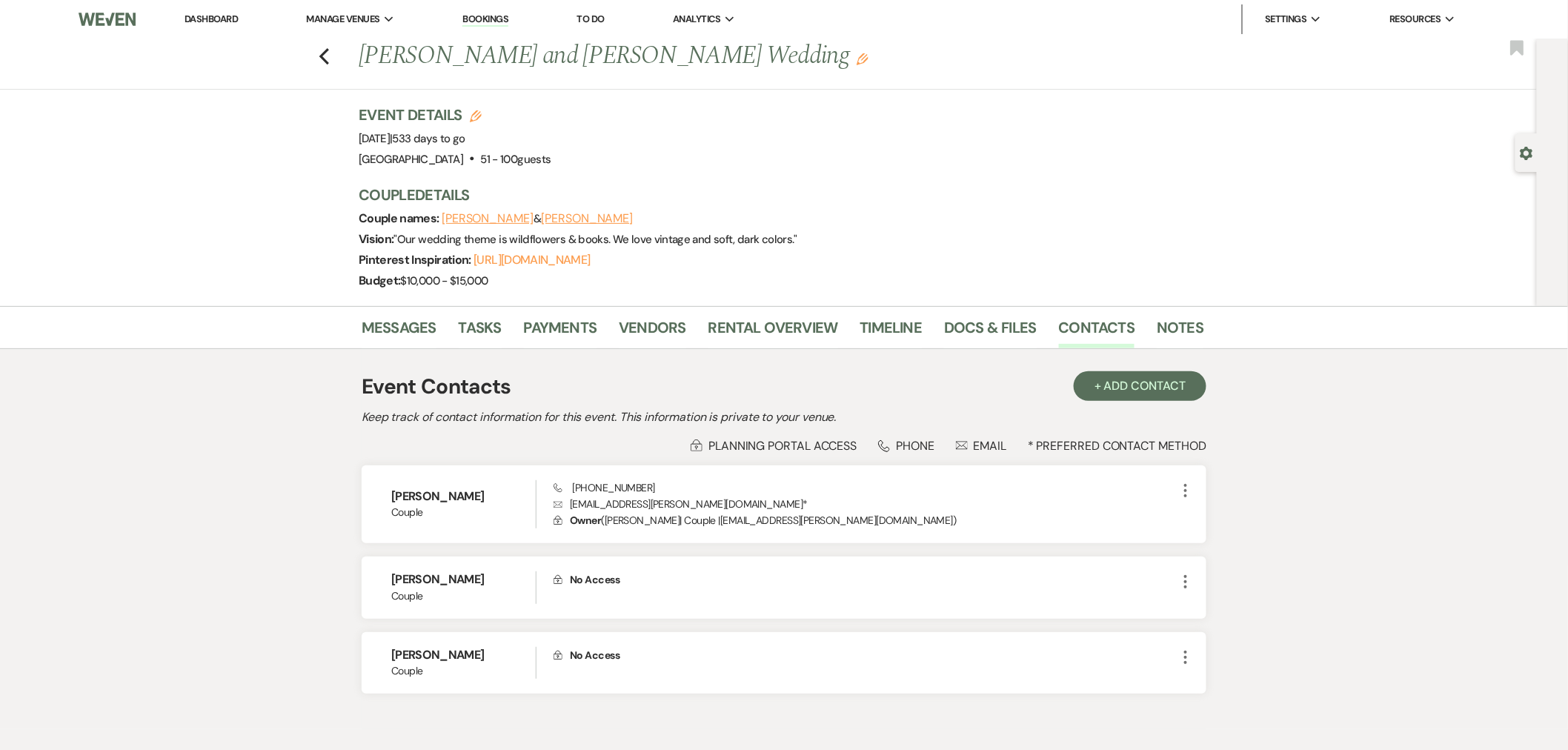
click at [491, 213] on button "Grace Perilloux" at bounding box center [488, 219] width 92 height 12
select select "1"
select select "email"
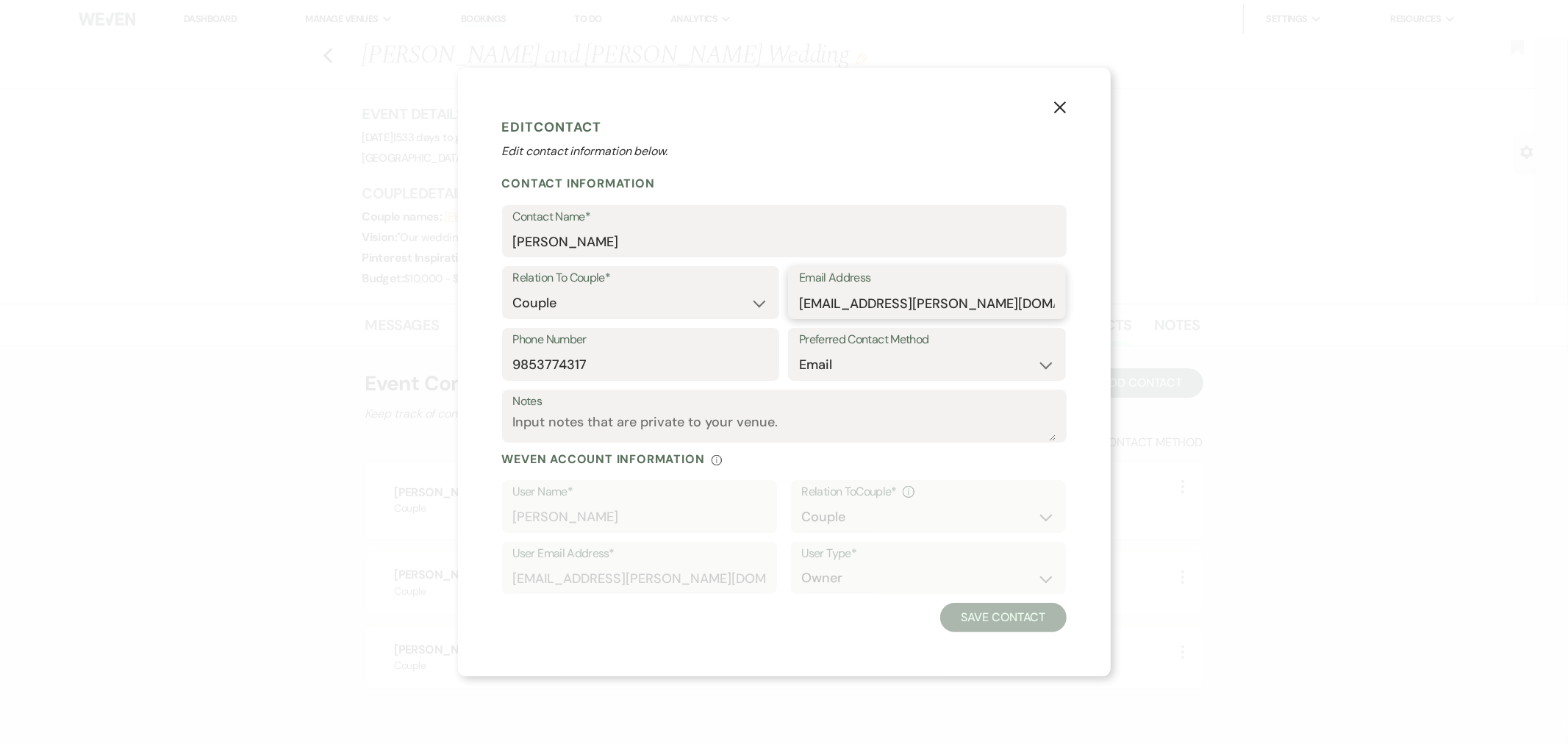
drag, startPoint x: 1012, startPoint y: 301, endPoint x: 795, endPoint y: 303, distance: 217.0
click at [795, 303] on div "Email Address grace.perilloux@tangischools.org" at bounding box center [926, 292] width 278 height 53
drag, startPoint x: 634, startPoint y: 366, endPoint x: 381, endPoint y: 330, distance: 255.5
click at [381, 345] on div "X Edit Contact Edit contact information below. Contact Information Contact Name…" at bounding box center [784, 372] width 1568 height 744
click at [1059, 89] on button "X" at bounding box center [1060, 106] width 101 height 79
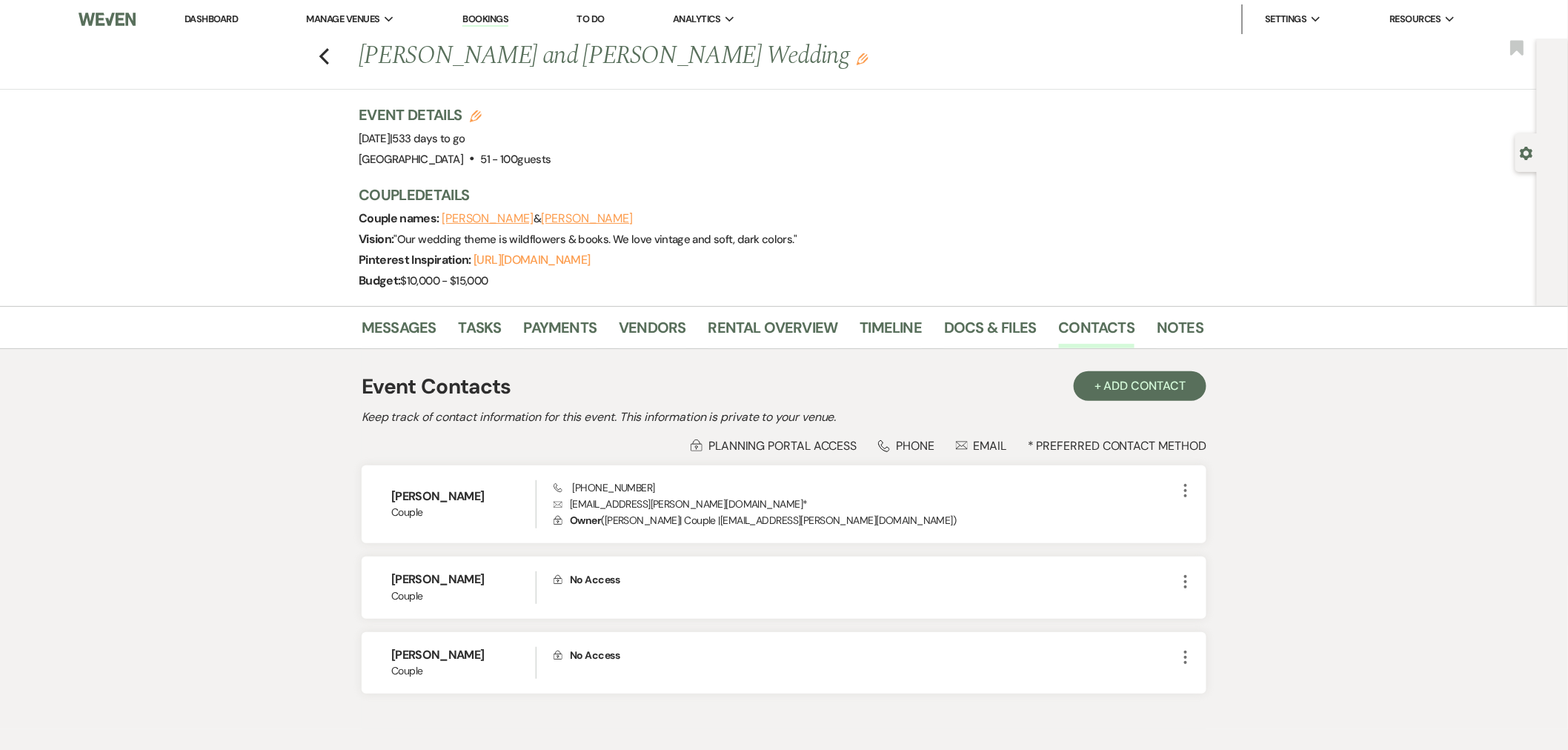
click at [567, 215] on button "Skyler LeBlanc" at bounding box center [587, 219] width 92 height 12
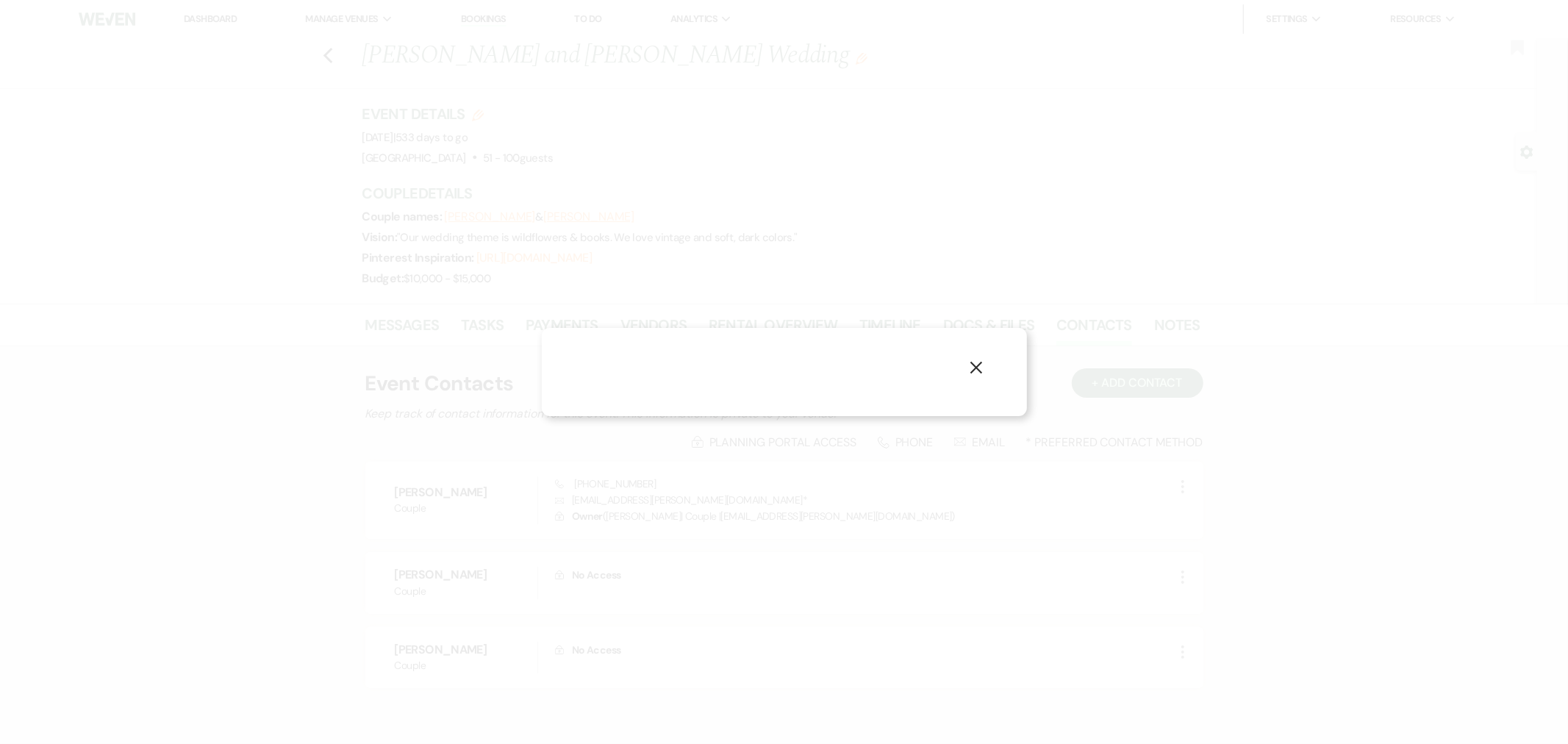
select select "1"
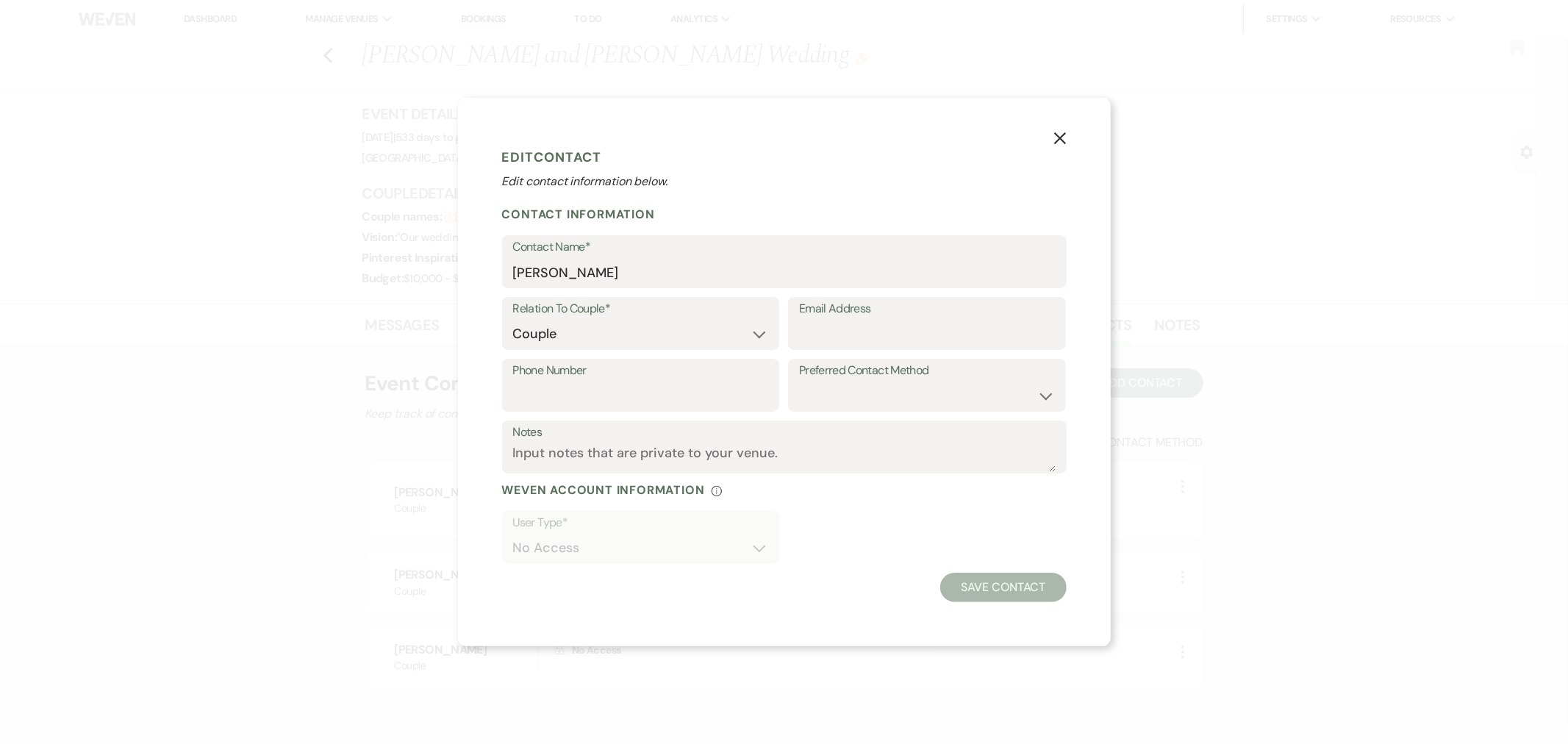
click at [1057, 141] on use "button" at bounding box center [1060, 139] width 12 height 12
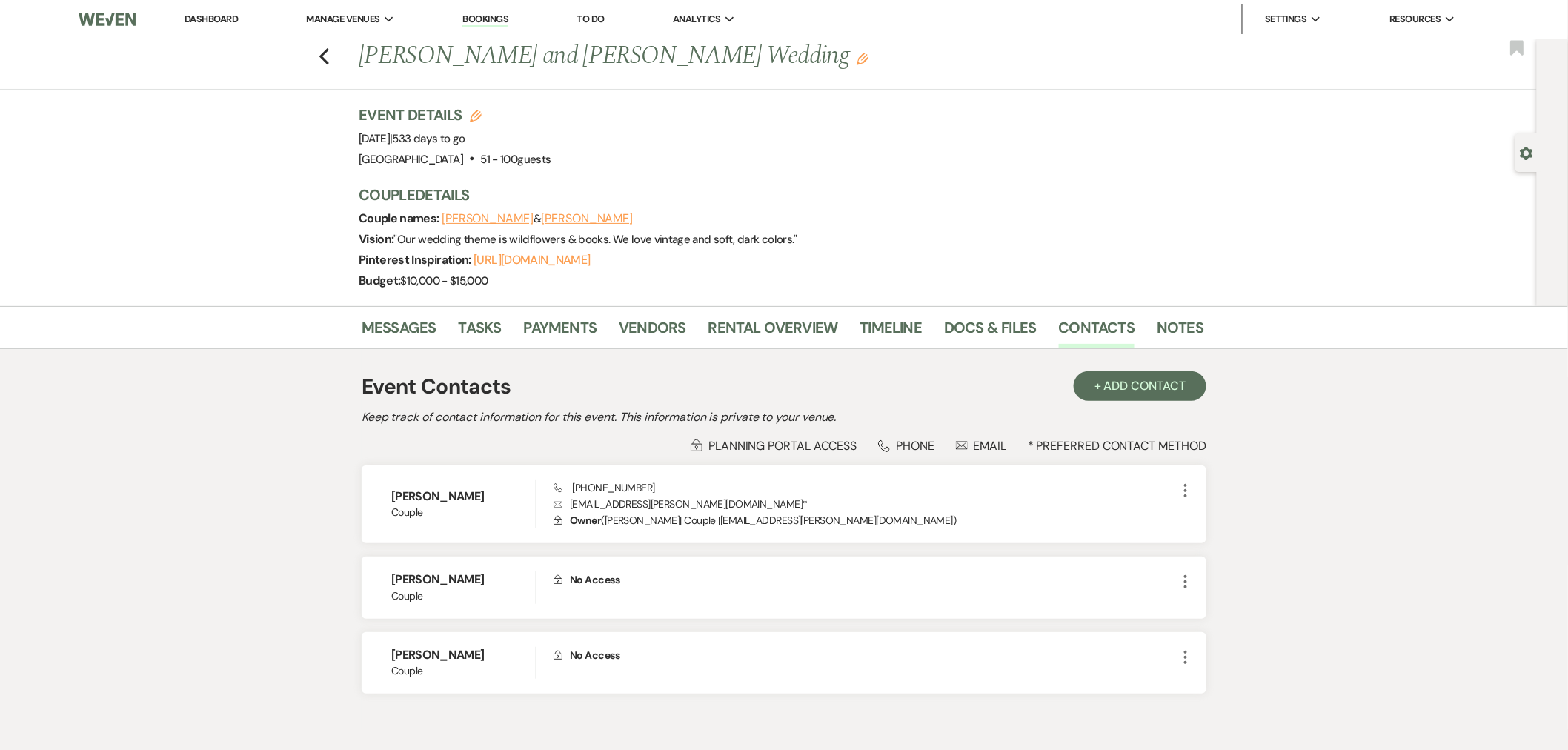
click at [325, 56] on icon "Previous" at bounding box center [324, 57] width 11 height 18
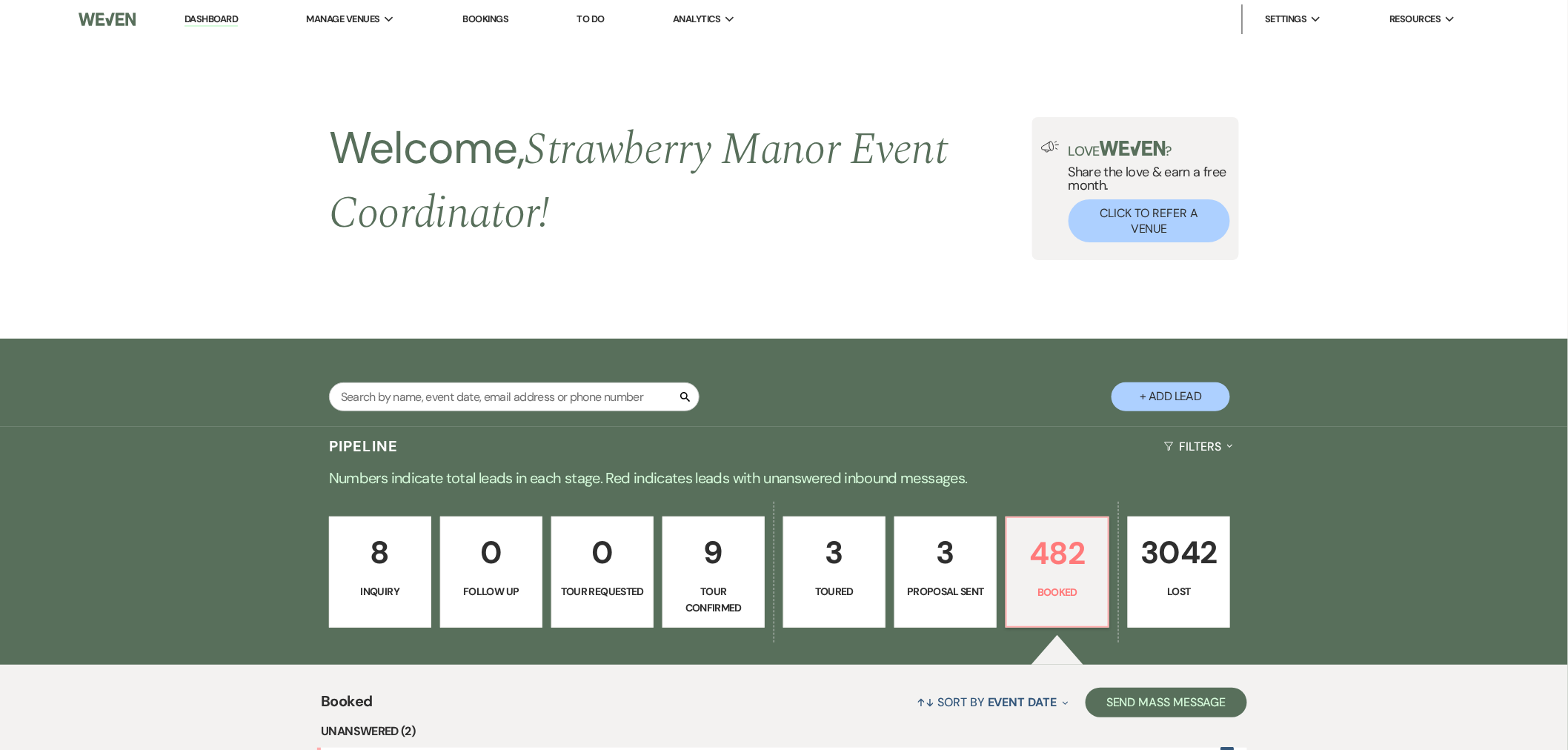
scroll to position [8841, 0]
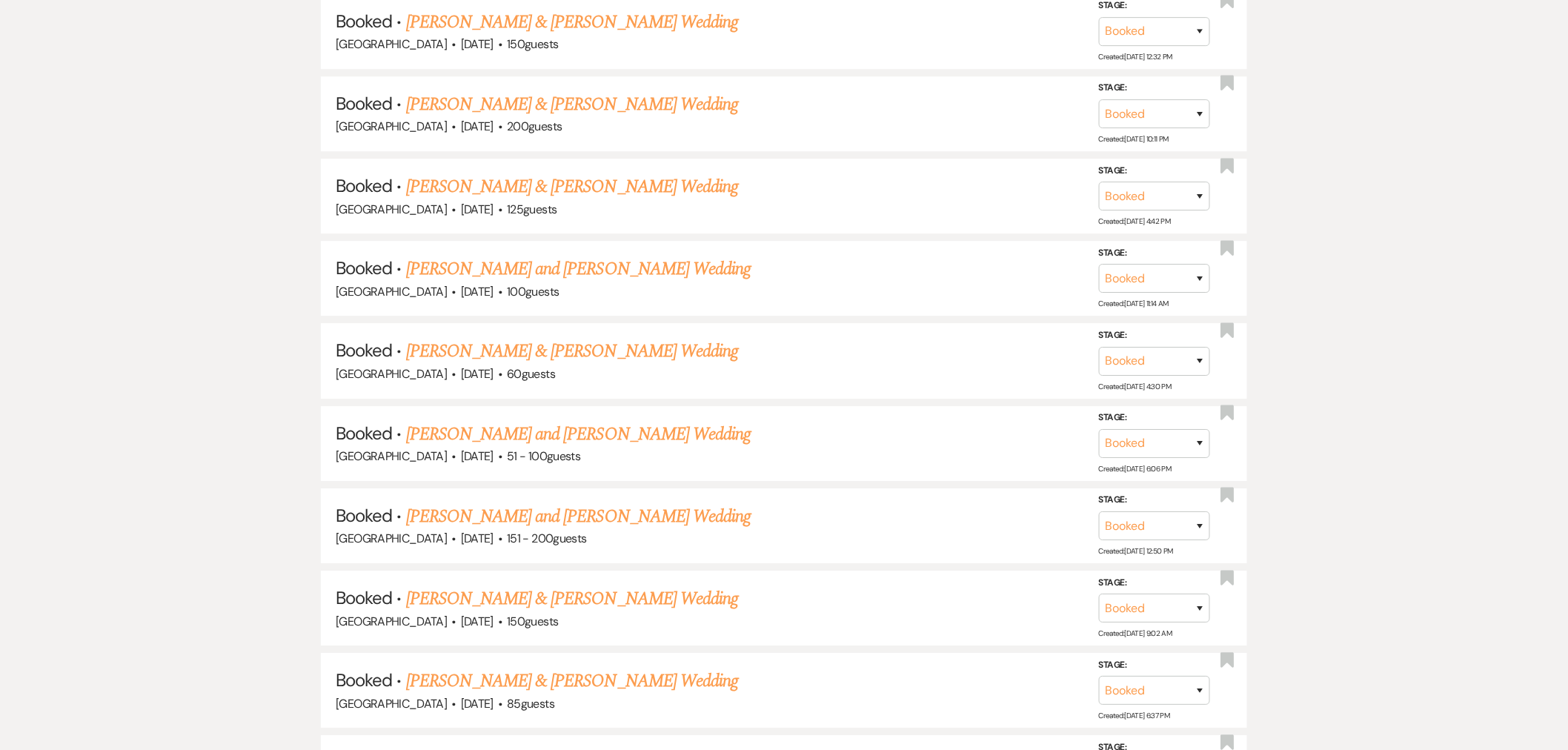
click at [459, 585] on link "Ady Bizette & Chase Vallot's Wedding" at bounding box center [571, 598] width 332 height 26
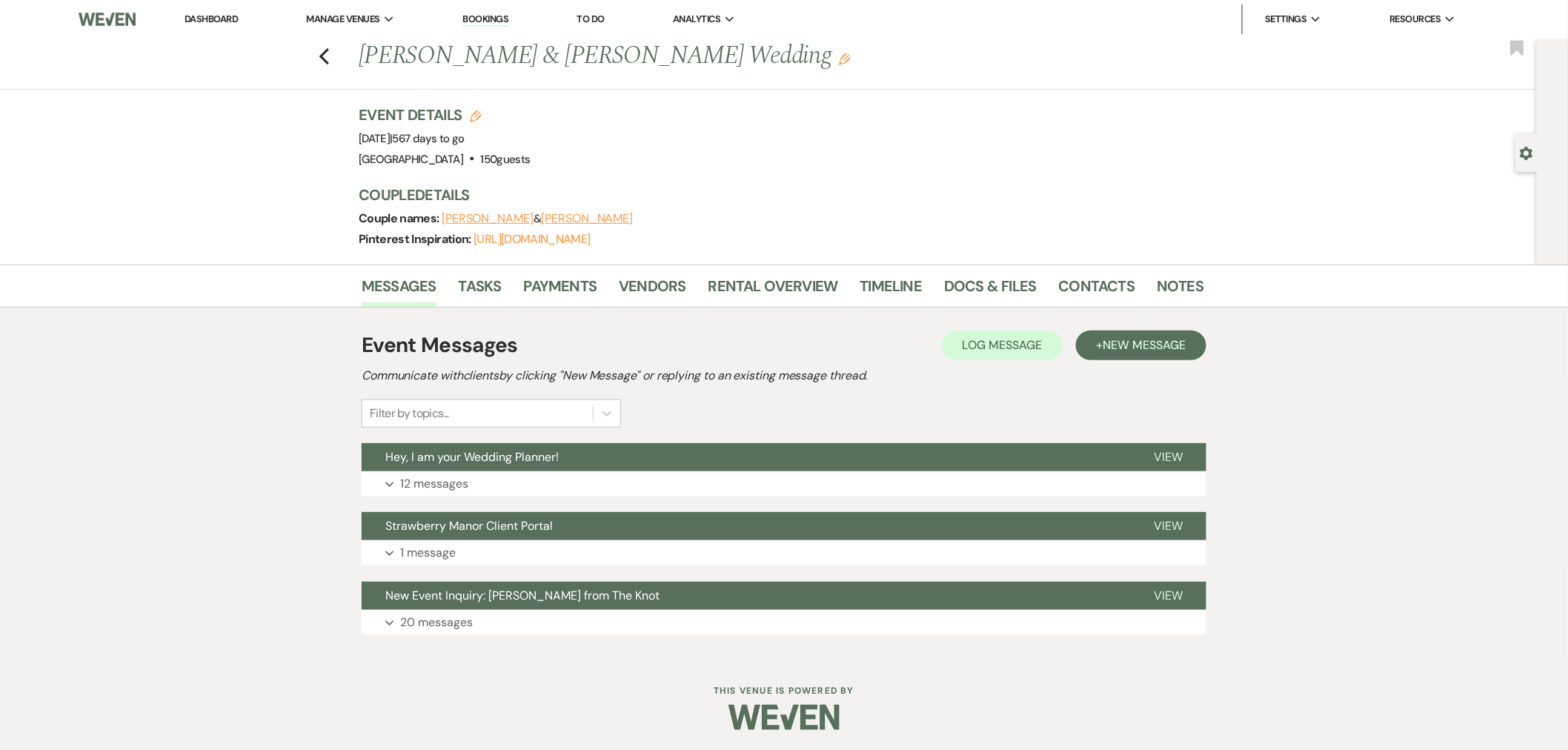
click at [487, 215] on button "Ady Bizette" at bounding box center [488, 219] width 92 height 12
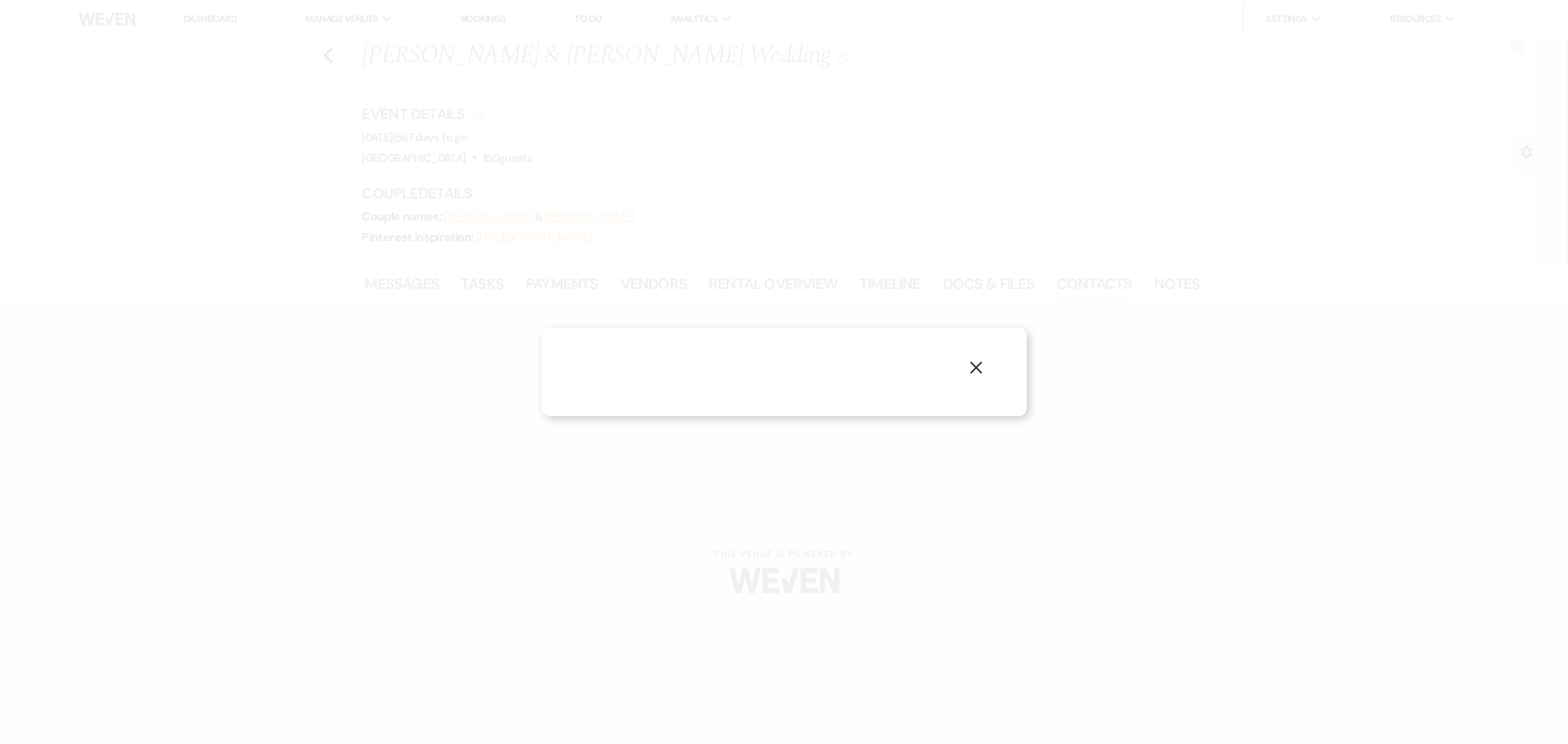
select select "1"
select select "email"
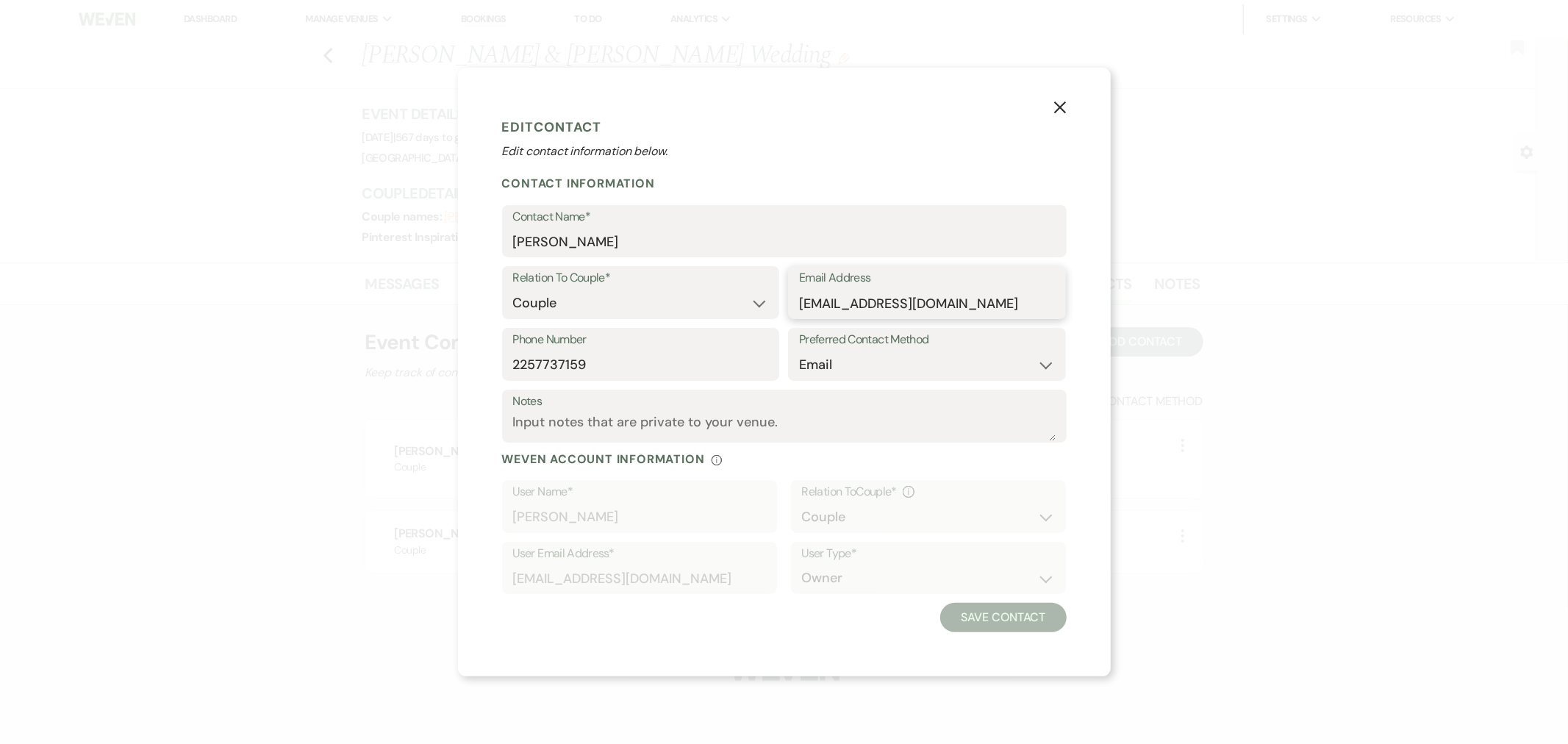
drag, startPoint x: 974, startPoint y: 306, endPoint x: 787, endPoint y: 325, distance: 188.0
click at [788, 325] on div "Email Address vallotwedding@gmail.com" at bounding box center [926, 297] width 278 height 61
drag, startPoint x: 709, startPoint y: 372, endPoint x: 454, endPoint y: 375, distance: 255.0
click at [454, 375] on div "X Edit Contact Edit contact information below. Contact Information Contact Name…" at bounding box center [784, 372] width 1568 height 744
drag, startPoint x: 1049, startPoint y: 107, endPoint x: 810, endPoint y: 135, distance: 240.6
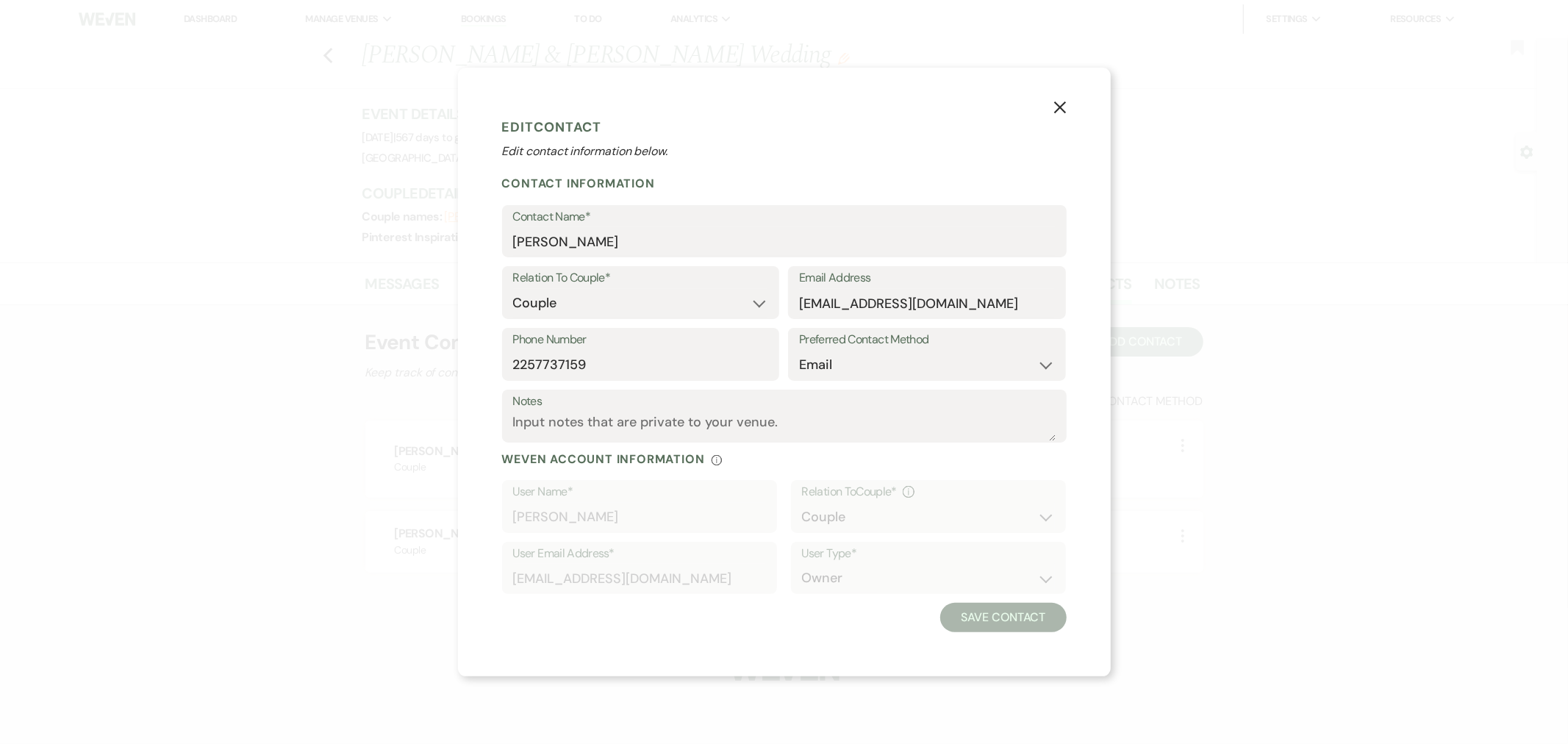
click at [1049, 107] on button "X" at bounding box center [1060, 106] width 101 height 79
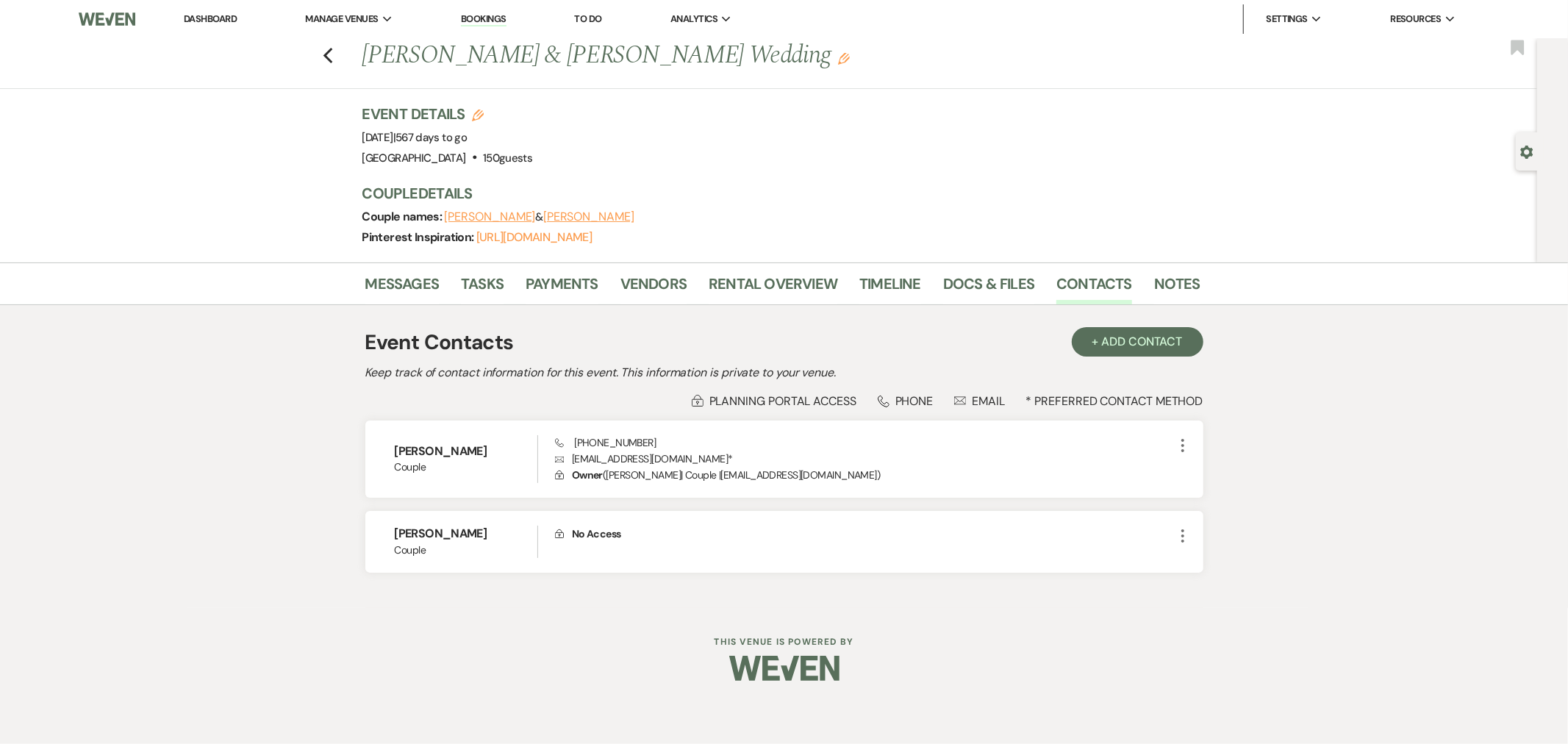
click at [543, 217] on button "Chase Vallot" at bounding box center [589, 217] width 91 height 12
select select "1"
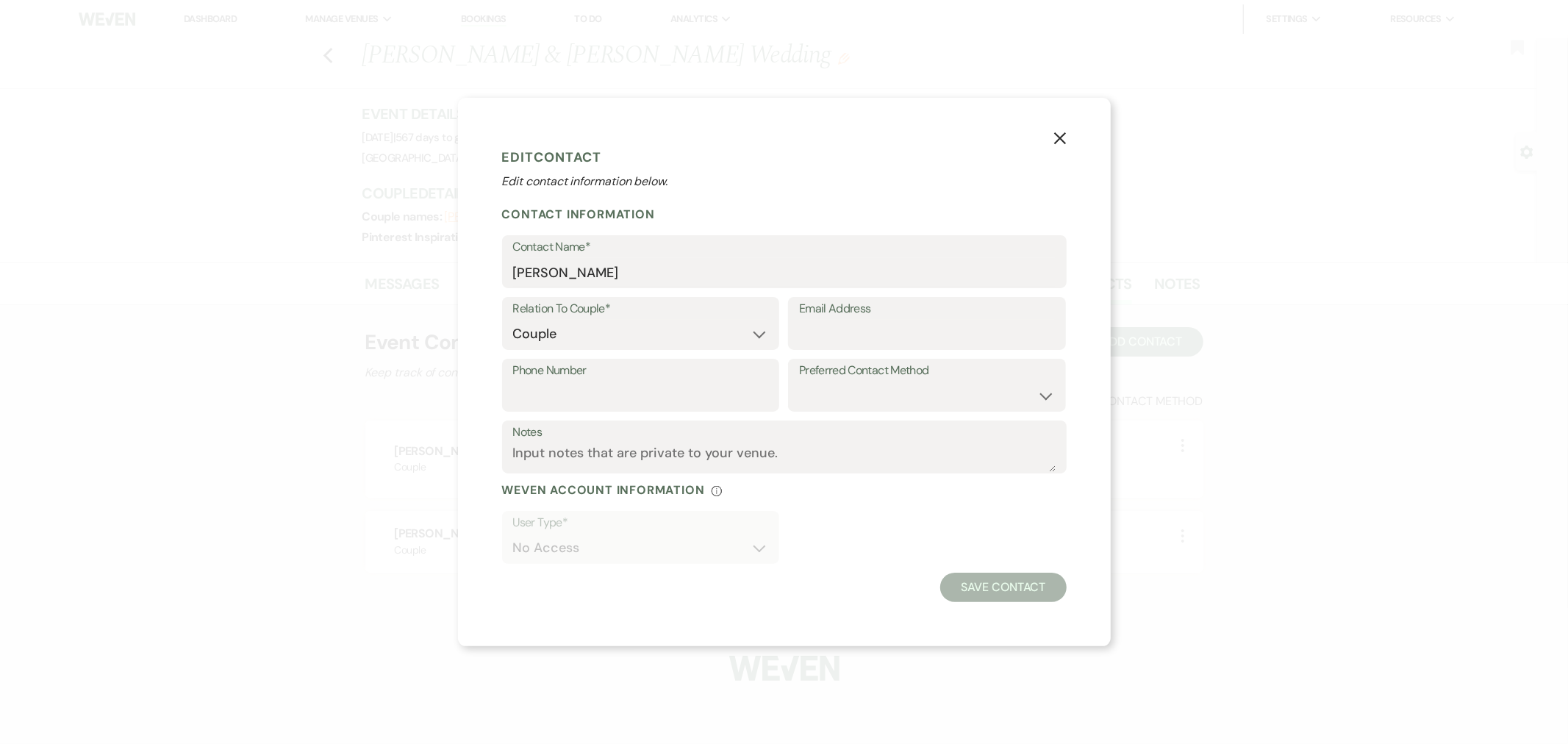
click at [1046, 149] on button "X" at bounding box center [1060, 136] width 101 height 79
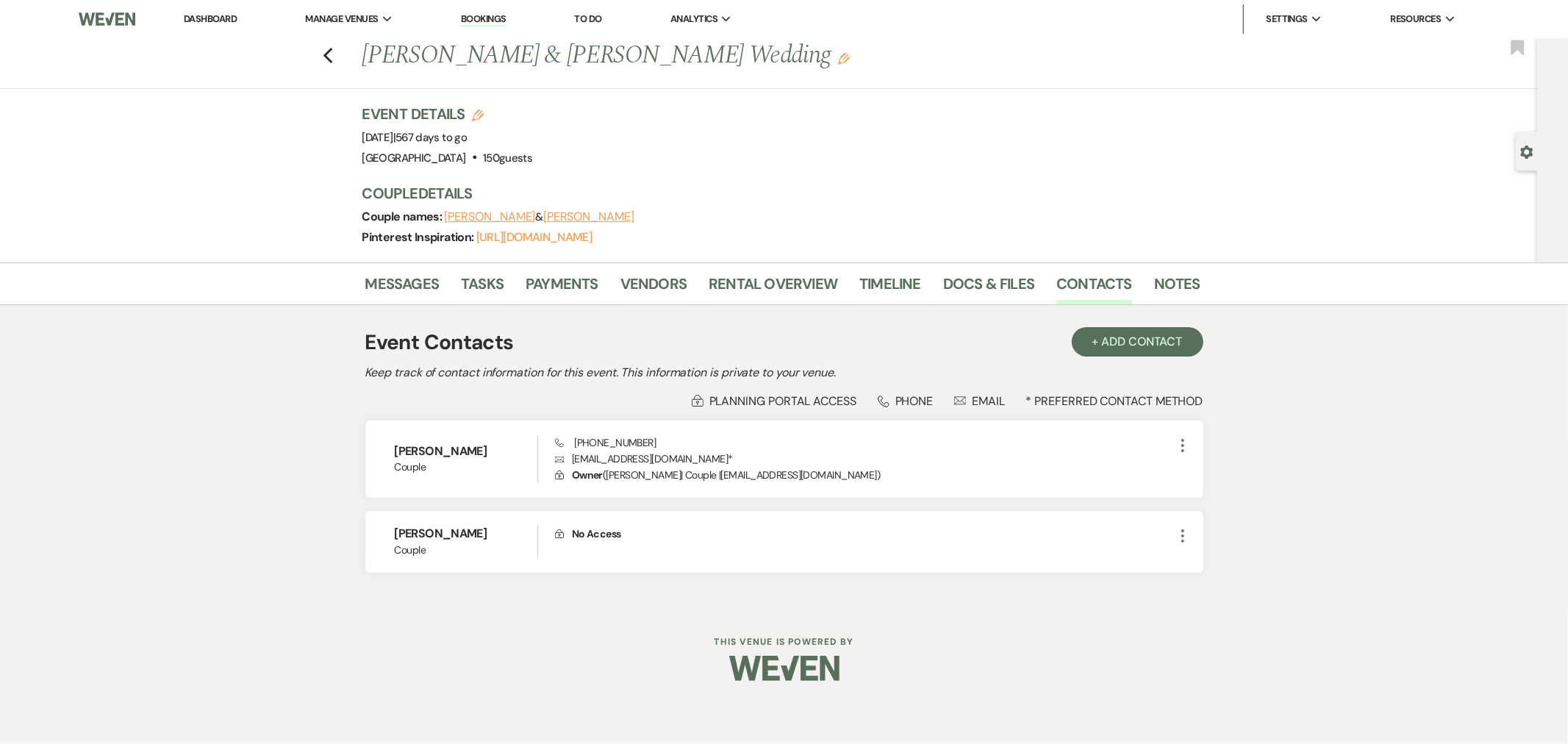
click at [325, 52] on icon "Previous" at bounding box center [328, 56] width 11 height 18
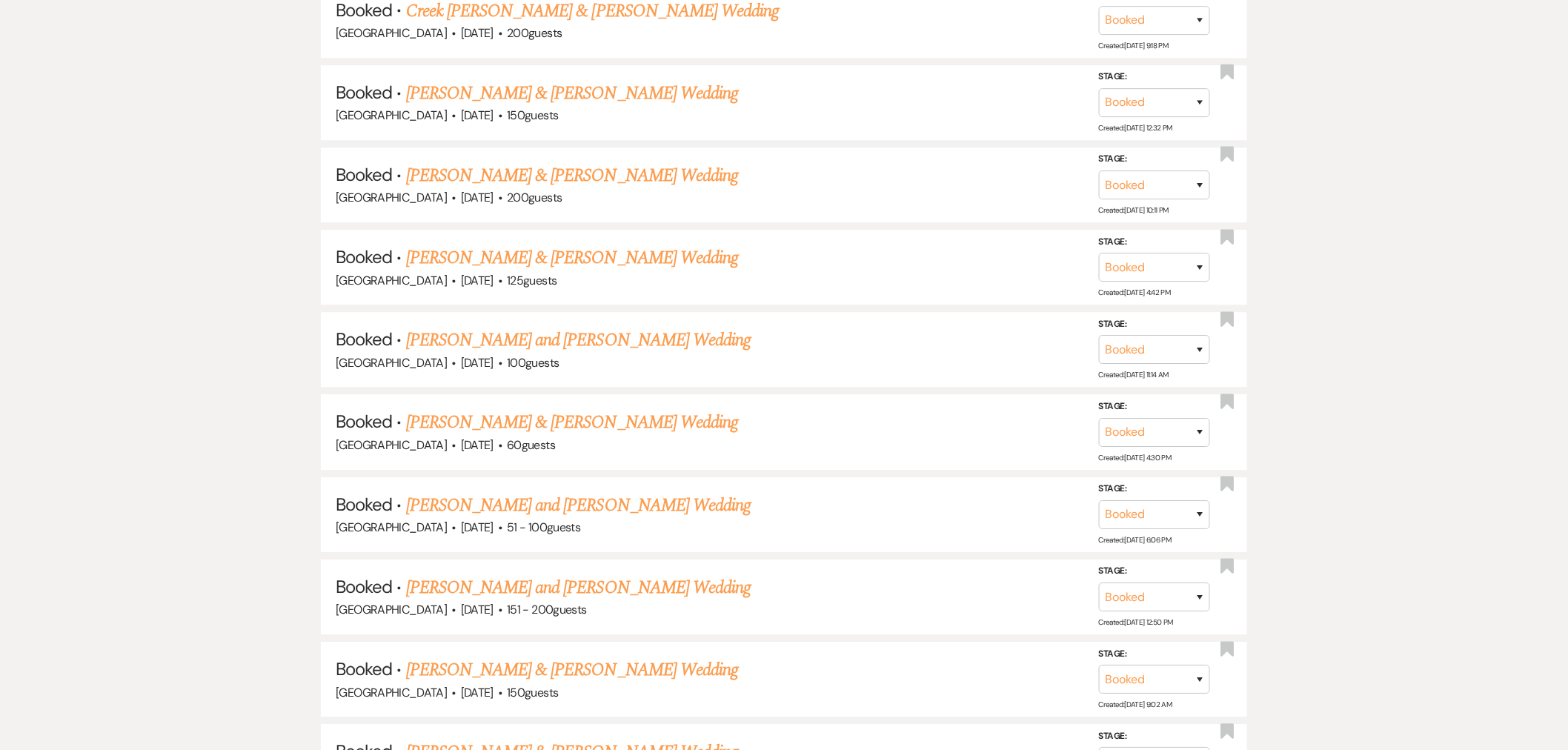
scroll to position [8923, 0]
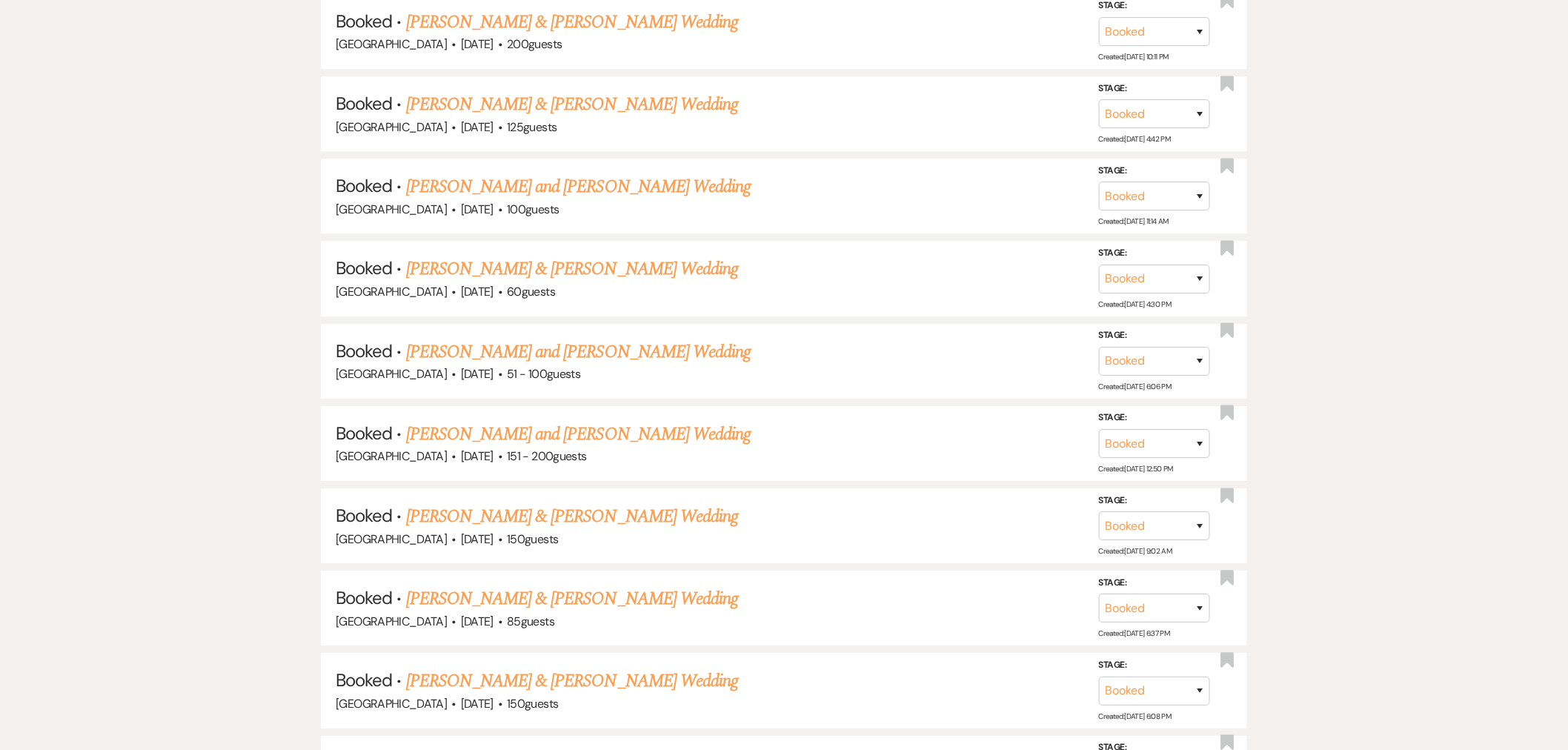
click at [526, 668] on link "Emily Green & Tyler Zeringue's Wedding" at bounding box center [571, 681] width 332 height 26
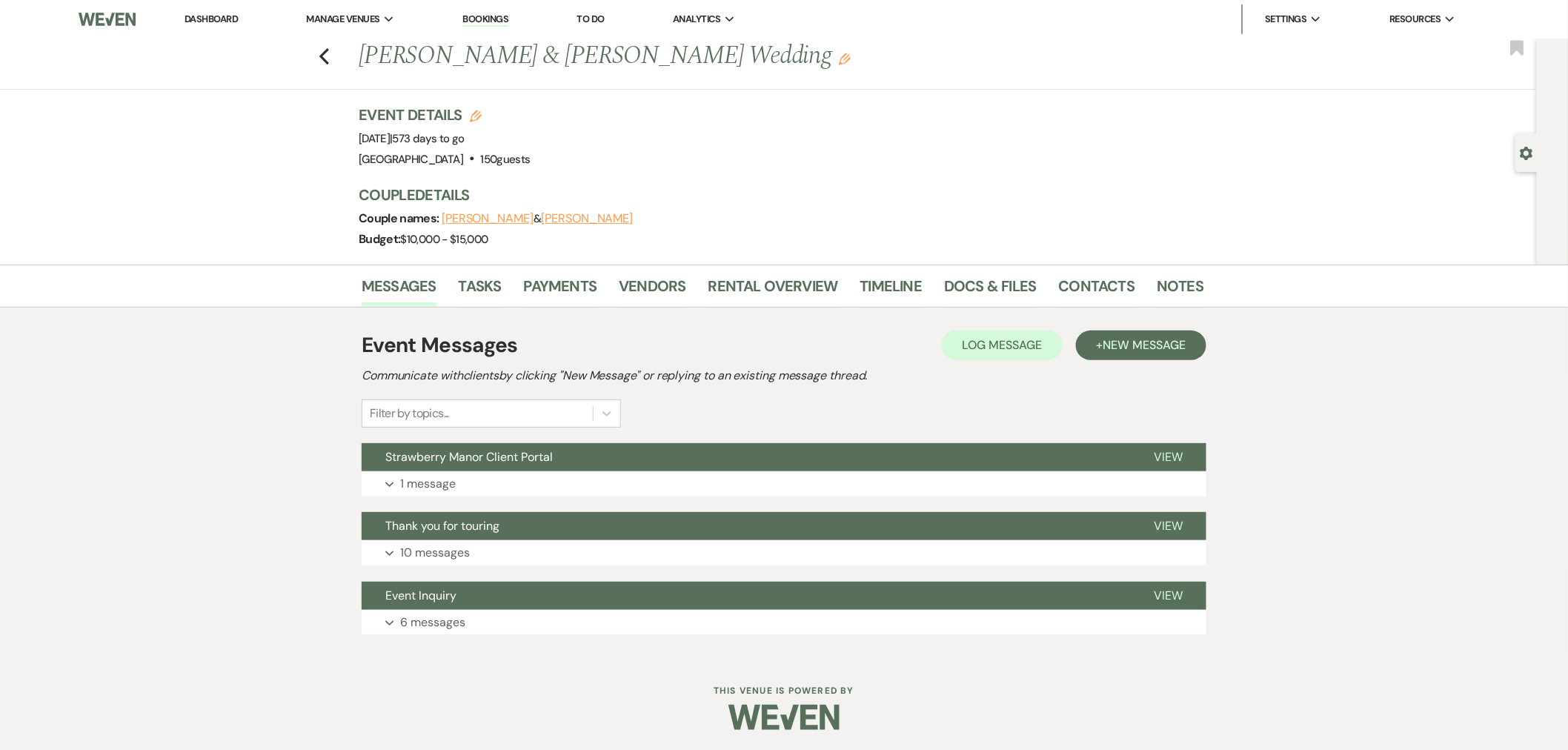
click at [456, 213] on button "Tyler" at bounding box center [488, 219] width 92 height 12
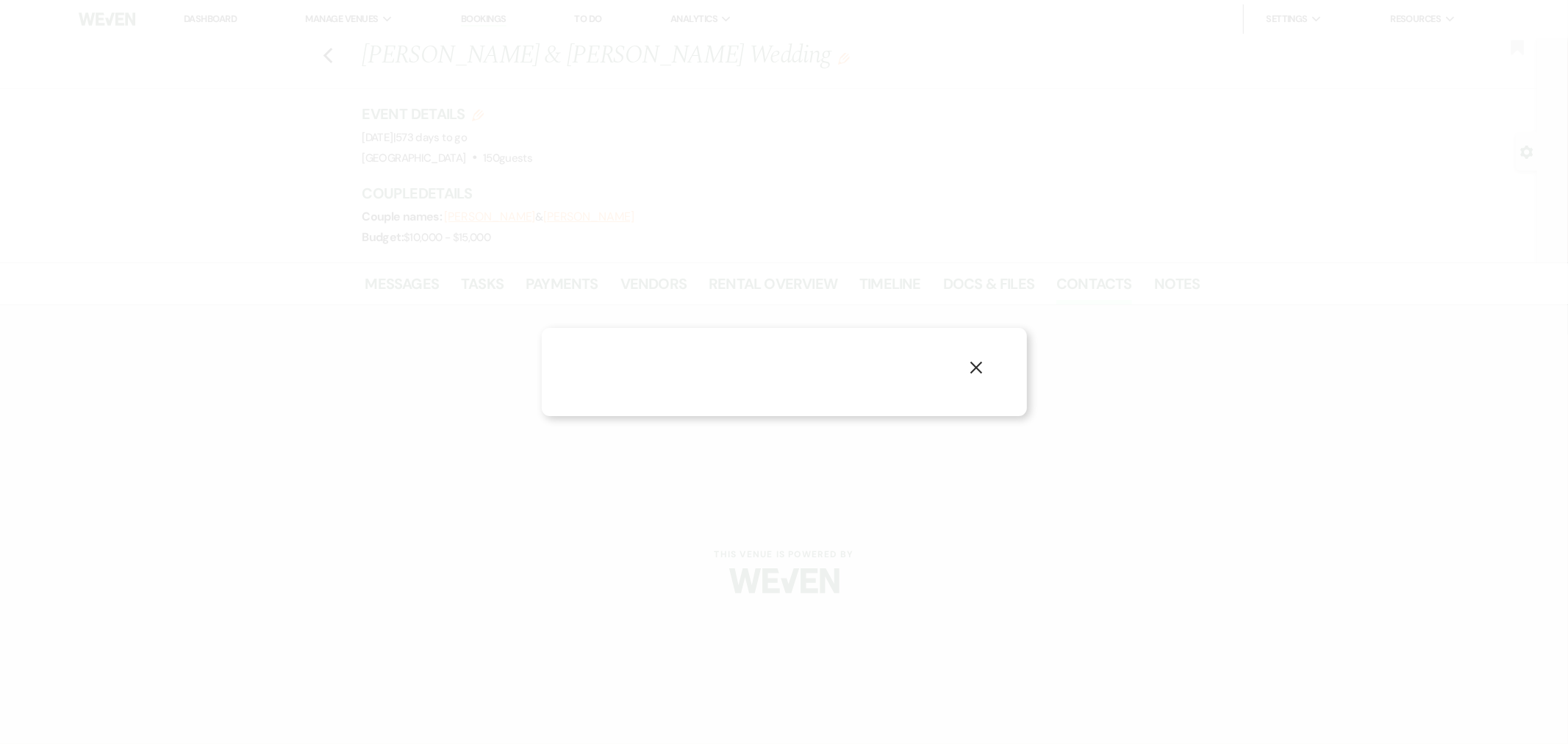
select select "1"
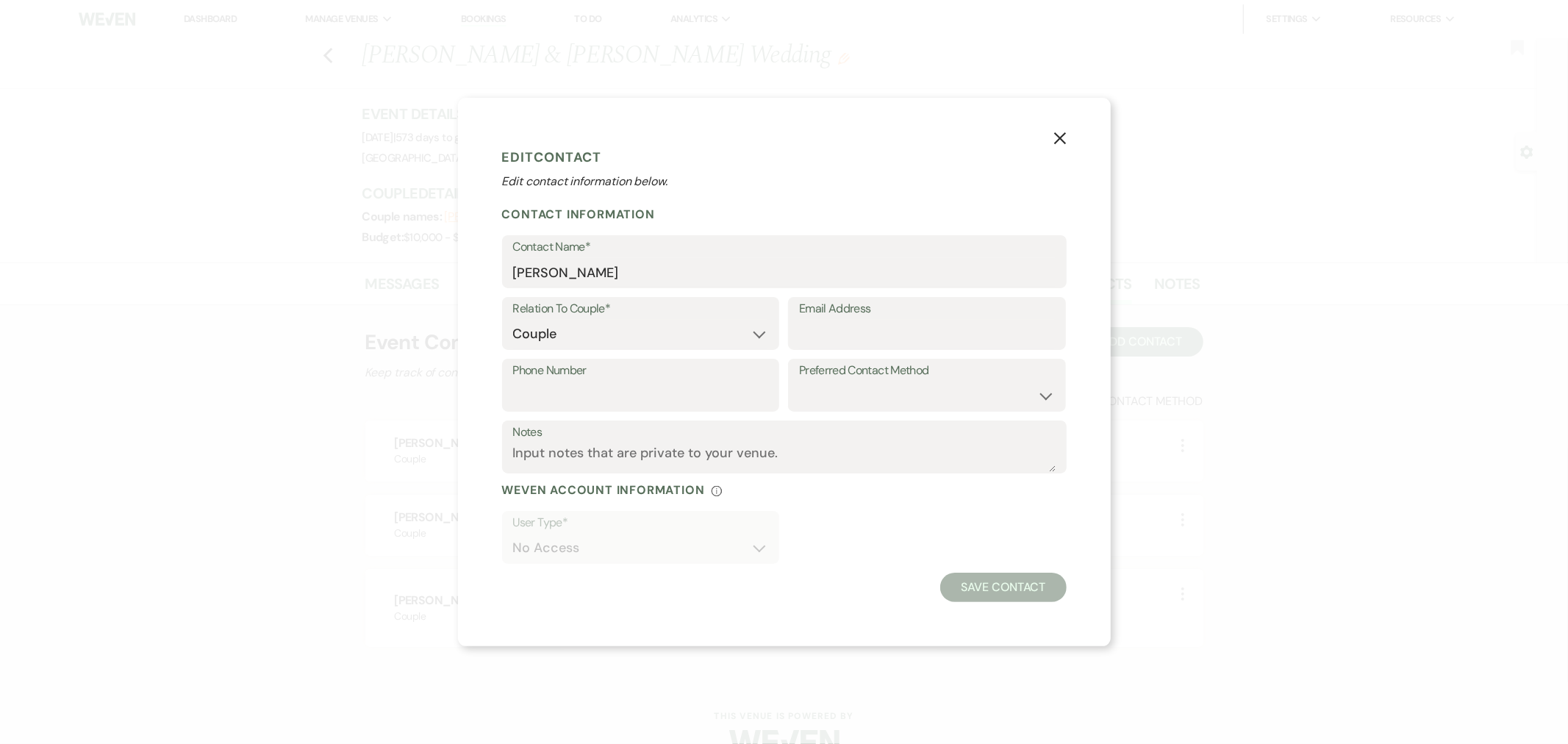
click at [1057, 129] on button "X" at bounding box center [1060, 136] width 101 height 79
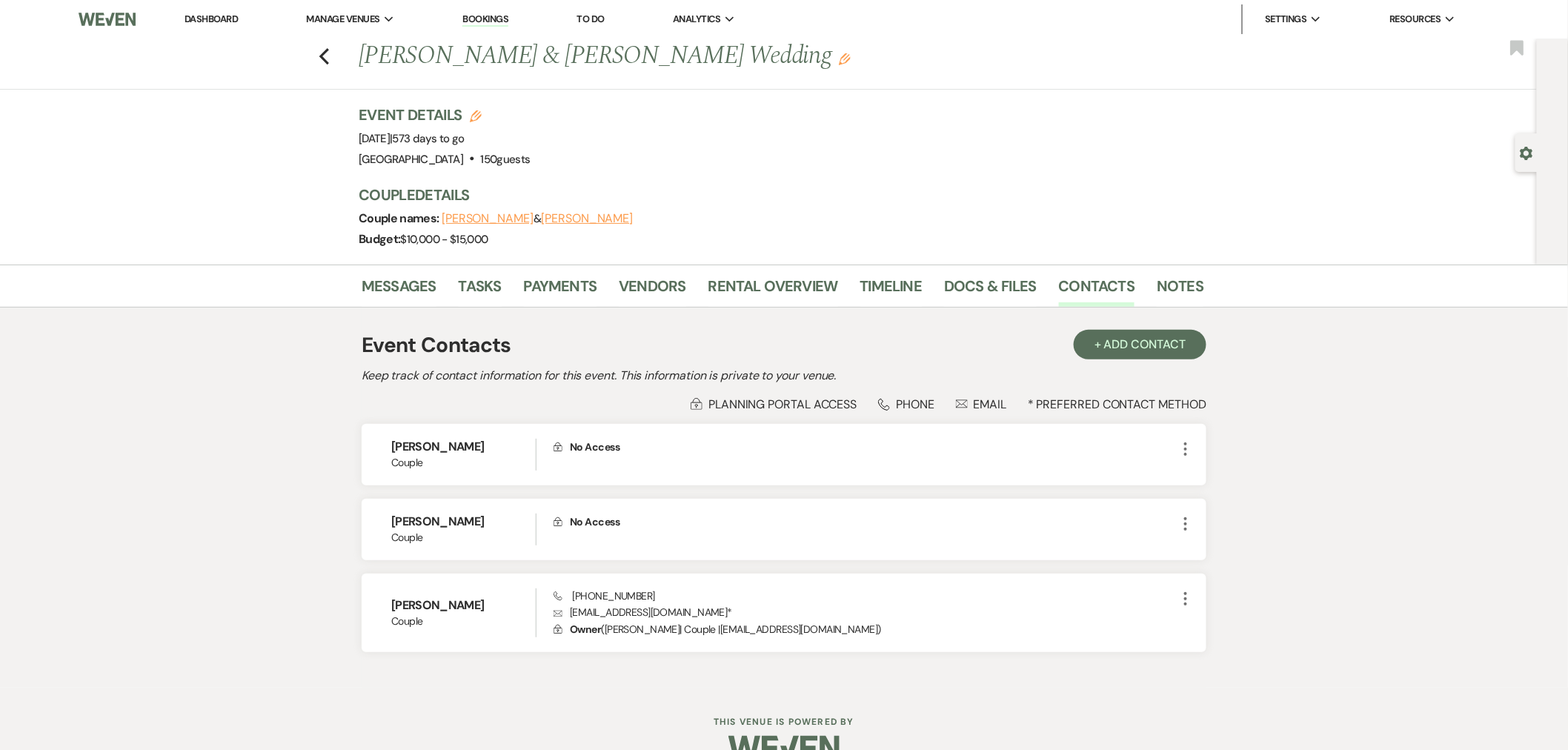
click at [541, 223] on button "Zeringue" at bounding box center [587, 219] width 92 height 12
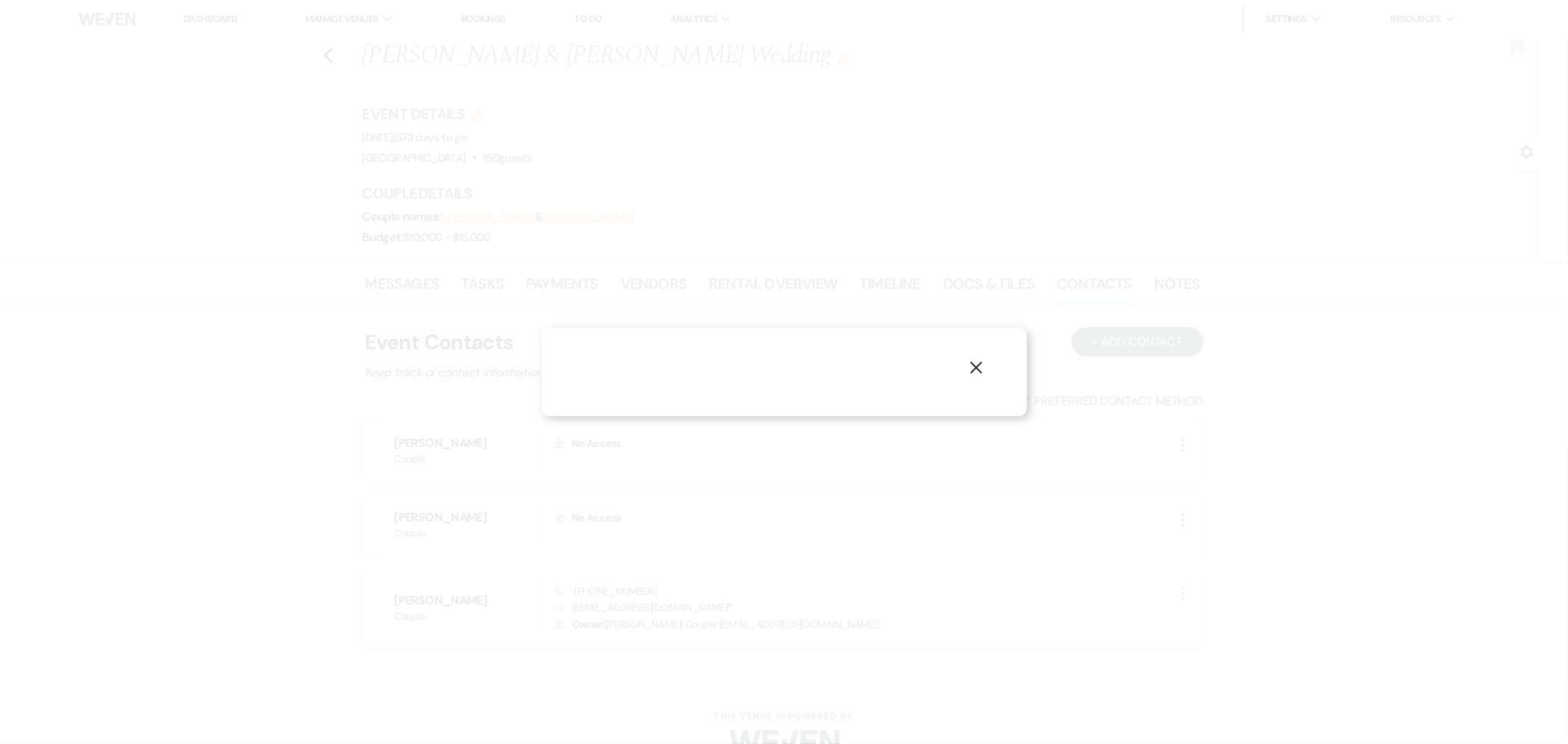
select select "1"
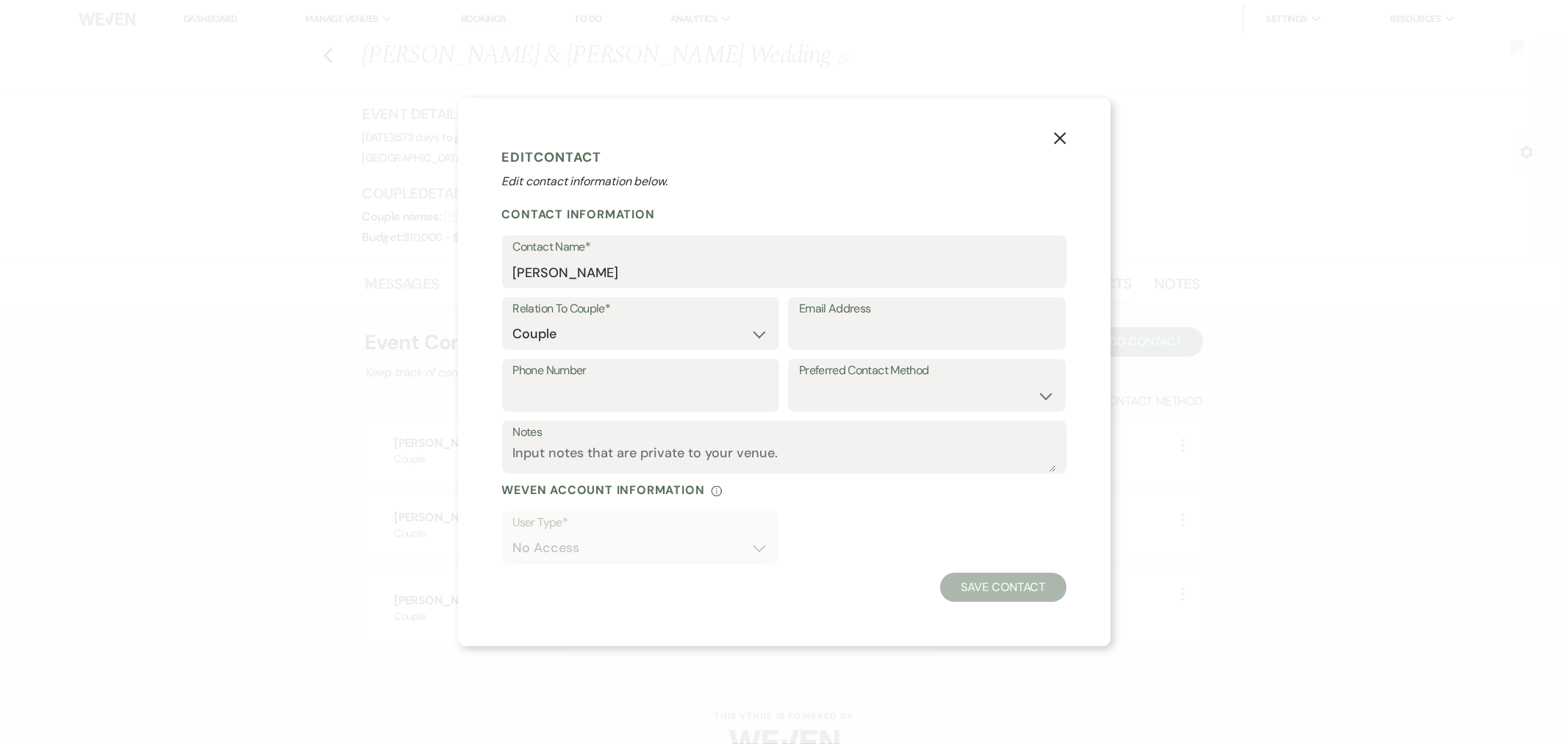
click at [1052, 142] on button "X" at bounding box center [1060, 136] width 101 height 79
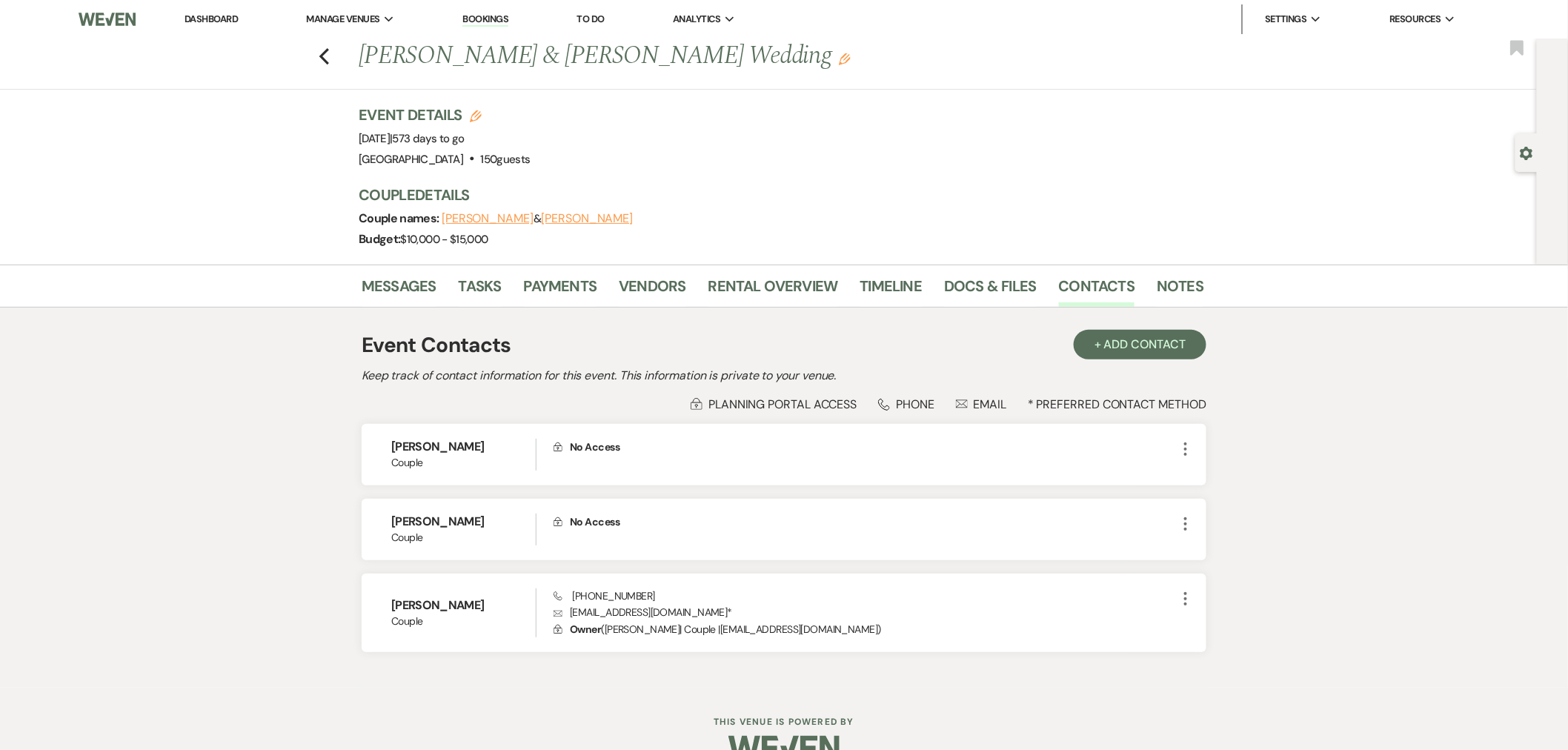
click at [329, 57] on use "button" at bounding box center [324, 57] width 10 height 17
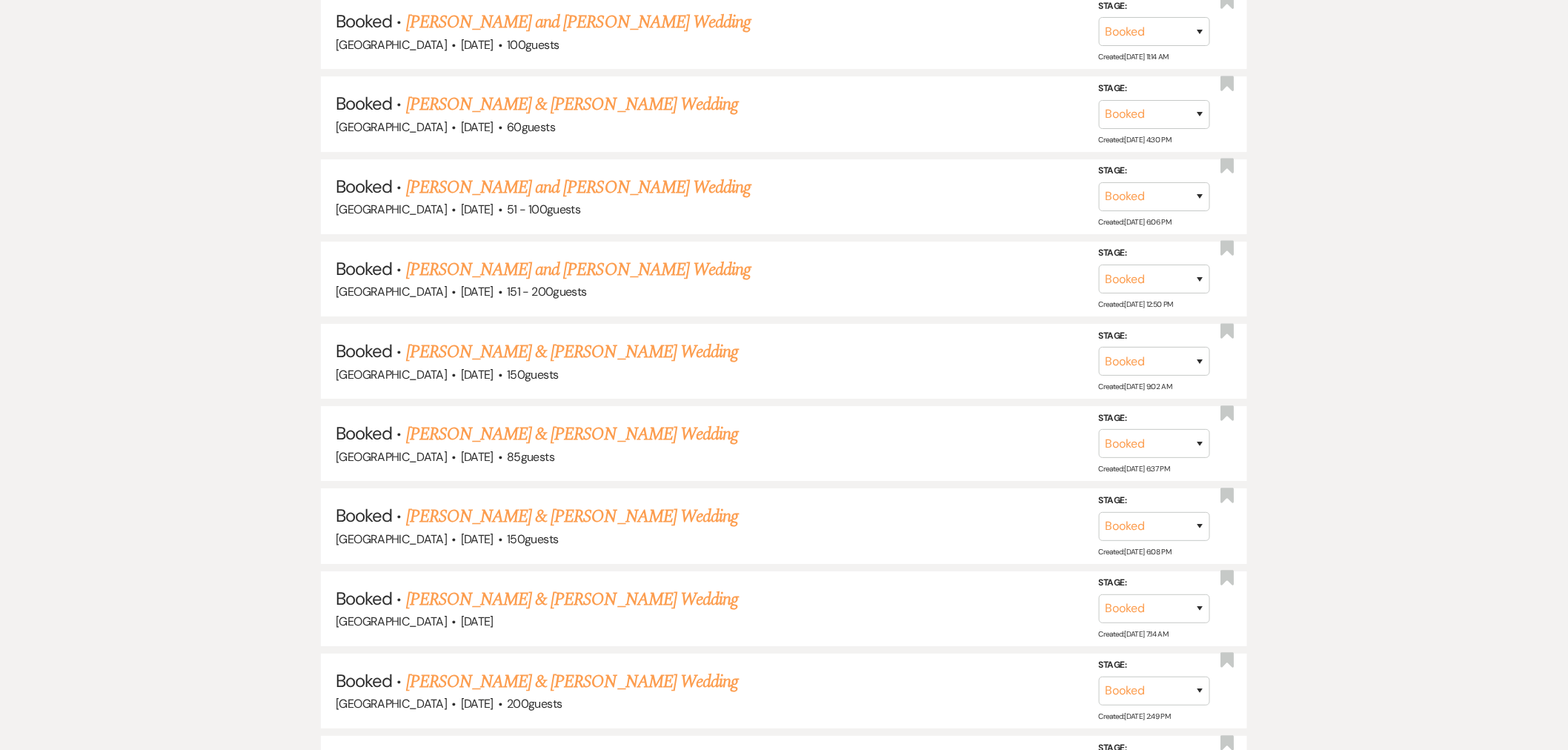
scroll to position [9253, 0]
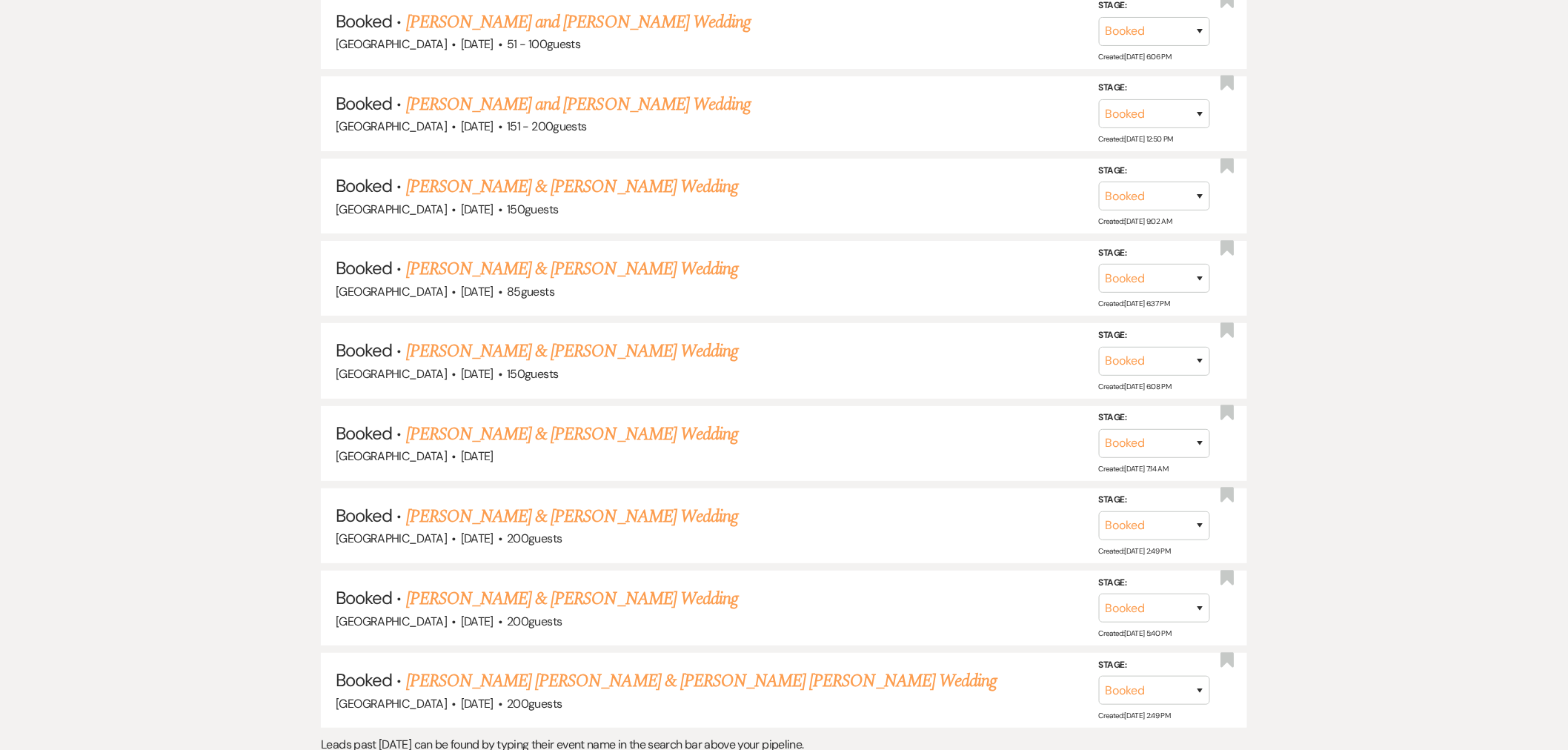
drag, startPoint x: 557, startPoint y: 438, endPoint x: 858, endPoint y: 566, distance: 327.1
click at [557, 503] on link "Kyle LeRouge & Zoe Chauvin's Wedding" at bounding box center [571, 516] width 332 height 26
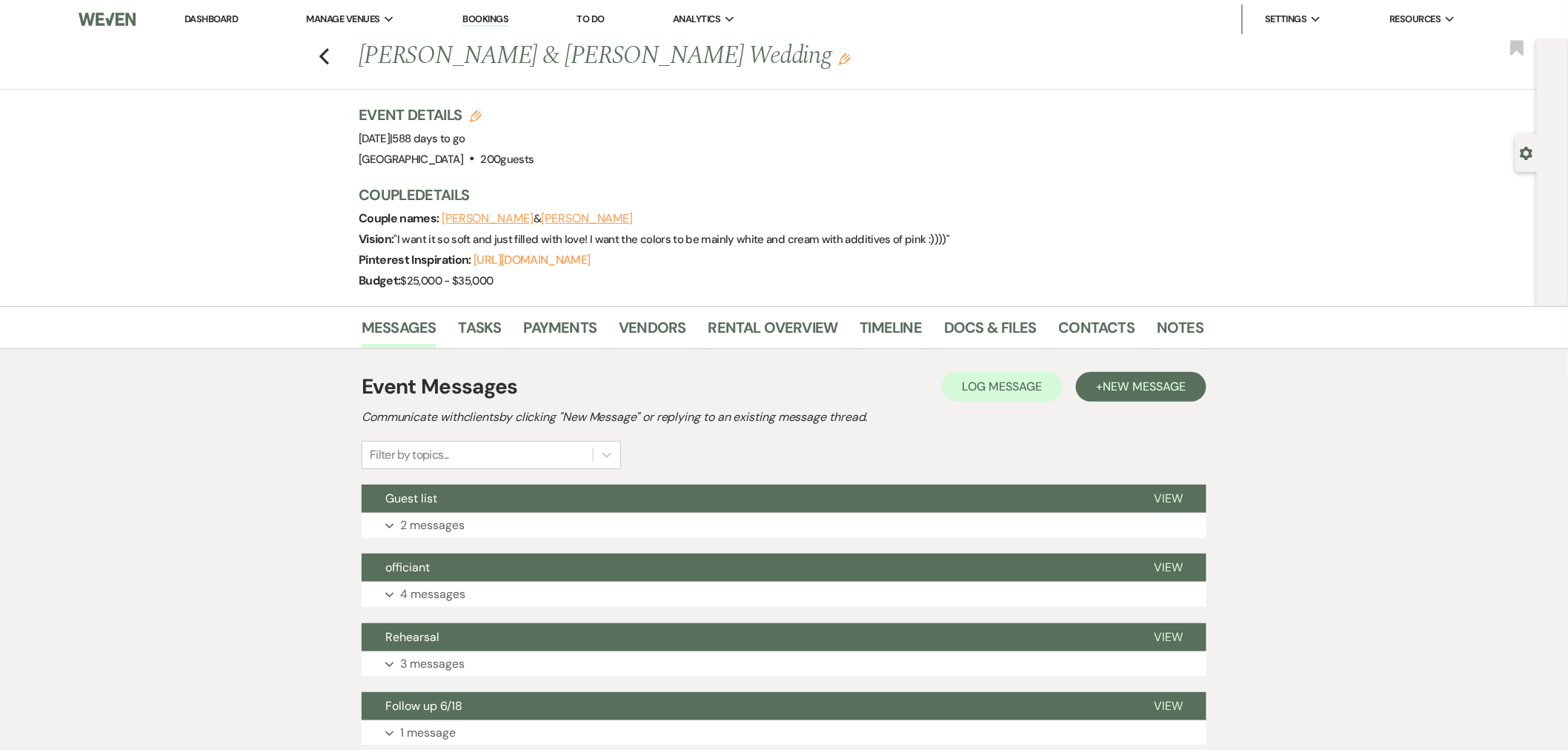
click at [541, 215] on button "Zoe" at bounding box center [587, 219] width 92 height 12
select select "1"
select select "email"
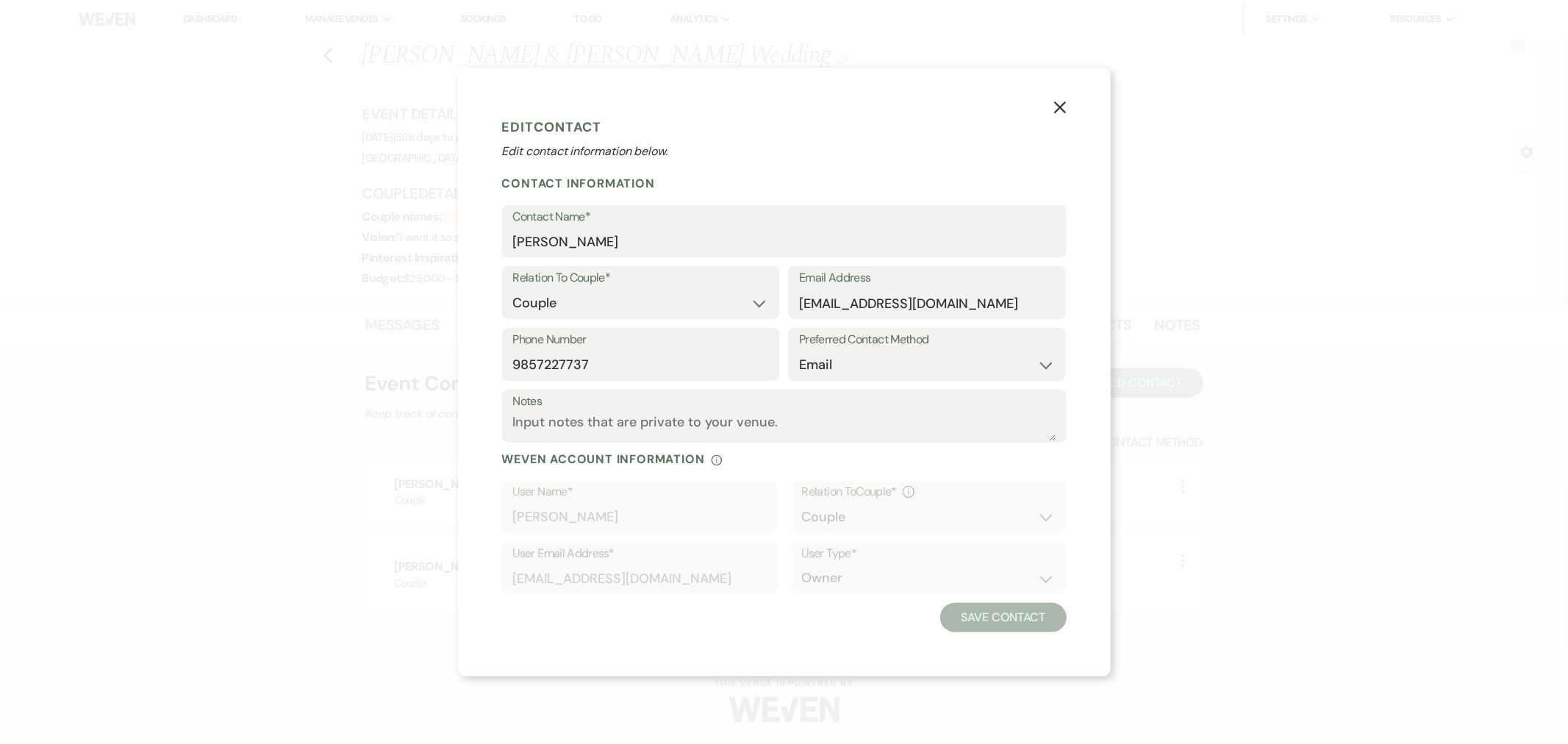
click at [1052, 108] on button "X" at bounding box center [1060, 106] width 101 height 79
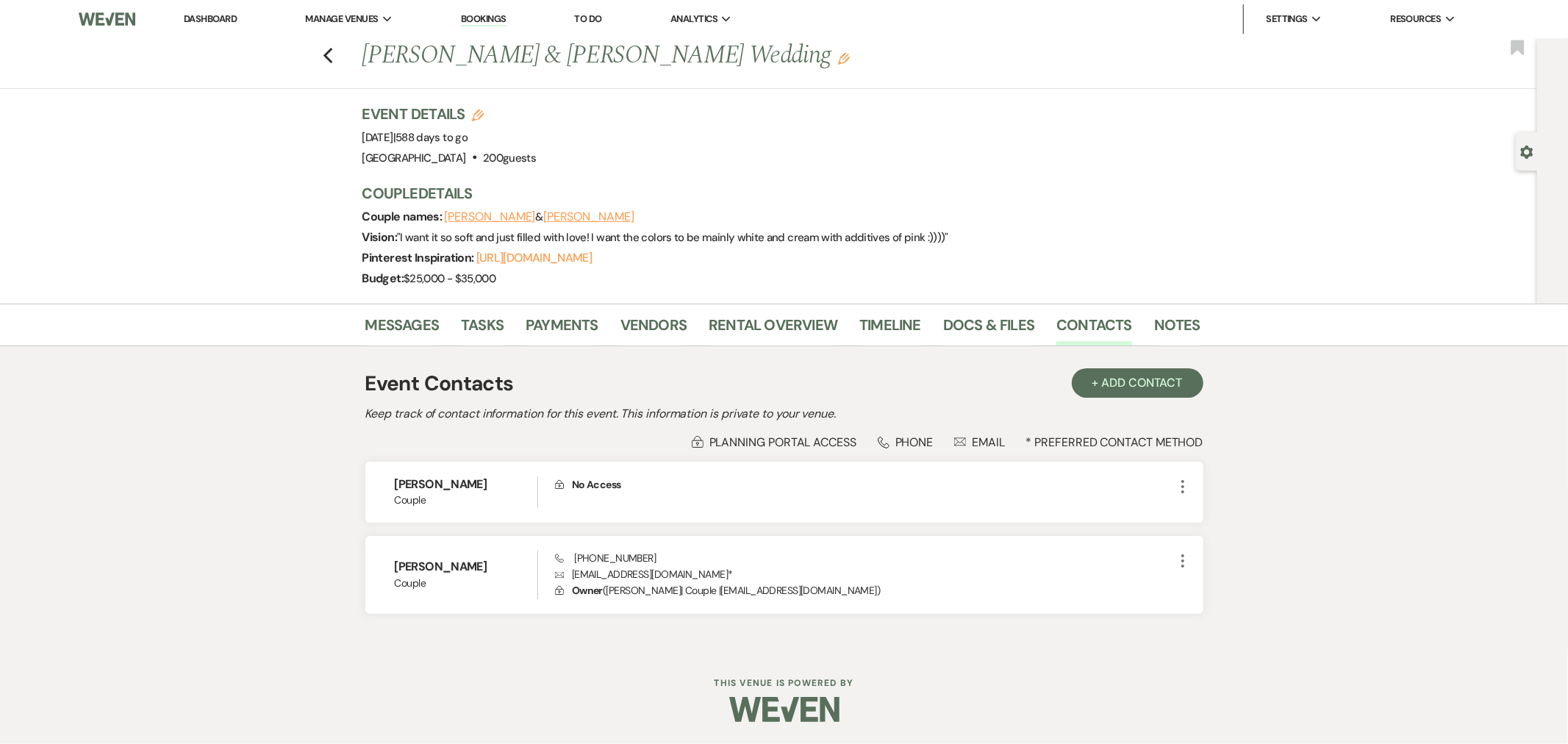
click at [453, 216] on button "Kyle" at bounding box center [490, 217] width 91 height 12
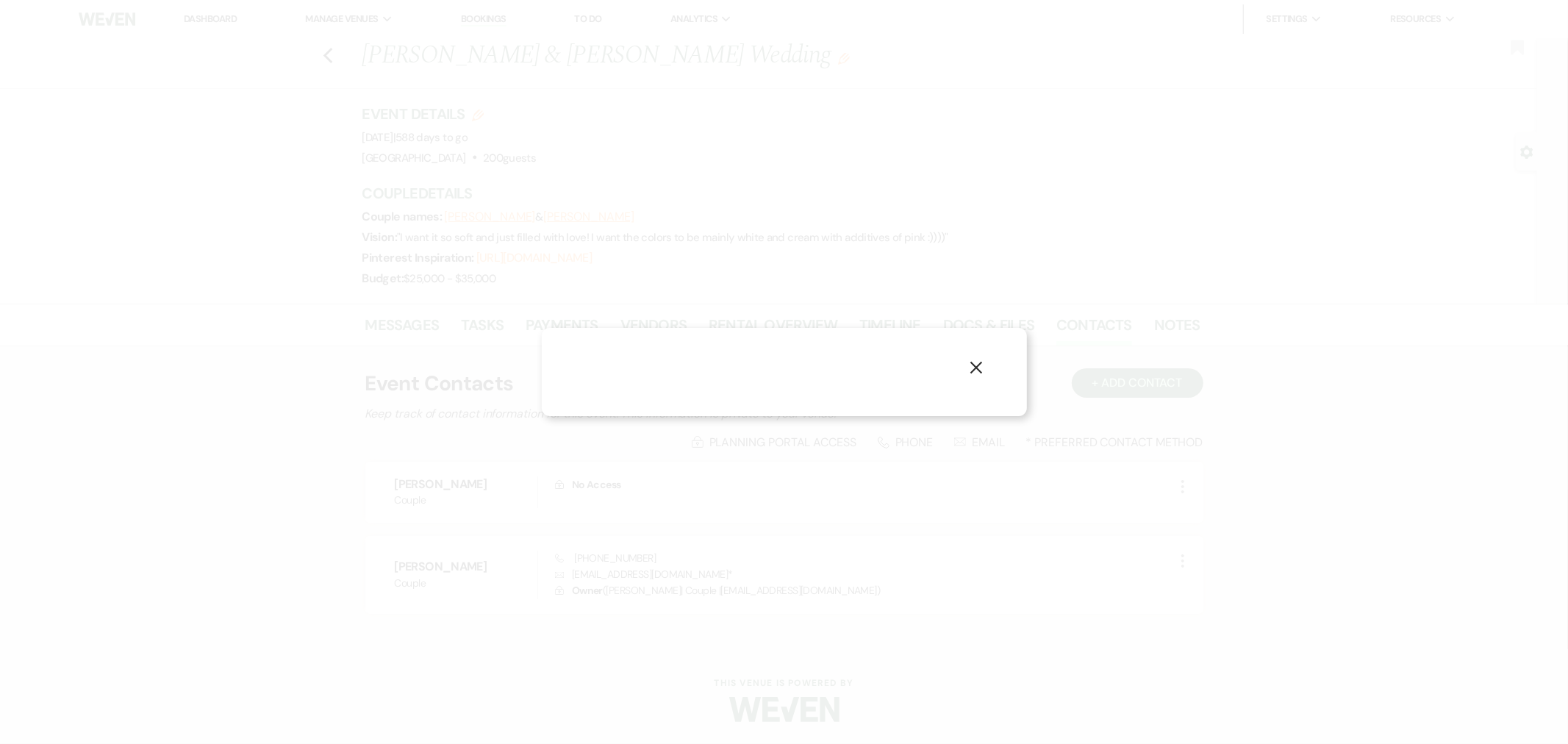
select select "1"
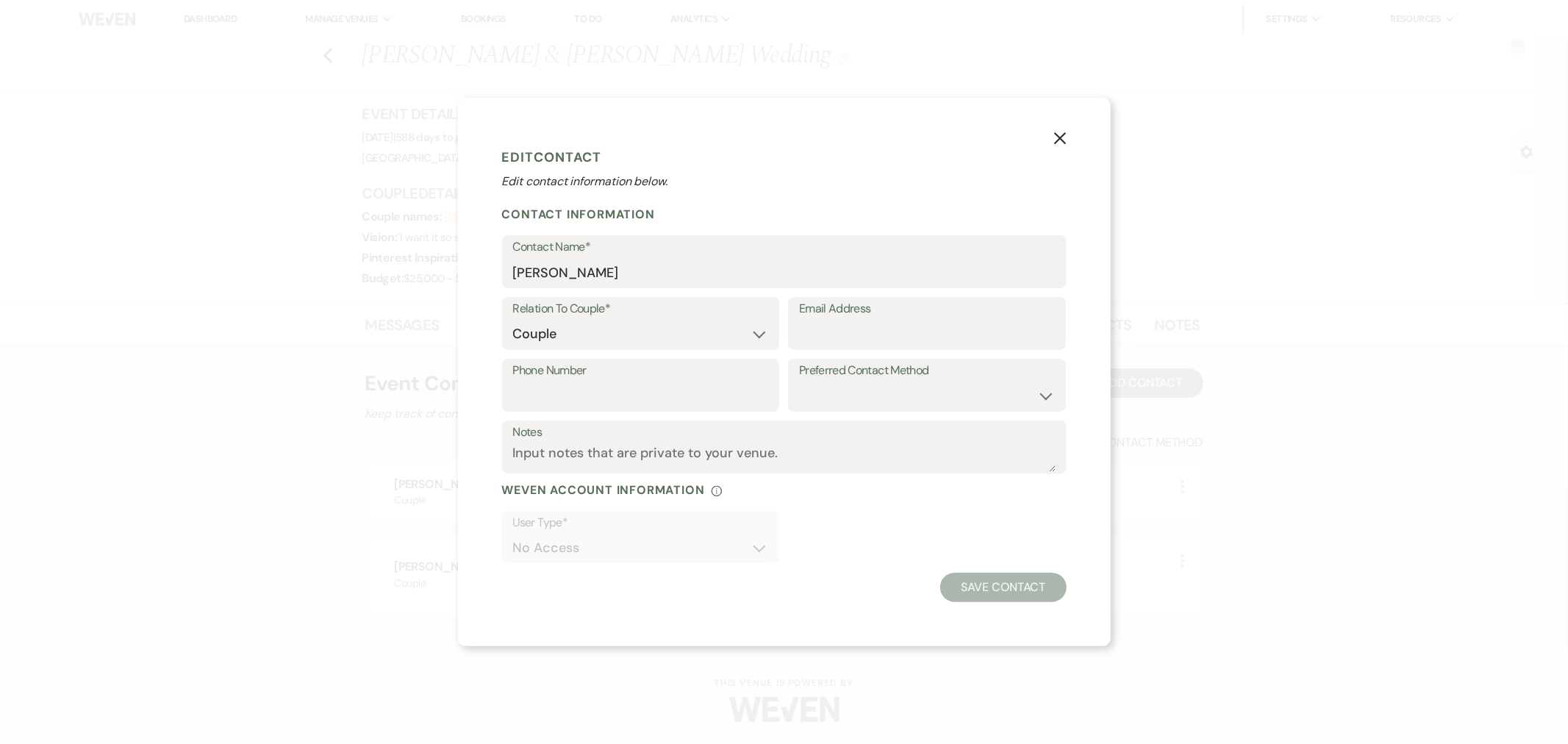
drag, startPoint x: 1058, startPoint y: 138, endPoint x: 1034, endPoint y: 166, distance: 36.9
click at [1058, 138] on icon "X" at bounding box center [1061, 139] width 13 height 13
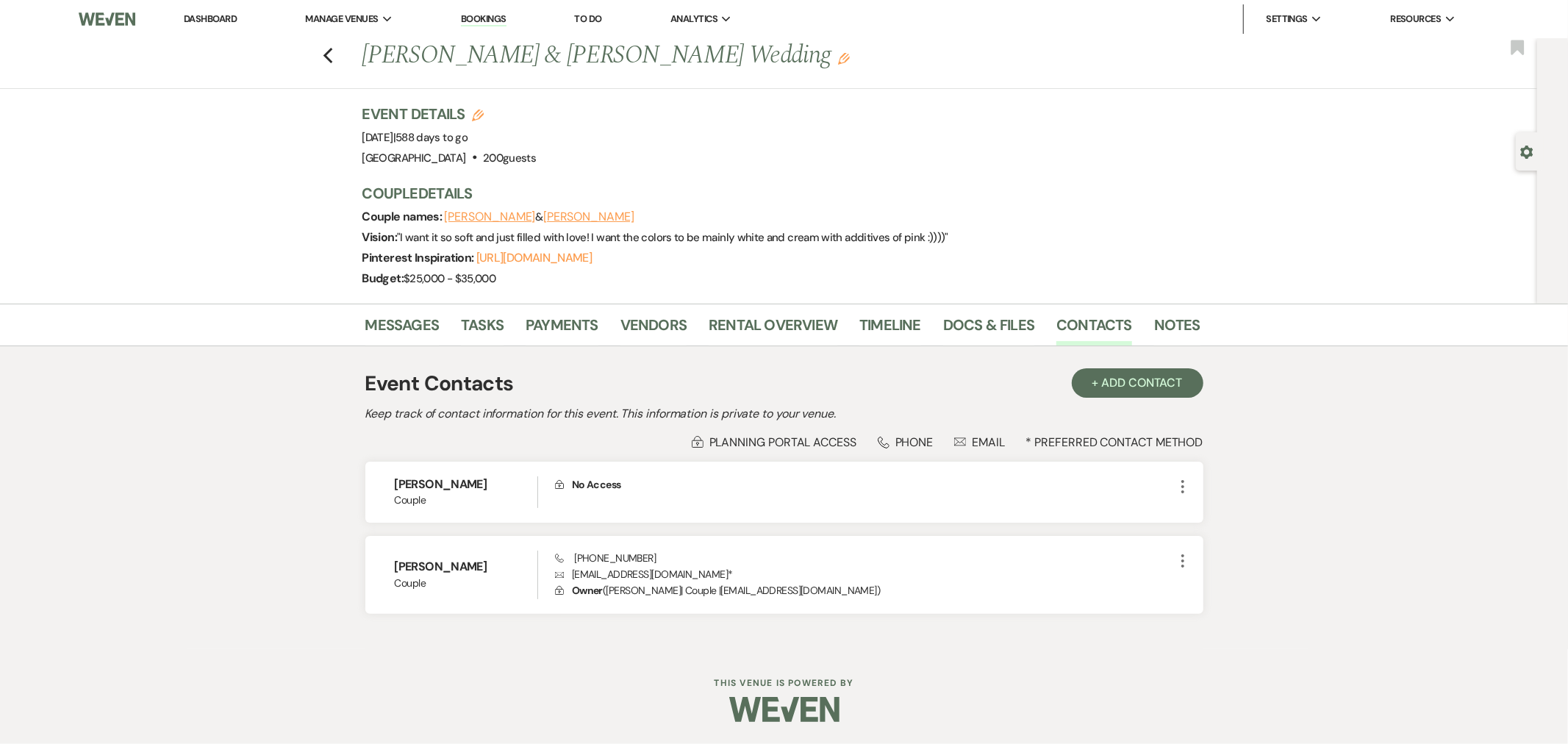
click at [543, 216] on button "Zoe" at bounding box center [589, 217] width 91 height 12
select select "1"
select select "email"
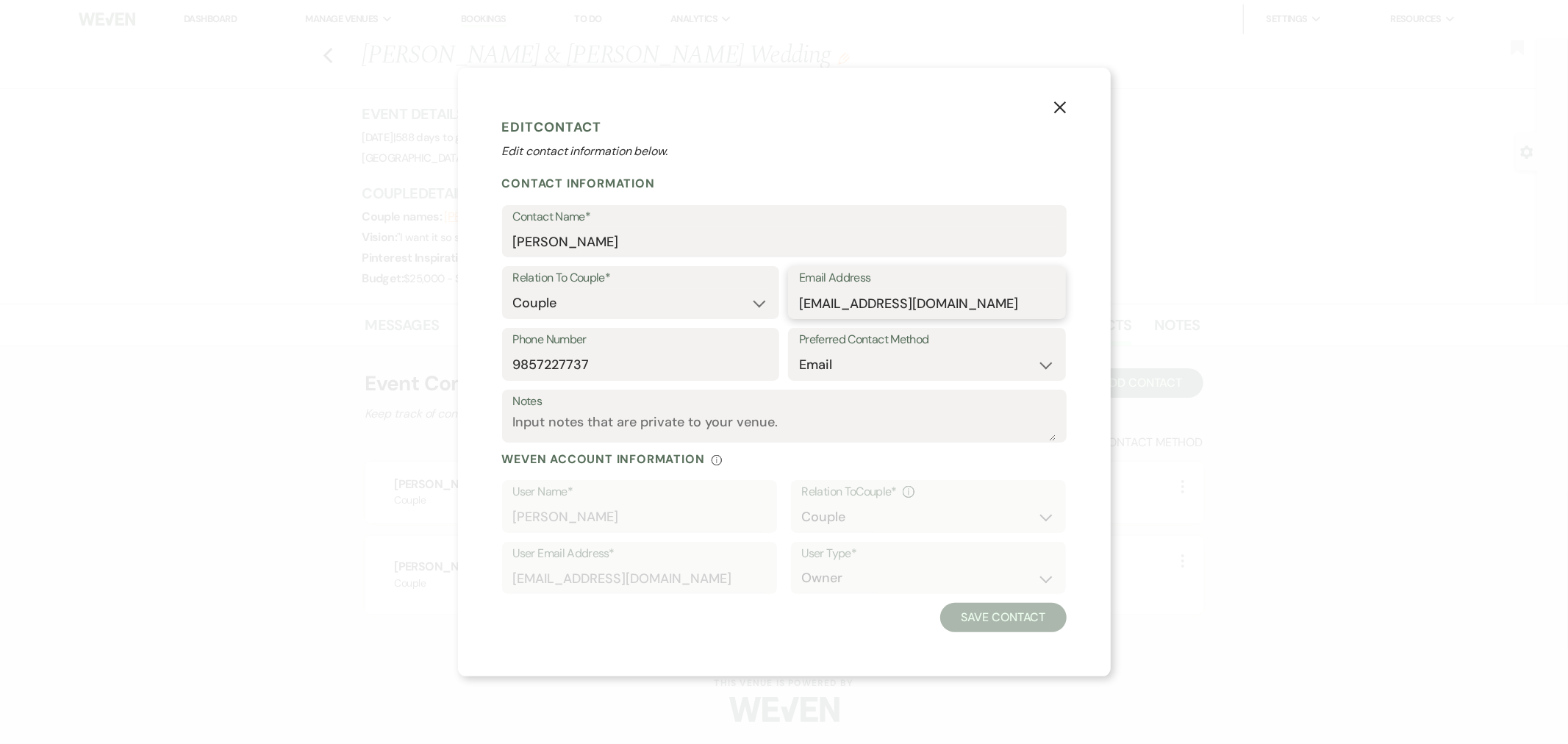
drag, startPoint x: 1010, startPoint y: 297, endPoint x: 787, endPoint y: 326, distance: 224.9
click at [788, 326] on div "Email Address zoeandkylewedding@gmail.com" at bounding box center [926, 297] width 278 height 61
drag, startPoint x: 625, startPoint y: 355, endPoint x: 510, endPoint y: 364, distance: 115.4
click at [510, 364] on div "Phone Number 9857227737" at bounding box center [641, 354] width 278 height 53
drag, startPoint x: 1052, startPoint y: 100, endPoint x: 1050, endPoint y: 137, distance: 37.1
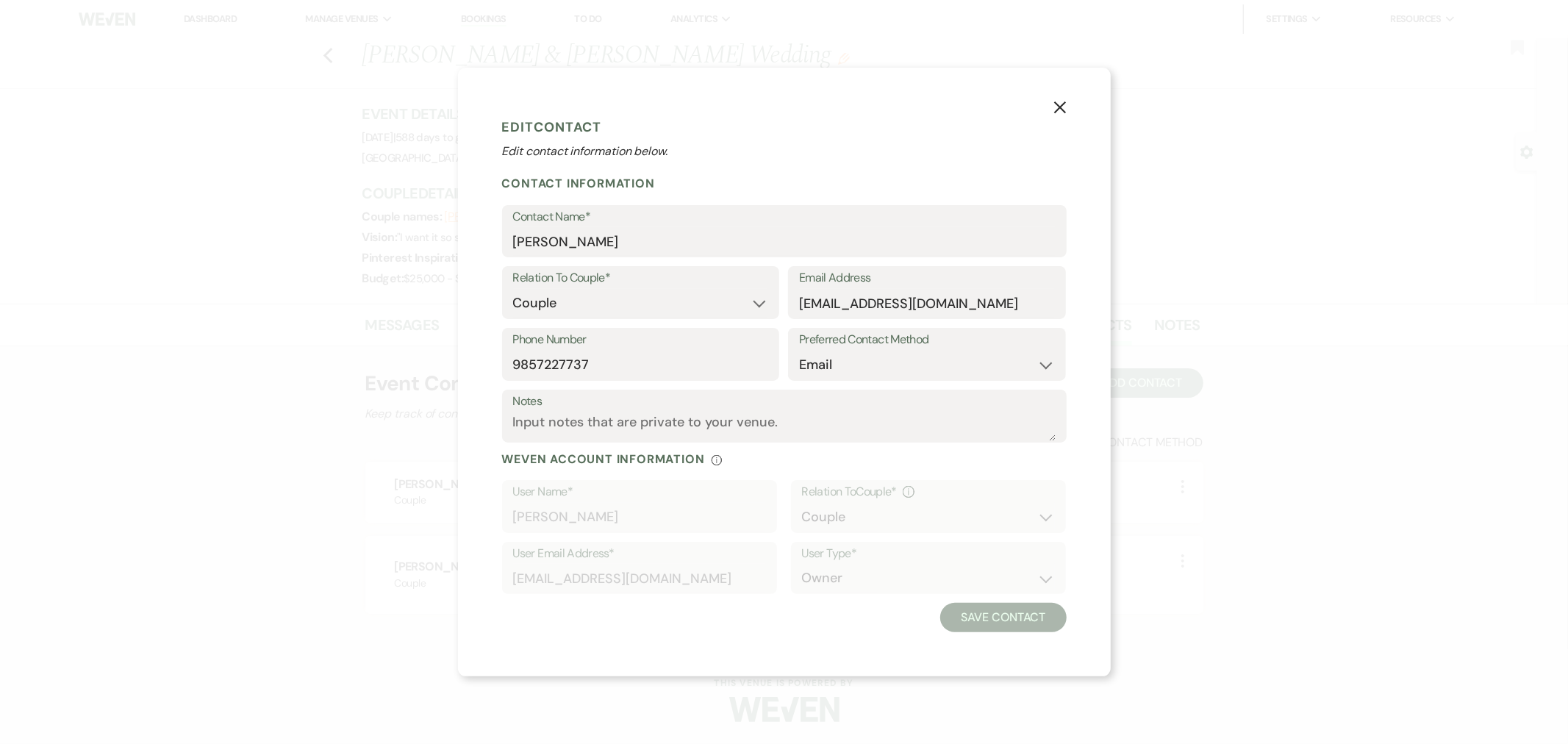
click at [1052, 100] on button "X" at bounding box center [1060, 106] width 101 height 79
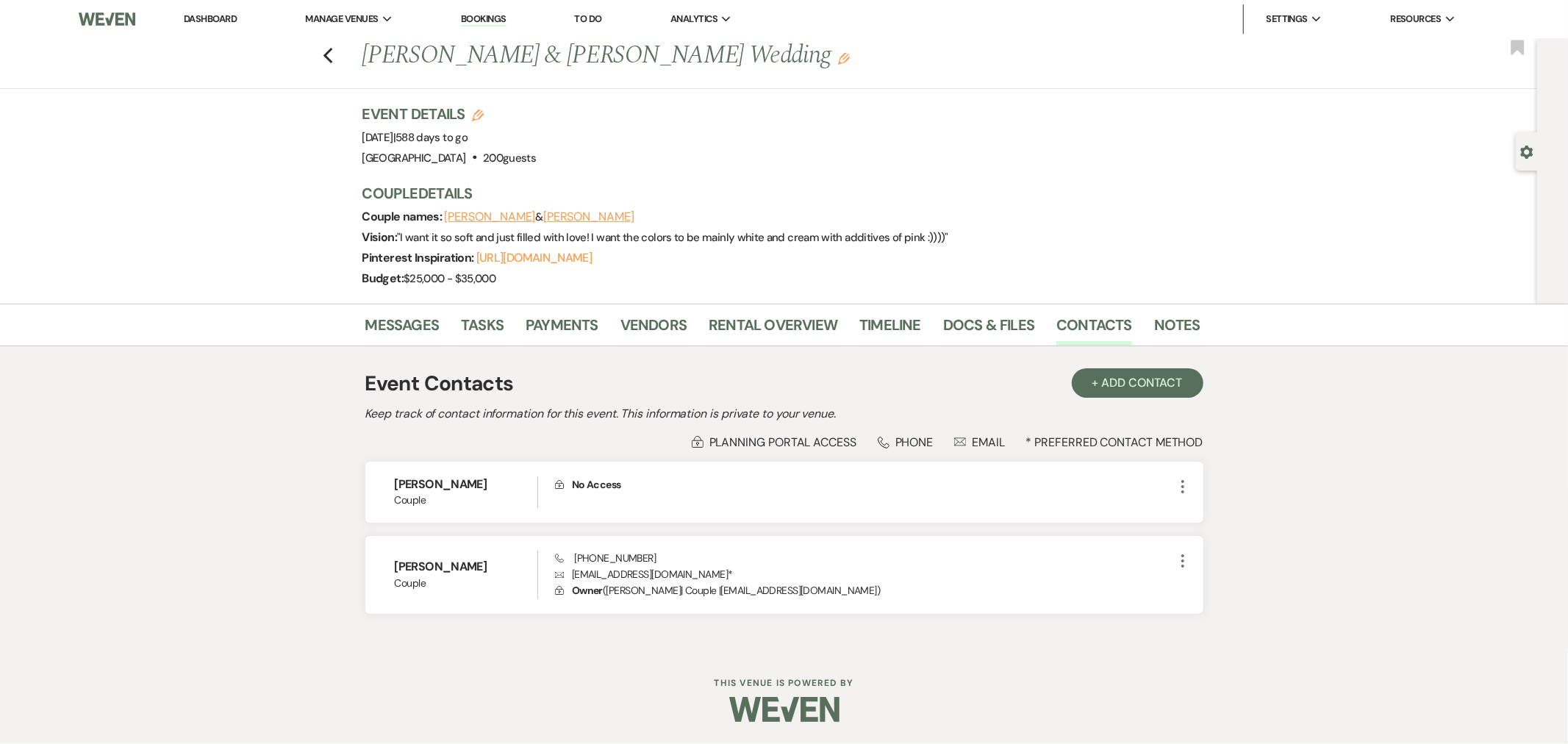
click at [328, 55] on icon "Previous" at bounding box center [328, 56] width 11 height 18
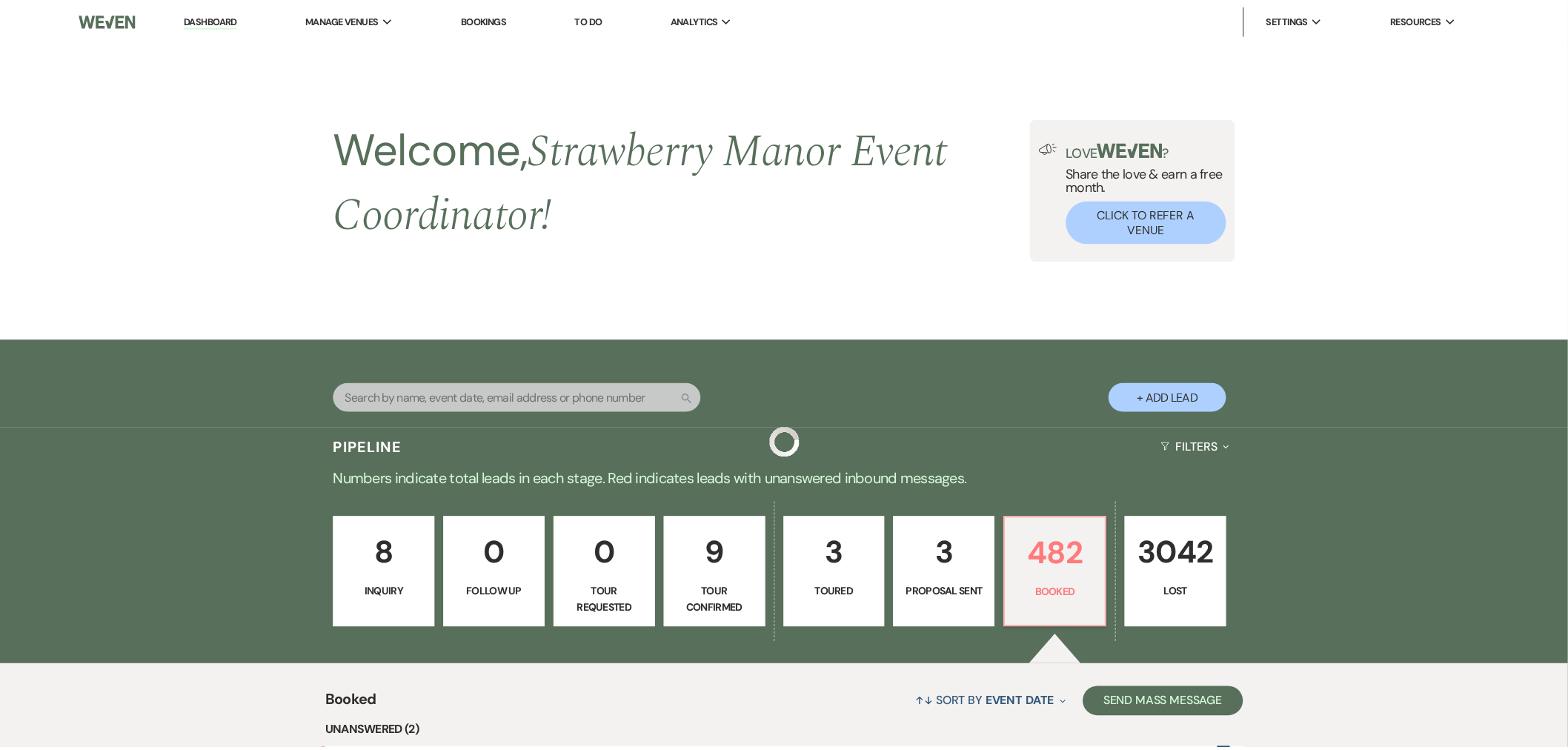
scroll to position [9253, 0]
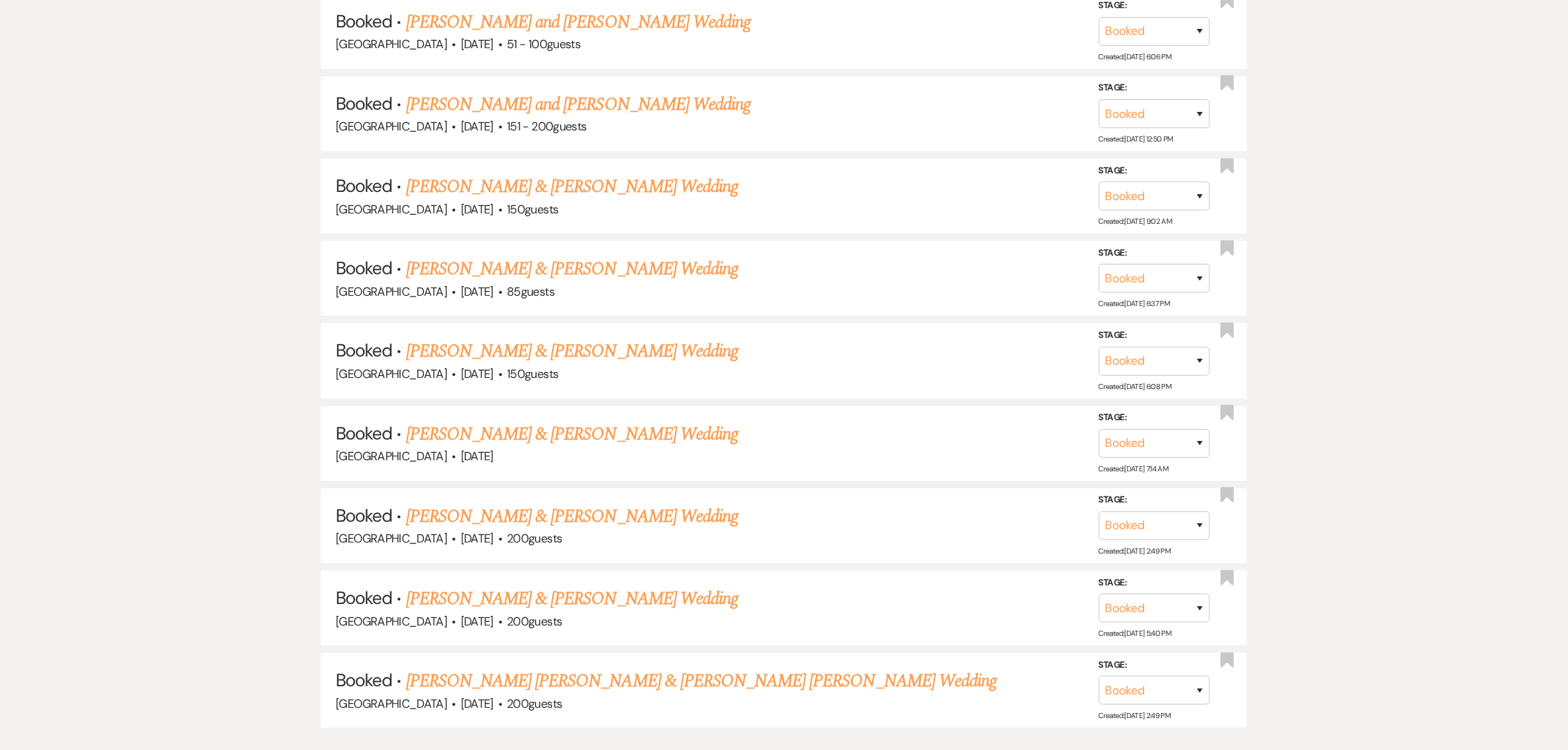
click at [522, 585] on link "Hayden Anselmi & Madison Plaisance's Wedding" at bounding box center [571, 598] width 332 height 26
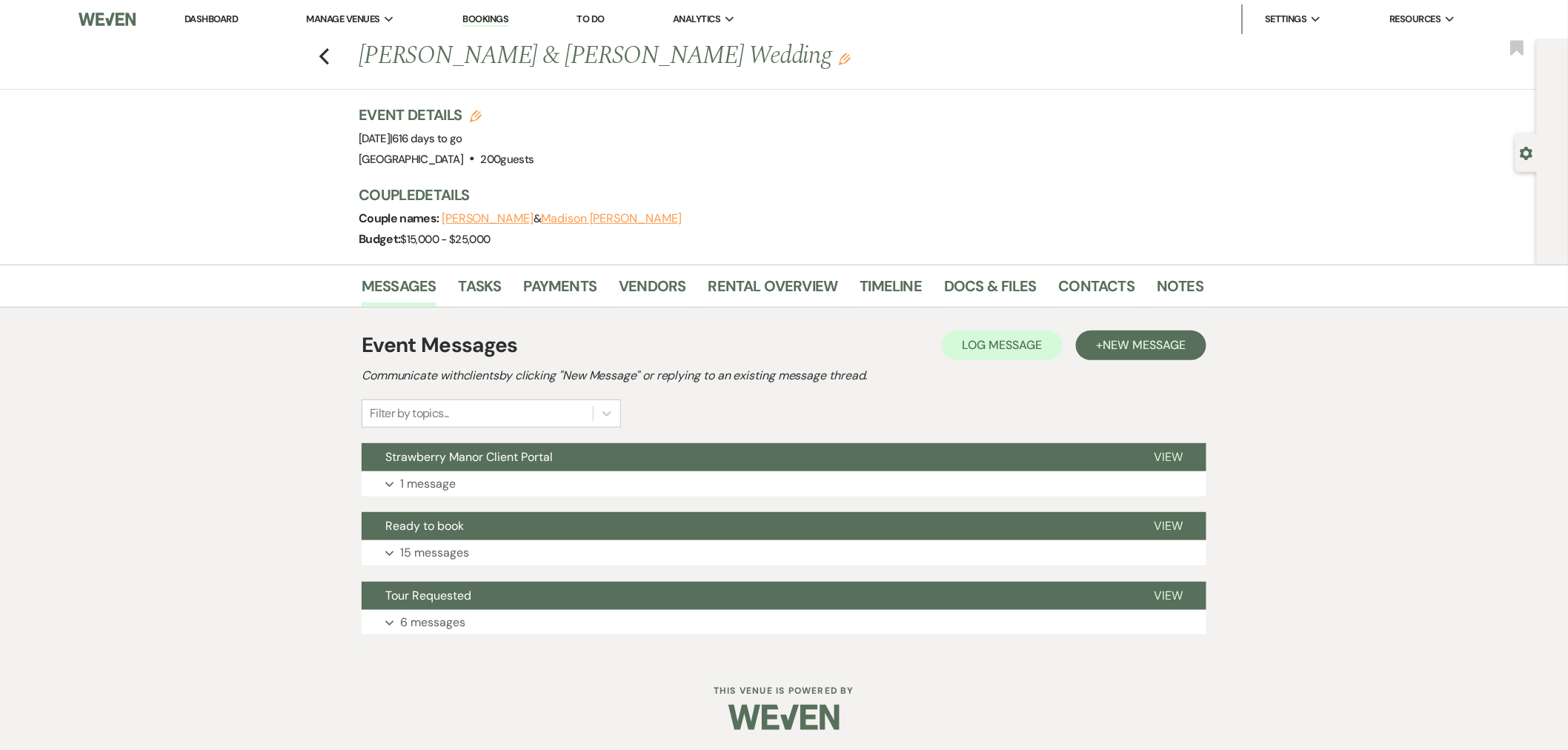
click at [591, 216] on button "Madison Plaisance" at bounding box center [611, 219] width 140 height 12
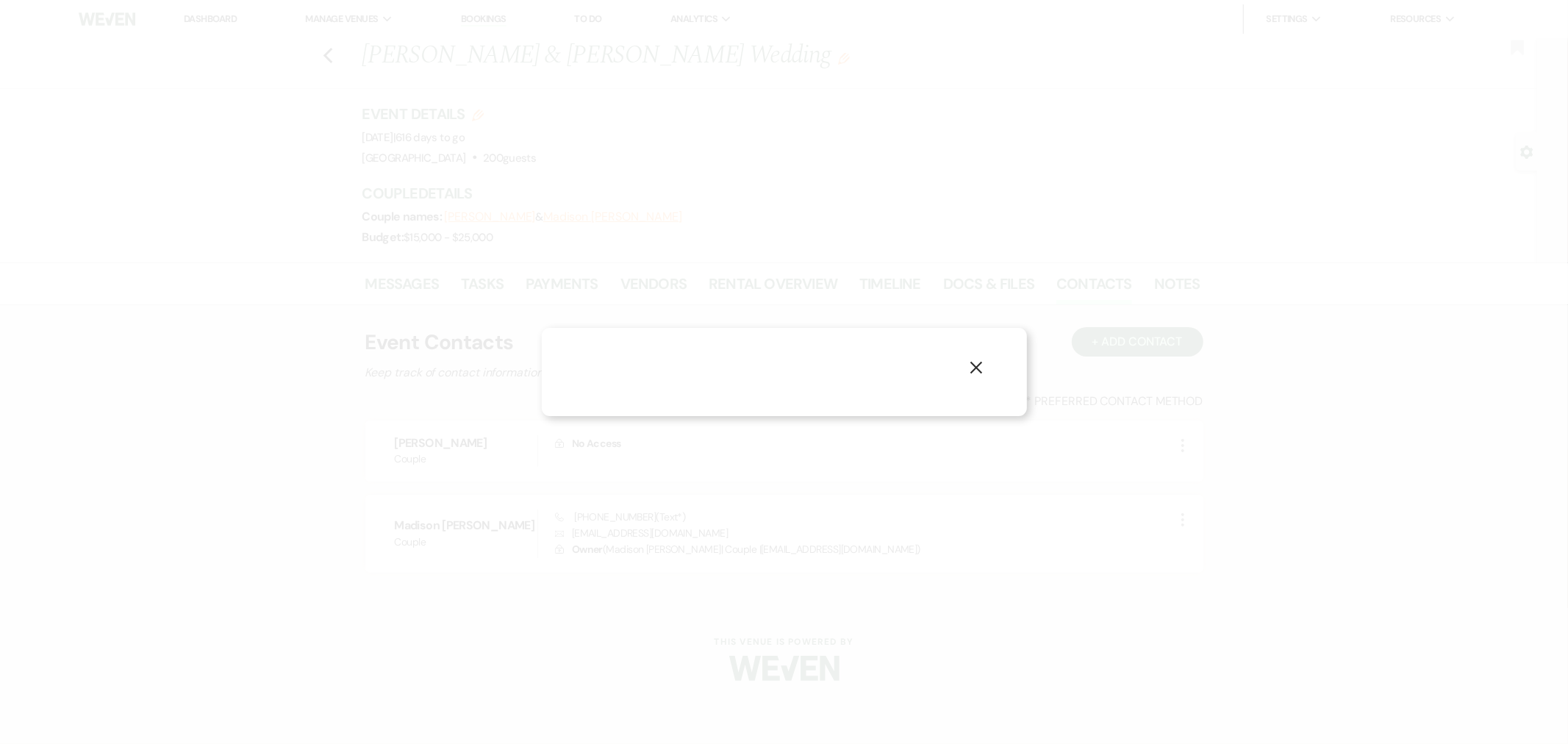
select select "1"
select select "text"
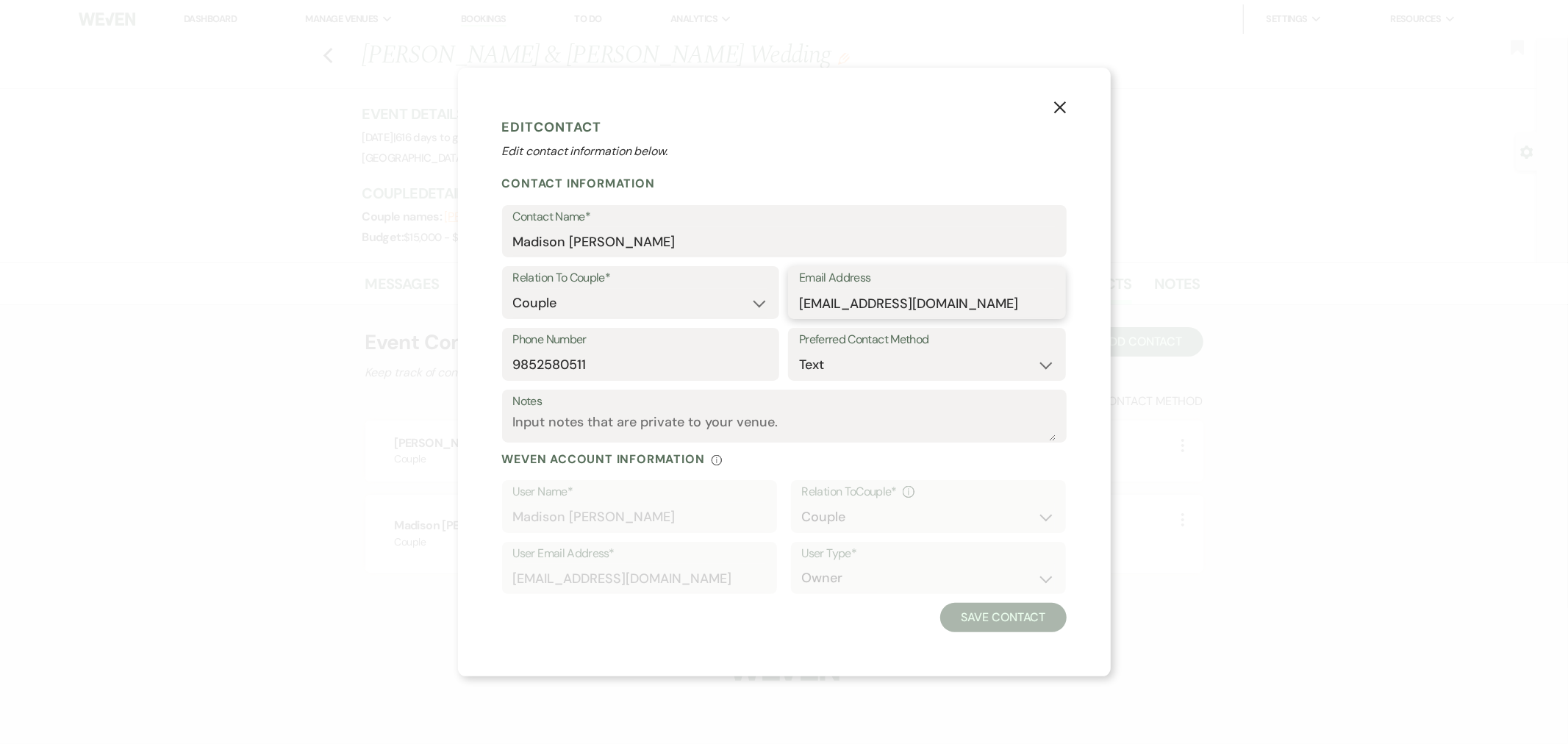
drag, startPoint x: 1016, startPoint y: 309, endPoint x: 754, endPoint y: 315, distance: 262.1
click at [754, 315] on div "Relation To Couple* Couple Planner Parent of Couple Family Member Friend Other …" at bounding box center [784, 297] width 564 height 61
drag, startPoint x: 640, startPoint y: 361, endPoint x: 399, endPoint y: 367, distance: 241.1
click at [399, 367] on div "X Edit Contact Edit contact information below. Contact Information Contact Name…" at bounding box center [784, 372] width 1568 height 744
drag, startPoint x: 1046, startPoint y: 110, endPoint x: 1045, endPoint y: 120, distance: 10.0
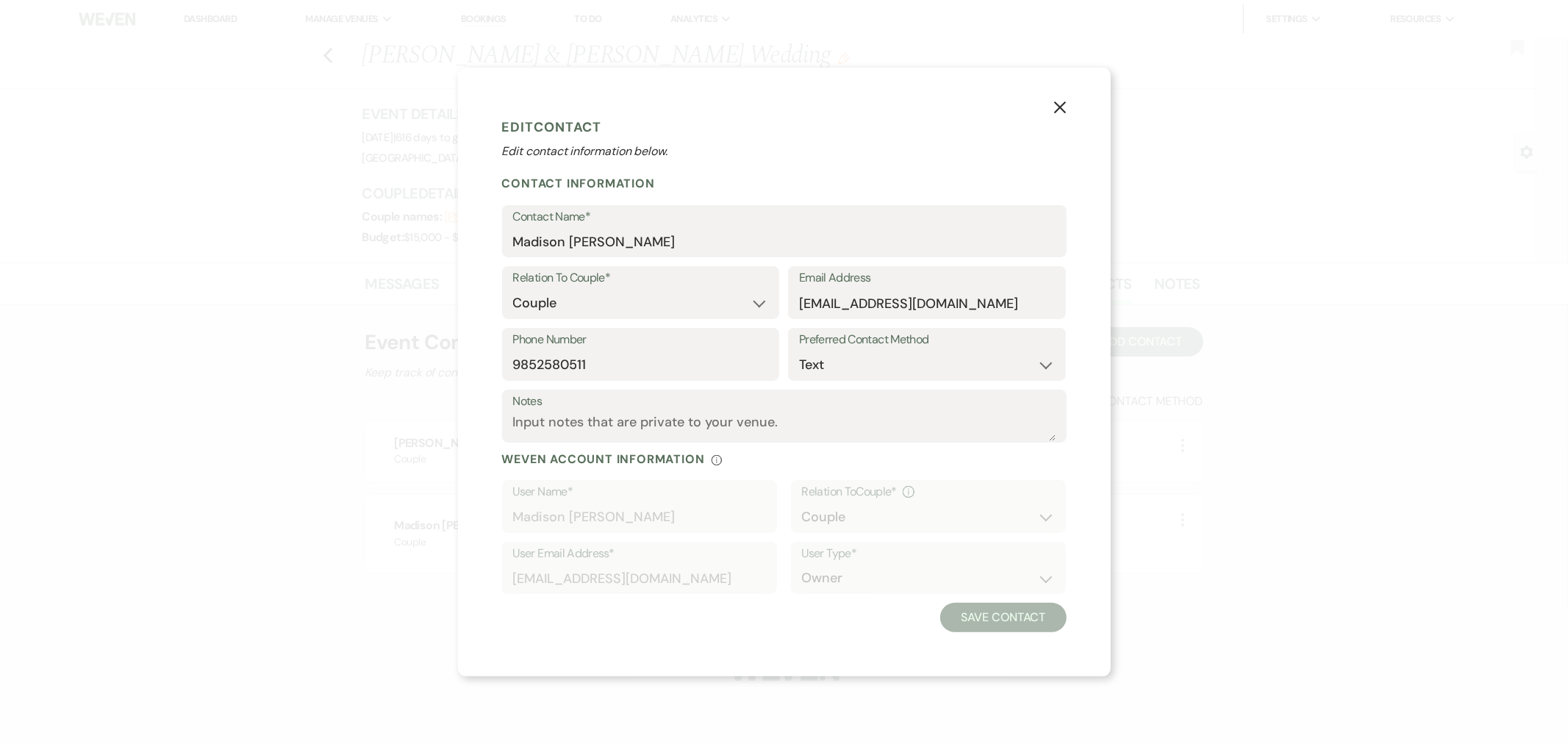
click at [1046, 110] on button "X" at bounding box center [1060, 106] width 101 height 79
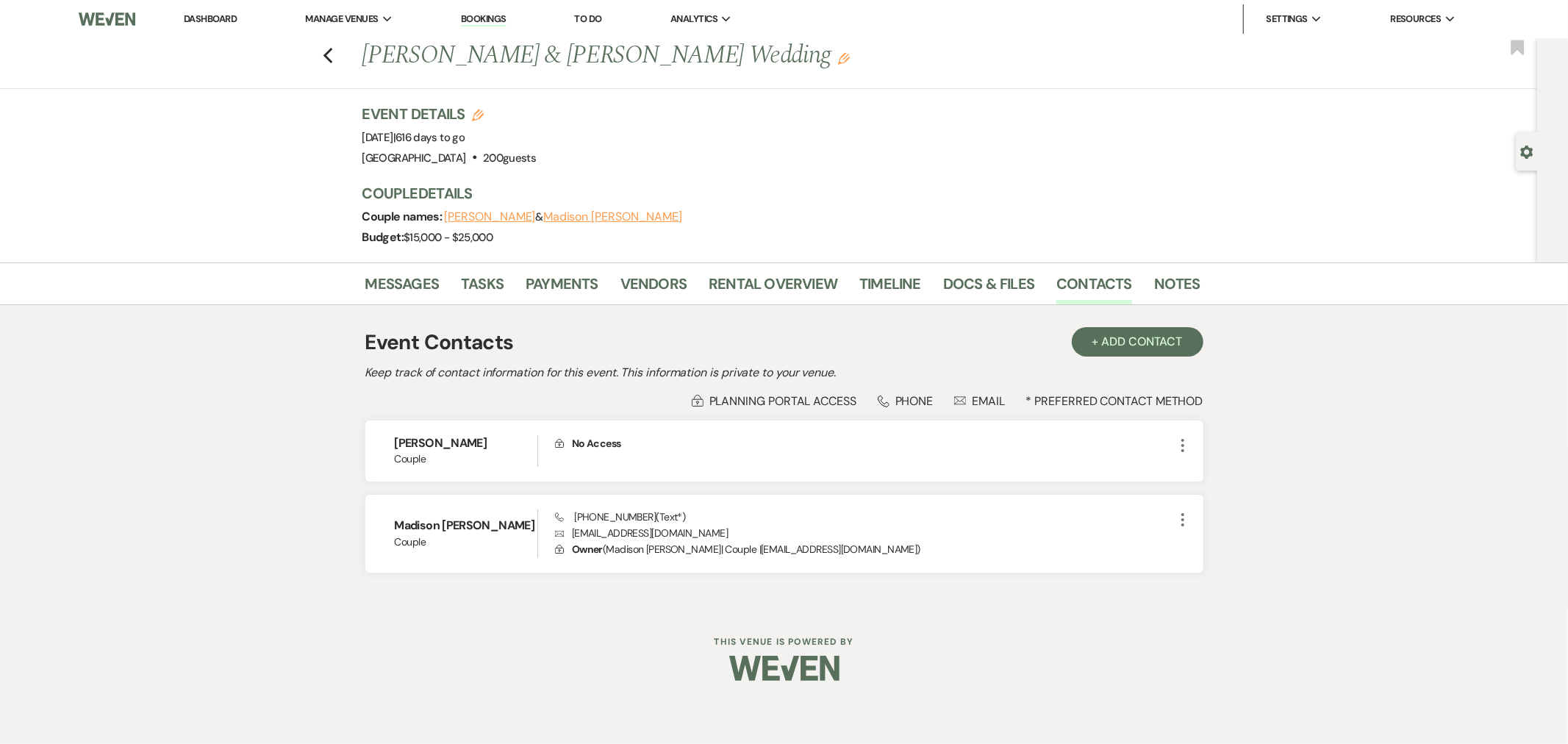
click at [508, 214] on button "Hayden Anselmi" at bounding box center [490, 217] width 91 height 12
select select "1"
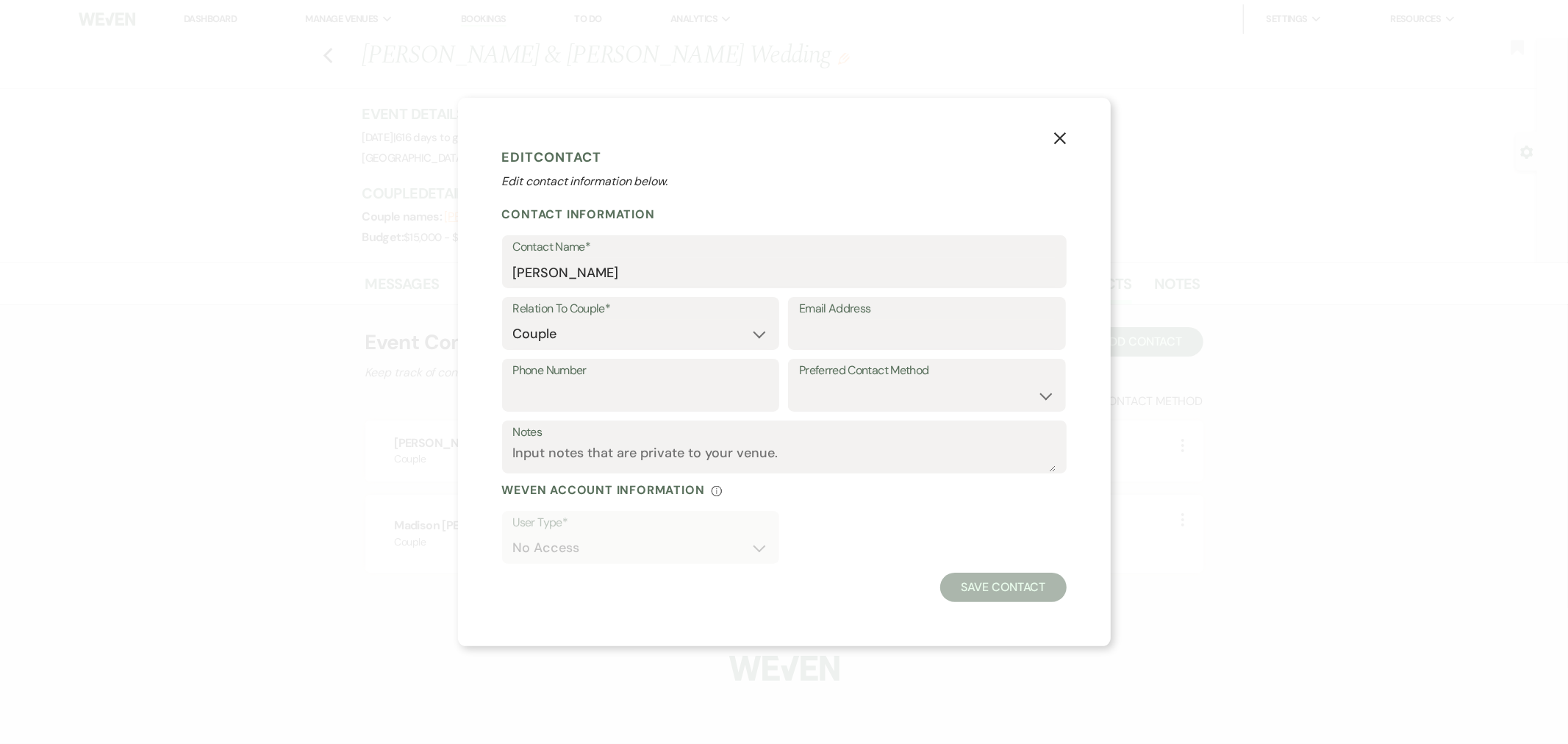
click at [1052, 134] on button "X" at bounding box center [1060, 136] width 101 height 79
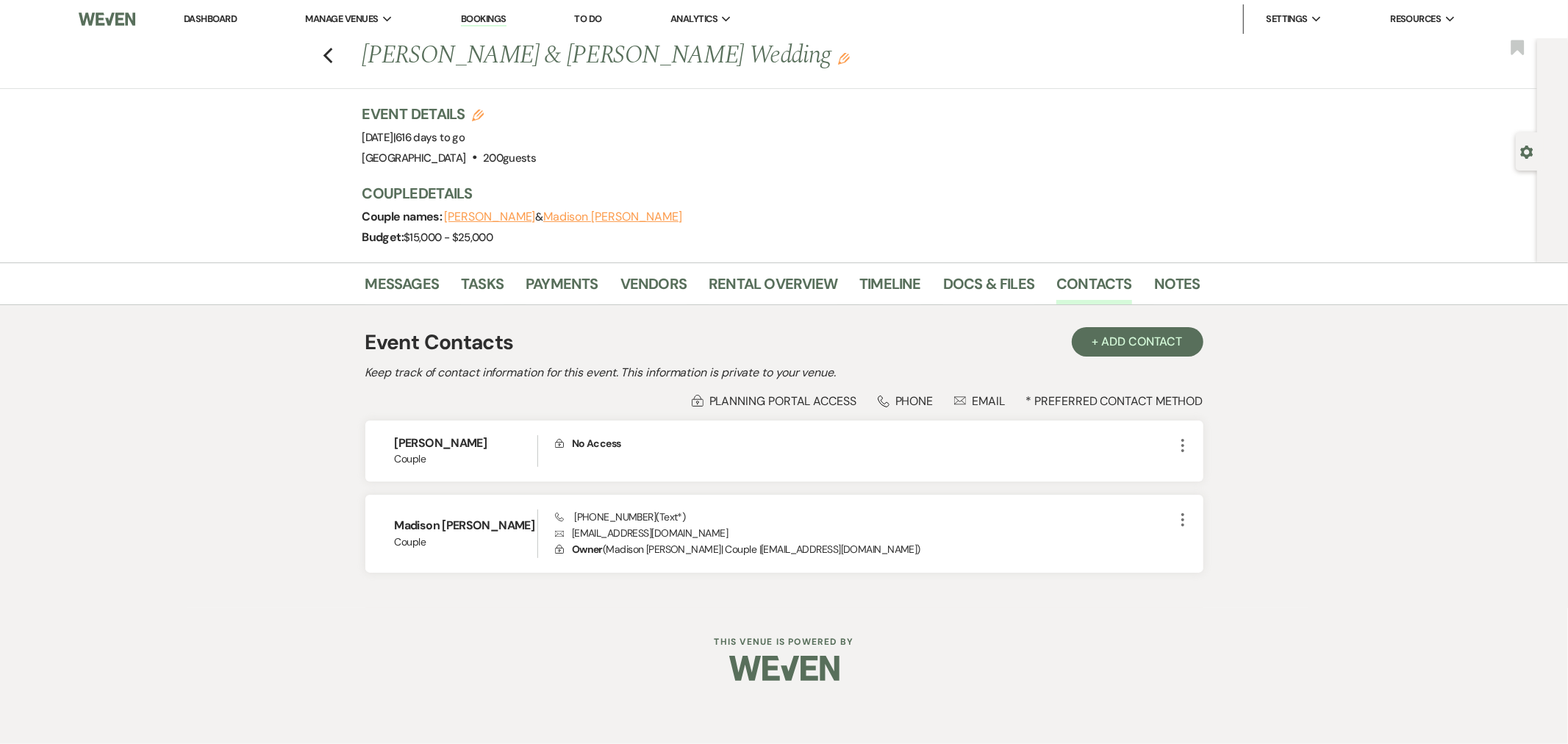
click at [224, 18] on link "Dashboard" at bounding box center [210, 19] width 53 height 13
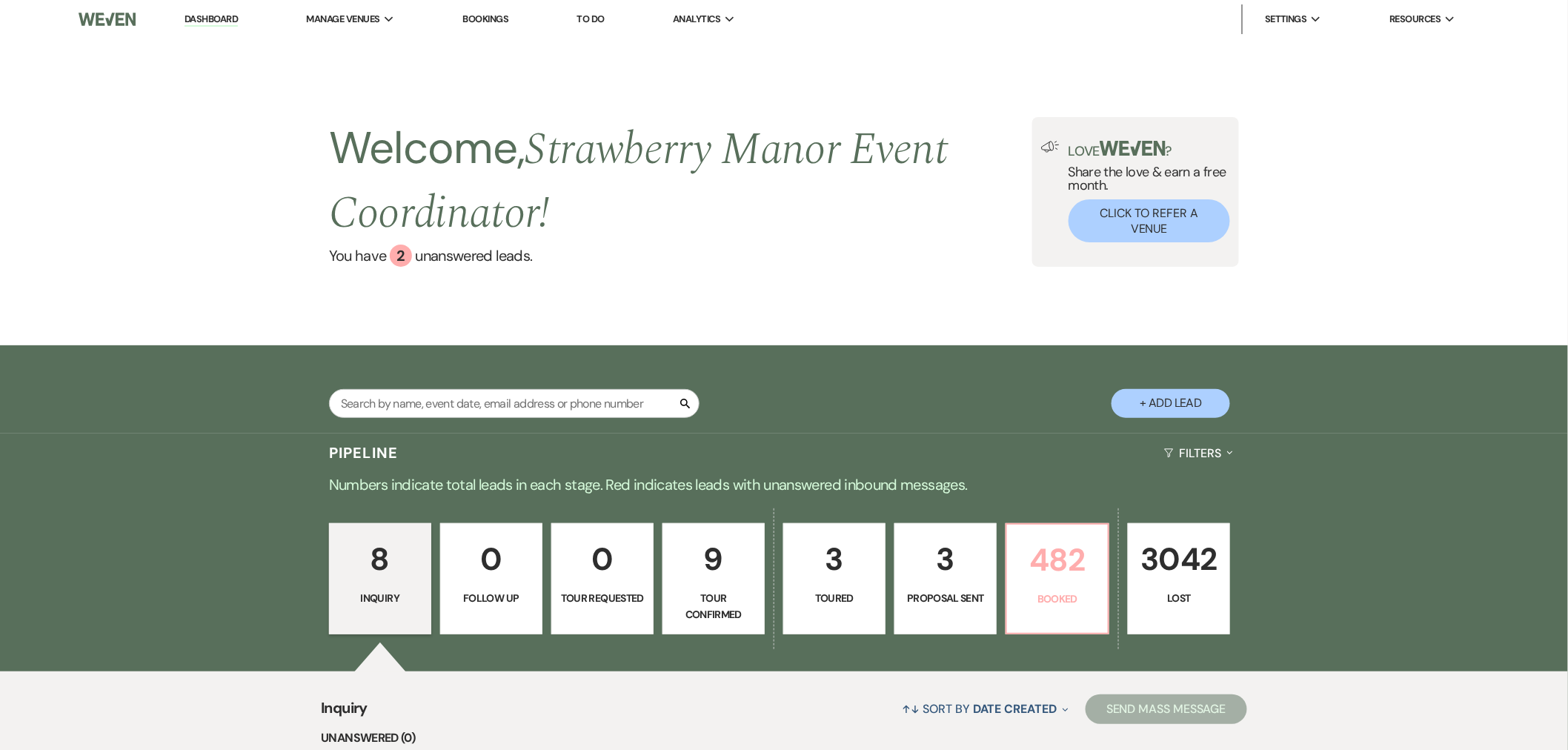
click at [1072, 590] on link "482 Booked" at bounding box center [1057, 578] width 104 height 111
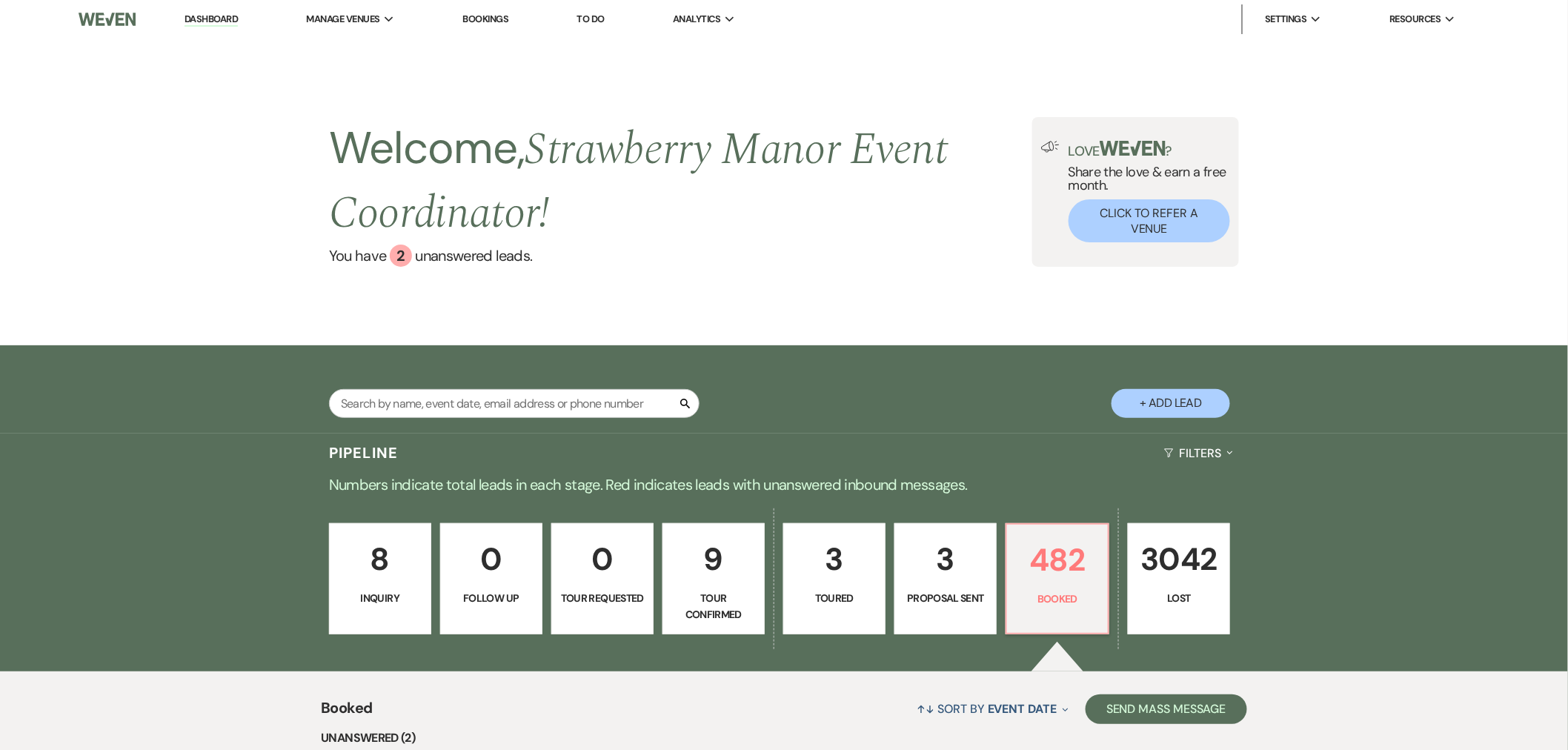
scroll to position [7125, 0]
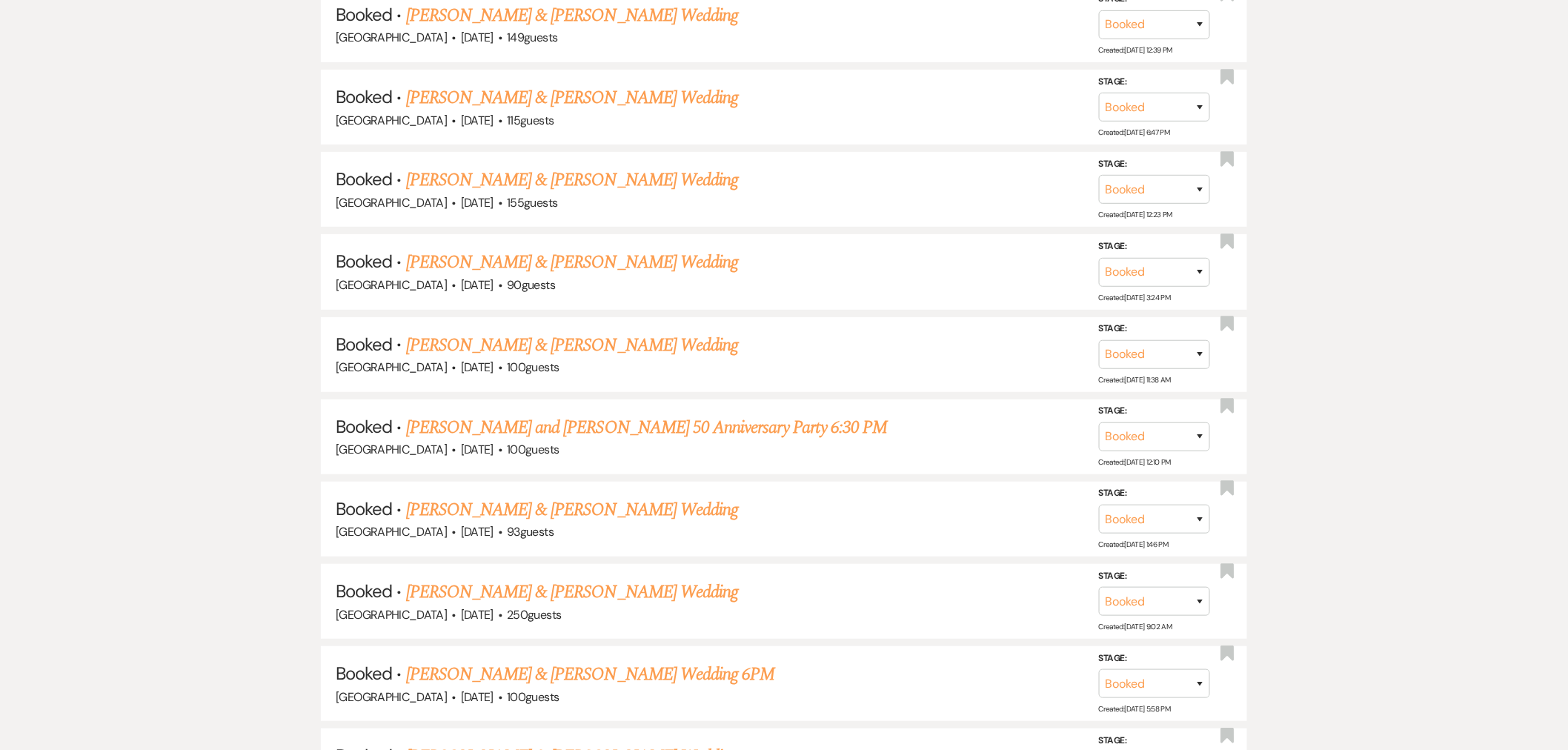
click at [715, 414] on link "Cindy and Keith Scardina 50 Anniversary Party 6:30 PM" at bounding box center [646, 427] width 481 height 26
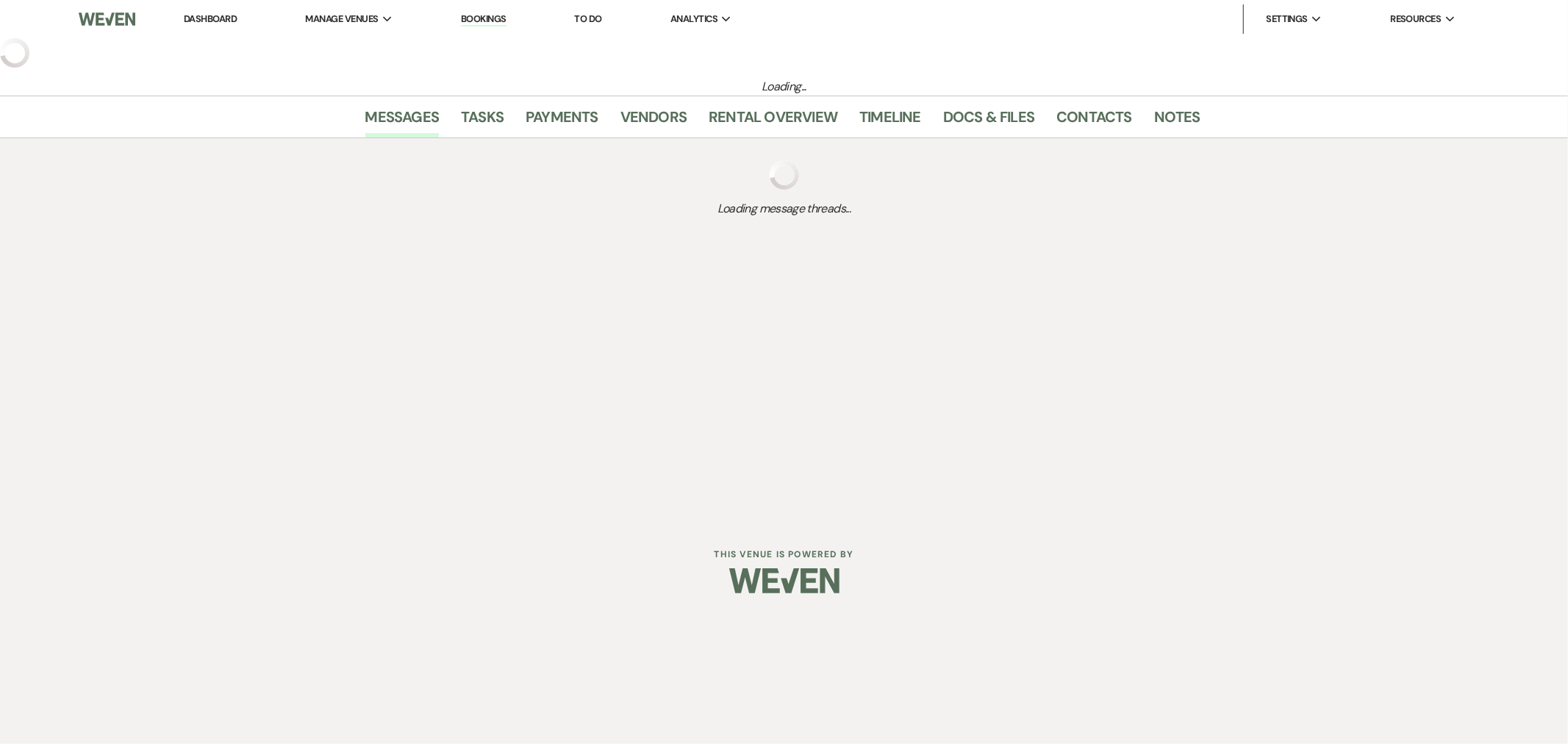
select select "20"
select select "17"
